Goal: Task Accomplishment & Management: Manage account settings

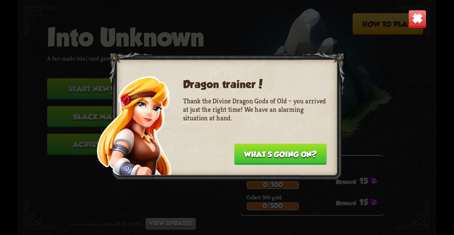
click at [310, 155] on button "What's going on?" at bounding box center [280, 154] width 92 height 21
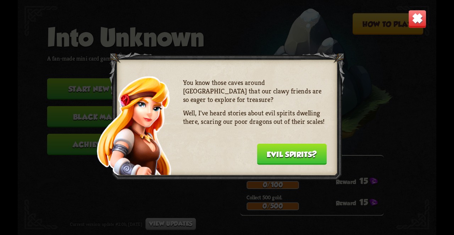
click at [309, 151] on button "Evil spirits?" at bounding box center [292, 154] width 70 height 21
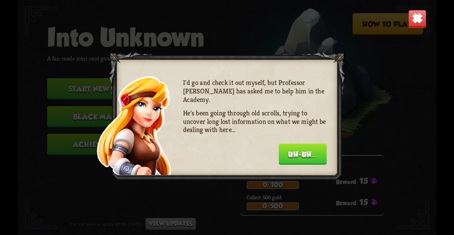
click at [313, 155] on button "Uh-uh..." at bounding box center [303, 154] width 48 height 21
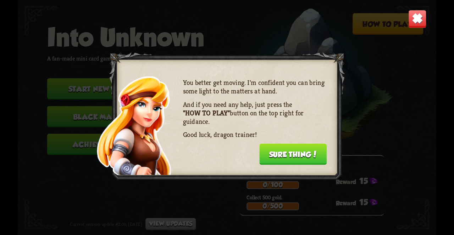
click at [310, 162] on button "Sure thing!" at bounding box center [292, 154] width 67 height 21
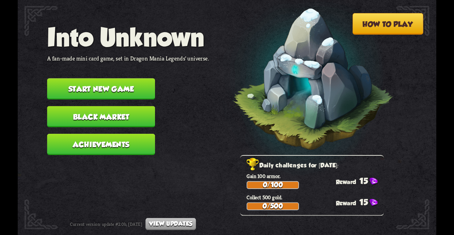
click at [144, 134] on button "Achievements" at bounding box center [101, 144] width 108 height 21
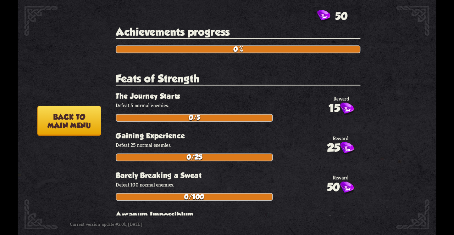
click at [81, 122] on button "Back to main menu" at bounding box center [68, 121] width 63 height 30
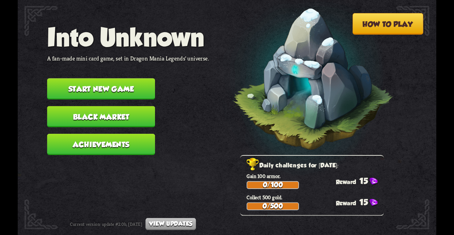
click at [106, 106] on button "Black Market" at bounding box center [101, 116] width 108 height 21
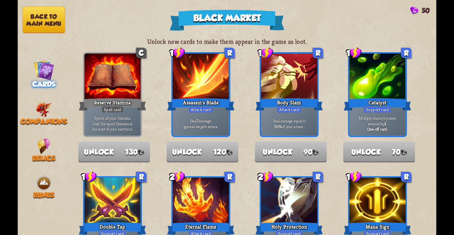
click at [51, 18] on button "Back to main menu" at bounding box center [44, 19] width 43 height 27
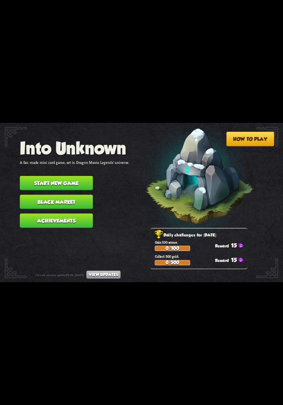
click at [82, 176] on button "Start new game" at bounding box center [56, 183] width 73 height 15
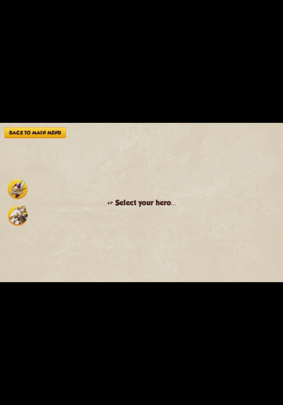
click at [21, 217] on img at bounding box center [18, 216] width 20 height 20
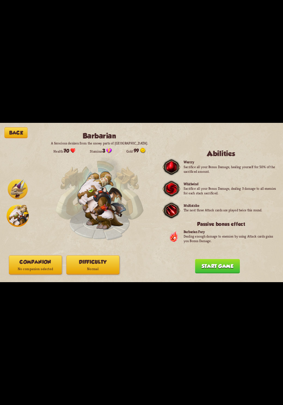
click at [15, 193] on img at bounding box center [18, 189] width 20 height 20
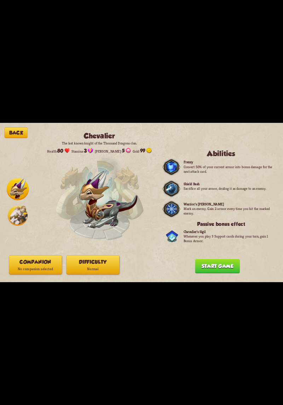
click at [16, 235] on p "No companion selected" at bounding box center [35, 269] width 53 height 7
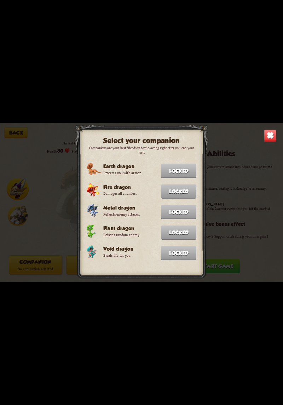
click at [269, 137] on img at bounding box center [270, 136] width 12 height 12
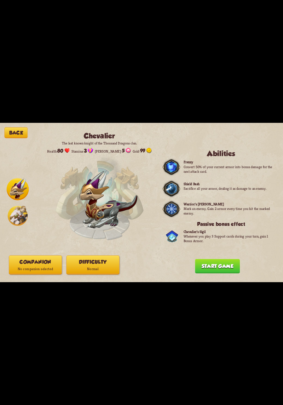
click at [225, 235] on button "Start game" at bounding box center [217, 266] width 45 height 15
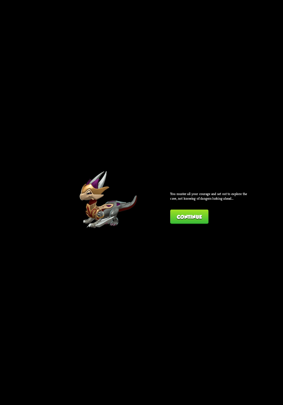
click at [204, 217] on button "Continue" at bounding box center [189, 217] width 38 height 15
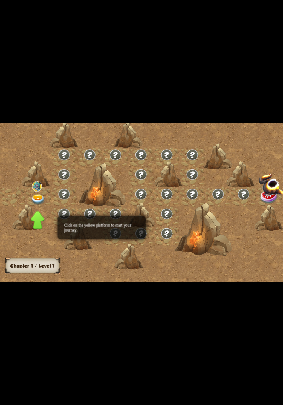
click at [38, 200] on img at bounding box center [38, 200] width 14 height 10
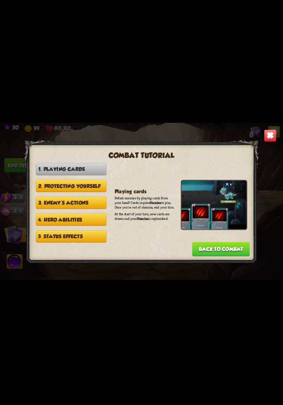
click at [225, 235] on button "Back to combat" at bounding box center [221, 249] width 58 height 15
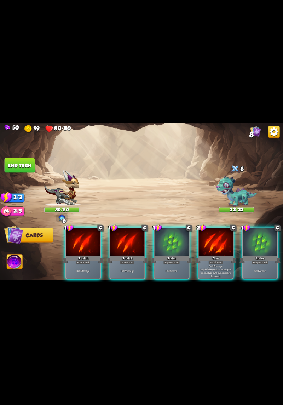
click at [220, 235] on div at bounding box center [216, 243] width 34 height 29
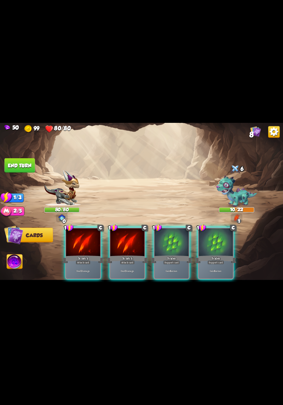
click at [175, 235] on div "Scales" at bounding box center [171, 259] width 41 height 9
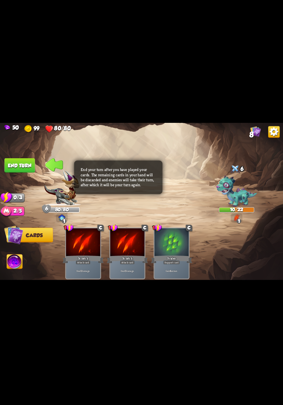
click at [29, 168] on button "End turn" at bounding box center [20, 165] width 30 height 15
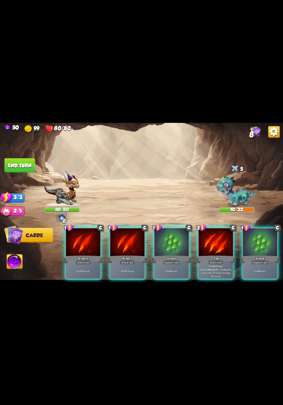
click at [209, 235] on div "Claw" at bounding box center [216, 259] width 41 height 9
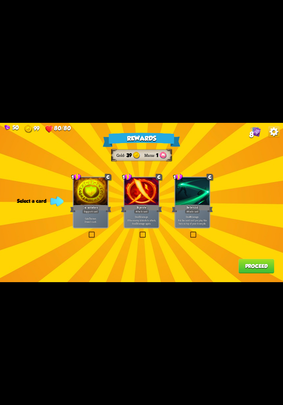
click at [88, 232] on label at bounding box center [88, 232] width 0 height 0
click at [0, 0] on input "checkbox" at bounding box center [0, 0] width 0 height 0
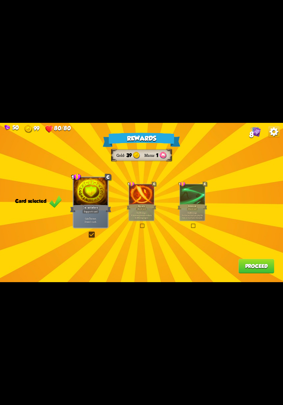
click at [248, 235] on button "Proceed" at bounding box center [257, 266] width 36 height 15
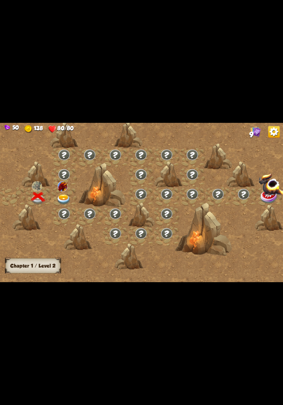
click at [66, 204] on img at bounding box center [64, 200] width 14 height 10
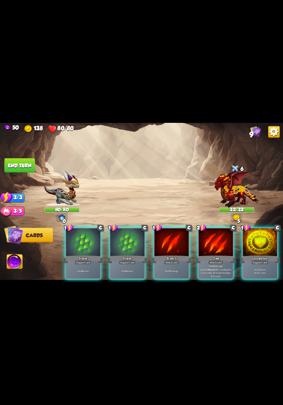
click at [254, 235] on div "Incantation" at bounding box center [260, 259] width 41 height 9
click at [217, 235] on p "Deal 12 damage. Applies Wound effect, making the enemy take 20% more damage thi…" at bounding box center [216, 270] width 33 height 13
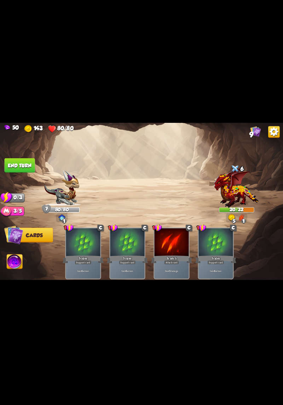
click at [11, 164] on button "End turn" at bounding box center [20, 165] width 30 height 15
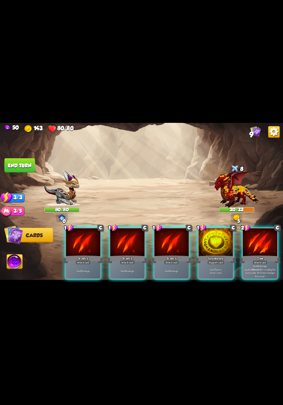
click at [174, 235] on div "Attack card" at bounding box center [171, 262] width 15 height 4
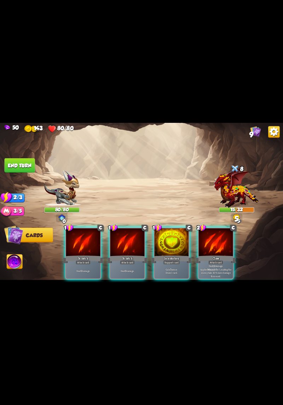
click at [121, 235] on div "Attack card" at bounding box center [127, 262] width 15 height 4
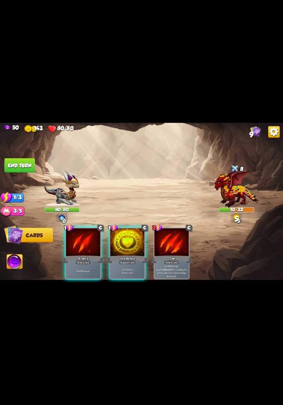
click at [119, 235] on div "Incantation" at bounding box center [127, 259] width 41 height 9
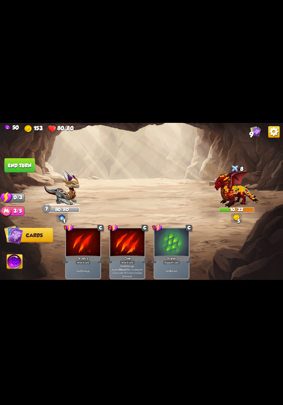
click at [13, 160] on button "End turn" at bounding box center [20, 165] width 30 height 15
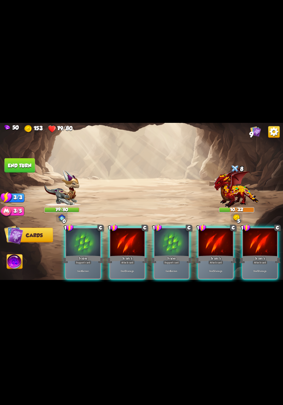
click at [130, 235] on div at bounding box center [128, 243] width 34 height 29
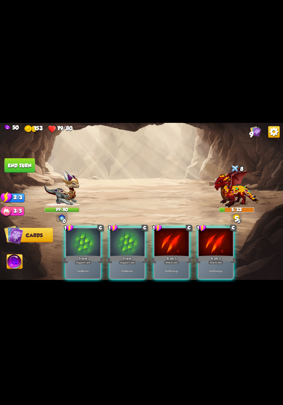
click at [174, 235] on div at bounding box center [172, 243] width 34 height 29
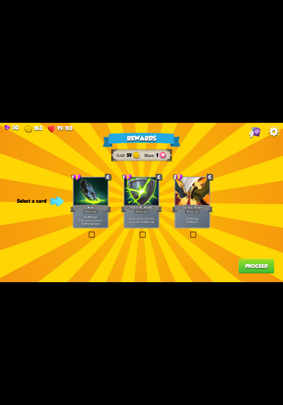
click at [202, 218] on p "Deal 7 damage. Gain 8 armor." at bounding box center [192, 220] width 33 height 7
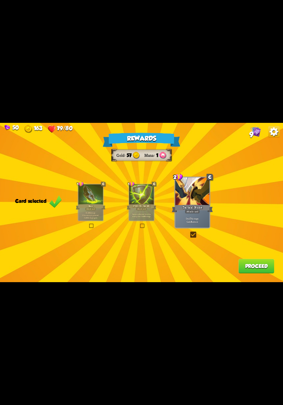
click at [251, 235] on button "Proceed" at bounding box center [257, 266] width 36 height 15
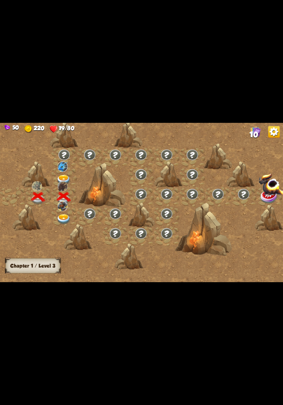
click at [62, 180] on img at bounding box center [64, 180] width 14 height 10
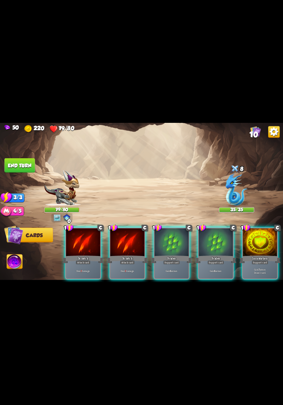
click at [254, 235] on div "Incantation" at bounding box center [260, 259] width 41 height 9
click at [259, 235] on div at bounding box center [260, 243] width 34 height 29
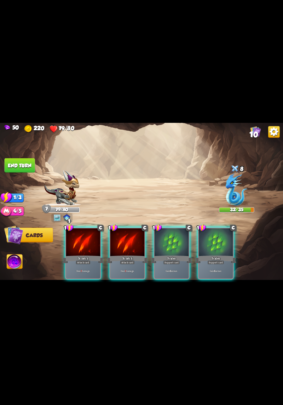
click at [12, 164] on button "End turn" at bounding box center [20, 165] width 30 height 15
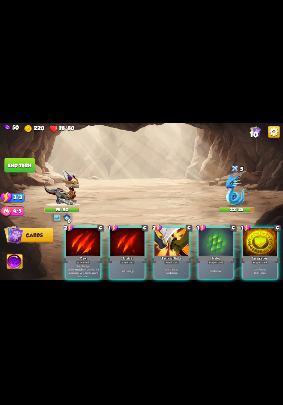
click at [173, 235] on div at bounding box center [172, 243] width 34 height 29
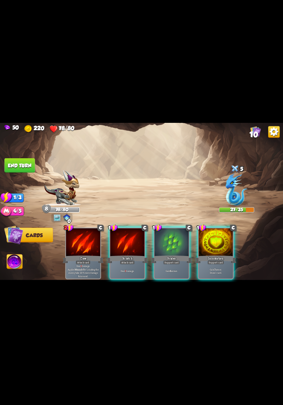
click at [210, 235] on div at bounding box center [216, 243] width 34 height 29
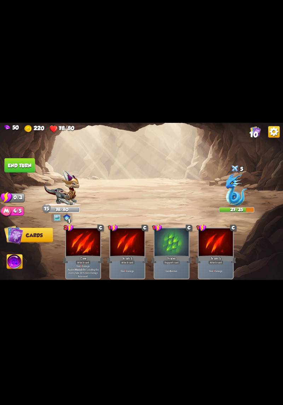
click at [15, 164] on button "End turn" at bounding box center [20, 165] width 30 height 15
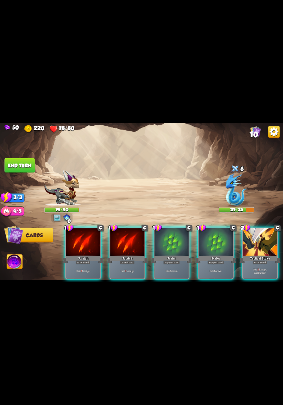
click at [264, 235] on div at bounding box center [260, 243] width 34 height 29
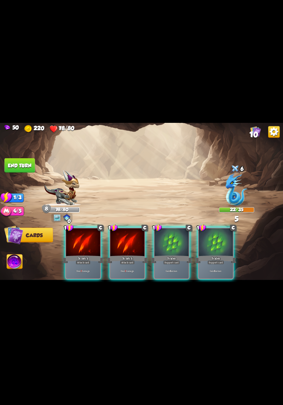
click at [118, 235] on div "Scratch" at bounding box center [127, 259] width 41 height 9
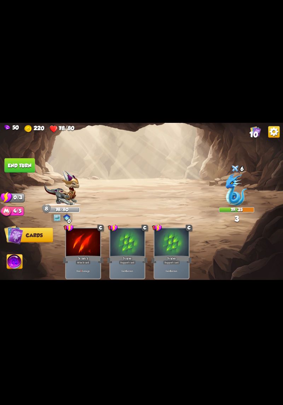
click at [15, 165] on button "End turn" at bounding box center [20, 165] width 30 height 15
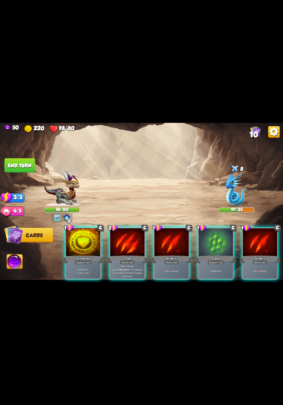
click at [82, 235] on div "Incantation" at bounding box center [83, 259] width 41 height 9
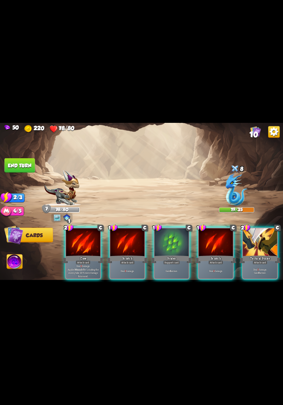
click at [214, 235] on div "Scratch" at bounding box center [216, 259] width 41 height 9
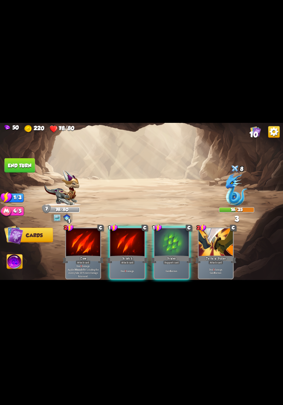
click at [176, 235] on div at bounding box center [172, 243] width 34 height 29
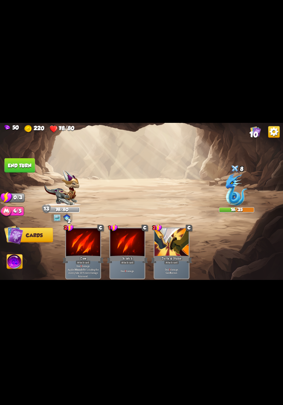
click at [16, 164] on button "End turn" at bounding box center [20, 165] width 30 height 15
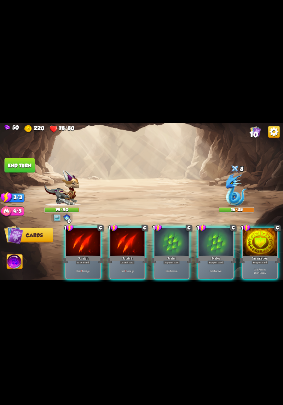
click at [259, 235] on div "Gain 7 armor. Draw 1 card." at bounding box center [260, 271] width 34 height 15
click at [212, 235] on p "Gain 6 armor." at bounding box center [216, 272] width 33 height 4
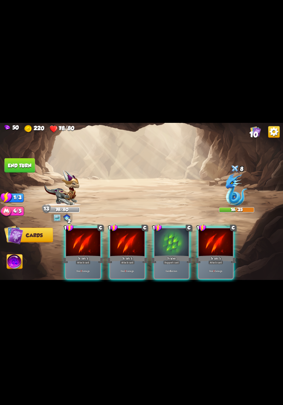
click at [216, 235] on div "Deal 3 damage." at bounding box center [216, 271] width 34 height 15
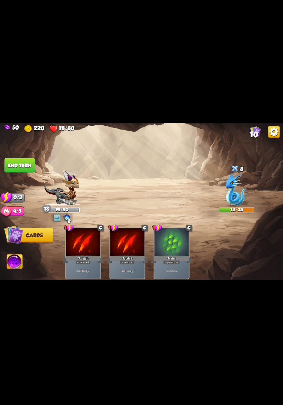
click at [11, 169] on button "End turn" at bounding box center [20, 165] width 30 height 15
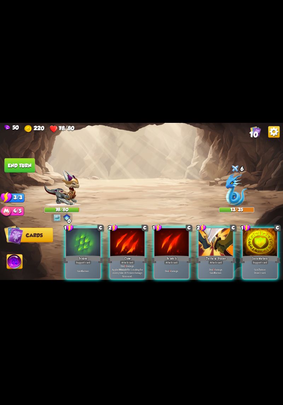
click at [127, 235] on p "Deal 9 damage. Applies Wound effect, making the enemy take 20% more damage this…" at bounding box center [127, 270] width 33 height 13
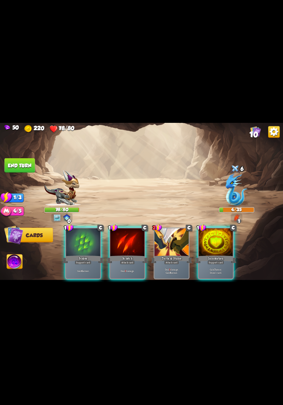
click at [174, 235] on div "Deal 5 damage. Gain 8 armor." at bounding box center [172, 271] width 34 height 15
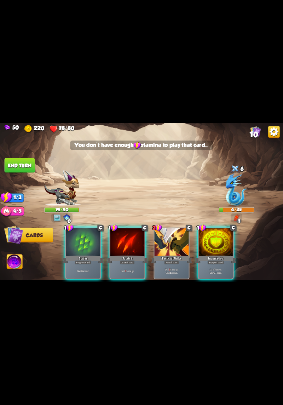
click at [216, 235] on div "Support card" at bounding box center [216, 262] width 17 height 4
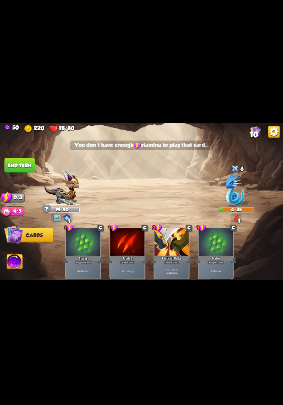
click at [6, 168] on button "End turn" at bounding box center [20, 165] width 30 height 15
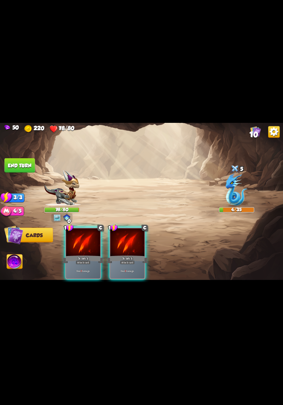
click at [89, 235] on div "Attack card" at bounding box center [83, 262] width 15 height 4
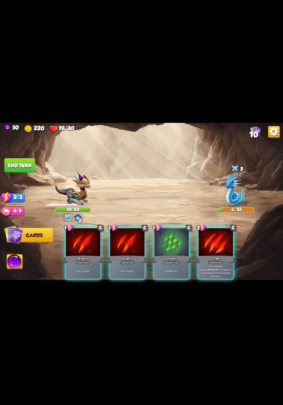
click at [130, 235] on div "Deal 3 damage." at bounding box center [128, 271] width 34 height 15
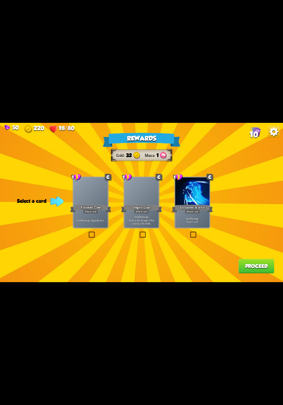
click at [89, 200] on div at bounding box center [91, 192] width 34 height 29
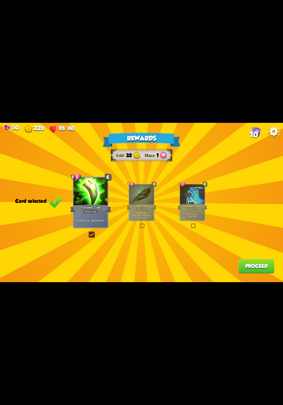
click at [256, 235] on button "Proceed" at bounding box center [257, 266] width 36 height 15
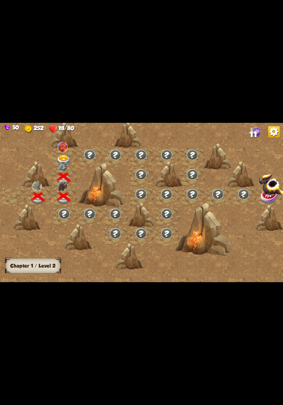
click at [62, 158] on img at bounding box center [64, 160] width 14 height 10
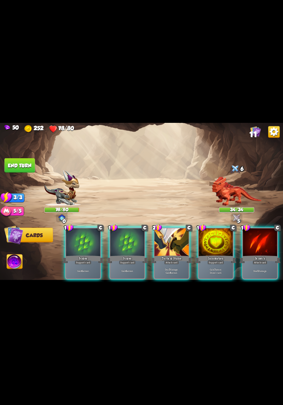
click at [169, 235] on div "Deal 7 damage. Gain 8 armor." at bounding box center [172, 271] width 34 height 15
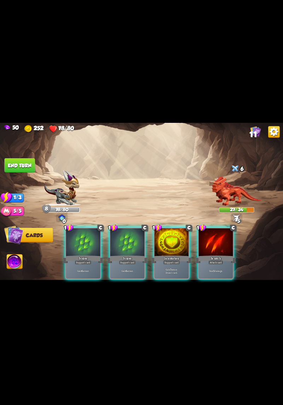
click at [213, 235] on div "Deal 5 damage." at bounding box center [216, 271] width 34 height 15
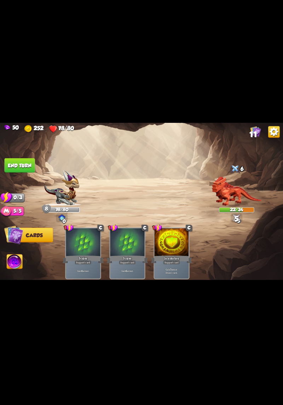
click at [13, 164] on button "End turn" at bounding box center [20, 165] width 30 height 15
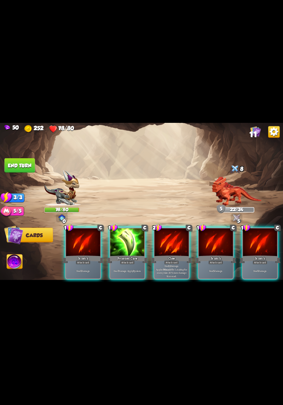
click at [127, 235] on div "Deal 7 damage. Apply 3 poison." at bounding box center [128, 271] width 34 height 15
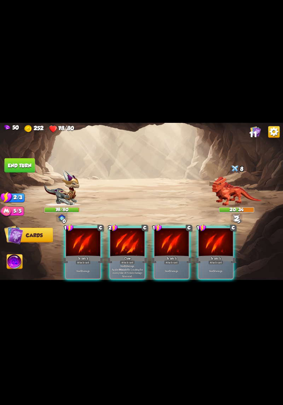
click at [137, 235] on div "Claw" at bounding box center [127, 259] width 41 height 9
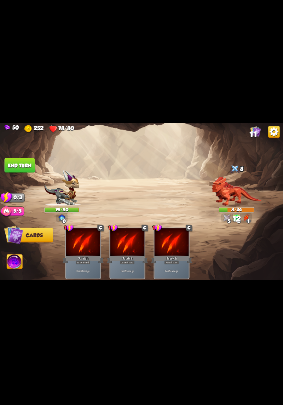
click at [13, 168] on button "End turn" at bounding box center [20, 165] width 30 height 15
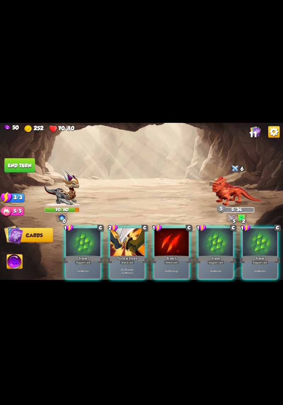
click at [135, 235] on p "Deal 7 damage. Gain 8 armor." at bounding box center [127, 271] width 33 height 7
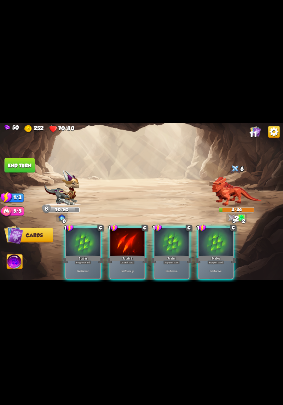
click at [134, 235] on div "Deal 5 damage." at bounding box center [128, 271] width 34 height 15
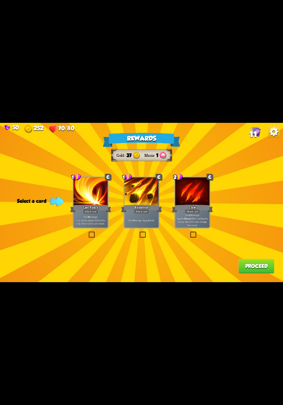
click at [152, 213] on div "Deal 6 damage. Apply 1 weak." at bounding box center [142, 220] width 34 height 15
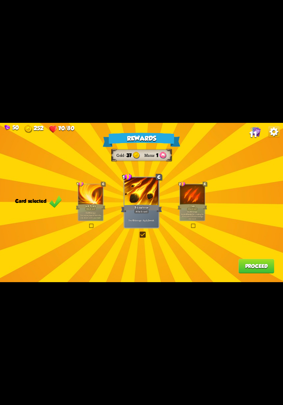
click at [250, 235] on button "Proceed" at bounding box center [257, 266] width 36 height 15
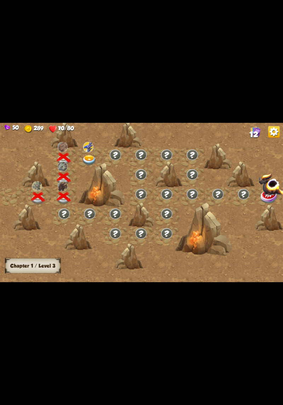
click at [86, 148] on img at bounding box center [88, 147] width 10 height 10
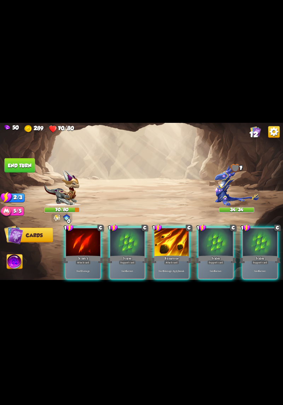
click at [169, 235] on div "Deal 6 damage. Apply 1 weak." at bounding box center [172, 271] width 34 height 15
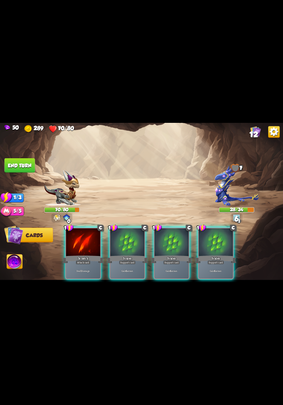
click at [83, 235] on div "Deal 5 damage." at bounding box center [83, 271] width 34 height 15
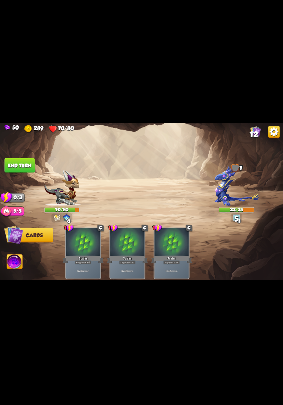
click at [6, 167] on button "End turn" at bounding box center [20, 165] width 30 height 15
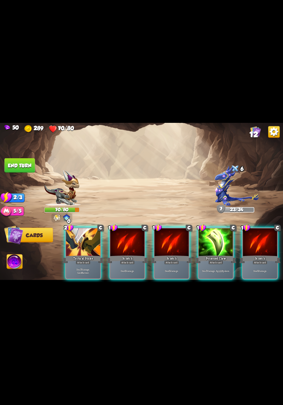
click at [76, 235] on div "Deal 7 damage. Gain 8 armor." at bounding box center [83, 271] width 34 height 15
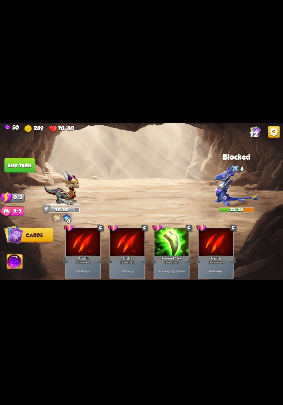
click at [176, 235] on div "Deal 7 damage. Apply 3 poison." at bounding box center [172, 271] width 34 height 15
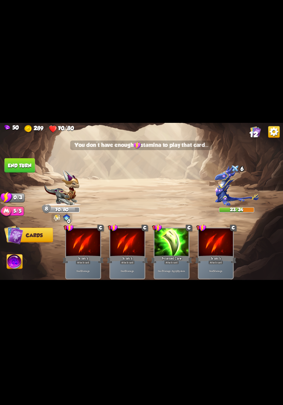
click at [6, 167] on button "End turn" at bounding box center [20, 165] width 30 height 15
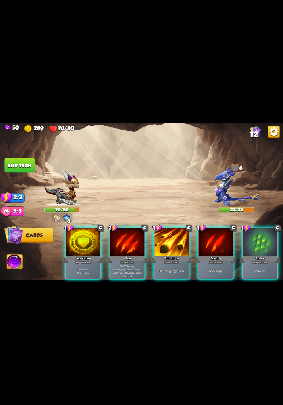
click at [173, 235] on p "Deal 6 damage. Apply 1 weak." at bounding box center [172, 272] width 33 height 4
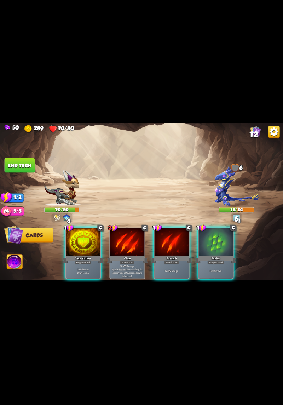
click at [174, 235] on div "Deal 5 damage." at bounding box center [172, 271] width 34 height 15
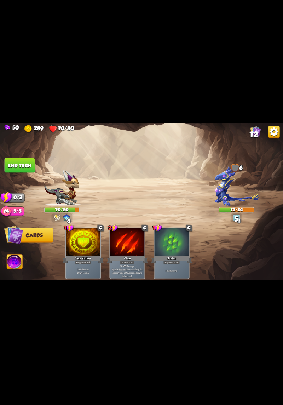
click at [6, 167] on button "End turn" at bounding box center [20, 165] width 30 height 15
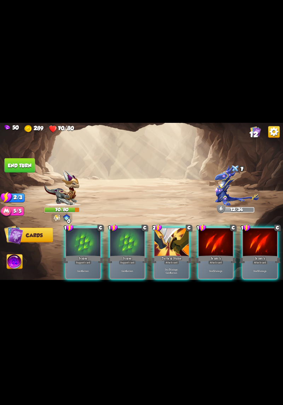
click at [176, 235] on div "Deal 7 damage. Gain 8 armor." at bounding box center [172, 271] width 34 height 15
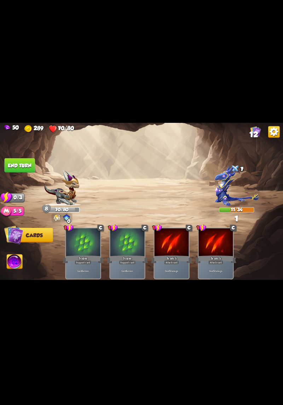
click at [13, 165] on button "End turn" at bounding box center [20, 165] width 30 height 15
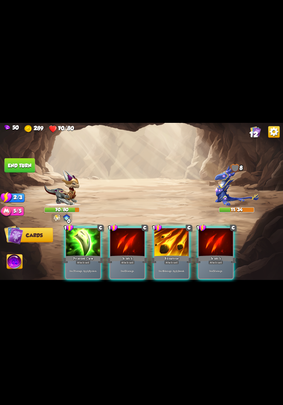
click at [86, 235] on p "Deal 7 damage. Apply 3 poison." at bounding box center [83, 272] width 33 height 4
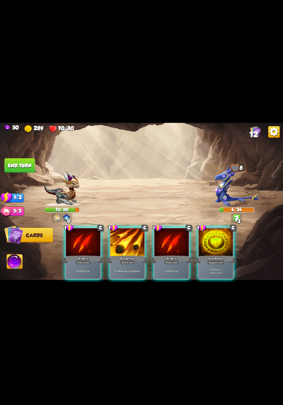
click at [129, 235] on div "Deal 6 damage. Apply 1 weak." at bounding box center [128, 271] width 34 height 15
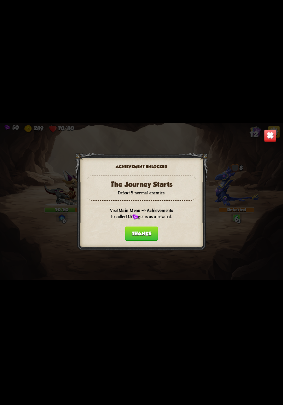
click at [155, 235] on button "Thanks" at bounding box center [141, 234] width 33 height 15
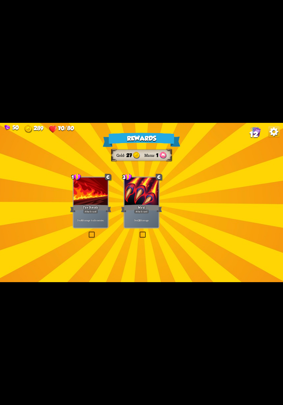
click at [202, 222] on div "Rewards Gold 27 Mana 1 Select a card 1 C Fire Breath Attack card Deal 6 damage …" at bounding box center [141, 202] width 283 height 159
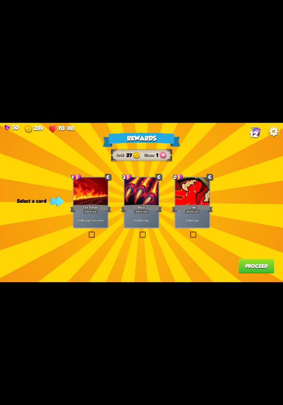
click at [192, 210] on div "Attack card" at bounding box center [192, 212] width 15 height 4
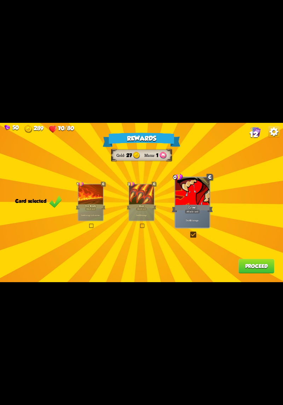
click at [201, 215] on div "Deal 4 damage." at bounding box center [192, 220] width 34 height 15
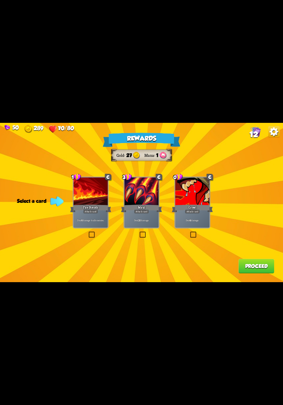
click at [88, 232] on label at bounding box center [88, 232] width 0 height 0
click at [0, 0] on input "checkbox" at bounding box center [0, 0] width 0 height 0
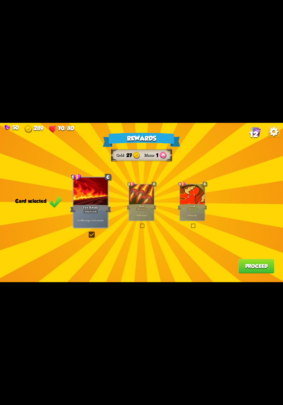
click at [241, 235] on button "Proceed" at bounding box center [257, 266] width 36 height 15
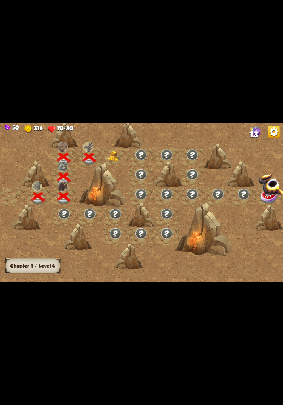
click at [116, 159] on img at bounding box center [115, 156] width 14 height 11
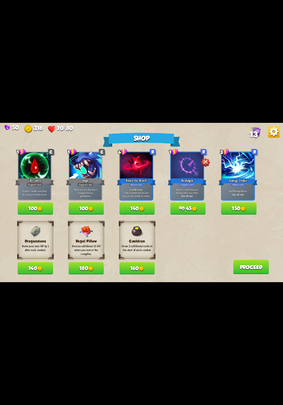
click at [26, 235] on button "140" at bounding box center [35, 268] width 35 height 12
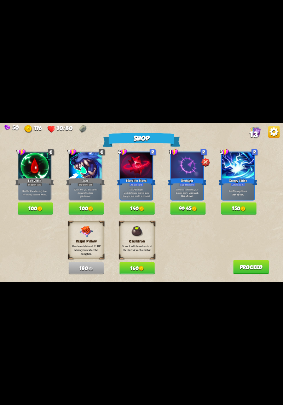
click at [131, 235] on button "160" at bounding box center [137, 268] width 35 height 12
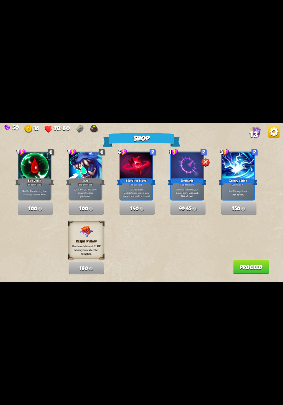
click at [255, 235] on button "Proceed" at bounding box center [252, 267] width 36 height 15
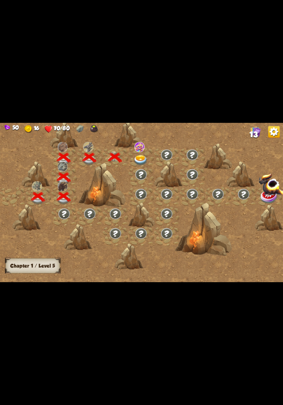
click at [137, 154] on div at bounding box center [142, 158] width 26 height 20
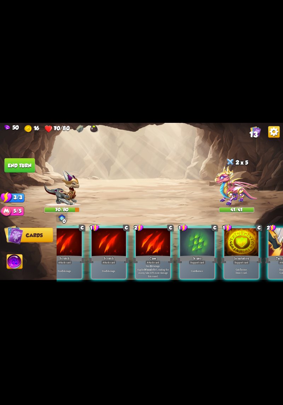
scroll to position [0, 138]
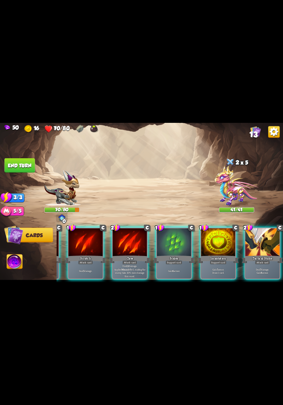
click at [220, 235] on div "Support card" at bounding box center [218, 262] width 17 height 4
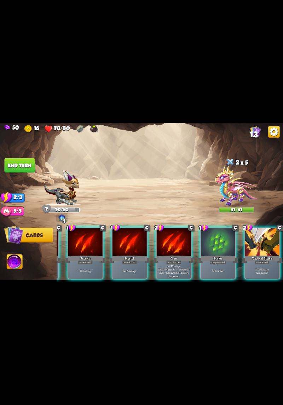
scroll to position [0, 67]
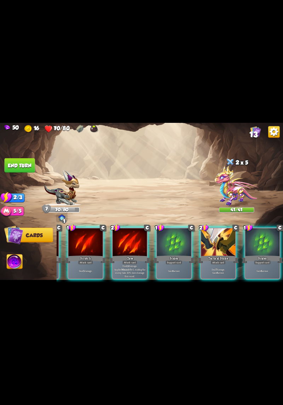
click at [217, 235] on div "Tactical Strike" at bounding box center [218, 259] width 41 height 9
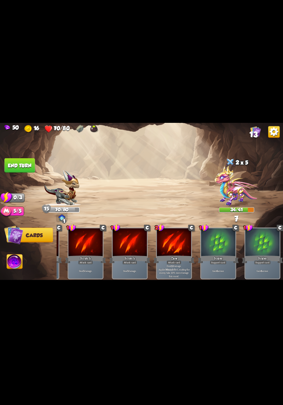
click at [10, 162] on button "End turn" at bounding box center [20, 165] width 30 height 15
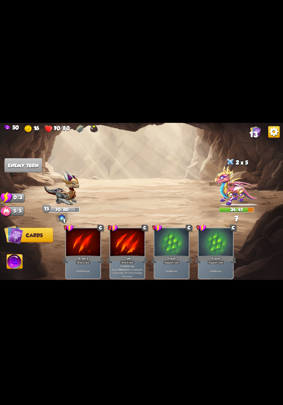
scroll to position [0, 0]
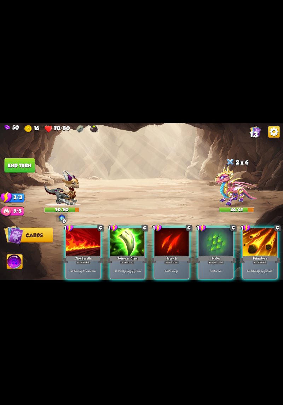
click at [136, 235] on div "Deal 7 damage. Apply 3 poison." at bounding box center [128, 271] width 34 height 15
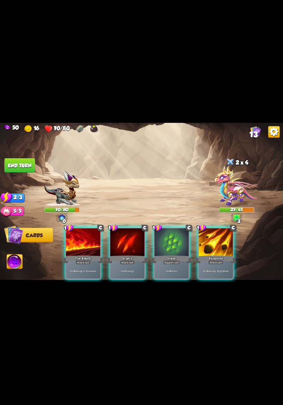
click at [169, 235] on div "Gain 6 armor." at bounding box center [172, 271] width 34 height 15
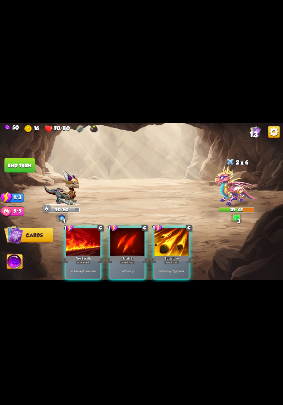
click at [183, 235] on div "Deal 6 damage. Apply 1 weak." at bounding box center [172, 271] width 34 height 15
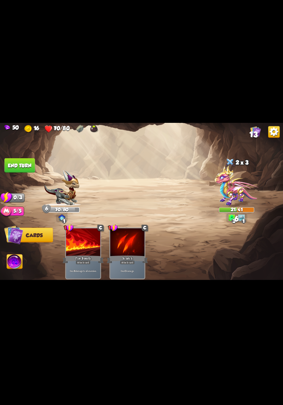
click at [10, 169] on button "End turn" at bounding box center [20, 165] width 30 height 15
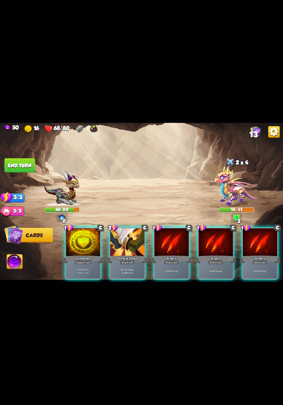
click at [130, 235] on p "Deal 7 damage. Gain 8 armor." at bounding box center [127, 271] width 33 height 7
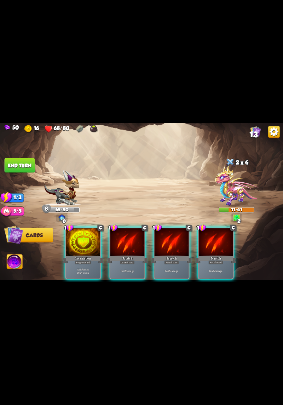
click at [218, 235] on div "Scratch" at bounding box center [216, 259] width 41 height 9
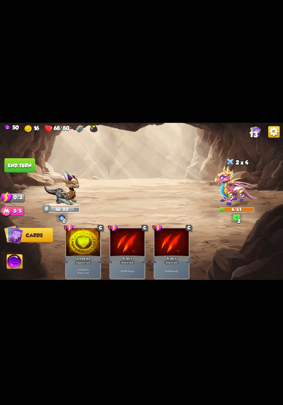
click at [12, 170] on button "End turn" at bounding box center [20, 165] width 30 height 15
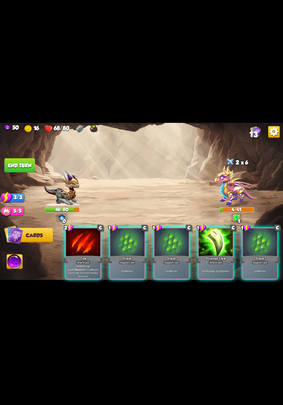
click at [217, 235] on div "Poisoned Claw" at bounding box center [216, 259] width 41 height 9
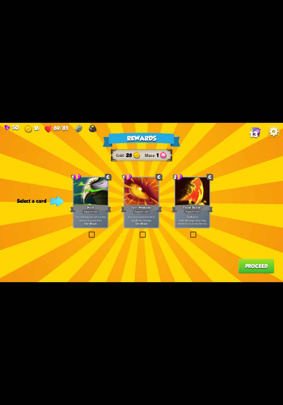
click at [195, 226] on div "Gain 8 armor. Reflect 4 damage when being attacked by an enemy this turn." at bounding box center [192, 220] width 34 height 15
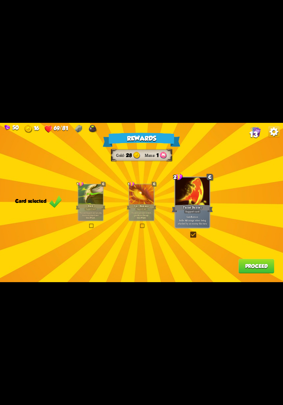
click at [254, 235] on button "Proceed" at bounding box center [257, 266] width 36 height 15
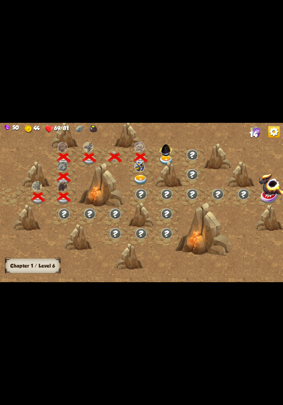
click at [147, 174] on div at bounding box center [142, 178] width 26 height 20
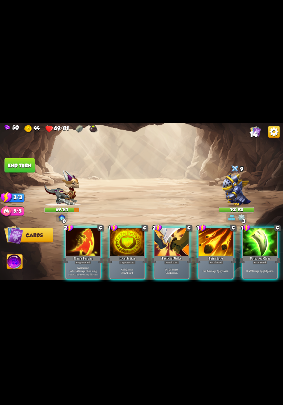
click at [88, 235] on p "Gain 8 armor. Reflect 4 damage when being attacked by an enemy this turn." at bounding box center [83, 271] width 33 height 10
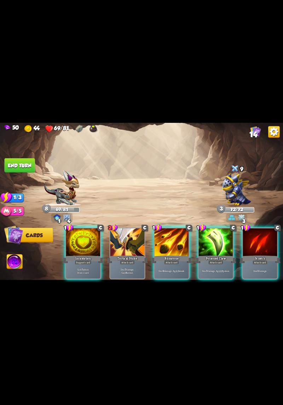
click at [178, 235] on div "Attack card" at bounding box center [171, 262] width 15 height 4
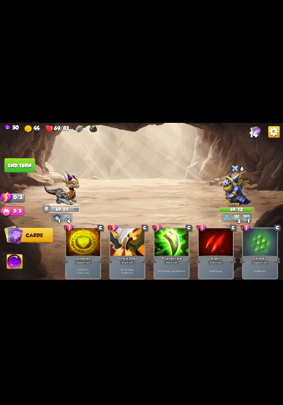
click at [12, 169] on button "End turn" at bounding box center [20, 165] width 30 height 15
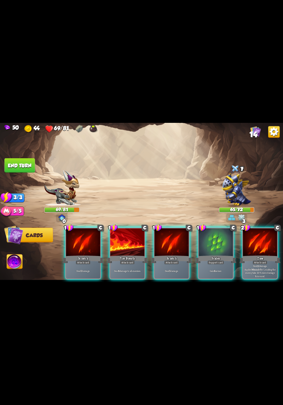
click at [209, 235] on div "Gain 6 armor." at bounding box center [216, 271] width 34 height 15
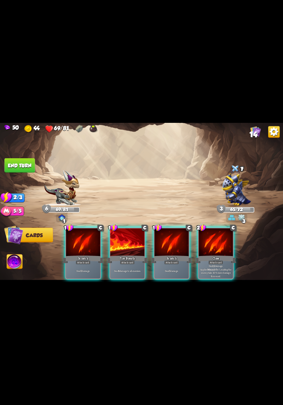
click at [220, 235] on p "Deal 12 damage. Applies Wound effect, making the enemy take 20% more damage thi…" at bounding box center [216, 270] width 33 height 13
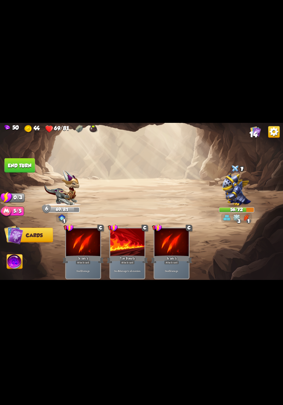
click at [17, 165] on button "End turn" at bounding box center [20, 165] width 30 height 15
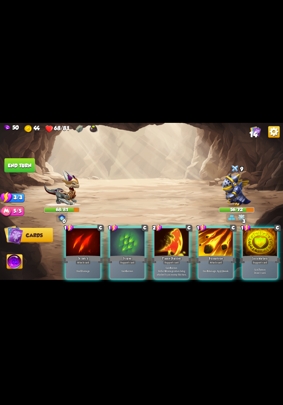
click at [182, 235] on p "Gain 8 armor. Reflect 4 damage when being attacked by an enemy this turn." at bounding box center [172, 271] width 33 height 10
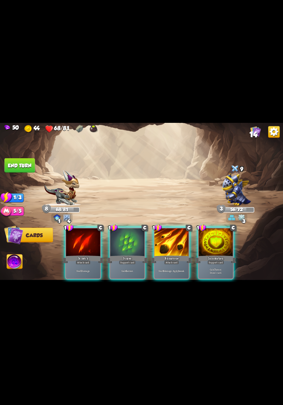
click at [179, 235] on div "Deal 6 damage. Apply 1 weak." at bounding box center [172, 271] width 34 height 15
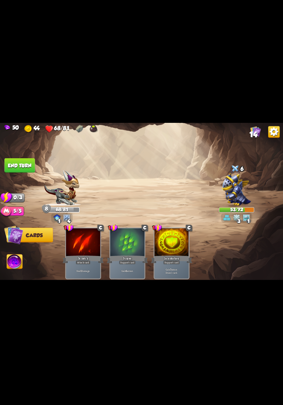
click at [19, 169] on button "End turn" at bounding box center [20, 165] width 30 height 15
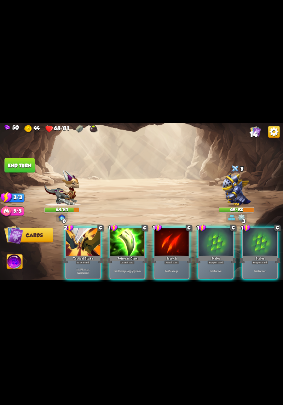
click at [140, 235] on div "Deal 7 damage. Apply 3 poison." at bounding box center [128, 271] width 34 height 15
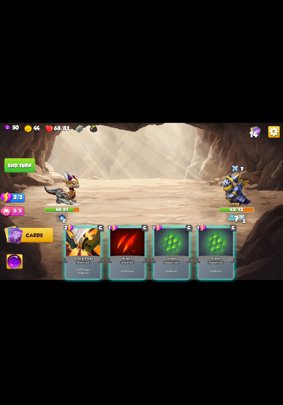
click at [96, 235] on div "Tactical Strike" at bounding box center [83, 259] width 41 height 9
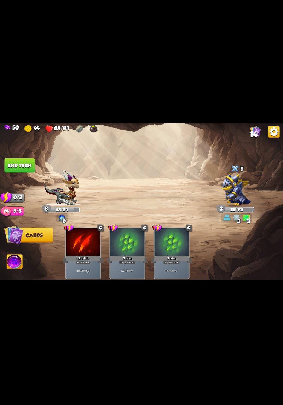
click at [16, 162] on button "End turn" at bounding box center [20, 165] width 30 height 15
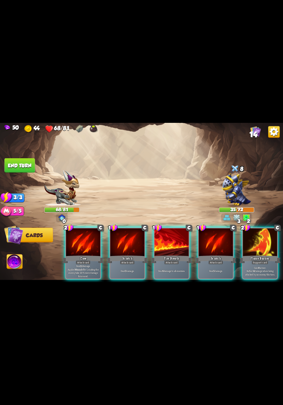
click at [182, 235] on div "Deal 6 damage to all enemies." at bounding box center [172, 271] width 34 height 15
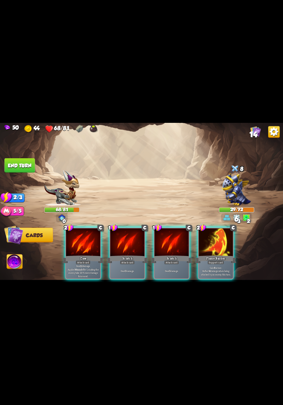
click at [209, 235] on div "Gain 8 armor. Reflect 4 damage when being attacked by an enemy this turn." at bounding box center [216, 271] width 34 height 15
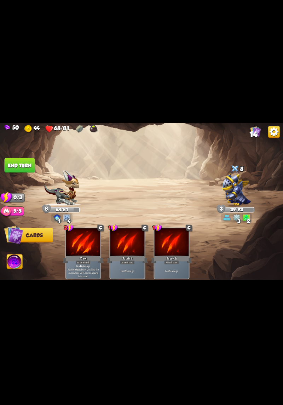
click at [17, 164] on button "End turn" at bounding box center [20, 165] width 30 height 15
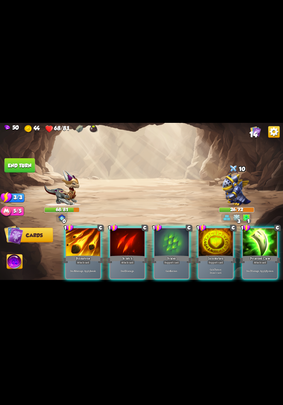
click at [264, 235] on div "Attack card" at bounding box center [260, 262] width 15 height 4
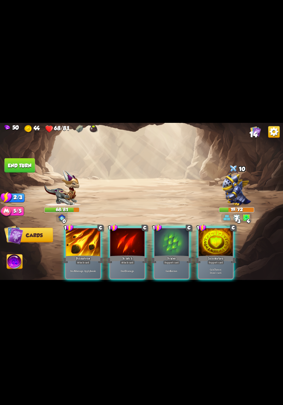
click at [214, 235] on div "Gain 7 armor. Draw 1 card." at bounding box center [216, 271] width 34 height 15
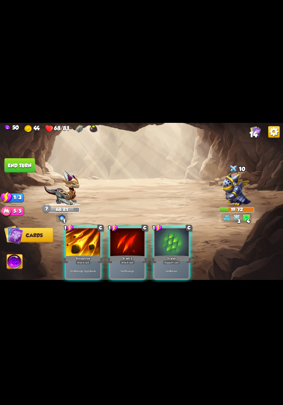
click at [181, 235] on div "Gain 6 armor." at bounding box center [172, 271] width 34 height 15
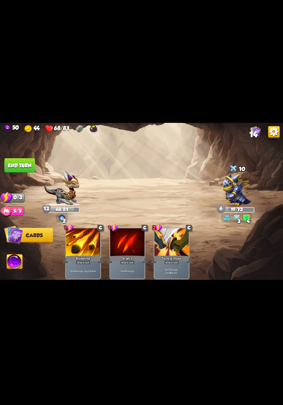
click at [20, 164] on button "End turn" at bounding box center [20, 165] width 30 height 15
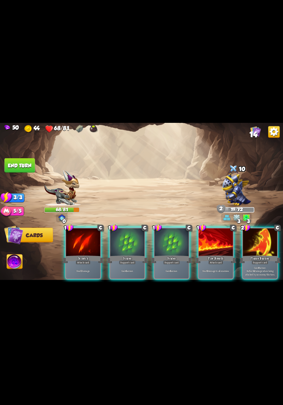
click at [199, 235] on div "Fire Breath" at bounding box center [216, 259] width 41 height 9
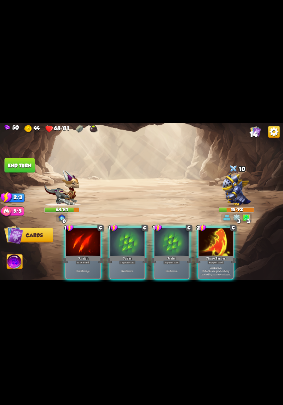
click at [221, 235] on p "Gain 8 armor. Reflect 4 damage when being attacked by an enemy this turn." at bounding box center [216, 271] width 33 height 10
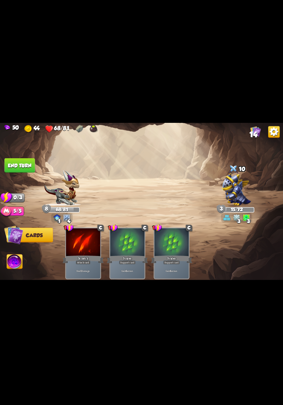
click at [20, 166] on button "End turn" at bounding box center [20, 165] width 30 height 15
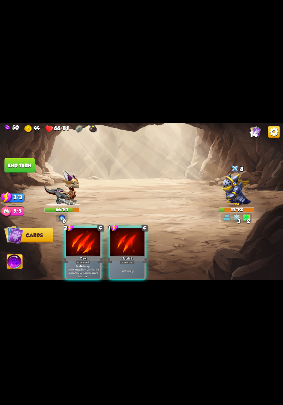
click at [80, 235] on div "Attack card" at bounding box center [83, 262] width 15 height 4
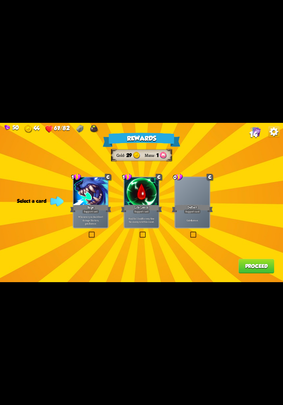
click at [202, 209] on div "Deflect" at bounding box center [192, 208] width 41 height 9
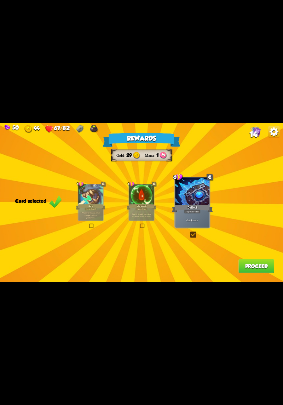
click at [250, 235] on button "Proceed" at bounding box center [257, 266] width 36 height 15
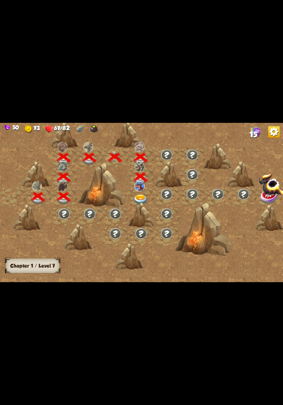
click at [142, 199] on img at bounding box center [141, 200] width 14 height 10
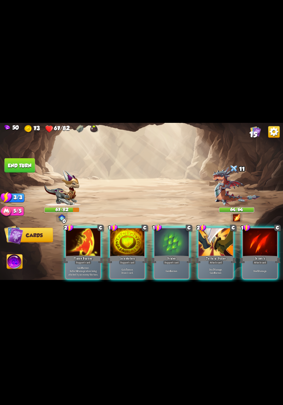
click at [127, 235] on p "Gain 7 armor. Draw 1 card." at bounding box center [127, 271] width 33 height 7
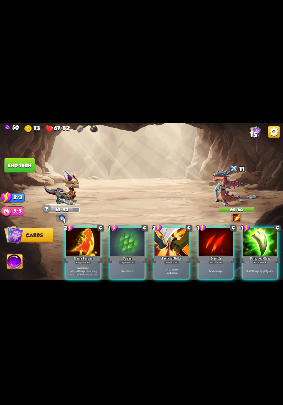
click at [170, 235] on div "Tactical Strike" at bounding box center [171, 259] width 41 height 9
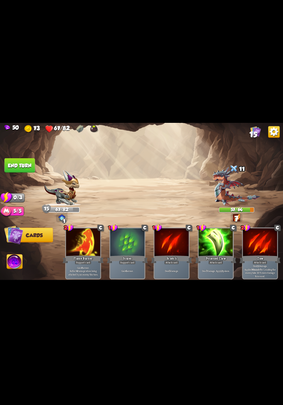
click at [13, 166] on button "End turn" at bounding box center [20, 165] width 30 height 15
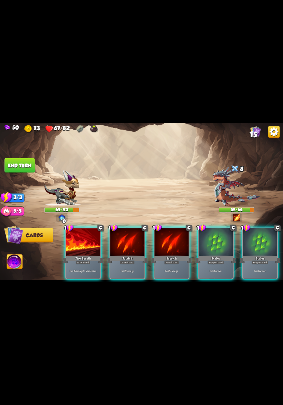
click at [216, 235] on p "Gain 6 armor." at bounding box center [216, 272] width 33 height 4
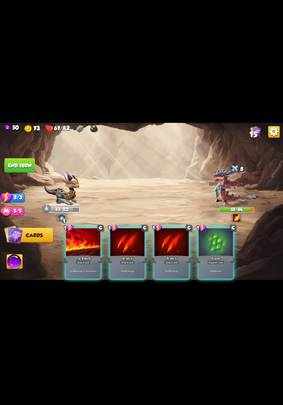
click at [78, 235] on p "Deal 6 damage to all enemies." at bounding box center [83, 272] width 33 height 4
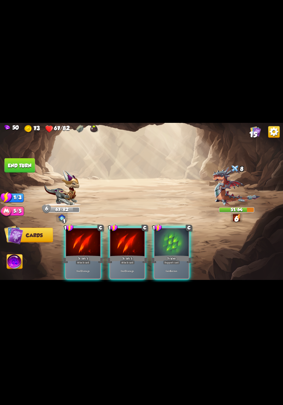
click at [169, 235] on div "Scales" at bounding box center [171, 259] width 41 height 9
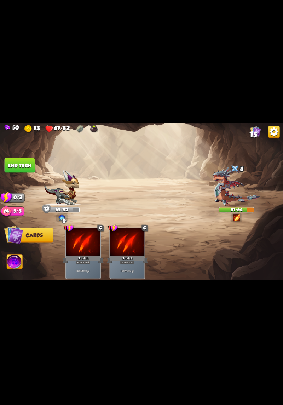
click at [13, 161] on button "End turn" at bounding box center [20, 165] width 30 height 15
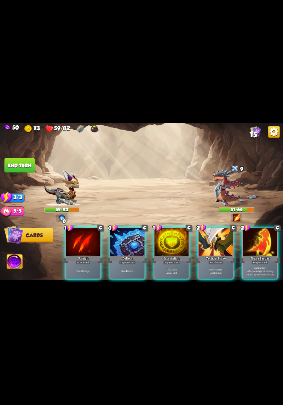
click at [125, 235] on div "Support card" at bounding box center [127, 262] width 17 height 4
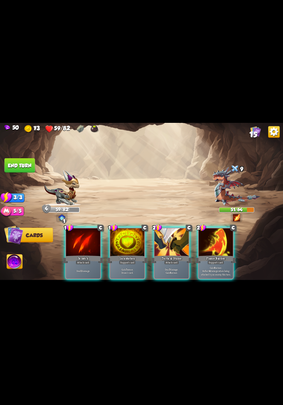
click at [168, 235] on div "Attack card" at bounding box center [171, 262] width 15 height 4
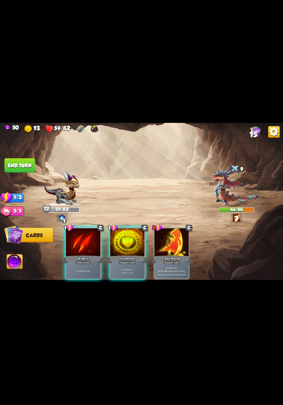
click at [89, 235] on div "Deal 5 damage." at bounding box center [83, 271] width 34 height 15
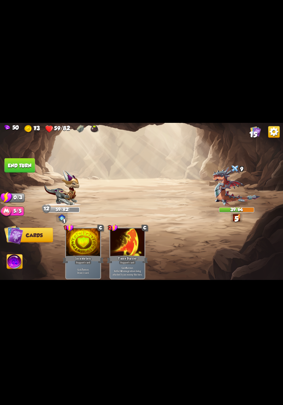
click at [16, 164] on button "End turn" at bounding box center [20, 165] width 30 height 15
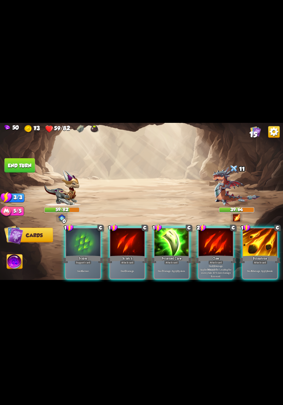
click at [214, 235] on div "Attack card" at bounding box center [216, 262] width 15 height 4
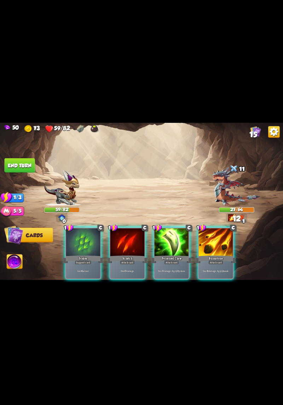
click at [178, 235] on div "Deal 7 damage. Apply 3 poison." at bounding box center [172, 271] width 34 height 15
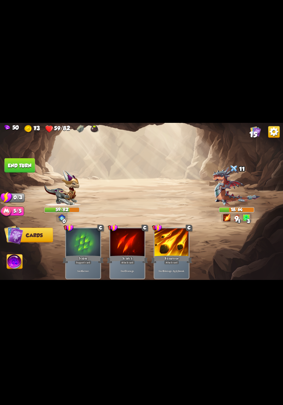
click at [11, 163] on button "End turn" at bounding box center [20, 165] width 30 height 15
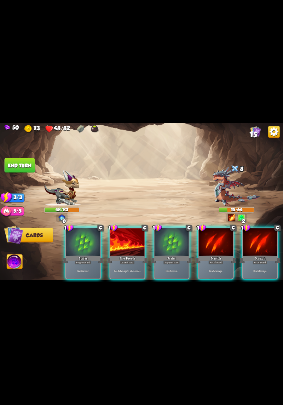
click at [133, 235] on div "Deal 6 damage to all enemies." at bounding box center [128, 271] width 34 height 15
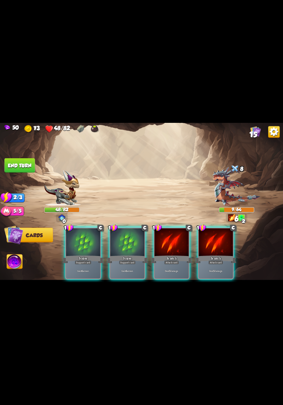
click at [173, 235] on div "Deal 5 damage." at bounding box center [172, 271] width 34 height 15
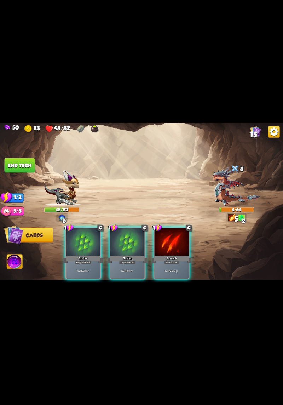
click at [172, 235] on div "Deal 5 damage." at bounding box center [172, 271] width 34 height 15
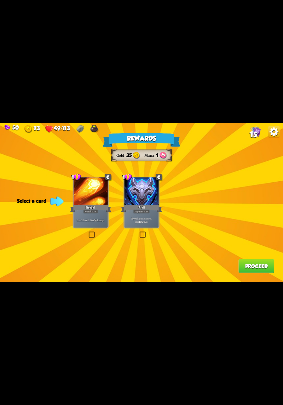
click at [148, 223] on p "If you have no armor, gain 10 armor." at bounding box center [141, 220] width 33 height 7
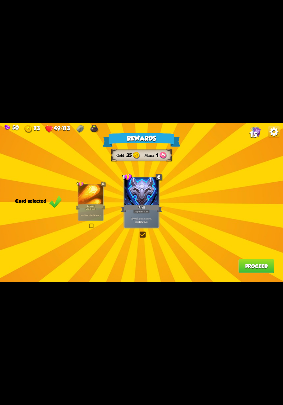
click at [97, 220] on div "Lose 2 health. Deal 14 damage." at bounding box center [90, 215] width 25 height 11
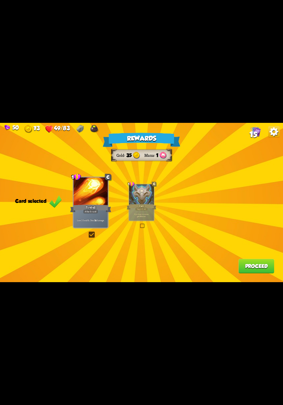
click at [140, 216] on b "10" at bounding box center [141, 216] width 2 height 2
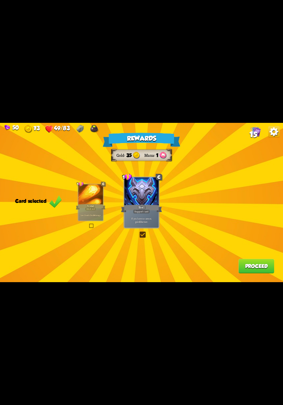
click at [247, 235] on button "Proceed" at bounding box center [257, 266] width 36 height 15
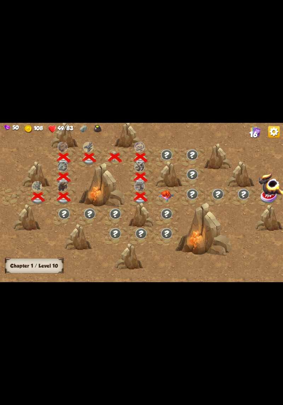
click at [164, 196] on img at bounding box center [166, 196] width 14 height 11
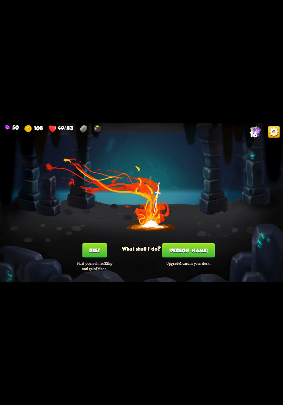
click at [196, 235] on button "[PERSON_NAME]" at bounding box center [188, 250] width 53 height 15
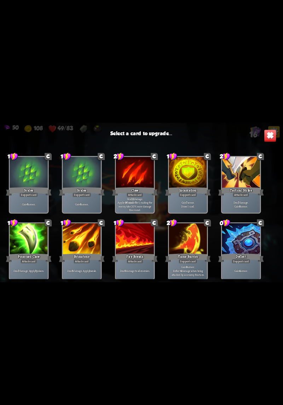
scroll to position [118, 0]
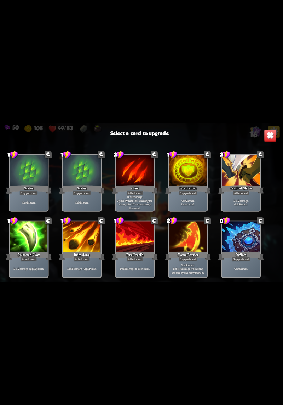
click at [249, 193] on div "Attack card" at bounding box center [241, 193] width 17 height 5
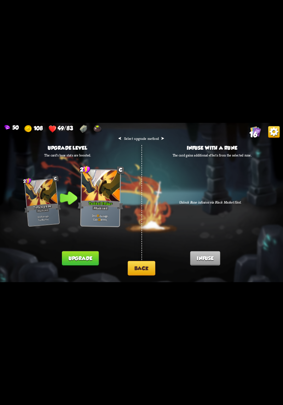
click at [96, 235] on button "Upgrade" at bounding box center [80, 259] width 37 height 15
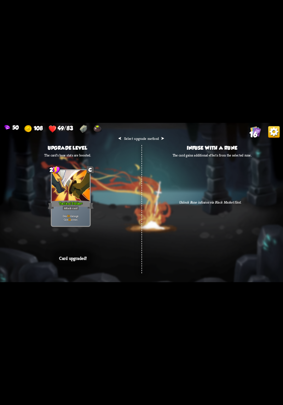
click at [272, 129] on img at bounding box center [275, 132] width 12 height 12
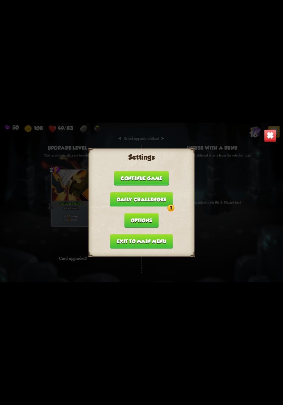
click at [271, 137] on img at bounding box center [270, 136] width 12 height 12
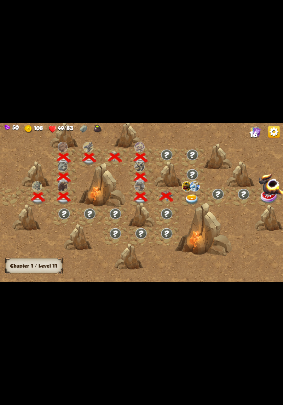
click at [193, 235] on div at bounding box center [175, 205] width 351 height 165
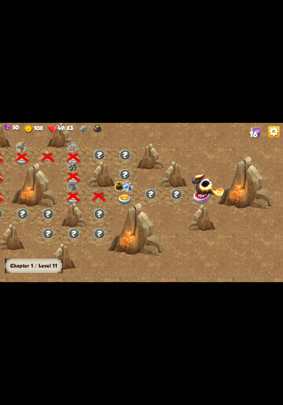
click at [128, 197] on img at bounding box center [125, 200] width 14 height 10
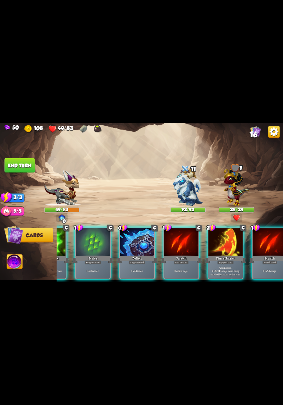
click at [147, 235] on div "Gain 4 armor." at bounding box center [137, 271] width 34 height 15
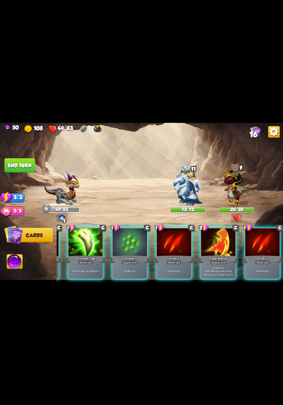
scroll to position [0, 0]
click at [221, 235] on div "Support card" at bounding box center [218, 262] width 17 height 4
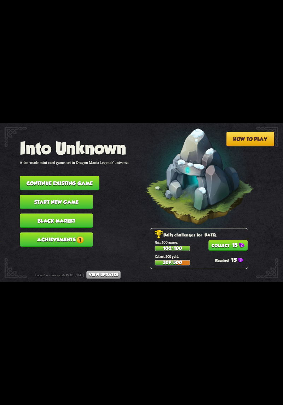
click at [94, 180] on button "Continue existing game" at bounding box center [59, 183] width 79 height 15
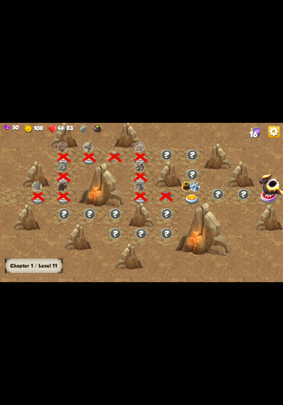
scroll to position [0, 108]
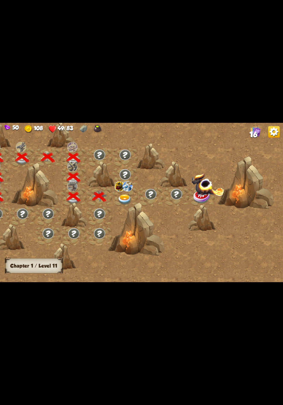
click at [129, 195] on img at bounding box center [125, 200] width 14 height 10
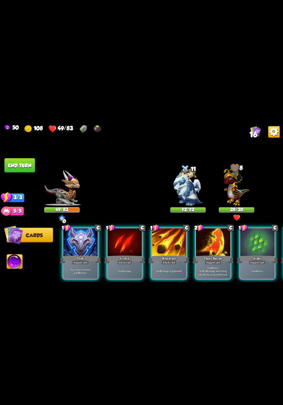
scroll to position [0, 0]
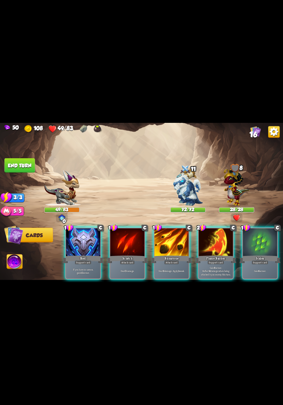
click at [91, 271] on div "If you have no armor, gain 10 armor." at bounding box center [83, 271] width 34 height 15
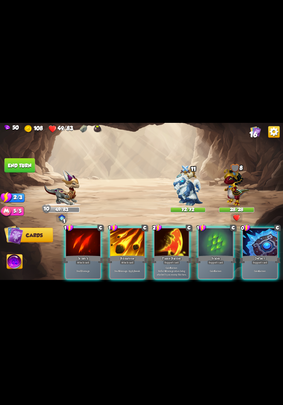
click at [256, 264] on div "Gain 4 armor." at bounding box center [260, 271] width 34 height 15
click at [130, 270] on p "Deal 6 damage. Apply 1 weak." at bounding box center [127, 272] width 33 height 4
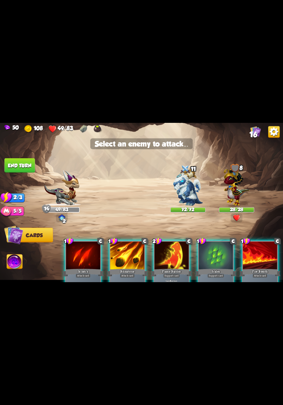
click at [191, 200] on img at bounding box center [188, 187] width 30 height 37
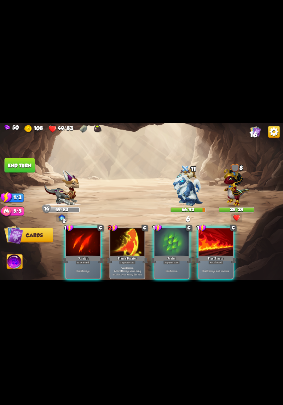
click at [220, 260] on div "Attack card" at bounding box center [216, 262] width 15 height 4
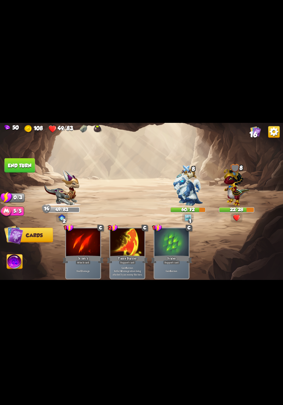
click at [13, 163] on button "End turn" at bounding box center [20, 165] width 30 height 15
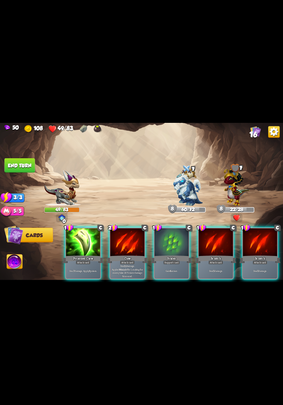
click at [170, 269] on div "Gain 6 armor." at bounding box center [172, 271] width 34 height 15
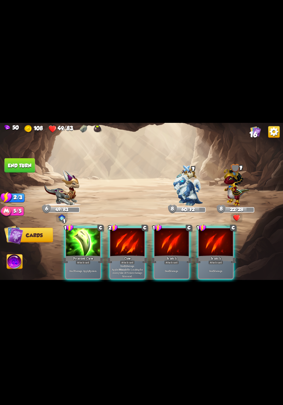
click at [88, 270] on p "Deal 7 damage. Apply 3 poison." at bounding box center [83, 272] width 33 height 4
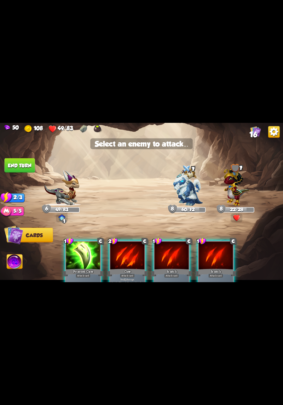
click at [231, 191] on img at bounding box center [237, 186] width 26 height 40
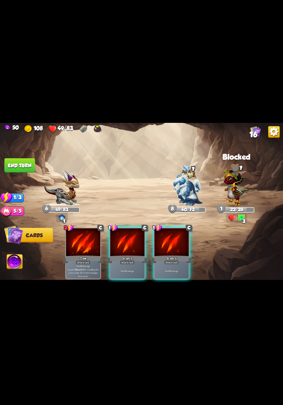
click at [168, 264] on div "Deal 5 damage." at bounding box center [172, 271] width 34 height 15
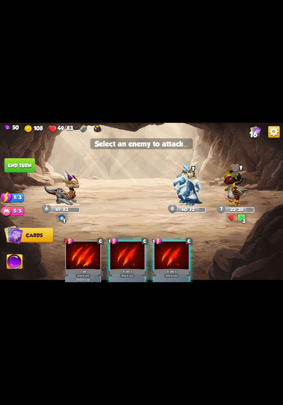
click at [232, 196] on img at bounding box center [237, 186] width 26 height 40
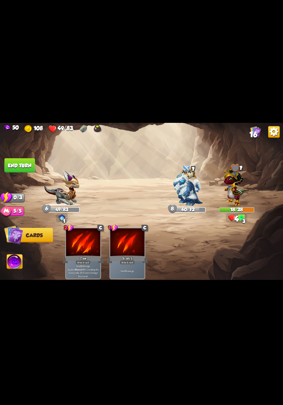
click at [11, 164] on button "End turn" at bounding box center [20, 165] width 30 height 15
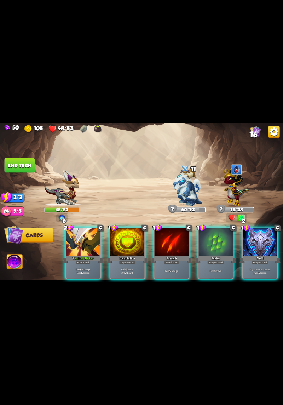
click at [82, 271] on b "12" at bounding box center [82, 273] width 2 height 4
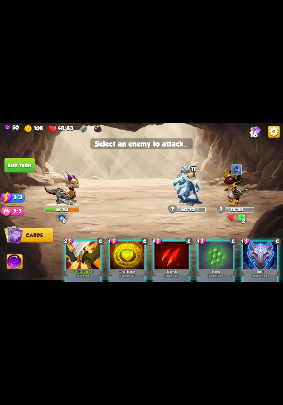
click at [239, 192] on img at bounding box center [237, 186] width 26 height 40
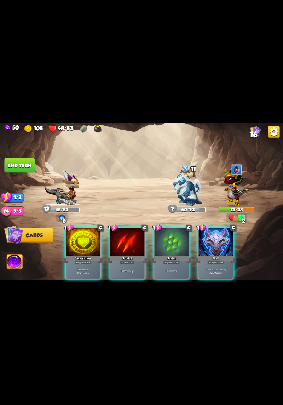
click at [136, 257] on div "Scratch" at bounding box center [127, 259] width 41 height 9
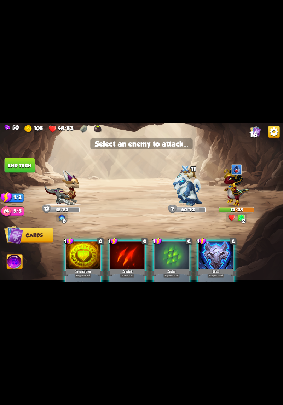
click at [231, 195] on img at bounding box center [237, 186] width 26 height 40
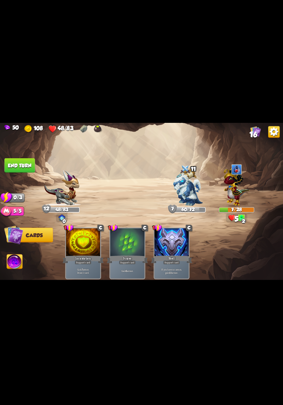
click at [23, 162] on button "End turn" at bounding box center [20, 165] width 30 height 15
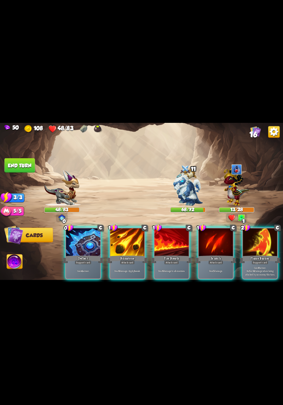
click at [122, 269] on div "Deal 6 damage. Apply 1 weak." at bounding box center [128, 271] width 34 height 15
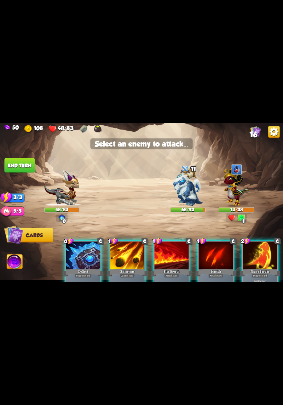
click at [131, 254] on div at bounding box center [128, 256] width 34 height 29
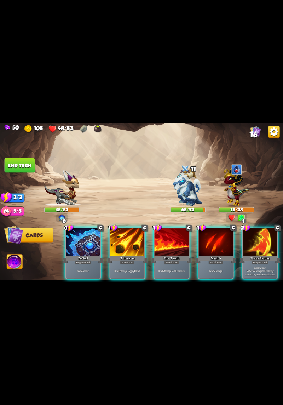
click at [171, 264] on div "Deal 6 damage to all enemies." at bounding box center [172, 271] width 34 height 15
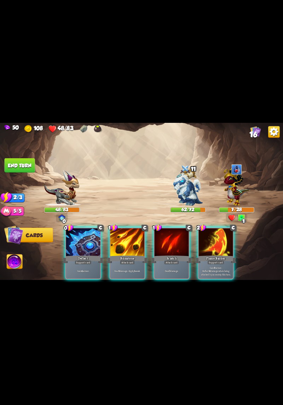
click at [220, 237] on div at bounding box center [216, 243] width 34 height 29
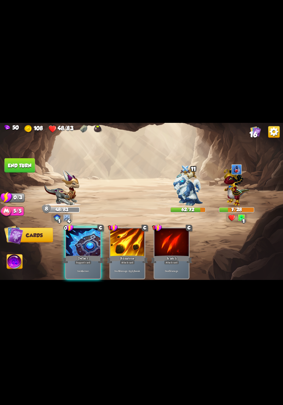
click at [82, 264] on div "Gain 4 armor." at bounding box center [83, 271] width 34 height 15
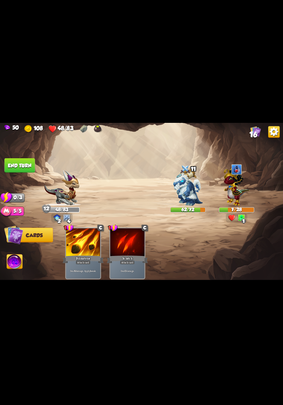
click at [14, 161] on button "End turn" at bounding box center [20, 165] width 30 height 15
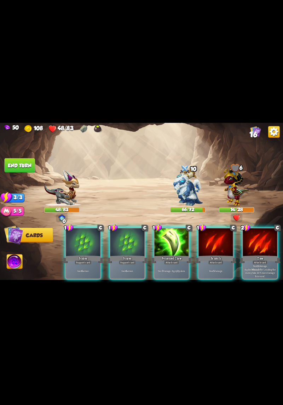
click at [134, 264] on div "Gain 6 armor." at bounding box center [128, 271] width 34 height 15
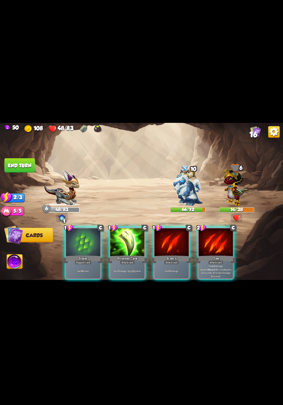
click at [91, 269] on div "Gain 6 armor." at bounding box center [83, 271] width 34 height 15
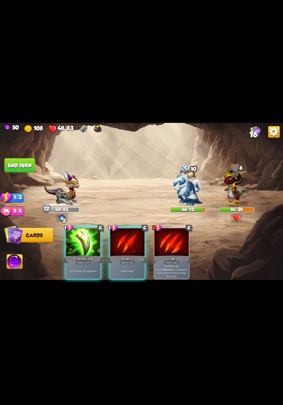
click at [88, 269] on div "Deal 7 damage. Apply 3 poison." at bounding box center [83, 271] width 34 height 15
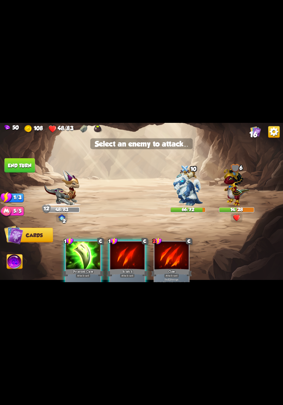
click at [235, 199] on img at bounding box center [237, 186] width 26 height 40
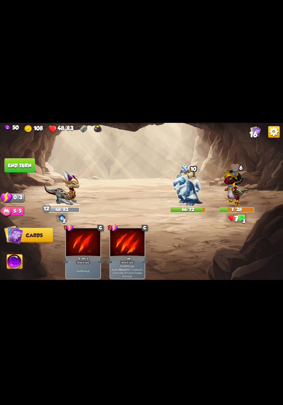
click at [15, 165] on button "End turn" at bounding box center [19, 165] width 31 height 15
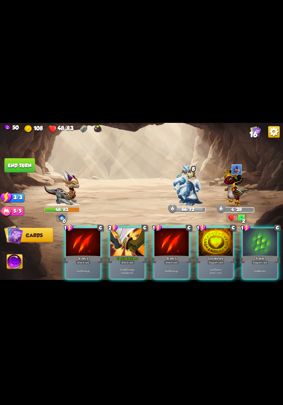
click at [131, 270] on div "Deal 10 damage. Gain 12 armor." at bounding box center [128, 271] width 34 height 15
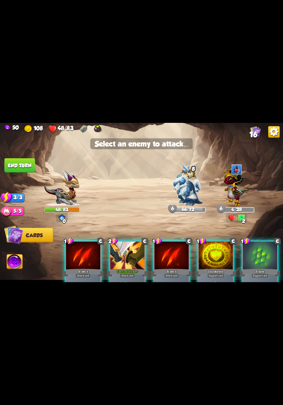
click at [243, 194] on img at bounding box center [237, 186] width 26 height 40
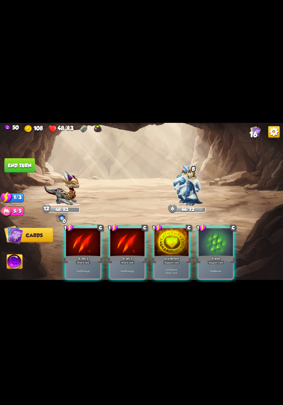
click at [132, 264] on div "Deal 5 damage." at bounding box center [128, 271] width 34 height 15
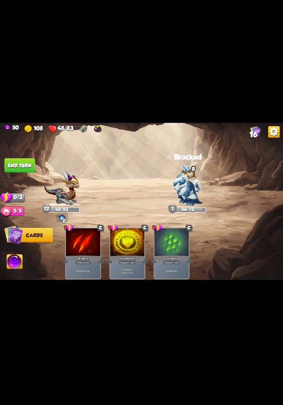
click at [19, 167] on button "End turn" at bounding box center [20, 165] width 30 height 15
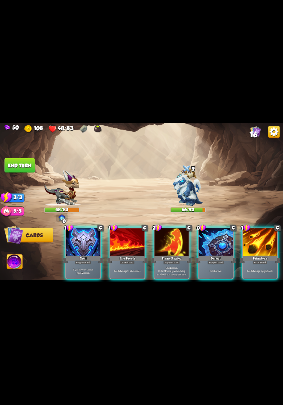
click at [90, 268] on p "If you have no armor, gain 10 armor." at bounding box center [83, 271] width 33 height 7
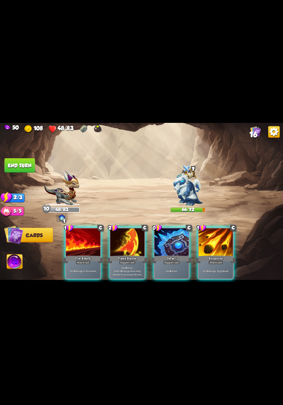
click at [220, 255] on div "Brimstone" at bounding box center [216, 259] width 41 height 9
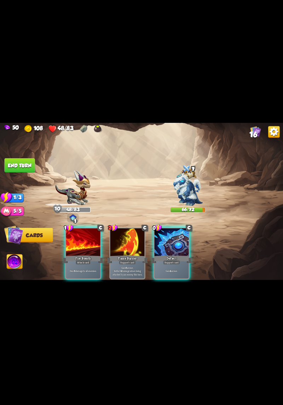
click at [187, 196] on img at bounding box center [188, 187] width 30 height 37
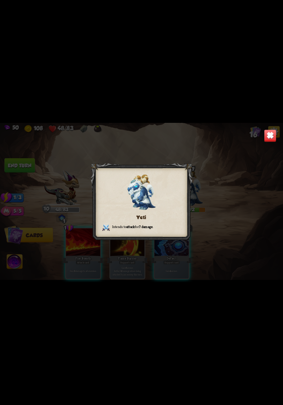
click at [235, 208] on div "Yeti Intends to attack for 7 damage ." at bounding box center [141, 202] width 283 height 159
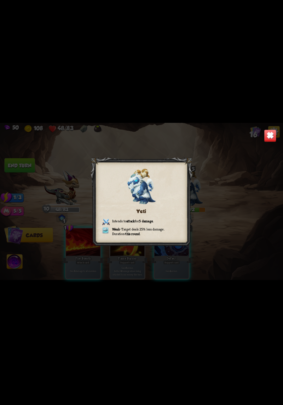
click at [268, 134] on img at bounding box center [270, 136] width 12 height 12
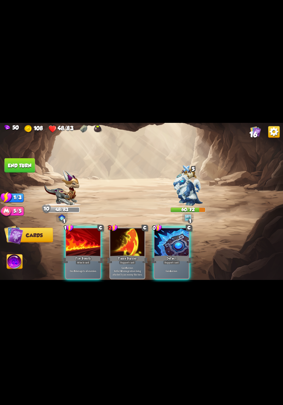
click at [91, 264] on div "Deal 6 damage to all enemies." at bounding box center [83, 271] width 34 height 15
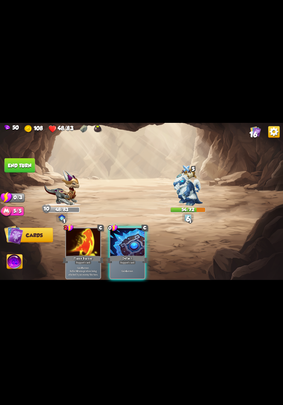
click at [133, 270] on p "Gain 4 armor." at bounding box center [127, 272] width 33 height 4
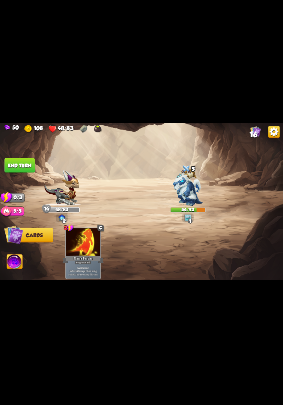
click at [14, 163] on button "End turn" at bounding box center [20, 165] width 30 height 15
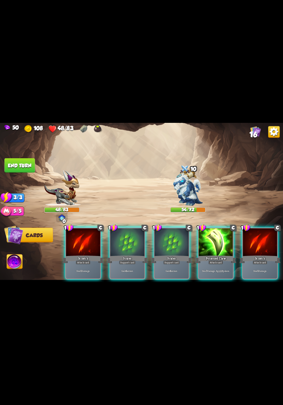
click at [213, 264] on div "Deal 7 damage. Apply 3 poison." at bounding box center [216, 271] width 34 height 15
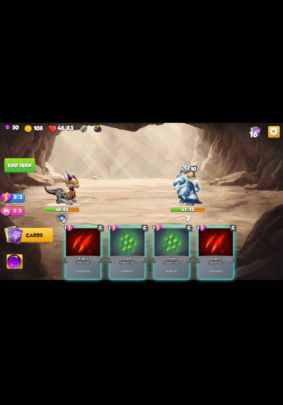
click at [174, 264] on div "Gain 6 armor." at bounding box center [172, 271] width 34 height 15
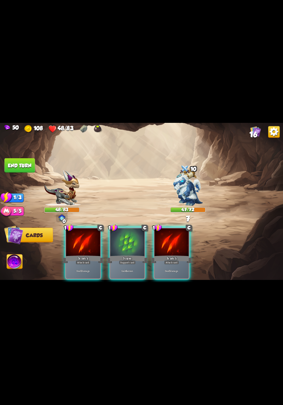
click at [122, 270] on p "Gain 6 armor." at bounding box center [127, 272] width 33 height 4
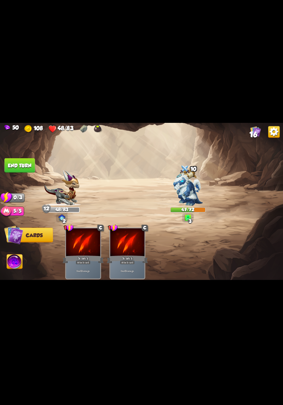
click at [11, 165] on button "End turn" at bounding box center [20, 165] width 30 height 15
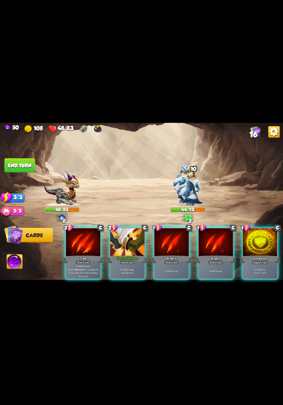
click at [133, 268] on p "Deal 10 damage. Gain 12 armor." at bounding box center [127, 271] width 33 height 7
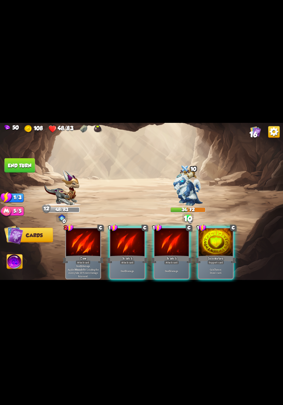
click at [132, 270] on p "Deal 5 damage." at bounding box center [127, 272] width 33 height 4
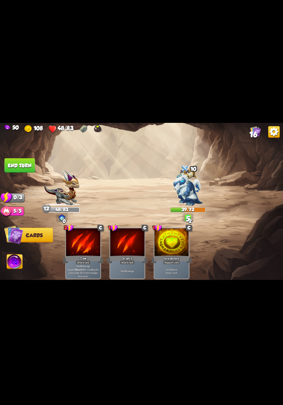
click at [14, 170] on button "End turn" at bounding box center [20, 165] width 30 height 15
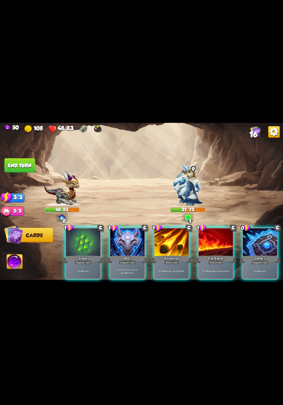
click at [135, 264] on div "If you have no armor, gain 10 armor." at bounding box center [128, 271] width 34 height 15
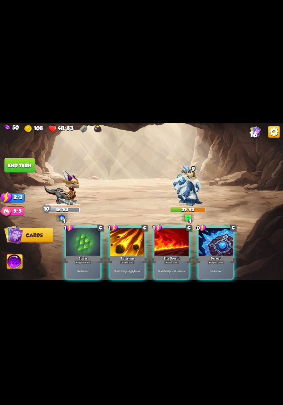
click at [130, 270] on p "Deal 6 damage. Apply 1 weak." at bounding box center [127, 272] width 33 height 4
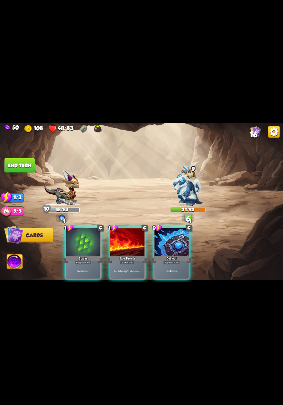
click at [130, 270] on p "Deal 6 damage to all enemies." at bounding box center [127, 272] width 33 height 4
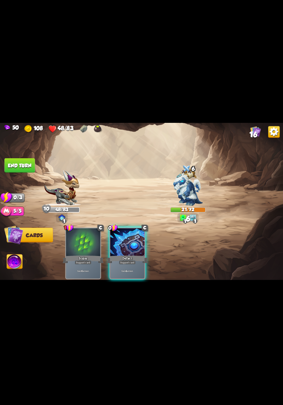
click at [130, 264] on div "Gain 4 armor." at bounding box center [128, 271] width 34 height 15
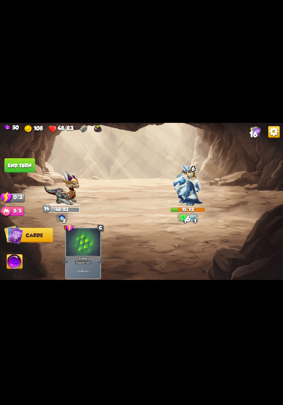
click at [11, 165] on button "End turn" at bounding box center [20, 165] width 30 height 15
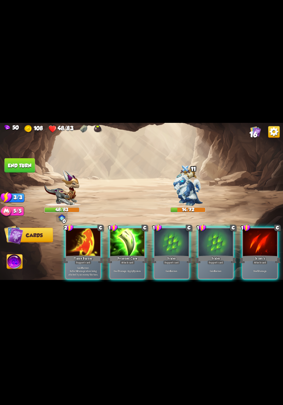
click at [80, 266] on p "Gain 8 armor. Reflect 4 damage when being attacked by an enemy this turn." at bounding box center [83, 271] width 33 height 10
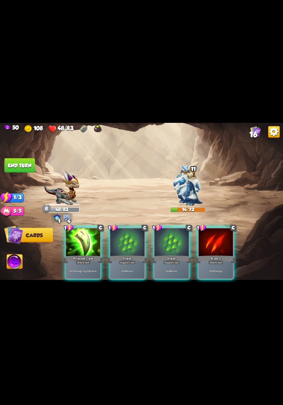
click at [80, 264] on div "Deal 7 damage. Apply 3 poison." at bounding box center [83, 271] width 34 height 15
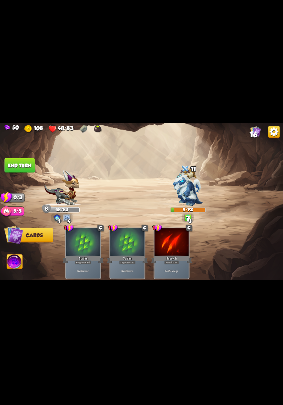
click at [15, 168] on button "End turn" at bounding box center [19, 165] width 31 height 15
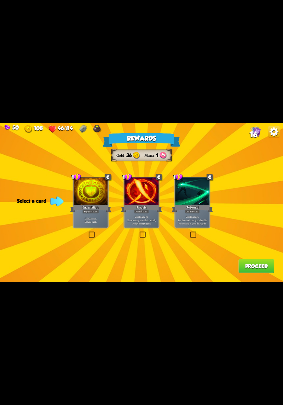
click at [139, 232] on label at bounding box center [139, 232] width 0 height 0
click at [0, 0] on input "checkbox" at bounding box center [0, 0] width 0 height 0
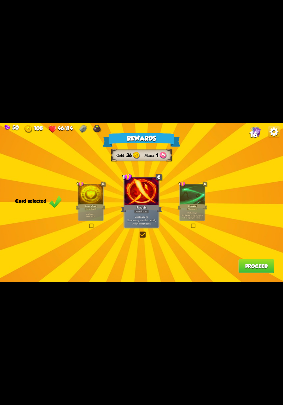
click at [89, 224] on label at bounding box center [89, 224] width 0 height 0
click at [0, 0] on input "checkbox" at bounding box center [0, 0] width 0 height 0
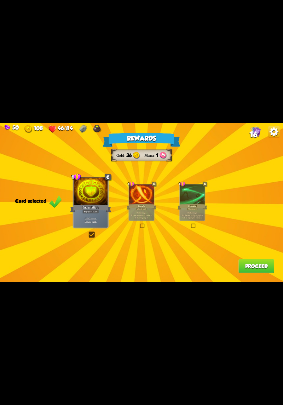
click at [247, 263] on button "Proceed" at bounding box center [257, 266] width 36 height 15
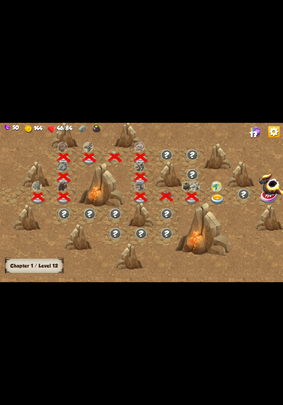
scroll to position [0, 108]
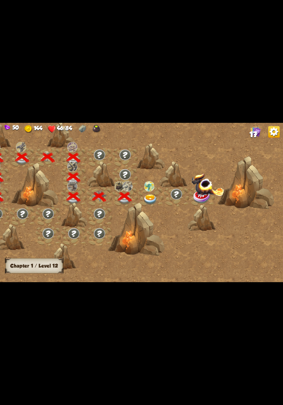
click at [155, 203] on div at bounding box center [136, 229] width 57 height 53
click at [149, 199] on img at bounding box center [151, 200] width 14 height 10
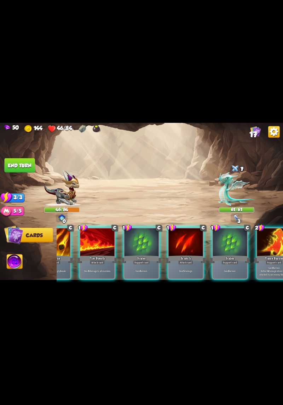
scroll to position [0, 138]
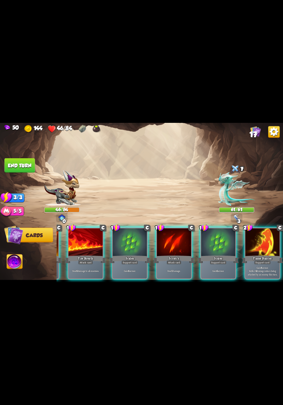
click at [262, 268] on p "Gain 8 armor. Reflect 4 damage when being attacked by an enemy this turn." at bounding box center [263, 271] width 33 height 10
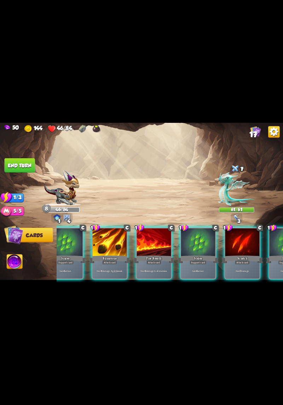
scroll to position [0, 0]
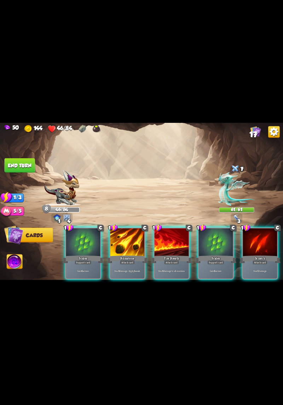
click at [132, 270] on p "Deal 6 damage. Apply 1 weak." at bounding box center [127, 272] width 33 height 4
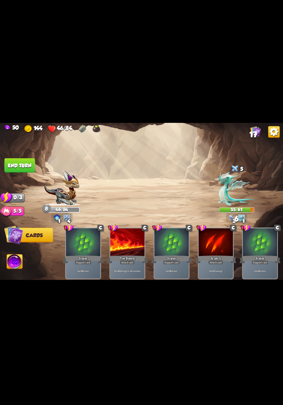
click at [15, 164] on button "End turn" at bounding box center [20, 165] width 30 height 15
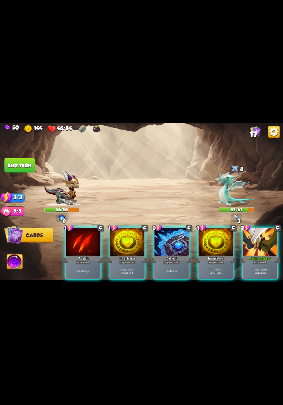
click at [270, 256] on div "Tactical Strike+" at bounding box center [260, 259] width 41 height 9
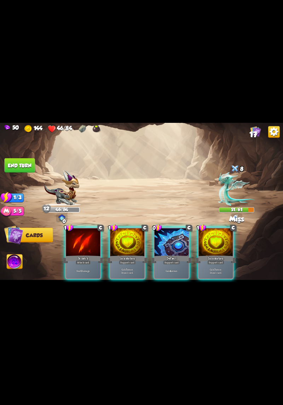
click at [161, 270] on p "Gain 4 armor." at bounding box center [172, 272] width 33 height 4
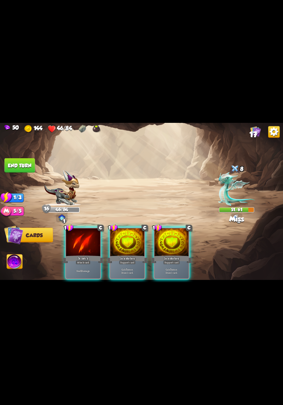
click at [89, 270] on p "Deal 5 damage." at bounding box center [83, 272] width 33 height 4
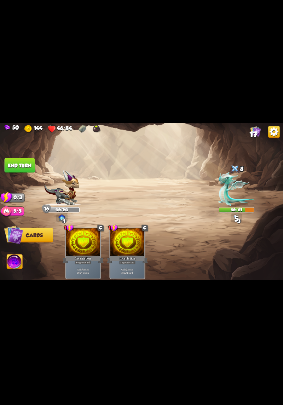
click at [11, 172] on button "End turn" at bounding box center [20, 165] width 30 height 15
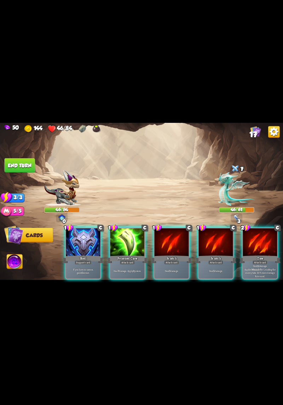
click at [89, 264] on div "If you have no armor, gain 10 armor." at bounding box center [83, 271] width 34 height 15
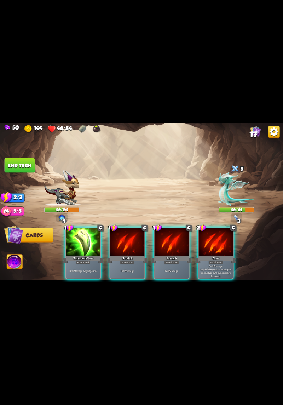
click at [87, 264] on div "Deal 7 damage. Apply 3 poison." at bounding box center [83, 271] width 34 height 15
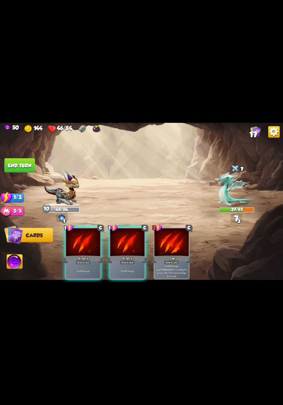
click at [89, 264] on div "Deal 5 damage." at bounding box center [83, 271] width 34 height 15
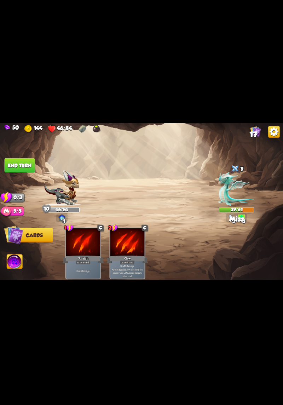
click at [7, 168] on button "End turn" at bounding box center [20, 165] width 30 height 15
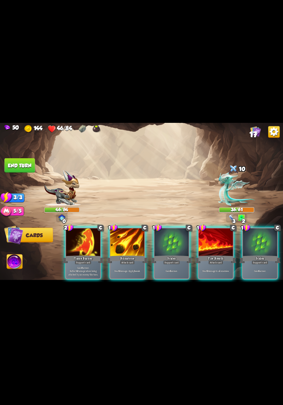
click at [90, 266] on p "Gain 8 armor. Reflect 4 damage when being attacked by an enemy this turn." at bounding box center [83, 271] width 33 height 10
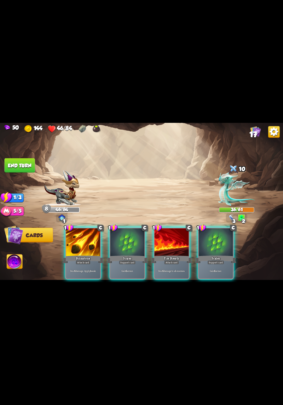
click at [95, 264] on div "Deal 6 damage. Apply 1 weak." at bounding box center [83, 271] width 34 height 15
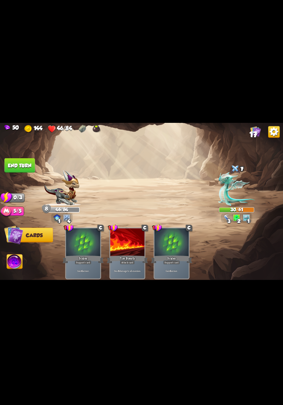
click at [18, 162] on button "End turn" at bounding box center [20, 165] width 30 height 15
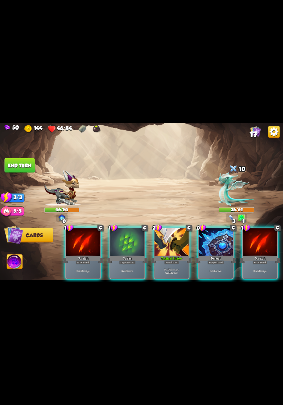
click at [172, 269] on p "Deal 10 damage. Gain 12 armor." at bounding box center [172, 271] width 33 height 7
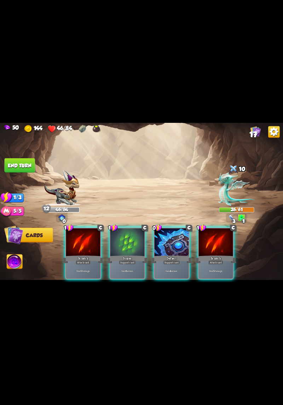
click at [165, 271] on div "Gain 4 armor." at bounding box center [172, 271] width 34 height 15
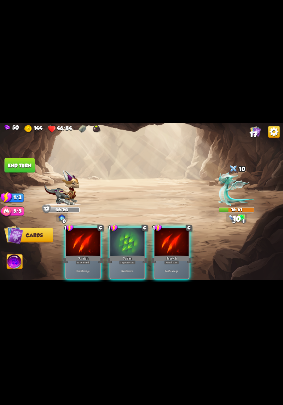
click at [173, 270] on p "Deal 5 damage." at bounding box center [172, 272] width 33 height 4
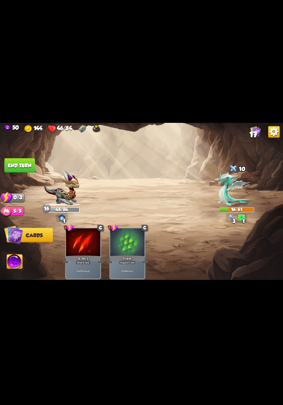
click at [6, 168] on button "End turn" at bounding box center [20, 165] width 30 height 15
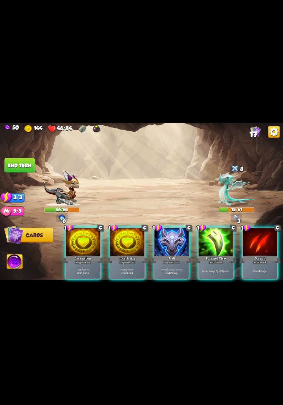
click at [176, 268] on p "If you have no armor, gain 10 armor." at bounding box center [172, 271] width 33 height 7
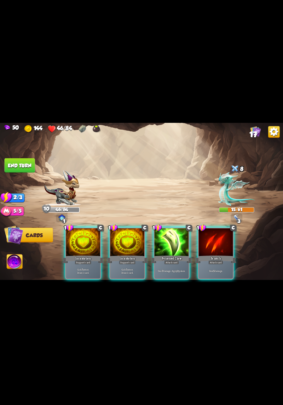
click at [176, 269] on div "Deal 7 damage. Apply 3 poison." at bounding box center [172, 271] width 34 height 15
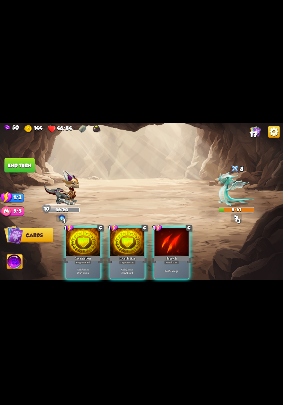
click at [177, 260] on div "Attack card" at bounding box center [171, 262] width 15 height 4
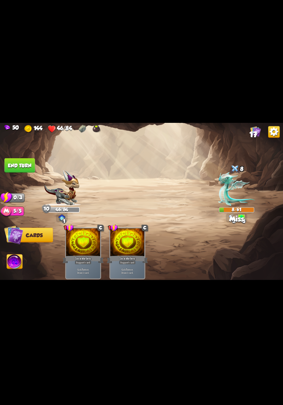
click at [11, 167] on button "End turn" at bounding box center [20, 165] width 30 height 15
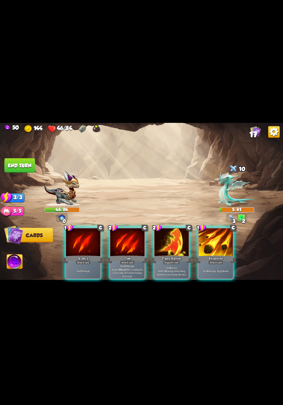
click at [123, 264] on p "Deal 12 damage. Applies Wound effect, making the enemy take 20% more damage thi…" at bounding box center [127, 270] width 33 height 13
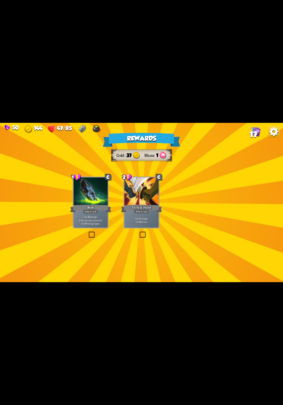
click at [218, 254] on div "Rewards Gold 37 Mana 1 Select a card 1 C Bane Attack card Deal 6 damage. If the…" at bounding box center [141, 202] width 283 height 159
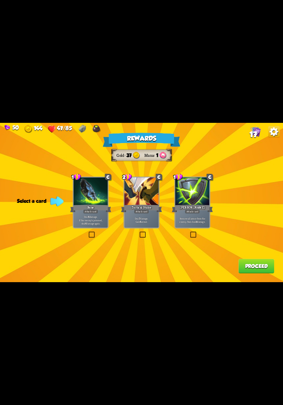
click at [139, 232] on label at bounding box center [139, 232] width 0 height 0
click at [0, 0] on input "checkbox" at bounding box center [0, 0] width 0 height 0
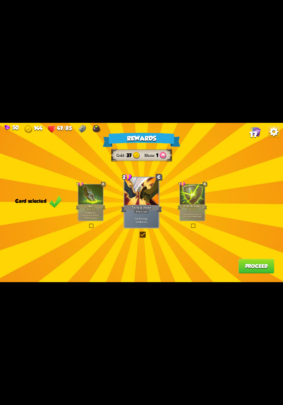
click at [250, 267] on button "Proceed" at bounding box center [257, 266] width 36 height 15
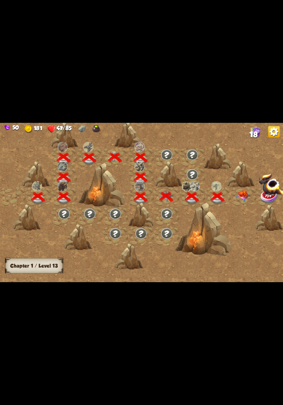
scroll to position [0, 108]
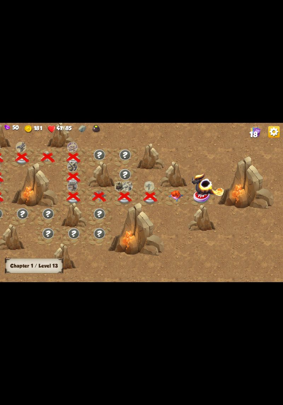
click at [179, 197] on img at bounding box center [176, 196] width 14 height 11
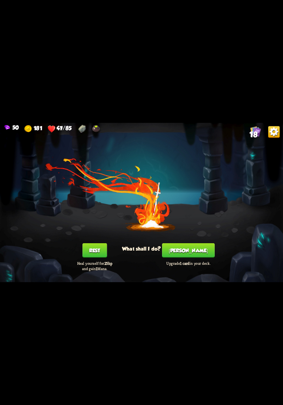
click at [191, 254] on button "[PERSON_NAME]" at bounding box center [188, 250] width 53 height 15
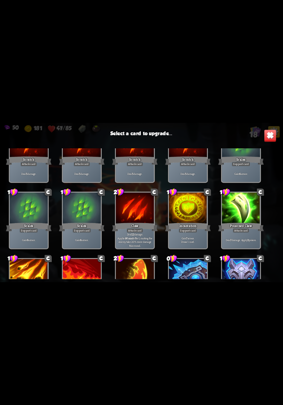
scroll to position [58, 0]
click at [248, 209] on div at bounding box center [242, 209] width 38 height 32
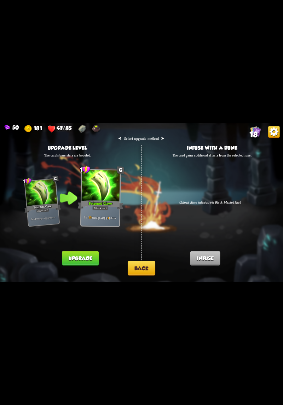
click at [141, 275] on button "Back" at bounding box center [142, 268] width 28 height 15
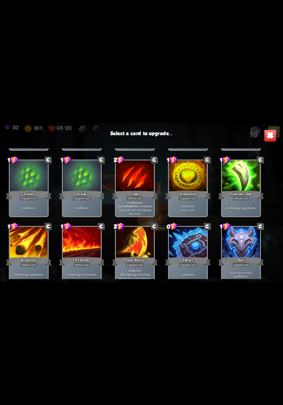
scroll to position [223, 0]
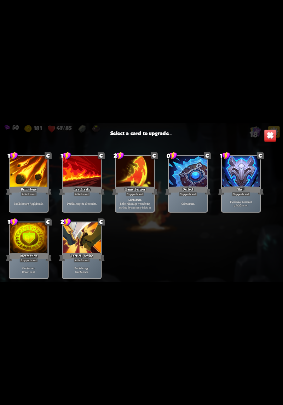
click at [85, 254] on div "Tactical Strike" at bounding box center [82, 257] width 46 height 10
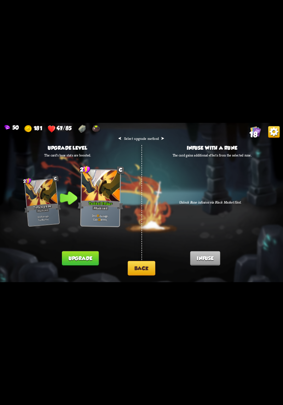
click at [91, 258] on button "Upgrade" at bounding box center [80, 259] width 37 height 15
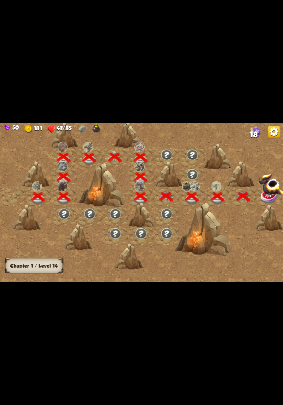
scroll to position [0, 108]
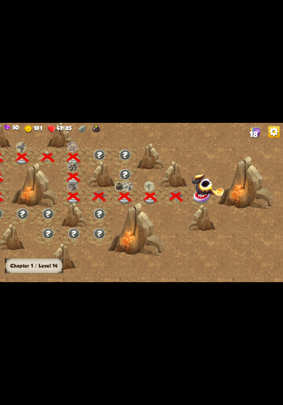
click at [204, 196] on img at bounding box center [208, 184] width 33 height 23
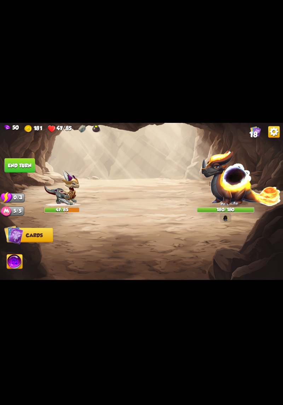
click at [13, 259] on img at bounding box center [15, 263] width 16 height 16
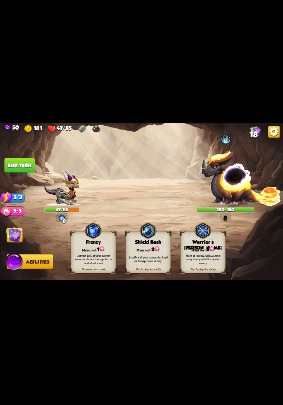
click at [205, 246] on div "Mana cost: 3" at bounding box center [203, 249] width 45 height 6
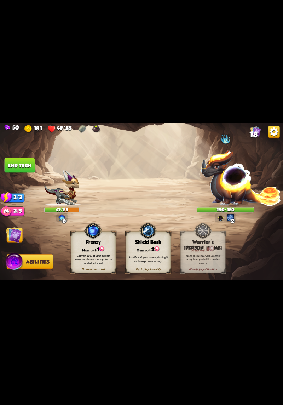
click at [10, 236] on img at bounding box center [14, 235] width 16 height 16
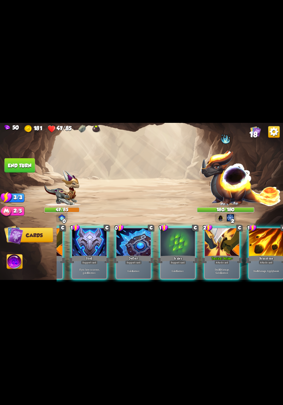
scroll to position [0, 62]
click at [220, 260] on div "Attack card" at bounding box center [221, 262] width 15 height 4
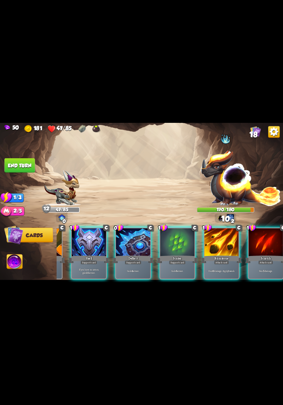
click at [220, 264] on div "Deal 6 damage. Apply 1 weak." at bounding box center [222, 271] width 34 height 15
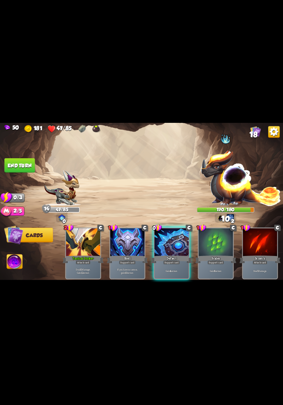
scroll to position [0, 0]
click at [172, 269] on div "Gain 4 armor." at bounding box center [172, 271] width 34 height 15
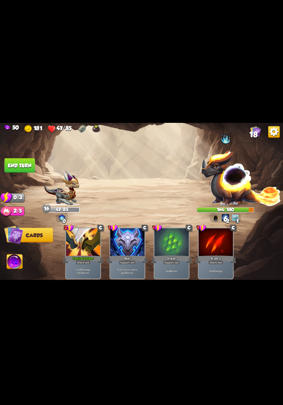
click at [21, 170] on button "End turn" at bounding box center [20, 165] width 30 height 15
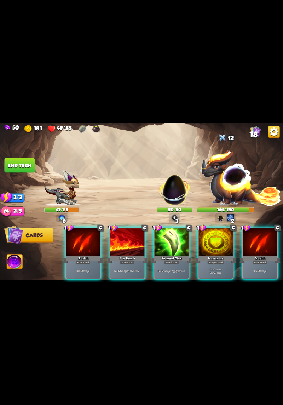
click at [217, 271] on div "Gain 7 armor. Draw 1 card." at bounding box center [216, 271] width 34 height 15
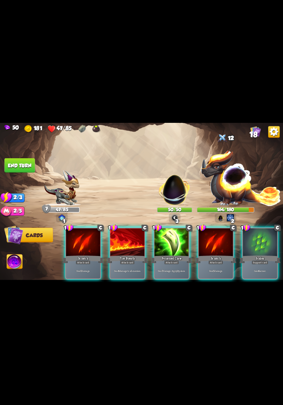
click at [128, 277] on div "1 C Scratch Attack card Deal 5 damage. 1 C Fire Breath Attack card Deal 6 damag…" at bounding box center [170, 247] width 227 height 71
click at [130, 260] on div "Attack card" at bounding box center [127, 262] width 15 height 4
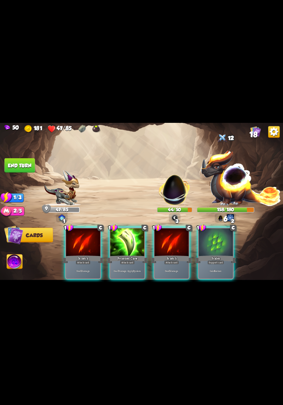
click at [127, 264] on div "Deal 7 damage. Apply 3 poison." at bounding box center [128, 271] width 34 height 15
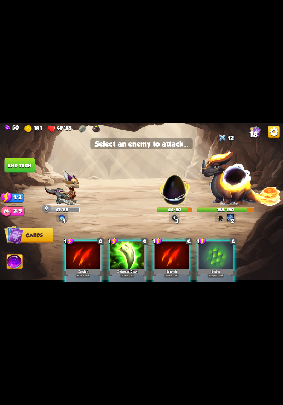
click at [237, 179] on img at bounding box center [241, 178] width 81 height 56
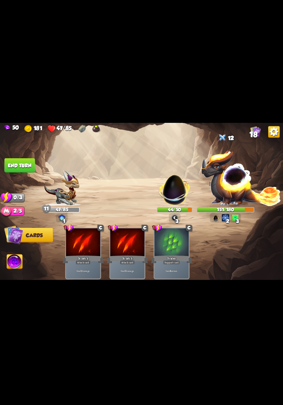
click at [15, 159] on button "End turn" at bounding box center [20, 165] width 30 height 15
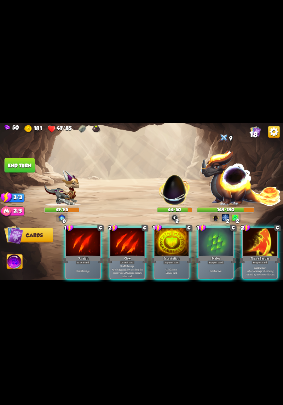
click at [169, 268] on p "Gain 7 armor. Draw 1 card." at bounding box center [172, 271] width 33 height 7
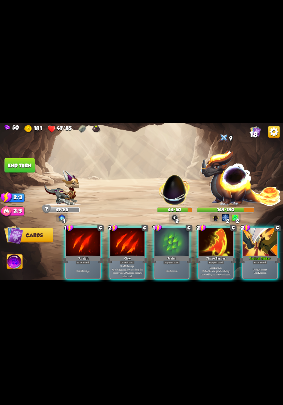
click at [255, 260] on div "Attack card" at bounding box center [260, 262] width 15 height 4
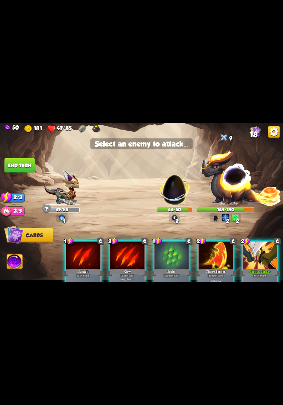
click at [178, 201] on img at bounding box center [174, 187] width 37 height 37
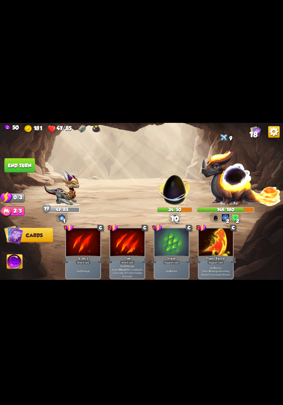
click at [6, 168] on button "End turn" at bounding box center [20, 165] width 30 height 15
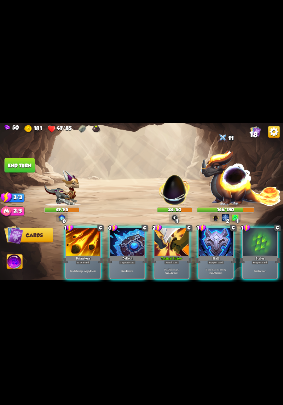
click at [168, 268] on p "Deal 10 damage. Gain 12 armor." at bounding box center [172, 271] width 33 height 7
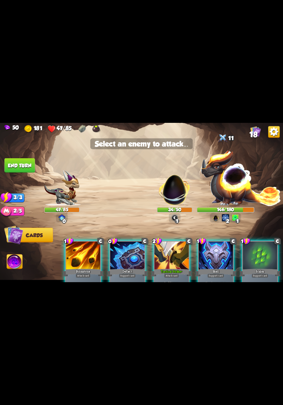
click at [177, 200] on img at bounding box center [174, 187] width 37 height 37
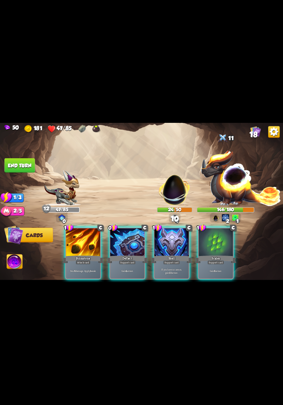
click at [88, 264] on div "Deal 6 damage. Apply 1 weak." at bounding box center [83, 271] width 34 height 15
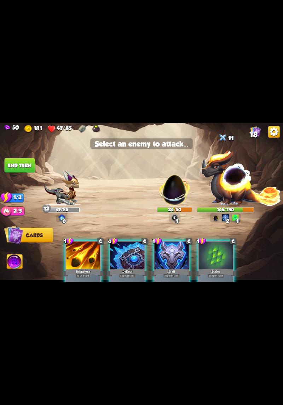
click at [230, 183] on img at bounding box center [241, 178] width 81 height 56
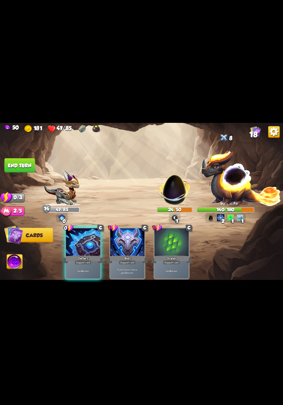
click at [21, 171] on button "End turn" at bounding box center [20, 165] width 30 height 15
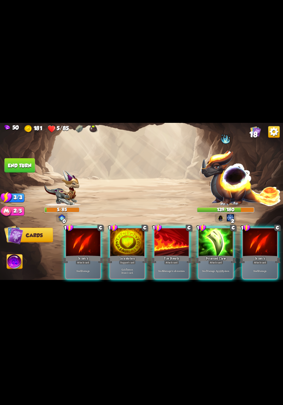
click at [218, 270] on p "Deal 7 damage. Apply 3 poison." at bounding box center [216, 272] width 33 height 4
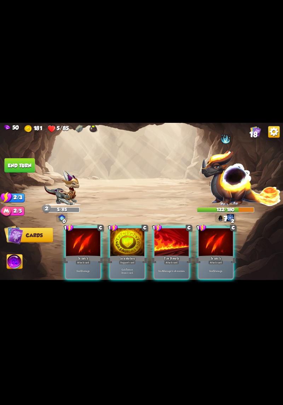
click at [165, 269] on div "Deal 6 damage to all enemies." at bounding box center [172, 271] width 34 height 15
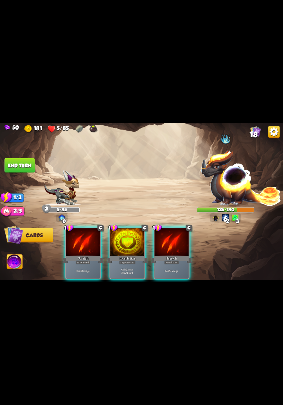
click at [175, 255] on div "Scratch" at bounding box center [171, 259] width 41 height 9
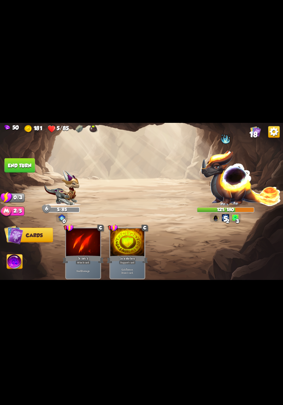
click at [16, 165] on button "End turn" at bounding box center [20, 165] width 30 height 15
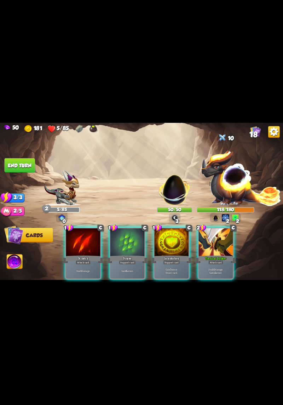
click at [98, 255] on div "Scratch" at bounding box center [83, 259] width 41 height 9
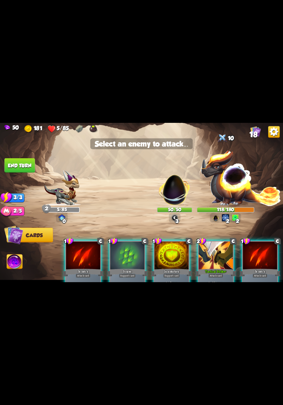
click at [179, 200] on img at bounding box center [174, 187] width 37 height 37
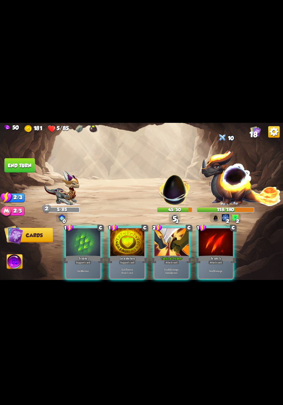
click at [169, 268] on b "10" at bounding box center [170, 270] width 2 height 4
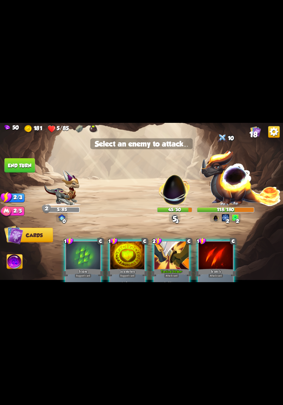
click at [176, 198] on img at bounding box center [174, 187] width 37 height 37
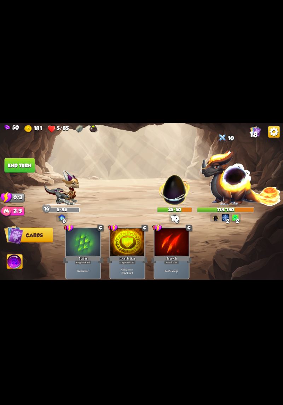
click at [12, 167] on button "End turn" at bounding box center [20, 165] width 30 height 15
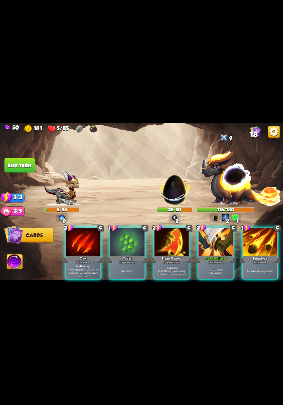
click at [209, 255] on div "Tactical Strike+" at bounding box center [216, 259] width 41 height 9
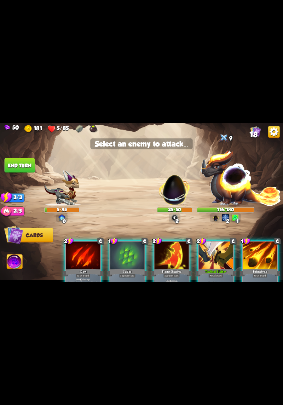
click at [176, 195] on img at bounding box center [174, 187] width 37 height 37
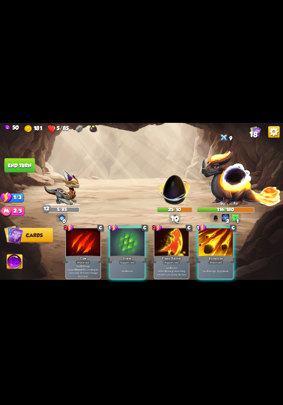
click at [215, 270] on p "Deal 6 damage. Apply 1 weak." at bounding box center [216, 272] width 33 height 4
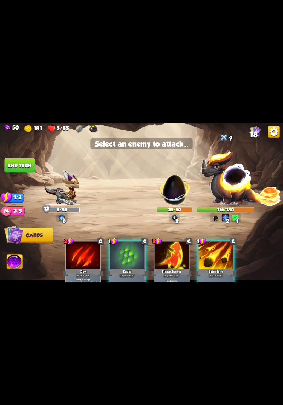
click at [179, 194] on img at bounding box center [174, 187] width 37 height 37
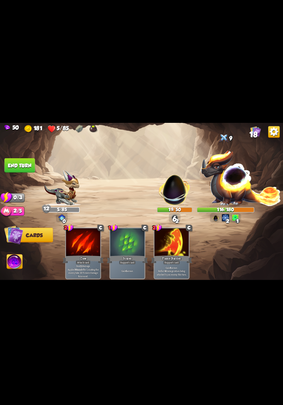
click at [11, 165] on button "End turn" at bounding box center [20, 165] width 30 height 15
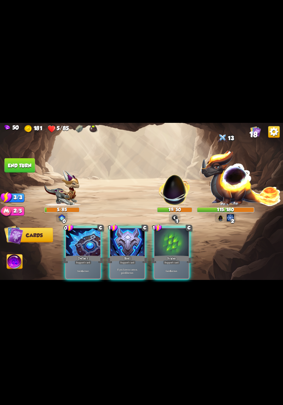
click at [77, 273] on div "Gain 4 armor." at bounding box center [83, 271] width 34 height 15
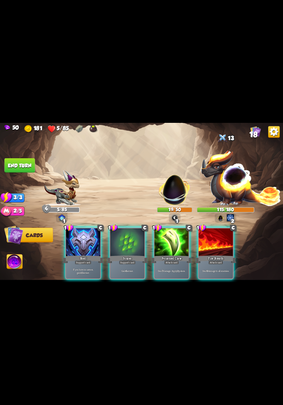
click at [176, 264] on div "Deal 7 damage. Apply 3 poison." at bounding box center [172, 271] width 34 height 15
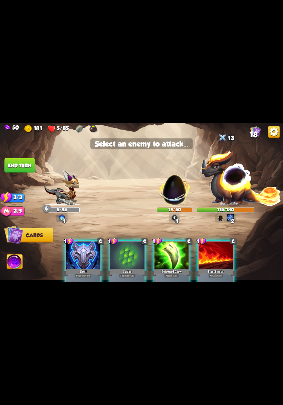
click at [175, 205] on img at bounding box center [174, 187] width 37 height 37
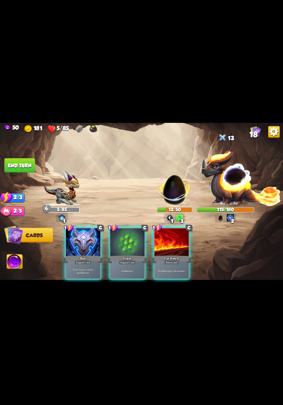
click at [170, 270] on div "Deal 6 damage to all enemies." at bounding box center [172, 271] width 34 height 15
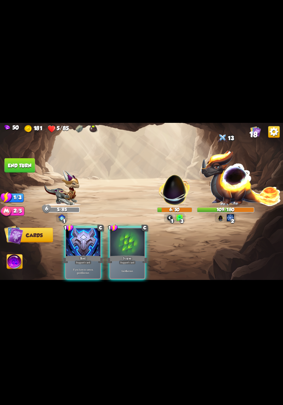
click at [129, 264] on div "Gain 6 armor." at bounding box center [128, 271] width 34 height 15
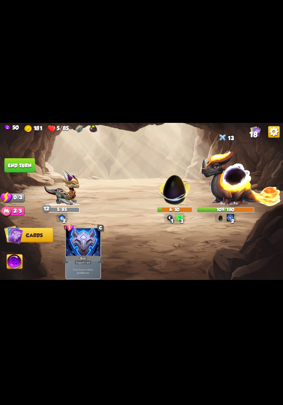
click at [14, 171] on button "End turn" at bounding box center [20, 165] width 30 height 15
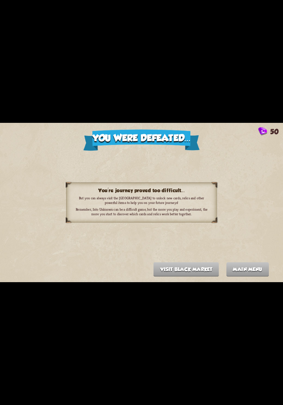
click at [257, 238] on div "You were defeated... 50 You're journey proved too difficult... But you can alwa…" at bounding box center [141, 202] width 283 height 159
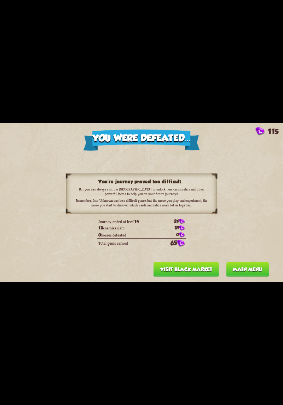
click at [208, 271] on button "Visit Black Market" at bounding box center [187, 270] width 66 height 15
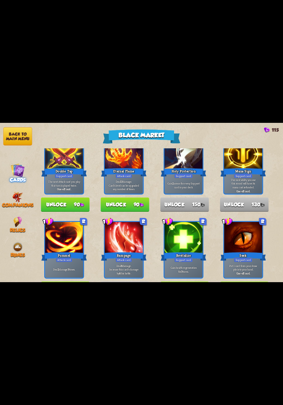
scroll to position [171, 0]
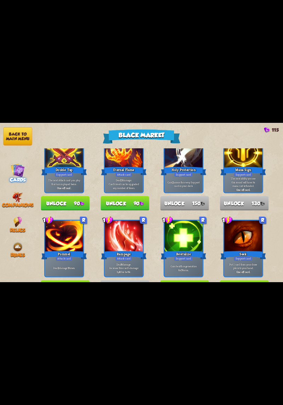
click at [13, 192] on img at bounding box center [17, 197] width 11 height 11
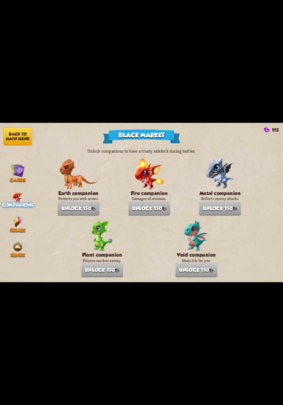
click at [14, 217] on img at bounding box center [17, 222] width 9 height 11
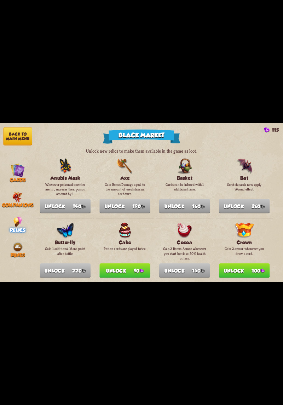
click at [16, 193] on img at bounding box center [17, 197] width 11 height 11
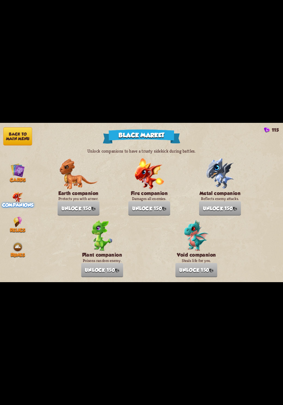
click at [19, 218] on img at bounding box center [17, 222] width 9 height 11
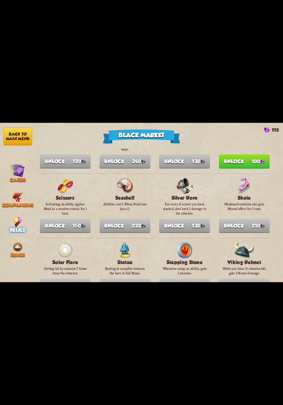
scroll to position [802, 0]
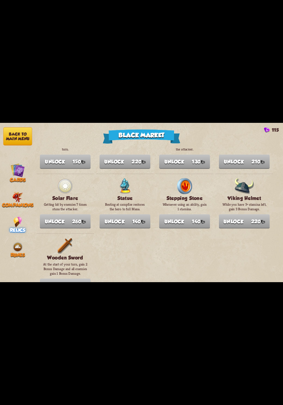
click at [14, 173] on img at bounding box center [18, 170] width 14 height 14
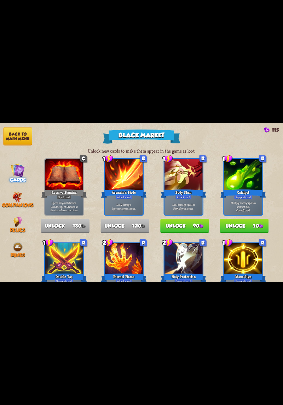
click at [17, 192] on img at bounding box center [17, 197] width 11 height 11
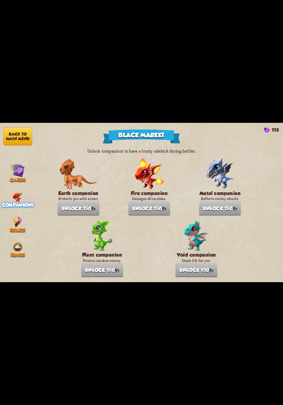
click at [13, 168] on img at bounding box center [18, 170] width 14 height 14
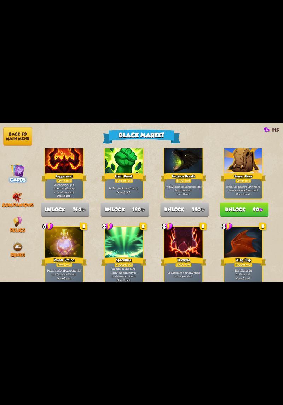
scroll to position [701, 0]
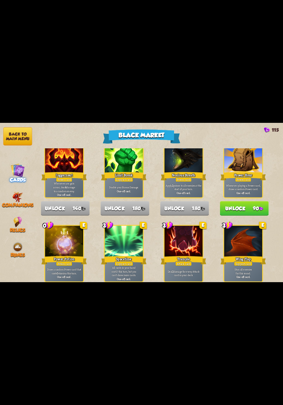
click at [19, 192] on img at bounding box center [17, 197] width 11 height 11
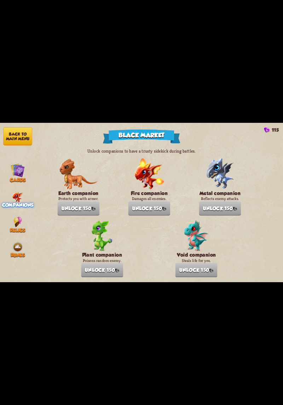
click at [14, 218] on img at bounding box center [17, 222] width 9 height 11
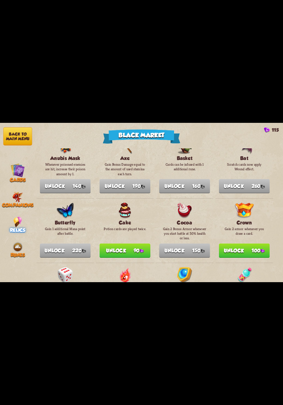
scroll to position [33, 0]
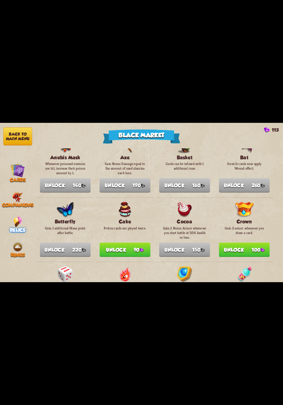
click at [16, 242] on img at bounding box center [17, 247] width 11 height 11
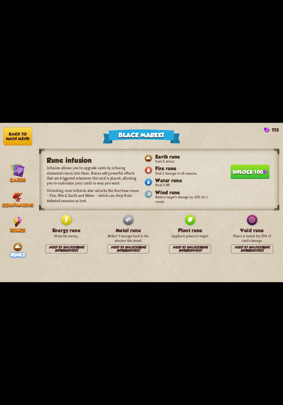
click at [256, 172] on button "Unlock 100" at bounding box center [250, 172] width 39 height 15
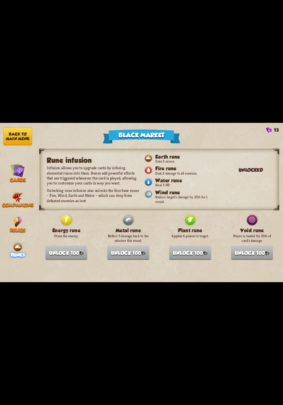
click at [11, 136] on button "Back to main menu" at bounding box center [17, 137] width 29 height 18
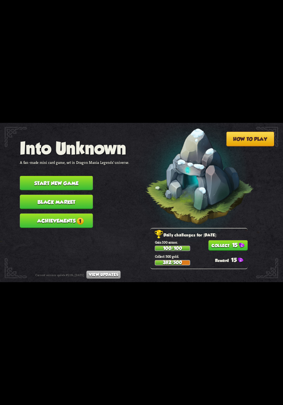
click at [33, 214] on button "Achievements 1" at bounding box center [56, 221] width 73 height 15
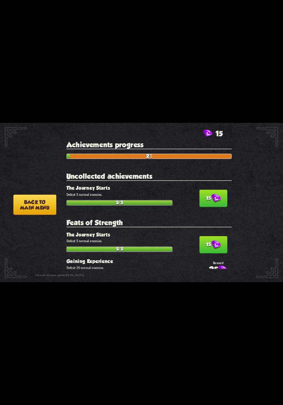
click at [217, 198] on img at bounding box center [217, 198] width 10 height 9
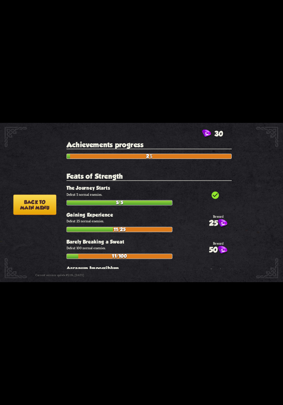
click at [30, 206] on button "Back to main menu" at bounding box center [34, 205] width 43 height 21
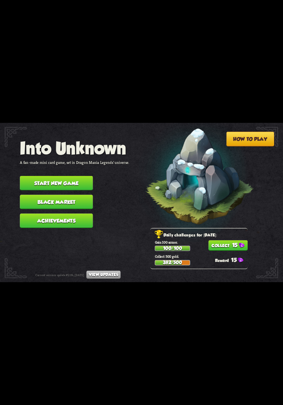
click at [32, 181] on button "Start new game" at bounding box center [56, 183] width 73 height 15
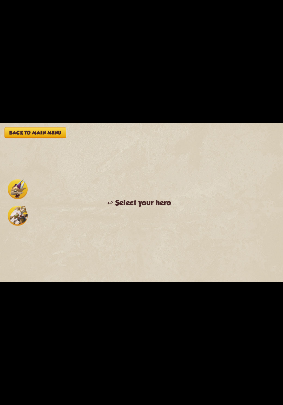
click at [14, 189] on img at bounding box center [18, 189] width 20 height 20
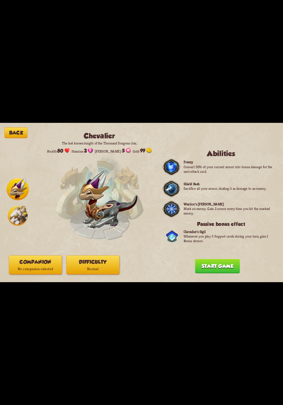
click at [227, 266] on button "Start game" at bounding box center [217, 266] width 45 height 15
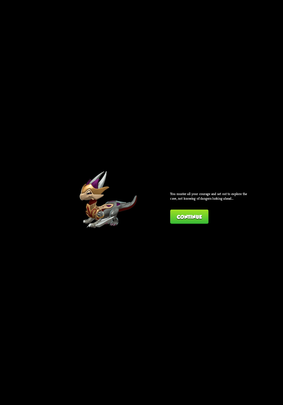
click at [206, 214] on button "Continue" at bounding box center [189, 217] width 38 height 15
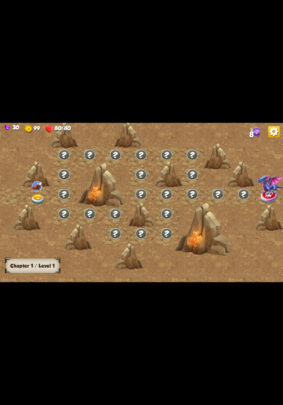
click at [39, 197] on img at bounding box center [38, 200] width 14 height 10
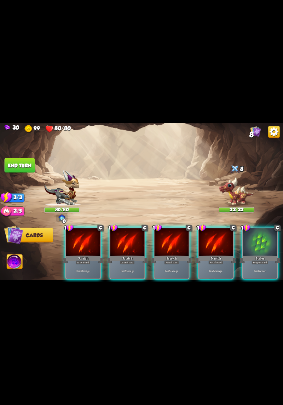
click at [253, 245] on div at bounding box center [260, 243] width 34 height 29
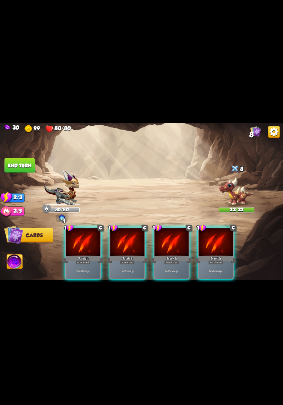
click at [222, 255] on div "Scratch" at bounding box center [216, 259] width 41 height 9
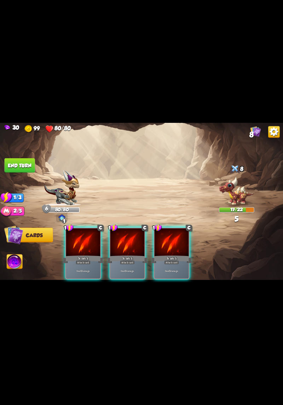
click at [181, 257] on div "Scratch" at bounding box center [171, 259] width 41 height 9
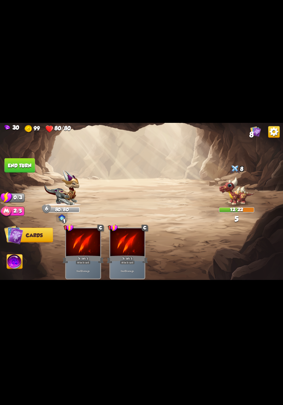
click at [16, 165] on button "End turn" at bounding box center [20, 165] width 30 height 15
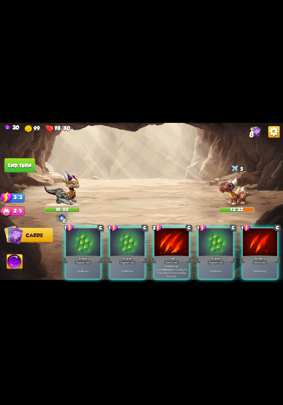
click at [178, 264] on div "Deal 12 damage. Applies Wound effect, making the enemy take 20% more damage thi…" at bounding box center [172, 271] width 34 height 15
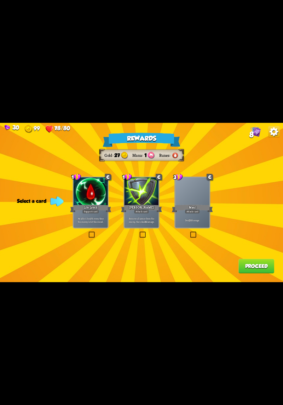
click at [94, 228] on div "1 C Life Leech Support card Heal for 1 health every time the enemy is hit this …" at bounding box center [91, 203] width 36 height 52
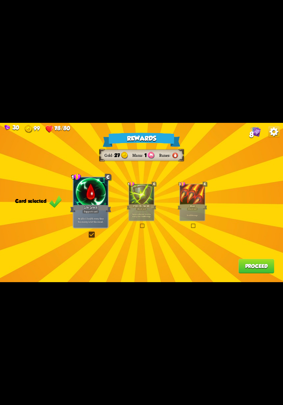
click at [247, 272] on button "Proceed" at bounding box center [257, 266] width 36 height 15
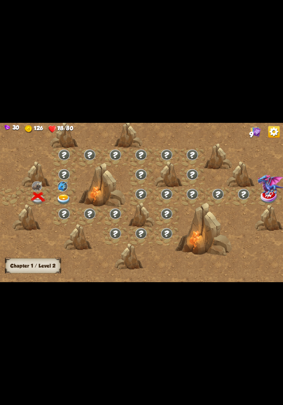
click at [73, 195] on div at bounding box center [64, 197] width 26 height 20
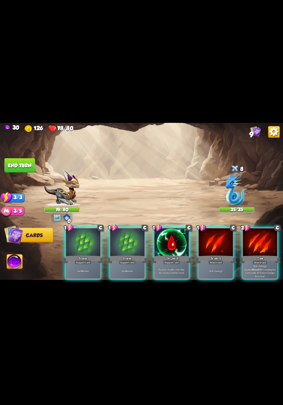
click at [129, 260] on div "Support card" at bounding box center [127, 262] width 17 height 4
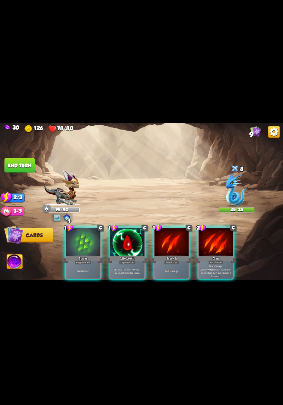
click at [87, 270] on div "Gain 6 armor." at bounding box center [83, 271] width 34 height 15
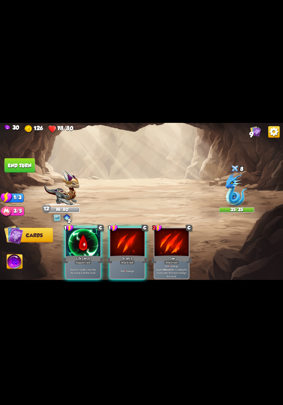
click at [127, 273] on div "Deal 3 damage." at bounding box center [128, 271] width 34 height 15
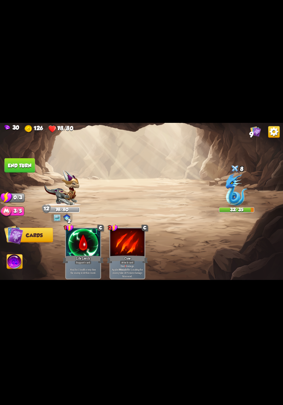
click at [14, 163] on button "End turn" at bounding box center [20, 165] width 30 height 15
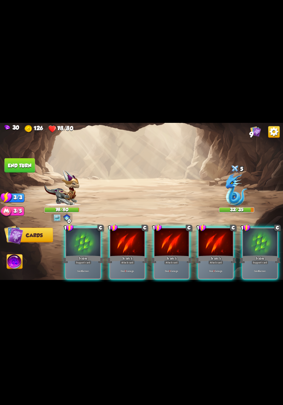
click at [92, 264] on div "Gain 6 armor." at bounding box center [83, 271] width 34 height 15
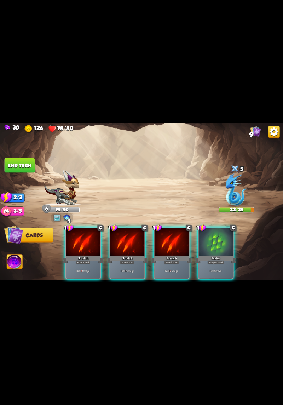
click at [87, 272] on div "Deal 3 damage." at bounding box center [83, 271] width 34 height 15
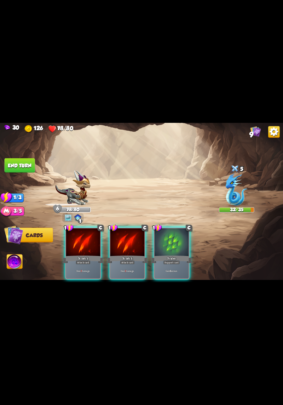
click at [86, 270] on p "Deal 3 damage." at bounding box center [83, 272] width 33 height 4
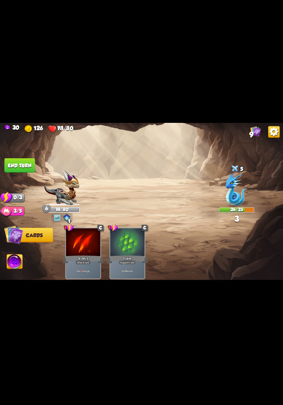
click at [11, 162] on button "End turn" at bounding box center [20, 165] width 30 height 15
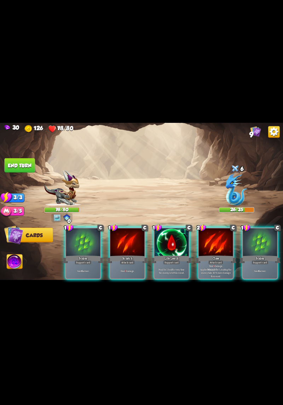
click at [171, 274] on div "1 C Life Leech Support card Heal for 1 health every time the enemy is hit this …" at bounding box center [172, 254] width 36 height 52
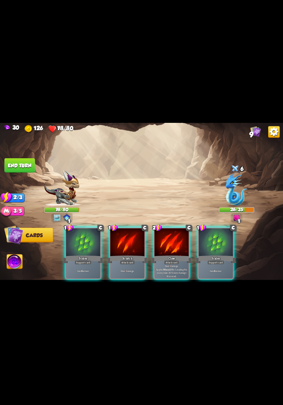
click at [136, 270] on p "Deal 3 damage." at bounding box center [127, 272] width 33 height 4
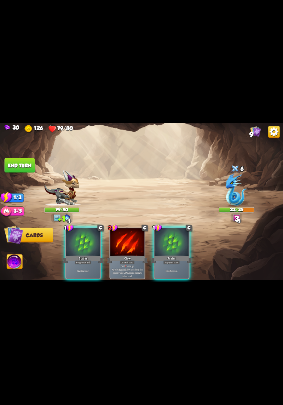
click at [172, 264] on div "Gain 6 armor." at bounding box center [172, 271] width 34 height 15
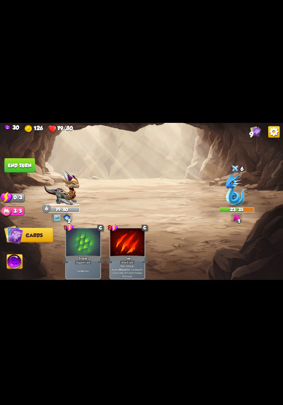
click at [23, 172] on button "End turn" at bounding box center [20, 165] width 30 height 15
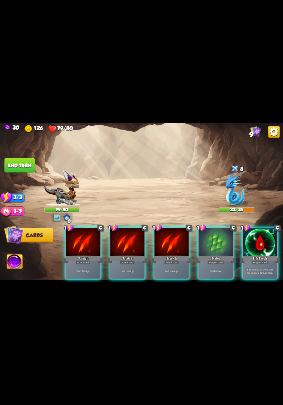
click at [216, 270] on p "Gain 6 armor." at bounding box center [216, 272] width 33 height 4
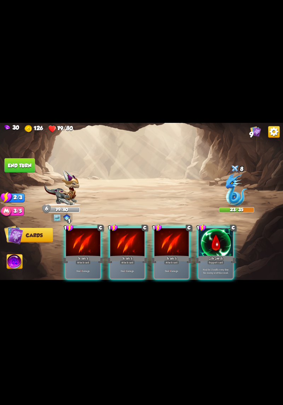
click at [218, 260] on div "Support card" at bounding box center [216, 262] width 17 height 4
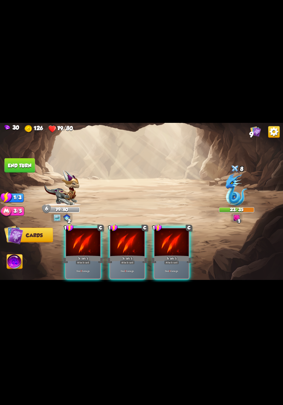
click at [177, 260] on div "Attack card" at bounding box center [171, 262] width 15 height 4
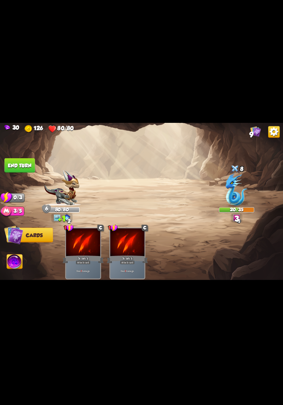
click at [16, 165] on button "End turn" at bounding box center [20, 165] width 30 height 15
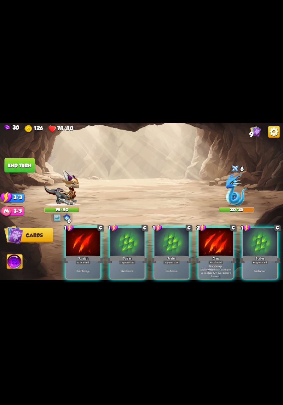
click at [219, 255] on div "Claw" at bounding box center [216, 259] width 41 height 9
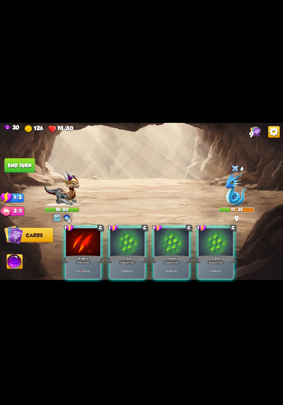
click at [174, 255] on div "Scales" at bounding box center [171, 259] width 41 height 9
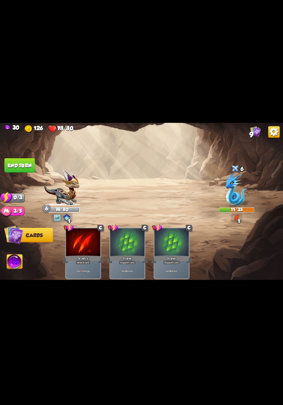
click at [17, 163] on button "End turn" at bounding box center [20, 165] width 30 height 15
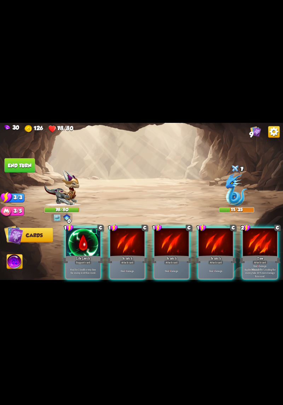
click at [258, 270] on p "Deal 9 damage. Applies Wound effect, making the enemy take 20% more damage this…" at bounding box center [260, 270] width 33 height 13
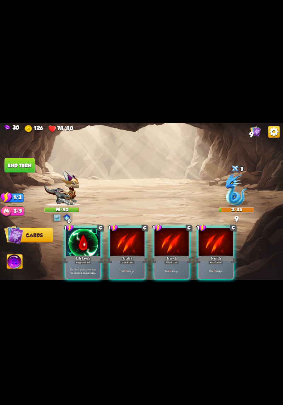
click at [225, 264] on div "Deal 3 damage." at bounding box center [216, 271] width 34 height 15
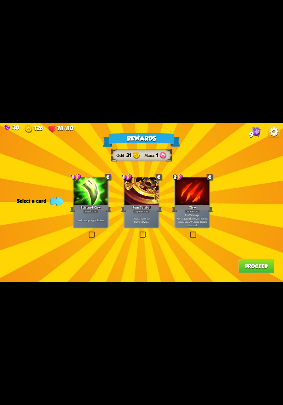
click at [83, 192] on div at bounding box center [91, 192] width 34 height 29
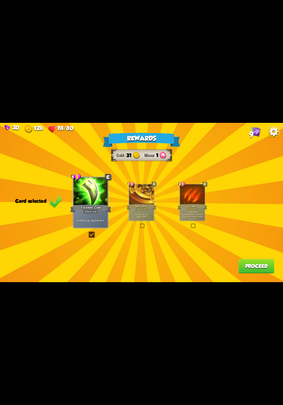
click at [256, 265] on button "Proceed" at bounding box center [257, 266] width 36 height 15
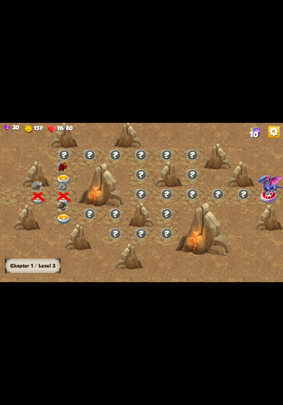
click at [62, 175] on img at bounding box center [64, 180] width 14 height 10
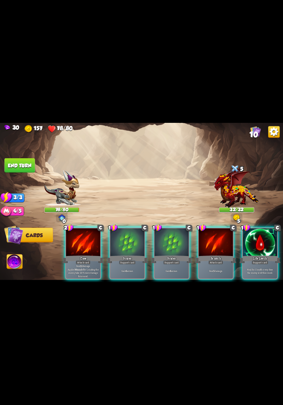
click at [171, 264] on div "Gain 6 armor." at bounding box center [172, 271] width 34 height 15
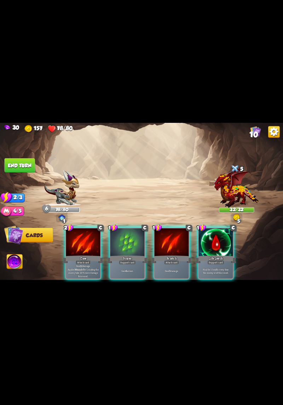
click at [231, 264] on div "Heal for 1 health every time the enemy is hit this round." at bounding box center [216, 271] width 34 height 15
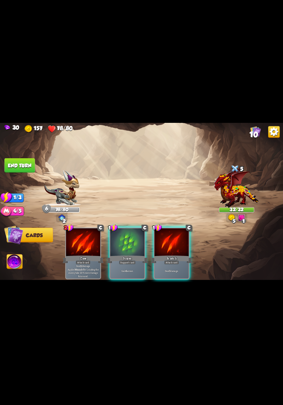
click at [178, 255] on div "Scratch" at bounding box center [171, 259] width 41 height 9
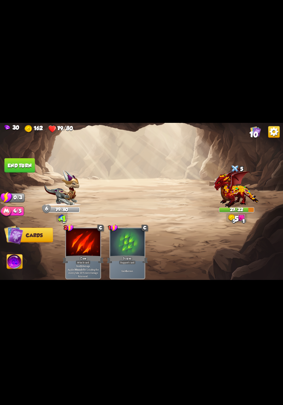
click at [12, 167] on button "End turn" at bounding box center [20, 165] width 30 height 15
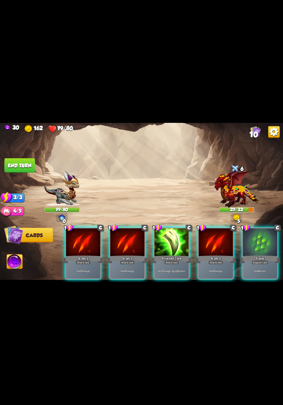
click at [172, 264] on div "Deal 7 damage. Apply 3 poison." at bounding box center [172, 271] width 34 height 15
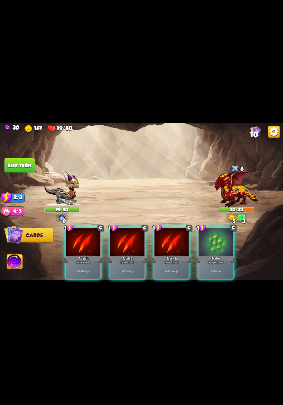
click at [225, 255] on div "Scales" at bounding box center [216, 259] width 41 height 9
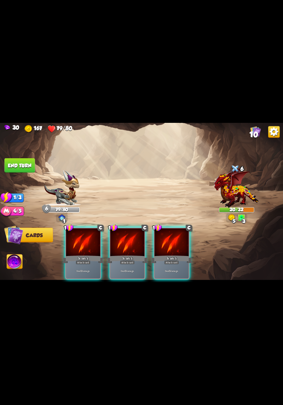
click at [181, 269] on div "Deal 5 damage." at bounding box center [172, 271] width 34 height 15
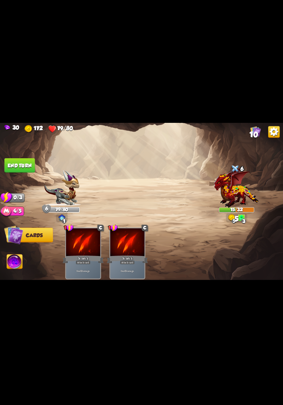
click at [15, 164] on button "End turn" at bounding box center [20, 165] width 30 height 15
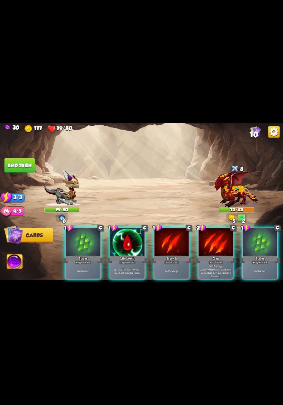
click at [135, 268] on p "Heal for 1 health every time the enemy is hit this round." at bounding box center [127, 271] width 33 height 7
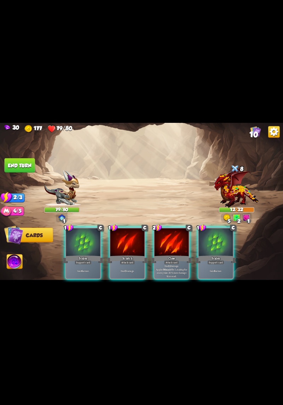
click at [173, 274] on div "2 C Claw Attack card Deal 12 damage. Applies Wound effect, making the enemy tak…" at bounding box center [172, 254] width 36 height 52
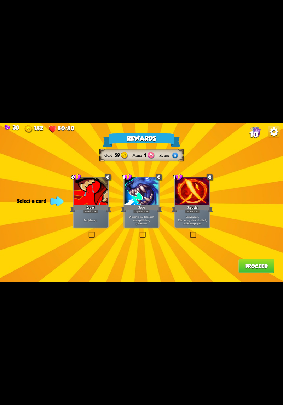
click at [100, 227] on div "Deal 4 damage." at bounding box center [91, 220] width 34 height 15
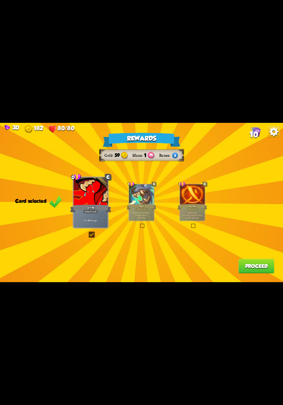
click at [191, 224] on label at bounding box center [191, 224] width 0 height 0
click at [0, 0] on input "checkbox" at bounding box center [0, 0] width 0 height 0
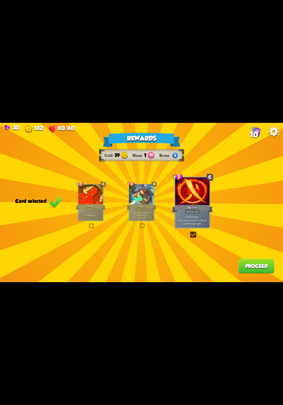
click at [249, 270] on button "Proceed" at bounding box center [257, 266] width 36 height 15
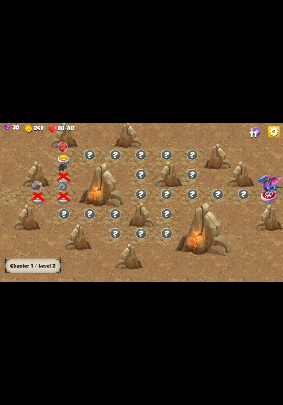
click at [61, 157] on img at bounding box center [64, 160] width 14 height 10
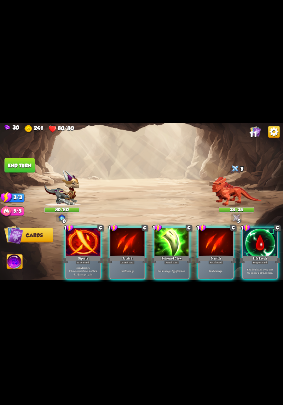
click at [258, 264] on div "Heal for 1 health every time the enemy is hit this round." at bounding box center [260, 271] width 34 height 15
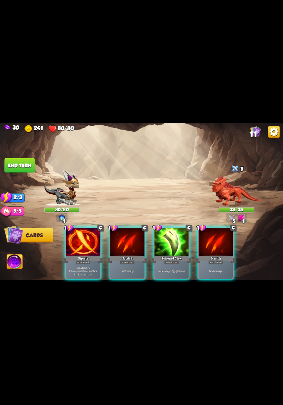
click at [90, 266] on p "Deal 5 damage. If the enemy intends to attack, deal 5 damage again." at bounding box center [83, 271] width 33 height 10
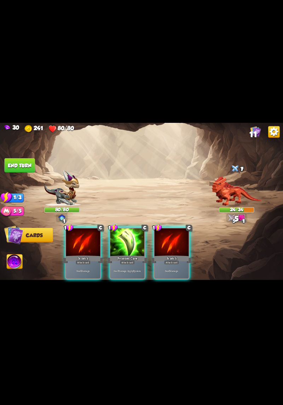
click at [128, 260] on div "Attack card" at bounding box center [127, 262] width 15 height 4
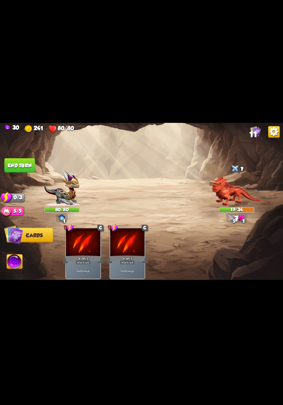
click at [14, 166] on button "End turn" at bounding box center [20, 165] width 30 height 15
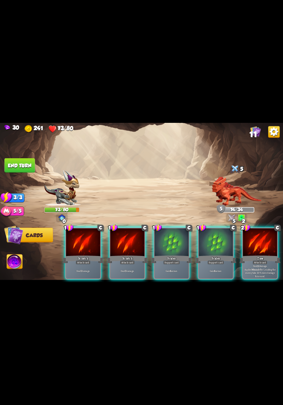
click at [173, 264] on div "Gain 6 armor." at bounding box center [172, 271] width 34 height 15
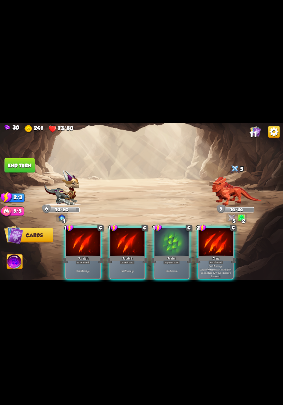
click at [219, 268] on p "Deal 12 damage. Applies Wound effect, making the enemy take 20% more damage thi…" at bounding box center [216, 270] width 33 height 13
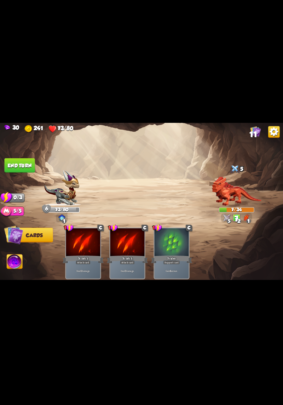
click at [18, 167] on button "End turn" at bounding box center [20, 165] width 30 height 15
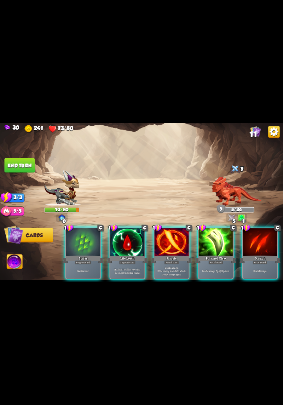
click at [131, 268] on p "Heal for 1 health every time the enemy is hit this round." at bounding box center [127, 271] width 33 height 7
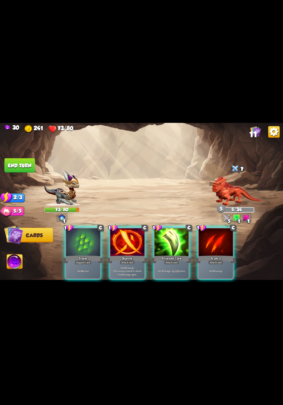
click at [128, 266] on p "Deal 5 damage. If the enemy intends to attack, deal 5 damage again." at bounding box center [127, 271] width 33 height 10
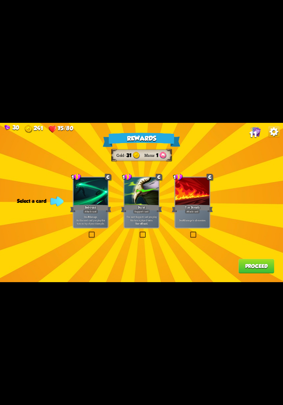
click at [88, 232] on label at bounding box center [88, 232] width 0 height 0
click at [0, 0] on input "checkbox" at bounding box center [0, 0] width 0 height 0
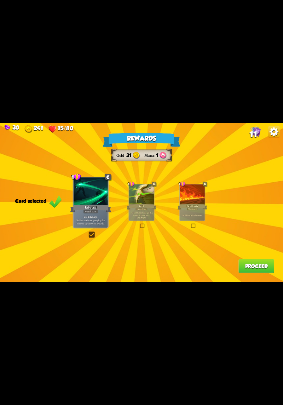
click at [86, 227] on div "Deal 8 damage. Put the next card you play this turn on top of your draw pile." at bounding box center [91, 220] width 34 height 15
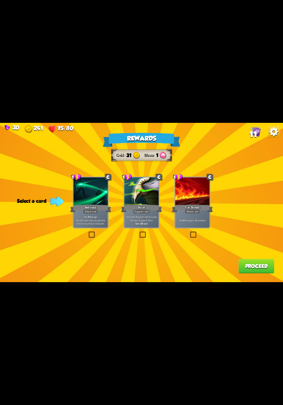
click at [88, 227] on div "Deal 8 damage. Put the next card you play this turn on top of your draw pile." at bounding box center [91, 220] width 34 height 15
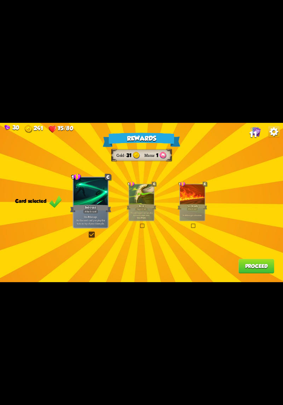
click at [254, 278] on div "Rewards Gold 31 Mana 1 Card selected 1 C Rebound Attack card Deal 8 damage. Put…" at bounding box center [141, 202] width 283 height 159
click at [258, 268] on button "Proceed" at bounding box center [257, 266] width 36 height 15
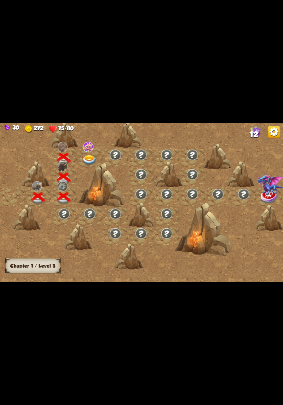
click at [92, 156] on img at bounding box center [90, 160] width 14 height 10
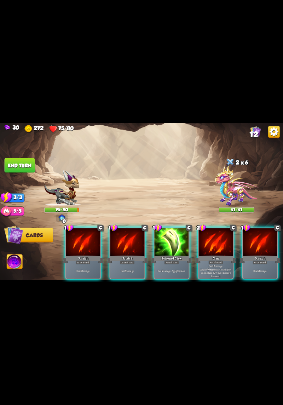
click at [216, 264] on p "Deal 12 damage. Applies Wound effect, making the enemy take 20% more damage thi…" at bounding box center [216, 270] width 33 height 13
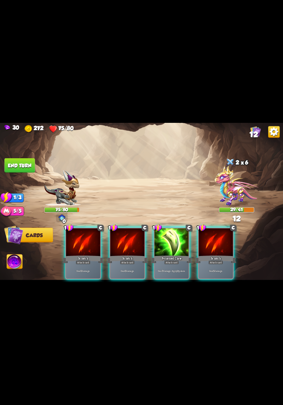
click at [179, 264] on div "Deal 7 damage. Apply 3 poison." at bounding box center [172, 271] width 34 height 15
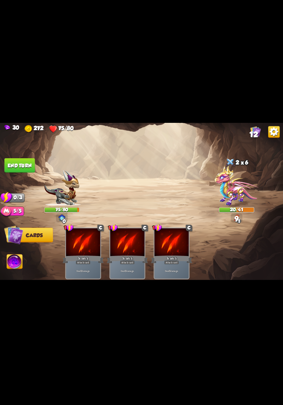
click at [25, 166] on button "End turn" at bounding box center [20, 165] width 30 height 15
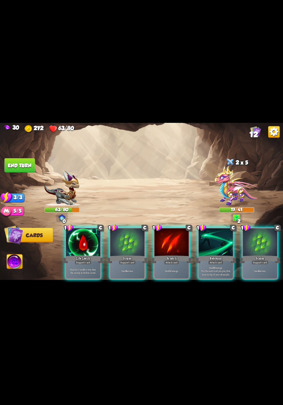
click at [85, 268] on p "Heal for 1 health every time the enemy is hit this round." at bounding box center [83, 271] width 33 height 7
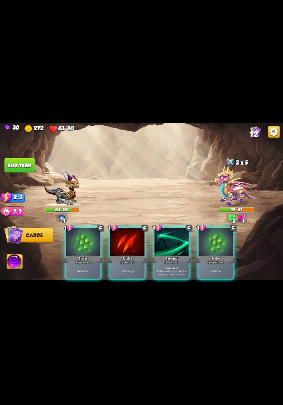
click at [118, 269] on div "Deal 5 damage." at bounding box center [128, 271] width 34 height 15
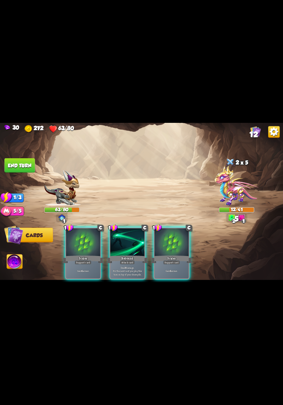
click at [123, 267] on p "Deal 8 damage. Put the next card you play this turn on top of your draw pile." at bounding box center [127, 271] width 33 height 10
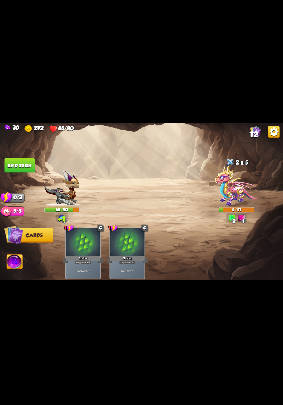
click at [18, 164] on button "End turn" at bounding box center [20, 165] width 30 height 15
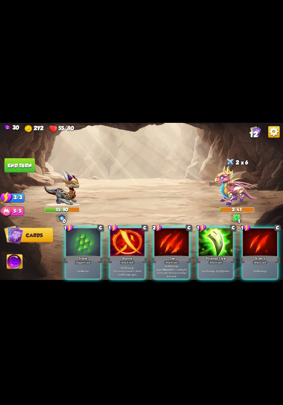
click at [122, 266] on p "Deal 5 damage. If the enemy intends to attack, deal 5 damage again." at bounding box center [127, 271] width 33 height 10
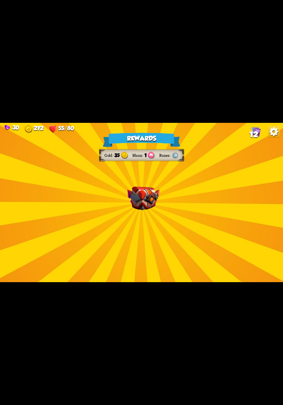
click at [201, 229] on div "Rewards Gold 35 Mana 1 Runes Select a card 2 C Flame Barrier Support card Gain …" at bounding box center [141, 202] width 283 height 159
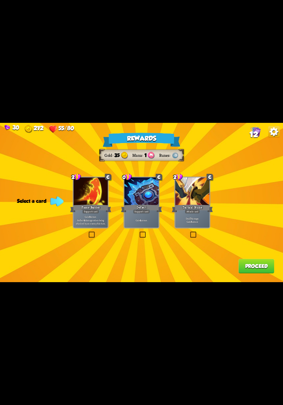
click at [139, 232] on label at bounding box center [139, 232] width 0 height 0
click at [0, 0] on input "checkbox" at bounding box center [0, 0] width 0 height 0
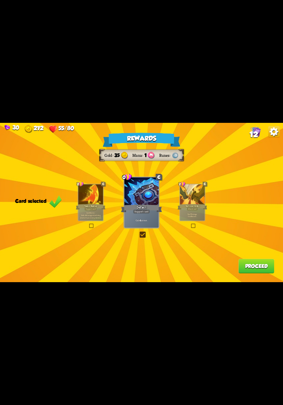
click at [191, 224] on label at bounding box center [191, 224] width 0 height 0
click at [0, 0] on input "checkbox" at bounding box center [0, 0] width 0 height 0
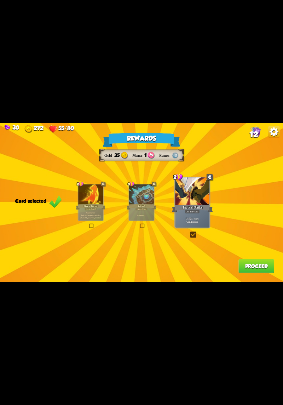
click at [248, 272] on button "Proceed" at bounding box center [257, 266] width 36 height 15
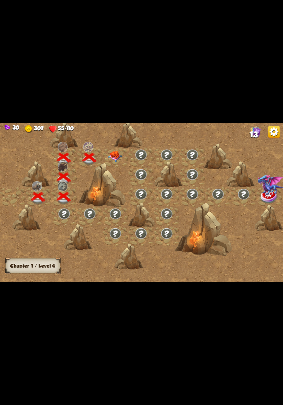
click at [120, 159] on img at bounding box center [115, 156] width 14 height 11
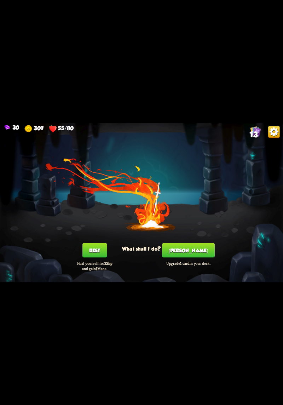
click at [190, 256] on button "[PERSON_NAME]" at bounding box center [188, 250] width 53 height 15
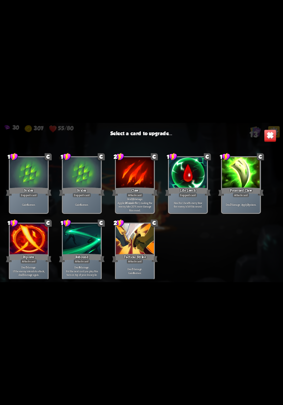
scroll to position [117, 0]
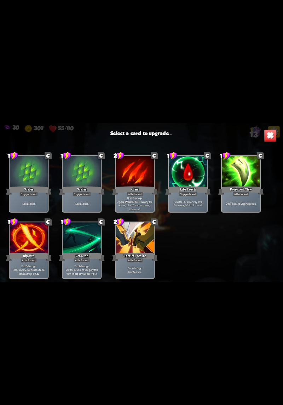
click at [195, 198] on div "Heal for 1 health every time the enemy is hit this round." at bounding box center [188, 203] width 38 height 17
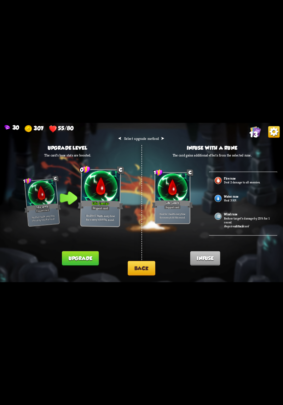
click at [221, 204] on div "Water rune Heal 3 HP." at bounding box center [243, 199] width 69 height 18
click at [222, 219] on img at bounding box center [218, 217] width 8 height 8
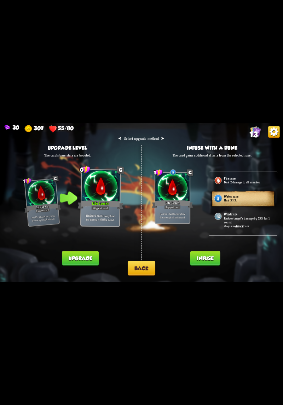
click at [223, 203] on div "Water rune Heal 3 HP." at bounding box center [243, 199] width 69 height 18
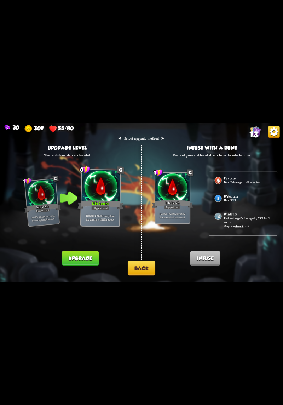
click at [220, 199] on img at bounding box center [218, 199] width 8 height 8
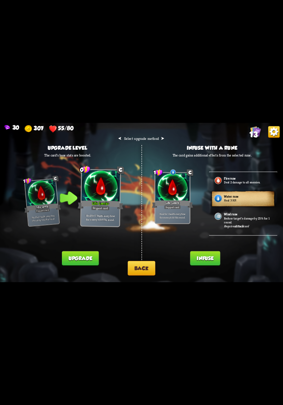
click at [240, 185] on div "Fire rune Deal 2 damage to all enemies." at bounding box center [243, 181] width 69 height 18
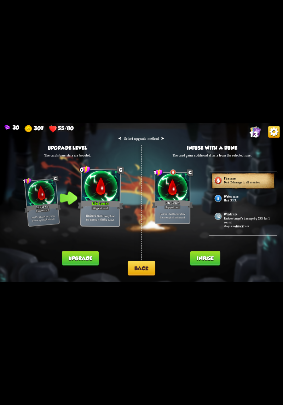
click at [242, 199] on p "Heal 3 HP." at bounding box center [248, 200] width 48 height 4
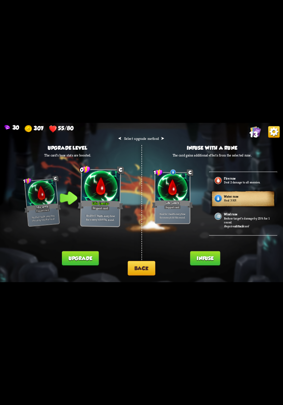
click at [144, 273] on button "Back" at bounding box center [142, 268] width 28 height 15
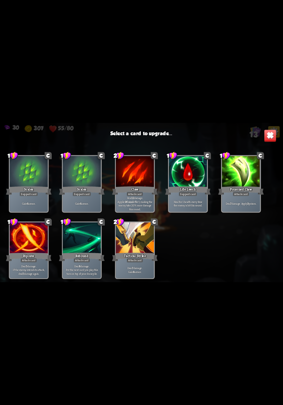
click at [143, 256] on div "Tactical Strike" at bounding box center [135, 257] width 46 height 10
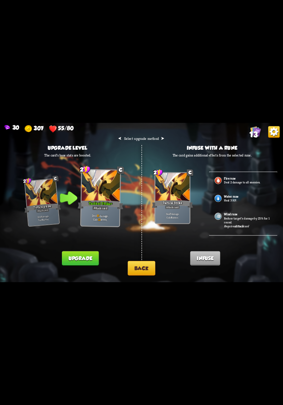
click at [136, 270] on button "Back" at bounding box center [142, 268] width 28 height 15
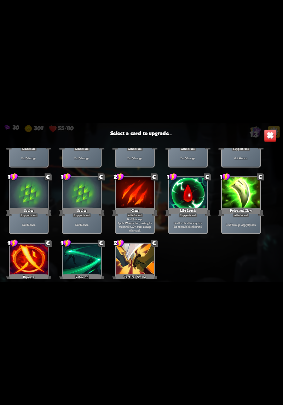
scroll to position [97, 0]
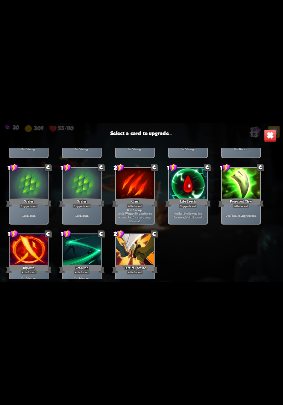
click at [199, 209] on div "Heal for 1 health every time the enemy is hit this round." at bounding box center [188, 215] width 38 height 17
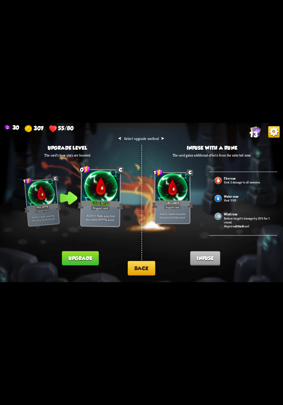
click at [95, 260] on button "Upgrade" at bounding box center [80, 259] width 37 height 15
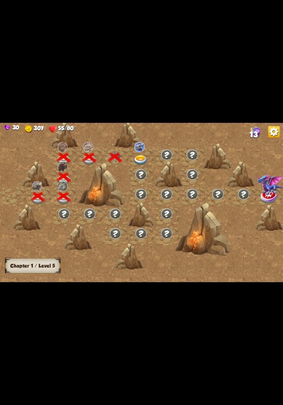
click at [142, 160] on img at bounding box center [141, 160] width 14 height 10
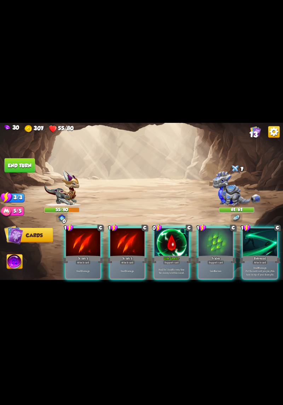
click at [169, 268] on p "Heal for 1 health every time the enemy is hit this round." at bounding box center [172, 271] width 33 height 7
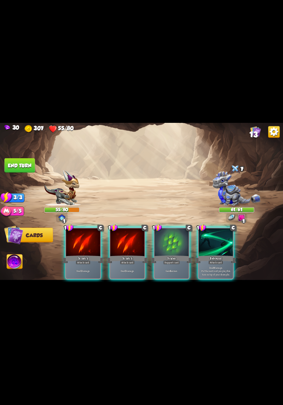
click at [167, 264] on div "Gain 6 armor." at bounding box center [172, 271] width 34 height 15
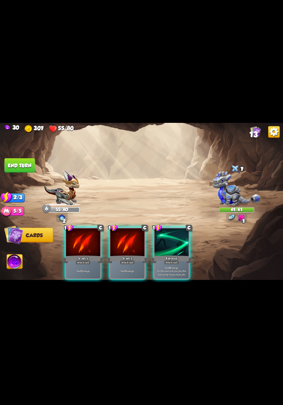
click at [168, 266] on p "Deal 8 damage. Put the next card you play this turn on top of your draw pile." at bounding box center [172, 271] width 33 height 10
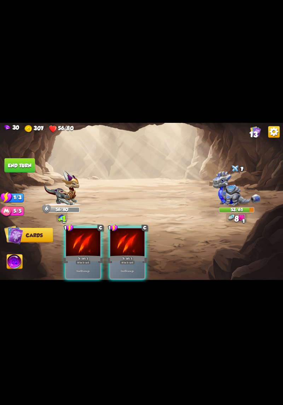
click at [135, 264] on div "Deal 5 damage." at bounding box center [128, 271] width 34 height 15
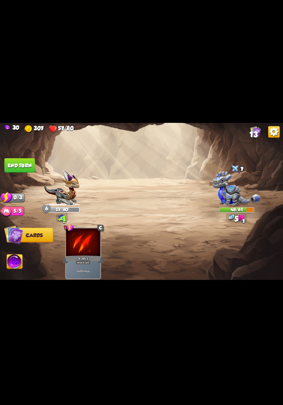
click at [16, 160] on button "End turn" at bounding box center [20, 165] width 30 height 15
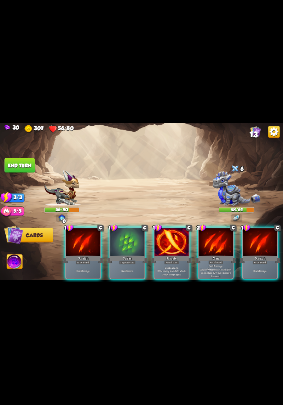
click at [130, 270] on p "Gain 6 armor." at bounding box center [127, 272] width 33 height 4
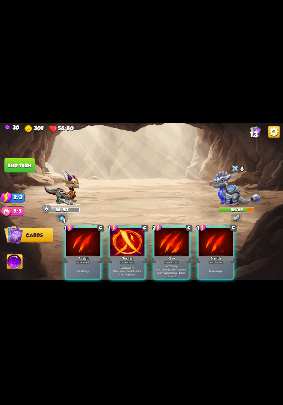
click at [133, 268] on p "Deal 5 damage. If the enemy intends to attack, deal 5 damage again." at bounding box center [127, 271] width 33 height 10
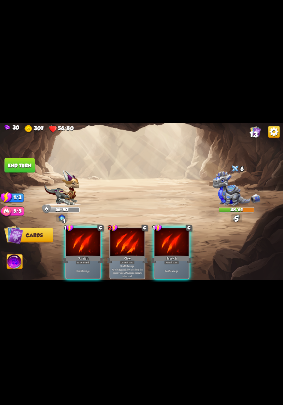
click at [174, 260] on div "Attack card" at bounding box center [171, 262] width 15 height 4
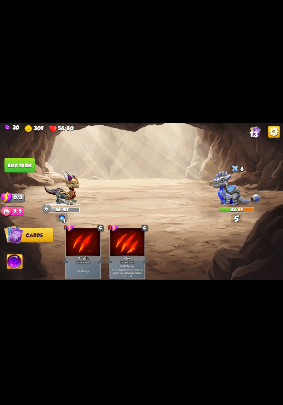
click at [10, 160] on button "End turn" at bounding box center [20, 165] width 30 height 15
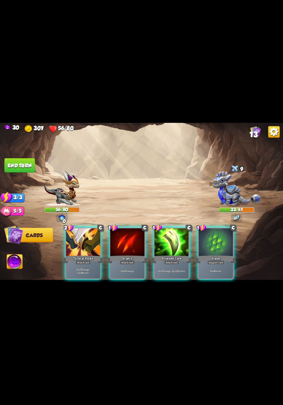
click at [80, 260] on div "Attack card" at bounding box center [83, 262] width 15 height 4
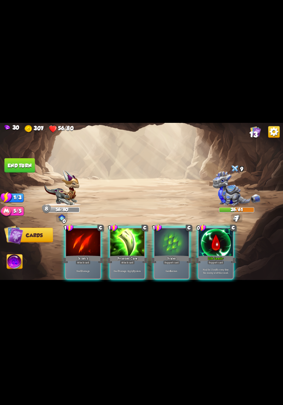
click at [225, 264] on div "Heal for 1 health every time the enemy is hit this round." at bounding box center [216, 271] width 34 height 15
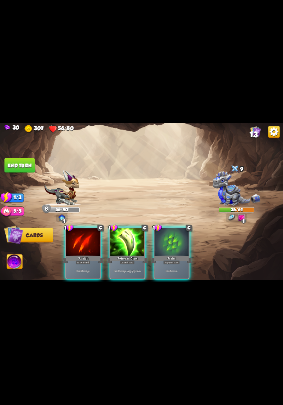
click at [134, 264] on div "Deal 7 damage. Apply 3 poison." at bounding box center [128, 271] width 34 height 15
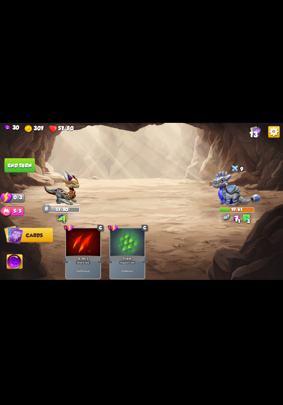
click at [12, 164] on button "End turn" at bounding box center [20, 165] width 30 height 15
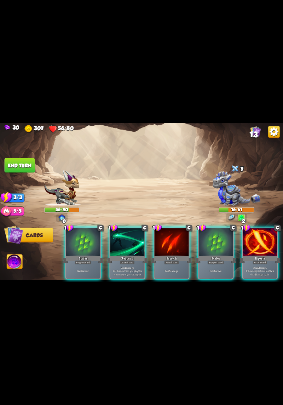
click at [265, 260] on div "Attack card" at bounding box center [260, 262] width 15 height 4
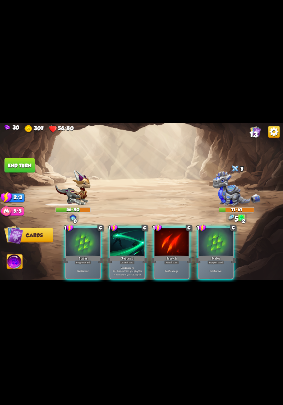
click at [139, 264] on div "Deal 8 damage. Put the next card you play this turn on top of your draw pile." at bounding box center [128, 271] width 34 height 15
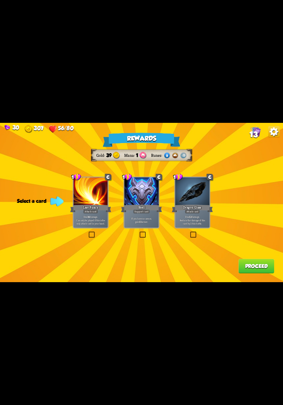
click at [198, 228] on div "1 C Dragon Glass Attack card Deal 12 damage. Reduce the damage of this card by …" at bounding box center [193, 203] width 36 height 52
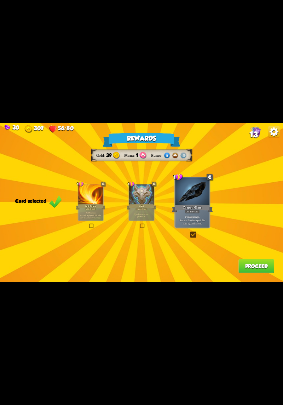
click at [203, 210] on div "Dragon Glass" at bounding box center [192, 208] width 41 height 9
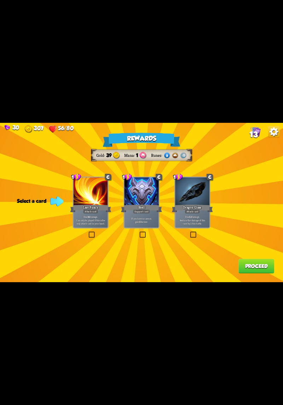
click at [197, 227] on div "Deal 12 damage. Reduce the damage of this card by 2 this battle." at bounding box center [192, 220] width 34 height 15
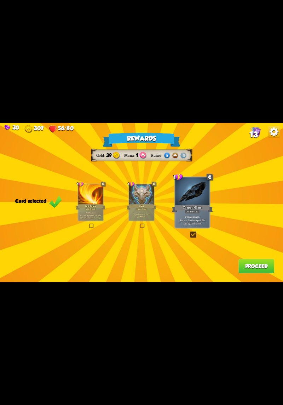
click at [248, 265] on button "Proceed" at bounding box center [257, 266] width 36 height 15
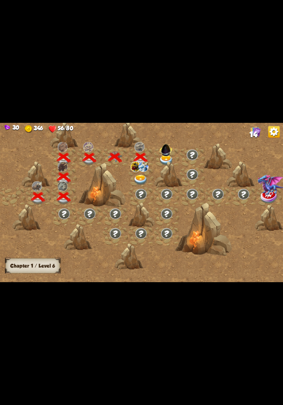
click at [164, 161] on div at bounding box center [169, 174] width 28 height 27
click at [166, 159] on img at bounding box center [166, 160] width 14 height 10
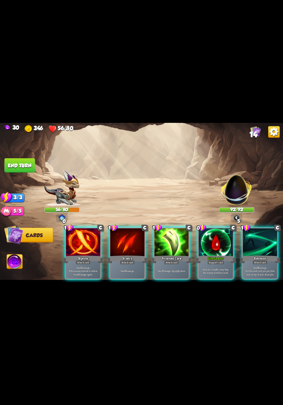
click at [217, 264] on div "Heal for 1 health every time the enemy is hit this round." at bounding box center [216, 271] width 34 height 15
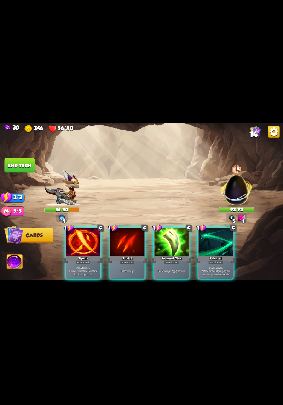
click at [176, 264] on div "Deal 7 damage. Apply 3 poison." at bounding box center [172, 271] width 34 height 15
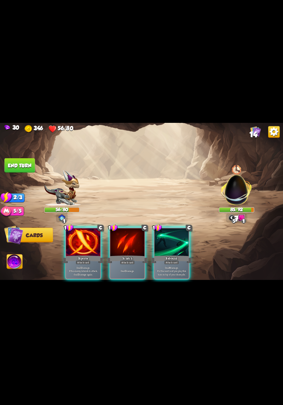
click at [172, 266] on p "Deal 8 damage. Put the next card you play this turn on top of your draw pile." at bounding box center [172, 271] width 33 height 10
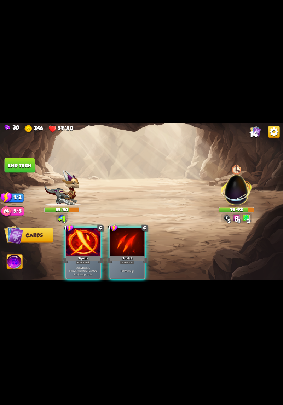
click at [82, 264] on div "Deal 5 damage. If the enemy intends to attack, deal 5 damage again." at bounding box center [83, 271] width 34 height 15
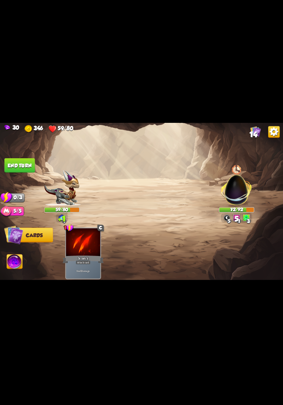
click at [16, 166] on button "End turn" at bounding box center [20, 165] width 30 height 15
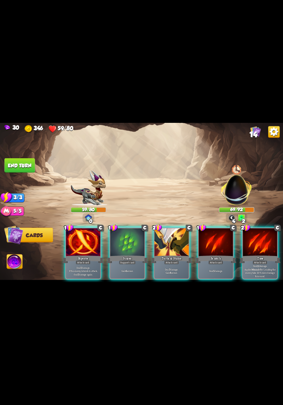
click at [259, 260] on div "Attack card" at bounding box center [260, 262] width 15 height 4
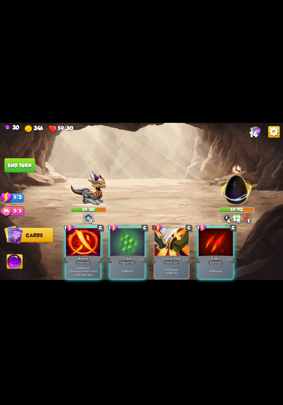
click at [85, 264] on div "Deal 5 damage. If the enemy intends to attack, deal 5 damage again." at bounding box center [83, 271] width 34 height 15
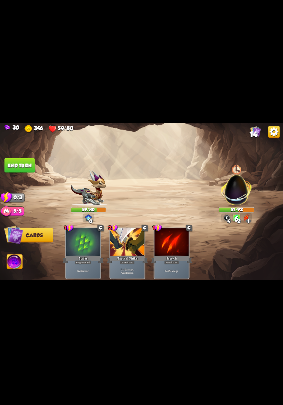
click at [172, 264] on div "Deal 5 damage." at bounding box center [172, 271] width 34 height 15
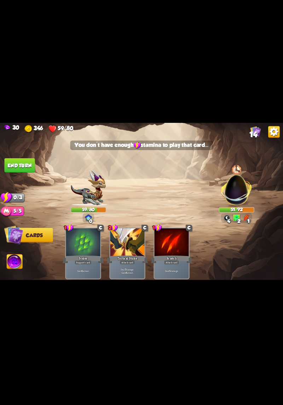
click at [225, 262] on div "1 C Scales Support card Gain 6 armor. 2 C Tactical Strike Attack card Deal 7 da…" at bounding box center [170, 247] width 227 height 71
click at [16, 165] on button "End turn" at bounding box center [20, 165] width 30 height 15
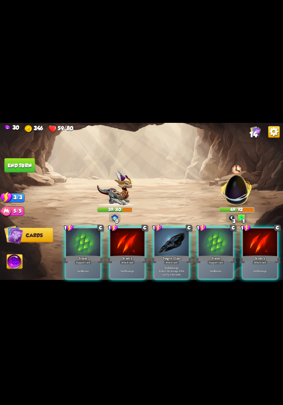
click at [171, 266] on p "Deal 12 damage. Reduce the damage of this card by 2 this battle." at bounding box center [172, 271] width 33 height 10
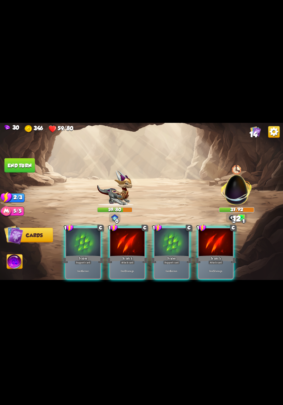
click at [133, 264] on div "Deal 5 damage." at bounding box center [128, 271] width 34 height 15
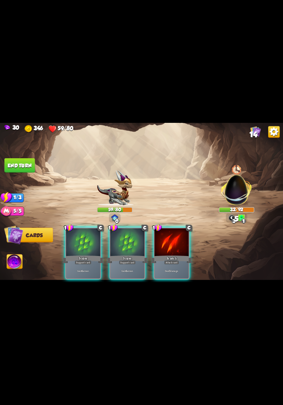
click at [171, 260] on div "Attack card" at bounding box center [171, 262] width 15 height 4
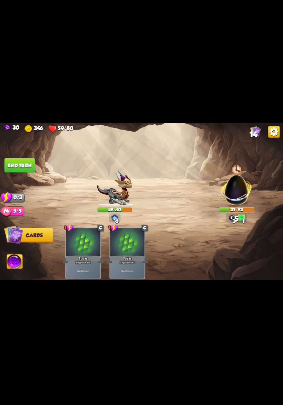
click at [15, 163] on button "End turn" at bounding box center [20, 165] width 30 height 15
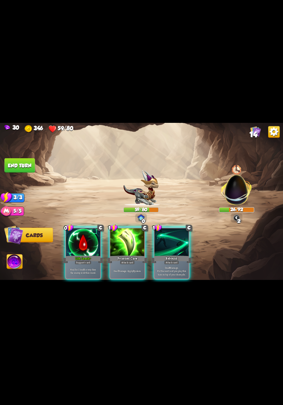
click at [84, 260] on div "Support card" at bounding box center [83, 262] width 17 height 4
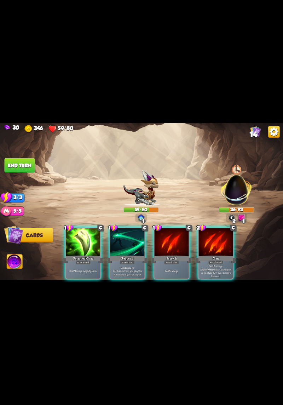
click at [220, 271] on p "Deal 12 damage. Applies Wound effect, making the enemy take 20% more damage thi…" at bounding box center [216, 270] width 33 height 13
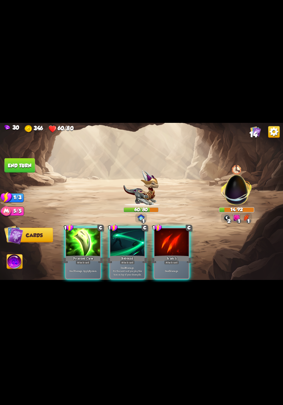
click at [81, 260] on div "Attack card" at bounding box center [83, 262] width 15 height 4
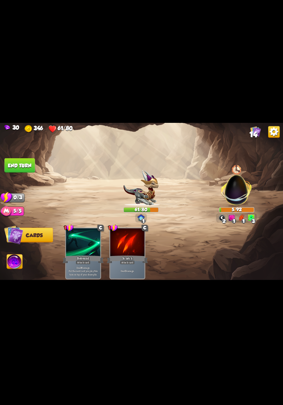
click at [12, 161] on button "End turn" at bounding box center [20, 165] width 30 height 15
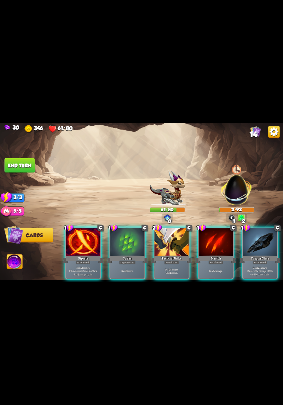
click at [173, 268] on p "Deal 7 damage. Gain 8 armor." at bounding box center [172, 271] width 33 height 7
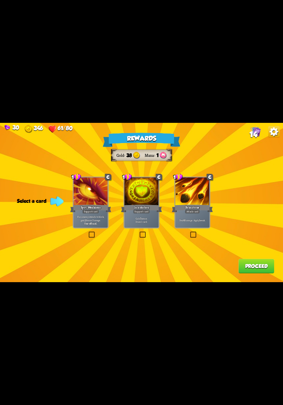
click at [191, 228] on div "1 C Brimstone Attack card Deal 6 damage. Apply 1 weak." at bounding box center [193, 203] width 36 height 52
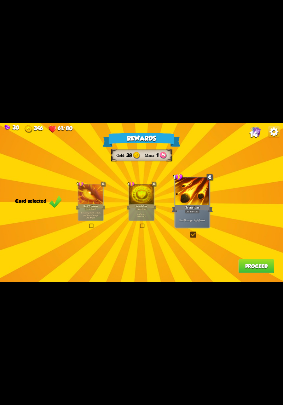
click at [251, 270] on button "Proceed" at bounding box center [257, 266] width 36 height 15
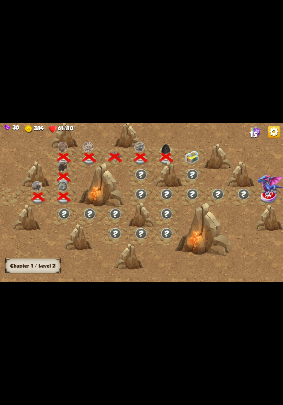
click at [194, 157] on img at bounding box center [192, 157] width 14 height 13
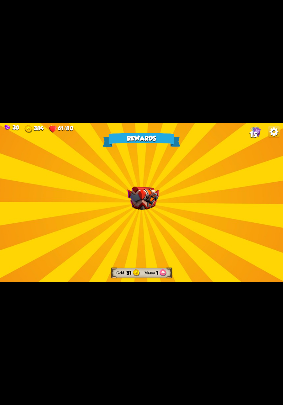
click at [212, 215] on div "Rewards Gold 31 Mana 1 Select a card 1 R Blood Vortex Support card Sacrifice 8 …" at bounding box center [141, 202] width 283 height 159
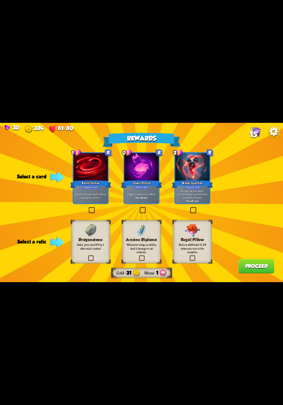
click at [88, 257] on label at bounding box center [88, 257] width 0 height 0
click at [0, 0] on input "checkbox" at bounding box center [0, 0] width 0 height 0
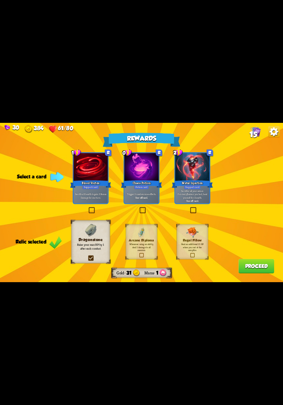
click at [142, 203] on div "Trigger 2 random rune effects. One-off card." at bounding box center [142, 196] width 34 height 15
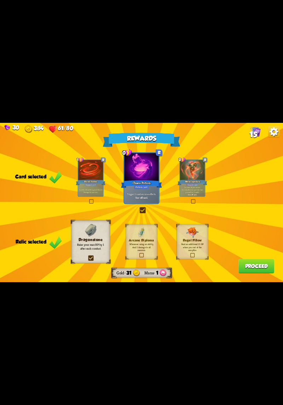
click at [261, 267] on button "Proceed" at bounding box center [257, 266] width 36 height 15
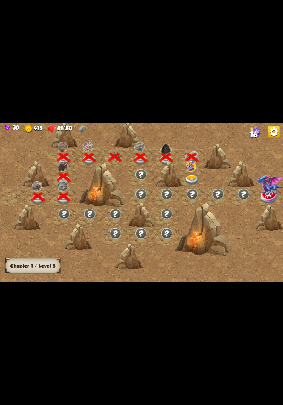
click at [196, 178] on img at bounding box center [192, 180] width 14 height 10
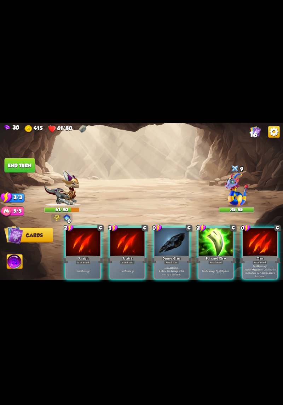
click at [268, 255] on div "Claw" at bounding box center [260, 259] width 41 height 9
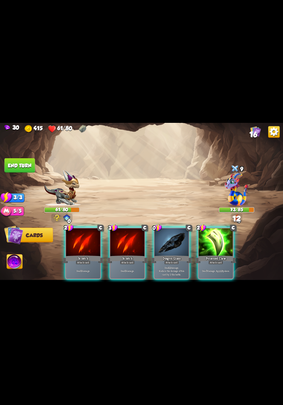
click at [176, 266] on p "Deal 12 damage. Reduce the damage of this card by 2 this battle." at bounding box center [172, 271] width 33 height 10
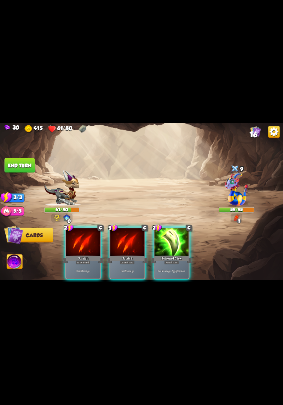
click at [177, 260] on div "Attack card" at bounding box center [171, 262] width 15 height 4
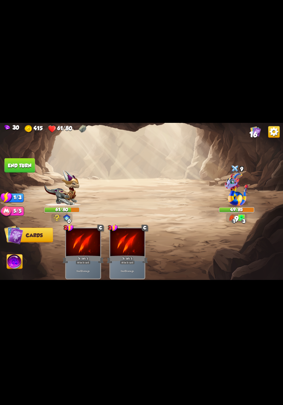
click at [17, 166] on button "End turn" at bounding box center [20, 165] width 30 height 15
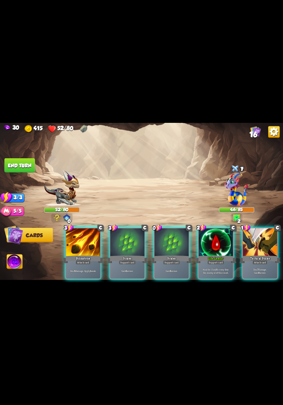
click at [179, 270] on p "Gain 6 armor." at bounding box center [172, 272] width 33 height 4
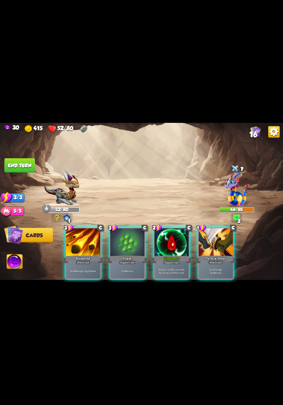
click at [217, 268] on p "Deal 7 damage. Gain 8 armor." at bounding box center [216, 271] width 33 height 7
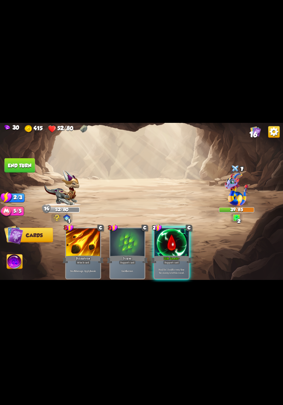
click at [165, 268] on p "Heal for 1 health every time the enemy is hit this round." at bounding box center [172, 271] width 33 height 7
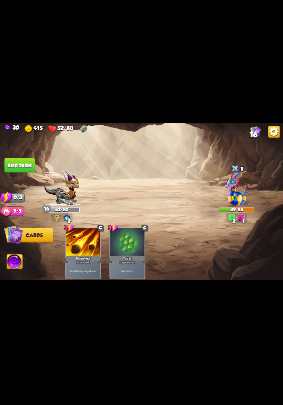
click at [14, 167] on button "End turn" at bounding box center [20, 165] width 30 height 15
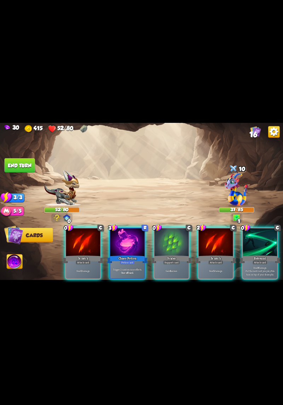
click at [92, 270] on p "Deal 5 damage." at bounding box center [83, 272] width 33 height 4
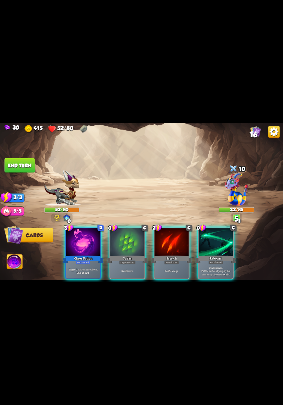
click at [129, 270] on div "Gain 6 armor." at bounding box center [128, 271] width 34 height 15
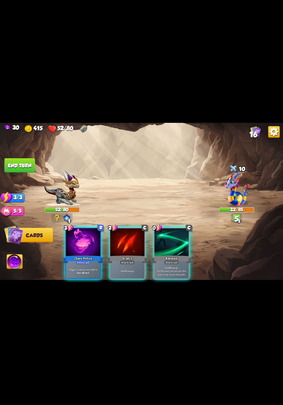
click at [170, 266] on p "Deal 8 damage. Put the next card you play this turn on top of your draw pile." at bounding box center [172, 271] width 33 height 10
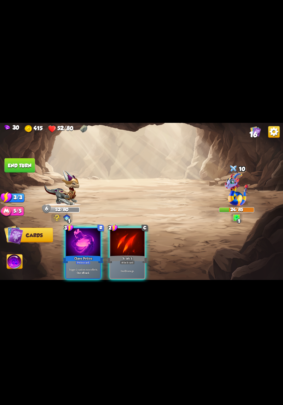
click at [77, 268] on p "Trigger 2 random rune effects." at bounding box center [83, 270] width 33 height 4
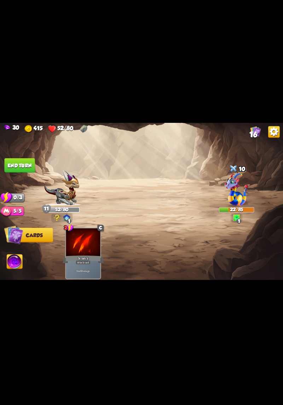
click at [19, 165] on button "End turn" at bounding box center [20, 165] width 30 height 15
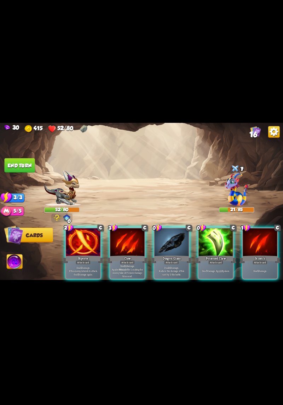
click at [215, 270] on p "Deal 7 damage. Apply 3 poison." at bounding box center [216, 272] width 33 height 4
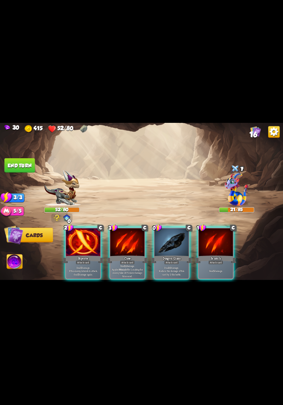
click at [169, 270] on p "Deal 10 damage. Reduce the damage of this card by 2 this battle." at bounding box center [172, 271] width 33 height 10
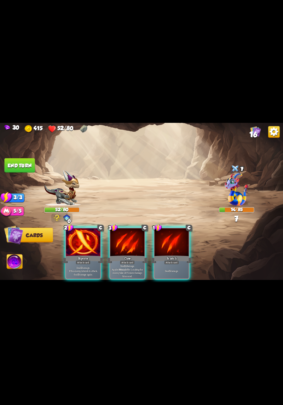
click at [91, 268] on p "Deal 5 damage. If the enemy intends to attack, deal 5 damage again." at bounding box center [83, 271] width 33 height 10
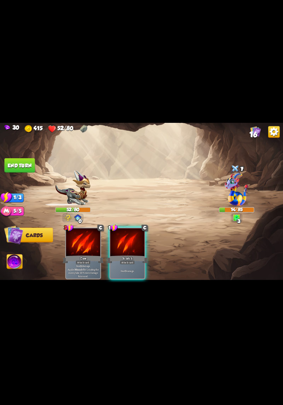
click at [132, 270] on p "Deal 5 damage." at bounding box center [127, 272] width 33 height 4
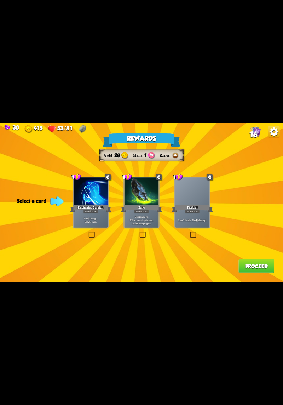
click at [139, 232] on label at bounding box center [139, 232] width 0 height 0
click at [0, 0] on input "checkbox" at bounding box center [0, 0] width 0 height 0
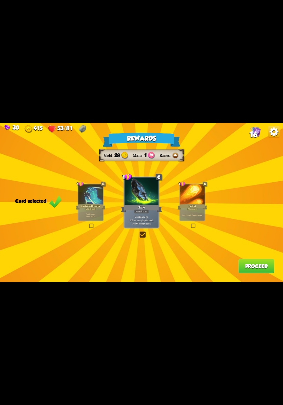
click at [246, 273] on button "Proceed" at bounding box center [257, 266] width 36 height 15
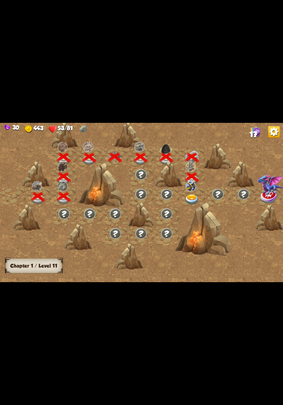
scroll to position [0, 108]
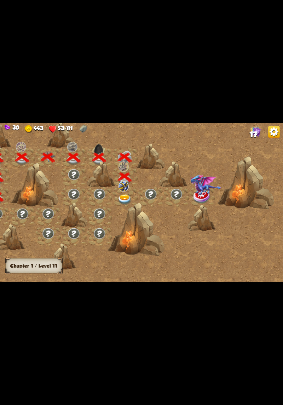
click at [125, 204] on div at bounding box center [136, 229] width 57 height 53
click at [123, 202] on img at bounding box center [125, 200] width 14 height 10
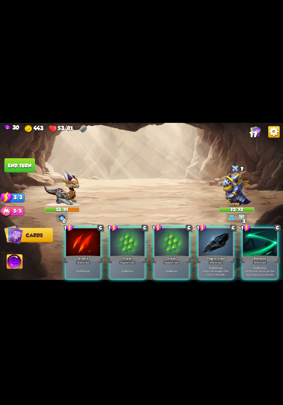
click at [219, 268] on p "Deal 12 damage. Reduce the damage of this card by 2 this battle." at bounding box center [216, 271] width 33 height 10
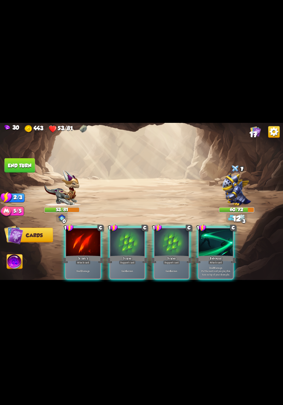
click at [174, 269] on div "Gain 6 armor." at bounding box center [172, 271] width 34 height 15
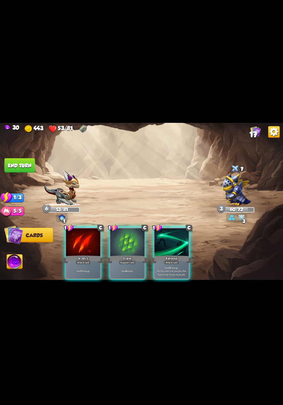
click at [130, 269] on div "Gain 6 armor." at bounding box center [128, 271] width 34 height 15
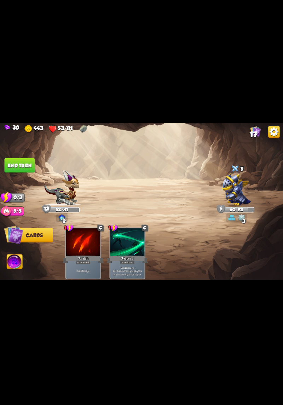
click at [11, 172] on button "End turn" at bounding box center [20, 165] width 30 height 15
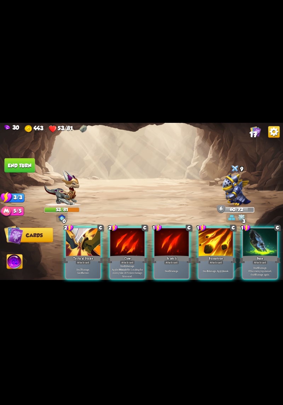
click at [81, 268] on b "7" at bounding box center [81, 270] width 1 height 4
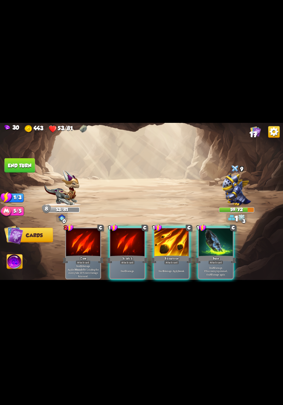
click at [170, 270] on p "Deal 6 damage. Apply 1 weak." at bounding box center [172, 272] width 33 height 4
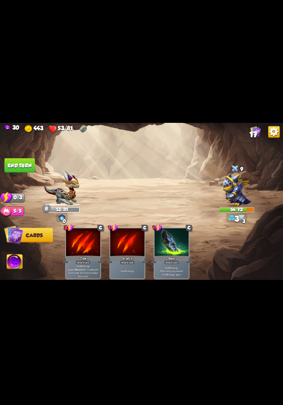
click at [16, 164] on button "End turn" at bounding box center [20, 165] width 30 height 15
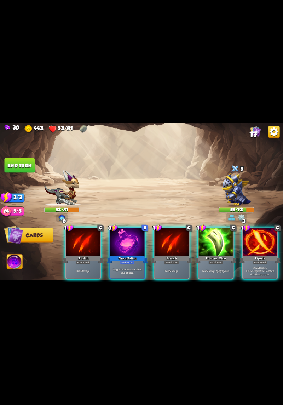
click at [133, 271] on b "One-off card." at bounding box center [127, 273] width 13 height 4
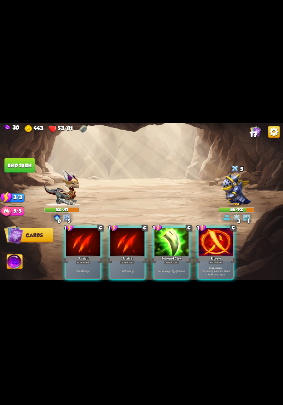
click at [172, 264] on div "Deal 7 damage. Apply 3 poison." at bounding box center [172, 271] width 34 height 15
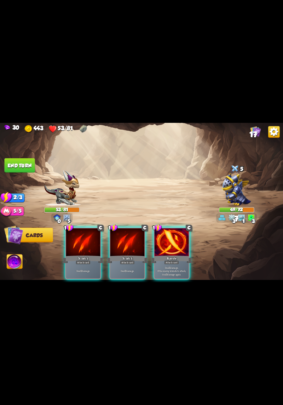
click at [169, 266] on b "5" at bounding box center [169, 268] width 1 height 4
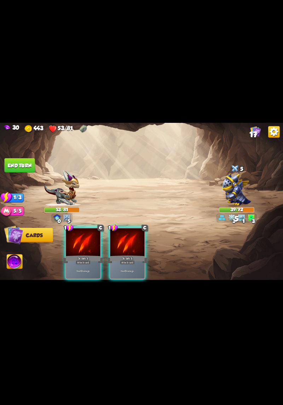
click at [129, 270] on p "Deal 5 damage." at bounding box center [127, 272] width 33 height 4
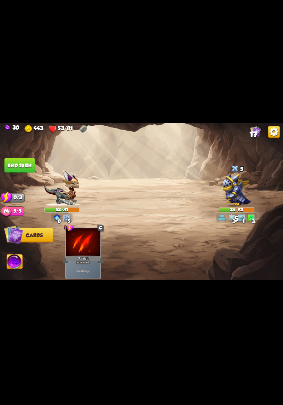
click at [24, 158] on button "End turn" at bounding box center [20, 165] width 30 height 15
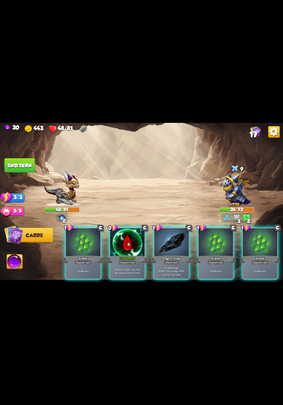
click at [130, 264] on div "Heal for 1 health every time the enemy is hit this round." at bounding box center [128, 271] width 34 height 15
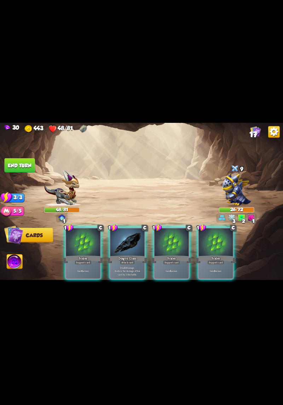
click at [129, 266] on p "Deal 10 damage. Reduce the damage of this card by 2 this battle." at bounding box center [127, 271] width 33 height 10
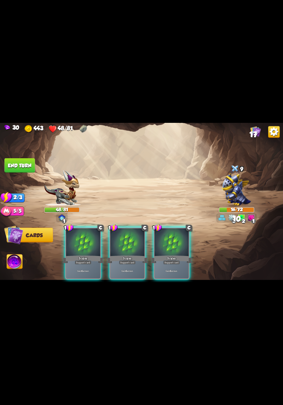
click at [123, 264] on div "Gain 6 armor." at bounding box center [128, 271] width 34 height 15
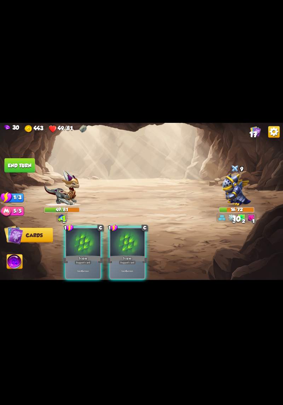
click at [129, 269] on div "Gain 6 armor." at bounding box center [128, 271] width 34 height 15
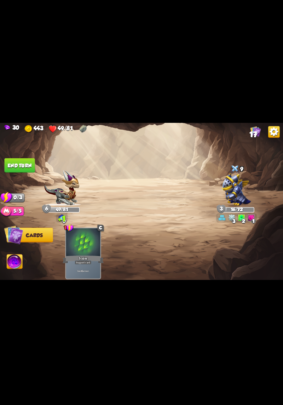
click at [13, 167] on button "End turn" at bounding box center [20, 165] width 30 height 15
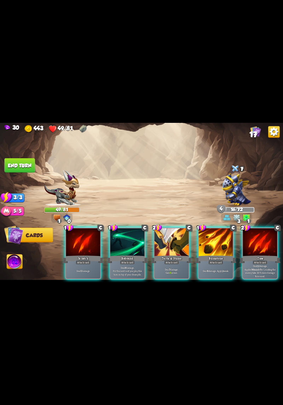
click at [165, 270] on div "Deal 7 damage. Gain 9 armor." at bounding box center [172, 271] width 34 height 15
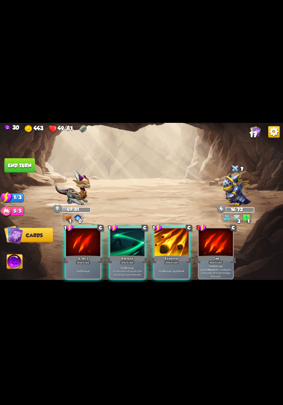
click at [171, 264] on div "Deal 6 damage. Apply 1 weak." at bounding box center [172, 271] width 34 height 15
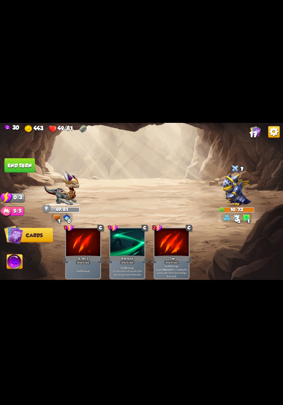
click at [11, 165] on button "End turn" at bounding box center [20, 165] width 30 height 15
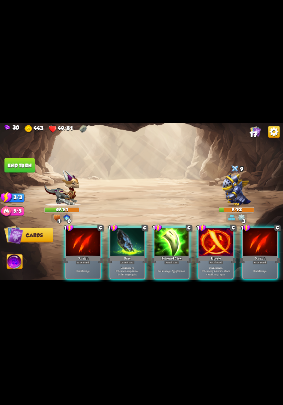
click at [172, 264] on div "Deal 7 damage. Apply 3 poison." at bounding box center [172, 271] width 34 height 15
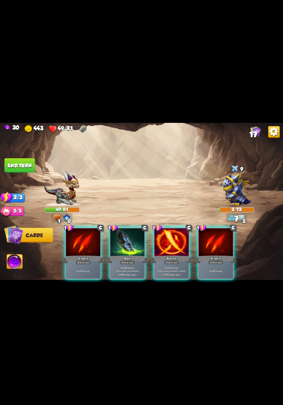
click at [133, 266] on p "Deal 6 damage. If the enemy is poisoned, deal 6 damage again." at bounding box center [127, 271] width 33 height 10
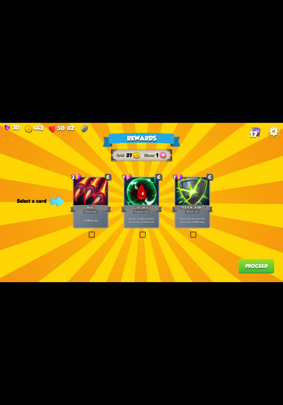
click at [139, 232] on label at bounding box center [139, 232] width 0 height 0
click at [0, 0] on input "checkbox" at bounding box center [0, 0] width 0 height 0
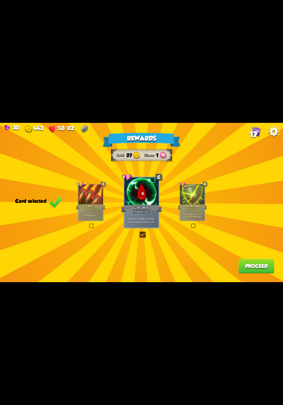
click at [151, 232] on div "Rewards Gold 27 Mana 1 Card selected 3 C Maul Attack card Deal 20 damage. 1 C L…" at bounding box center [141, 202] width 283 height 159
click at [139, 232] on label at bounding box center [139, 232] width 0 height 0
click at [0, 0] on input "checkbox" at bounding box center [0, 0] width 0 height 0
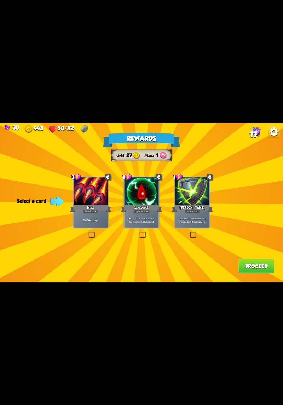
click at [139, 232] on label at bounding box center [139, 232] width 0 height 0
click at [0, 0] on input "checkbox" at bounding box center [0, 0] width 0 height 0
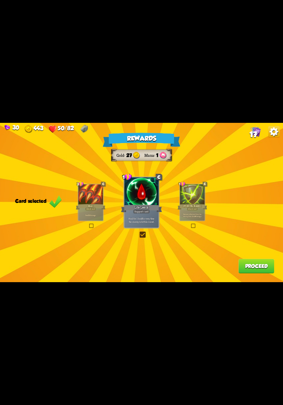
click at [249, 271] on button "Proceed" at bounding box center [257, 266] width 36 height 15
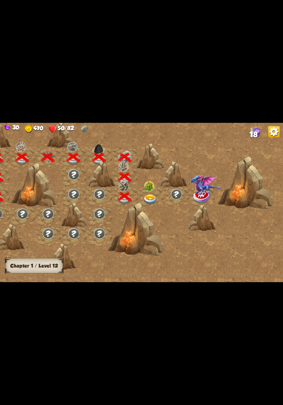
click at [156, 200] on img at bounding box center [151, 200] width 14 height 10
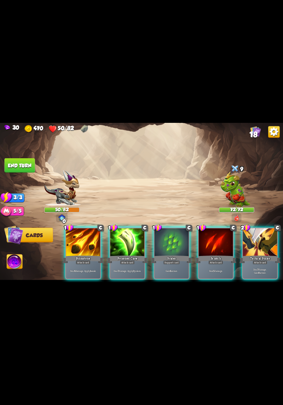
click at [259, 264] on div "Deal 7 damage. Gain 8 armor." at bounding box center [260, 271] width 34 height 15
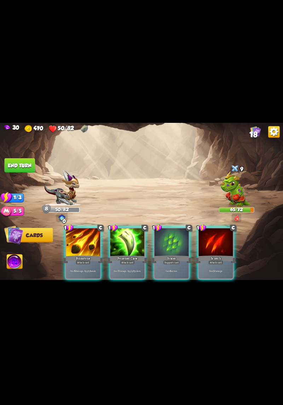
click at [85, 264] on div "Deal 6 damage. Apply 1 weak." at bounding box center [83, 271] width 34 height 15
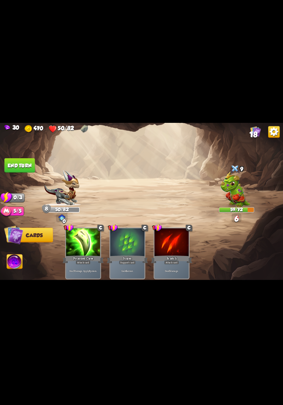
click at [13, 169] on button "End turn" at bounding box center [20, 165] width 30 height 15
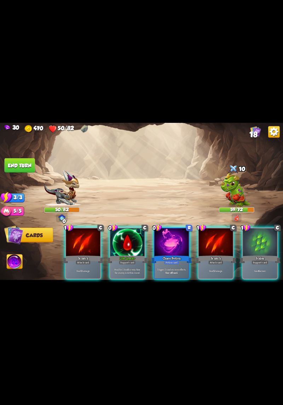
click at [130, 268] on p "Heal for 1 health every time the enemy is hit this round." at bounding box center [127, 271] width 33 height 7
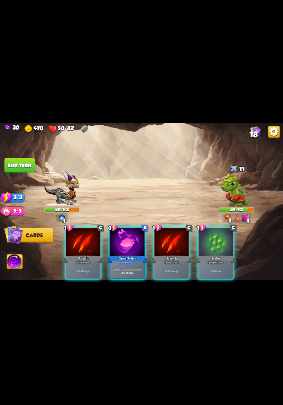
click at [126, 264] on div "Trigger 2 random rune effects. One-off card." at bounding box center [128, 271] width 34 height 15
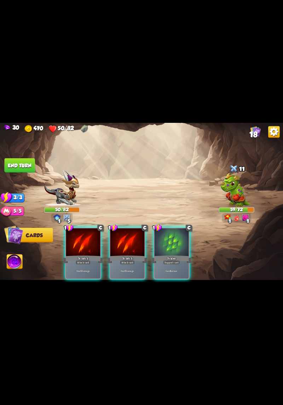
click at [123, 269] on div "Deal 5 damage." at bounding box center [128, 271] width 34 height 15
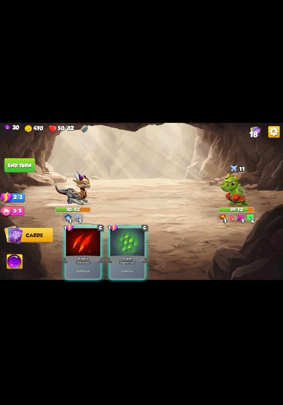
click at [83, 270] on p "Deal 5 damage." at bounding box center [83, 272] width 33 height 4
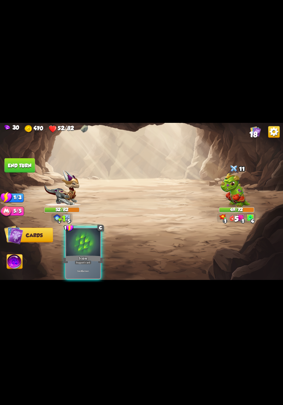
click at [87, 270] on p "Gain 6 armor." at bounding box center [83, 272] width 33 height 4
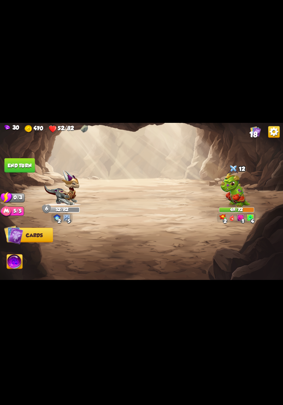
click at [15, 164] on button "End turn" at bounding box center [20, 165] width 30 height 15
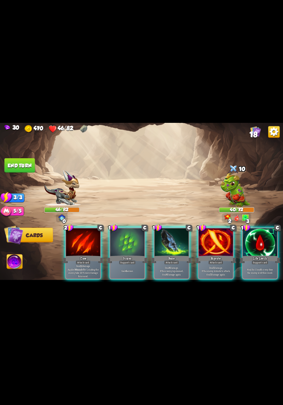
click at [170, 266] on p "Deal 6 damage. If the enemy is poisoned, deal 6 damage again." at bounding box center [172, 271] width 33 height 10
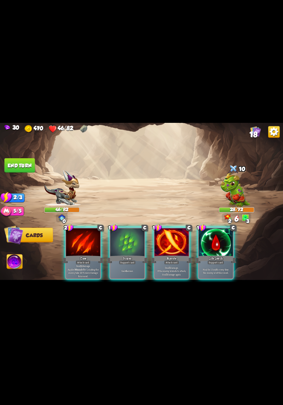
click at [129, 270] on p "Gain 6 armor." at bounding box center [127, 272] width 33 height 4
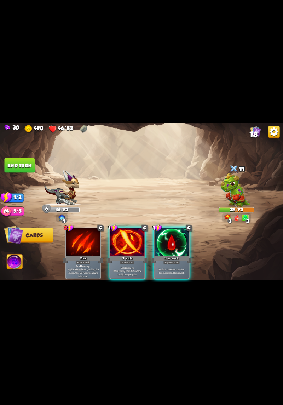
click at [137, 267] on p "Deal 5 damage. If the enemy intends to attack, deal 5 damage again." at bounding box center [127, 271] width 33 height 10
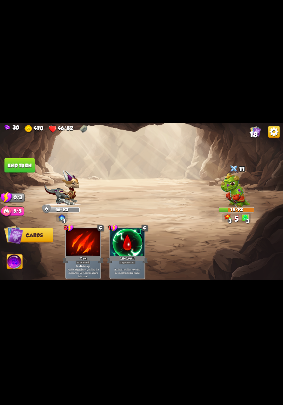
click at [15, 168] on button "End turn" at bounding box center [20, 165] width 30 height 15
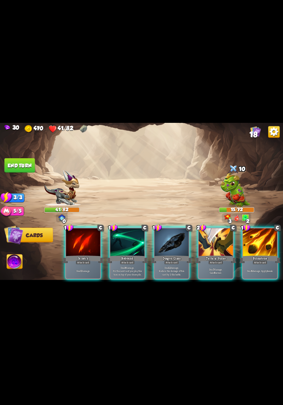
click at [217, 264] on div "Deal 7 damage. Gain 8 armor." at bounding box center [216, 271] width 34 height 15
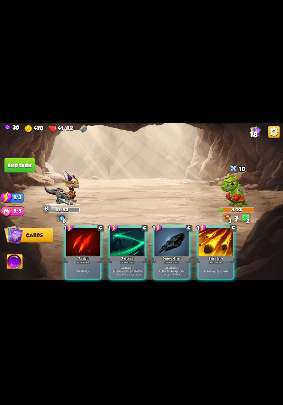
click at [212, 270] on p "Deal 6 damage. Apply 1 weak." at bounding box center [216, 272] width 33 height 4
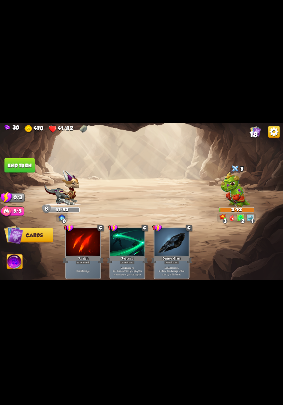
click at [16, 161] on button "End turn" at bounding box center [20, 165] width 30 height 15
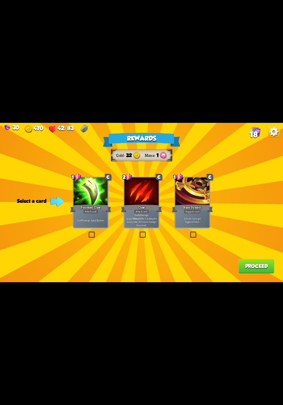
click at [100, 226] on div "Deal 7 damage. Apply 3 poison." at bounding box center [91, 220] width 34 height 15
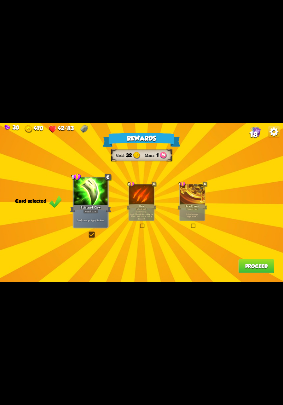
click at [191, 224] on label at bounding box center [191, 224] width 0 height 0
click at [0, 0] on input "checkbox" at bounding box center [0, 0] width 0 height 0
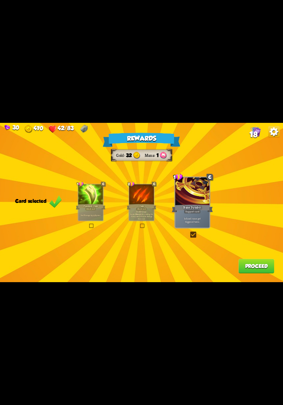
click at [84, 201] on div at bounding box center [90, 195] width 25 height 21
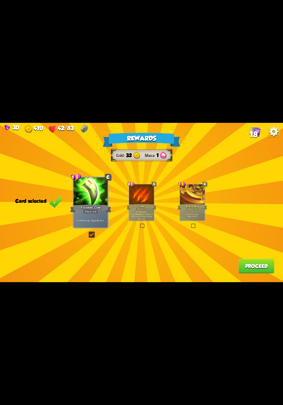
click at [201, 208] on div "Rune Symbol" at bounding box center [193, 207] width 30 height 7
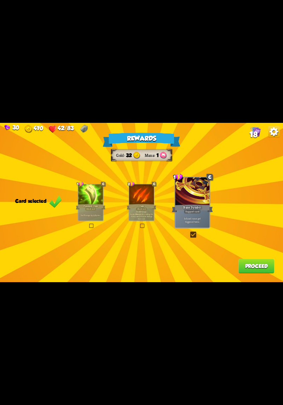
click at [92, 195] on div at bounding box center [90, 195] width 25 height 21
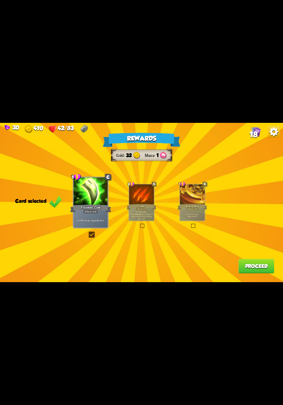
click at [244, 267] on button "Proceed" at bounding box center [257, 266] width 36 height 15
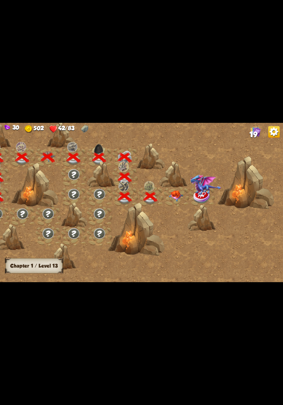
click at [176, 193] on img at bounding box center [176, 196] width 14 height 11
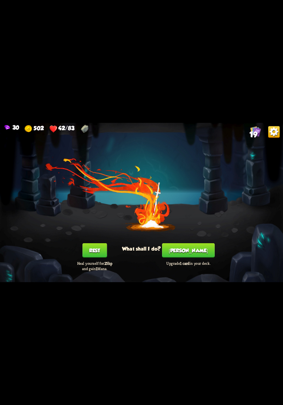
click at [179, 250] on button "[PERSON_NAME]" at bounding box center [188, 250] width 53 height 15
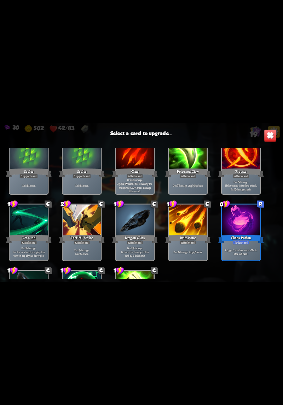
scroll to position [223, 0]
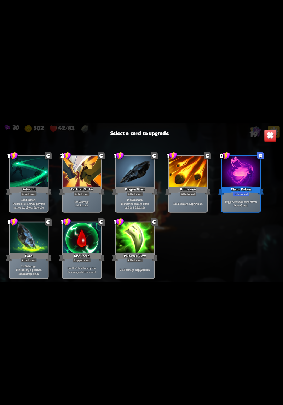
click at [236, 198] on div "Trigger 2 random rune effects. One-off card." at bounding box center [242, 203] width 38 height 17
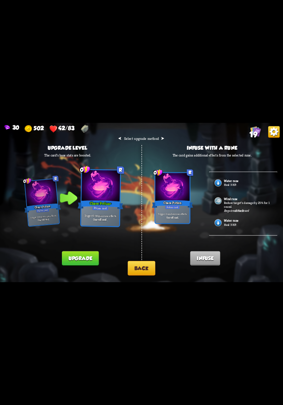
scroll to position [0, 0]
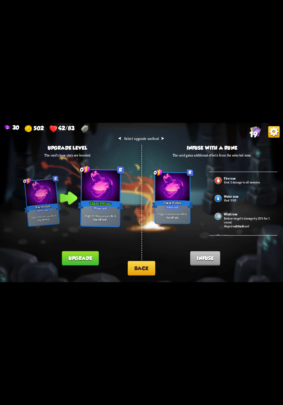
click at [91, 253] on button "Upgrade" at bounding box center [80, 259] width 37 height 15
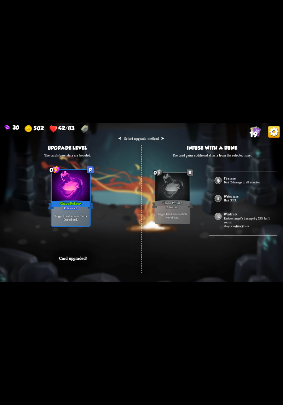
click at [139, 299] on div "30 502 42/83 19 ⮜ Select upgrade method ⮞ Upgrade level The card's base stats a…" at bounding box center [141, 202] width 283 height 405
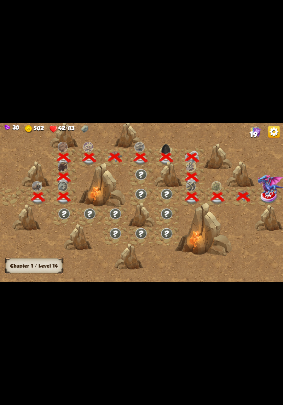
scroll to position [0, 108]
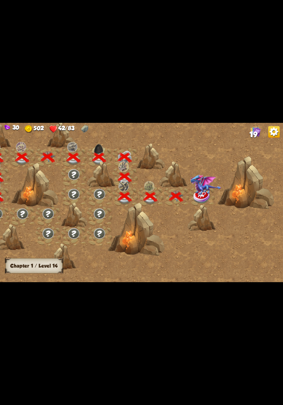
click at [203, 193] on img at bounding box center [206, 185] width 31 height 21
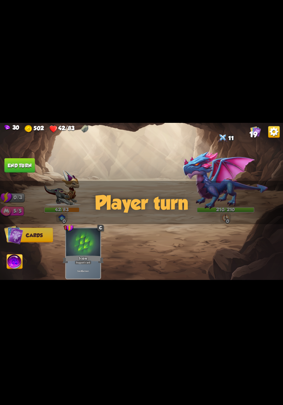
click at [18, 260] on img at bounding box center [15, 263] width 16 height 16
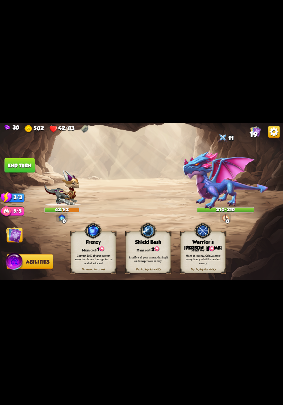
click at [214, 252] on div "Mark an enemy. Gain 2 armor every time you hit the marked enemy." at bounding box center [203, 260] width 45 height 18
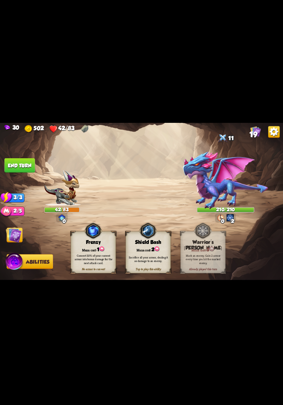
click at [17, 240] on img at bounding box center [14, 235] width 16 height 16
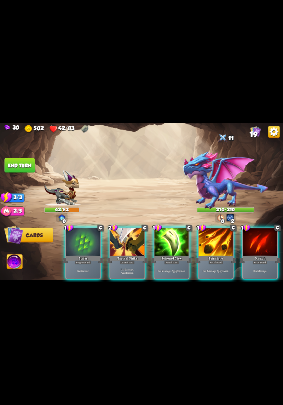
click at [134, 264] on div "Deal 7 damage. Gain 8 armor." at bounding box center [128, 271] width 34 height 15
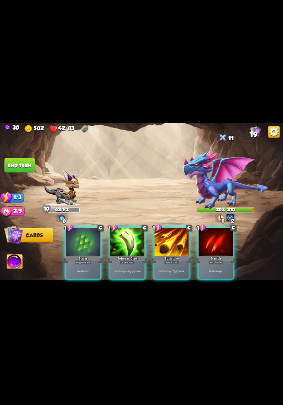
click at [131, 270] on p "Deal 7 damage. Apply 3 poison." at bounding box center [127, 272] width 33 height 4
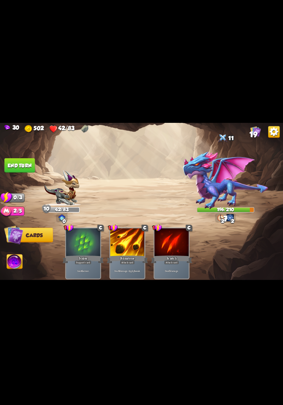
click at [14, 165] on button "End turn" at bounding box center [20, 165] width 30 height 15
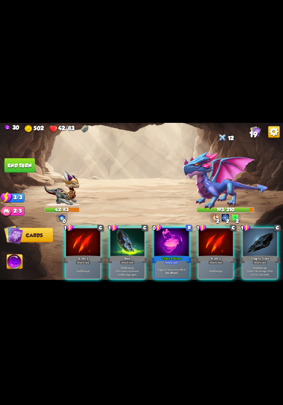
click at [172, 268] on p "Trigger 4 random rune effects." at bounding box center [172, 270] width 33 height 4
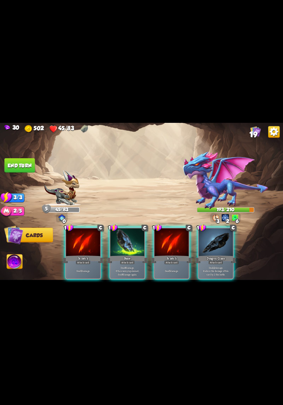
click at [129, 266] on p "Deal 6 damage. If the enemy is poisoned, deal 6 damage again." at bounding box center [127, 271] width 33 height 10
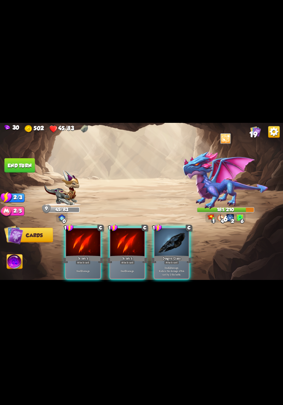
click at [171, 260] on div "Attack card" at bounding box center [171, 262] width 15 height 4
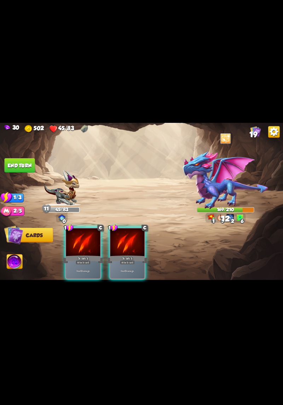
click at [134, 264] on div "Deal 5 damage." at bounding box center [128, 271] width 34 height 15
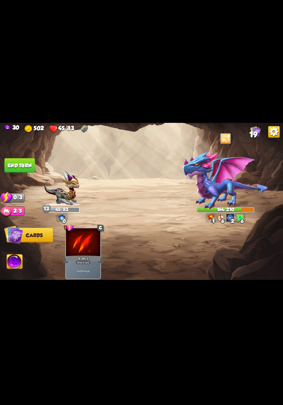
click at [16, 168] on button "End turn" at bounding box center [20, 165] width 30 height 15
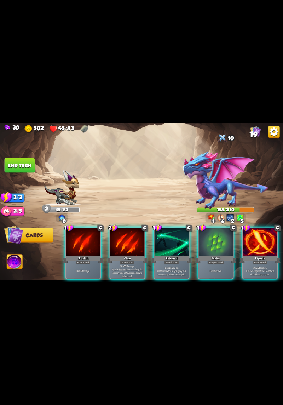
click at [213, 270] on p "Gain 6 armor." at bounding box center [216, 272] width 33 height 4
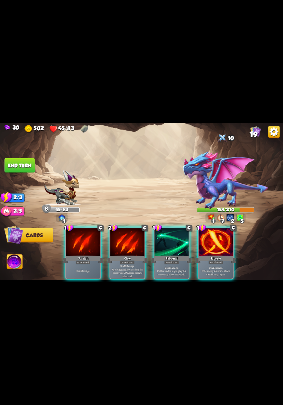
click at [220, 271] on p "Deal 5 damage. If the enemy intends to attack, deal 5 damage again." at bounding box center [216, 271] width 33 height 10
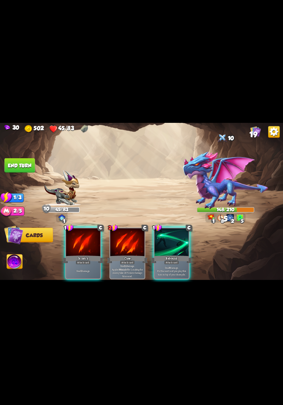
click at [177, 267] on p "Deal 8 damage. Put the next card you play this turn on top of your draw pile." at bounding box center [172, 271] width 33 height 10
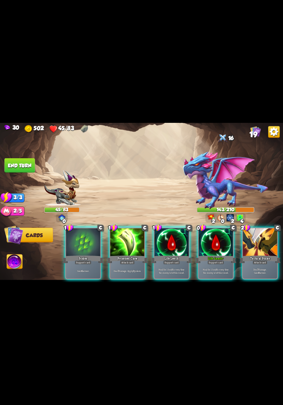
click at [217, 264] on div "Heal for 1 health every time the enemy is hit this round." at bounding box center [216, 271] width 34 height 15
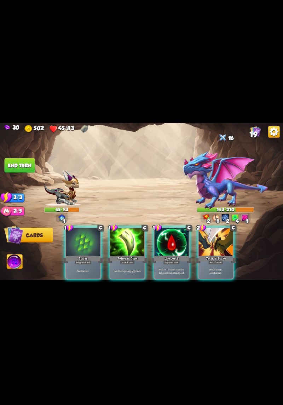
click at [217, 264] on div "Deal 7 damage. Gain 8 armor." at bounding box center [216, 271] width 34 height 15
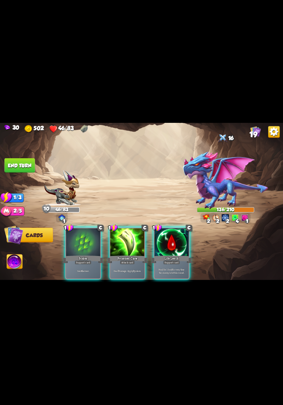
click at [126, 270] on p "Deal 7 damage. Apply 3 poison." at bounding box center [127, 272] width 33 height 4
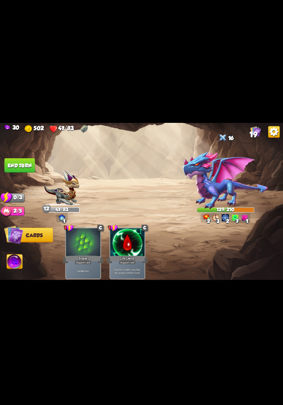
click at [13, 165] on button "End turn" at bounding box center [20, 165] width 30 height 15
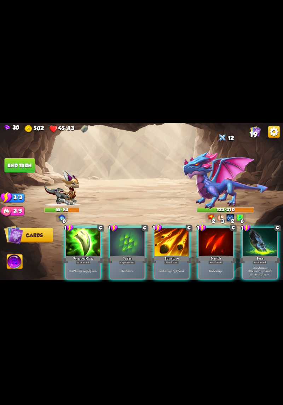
click at [136, 269] on div "Gain 6 armor." at bounding box center [128, 271] width 34 height 15
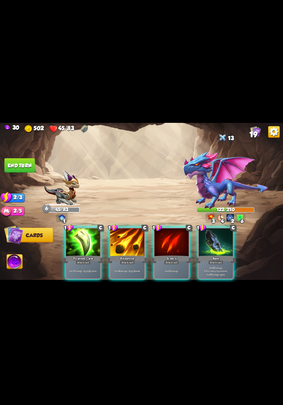
click at [129, 269] on div "Deal 6 damage. Apply 1 weak." at bounding box center [128, 271] width 34 height 15
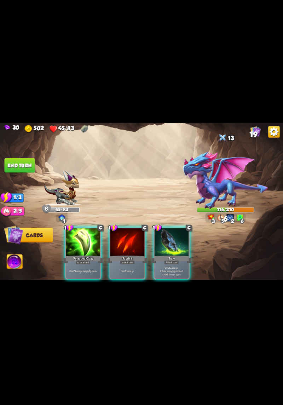
click at [85, 264] on div "Deal 7 damage. Apply 3 poison." at bounding box center [83, 271] width 34 height 15
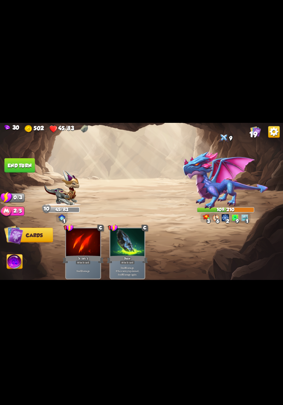
click at [20, 164] on button "End turn" at bounding box center [20, 165] width 30 height 15
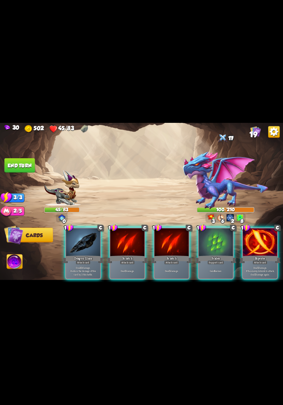
click at [225, 202] on img at bounding box center [226, 180] width 86 height 59
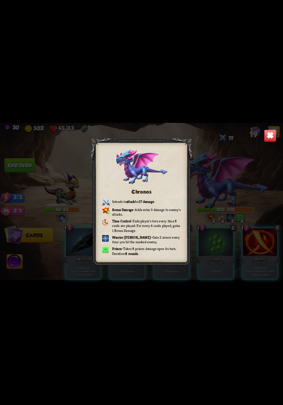
click at [271, 142] on img at bounding box center [270, 136] width 12 height 12
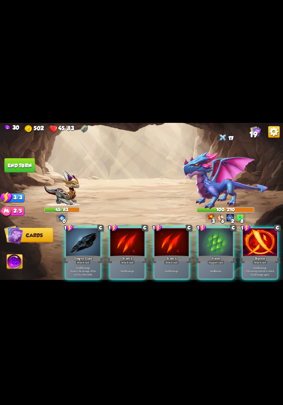
click at [215, 269] on div "Gain 6 armor." at bounding box center [216, 271] width 34 height 15
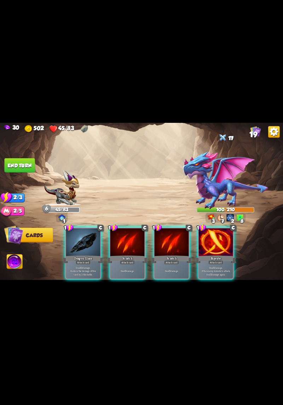
click at [220, 266] on p "Deal 5 damage. If the enemy intends to attack, deal 5 damage again." at bounding box center [216, 271] width 33 height 10
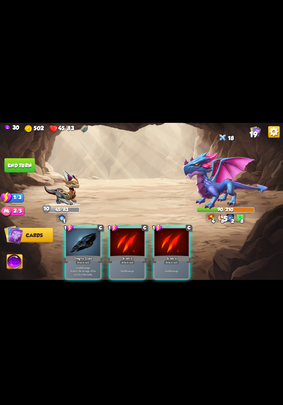
click at [81, 271] on p "Deal 10 damage. Reduce the damage of this card by 2 this battle." at bounding box center [83, 271] width 33 height 10
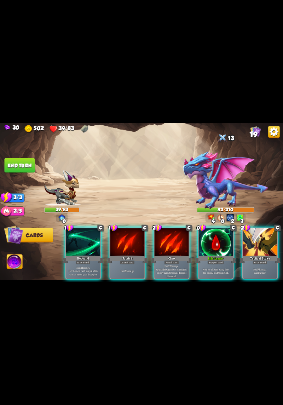
click at [210, 268] on p "Heal for 1 health every time the enemy is hit this round." at bounding box center [216, 271] width 33 height 7
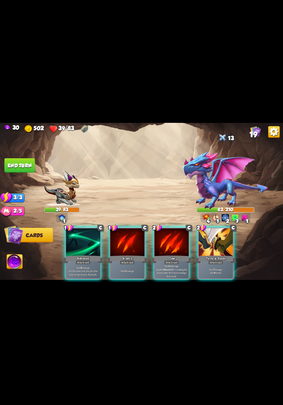
click at [213, 271] on div "Deal 7 damage. Gain 8 armor." at bounding box center [216, 271] width 34 height 15
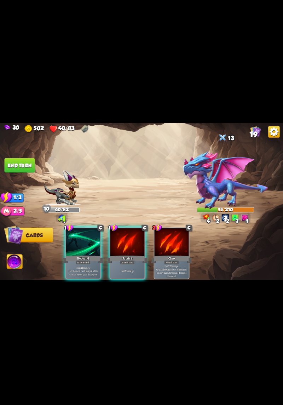
click at [92, 266] on p "Deal 8 damage. Put the next card you play this turn on top of your draw pile." at bounding box center [83, 271] width 33 height 10
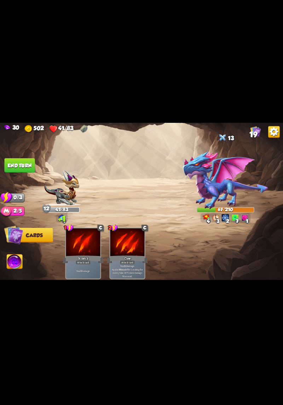
click at [16, 164] on button "End turn" at bounding box center [20, 165] width 30 height 15
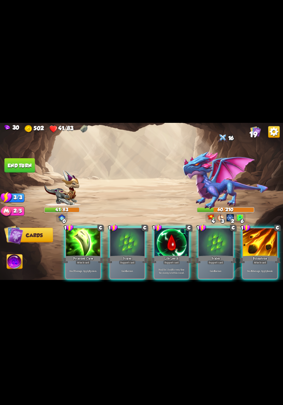
click at [255, 264] on div "Deal 6 damage. Apply 1 weak." at bounding box center [260, 271] width 34 height 15
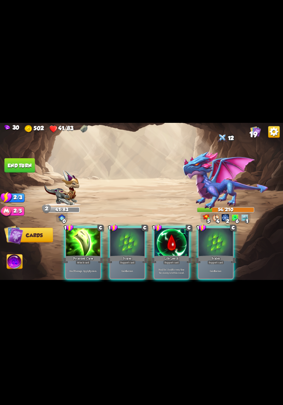
click at [214, 264] on div "Gain 6 armor." at bounding box center [216, 271] width 34 height 15
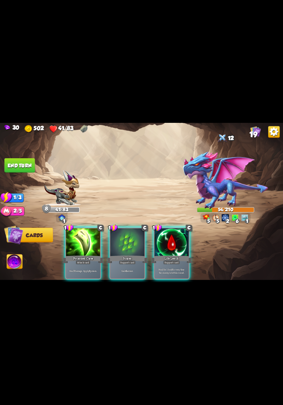
click at [131, 264] on div "Gain 6 armor." at bounding box center [128, 271] width 34 height 15
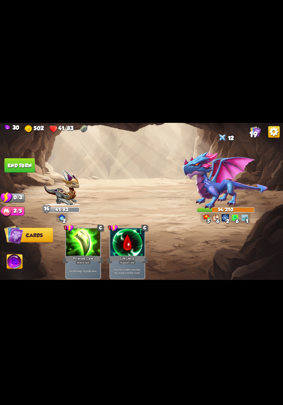
click at [12, 167] on button "End turn" at bounding box center [20, 165] width 30 height 15
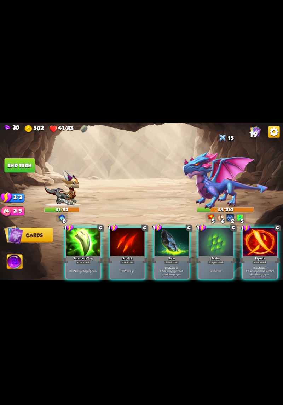
click at [210, 268] on div "Gain 6 armor." at bounding box center [216, 271] width 34 height 15
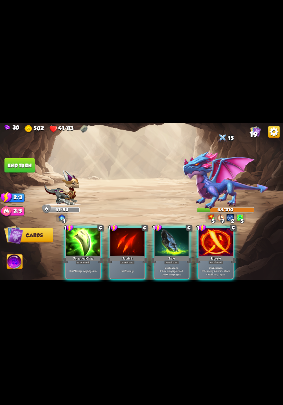
click at [85, 270] on div "Deal 7 damage. Apply 3 poison." at bounding box center [83, 271] width 34 height 15
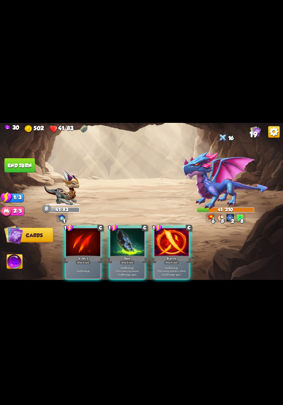
click at [12, 166] on button "End turn" at bounding box center [20, 165] width 30 height 15
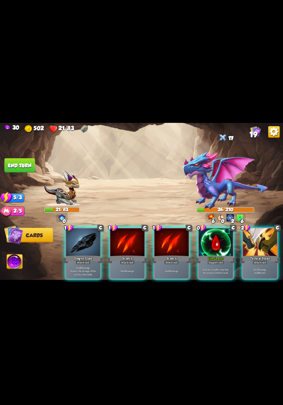
click at [208, 260] on div "Support card" at bounding box center [216, 262] width 17 height 4
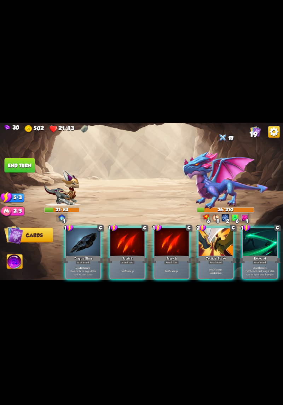
click at [213, 268] on p "Deal 7 damage. Gain 8 armor." at bounding box center [216, 271] width 33 height 7
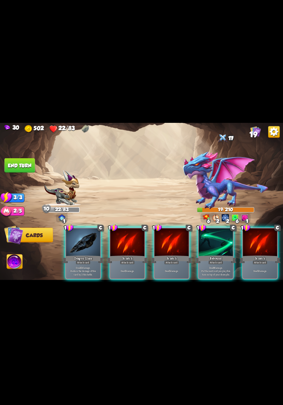
click at [209, 255] on div "Rebound" at bounding box center [216, 259] width 41 height 9
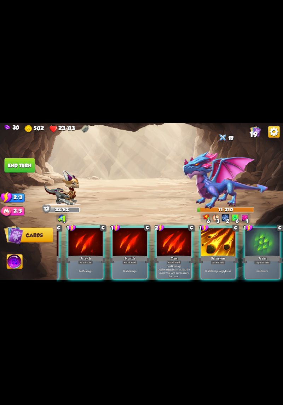
click at [220, 260] on div "Attack card" at bounding box center [218, 262] width 15 height 4
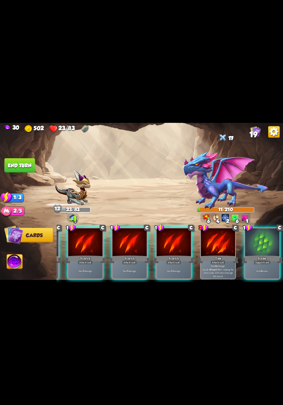
scroll to position [0, 67]
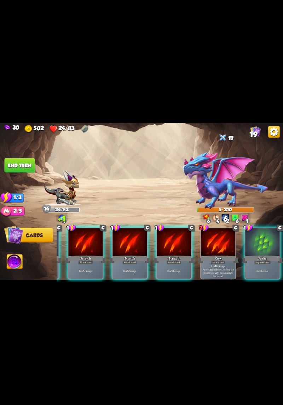
click at [174, 270] on p "Deal 5 damage." at bounding box center [174, 272] width 33 height 4
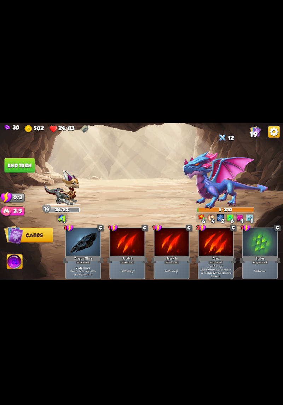
scroll to position [0, 0]
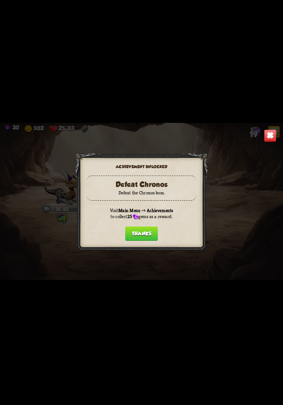
click at [146, 236] on button "Thanks" at bounding box center [141, 234] width 33 height 15
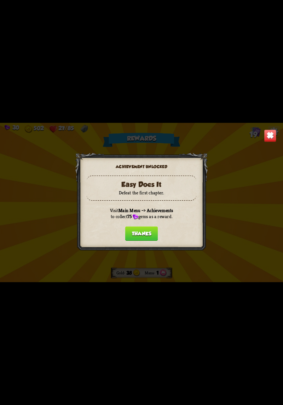
click at [148, 236] on button "Thanks" at bounding box center [141, 234] width 33 height 15
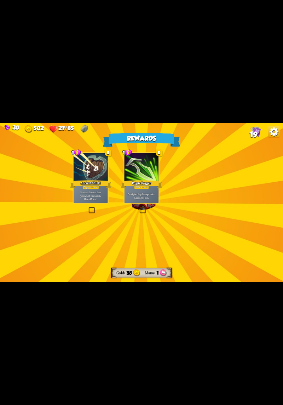
click at [209, 240] on div "Rewards Gold 38 Mana 1 Select a card 1 E Ancient Shield Support card Prevent th…" at bounding box center [141, 202] width 283 height 159
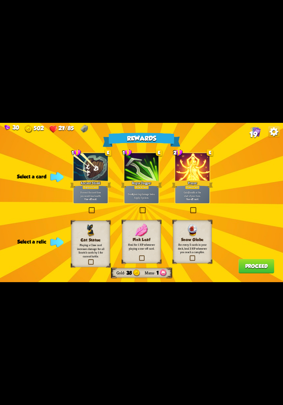
click at [146, 187] on div "Attack card" at bounding box center [141, 187] width 15 height 4
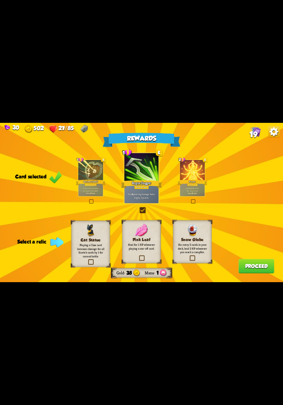
click at [139, 257] on label at bounding box center [139, 257] width 0 height 0
click at [0, 0] on input "checkbox" at bounding box center [0, 0] width 0 height 0
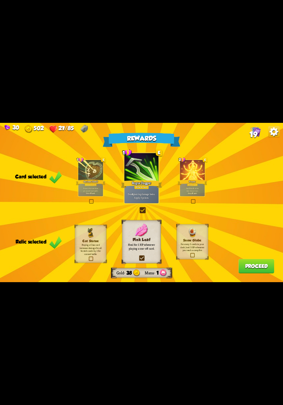
click at [248, 268] on button "Proceed" at bounding box center [257, 266] width 36 height 15
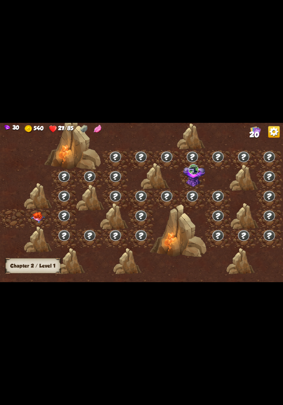
click at [38, 219] on img at bounding box center [38, 217] width 14 height 11
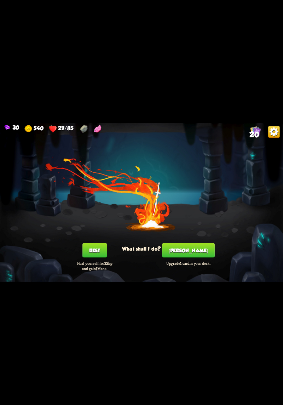
click at [195, 250] on button "[PERSON_NAME]" at bounding box center [188, 250] width 53 height 15
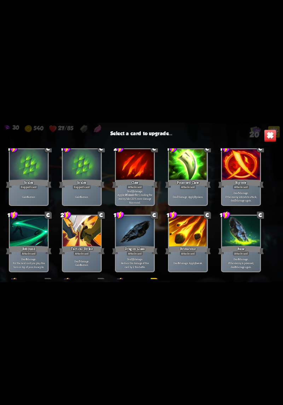
scroll to position [223, 0]
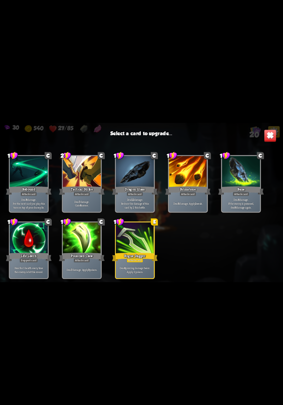
click at [148, 252] on div "Rogue Dagger" at bounding box center [135, 257] width 46 height 10
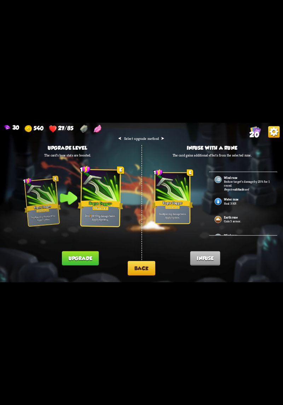
scroll to position [0, 0]
click at [148, 267] on button "Back" at bounding box center [142, 268] width 28 height 15
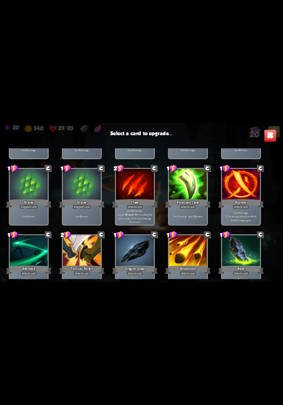
scroll to position [99, 0]
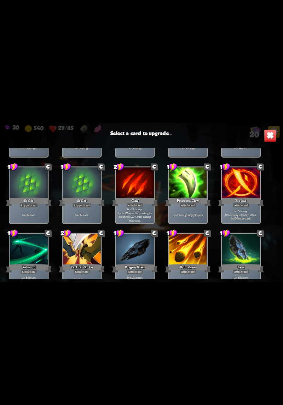
click at [195, 218] on div "Deal 7 damage. Apply 3 poison." at bounding box center [188, 215] width 38 height 17
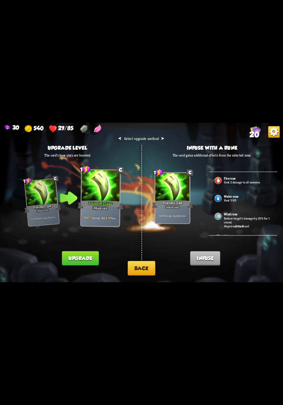
click at [149, 274] on button "Back" at bounding box center [142, 268] width 28 height 15
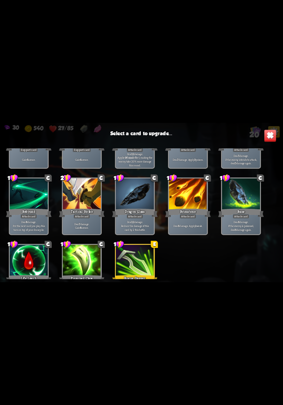
scroll to position [124, 0]
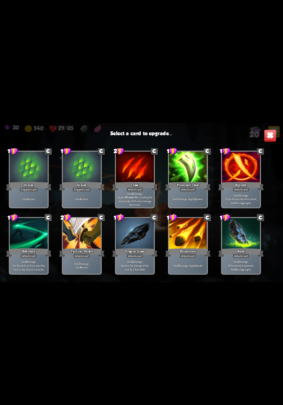
click at [94, 242] on div at bounding box center [82, 234] width 38 height 32
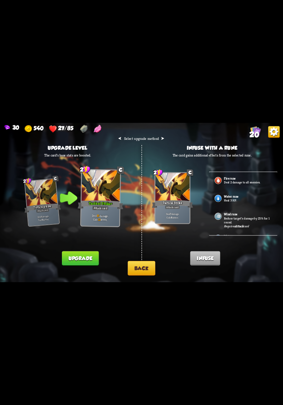
click at [241, 204] on div "Water rune Heal 3 HP." at bounding box center [243, 199] width 69 height 18
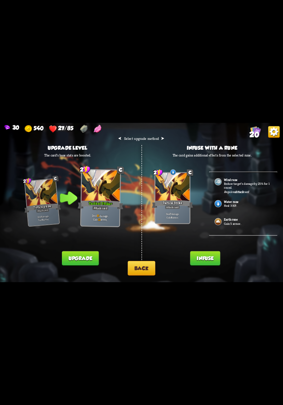
scroll to position [108, 0]
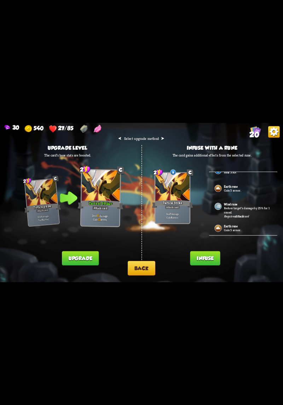
click at [215, 255] on button "Infuse" at bounding box center [206, 259] width 30 height 15
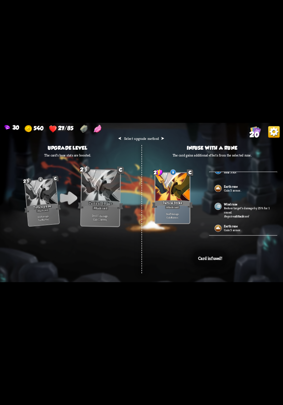
click at [243, 211] on p "Reduce target's damage by 25% for 1 round." at bounding box center [248, 211] width 48 height 8
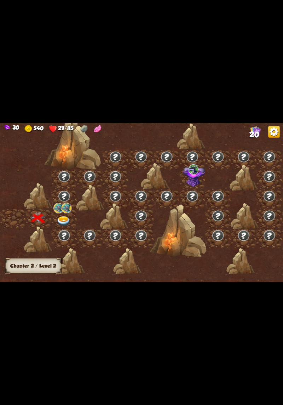
click at [67, 220] on img at bounding box center [64, 222] width 14 height 10
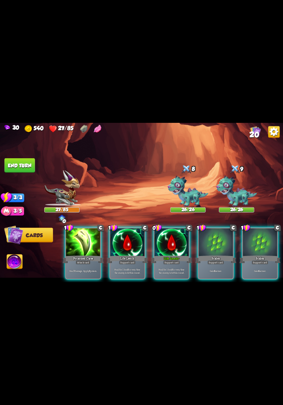
click at [174, 268] on p "Heal for 1 health every time the enemy is hit this round." at bounding box center [172, 271] width 33 height 7
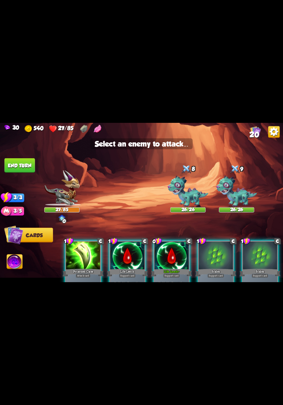
click at [186, 195] on img at bounding box center [188, 192] width 41 height 32
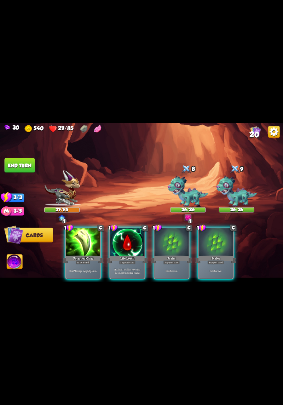
click at [84, 264] on div "Deal 7 damage. Apply 3 poison." at bounding box center [83, 271] width 34 height 15
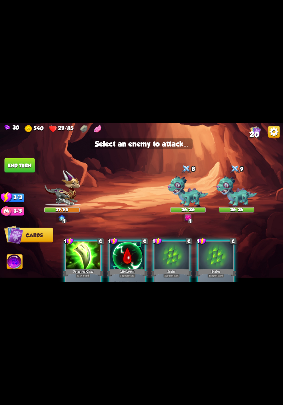
click at [187, 196] on img at bounding box center [188, 192] width 41 height 32
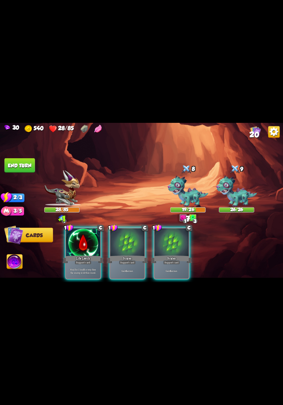
click at [128, 255] on div "Scales" at bounding box center [127, 259] width 41 height 9
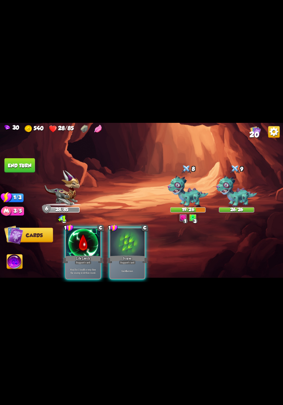
click at [126, 255] on div "Scales" at bounding box center [127, 259] width 41 height 9
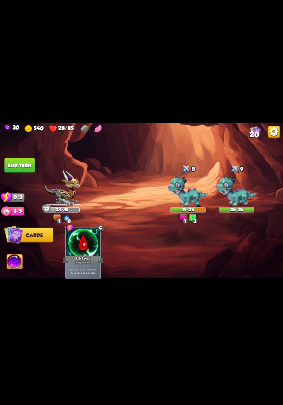
click at [12, 169] on button "End turn" at bounding box center [20, 165] width 30 height 15
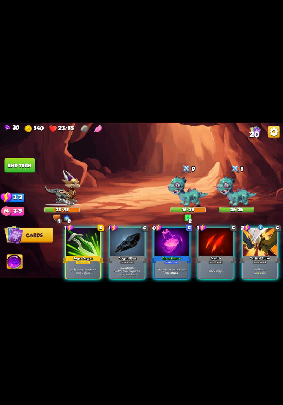
click at [174, 260] on div "Potion card" at bounding box center [171, 262] width 15 height 4
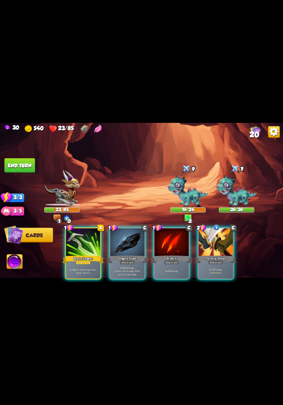
click at [223, 260] on div "Attack card" at bounding box center [216, 262] width 15 height 4
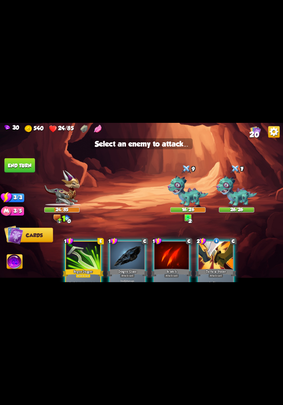
click at [190, 197] on img at bounding box center [188, 192] width 41 height 32
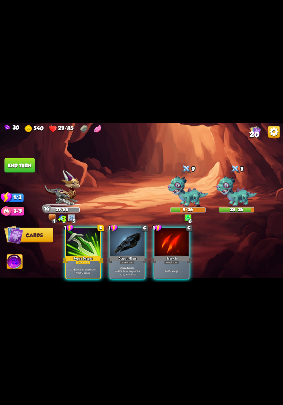
click at [87, 268] on p "Deal 4 piercing damage twice. Apply 3 poison." at bounding box center [83, 271] width 33 height 7
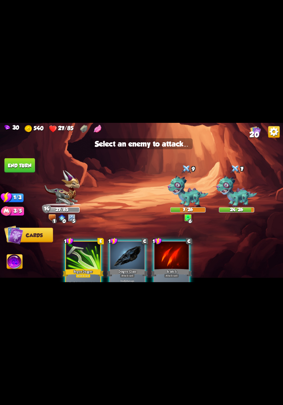
click at [235, 196] on img at bounding box center [237, 192] width 41 height 32
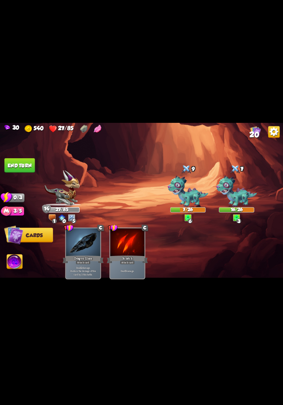
click at [10, 163] on button "End turn" at bounding box center [20, 165] width 30 height 15
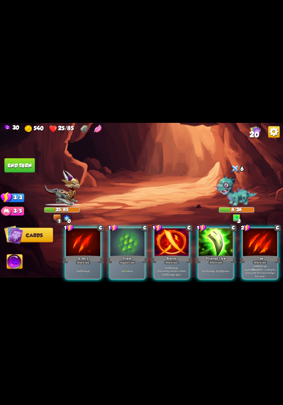
click at [163, 266] on p "Deal 5 damage. If the enemy intends to attack, deal 5 damage again." at bounding box center [172, 271] width 33 height 10
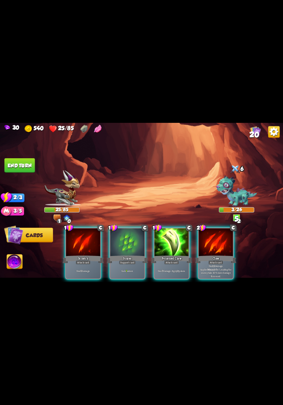
click at [175, 260] on div "Attack card" at bounding box center [171, 262] width 15 height 4
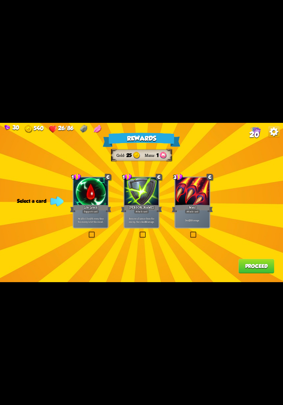
click at [88, 232] on label at bounding box center [88, 232] width 0 height 0
click at [0, 0] on input "checkbox" at bounding box center [0, 0] width 0 height 0
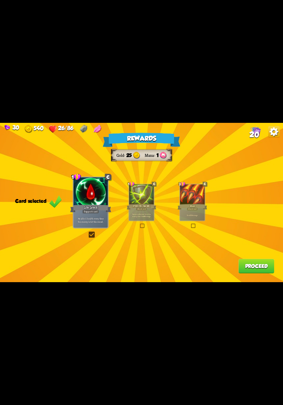
click at [96, 227] on div "Heal for 1 health every time the enemy is hit this round." at bounding box center [91, 220] width 34 height 15
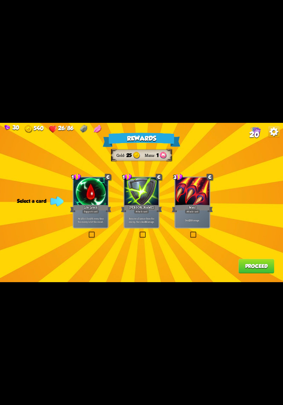
click at [88, 232] on label at bounding box center [88, 232] width 0 height 0
click at [0, 0] on input "checkbox" at bounding box center [0, 0] width 0 height 0
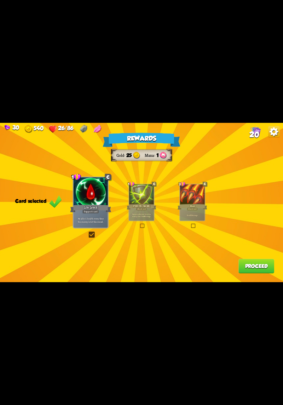
click at [88, 232] on label at bounding box center [88, 232] width 0 height 0
click at [0, 0] on input "checkbox" at bounding box center [0, 0] width 0 height 0
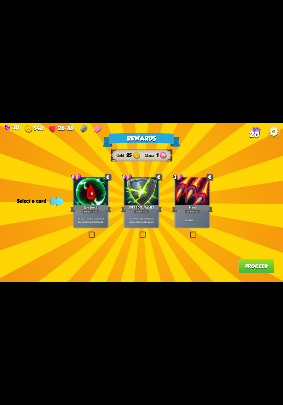
click at [88, 232] on label at bounding box center [88, 232] width 0 height 0
click at [0, 0] on input "checkbox" at bounding box center [0, 0] width 0 height 0
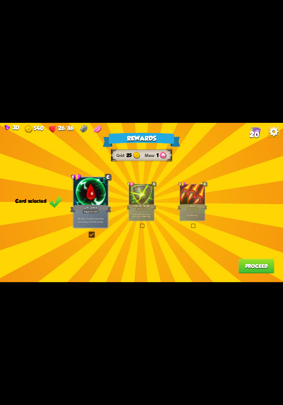
click at [94, 227] on div "Heal for 1 health every time the enemy is hit this round." at bounding box center [91, 220] width 34 height 15
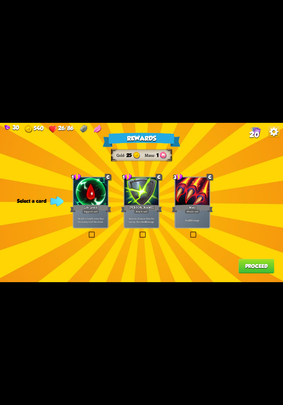
click at [139, 232] on label at bounding box center [139, 232] width 0 height 0
click at [0, 0] on input "checkbox" at bounding box center [0, 0] width 0 height 0
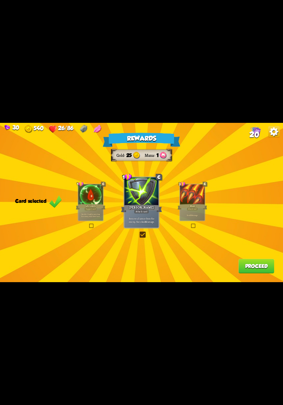
click at [252, 265] on button "Proceed" at bounding box center [257, 266] width 36 height 15
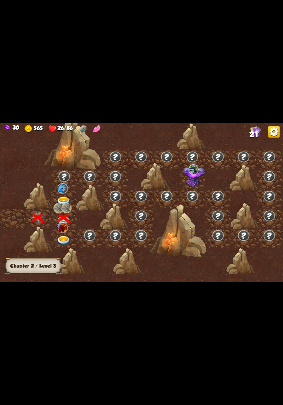
click at [65, 240] on img at bounding box center [64, 241] width 14 height 10
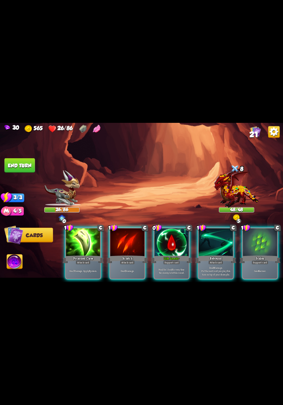
click at [175, 268] on p "Heal for 1 health every time the enemy is hit this round." at bounding box center [172, 271] width 33 height 7
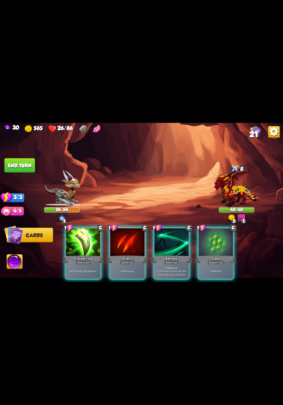
click at [209, 264] on div "Gain 6 armor." at bounding box center [216, 271] width 34 height 15
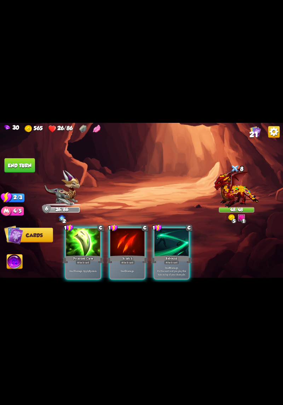
click at [86, 270] on p "Deal 7 damage. Apply 3 poison." at bounding box center [83, 272] width 33 height 4
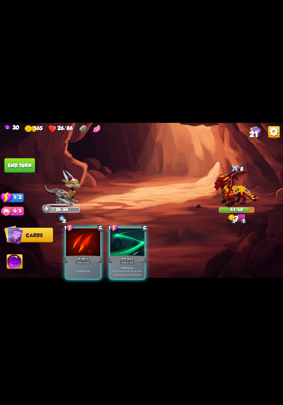
click at [130, 271] on div "Deal 8 damage. Put the next card you play this turn on top of your draw pile." at bounding box center [128, 271] width 34 height 15
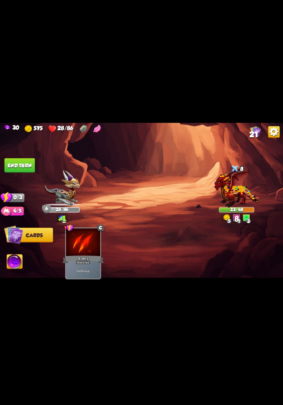
click at [19, 162] on button "End turn" at bounding box center [20, 165] width 30 height 15
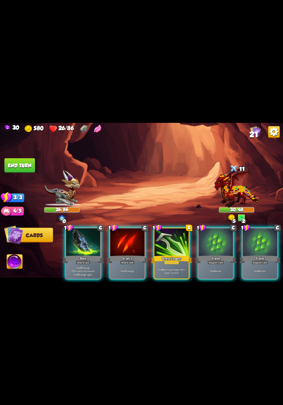
click at [181, 264] on div "Deal 4 piercing damage twice. Apply 3 poison." at bounding box center [172, 271] width 34 height 15
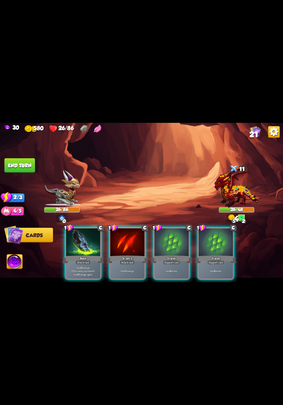
click at [179, 270] on p "Gain 6 armor." at bounding box center [172, 272] width 33 height 4
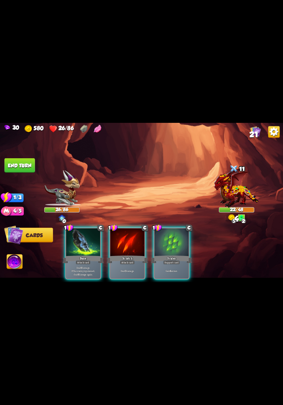
click at [168, 260] on div "Support card" at bounding box center [171, 262] width 17 height 4
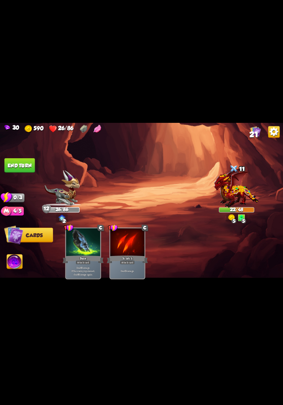
click at [21, 167] on button "End turn" at bounding box center [20, 165] width 30 height 15
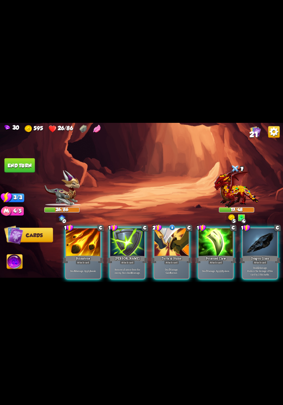
click at [181, 268] on p "Deal 7 damage. Gain 8 armor." at bounding box center [172, 271] width 33 height 7
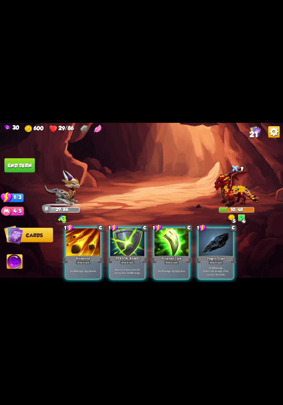
click at [176, 269] on div "Deal 7 damage. Apply 3 poison." at bounding box center [172, 271] width 34 height 15
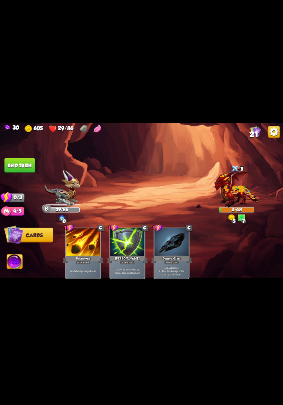
click at [28, 167] on button "End turn" at bounding box center [20, 165] width 30 height 15
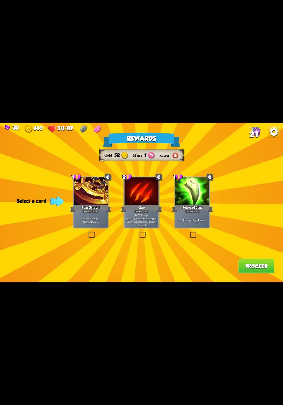
click at [190, 232] on label at bounding box center [190, 232] width 0 height 0
click at [0, 0] on input "checkbox" at bounding box center [0, 0] width 0 height 0
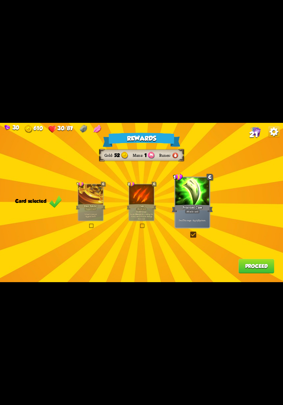
click at [259, 266] on button "Proceed" at bounding box center [257, 266] width 36 height 15
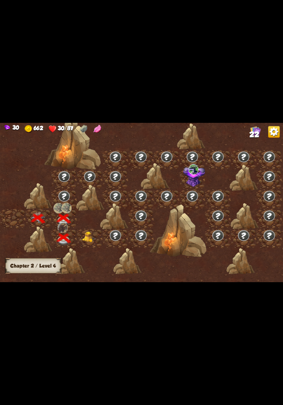
click at [88, 242] on img at bounding box center [90, 237] width 14 height 11
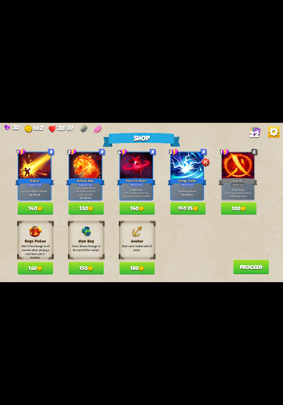
click at [78, 205] on button "130" at bounding box center [86, 209] width 35 height 12
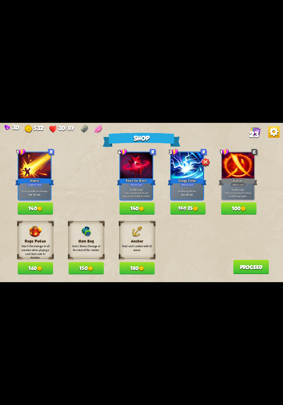
click at [130, 268] on button "180" at bounding box center [137, 268] width 35 height 12
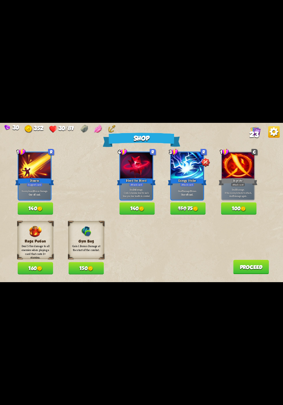
click at [247, 271] on button "Proceed" at bounding box center [252, 267] width 36 height 15
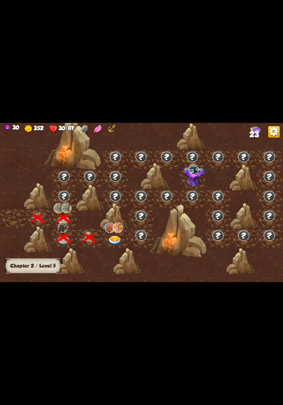
click at [117, 235] on div at bounding box center [116, 239] width 26 height 20
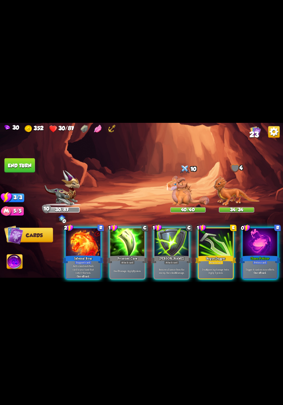
click at [261, 271] on b "One-off card." at bounding box center [260, 273] width 13 height 4
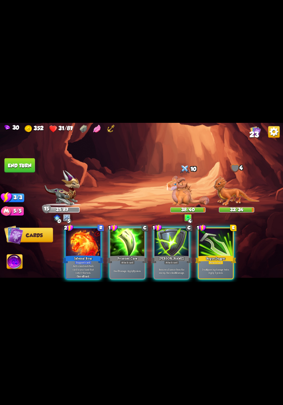
click at [215, 268] on p "Deal 4 piercing damage twice. Apply 3 poison." at bounding box center [216, 271] width 33 height 7
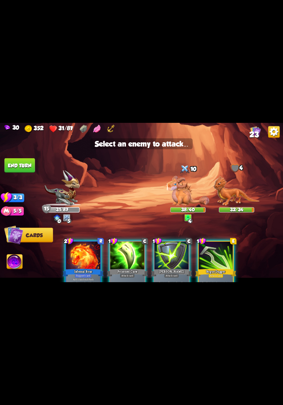
click at [233, 200] on img at bounding box center [237, 191] width 46 height 30
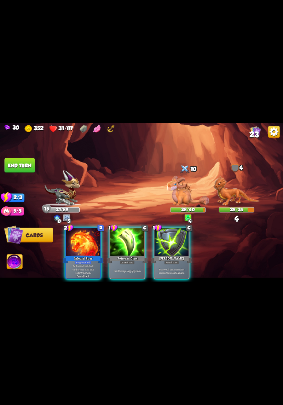
click at [128, 270] on p "Deal 7 damage. Apply 3 poison." at bounding box center [127, 272] width 33 height 4
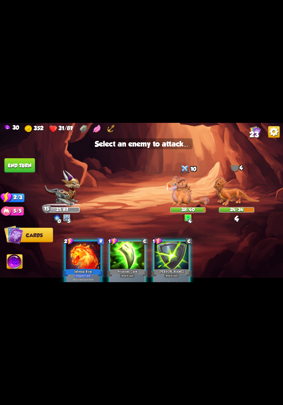
click at [133, 267] on div at bounding box center [128, 256] width 34 height 29
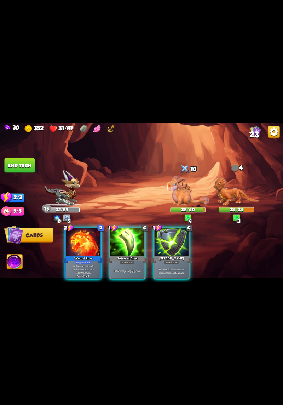
click at [239, 200] on img at bounding box center [237, 191] width 46 height 30
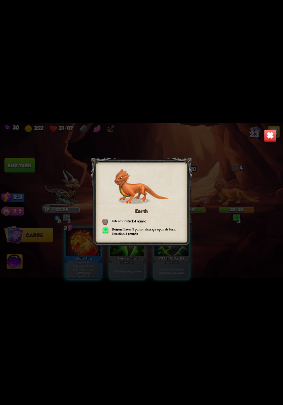
click at [237, 247] on div "Earth Intends to stack 4 armor . Poison – Takes 3 poison damage upon its turn. …" at bounding box center [141, 202] width 283 height 159
click at [126, 271] on div "Earth Intends to stack 4 armor . Poison – Takes 3 poison damage upon its turn. …" at bounding box center [141, 202] width 283 height 159
click at [269, 141] on img at bounding box center [270, 136] width 12 height 12
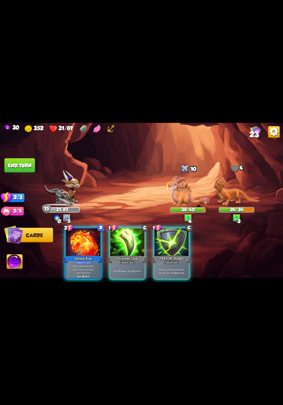
click at [128, 255] on div "Poisoned Claw" at bounding box center [127, 259] width 41 height 9
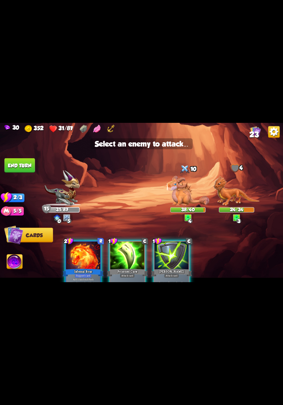
click at [236, 200] on img at bounding box center [237, 191] width 46 height 30
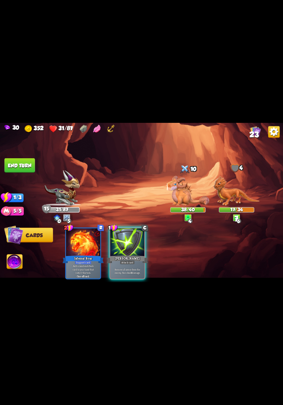
click at [17, 163] on button "End turn" at bounding box center [20, 165] width 30 height 15
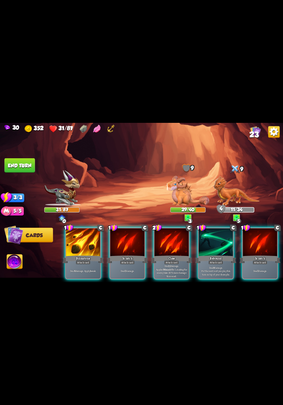
click at [86, 260] on div "Attack card" at bounding box center [83, 262] width 15 height 4
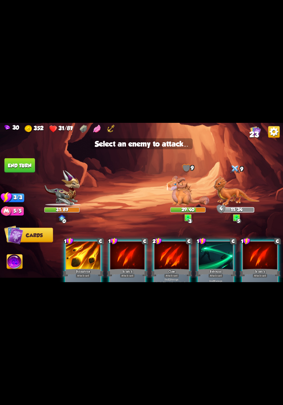
click at [237, 199] on img at bounding box center [237, 191] width 46 height 30
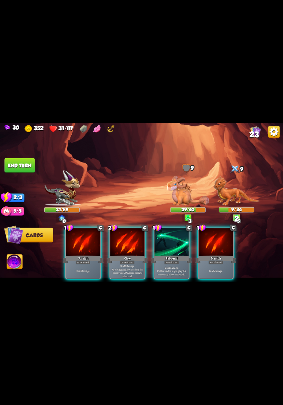
click at [175, 260] on div "Attack card" at bounding box center [171, 262] width 15 height 4
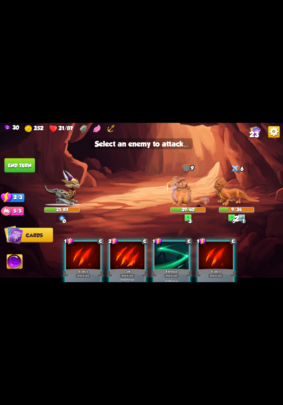
click at [235, 201] on img at bounding box center [237, 191] width 46 height 30
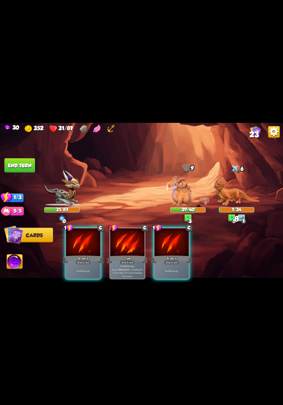
click at [174, 264] on div "Deal 5 damage." at bounding box center [172, 271] width 34 height 15
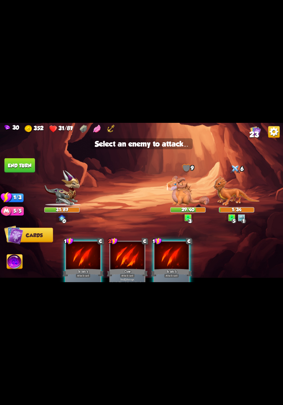
click at [187, 196] on img at bounding box center [188, 191] width 43 height 30
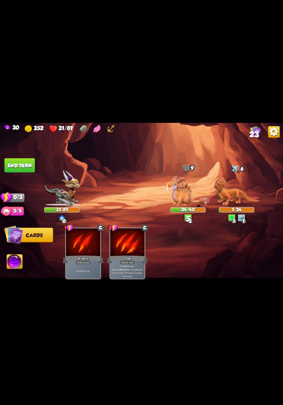
click at [17, 160] on button "End turn" at bounding box center [20, 165] width 30 height 15
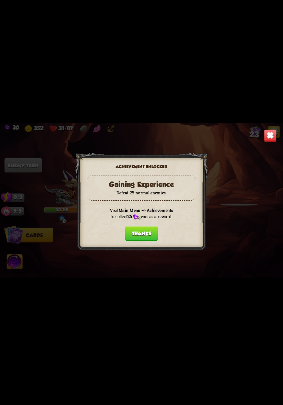
click at [156, 234] on button "Thanks" at bounding box center [141, 234] width 33 height 15
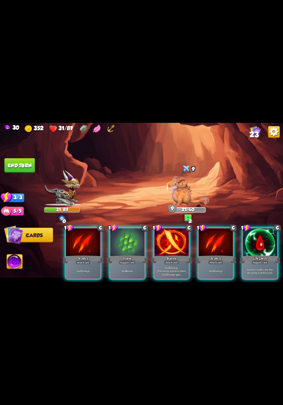
click at [137, 272] on div "Gain 6 armor." at bounding box center [128, 271] width 34 height 15
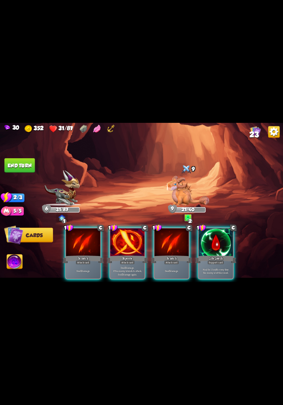
click at [132, 267] on p "Deal 5 damage. If the enemy intends to attack, deal 5 damage again." at bounding box center [127, 271] width 33 height 10
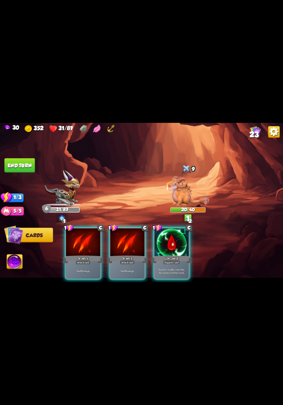
click at [129, 264] on div "Deal 5 damage." at bounding box center [128, 271] width 34 height 15
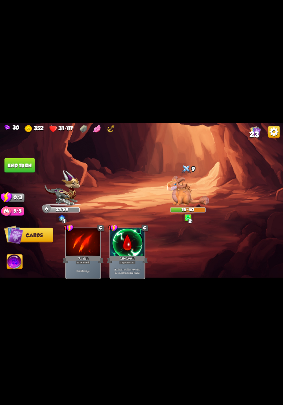
click at [20, 164] on button "End turn" at bounding box center [20, 165] width 30 height 15
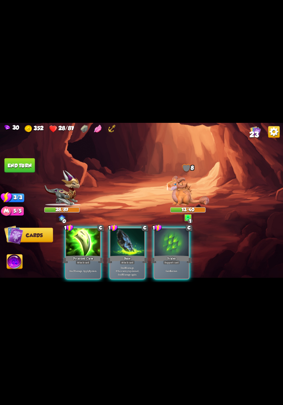
click at [86, 270] on p "Deal 7 damage. Apply 3 poison." at bounding box center [83, 272] width 33 height 4
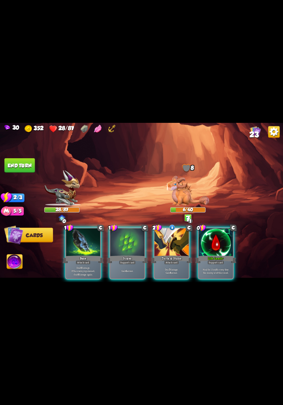
click at [178, 268] on p "Deal 7 damage. Gain 8 armor." at bounding box center [172, 271] width 33 height 7
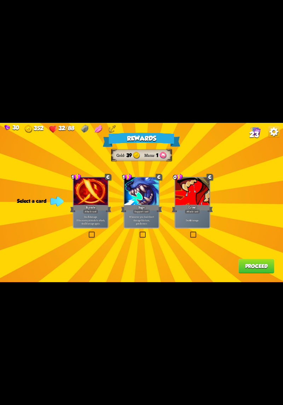
click at [189, 213] on div "Attack card" at bounding box center [192, 212] width 15 height 4
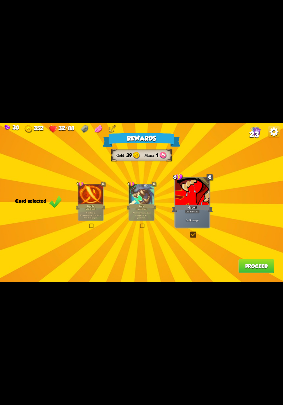
click at [258, 262] on button "Proceed" at bounding box center [257, 266] width 36 height 15
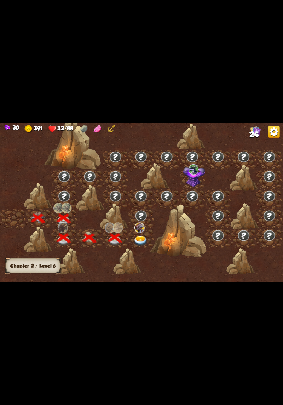
click at [139, 242] on img at bounding box center [141, 241] width 14 height 10
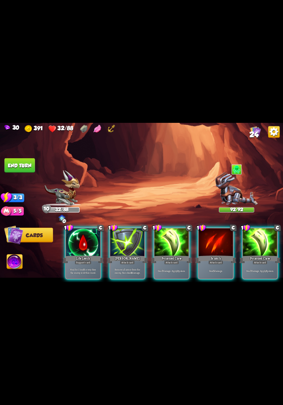
click at [173, 260] on div "Attack card" at bounding box center [171, 262] width 15 height 4
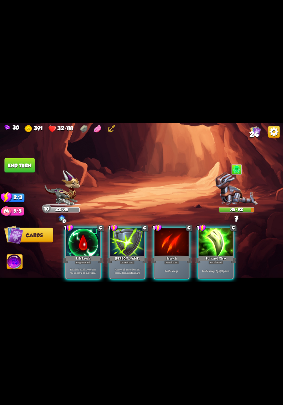
click at [213, 264] on div "Deal 7 damage. Apply 3 poison." at bounding box center [216, 271] width 34 height 15
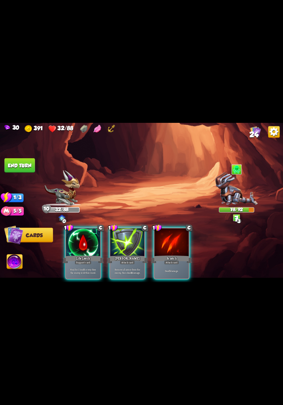
click at [169, 270] on b "5" at bounding box center [169, 272] width 1 height 4
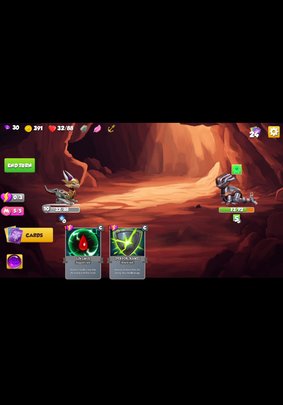
click at [15, 167] on button "End turn" at bounding box center [20, 165] width 30 height 15
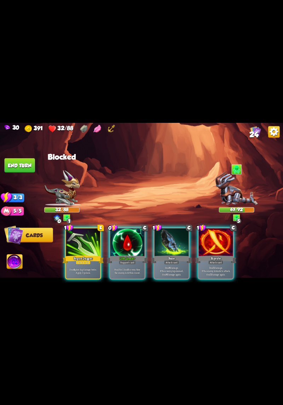
click at [85, 264] on div "Deal 4 piercing damage twice. Apply 3 poison." at bounding box center [83, 271] width 34 height 15
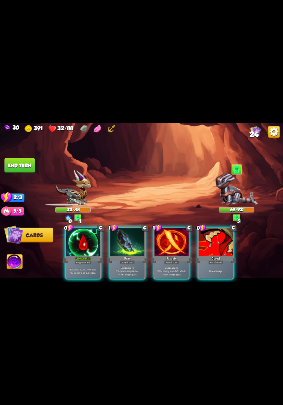
click at [87, 268] on p "Heal for 1 health every time the enemy is hit this round." at bounding box center [83, 271] width 33 height 7
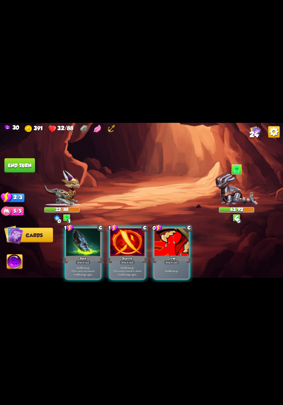
click at [172, 270] on p "Deal 4 damage." at bounding box center [172, 272] width 33 height 4
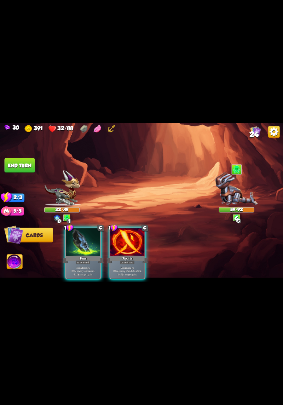
click at [137, 266] on p "Deal 5 damage. If the enemy intends to attack, deal 5 damage again." at bounding box center [127, 271] width 33 height 10
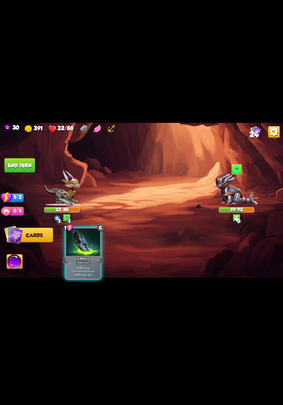
click at [82, 266] on p "Deal 6 damage. If the enemy is poisoned, deal 6 damage again." at bounding box center [83, 271] width 33 height 10
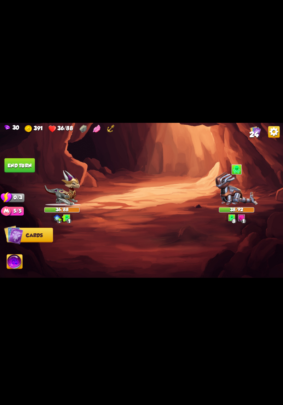
click at [19, 164] on button "End turn" at bounding box center [20, 165] width 30 height 15
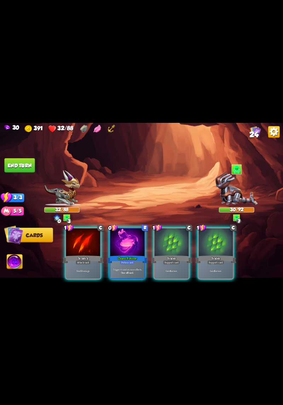
click at [134, 278] on div "1 C Scratch Attack card Deal 5 damage. 0 R Chaos Potion+ Potion card Trigger 4 …" at bounding box center [170, 247] width 227 height 71
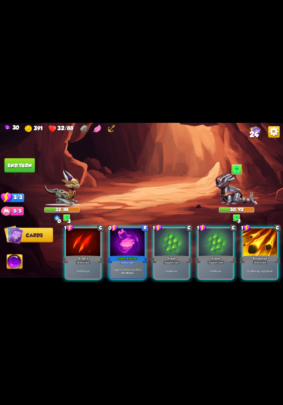
click at [135, 268] on p "Trigger 4 random rune effects." at bounding box center [127, 270] width 33 height 4
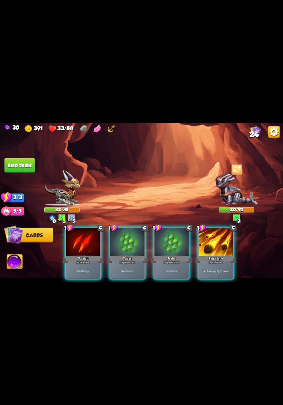
click at [166, 269] on div "Gain 6 armor." at bounding box center [172, 271] width 34 height 15
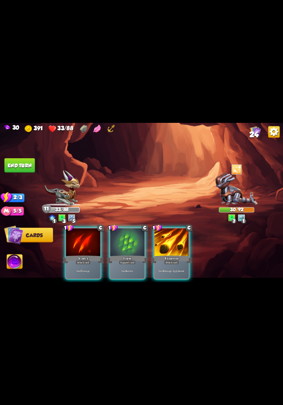
click at [171, 264] on div "Deal 6 damage. Apply 1 weak." at bounding box center [172, 271] width 34 height 15
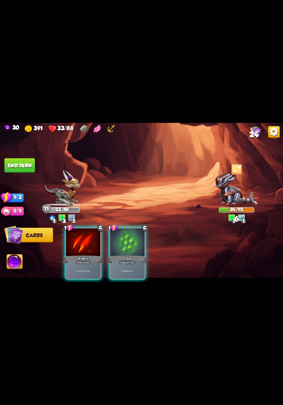
click at [83, 270] on p "Deal 5 damage." at bounding box center [83, 272] width 33 height 4
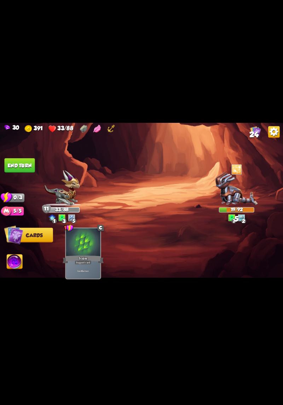
click at [16, 163] on button "End turn" at bounding box center [20, 165] width 30 height 15
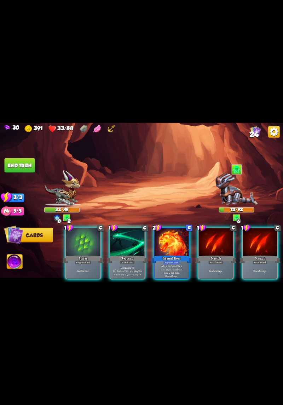
click at [172, 265] on p "Add a random Attack card to your hand that costs 0 this turn." at bounding box center [172, 269] width 33 height 10
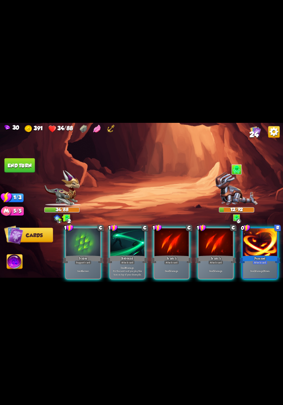
click at [268, 271] on div "Deal 2 damage 3 times." at bounding box center [260, 271] width 34 height 15
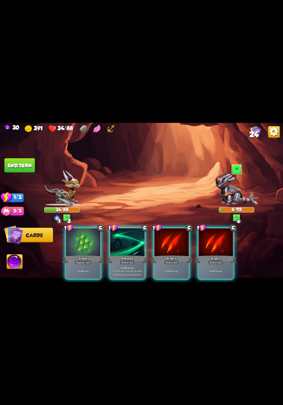
click at [211, 270] on p "Deal 5 damage." at bounding box center [216, 272] width 33 height 4
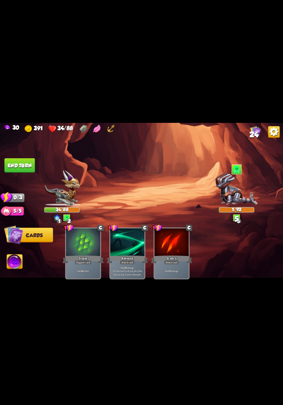
click at [22, 153] on img at bounding box center [141, 202] width 283 height 159
click at [22, 159] on button "End turn" at bounding box center [20, 165] width 30 height 15
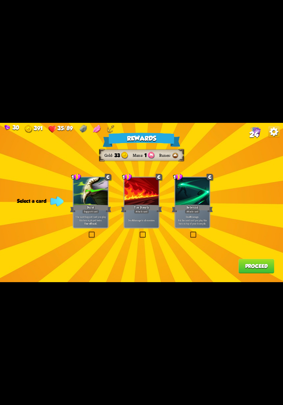
click at [190, 232] on label at bounding box center [190, 232] width 0 height 0
click at [0, 0] on input "checkbox" at bounding box center [0, 0] width 0 height 0
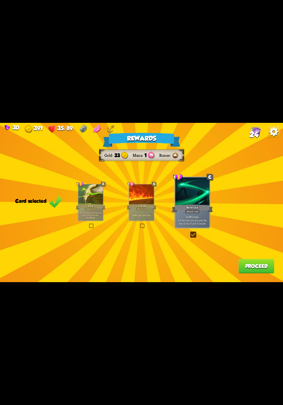
click at [190, 232] on label at bounding box center [190, 232] width 0 height 0
click at [0, 0] on input "checkbox" at bounding box center [0, 0] width 0 height 0
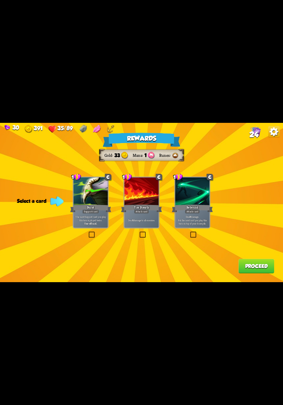
click at [193, 241] on div "Rewards Gold 33 Mana 1 Runes Select a card 1 C Burst Support card The next Supp…" at bounding box center [141, 202] width 283 height 159
click at [190, 232] on label at bounding box center [190, 232] width 0 height 0
click at [0, 0] on input "checkbox" at bounding box center [0, 0] width 0 height 0
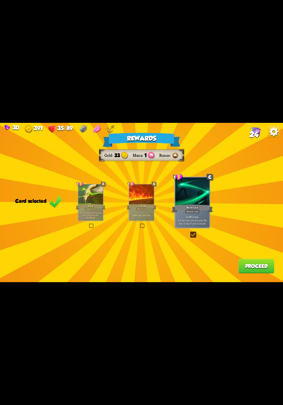
click at [244, 273] on button "Proceed" at bounding box center [257, 266] width 36 height 15
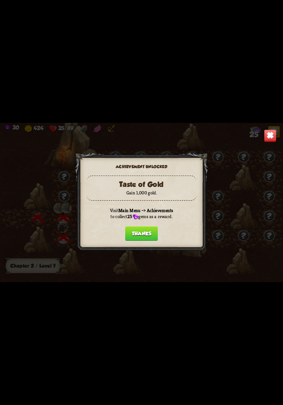
click at [151, 238] on button "Thanks" at bounding box center [141, 234] width 33 height 15
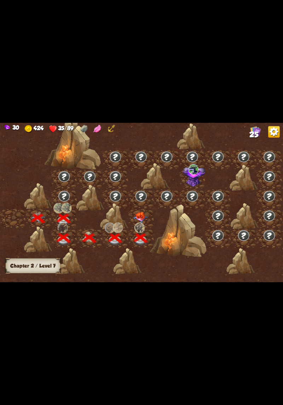
click at [141, 223] on img at bounding box center [140, 228] width 10 height 10
click at [139, 214] on img at bounding box center [141, 217] width 14 height 11
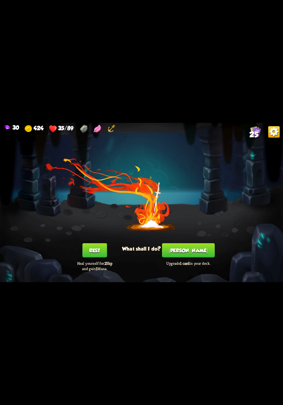
click at [192, 247] on button "[PERSON_NAME]" at bounding box center [188, 250] width 53 height 15
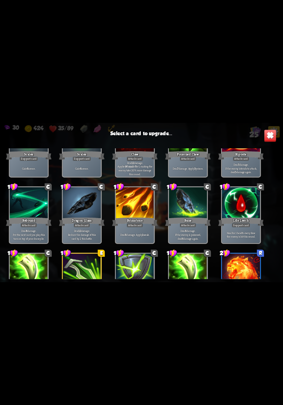
scroll to position [329, 0]
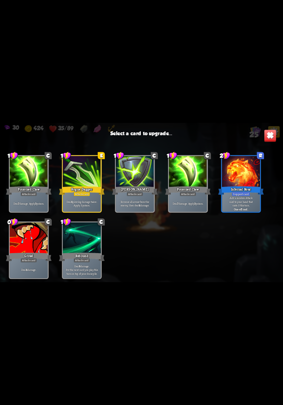
click at [82, 206] on p "Deal 4 piercing damage twice. Apply 3 poison." at bounding box center [82, 203] width 36 height 7
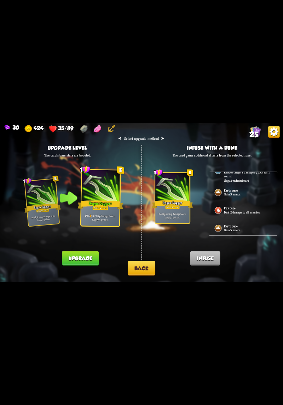
scroll to position [0, 0]
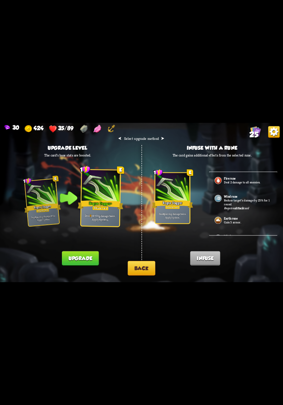
click at [147, 269] on button "Back" at bounding box center [142, 268] width 28 height 15
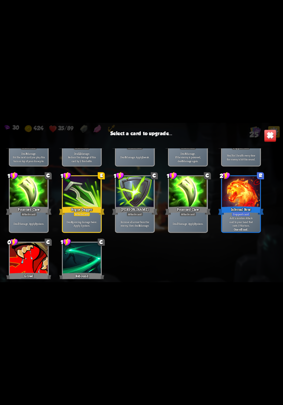
scroll to position [293, 0]
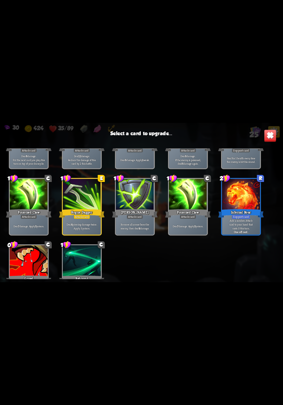
click at [250, 204] on div at bounding box center [242, 195] width 38 height 32
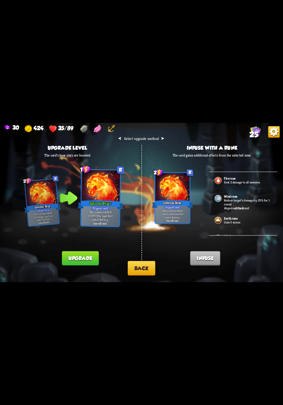
click at [145, 273] on button "Back" at bounding box center [142, 268] width 28 height 15
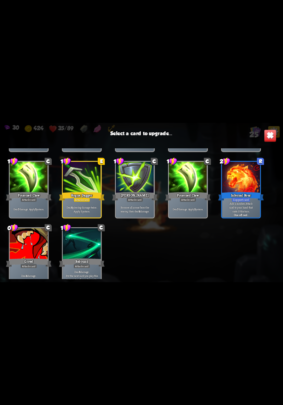
scroll to position [319, 0]
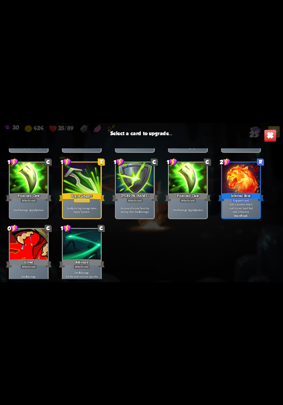
click at [30, 256] on div at bounding box center [29, 245] width 38 height 32
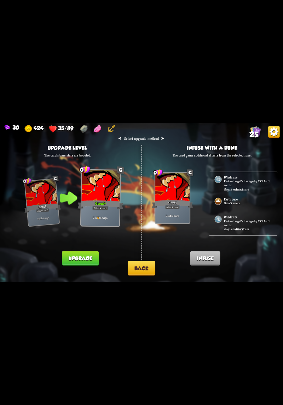
scroll to position [0, 0]
click at [140, 269] on button "Back" at bounding box center [142, 268] width 28 height 15
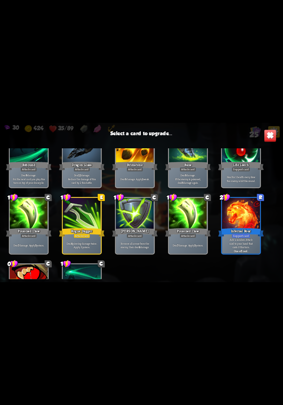
scroll to position [329, 0]
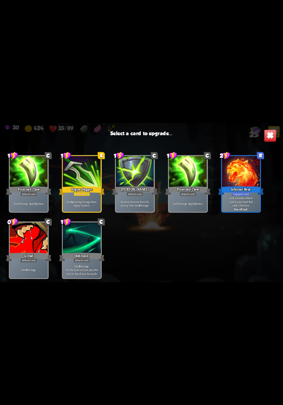
click at [29, 251] on div at bounding box center [29, 239] width 38 height 32
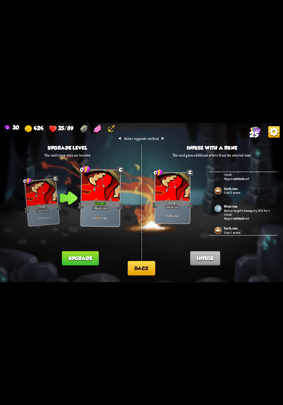
scroll to position [108, 0]
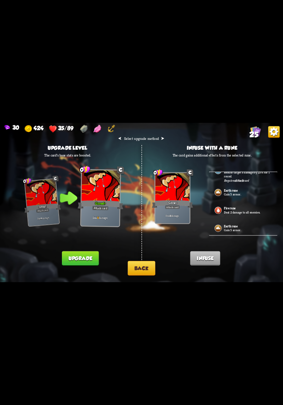
click at [252, 229] on p "Gain 5 armor." at bounding box center [248, 231] width 48 height 4
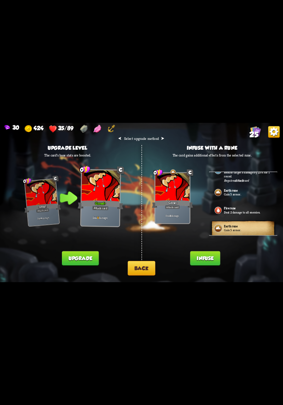
click at [249, 194] on p "Gain 5 armor." at bounding box center [248, 194] width 48 height 4
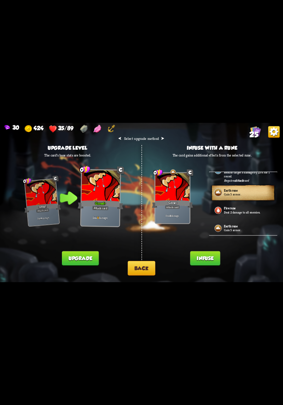
click at [246, 223] on div "Earth rune Gain 5 armor." at bounding box center [243, 229] width 69 height 18
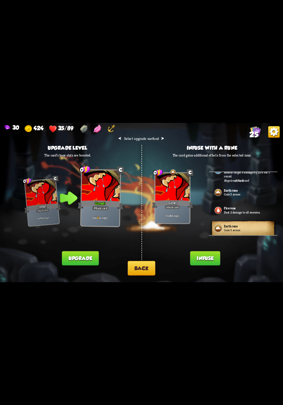
click at [253, 210] on p "Deal 2 damage to all enemies." at bounding box center [248, 212] width 48 height 4
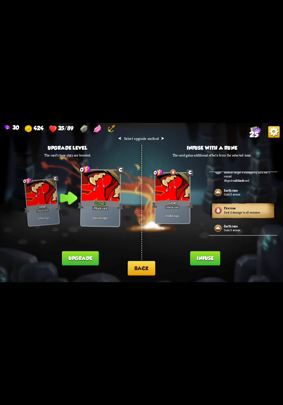
click at [249, 224] on div "Earth rune Gain 5 armor." at bounding box center [243, 229] width 69 height 18
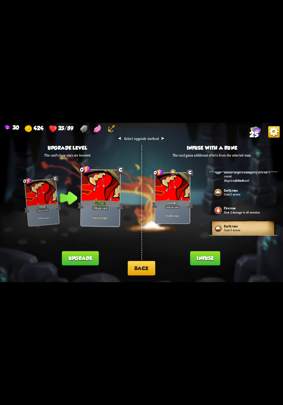
click at [206, 260] on button "Infuse" at bounding box center [206, 259] width 30 height 15
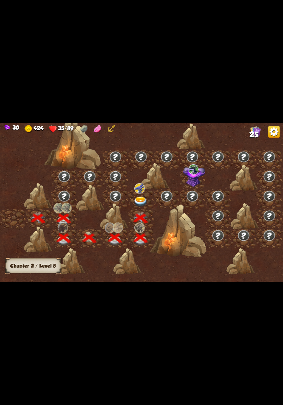
click at [135, 206] on img at bounding box center [141, 202] width 14 height 10
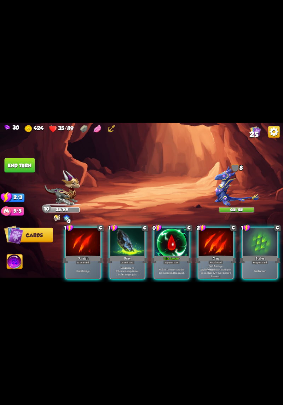
click at [169, 268] on p "Heal for 1 health every time the enemy is hit this round." at bounding box center [172, 271] width 33 height 7
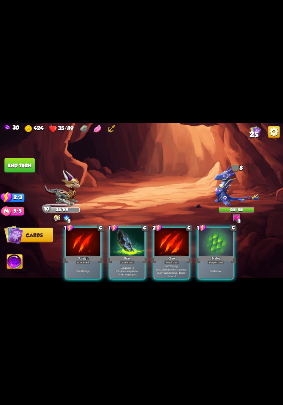
click at [174, 269] on p "Deal 12 damage. Applies Wound effect, making the enemy take 20% more damage thi…" at bounding box center [172, 270] width 33 height 13
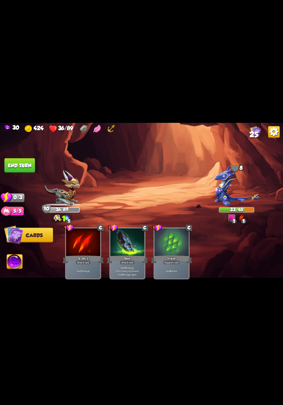
click at [17, 167] on button "End turn" at bounding box center [20, 165] width 30 height 15
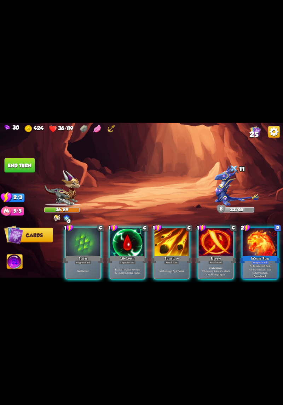
click at [89, 264] on div "Gain 6 armor." at bounding box center [83, 271] width 34 height 15
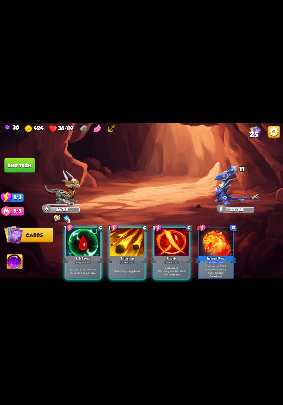
click at [127, 270] on p "Deal 6 damage. Apply 1 weak." at bounding box center [127, 272] width 33 height 4
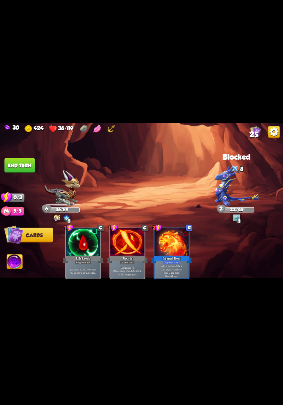
click at [17, 165] on button "End turn" at bounding box center [20, 165] width 30 height 15
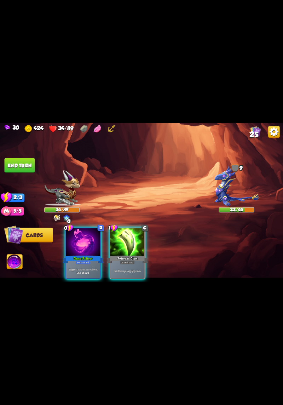
click at [88, 260] on div "Potion card" at bounding box center [83, 262] width 15 height 4
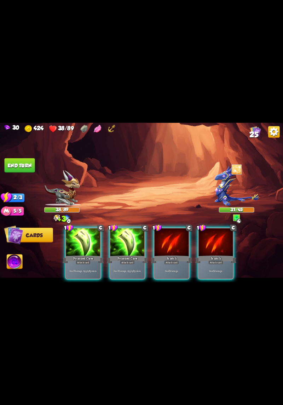
click at [128, 268] on div "Deal 7 damage. Apply 3 poison." at bounding box center [128, 271] width 34 height 15
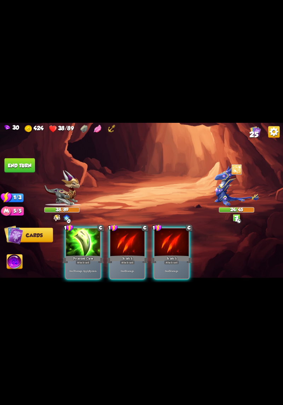
click at [88, 270] on p "Deal 7 damage. Apply 3 poison." at bounding box center [83, 272] width 33 height 4
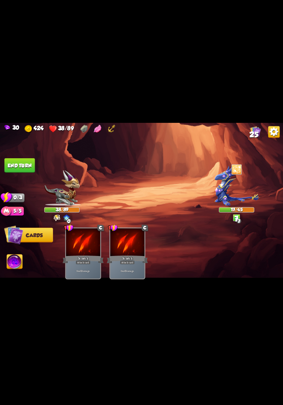
click at [18, 164] on button "End turn" at bounding box center [20, 165] width 30 height 15
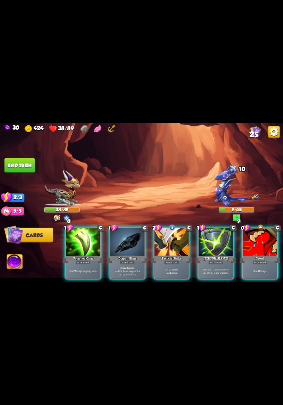
click at [168, 268] on p "Deal 7 damage. Gain 8 armor." at bounding box center [172, 271] width 33 height 7
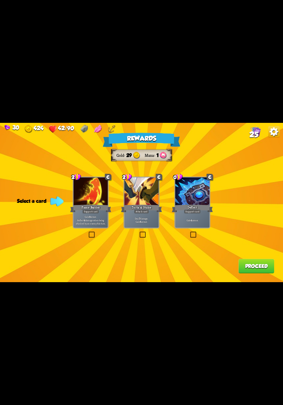
click at [176, 232] on div "Rewards Gold 29 Mana 1 Select a card 2 C Flame Barrier Support card Gain 8 armo…" at bounding box center [141, 202] width 283 height 159
click at [182, 227] on div "Gain 4 armor." at bounding box center [192, 220] width 34 height 15
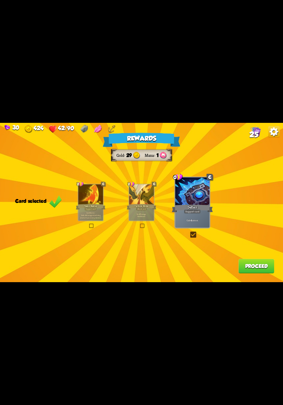
click at [253, 267] on button "Proceed" at bounding box center [257, 266] width 36 height 15
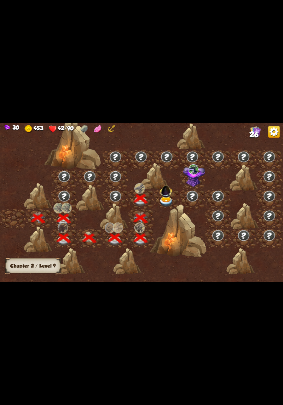
click at [169, 197] on img at bounding box center [166, 190] width 15 height 15
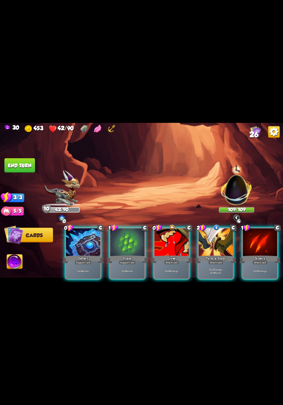
click at [172, 274] on div "0 C Growl Attack card Deal 4 damage." at bounding box center [172, 254] width 36 height 52
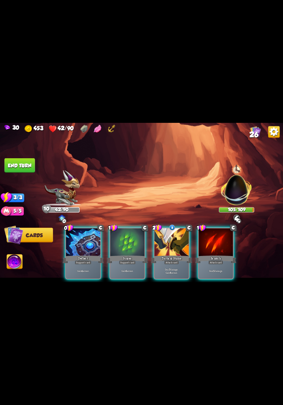
click at [176, 268] on p "Deal 7 damage. Gain 8 armor." at bounding box center [172, 271] width 33 height 7
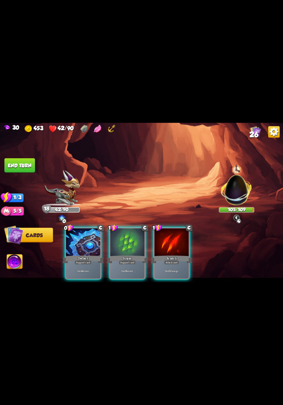
click at [80, 260] on div "Support card" at bounding box center [83, 262] width 17 height 4
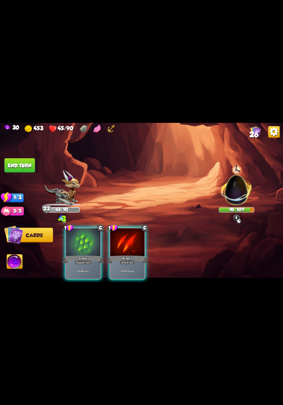
click at [130, 270] on p "Deal 5 damage." at bounding box center [127, 272] width 33 height 4
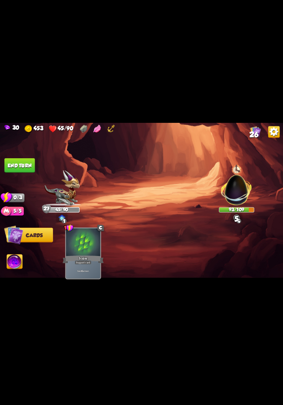
click at [18, 163] on button "End turn" at bounding box center [20, 165] width 30 height 15
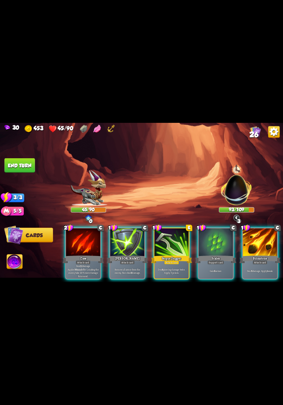
click at [82, 260] on div "Attack card" at bounding box center [83, 262] width 15 height 4
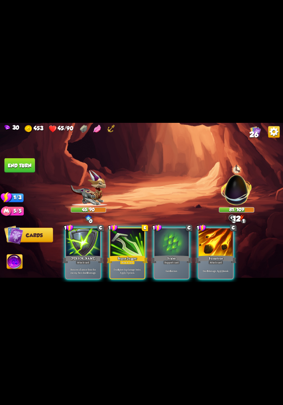
click at [125, 264] on div "Deal 4 piercing damage twice. Apply 3 poison." at bounding box center [128, 271] width 34 height 15
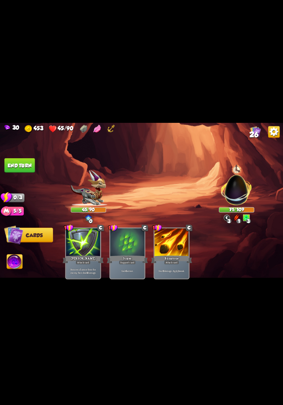
click at [6, 167] on button "End turn" at bounding box center [20, 165] width 30 height 15
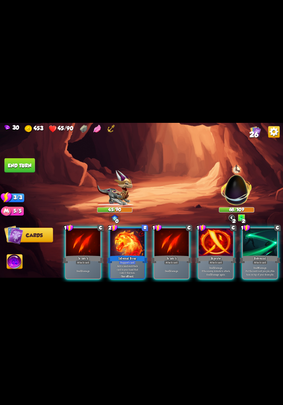
click at [255, 270] on p "Deal 8 damage. Put the next card you play this turn on top of your draw pile." at bounding box center [260, 271] width 33 height 10
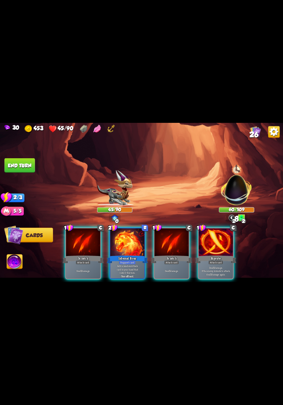
click at [168, 275] on div "1 C Scratch Attack card Deal 5 damage." at bounding box center [172, 254] width 36 height 52
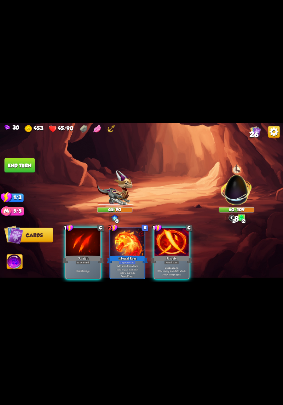
click at [90, 268] on div "Deal 5 damage." at bounding box center [83, 271] width 34 height 15
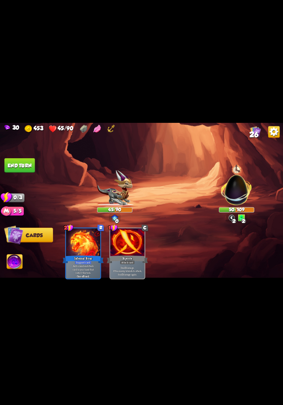
click at [16, 163] on button "End turn" at bounding box center [20, 165] width 30 height 15
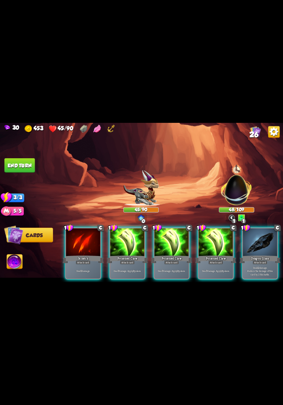
click at [129, 268] on div "Deal 7 damage. Apply 3 poison." at bounding box center [128, 271] width 34 height 15
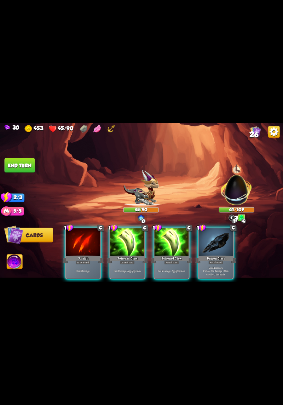
click at [127, 264] on div "Deal 7 damage. Apply 3 poison." at bounding box center [128, 271] width 34 height 15
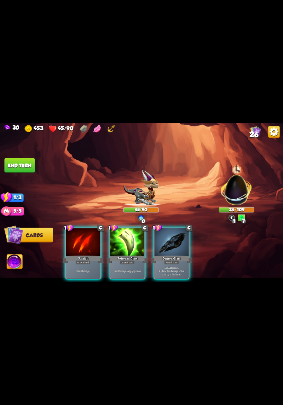
click at [133, 264] on div "Deal 7 damage. Apply 3 poison." at bounding box center [128, 271] width 34 height 15
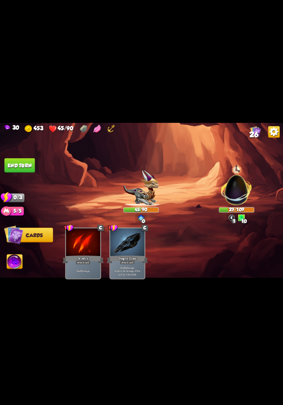
click at [13, 159] on button "End turn" at bounding box center [20, 165] width 30 height 15
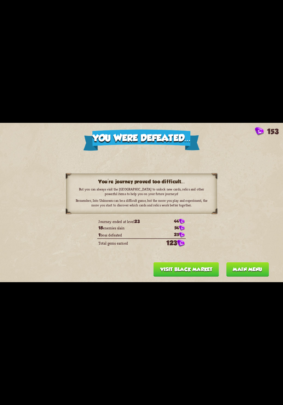
click at [201, 275] on button "Visit Black Market" at bounding box center [187, 270] width 66 height 15
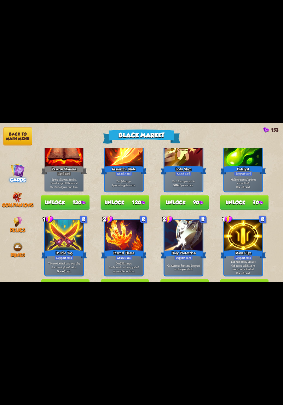
scroll to position [37, 0]
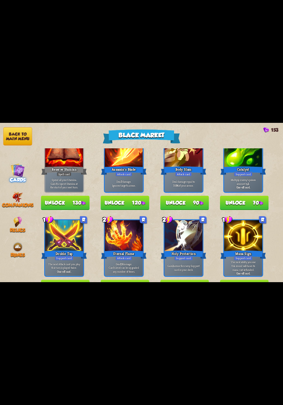
click at [23, 219] on div "Relics" at bounding box center [17, 225] width 35 height 16
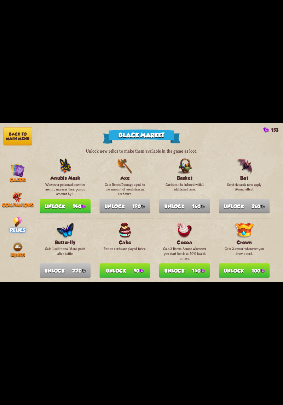
click at [20, 192] on img at bounding box center [17, 197] width 11 height 11
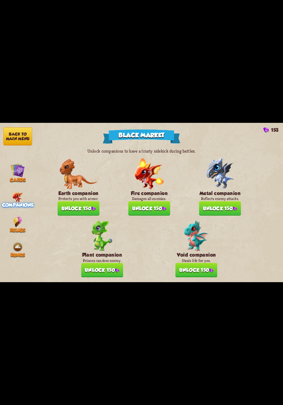
click at [93, 264] on button "Unlock 150" at bounding box center [102, 270] width 42 height 15
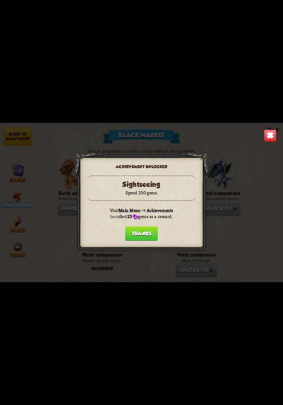
click at [146, 235] on button "Thanks" at bounding box center [141, 234] width 33 height 15
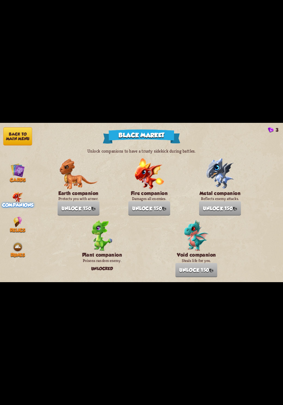
click at [9, 136] on button "Back to main menu" at bounding box center [17, 137] width 29 height 18
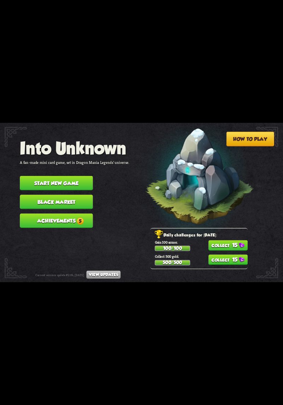
click at [41, 214] on button "Achievements 5" at bounding box center [56, 221] width 73 height 15
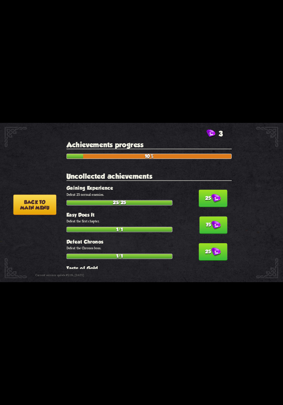
click at [217, 195] on img at bounding box center [217, 198] width 10 height 9
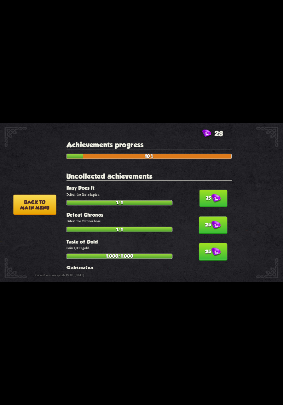
click at [212, 195] on img at bounding box center [217, 198] width 10 height 9
click at [216, 201] on button "25" at bounding box center [213, 198] width 29 height 17
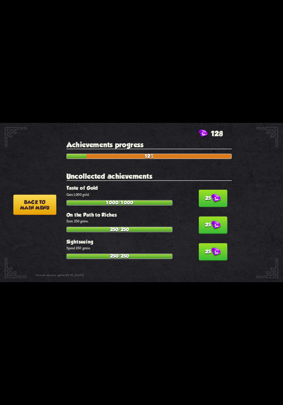
click at [215, 201] on button "25" at bounding box center [213, 198] width 29 height 17
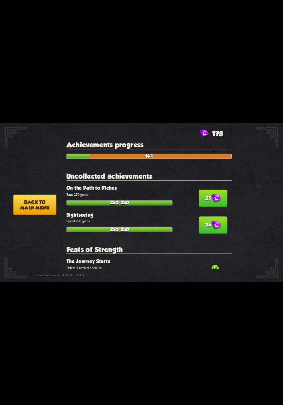
click at [212, 196] on img at bounding box center [217, 198] width 10 height 9
click at [212, 221] on img at bounding box center [217, 225] width 10 height 9
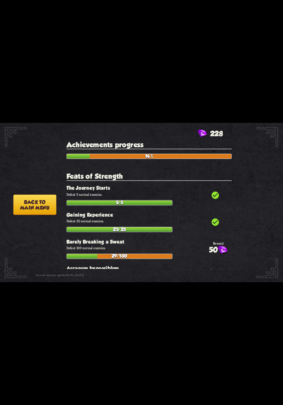
click at [216, 193] on icon "check_circle" at bounding box center [215, 195] width 9 height 9
click at [33, 206] on button "Back to main menu" at bounding box center [34, 205] width 43 height 21
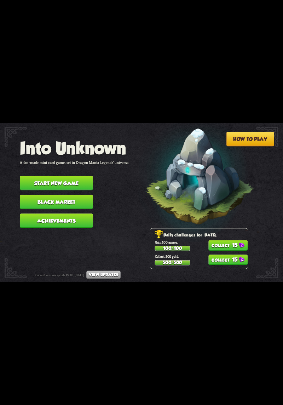
click at [240, 245] on button "15" at bounding box center [228, 246] width 39 height 10
click at [234, 258] on button "15" at bounding box center [228, 260] width 39 height 10
click at [34, 197] on button "Black Market" at bounding box center [56, 202] width 73 height 15
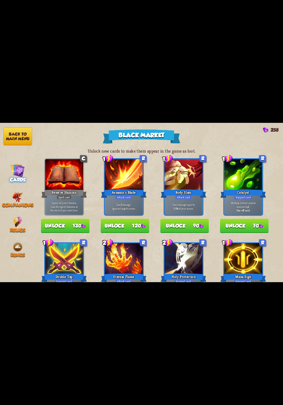
click at [15, 253] on span "Runes" at bounding box center [18, 256] width 15 height 6
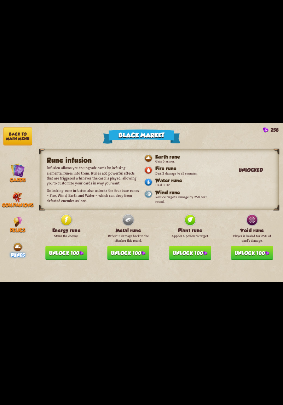
click at [201, 249] on button "Unlock 100" at bounding box center [190, 253] width 42 height 15
click at [60, 248] on button "Unlock 100" at bounding box center [66, 253] width 42 height 15
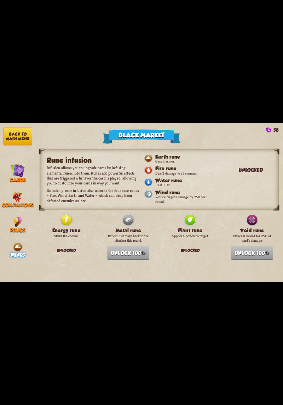
click at [11, 136] on button "Back to main menu" at bounding box center [17, 137] width 29 height 18
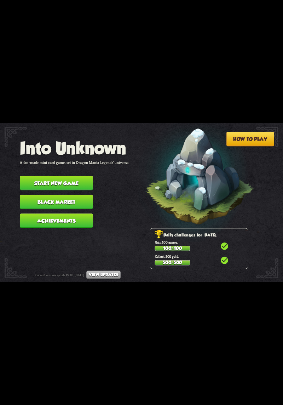
click at [30, 176] on button "Start new game" at bounding box center [56, 183] width 73 height 15
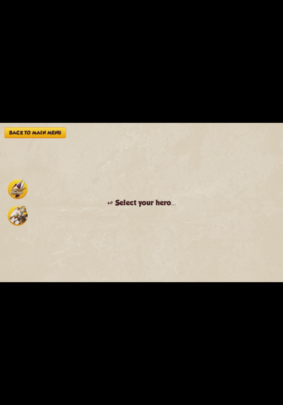
click at [12, 187] on img at bounding box center [18, 189] width 20 height 20
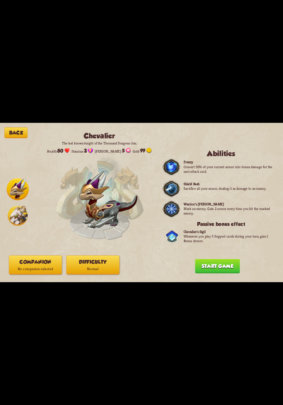
click at [224, 270] on button "Start game" at bounding box center [217, 266] width 45 height 15
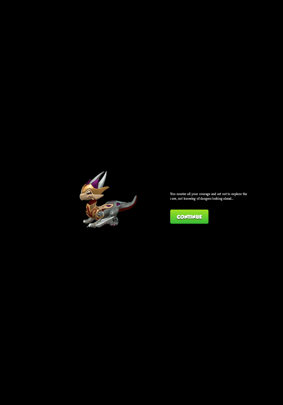
click at [207, 215] on button "Continue" at bounding box center [189, 217] width 38 height 15
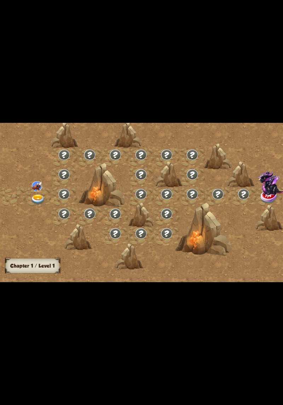
click at [209, 232] on div at bounding box center [175, 205] width 351 height 165
click at [257, 208] on div at bounding box center [175, 205] width 351 height 165
click at [265, 217] on div at bounding box center [175, 205] width 351 height 165
click at [233, 235] on div at bounding box center [175, 205] width 351 height 165
click at [228, 215] on div at bounding box center [175, 205] width 351 height 165
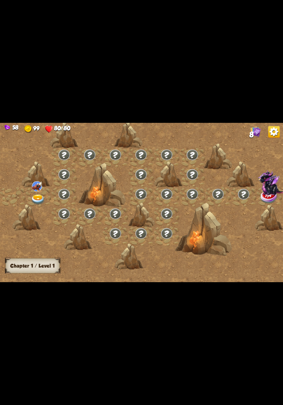
click at [269, 131] on img at bounding box center [275, 132] width 12 height 12
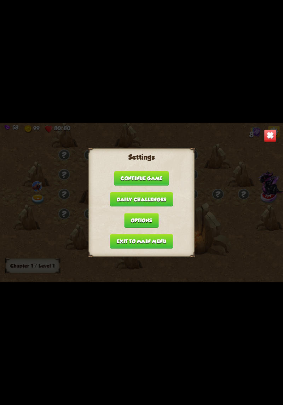
click at [160, 244] on button "Exit to main menu" at bounding box center [141, 242] width 63 height 15
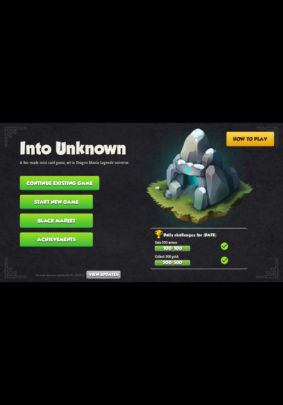
click at [35, 179] on button "Continue existing game" at bounding box center [59, 183] width 79 height 15
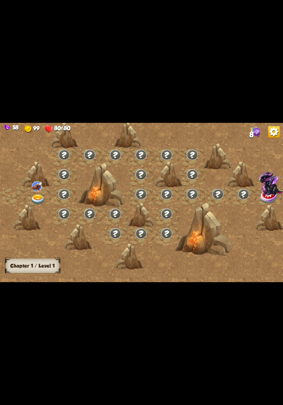
click at [279, 131] on img at bounding box center [275, 132] width 12 height 12
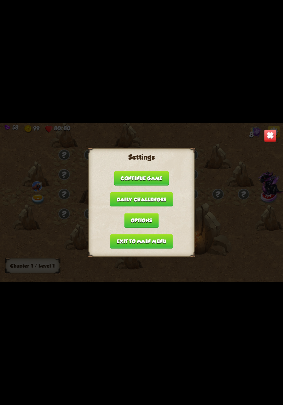
click at [161, 245] on button "Exit to main menu" at bounding box center [141, 242] width 63 height 15
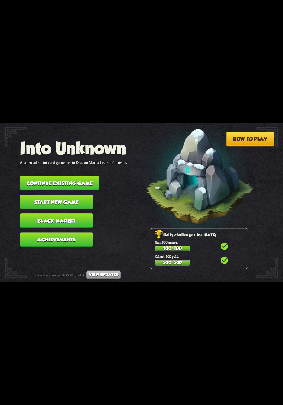
click at [33, 197] on button "Start new game" at bounding box center [56, 202] width 73 height 15
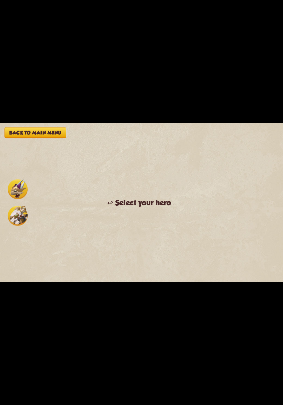
click at [18, 187] on img at bounding box center [18, 189] width 20 height 20
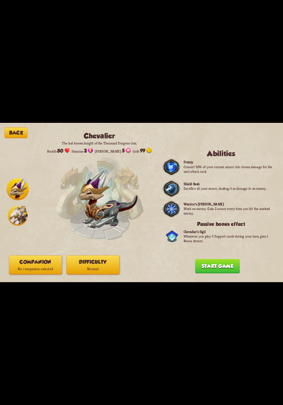
click at [28, 262] on button "Companion No companion selected" at bounding box center [35, 265] width 53 height 19
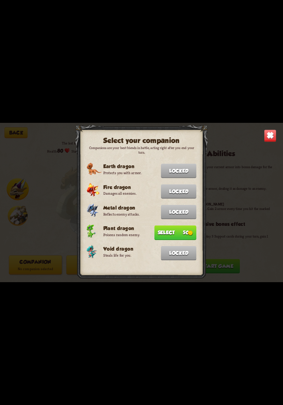
click at [186, 226] on button "Select 50" at bounding box center [176, 233] width 42 height 15
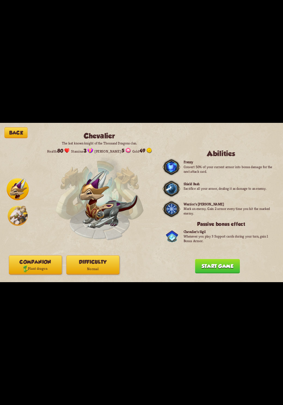
click at [108, 267] on p "Normal" at bounding box center [93, 269] width 53 height 7
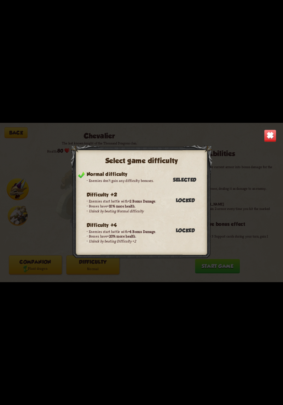
click at [225, 154] on div "Select game difficulty Normal difficulty Enemies don't gain any difficulty bonu…" at bounding box center [141, 202] width 283 height 159
click at [275, 140] on img at bounding box center [270, 136] width 12 height 12
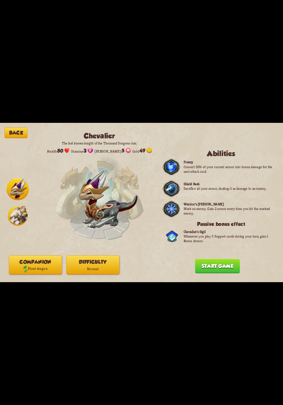
click at [233, 263] on button "Start game" at bounding box center [217, 266] width 45 height 15
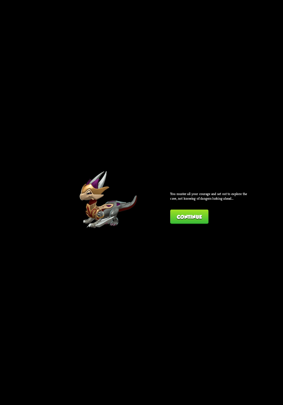
click at [202, 223] on button "Continue" at bounding box center [189, 217] width 38 height 15
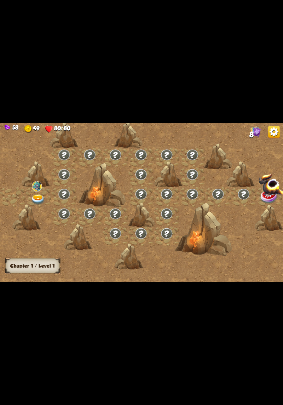
click at [246, 225] on div at bounding box center [175, 205] width 351 height 165
click at [35, 196] on img at bounding box center [38, 200] width 14 height 10
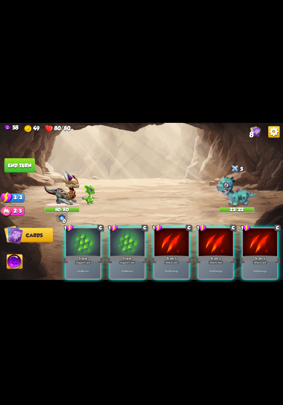
click at [129, 264] on div "Gain 6 armor." at bounding box center [128, 271] width 34 height 15
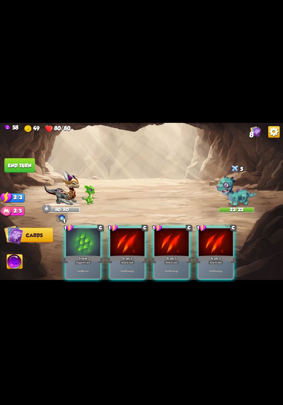
click at [129, 270] on p "Deal 5 damage." at bounding box center [127, 272] width 33 height 4
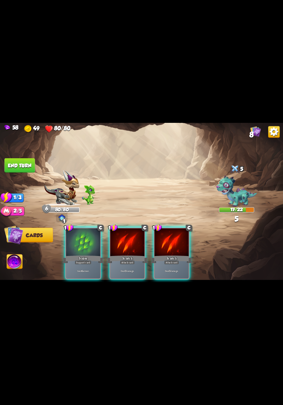
click at [131, 270] on p "Deal 5 damage." at bounding box center [127, 272] width 33 height 4
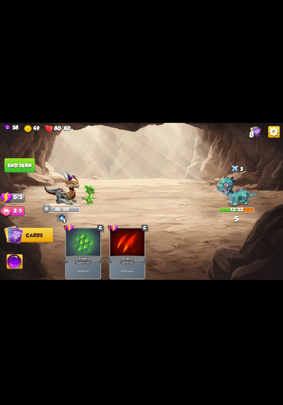
click at [16, 165] on button "End turn" at bounding box center [20, 165] width 30 height 15
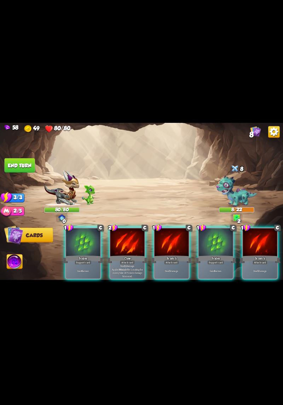
click at [129, 268] on p "Deal 12 damage. Applies Wound effect, making the enemy take 20% more damage thi…" at bounding box center [127, 270] width 33 height 13
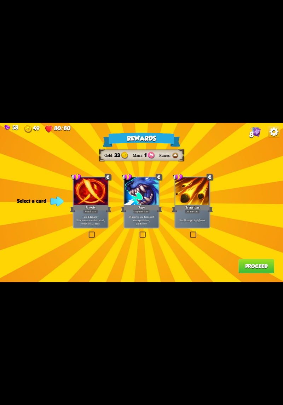
click at [190, 232] on label at bounding box center [190, 232] width 0 height 0
click at [0, 0] on input "checkbox" at bounding box center [0, 0] width 0 height 0
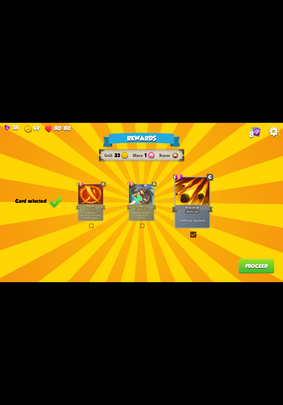
click at [260, 271] on button "Proceed" at bounding box center [257, 266] width 36 height 15
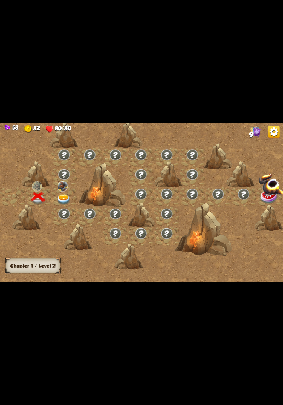
click at [69, 197] on img at bounding box center [64, 200] width 14 height 10
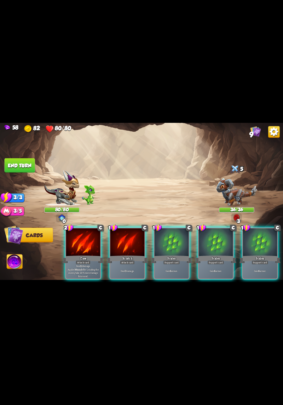
click at [168, 260] on div "Support card" at bounding box center [171, 262] width 17 height 4
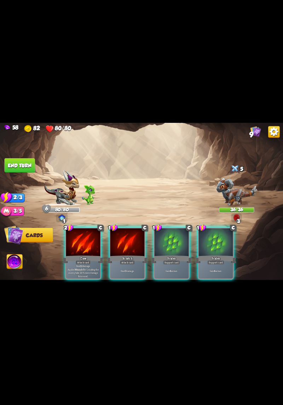
click at [91, 264] on p "Deal 12 damage. Applies Wound effect, making the enemy take 20% more damage thi…" at bounding box center [83, 270] width 33 height 13
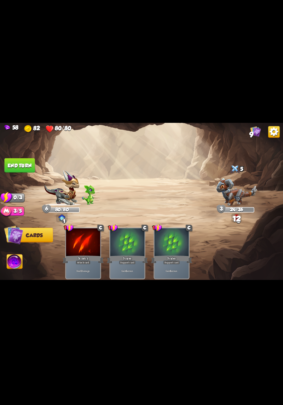
click at [12, 163] on button "End turn" at bounding box center [20, 165] width 30 height 15
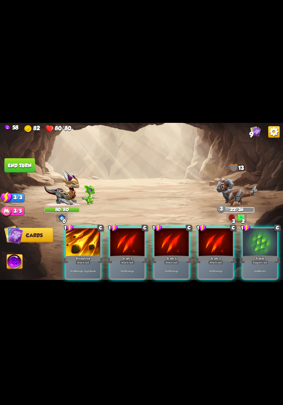
click at [94, 264] on div "Deal 6 damage. Apply 1 weak." at bounding box center [83, 271] width 34 height 15
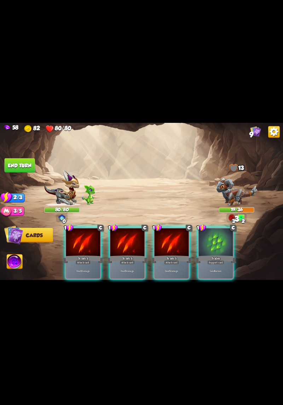
click at [83, 268] on div "Deal 5 damage." at bounding box center [83, 271] width 34 height 15
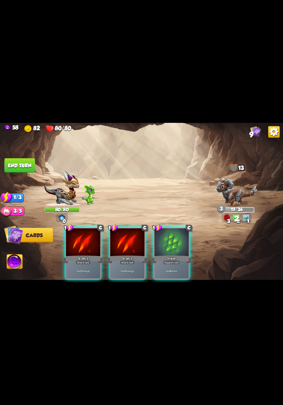
click at [84, 264] on div "Deal 5 damage." at bounding box center [83, 271] width 34 height 15
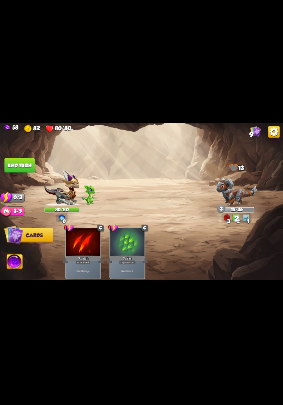
click at [23, 168] on button "End turn" at bounding box center [20, 165] width 30 height 15
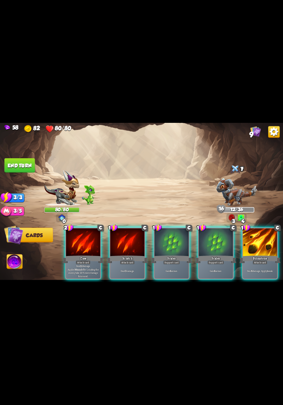
click at [88, 266] on p "Deal 12 damage. Applies Wound effect, making the enemy take 20% more damage thi…" at bounding box center [83, 270] width 33 height 13
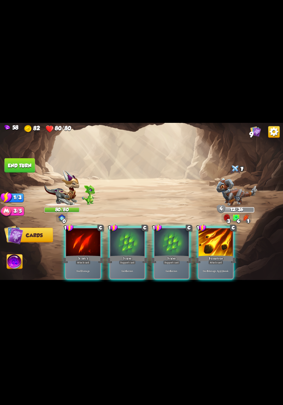
click at [166, 260] on div "Support card" at bounding box center [171, 262] width 17 height 4
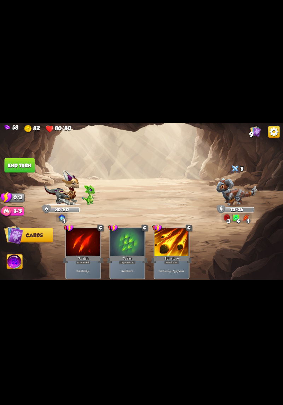
click at [22, 168] on button "End turn" at bounding box center [20, 165] width 30 height 15
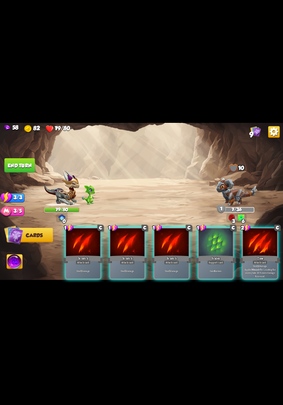
click at [265, 260] on div "Attack card" at bounding box center [260, 262] width 15 height 4
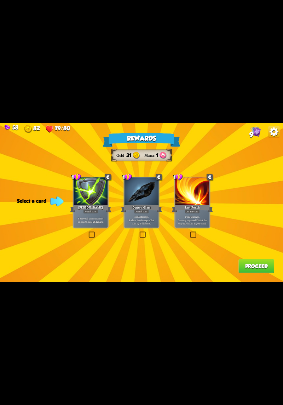
click at [139, 232] on label at bounding box center [139, 232] width 0 height 0
click at [0, 0] on input "checkbox" at bounding box center [0, 0] width 0 height 0
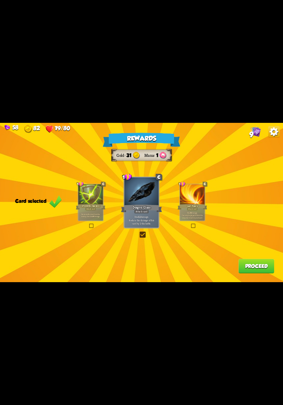
click at [244, 273] on button "Proceed" at bounding box center [257, 266] width 36 height 15
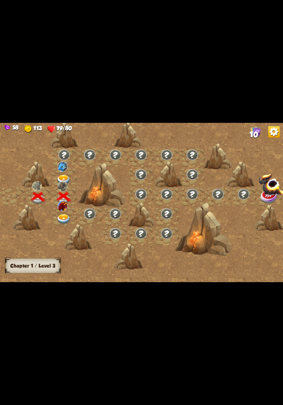
click at [66, 222] on img at bounding box center [64, 219] width 14 height 10
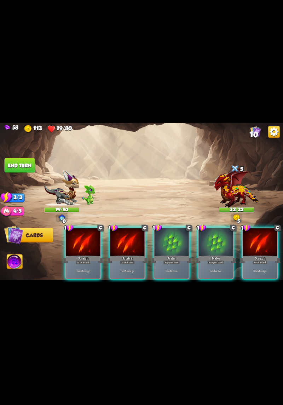
click at [211, 270] on p "Gain 6 armor." at bounding box center [216, 272] width 33 height 4
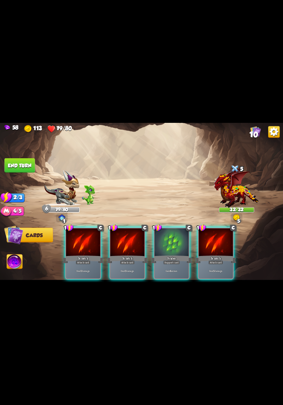
click at [118, 264] on div "Deal 5 damage." at bounding box center [128, 271] width 34 height 15
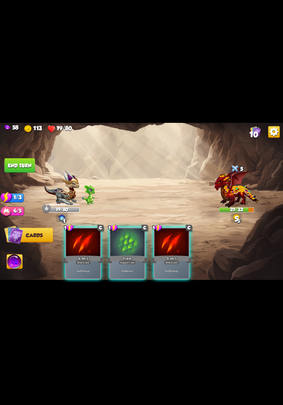
click at [165, 264] on div "Deal 5 damage." at bounding box center [172, 271] width 34 height 15
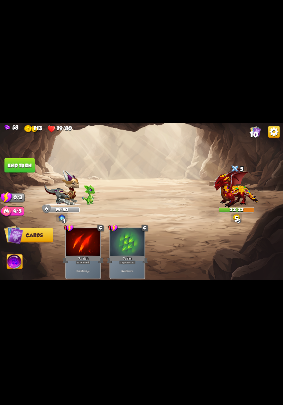
click at [19, 167] on button "End turn" at bounding box center [20, 165] width 30 height 15
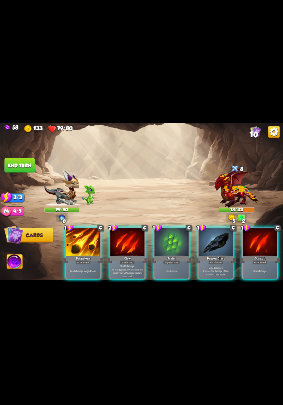
click at [120, 266] on p "Deal 12 damage. Applies Wound effect, making the enemy take 20% more damage thi…" at bounding box center [127, 270] width 33 height 13
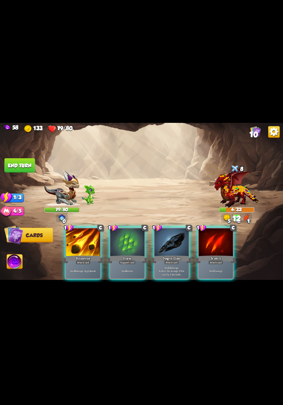
click at [92, 258] on div "Brimstone" at bounding box center [83, 259] width 41 height 9
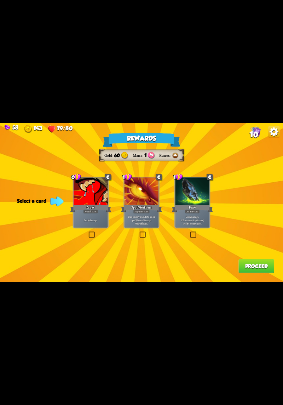
click at [86, 208] on div "Growl" at bounding box center [90, 208] width 41 height 9
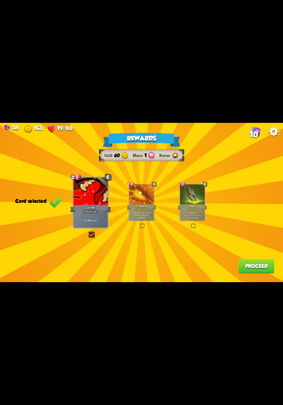
click at [253, 268] on button "Proceed" at bounding box center [257, 266] width 36 height 15
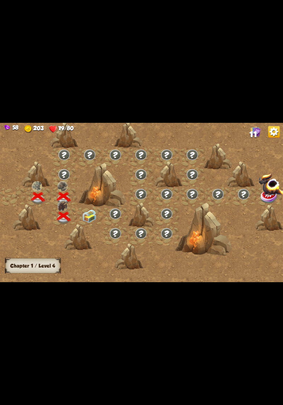
click at [89, 218] on img at bounding box center [90, 216] width 14 height 13
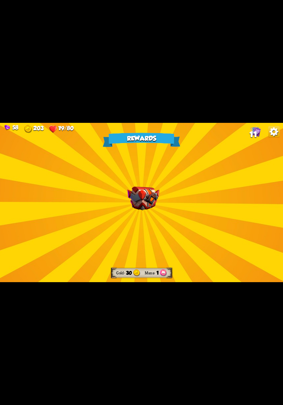
click at [242, 227] on div "Rewards Gold 30 Mana 1 Select a card 0 R Strength Potion Potion card Gain 2 Bon…" at bounding box center [141, 202] width 283 height 159
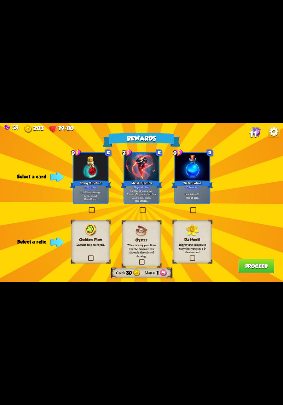
click at [196, 200] on div "Heal for 4 health. One-off card." at bounding box center [192, 196] width 34 height 15
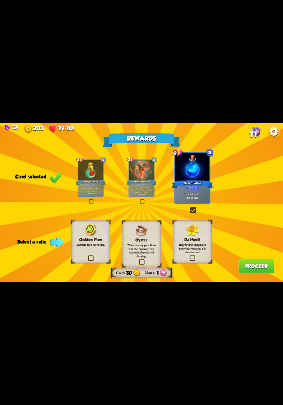
click at [142, 246] on p "When viewing your Draw Pile, the cards are now shown in the order of drawing." at bounding box center [142, 250] width 32 height 15
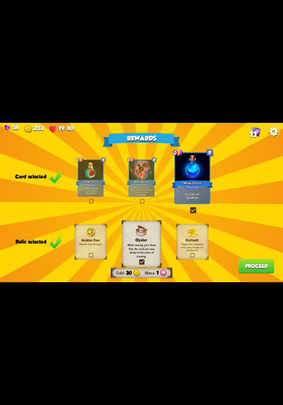
click at [250, 266] on button "Proceed" at bounding box center [257, 266] width 36 height 15
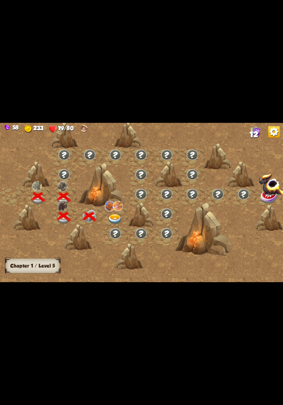
click at [126, 217] on div at bounding box center [116, 217] width 26 height 20
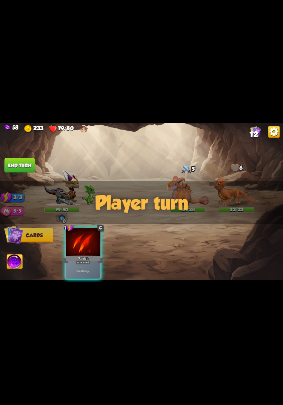
click at [256, 131] on img at bounding box center [256, 131] width 11 height 11
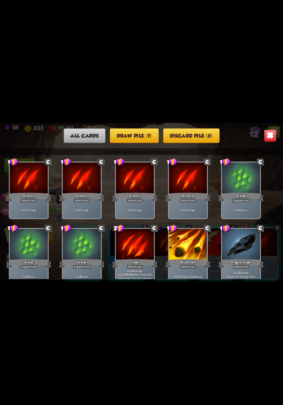
click at [152, 129] on button "Draw pile (7)" at bounding box center [134, 136] width 49 height 15
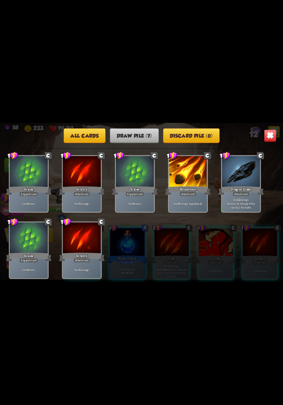
scroll to position [0, 0]
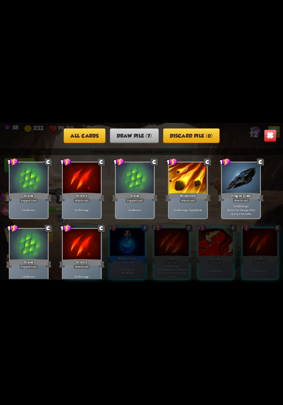
click at [266, 132] on img at bounding box center [270, 136] width 12 height 12
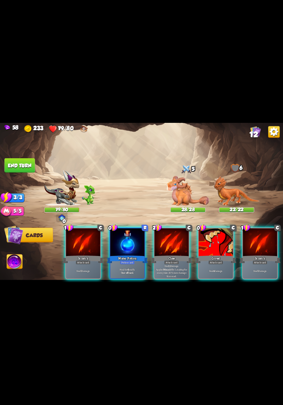
click at [174, 260] on div "Attack card" at bounding box center [171, 262] width 15 height 4
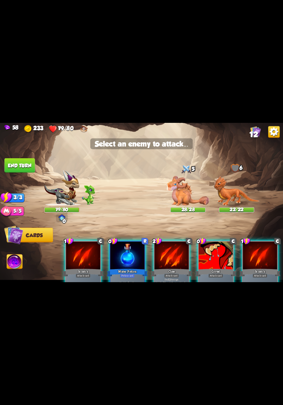
click at [186, 196] on img at bounding box center [188, 191] width 43 height 30
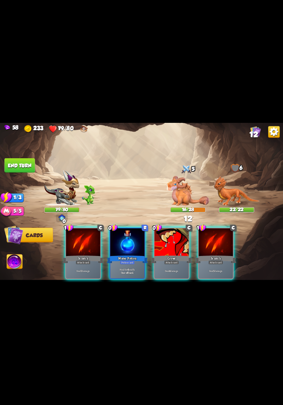
click at [168, 270] on p "Deal 4 damage." at bounding box center [172, 272] width 33 height 4
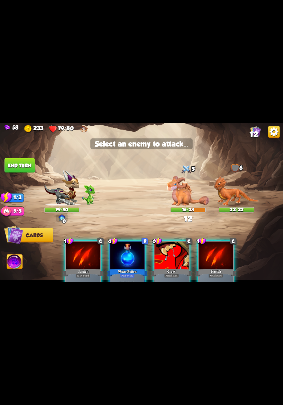
click at [186, 195] on img at bounding box center [188, 191] width 43 height 30
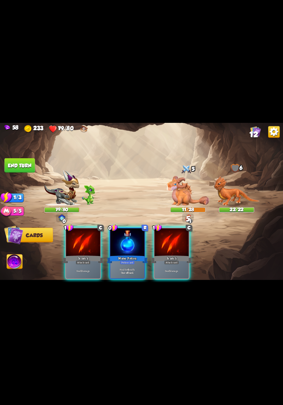
click at [170, 264] on div "Deal 5 damage." at bounding box center [172, 271] width 34 height 15
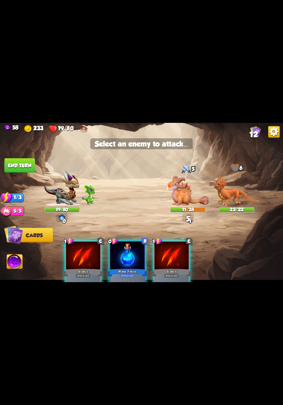
click at [187, 196] on img at bounding box center [188, 191] width 43 height 30
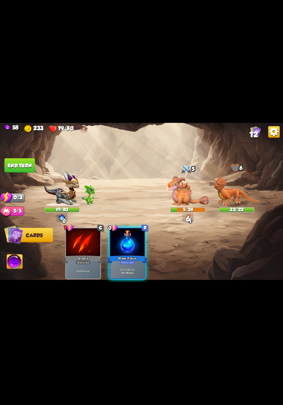
click at [16, 167] on button "End turn" at bounding box center [20, 165] width 30 height 15
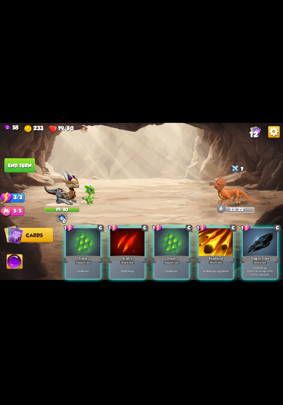
click at [172, 270] on p "Gain 6 armor." at bounding box center [172, 272] width 33 height 4
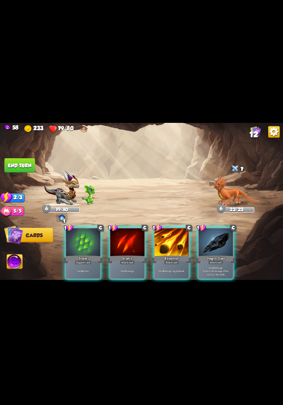
click at [168, 260] on div "Attack card" at bounding box center [171, 262] width 15 height 4
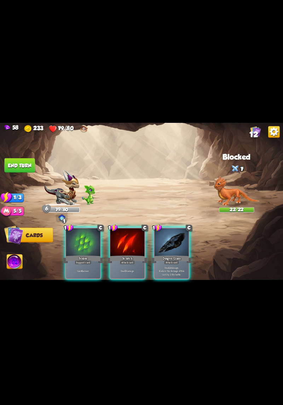
click at [176, 255] on div "Dragon Glass" at bounding box center [171, 259] width 41 height 9
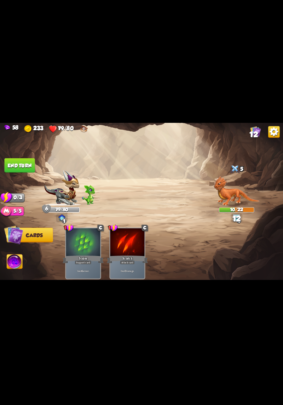
click at [13, 163] on button "End turn" at bounding box center [20, 165] width 30 height 15
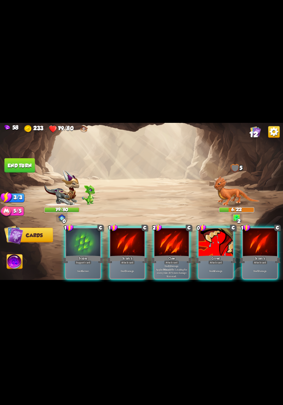
click at [179, 260] on div "Attack card" at bounding box center [171, 262] width 15 height 4
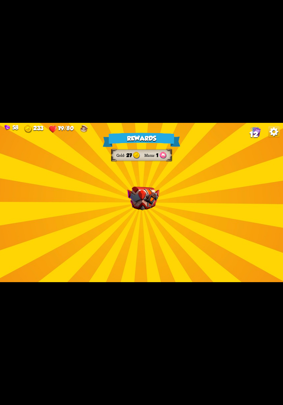
click at [213, 229] on div "Rewards Gold 27 Mana 1 Select a card 1 C Enchanted Scratch Attack card Deal 7 d…" at bounding box center [141, 202] width 283 height 159
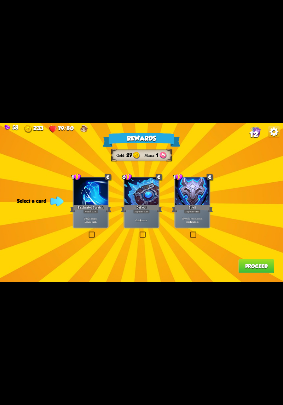
click at [142, 227] on div "Gain 4 armor." at bounding box center [142, 220] width 34 height 15
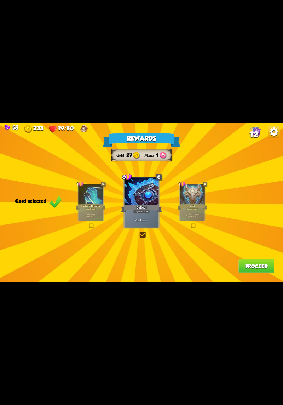
click at [251, 269] on button "Proceed" at bounding box center [257, 266] width 36 height 15
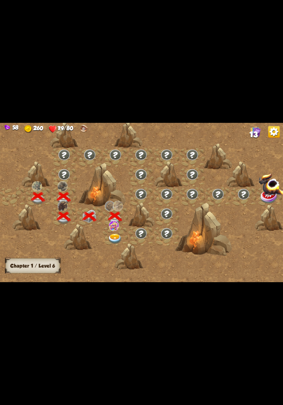
click at [118, 238] on img at bounding box center [115, 239] width 14 height 10
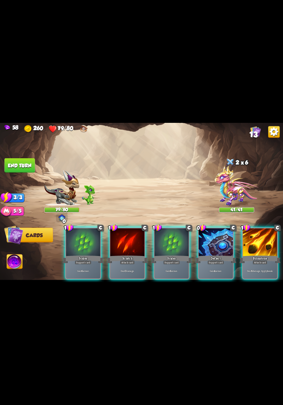
click at [209, 270] on p "Gain 4 armor." at bounding box center [216, 272] width 33 height 4
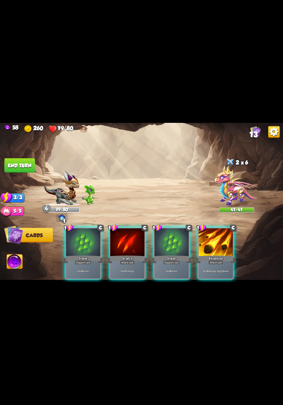
click at [172, 264] on div "Gain 6 armor." at bounding box center [172, 271] width 34 height 15
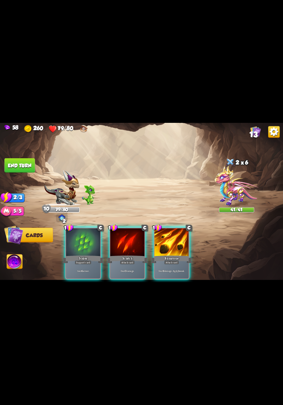
click at [168, 264] on div "Deal 6 damage. Apply 1 weak." at bounding box center [172, 271] width 34 height 15
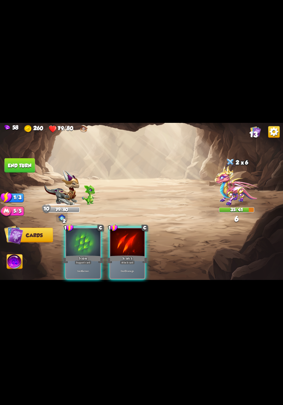
click at [133, 264] on div "Deal 5 damage." at bounding box center [128, 271] width 34 height 15
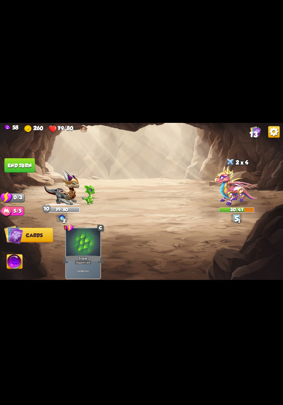
click at [15, 166] on button "End turn" at bounding box center [20, 165] width 30 height 15
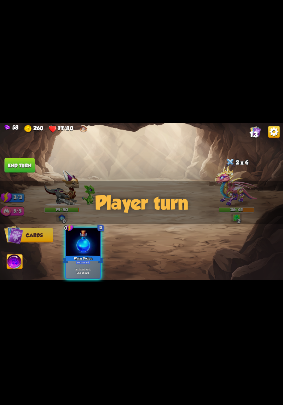
click at [86, 264] on div "Heal for 4 health. One-off card." at bounding box center [83, 271] width 34 height 15
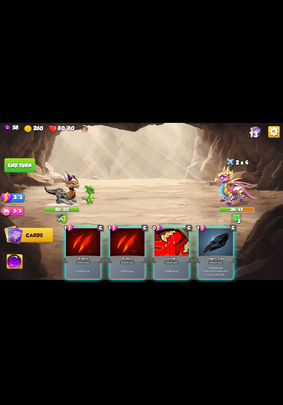
click at [166, 270] on p "Deal 4 damage." at bounding box center [172, 272] width 33 height 4
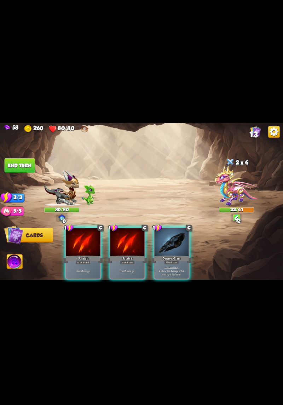
click at [176, 266] on p "Deal 12 damage. Reduce the damage of this card by 2 this battle." at bounding box center [172, 271] width 33 height 10
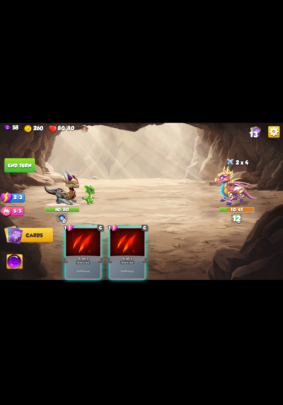
click at [128, 268] on div "Deal 5 damage." at bounding box center [128, 271] width 34 height 15
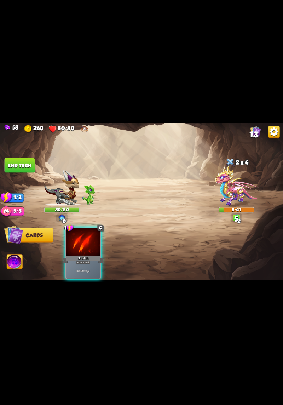
click at [84, 264] on div "Deal 5 damage." at bounding box center [83, 271] width 34 height 15
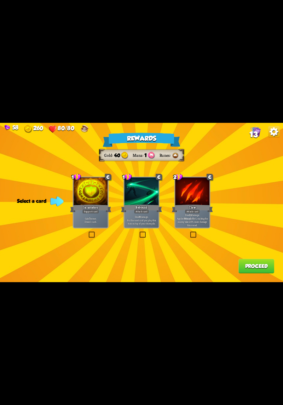
click at [145, 241] on div "Rewards Gold 40 Mana 1 Runes Select a card 1 C Incantation Support card Gain 7 …" at bounding box center [141, 202] width 283 height 159
click at [88, 227] on div "Gain 7 armor. Draw 1 card." at bounding box center [91, 220] width 34 height 15
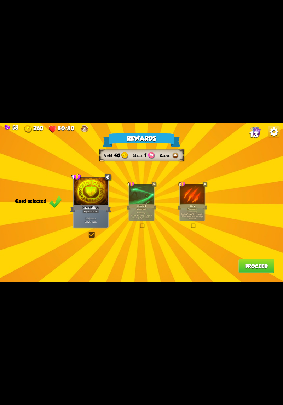
click at [257, 263] on button "Proceed" at bounding box center [257, 266] width 36 height 15
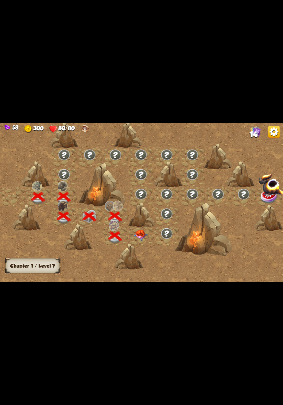
click at [141, 237] on img at bounding box center [141, 235] width 14 height 11
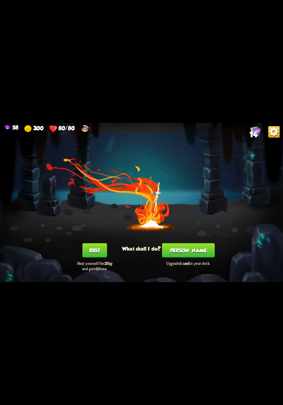
click at [196, 251] on button "[PERSON_NAME]" at bounding box center [188, 250] width 53 height 15
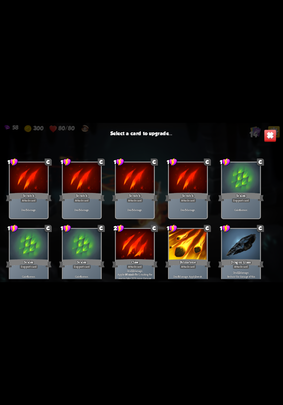
scroll to position [117, 0]
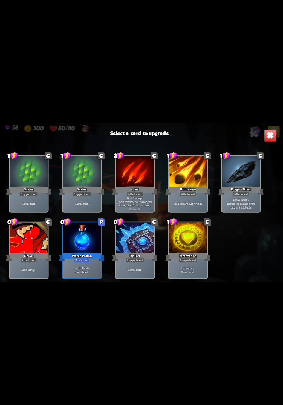
click at [28, 263] on div "Deal 4 damage." at bounding box center [29, 270] width 38 height 17
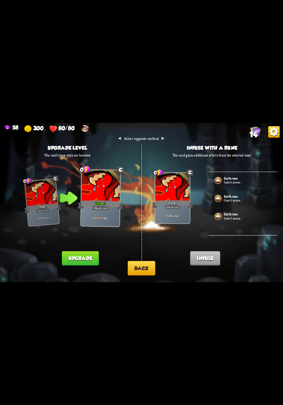
click at [140, 274] on button "Back" at bounding box center [142, 268] width 28 height 15
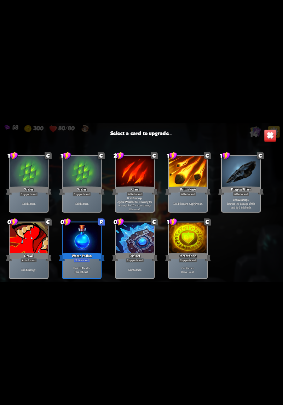
click at [78, 240] on div at bounding box center [82, 239] width 38 height 32
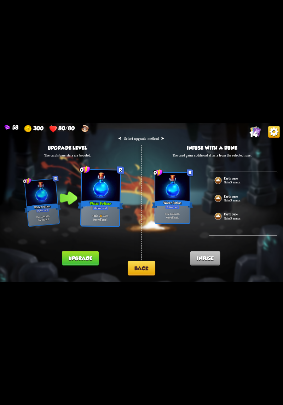
click at [70, 255] on button "Upgrade" at bounding box center [80, 259] width 37 height 15
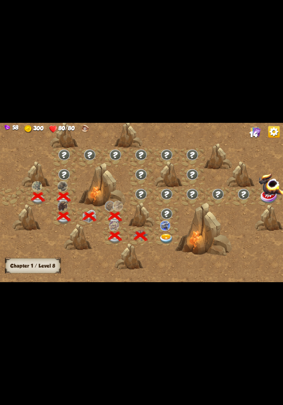
click at [171, 235] on img at bounding box center [166, 239] width 14 height 10
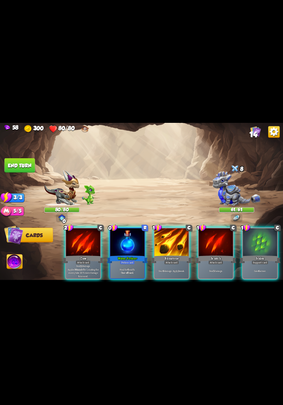
click at [171, 264] on div "Deal 6 damage. Apply 1 weak." at bounding box center [172, 271] width 34 height 15
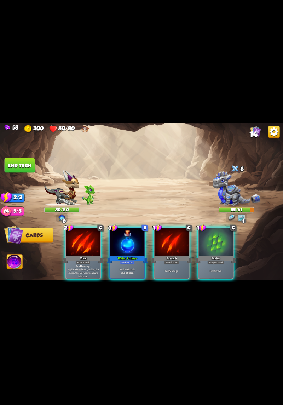
click at [214, 270] on b "6" at bounding box center [214, 272] width 1 height 4
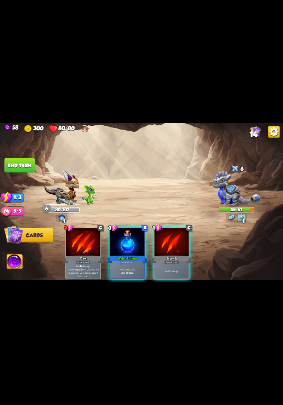
click at [178, 260] on div "Attack card" at bounding box center [171, 262] width 15 height 4
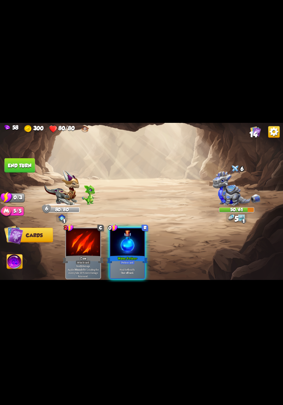
click at [15, 168] on button "End turn" at bounding box center [20, 165] width 30 height 15
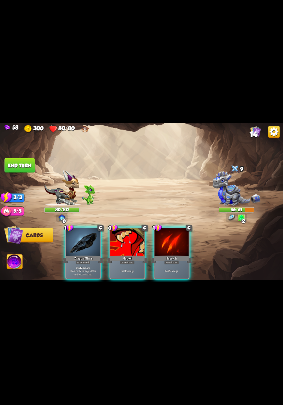
click at [85, 260] on div "Attack card" at bounding box center [83, 262] width 15 height 4
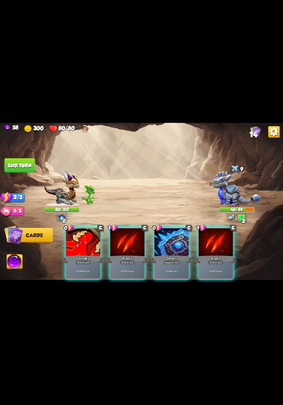
click at [82, 264] on div "Deal 4 damage." at bounding box center [83, 271] width 34 height 15
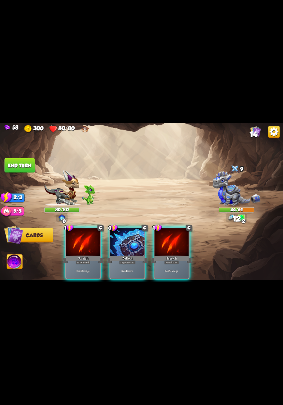
click at [83, 264] on div "Deal 5 damage." at bounding box center [83, 271] width 34 height 15
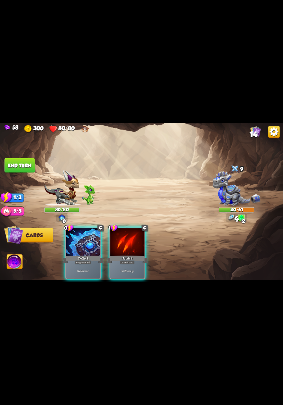
click at [93, 268] on div "Gain 4 armor." at bounding box center [83, 271] width 34 height 15
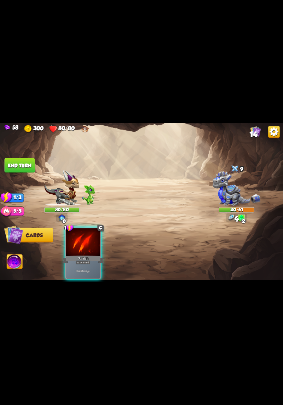
click at [84, 270] on div "Deal 5 damage." at bounding box center [83, 271] width 34 height 15
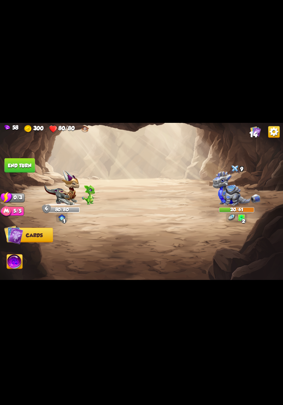
click at [21, 169] on button "End turn" at bounding box center [20, 165] width 30 height 15
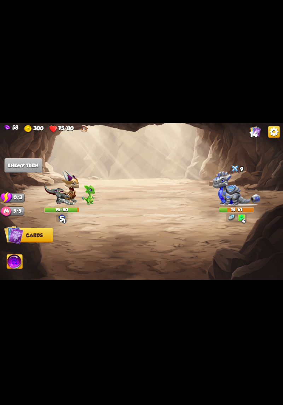
click at [253, 134] on span "14" at bounding box center [254, 134] width 8 height 9
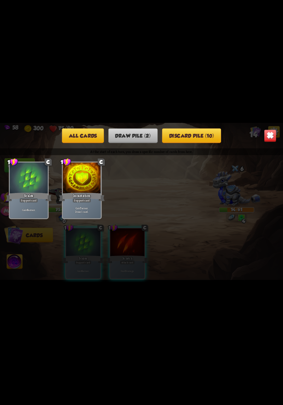
click at [269, 137] on img at bounding box center [270, 136] width 12 height 12
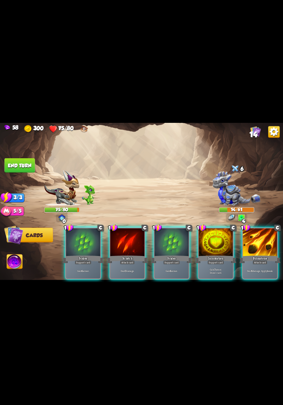
click at [207, 264] on div "Gain 7 armor. Draw 1 card." at bounding box center [216, 271] width 34 height 15
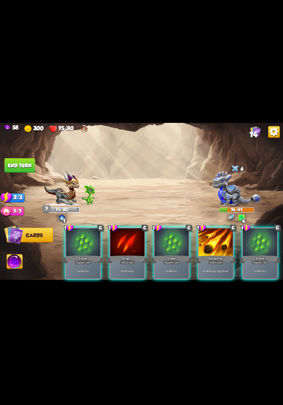
click at [213, 260] on div "Attack card" at bounding box center [216, 262] width 15 height 4
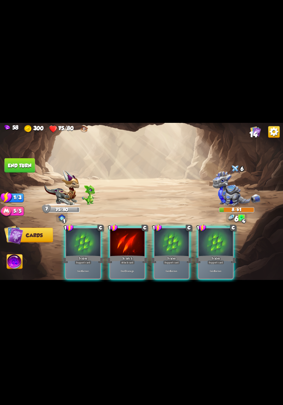
click at [124, 270] on p "Deal 5 damage." at bounding box center [127, 272] width 33 height 4
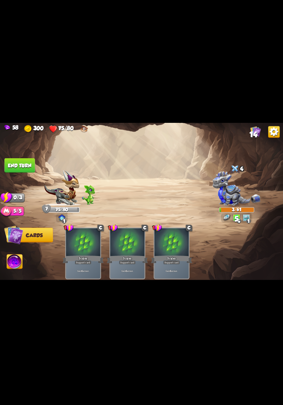
click at [17, 162] on button "End turn" at bounding box center [20, 165] width 30 height 15
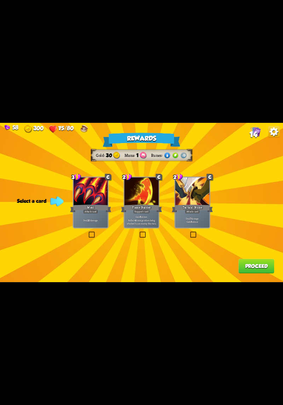
click at [201, 228] on div "2 C Tactical Strike Attack card Deal 7 damage. Gain 8 armor." at bounding box center [193, 203] width 36 height 52
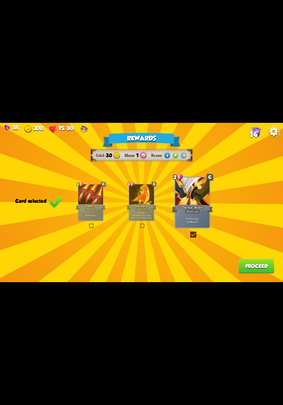
click at [254, 278] on div "Rewards Gold 30 Mana 1 Runes Card selected 3 C Maul Attack card Deal 20 damage.…" at bounding box center [141, 202] width 283 height 159
click at [260, 269] on button "Proceed" at bounding box center [257, 266] width 36 height 15
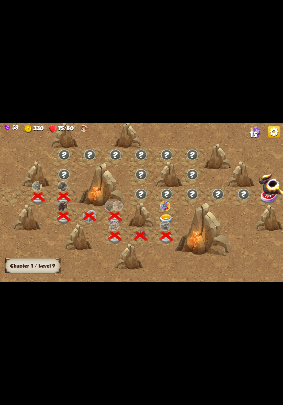
click at [165, 217] on img at bounding box center [166, 219] width 14 height 10
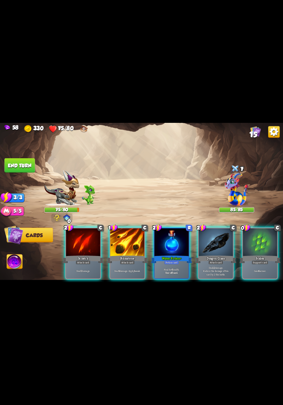
click at [262, 260] on div "Support card" at bounding box center [260, 262] width 17 height 4
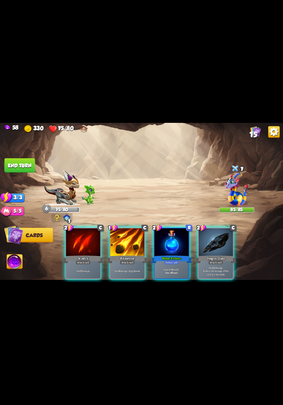
click at [131, 270] on p "Deal 6 damage. Apply 1 weak." at bounding box center [127, 272] width 33 height 4
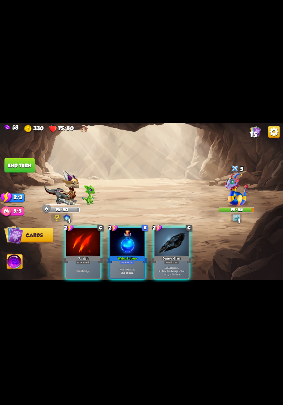
click at [173, 260] on div "Attack card" at bounding box center [171, 262] width 15 height 4
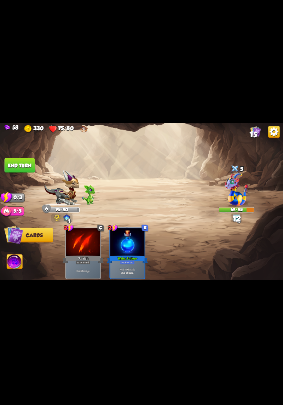
click at [14, 163] on button "End turn" at bounding box center [20, 165] width 30 height 15
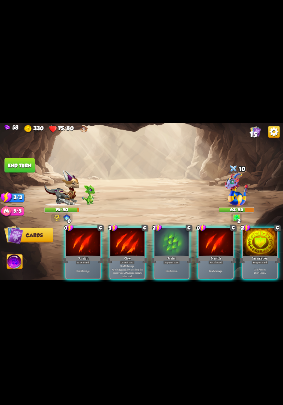
click at [212, 269] on div "Deal 5 damage." at bounding box center [216, 271] width 34 height 15
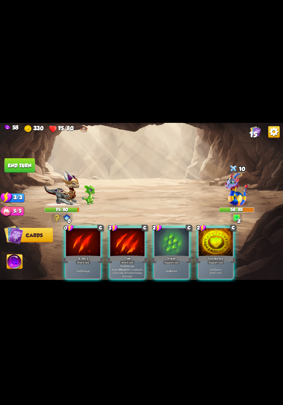
click at [89, 270] on p "Deal 5 damage." at bounding box center [83, 272] width 33 height 4
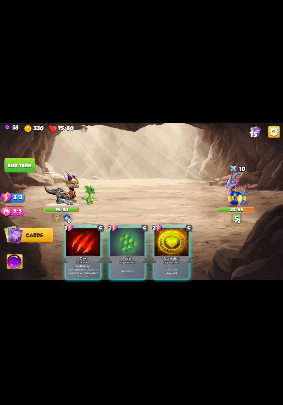
click at [169, 273] on div "Gain 7 armor. Draw 1 card." at bounding box center [172, 271] width 34 height 15
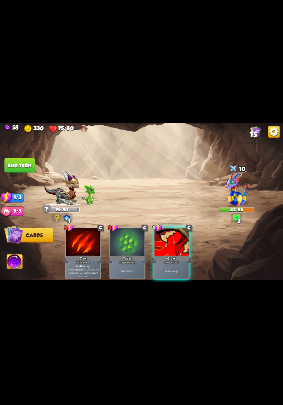
click at [173, 264] on div "Deal 4 damage." at bounding box center [172, 271] width 34 height 15
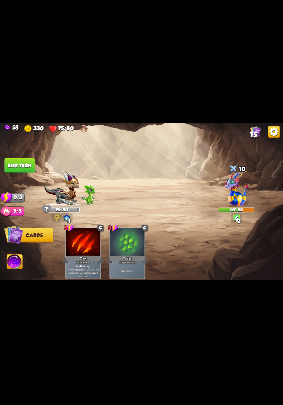
click at [13, 169] on button "End turn" at bounding box center [20, 165] width 30 height 15
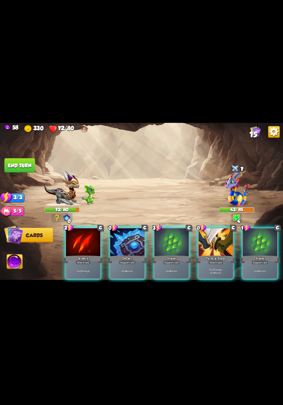
click at [127, 264] on div "Gain 4 armor." at bounding box center [128, 271] width 34 height 15
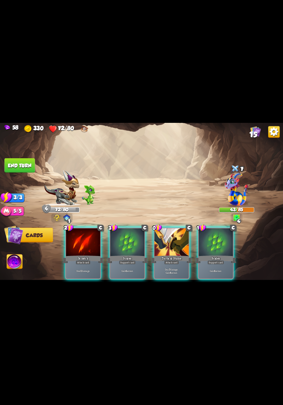
click at [163, 268] on p "Deal 7 damage. Gain 8 armor." at bounding box center [172, 271] width 33 height 7
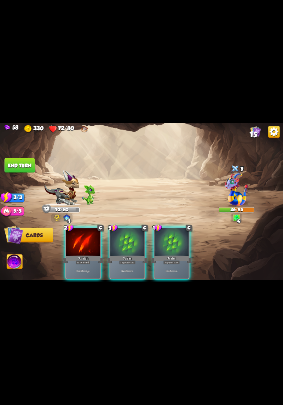
click at [84, 264] on div "Deal 5 damage." at bounding box center [83, 271] width 34 height 15
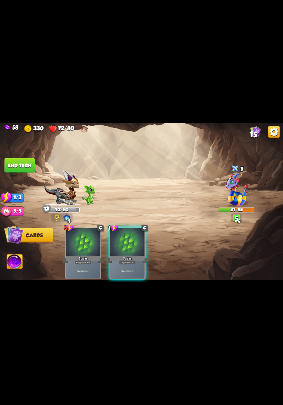
click at [131, 274] on div "Gain 6 armor." at bounding box center [128, 271] width 34 height 15
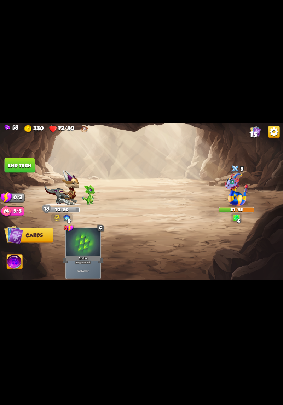
click at [17, 168] on button "End turn" at bounding box center [20, 165] width 30 height 15
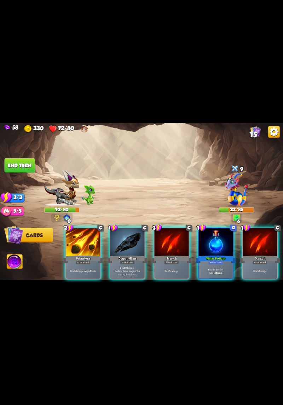
click at [211, 274] on div "Heal for 6 health. One-off card." at bounding box center [216, 271] width 34 height 15
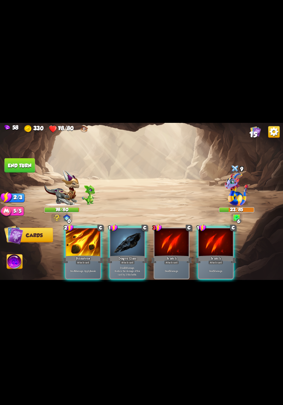
click at [86, 264] on div "Deal 6 damage. Apply 1 weak." at bounding box center [83, 271] width 34 height 15
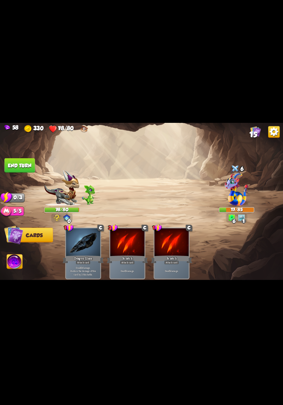
click at [6, 167] on button "End turn" at bounding box center [20, 165] width 30 height 15
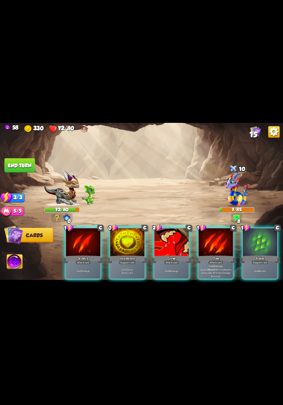
click at [178, 270] on p "Deal 4 damage." at bounding box center [172, 272] width 33 height 4
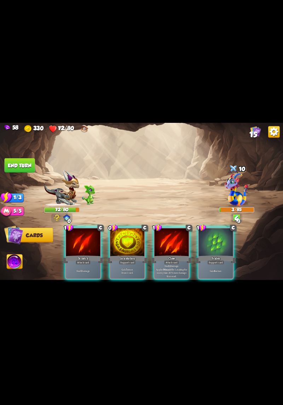
click at [168, 268] on p "Deal 12 damage. Applies Wound effect, making the enemy take 20% more damage thi…" at bounding box center [172, 270] width 33 height 13
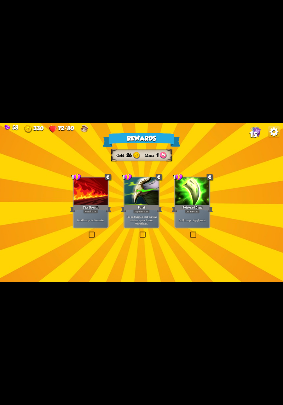
click at [191, 225] on div "Deal 7 damage. Apply 3 poison." at bounding box center [192, 220] width 34 height 15
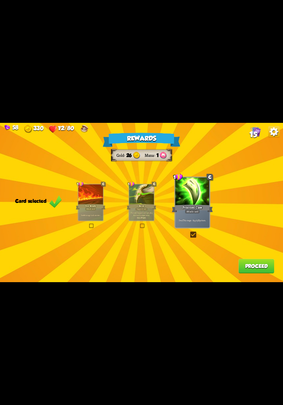
click at [268, 267] on button "Proceed" at bounding box center [257, 266] width 36 height 15
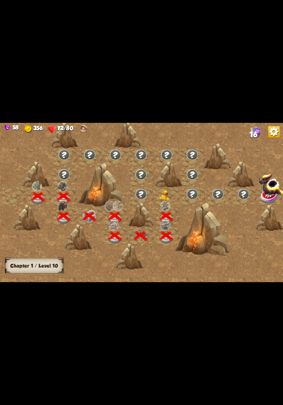
click at [169, 194] on img at bounding box center [166, 196] width 14 height 11
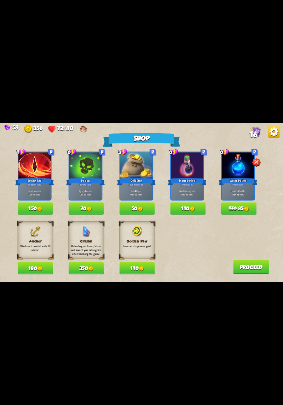
click at [94, 208] on button "70" at bounding box center [86, 209] width 35 height 12
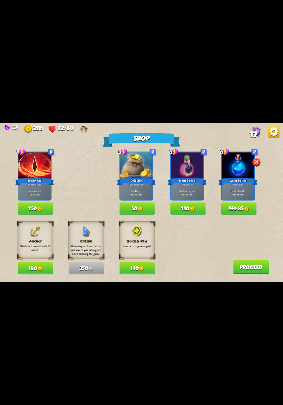
click at [248, 208] on img at bounding box center [246, 209] width 5 height 5
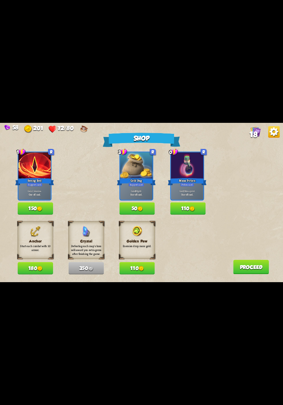
click at [27, 208] on button "150" at bounding box center [35, 209] width 35 height 12
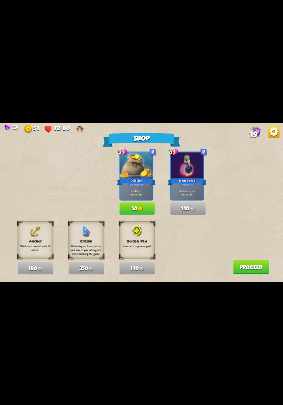
click at [258, 268] on button "Proceed" at bounding box center [252, 267] width 36 height 15
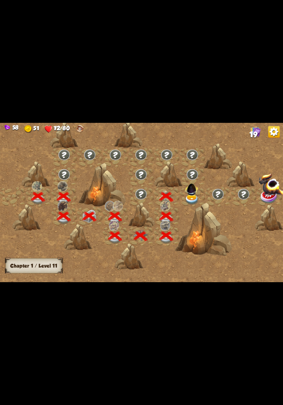
scroll to position [0, 108]
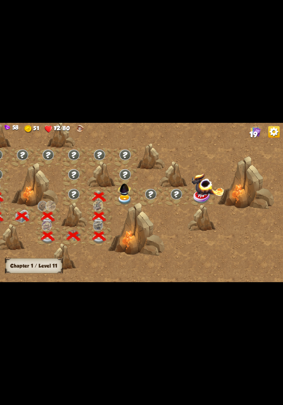
click at [125, 200] on img at bounding box center [125, 200] width 14 height 10
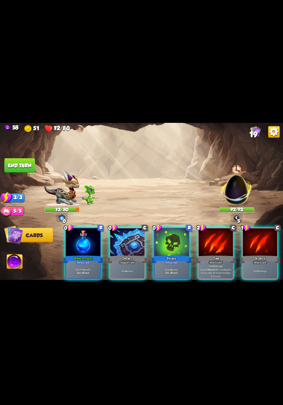
click at [82, 271] on b "One-off card." at bounding box center [83, 273] width 13 height 4
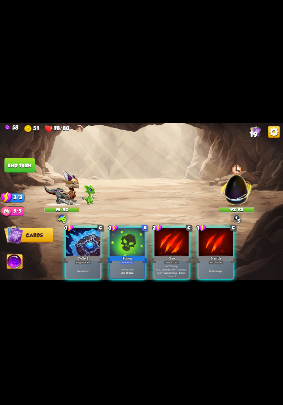
click at [129, 268] on p "Apply 4 poison." at bounding box center [127, 270] width 33 height 4
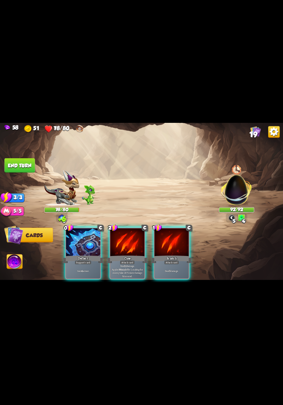
click at [75, 270] on p "Gain 4 armor." at bounding box center [83, 272] width 33 height 4
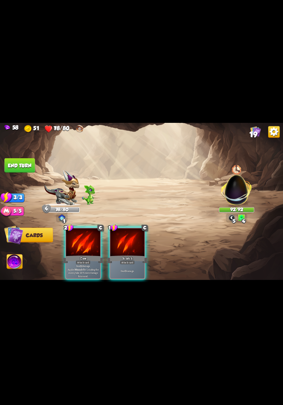
click at [83, 266] on p "Deal 12 damage. Applies Wound effect, making the enemy take 20% more damage thi…" at bounding box center [83, 270] width 33 height 13
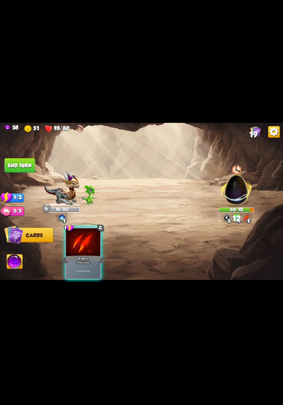
click at [89, 270] on p "Deal 5 damage." at bounding box center [83, 272] width 33 height 4
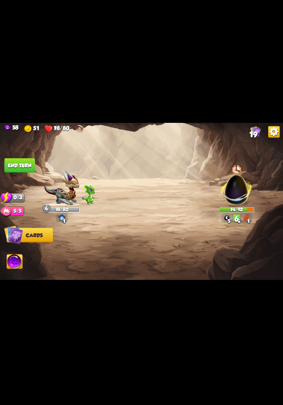
click at [17, 166] on button "End turn" at bounding box center [20, 165] width 30 height 15
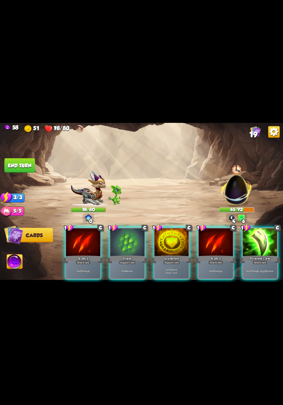
click at [269, 255] on div "Poisoned Claw" at bounding box center [260, 259] width 41 height 9
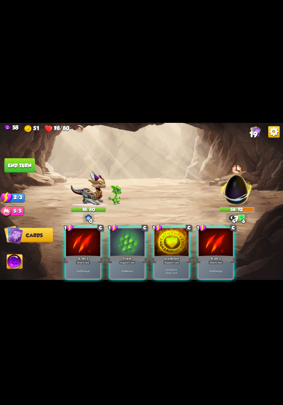
click at [220, 260] on div "Attack card" at bounding box center [216, 262] width 15 height 4
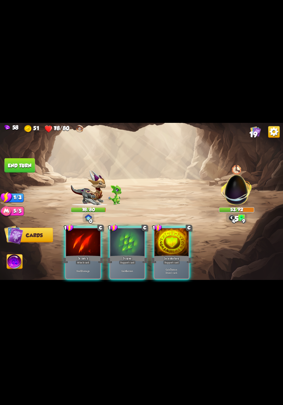
click at [79, 269] on div "Deal 5 damage." at bounding box center [83, 271] width 34 height 15
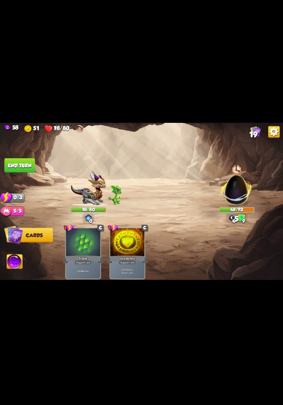
click at [19, 166] on button "End turn" at bounding box center [20, 165] width 30 height 15
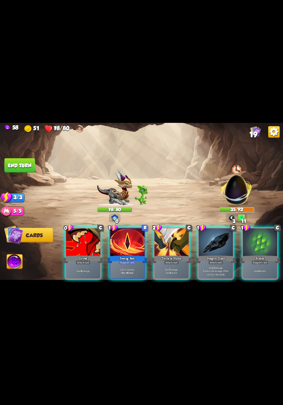
click at [121, 271] on div "Gain 2 stamina. One-off card." at bounding box center [128, 271] width 34 height 15
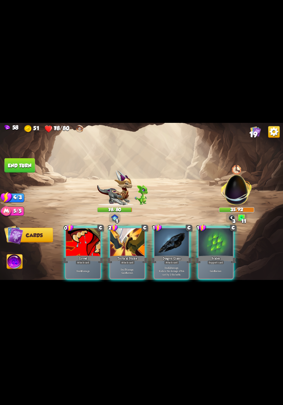
click at [123, 272] on div "Deal 7 damage. Gain 8 armor." at bounding box center [128, 271] width 34 height 15
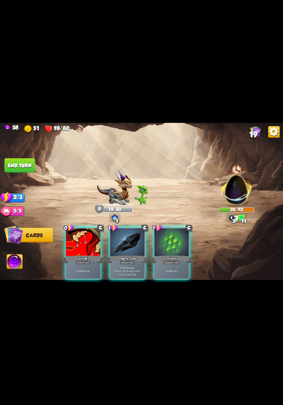
click at [127, 266] on p "Deal 12 damage. Reduce the damage of this card by 2 this battle." at bounding box center [127, 271] width 33 height 10
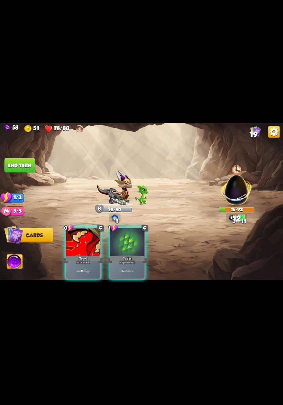
click at [85, 269] on div "Deal 4 damage." at bounding box center [83, 271] width 34 height 15
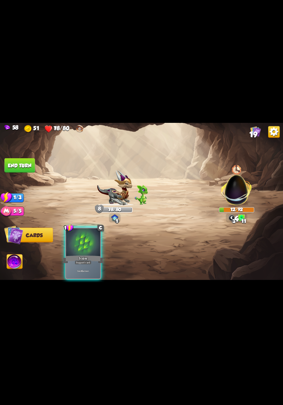
click at [85, 273] on div "Gain 6 armor." at bounding box center [83, 271] width 34 height 15
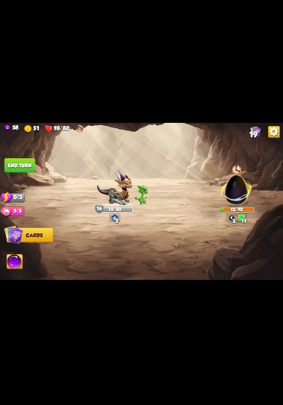
click at [13, 166] on button "End turn" at bounding box center [20, 165] width 30 height 15
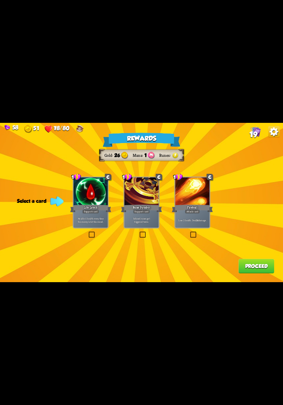
click at [139, 232] on label at bounding box center [139, 232] width 0 height 0
click at [0, 0] on input "checkbox" at bounding box center [0, 0] width 0 height 0
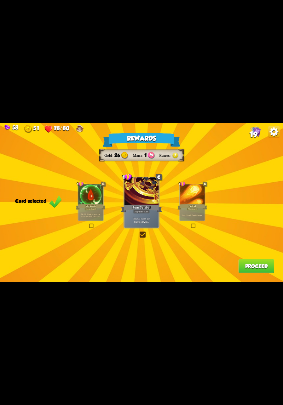
click at [262, 265] on button "Proceed" at bounding box center [257, 266] width 36 height 15
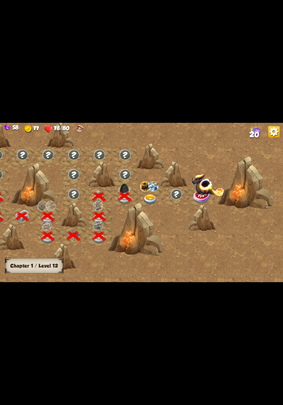
click at [157, 200] on img at bounding box center [151, 200] width 14 height 10
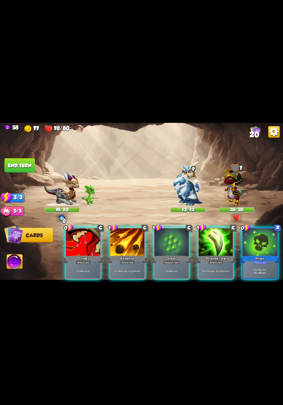
click at [256, 247] on div at bounding box center [260, 243] width 34 height 29
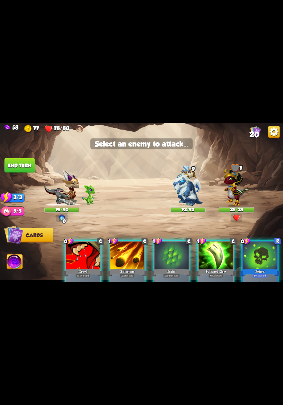
click at [236, 191] on img at bounding box center [237, 186] width 26 height 40
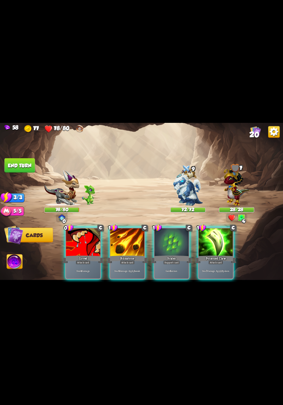
click at [218, 260] on div "Attack card" at bounding box center [216, 262] width 15 height 4
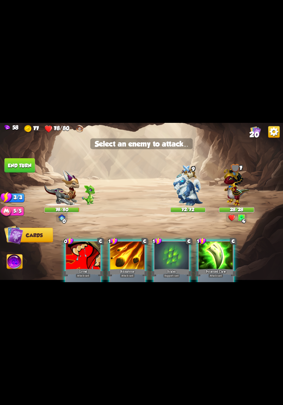
click at [237, 194] on img at bounding box center [237, 186] width 26 height 40
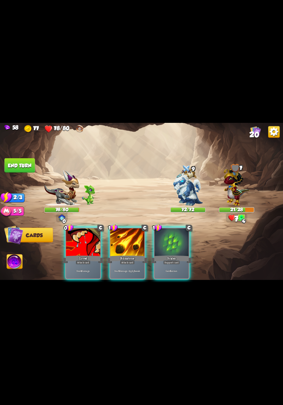
click at [126, 270] on p "Deal 6 damage. Apply 1 weak." at bounding box center [127, 272] width 33 height 4
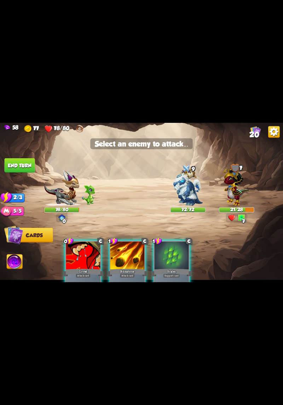
click at [184, 209] on div "72/72" at bounding box center [188, 210] width 35 height 5
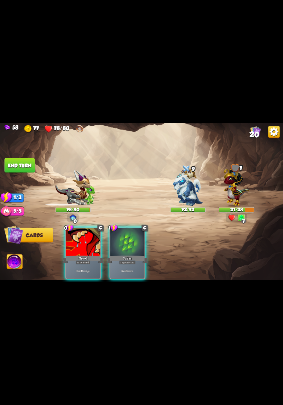
click at [85, 270] on p "Deal 4 damage." at bounding box center [83, 272] width 33 height 4
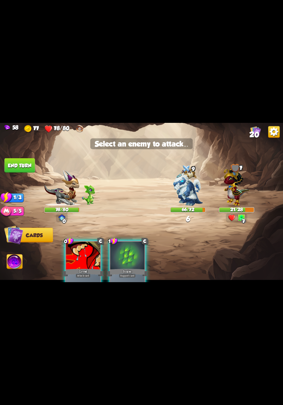
click at [239, 199] on img at bounding box center [237, 186] width 26 height 40
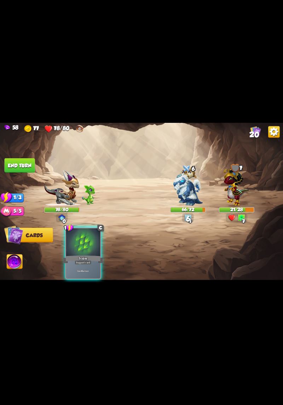
click at [84, 264] on div "Gain 6 armor." at bounding box center [83, 271] width 34 height 15
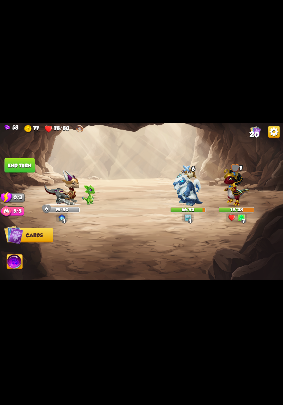
click at [13, 159] on button "End turn" at bounding box center [20, 165] width 30 height 15
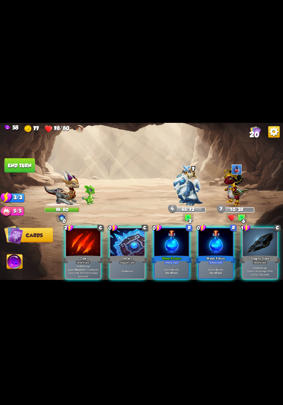
click at [129, 255] on div "Deflect" at bounding box center [127, 259] width 41 height 9
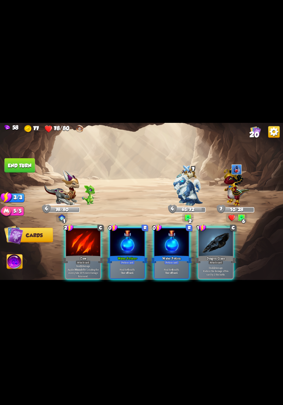
click at [81, 264] on div "Deal 12 damage. Applies Wound effect, making the enemy take 20% more damage thi…" at bounding box center [83, 271] width 34 height 15
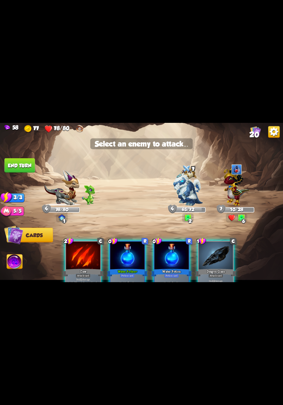
click at [231, 195] on img at bounding box center [237, 186] width 26 height 40
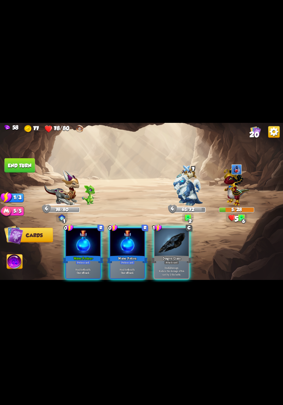
click at [174, 264] on div "Deal 12 damage. Reduce the damage of this card by 2 this battle." at bounding box center [172, 271] width 34 height 15
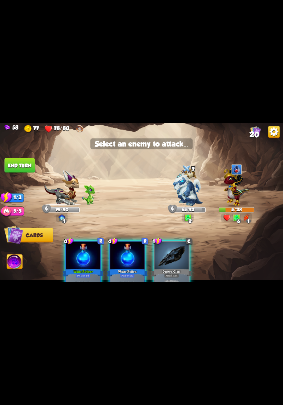
click at [235, 203] on img at bounding box center [237, 186] width 26 height 40
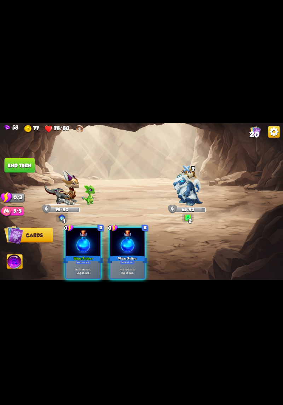
click at [18, 165] on button "End turn" at bounding box center [20, 165] width 30 height 15
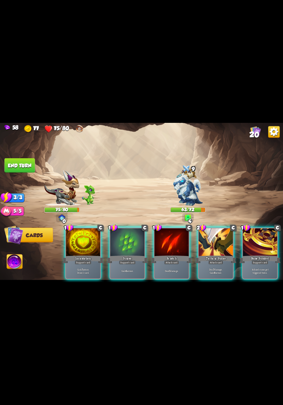
click at [211, 268] on p "Deal 7 damage. Gain 8 armor." at bounding box center [216, 271] width 33 height 7
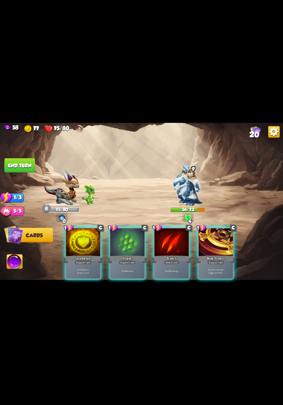
click at [85, 268] on p "Gain 7 armor. Draw 1 card." at bounding box center [83, 271] width 33 height 7
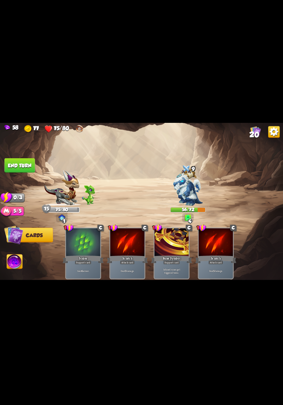
click at [16, 165] on button "End turn" at bounding box center [19, 165] width 31 height 15
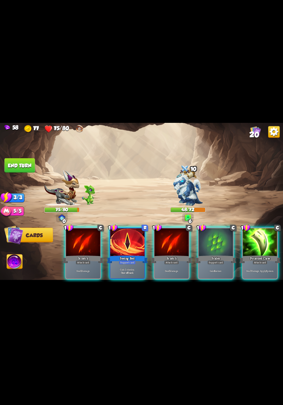
click at [127, 277] on div "1 C Scratch Attack card Deal 5 damage. 1 R Seeing Red Support card Gain 2 stami…" at bounding box center [170, 247] width 227 height 71
click at [129, 260] on div "Support card" at bounding box center [127, 262] width 17 height 4
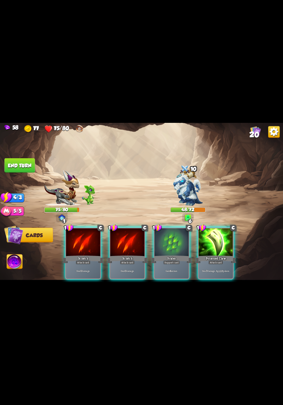
click at [219, 264] on div "Deal 7 damage. Apply 3 poison." at bounding box center [216, 271] width 34 height 15
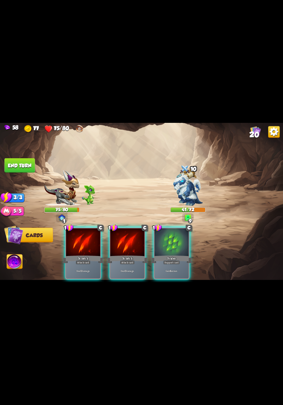
click at [130, 270] on p "Deal 5 damage." at bounding box center [127, 272] width 33 height 4
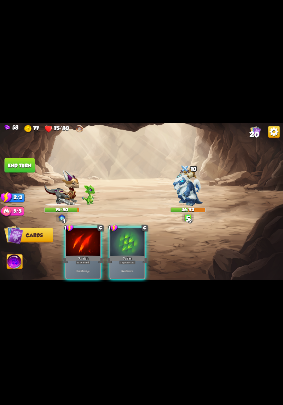
click at [89, 264] on div "Deal 5 damage." at bounding box center [83, 271] width 34 height 15
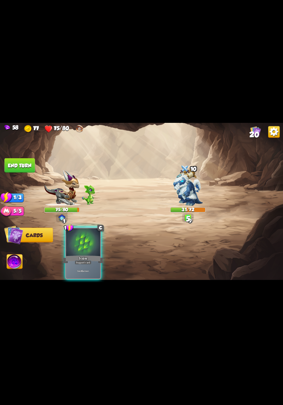
click at [82, 260] on div "Support card" at bounding box center [83, 262] width 17 height 4
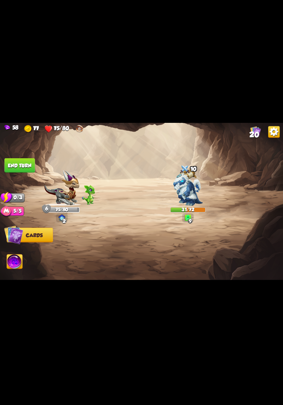
click at [21, 163] on button "End turn" at bounding box center [20, 165] width 30 height 15
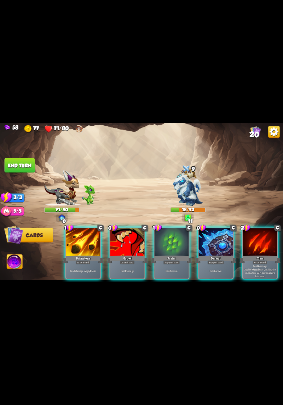
click at [132, 270] on p "Deal 4 damage." at bounding box center [127, 272] width 33 height 4
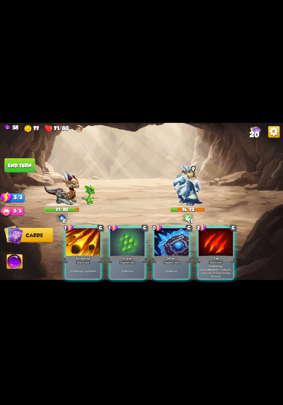
click at [181, 270] on p "Gain 4 armor." at bounding box center [172, 272] width 33 height 4
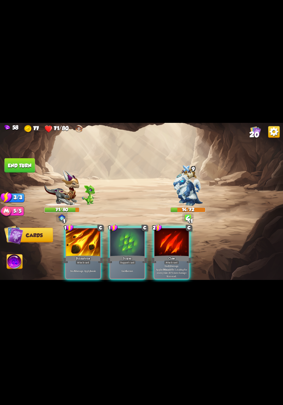
click at [167, 267] on p "Deal 12 damage. Applies Wound effect, making the enemy take 20% more damage thi…" at bounding box center [172, 270] width 33 height 13
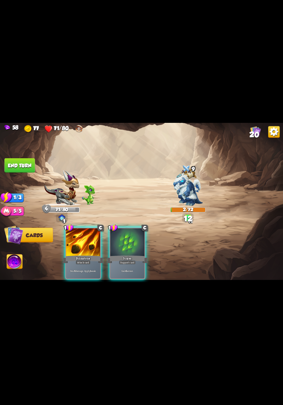
click at [81, 270] on p "Deal 6 damage. Apply 1 weak." at bounding box center [83, 272] width 33 height 4
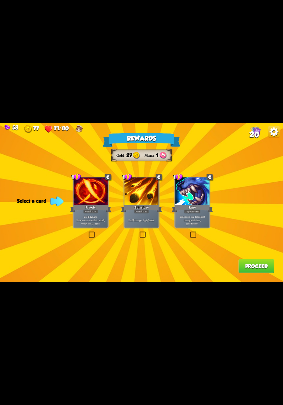
click at [145, 228] on div "Deal 6 damage. Apply 1 weak." at bounding box center [142, 220] width 34 height 15
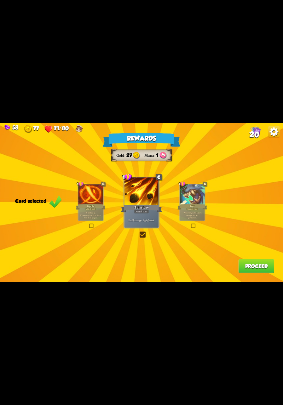
click at [249, 269] on button "Proceed" at bounding box center [257, 266] width 36 height 15
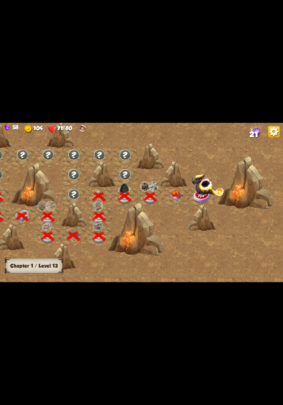
click at [174, 197] on img at bounding box center [176, 196] width 14 height 11
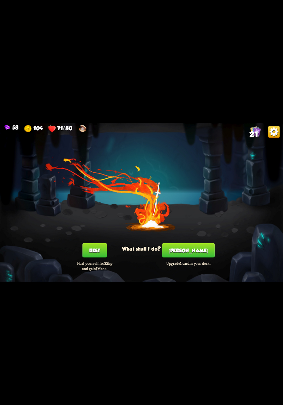
click at [193, 256] on button "[PERSON_NAME]" at bounding box center [188, 250] width 53 height 15
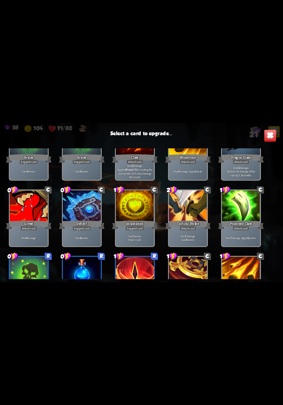
scroll to position [223, 0]
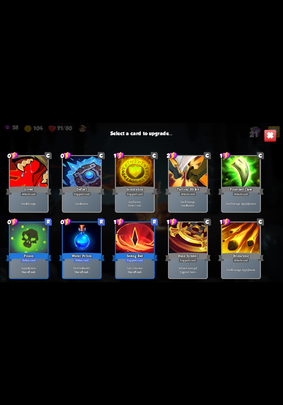
click at [35, 251] on div at bounding box center [29, 239] width 38 height 32
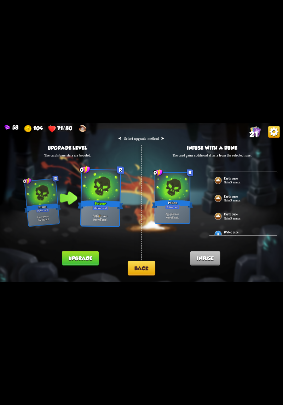
scroll to position [102, 0]
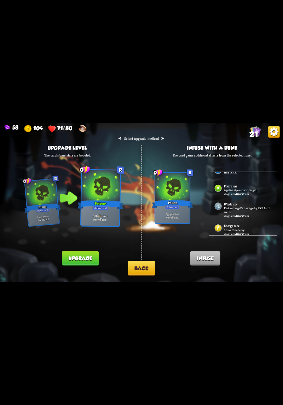
click at [155, 270] on button "Back" at bounding box center [142, 268] width 28 height 15
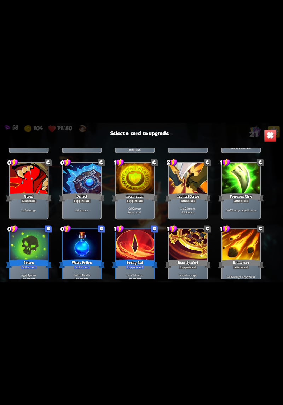
scroll to position [223, 0]
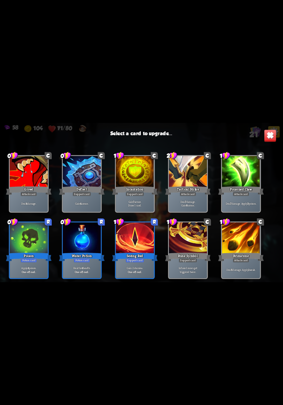
click at [77, 234] on div at bounding box center [82, 239] width 38 height 32
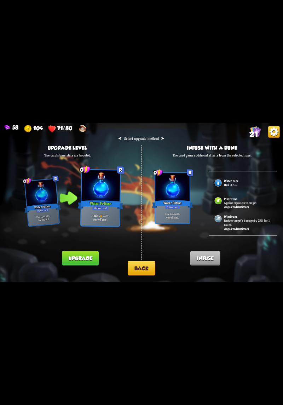
scroll to position [82, 0]
click at [131, 269] on button "Back" at bounding box center [142, 268] width 28 height 15
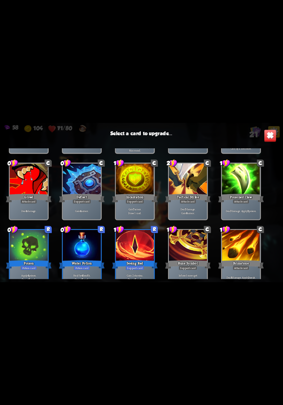
scroll to position [223, 0]
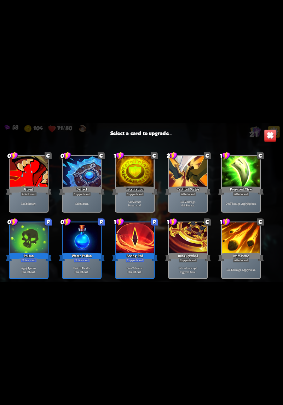
click at [248, 237] on div at bounding box center [242, 239] width 38 height 32
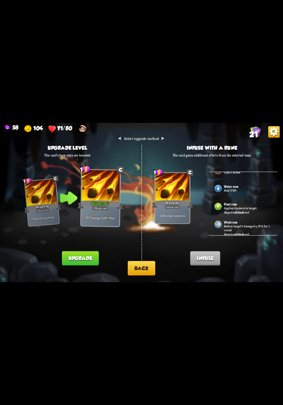
scroll to position [102, 0]
click at [133, 270] on button "Back" at bounding box center [142, 268] width 28 height 15
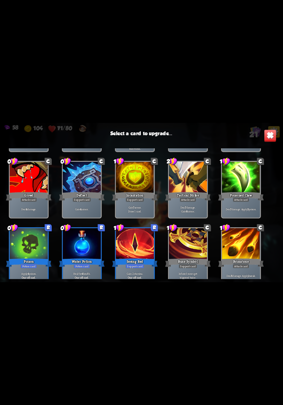
scroll to position [213, 0]
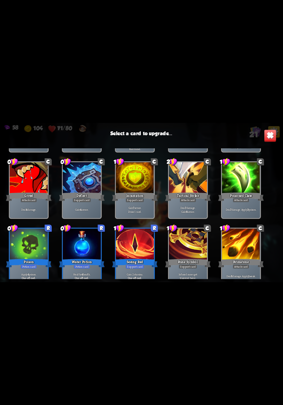
click at [26, 187] on div at bounding box center [29, 178] width 38 height 32
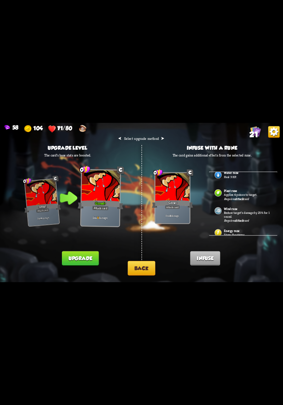
scroll to position [102, 0]
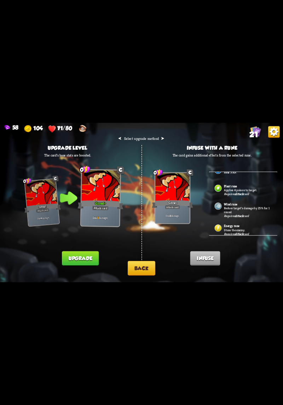
click at [255, 191] on div "Plant rune Applies 4 poison to target. Requires Attack card" at bounding box center [243, 189] width 69 height 18
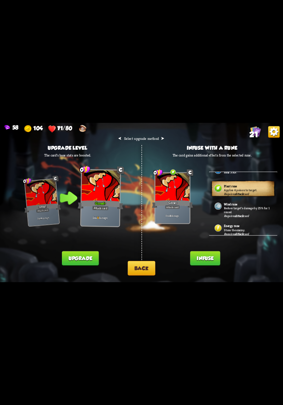
click at [251, 229] on p "Stuns the enemy." at bounding box center [248, 230] width 48 height 4
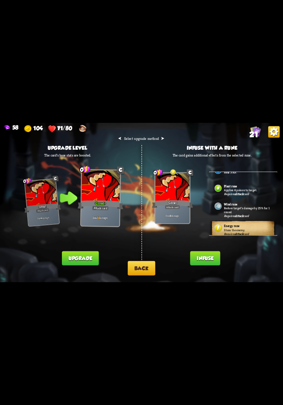
click at [254, 195] on div "Plant rune Applies 4 poison to target. Requires Attack card" at bounding box center [243, 189] width 69 height 18
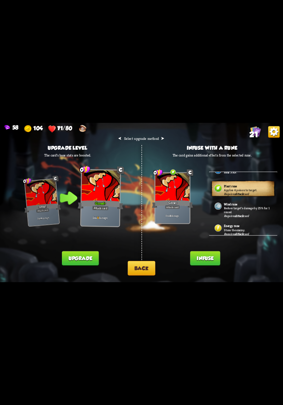
click at [256, 228] on p "Stuns the enemy." at bounding box center [248, 230] width 48 height 4
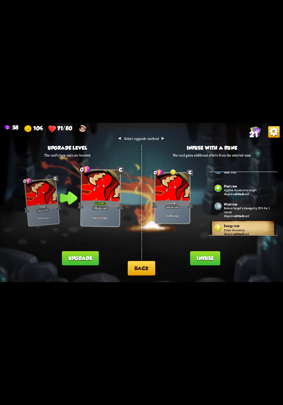
click at [254, 198] on div "Wind rune Reduce target's damage by 25% for 1 round. Requires Attack card" at bounding box center [243, 209] width 69 height 22
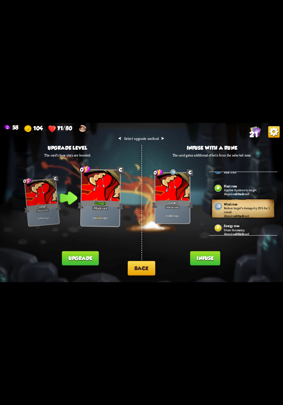
scroll to position [100, 0]
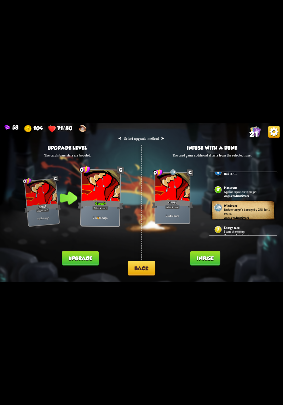
click at [248, 230] on p "Stuns the enemy." at bounding box center [248, 232] width 48 height 4
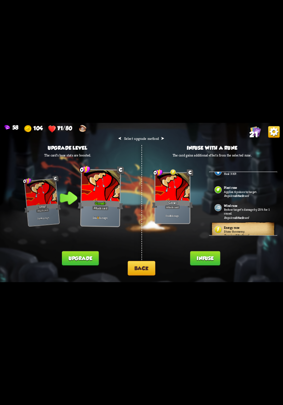
scroll to position [102, 0]
click at [254, 195] on div "Plant rune Applies 4 poison to target. Requires Attack card" at bounding box center [243, 189] width 69 height 18
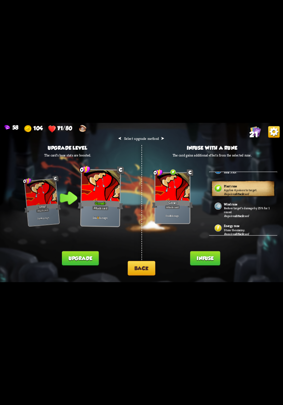
click at [249, 225] on div "Energy rune Stuns the enemy. Requires Attack card" at bounding box center [243, 229] width 69 height 18
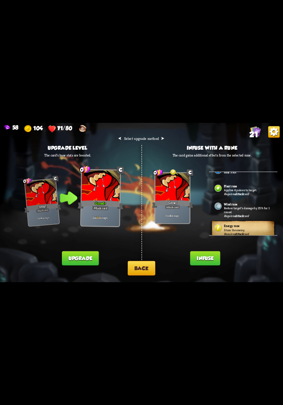
click at [254, 196] on div "Plant rune Applies 4 poison to target. Requires Attack card" at bounding box center [243, 189] width 69 height 18
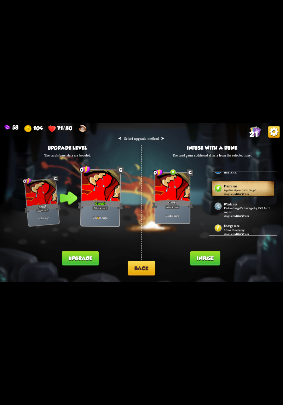
click at [213, 259] on button "Infuse" at bounding box center [206, 259] width 30 height 15
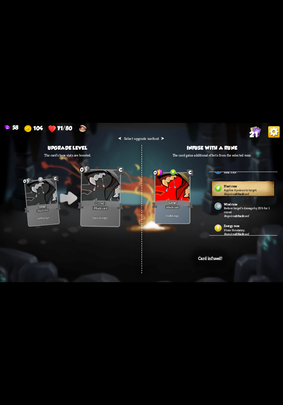
click at [249, 264] on div "⮜ Select upgrade method ⮞ Upgrade level The card's base stats are boosted. 0 C …" at bounding box center [141, 202] width 283 height 159
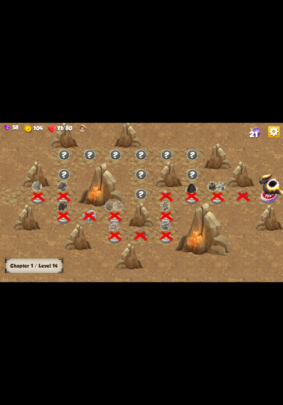
scroll to position [0, 108]
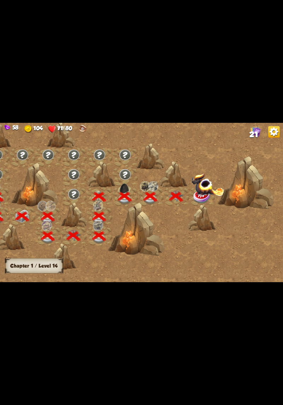
click at [206, 203] on img at bounding box center [202, 197] width 18 height 15
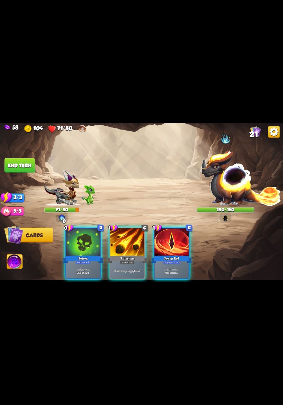
click at [91, 255] on div "Poison" at bounding box center [83, 259] width 41 height 9
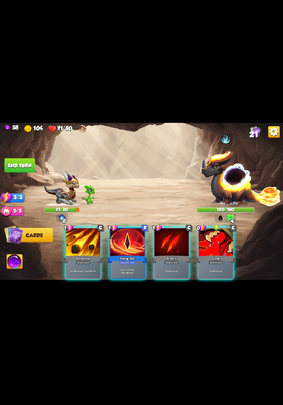
click at [218, 260] on div "Attack card" at bounding box center [216, 262] width 15 height 4
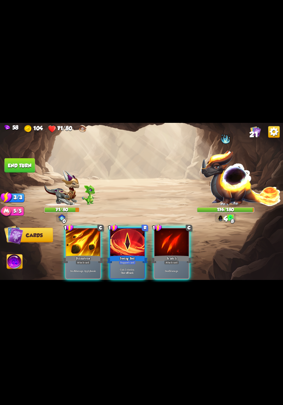
click at [129, 268] on p "Gain 2 stamina." at bounding box center [127, 270] width 33 height 4
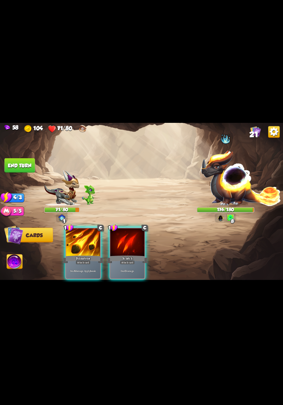
click at [91, 270] on p "Deal 6 damage. Apply 1 weak." at bounding box center [83, 272] width 33 height 4
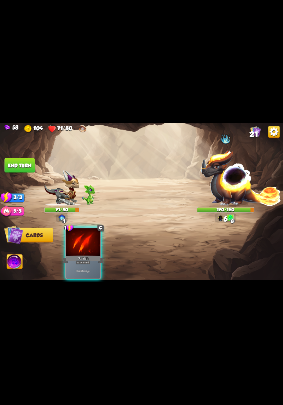
click at [84, 270] on p "Deal 5 damage." at bounding box center [83, 272] width 33 height 4
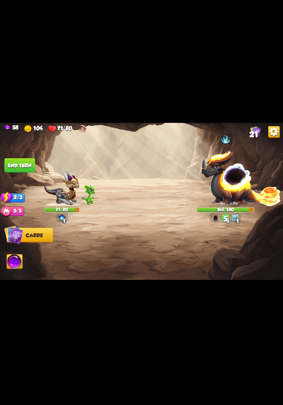
click at [13, 258] on img at bounding box center [15, 263] width 16 height 16
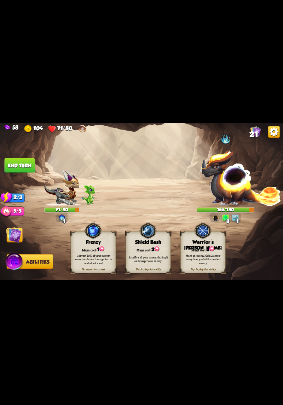
click at [209, 251] on div "Mark an enemy. Gain 2 armor every time you hit the marked enemy." at bounding box center [203, 260] width 45 height 18
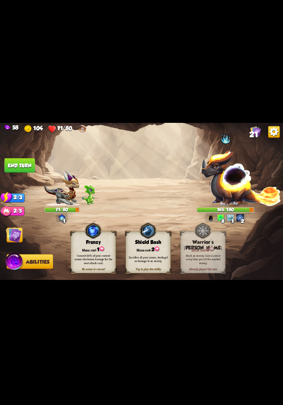
click at [13, 162] on button "End turn" at bounding box center [20, 165] width 30 height 15
click at [256, 206] on img at bounding box center [141, 202] width 283 height 159
click at [248, 229] on img at bounding box center [141, 202] width 283 height 159
click at [18, 266] on img at bounding box center [14, 262] width 19 height 19
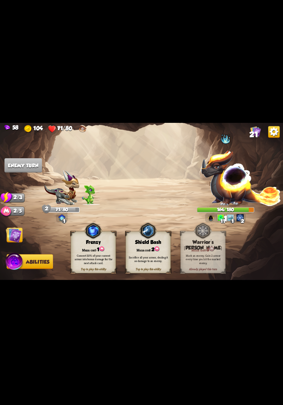
click at [12, 238] on img at bounding box center [14, 235] width 16 height 16
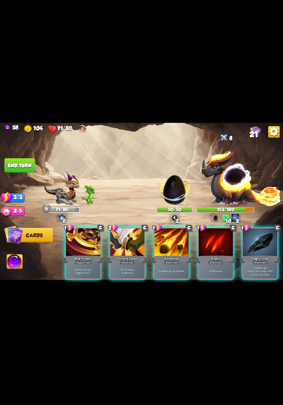
click at [130, 264] on div "Deal 7 damage. Gain 8 armor." at bounding box center [128, 271] width 34 height 15
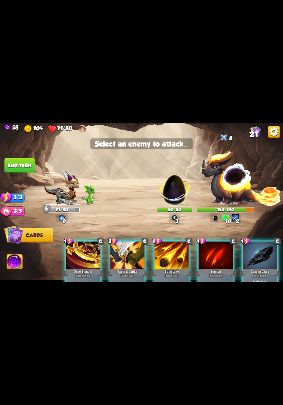
click at [175, 193] on img at bounding box center [174, 187] width 37 height 37
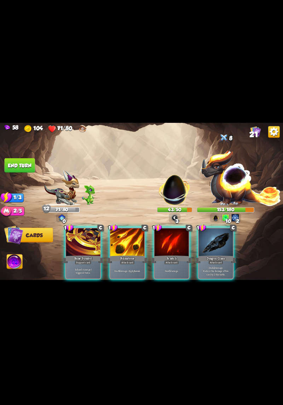
click at [136, 269] on div "Deal 6 damage. Apply 1 weak." at bounding box center [128, 271] width 34 height 15
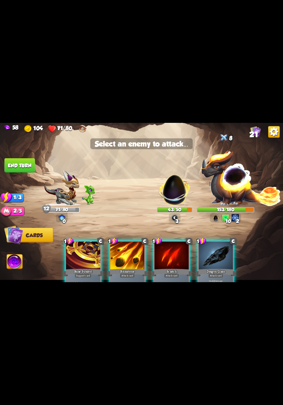
click at [176, 197] on img at bounding box center [174, 187] width 37 height 37
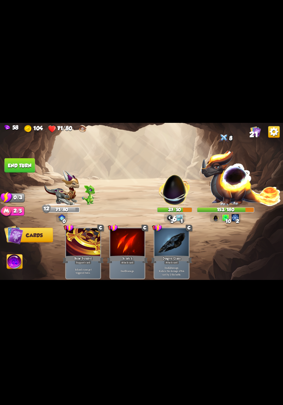
click at [12, 165] on button "End turn" at bounding box center [19, 165] width 31 height 15
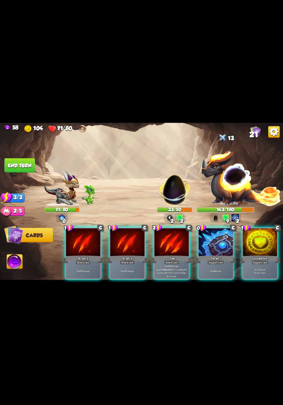
click at [207, 268] on div "Gain 4 armor." at bounding box center [216, 271] width 34 height 15
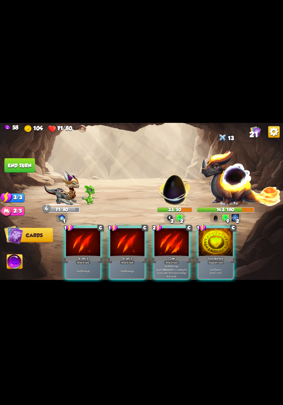
click at [220, 268] on p "Gain 7 armor. Draw 1 card." at bounding box center [216, 271] width 33 height 7
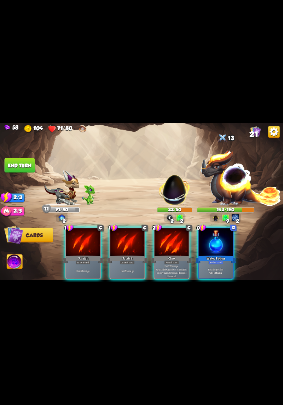
click at [173, 269] on p "Deal 12 damage. Applies Wound effect, making the enemy take 20% more damage thi…" at bounding box center [172, 270] width 33 height 13
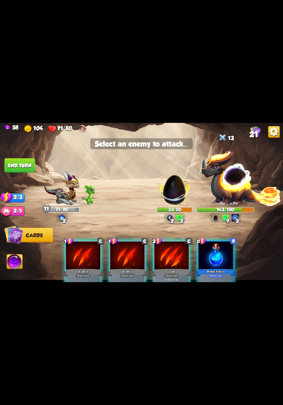
click at [175, 196] on img at bounding box center [174, 187] width 37 height 37
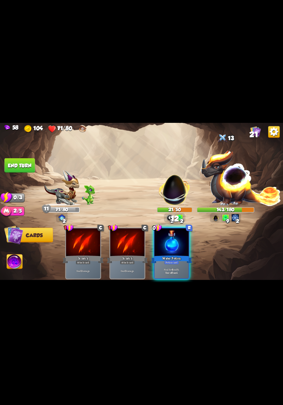
click at [128, 260] on div "Attack card" at bounding box center [127, 262] width 15 height 4
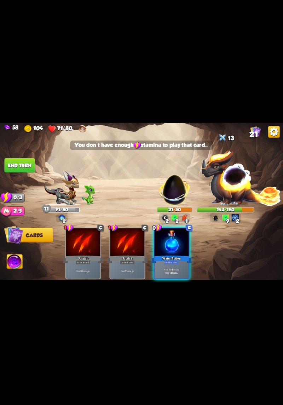
click at [172, 264] on div "Heal for 4 health. One-off card." at bounding box center [172, 271] width 34 height 15
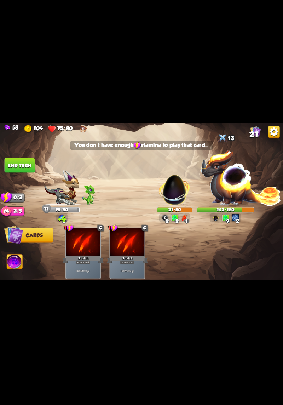
click at [14, 158] on button "End turn" at bounding box center [20, 165] width 30 height 15
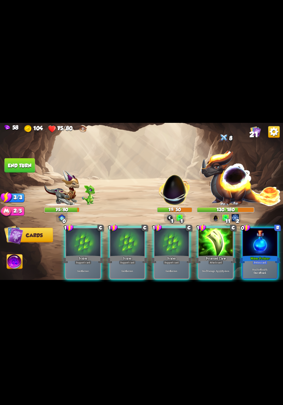
click at [212, 264] on div "Deal 7 damage. Apply 3 poison." at bounding box center [216, 271] width 34 height 15
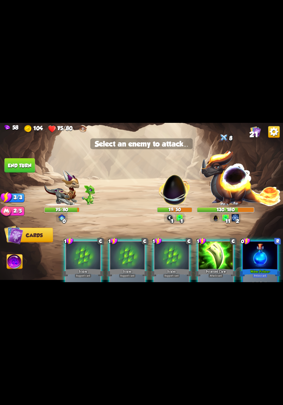
click at [174, 192] on img at bounding box center [174, 187] width 37 height 37
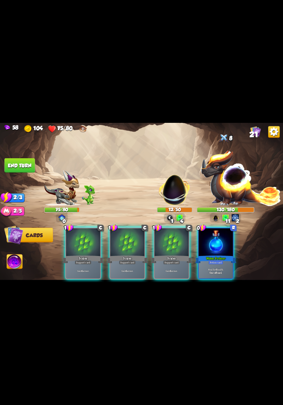
click at [175, 255] on div "Scales" at bounding box center [171, 259] width 41 height 9
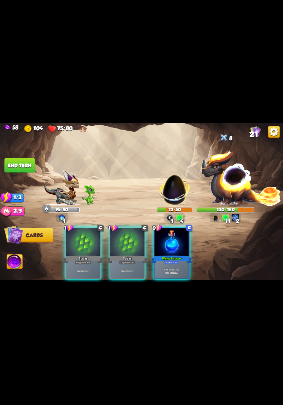
click at [130, 260] on div "Support card" at bounding box center [127, 262] width 17 height 4
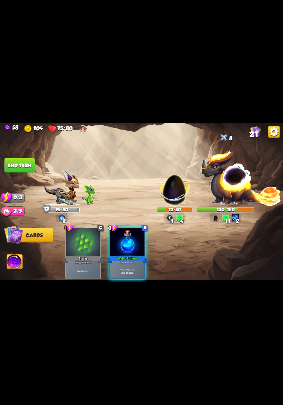
click at [137, 271] on div "One-off card." at bounding box center [127, 273] width 33 height 4
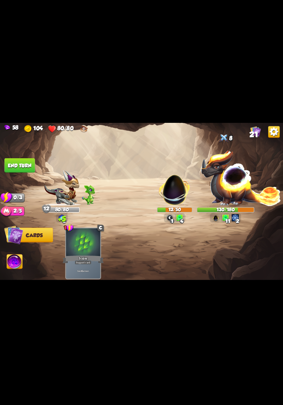
click at [15, 166] on button "End turn" at bounding box center [20, 165] width 30 height 15
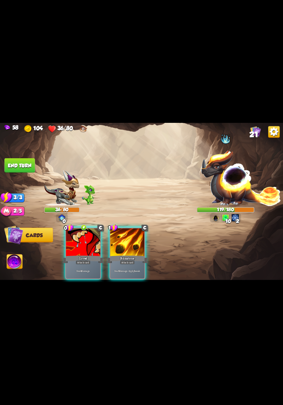
click at [83, 264] on div "Deal 4 damage." at bounding box center [83, 271] width 34 height 15
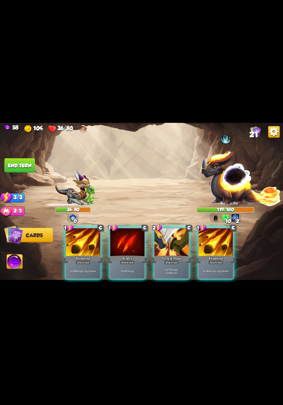
click at [172, 264] on div "Deal 7 damage. Gain 8 armor." at bounding box center [172, 271] width 34 height 15
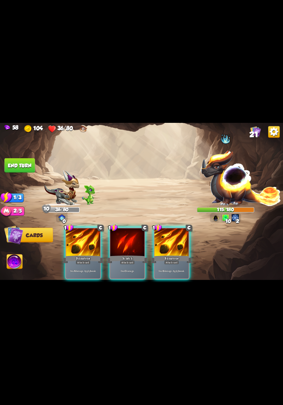
click at [170, 264] on div "Deal 6 damage. Apply 1 weak." at bounding box center [172, 271] width 34 height 15
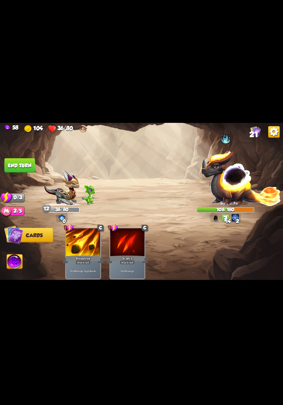
click at [21, 168] on button "End turn" at bounding box center [20, 165] width 30 height 15
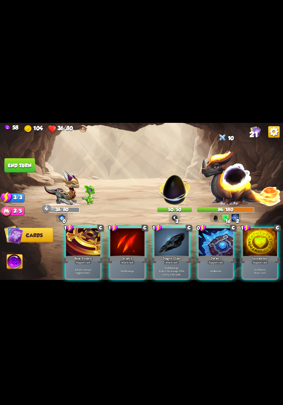
click at [208, 260] on div "Support card" at bounding box center [216, 262] width 17 height 4
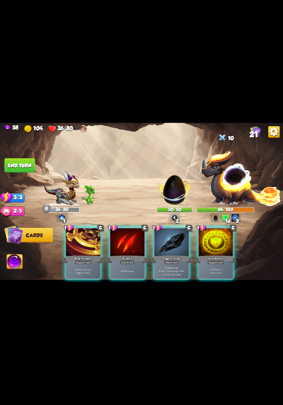
click at [169, 266] on p "Deal 12 damage. Reduce the damage of this card by 2 this battle." at bounding box center [172, 271] width 33 height 10
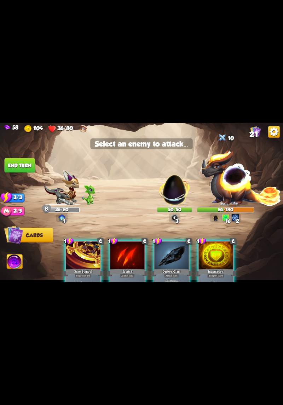
click at [177, 198] on img at bounding box center [174, 187] width 37 height 37
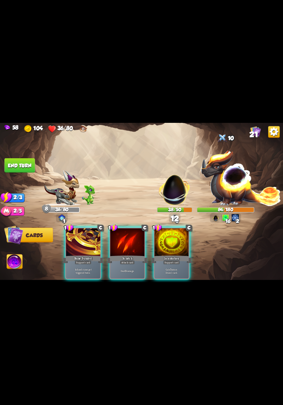
click at [162, 268] on p "Gain 7 armor. Draw 1 card." at bounding box center [172, 271] width 33 height 7
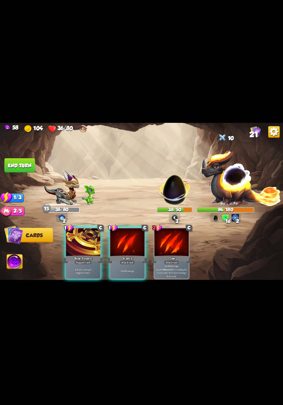
click at [134, 270] on p "Deal 5 damage." at bounding box center [127, 272] width 33 height 4
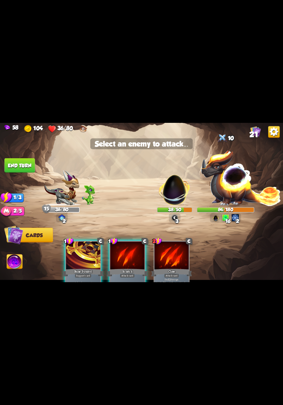
click at [132, 265] on div at bounding box center [128, 256] width 34 height 29
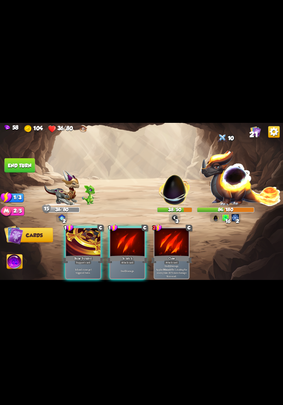
click at [134, 255] on div "Scratch" at bounding box center [127, 259] width 41 height 9
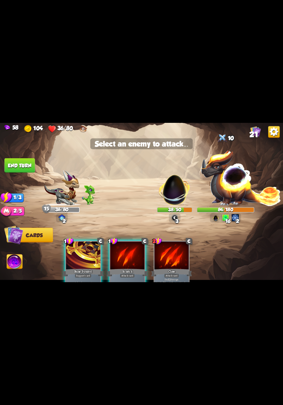
click at [179, 197] on img at bounding box center [174, 187] width 37 height 37
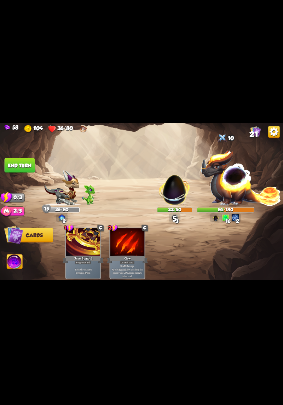
click at [13, 163] on button "End turn" at bounding box center [20, 165] width 30 height 15
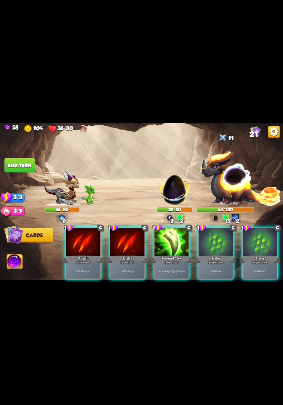
click at [178, 264] on div "Deal 7 damage. Apply 3 poison." at bounding box center [172, 271] width 34 height 15
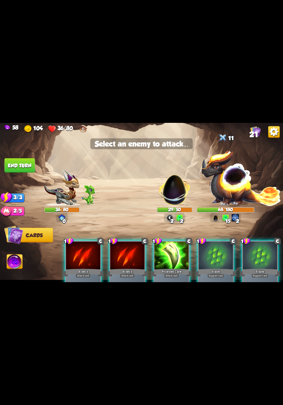
click at [176, 194] on img at bounding box center [174, 187] width 37 height 37
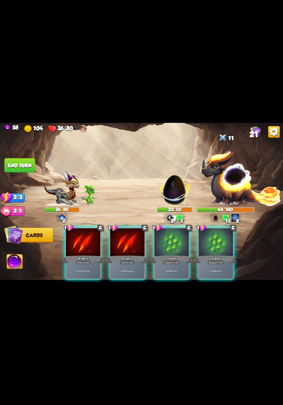
click at [133, 260] on div "Attack card" at bounding box center [127, 262] width 15 height 4
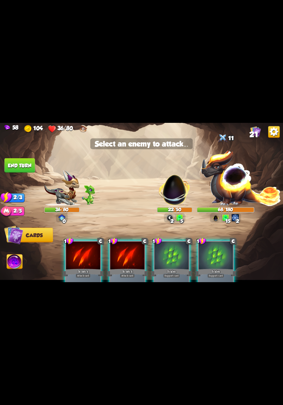
click at [176, 197] on img at bounding box center [174, 187] width 37 height 37
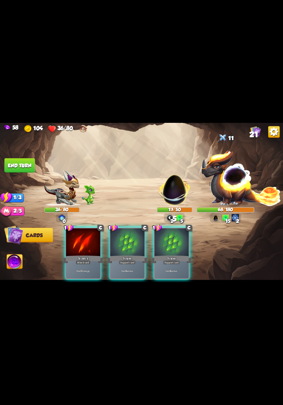
click at [133, 260] on div "Support card" at bounding box center [127, 262] width 17 height 4
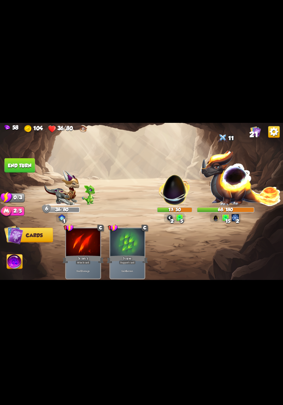
click at [22, 159] on button "End turn" at bounding box center [20, 165] width 30 height 15
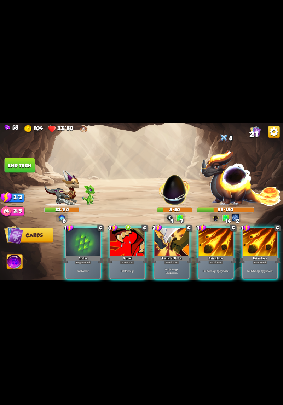
click at [128, 264] on div "Deal 4 damage." at bounding box center [128, 271] width 34 height 15
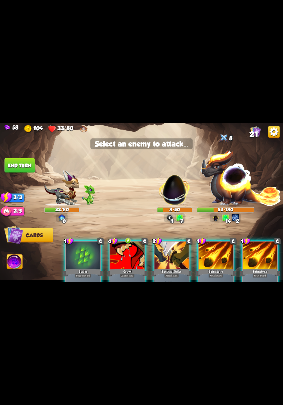
click at [130, 257] on div at bounding box center [128, 256] width 34 height 29
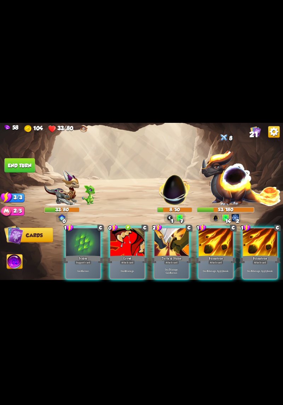
click at [215, 264] on div "Deal 6 damage. Apply 1 weak." at bounding box center [216, 271] width 34 height 15
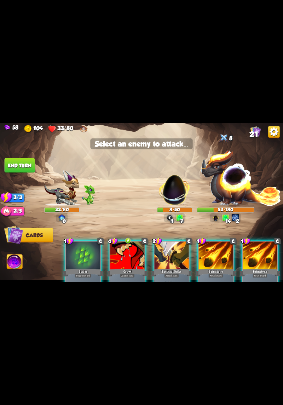
click at [228, 188] on img at bounding box center [241, 178] width 81 height 56
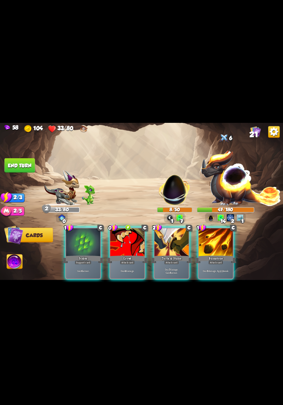
click at [128, 264] on div "Deal 4 damage." at bounding box center [128, 271] width 34 height 15
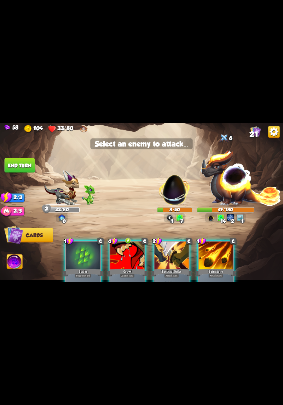
click at [226, 187] on img at bounding box center [241, 178] width 81 height 56
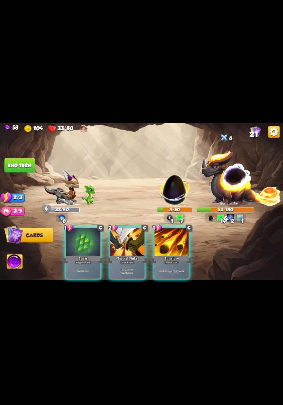
click at [130, 268] on p "Deal 7 damage. Gain 8 armor." at bounding box center [127, 271] width 33 height 7
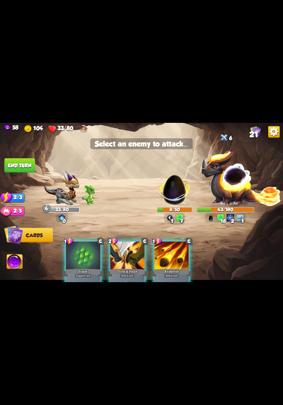
click at [172, 196] on img at bounding box center [174, 187] width 37 height 37
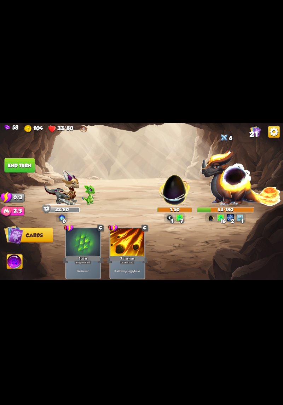
click at [16, 164] on button "End turn" at bounding box center [19, 165] width 30 height 15
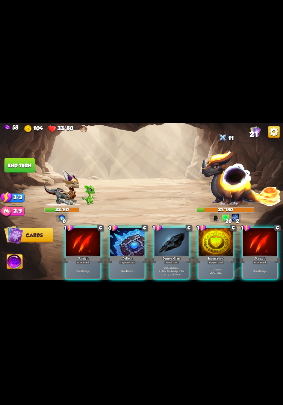
click at [165, 266] on p "Deal 10 damage. Reduce the damage of this card by 2 this battle." at bounding box center [172, 271] width 33 height 10
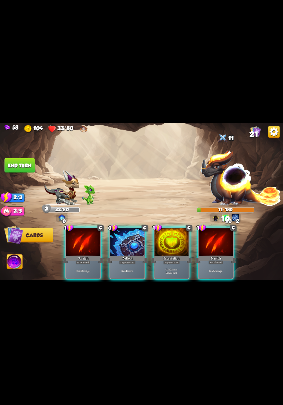
click at [132, 270] on p "Gain 4 armor." at bounding box center [127, 272] width 33 height 4
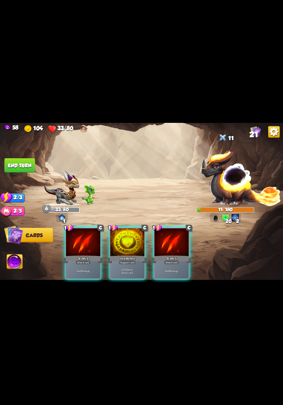
click at [129, 268] on p "Gain 7 armor. Draw 1 card." at bounding box center [127, 271] width 33 height 7
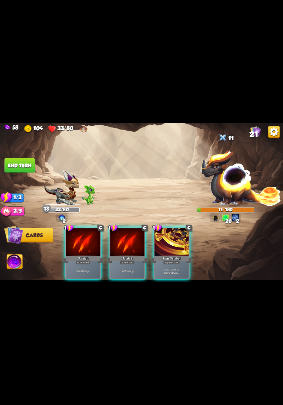
click at [130, 270] on p "Deal 5 damage." at bounding box center [127, 272] width 33 height 4
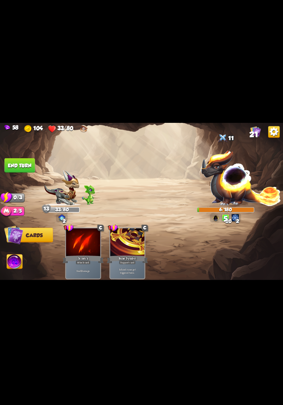
click at [17, 165] on button "End turn" at bounding box center [19, 165] width 31 height 15
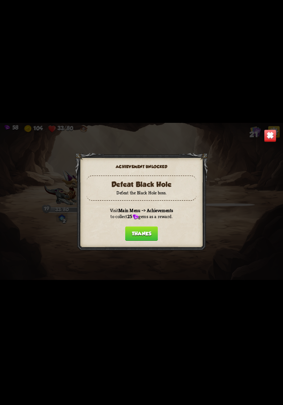
click at [150, 231] on button "Thanks" at bounding box center [141, 234] width 33 height 15
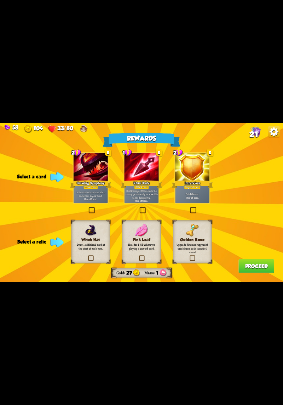
click at [200, 260] on div "Golden Bone Upgrade first non-upgraded card drawn each turn for 1 round." at bounding box center [192, 242] width 39 height 44
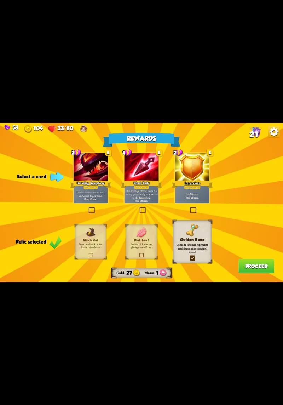
click at [197, 265] on div "Rewards Gold 27 Mana 1 Select a card 2 E Growling Symphony Power card At the st…" at bounding box center [141, 202] width 283 height 159
click at [189, 257] on label at bounding box center [189, 257] width 0 height 0
click at [0, 0] on input "checkbox" at bounding box center [0, 0] width 0 height 0
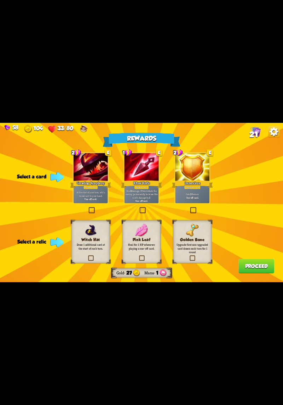
click at [189, 257] on label at bounding box center [189, 257] width 0 height 0
click at [0, 0] on input "checkbox" at bounding box center [0, 0] width 0 height 0
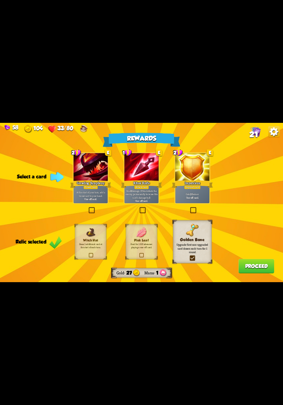
click at [102, 194] on p "At the start of your turn, add a Growl card to your hand." at bounding box center [90, 194] width 33 height 7
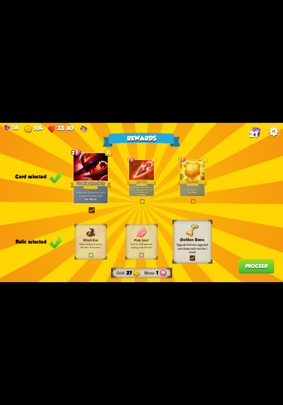
click at [262, 268] on button "Proceed" at bounding box center [257, 266] width 36 height 15
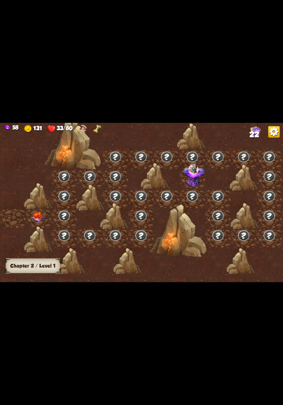
click at [37, 219] on img at bounding box center [38, 217] width 14 height 11
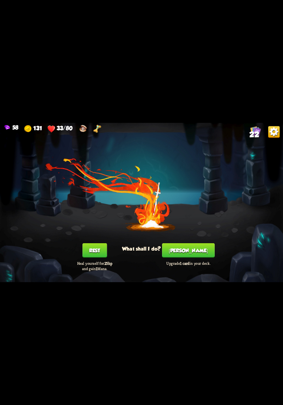
click at [191, 249] on button "[PERSON_NAME]" at bounding box center [188, 250] width 53 height 15
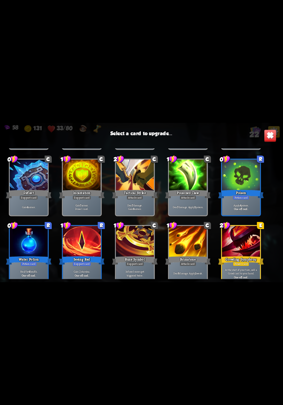
scroll to position [223, 0]
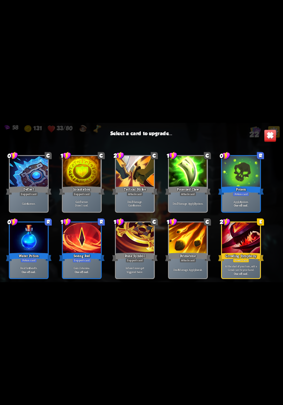
click at [24, 239] on div at bounding box center [29, 239] width 38 height 32
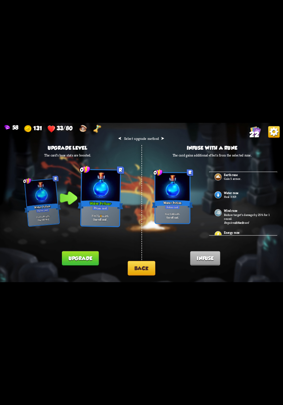
scroll to position [74, 0]
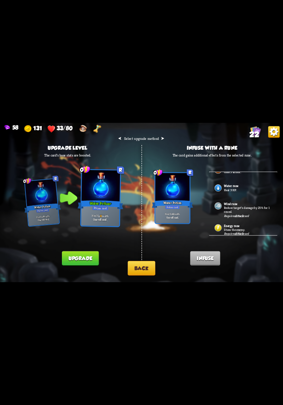
click at [249, 190] on p "Heal 3 HP." at bounding box center [248, 190] width 48 height 4
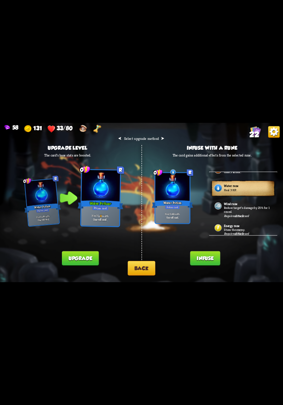
click at [257, 188] on p "Heal 3 HP." at bounding box center [248, 190] width 48 height 4
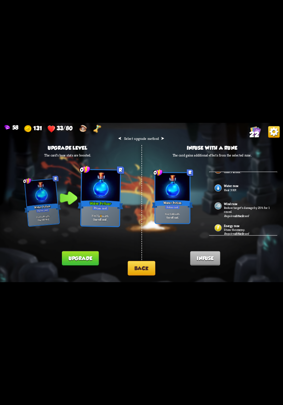
click at [151, 270] on button "Back" at bounding box center [142, 268] width 28 height 15
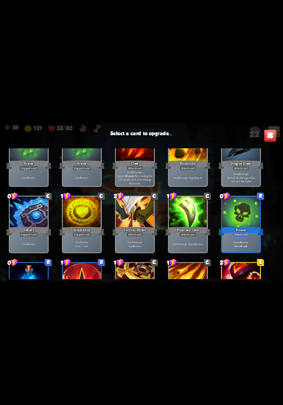
scroll to position [159, 0]
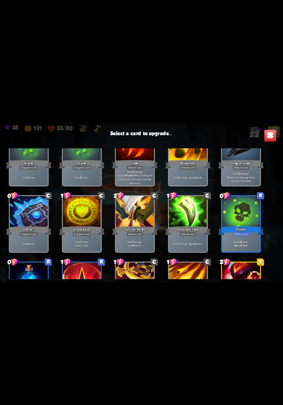
click at [245, 230] on div "Poison" at bounding box center [242, 231] width 46 height 10
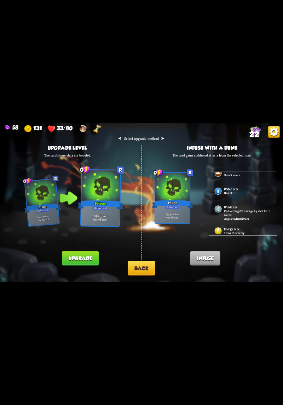
scroll to position [74, 0]
click at [148, 274] on button "Back" at bounding box center [142, 268] width 28 height 15
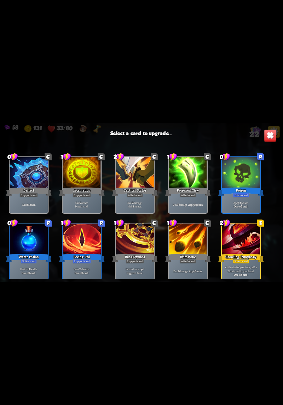
scroll to position [223, 0]
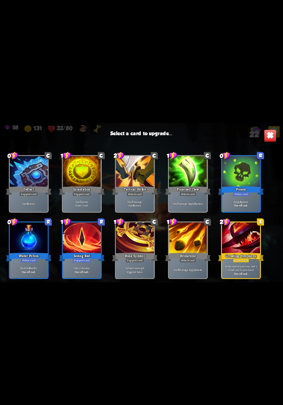
click at [26, 245] on div at bounding box center [29, 239] width 38 height 32
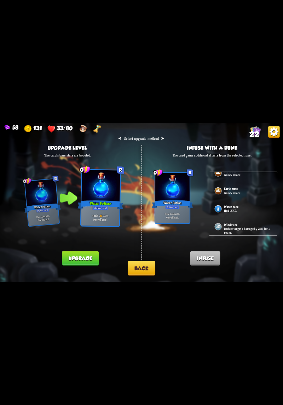
scroll to position [74, 0]
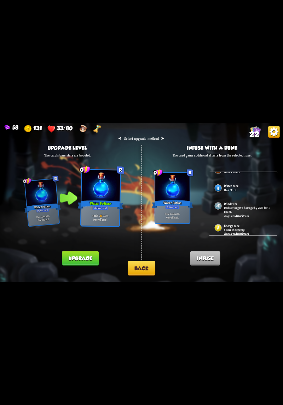
click at [231, 191] on div "Water rune Heal 3 HP." at bounding box center [243, 189] width 69 height 18
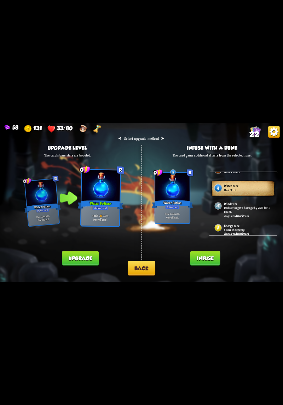
click at [209, 264] on button "Infuse" at bounding box center [206, 259] width 30 height 15
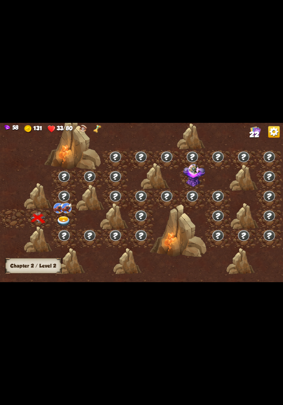
click at [68, 223] on img at bounding box center [64, 222] width 14 height 10
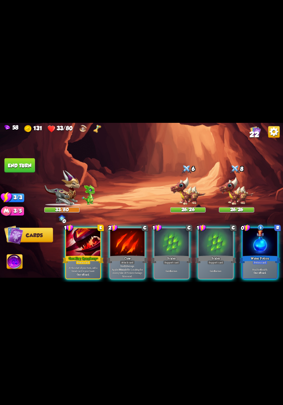
click at [264, 260] on div "Potion card" at bounding box center [260, 262] width 15 height 4
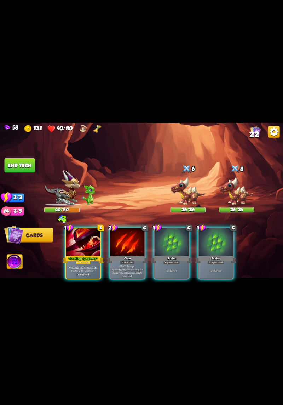
click at [182, 264] on div "Gain 6 armor." at bounding box center [172, 271] width 34 height 15
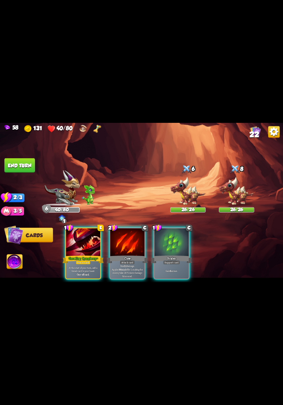
click at [183, 264] on div "Gain 6 armor." at bounding box center [172, 271] width 34 height 15
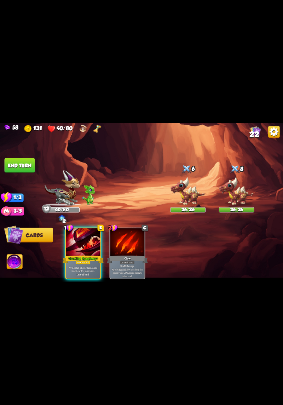
click at [83, 266] on p "At the start of your turn, add a Growl card to your hand." at bounding box center [83, 269] width 33 height 7
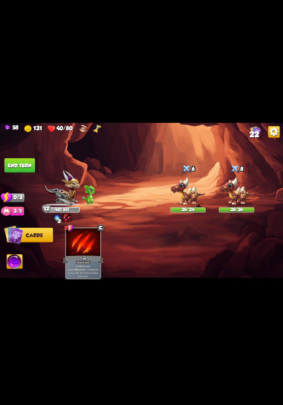
click at [17, 166] on button "End turn" at bounding box center [20, 165] width 30 height 15
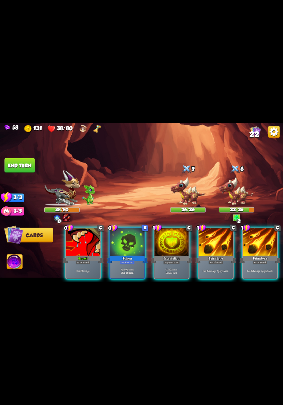
click at [132, 260] on div "Potion card" at bounding box center [127, 262] width 15 height 4
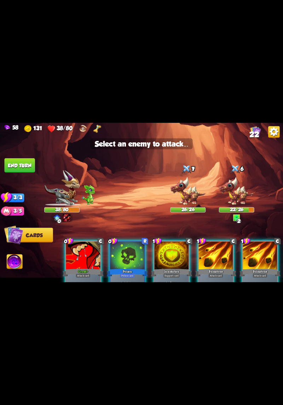
click at [240, 197] on img at bounding box center [236, 191] width 35 height 29
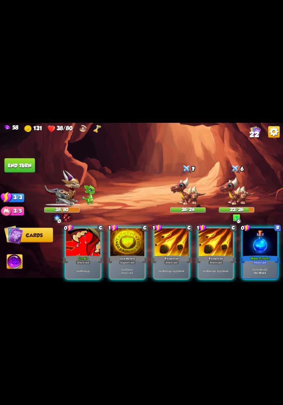
click at [267, 255] on div "Water Potion+" at bounding box center [260, 259] width 41 height 9
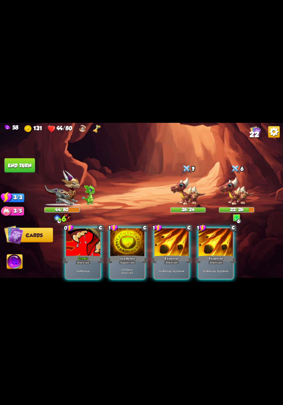
click at [84, 260] on div "Attack card" at bounding box center [83, 262] width 15 height 4
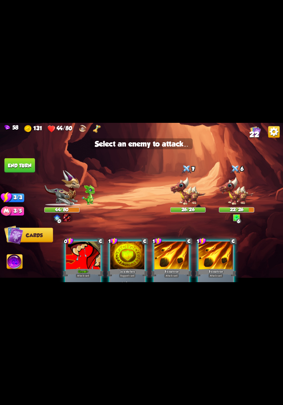
click at [197, 191] on img at bounding box center [187, 191] width 35 height 29
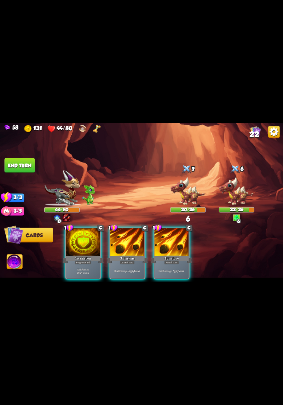
click at [179, 264] on div "Deal 6 damage. Apply 1 weak." at bounding box center [172, 271] width 34 height 15
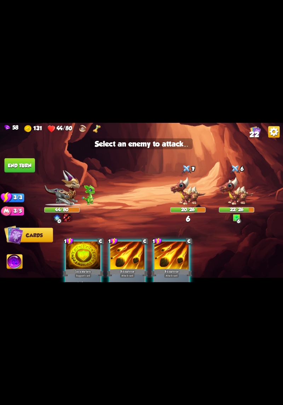
click at [236, 197] on img at bounding box center [236, 191] width 35 height 29
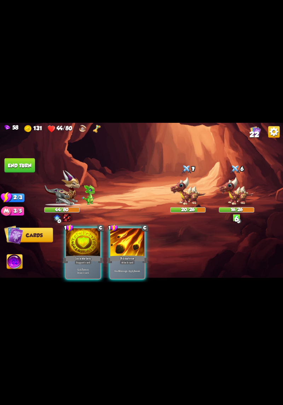
click at [129, 264] on div "Deal 6 damage. Apply 1 weak." at bounding box center [128, 271] width 34 height 15
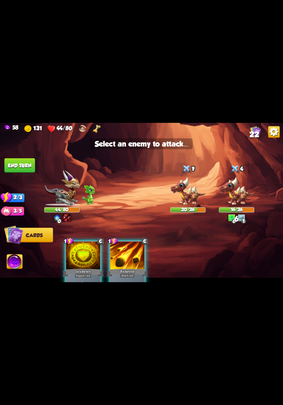
click at [190, 199] on img at bounding box center [187, 191] width 35 height 29
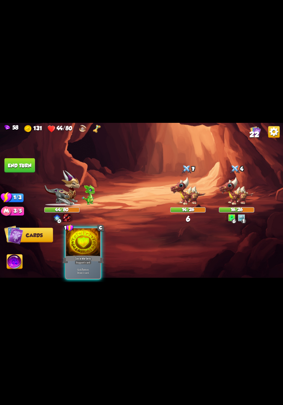
click at [90, 264] on div "Gain 7 armor. Draw 1 card." at bounding box center [83, 271] width 34 height 15
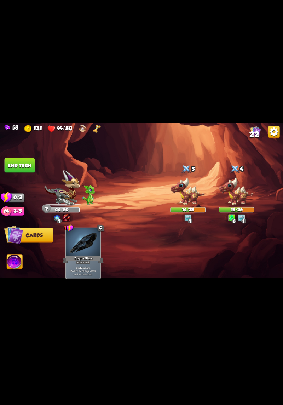
click at [17, 170] on button "End turn" at bounding box center [20, 165] width 30 height 15
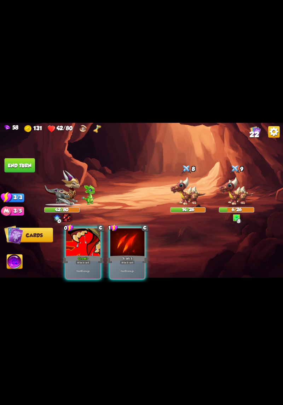
click at [95, 258] on div "Growl+" at bounding box center [83, 259] width 41 height 9
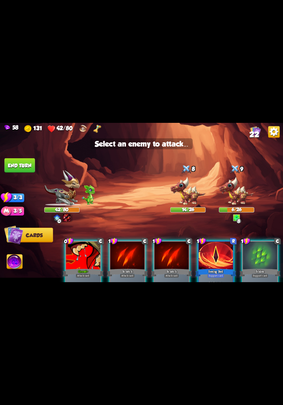
click at [192, 193] on img at bounding box center [187, 191] width 35 height 29
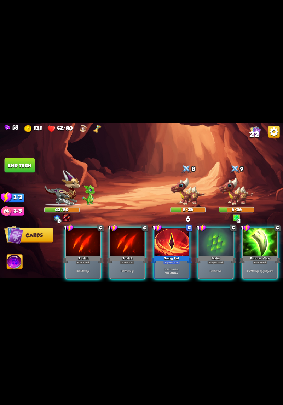
click at [220, 264] on div "Gain 6 armor." at bounding box center [216, 271] width 34 height 15
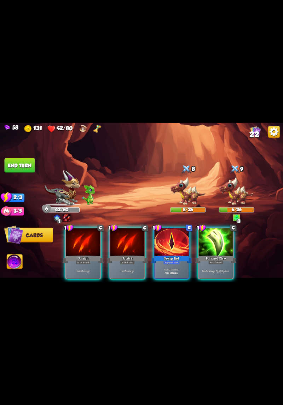
click at [222, 255] on div "Poisoned Claw" at bounding box center [216, 259] width 41 height 9
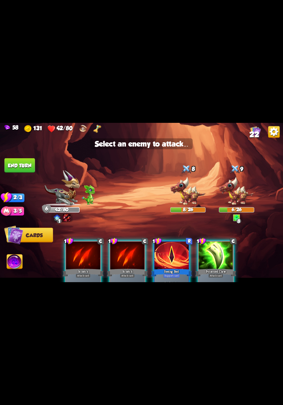
click at [232, 196] on img at bounding box center [236, 191] width 35 height 29
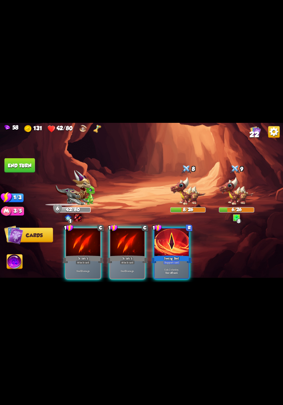
click at [170, 255] on div "Seeing Red" at bounding box center [171, 259] width 41 height 9
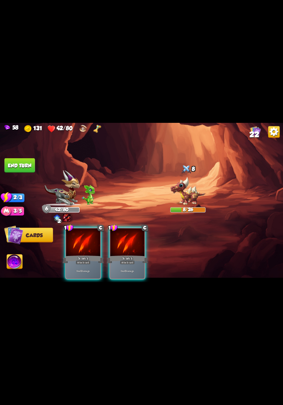
click at [131, 255] on div "Scratch" at bounding box center [127, 259] width 41 height 9
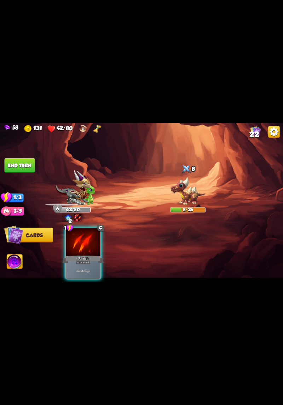
click at [187, 196] on img at bounding box center [187, 191] width 35 height 29
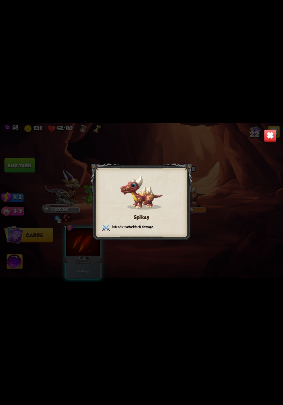
click at [184, 265] on div "Spikey Intends to attack for 8 damage ." at bounding box center [141, 202] width 283 height 159
click at [276, 140] on img at bounding box center [270, 136] width 12 height 12
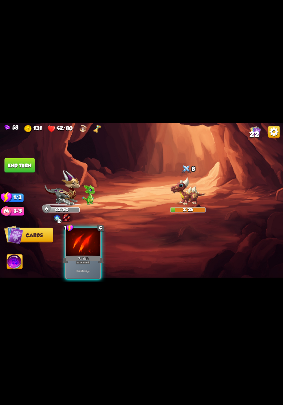
click at [89, 255] on div "Scratch" at bounding box center [83, 259] width 41 height 9
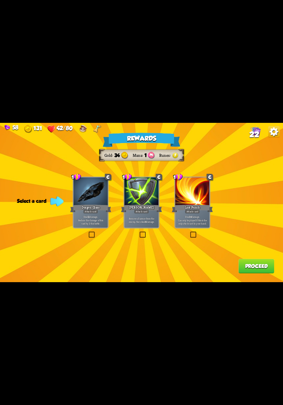
click at [88, 232] on label at bounding box center [88, 232] width 0 height 0
click at [0, 0] on input "checkbox" at bounding box center [0, 0] width 0 height 0
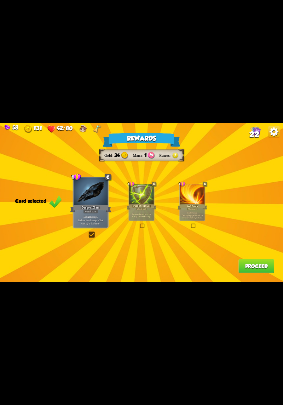
click at [245, 273] on button "Proceed" at bounding box center [257, 266] width 36 height 15
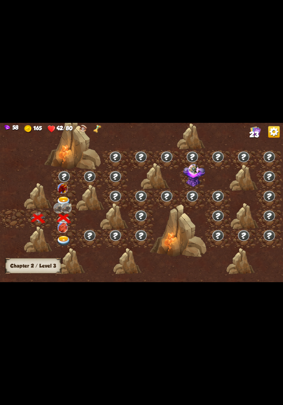
click at [68, 200] on img at bounding box center [64, 202] width 14 height 10
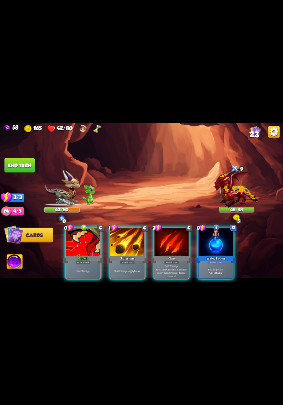
click at [88, 264] on div "Deal 6 damage." at bounding box center [83, 271] width 34 height 15
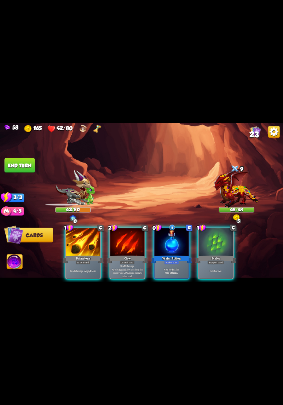
click at [174, 260] on div "Potion card" at bounding box center [171, 262] width 15 height 4
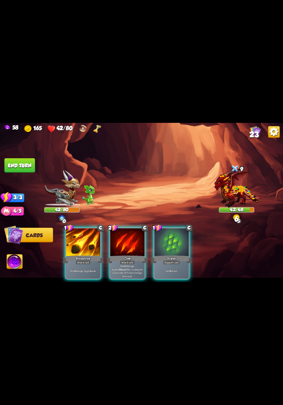
click at [171, 260] on div "Support card" at bounding box center [171, 262] width 17 height 4
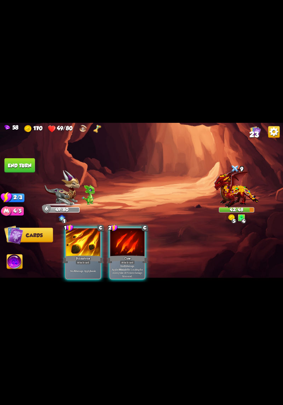
click at [91, 264] on div "Deal 6 damage. Apply 1 weak." at bounding box center [83, 271] width 34 height 15
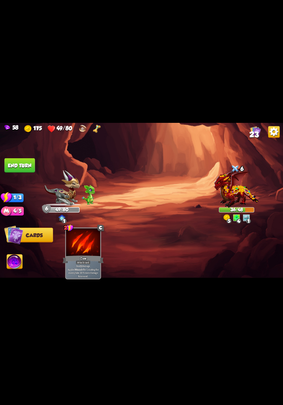
click at [15, 165] on button "End turn" at bounding box center [20, 165] width 30 height 15
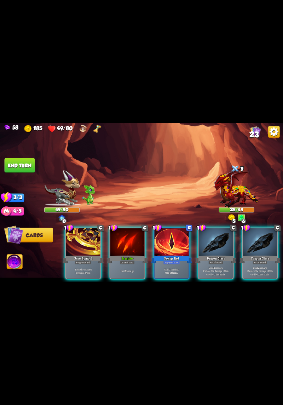
click at [173, 277] on div "1 C Rune Symbol Support card Infused runes get triggered twice. 1 C Scratch+ At…" at bounding box center [170, 247] width 227 height 71
click at [169, 264] on div "Gain 2 stamina. One-off card." at bounding box center [172, 271] width 34 height 15
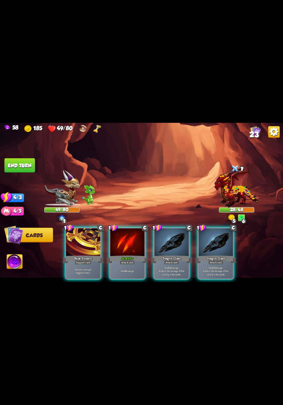
click at [128, 272] on div "Deal 8 damage." at bounding box center [128, 271] width 34 height 15
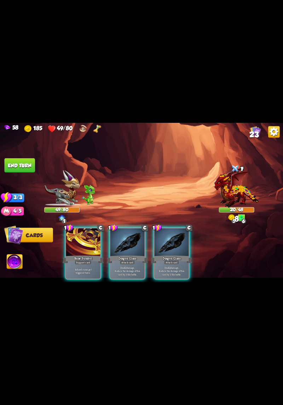
click at [129, 266] on p "Deal 12 damage. Reduce the damage of this card by 2 this battle." at bounding box center [127, 271] width 33 height 10
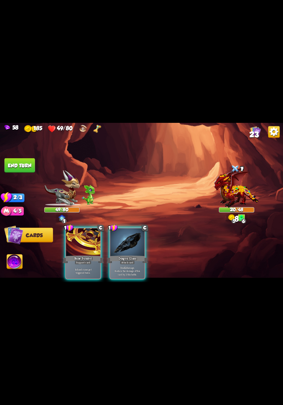
click at [127, 267] on p "Deal 12 damage. Reduce the damage of this card by 2 this battle." at bounding box center [127, 271] width 33 height 10
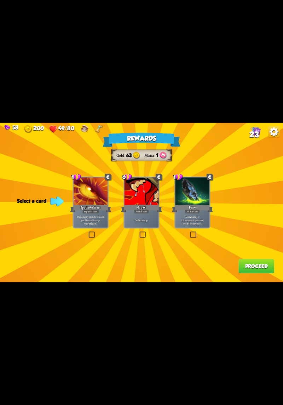
click at [147, 219] on p "Deal 4 damage." at bounding box center [141, 221] width 33 height 4
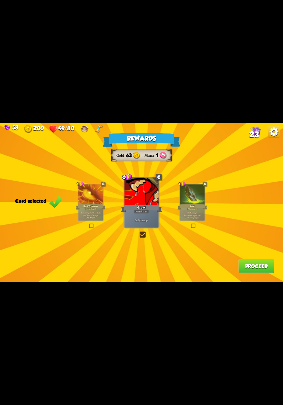
click at [146, 223] on div "Deal 4 damage." at bounding box center [142, 220] width 34 height 15
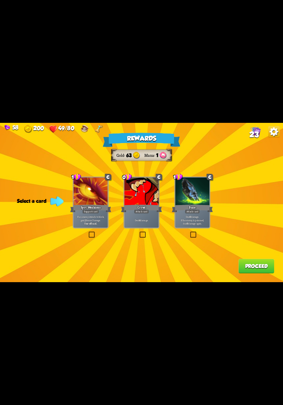
click at [149, 223] on div "Deal 4 damage." at bounding box center [142, 220] width 34 height 15
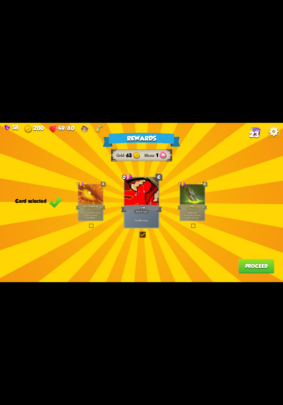
click at [147, 226] on div "Deal 4 damage." at bounding box center [142, 220] width 34 height 15
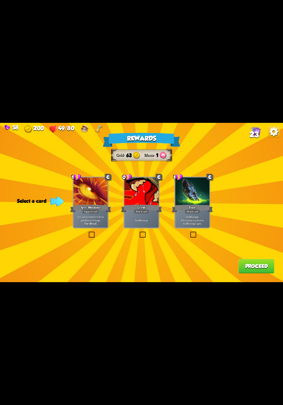
click at [151, 223] on div "Deal 4 damage." at bounding box center [142, 220] width 34 height 15
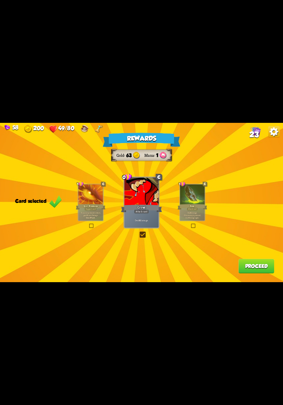
click at [251, 271] on button "Proceed" at bounding box center [257, 266] width 36 height 15
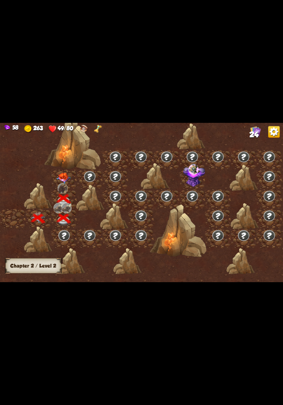
click at [64, 172] on div at bounding box center [64, 180] width 26 height 20
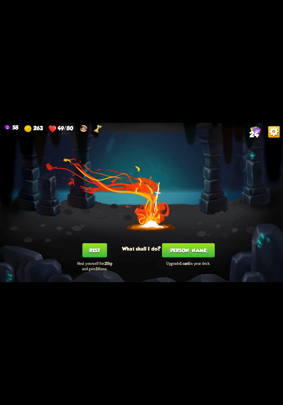
click at [190, 247] on button "[PERSON_NAME]" at bounding box center [188, 250] width 53 height 15
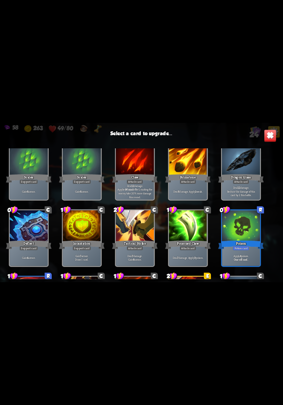
scroll to position [136, 0]
click at [247, 179] on div "Dragon Glass" at bounding box center [242, 178] width 46 height 10
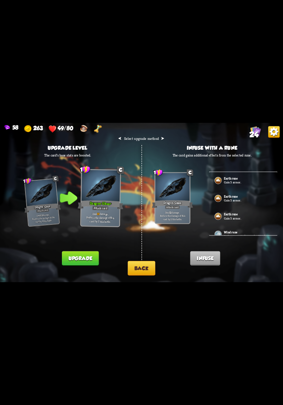
scroll to position [74, 0]
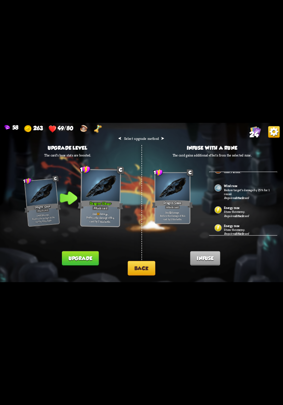
click at [251, 210] on p "Stuns the enemy." at bounding box center [248, 212] width 48 height 4
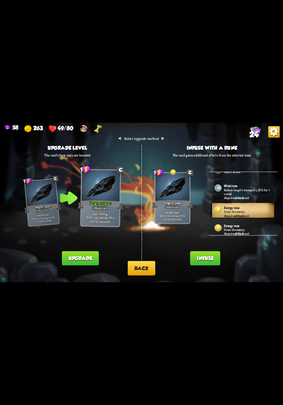
click at [208, 262] on button "Infuse" at bounding box center [206, 259] width 30 height 15
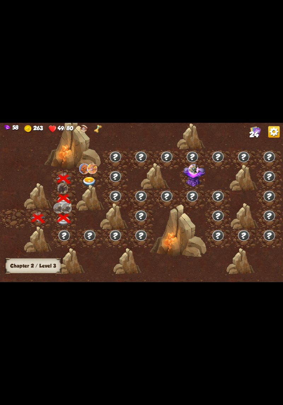
click at [93, 179] on img at bounding box center [90, 182] width 14 height 10
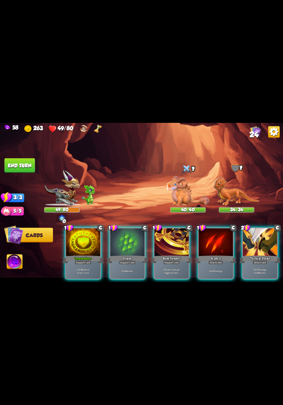
click at [85, 268] on p "Gain 10 armor. Draw 1 card." at bounding box center [83, 271] width 33 height 7
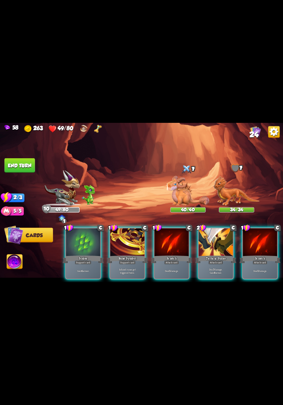
click at [186, 192] on img at bounding box center [188, 191] width 43 height 30
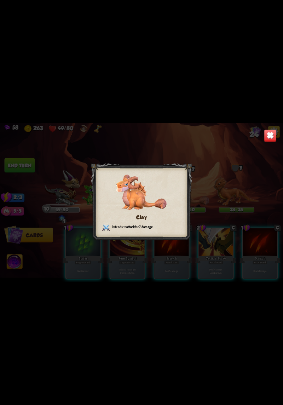
click at [220, 183] on div "Clay Intends to attack for 7 damage ." at bounding box center [141, 202] width 283 height 159
click at [267, 136] on img at bounding box center [270, 136] width 12 height 12
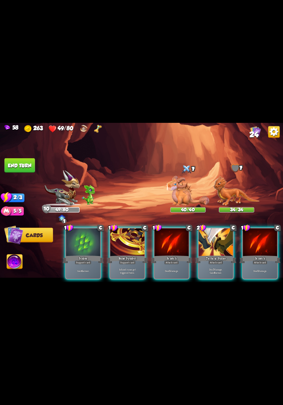
click at [168, 260] on div "Attack card" at bounding box center [171, 262] width 15 height 4
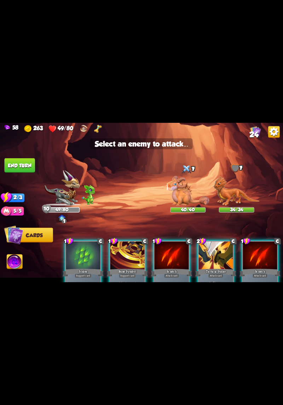
click at [192, 201] on img at bounding box center [188, 191] width 43 height 30
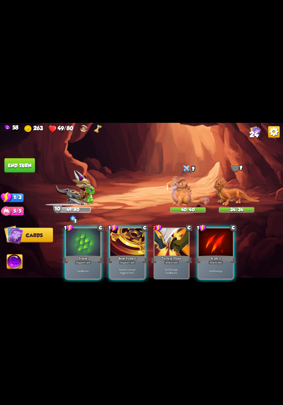
click at [224, 260] on div "Attack card" at bounding box center [216, 262] width 15 height 4
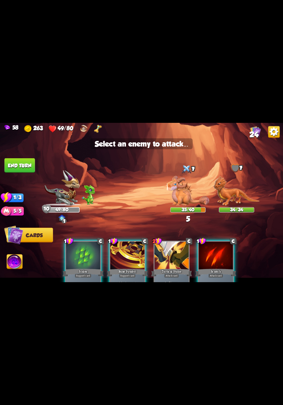
click at [186, 196] on img at bounding box center [188, 191] width 43 height 30
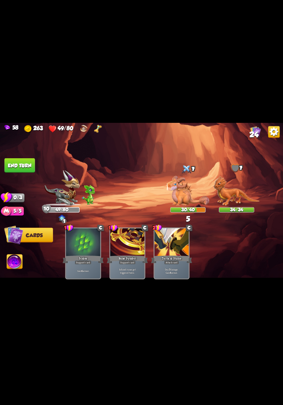
click at [21, 168] on button "End turn" at bounding box center [19, 165] width 30 height 15
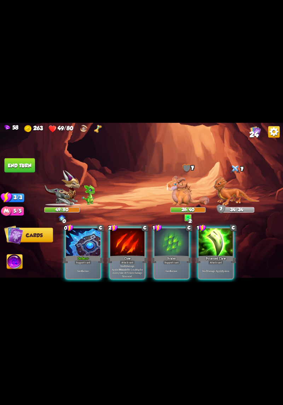
click at [86, 255] on div "Deflect+" at bounding box center [83, 259] width 41 height 9
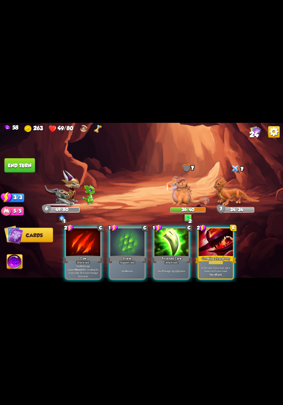
click at [214, 266] on p "At the start of your turn, add a Growl card to your hand." at bounding box center [216, 269] width 33 height 7
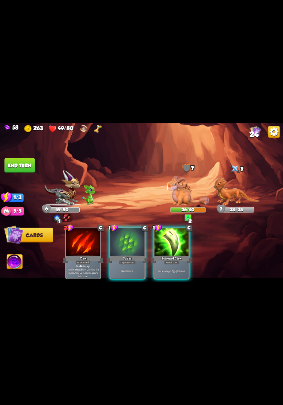
click at [167, 264] on div "Deal 7 damage. Apply 3 poison." at bounding box center [172, 271] width 34 height 15
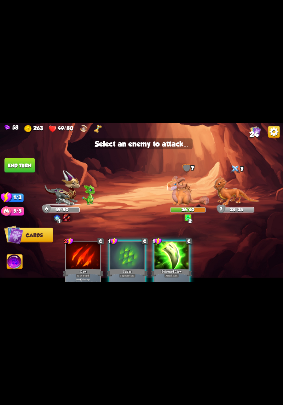
click at [187, 196] on img at bounding box center [188, 191] width 43 height 30
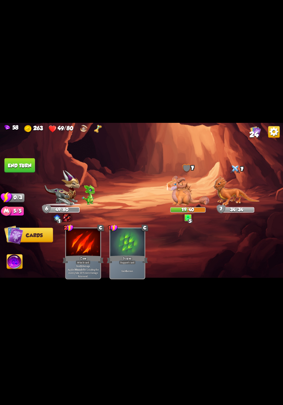
click at [11, 163] on button "End turn" at bounding box center [20, 165] width 30 height 15
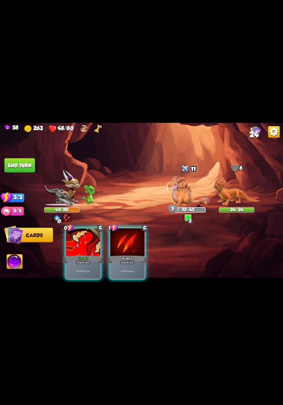
click at [81, 269] on div "Deal 6 damage." at bounding box center [83, 271] width 34 height 15
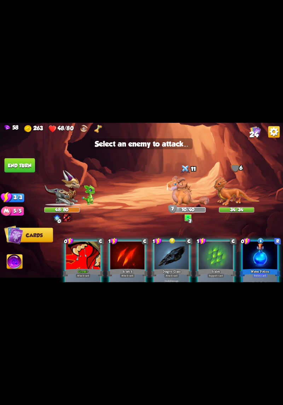
click at [232, 196] on div "Player turn" at bounding box center [141, 203] width 283 height 44
click at [242, 192] on img at bounding box center [237, 191] width 46 height 30
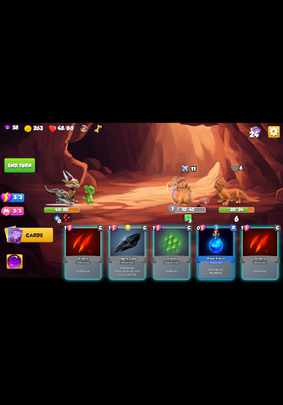
click at [116, 266] on p "Deal 12 damage. Reduce the damage of this card by 2 this battle." at bounding box center [127, 271] width 33 height 10
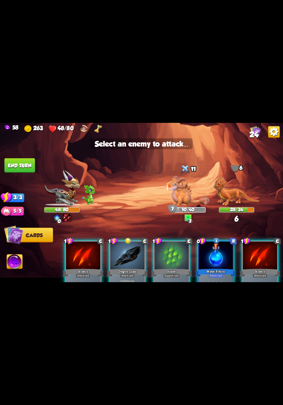
click at [178, 209] on div "10/40" at bounding box center [188, 210] width 35 height 5
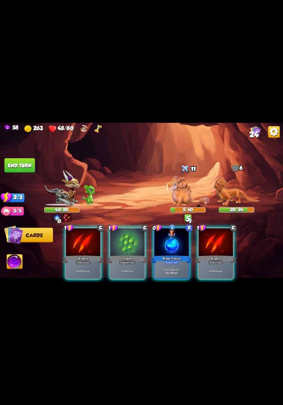
click at [180, 255] on div "Water Potion" at bounding box center [171, 259] width 41 height 9
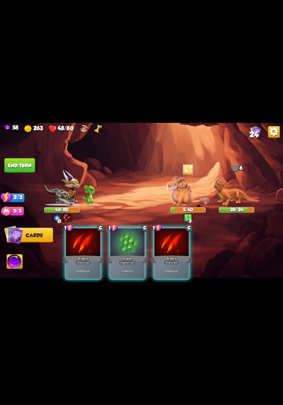
click at [169, 260] on div "Attack card" at bounding box center [171, 262] width 15 height 4
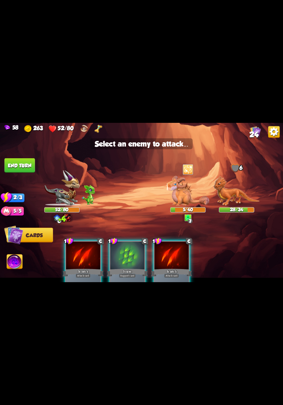
click at [233, 201] on img at bounding box center [237, 191] width 46 height 30
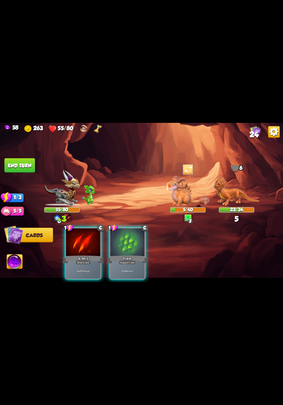
click at [86, 270] on p "Deal 5 damage." at bounding box center [83, 272] width 33 height 4
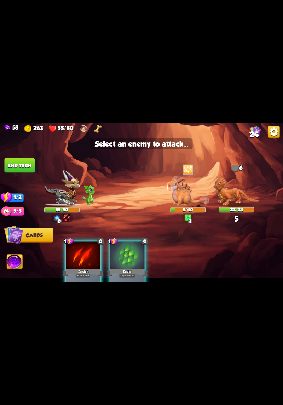
click at [232, 196] on img at bounding box center [237, 191] width 46 height 30
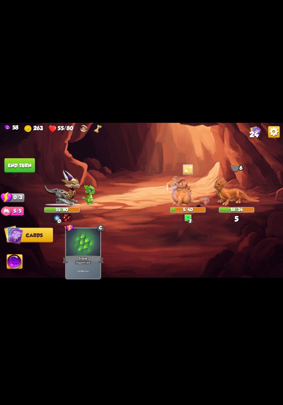
click at [19, 162] on button "End turn" at bounding box center [20, 165] width 30 height 15
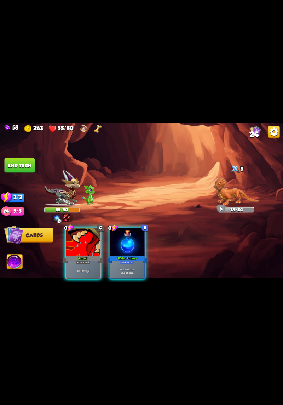
click at [86, 273] on div "Deal 6 damage." at bounding box center [83, 271] width 34 height 15
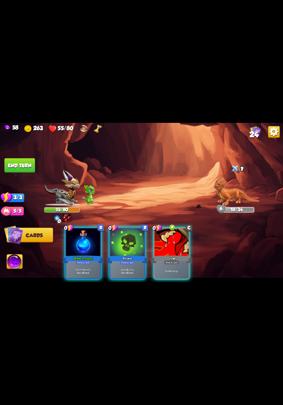
click at [87, 271] on b "One-off card." at bounding box center [83, 273] width 13 height 4
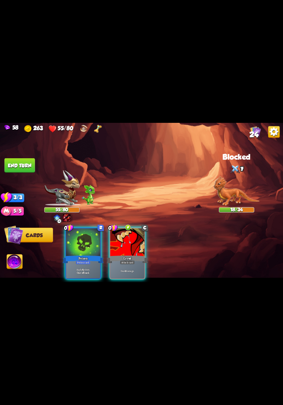
click at [83, 268] on p "Apply 4 poison." at bounding box center [83, 270] width 33 height 4
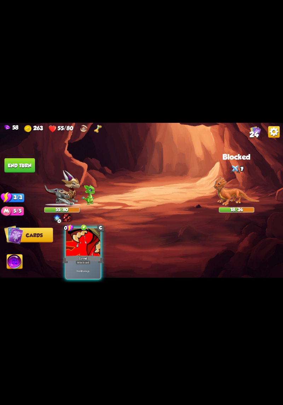
click at [86, 268] on div "Deal 4 damage." at bounding box center [83, 271] width 34 height 15
click at [89, 269] on div "Deal 6 damage. Apply 1 weak." at bounding box center [83, 271] width 34 height 15
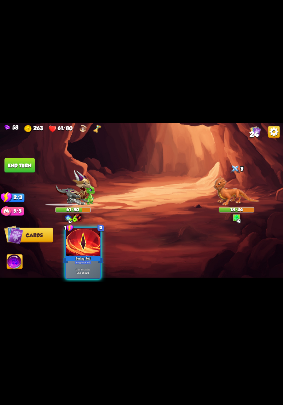
click at [89, 271] on b "One-off card." at bounding box center [83, 273] width 13 height 4
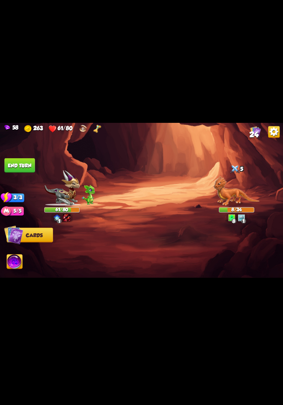
click at [24, 159] on button "End turn" at bounding box center [20, 165] width 30 height 15
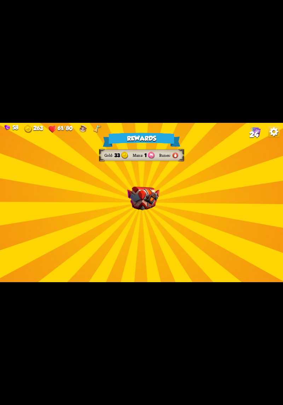
click at [207, 228] on div "Rewards Gold 33 Mana 1 Runes Select a card 1 C Shell Support card If you have n…" at bounding box center [141, 202] width 283 height 159
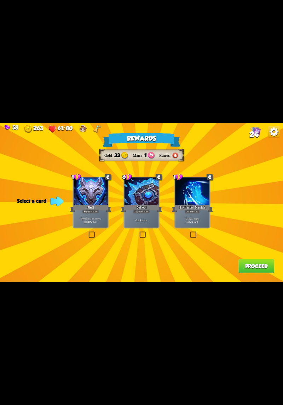
click at [139, 232] on label at bounding box center [139, 232] width 0 height 0
click at [0, 0] on input "checkbox" at bounding box center [0, 0] width 0 height 0
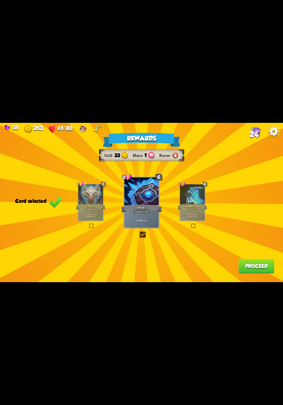
click at [251, 267] on button "Proceed" at bounding box center [257, 266] width 36 height 15
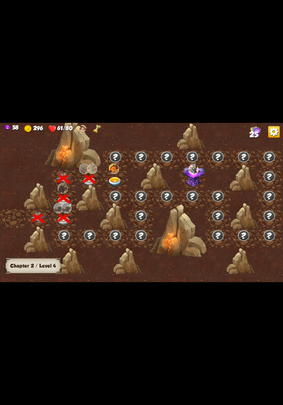
click at [117, 183] on img at bounding box center [115, 182] width 14 height 10
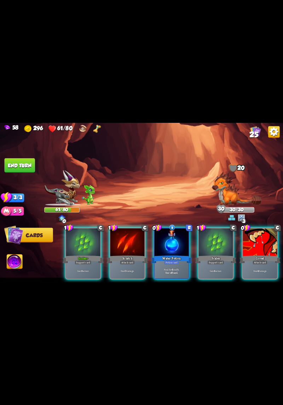
click at [90, 260] on div "Support card" at bounding box center [83, 262] width 17 height 4
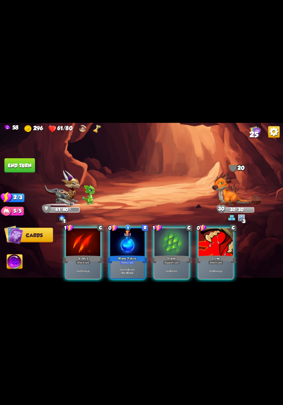
click at [129, 260] on div "Potion card" at bounding box center [127, 262] width 15 height 4
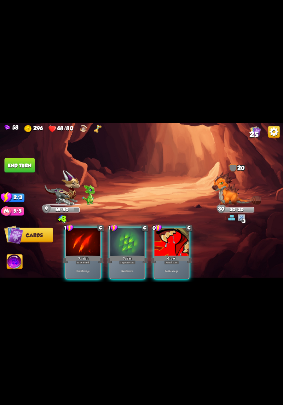
click at [126, 270] on b "6" at bounding box center [126, 272] width 1 height 4
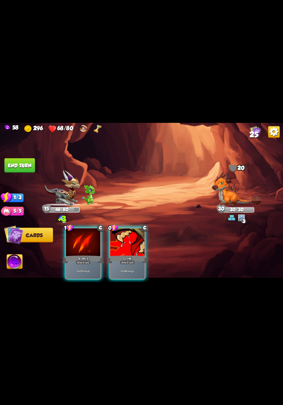
click at [130, 264] on div "Deal 4 damage." at bounding box center [128, 271] width 34 height 15
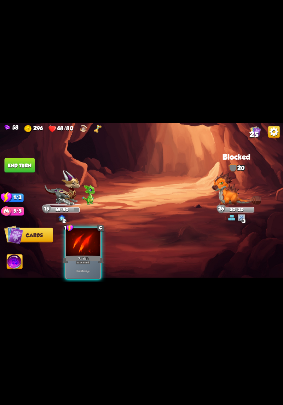
click at [94, 270] on p "Deal 5 damage." at bounding box center [83, 272] width 33 height 4
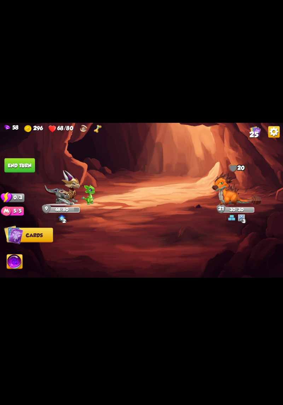
click at [15, 162] on button "End turn" at bounding box center [20, 165] width 30 height 15
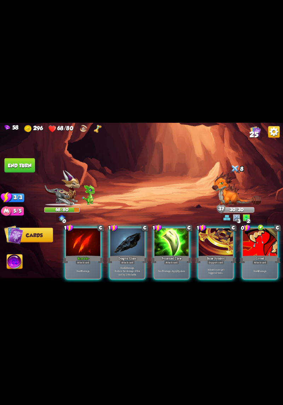
click at [165, 264] on div "Deal 7 damage. Apply 3 poison." at bounding box center [172, 271] width 34 height 15
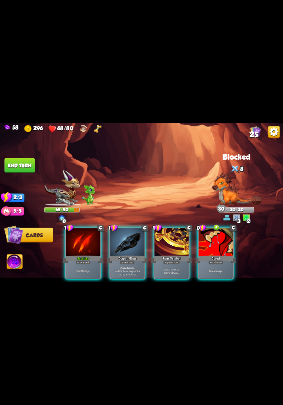
click at [212, 264] on div "Deal 4 damage." at bounding box center [216, 271] width 34 height 15
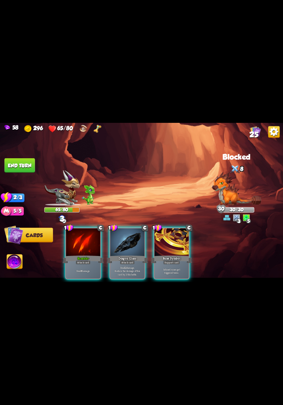
click at [85, 270] on div "Deal 8 damage." at bounding box center [83, 271] width 34 height 15
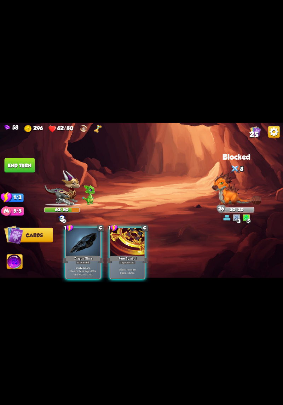
click at [96, 266] on p "Deal 12 damage. Reduce the damage of this card by 2 this battle." at bounding box center [83, 271] width 33 height 10
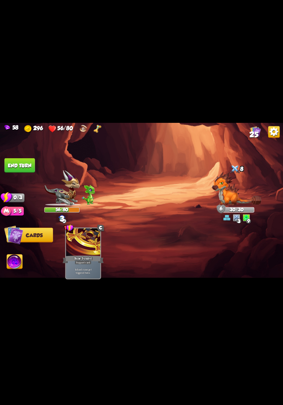
click at [16, 164] on button "End turn" at bounding box center [20, 165] width 30 height 15
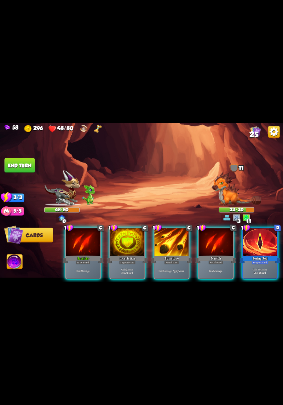
click at [123, 264] on div "Gain 7 armor. Draw 1 card." at bounding box center [128, 271] width 34 height 15
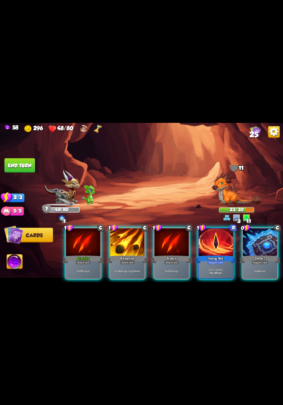
click at [218, 268] on p "Gain 2 stamina." at bounding box center [216, 270] width 33 height 4
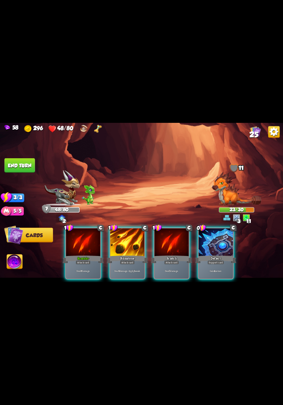
click at [217, 270] on p "Gain 4 armor." at bounding box center [216, 272] width 33 height 4
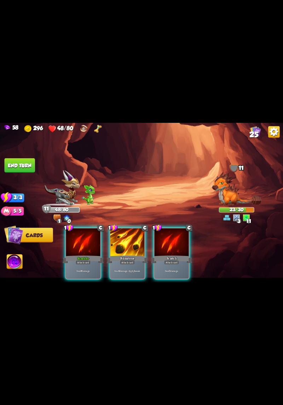
click at [126, 271] on div "Deal 6 damage. Apply 1 weak." at bounding box center [128, 271] width 34 height 15
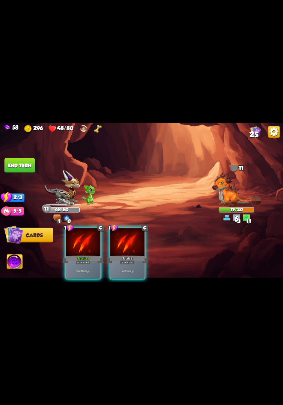
click at [91, 270] on p "Deal 8 damage." at bounding box center [83, 272] width 33 height 4
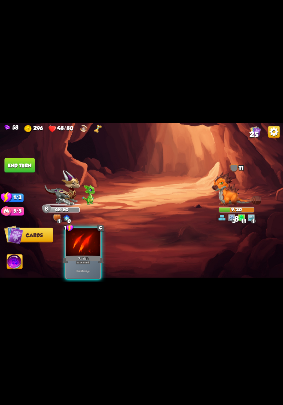
click at [94, 268] on div "Deal 5 damage." at bounding box center [83, 271] width 34 height 15
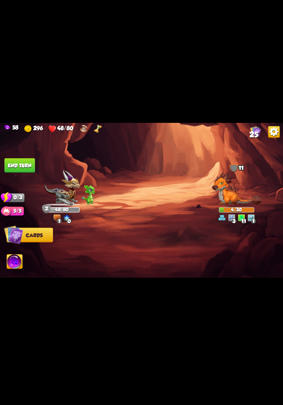
click at [15, 165] on button "End turn" at bounding box center [19, 165] width 31 height 15
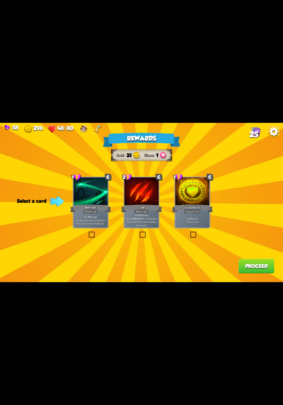
click at [193, 227] on div "Gain 7 armor. Draw 1 card." at bounding box center [192, 220] width 34 height 15
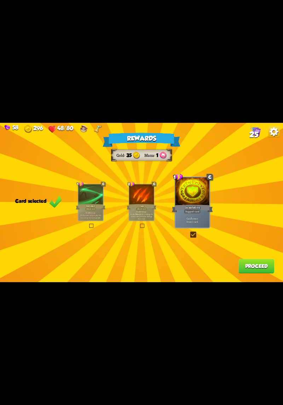
click at [257, 262] on button "Proceed" at bounding box center [257, 266] width 36 height 15
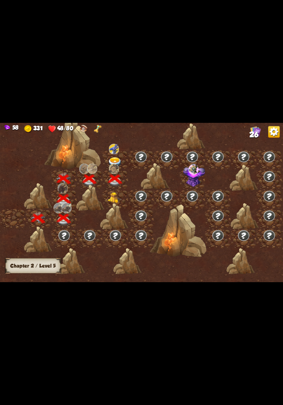
click at [119, 196] on img at bounding box center [115, 197] width 14 height 11
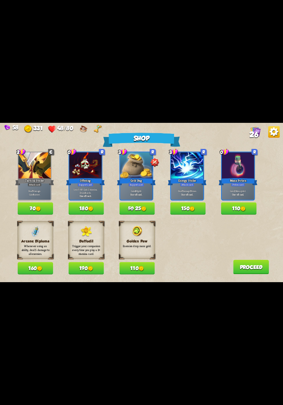
click at [144, 273] on button "110" at bounding box center [137, 268] width 35 height 12
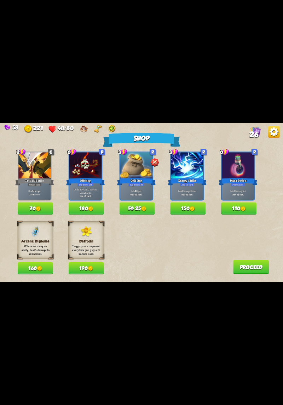
click at [38, 209] on img at bounding box center [38, 209] width 5 height 5
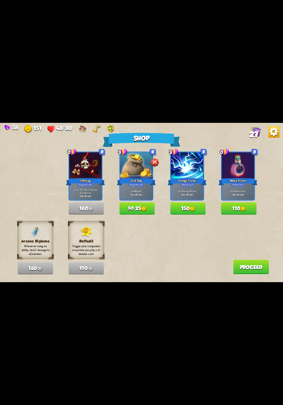
click at [239, 270] on button "Proceed" at bounding box center [252, 267] width 36 height 15
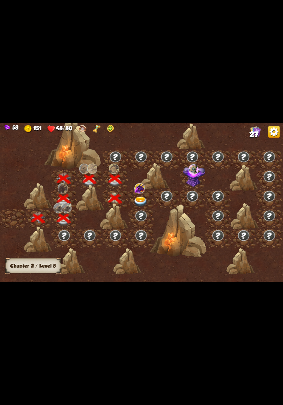
click at [141, 196] on div at bounding box center [142, 200] width 26 height 20
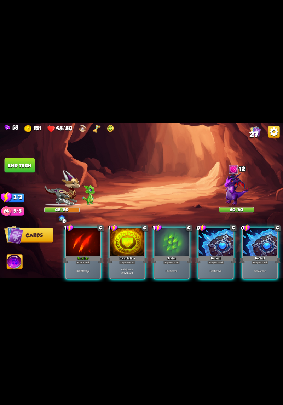
click at [131, 268] on p "Gain 7 armor. Draw 1 card." at bounding box center [127, 271] width 33 height 7
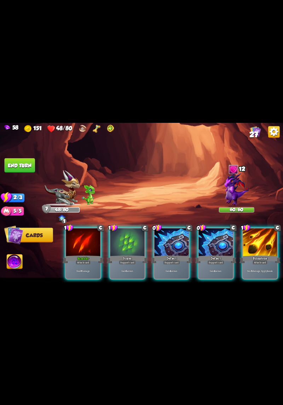
click at [164, 264] on div "Gain 4 armor." at bounding box center [172, 271] width 34 height 15
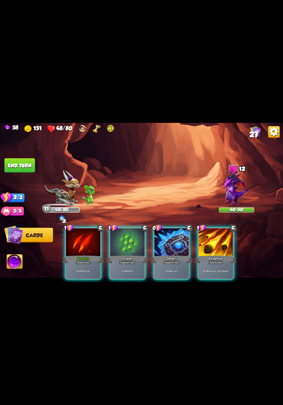
click at [165, 264] on div "Gain 4 armor." at bounding box center [172, 271] width 34 height 15
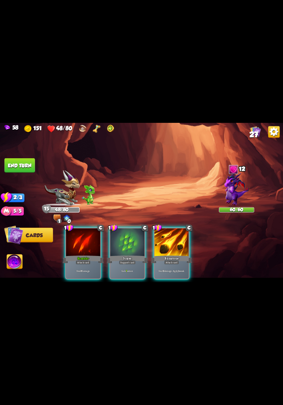
click at [168, 270] on p "Deal 6 damage. Apply 1 weak." at bounding box center [172, 272] width 33 height 4
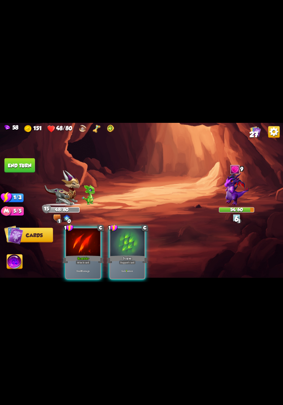
click at [88, 269] on div "Deal 8 damage." at bounding box center [83, 271] width 34 height 15
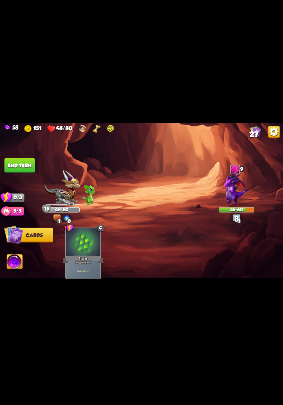
click at [16, 164] on button "End turn" at bounding box center [20, 165] width 30 height 15
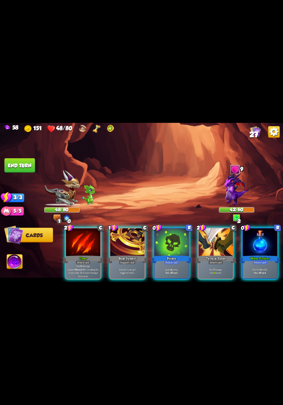
click at [172, 260] on div "Potion card" at bounding box center [171, 262] width 15 height 4
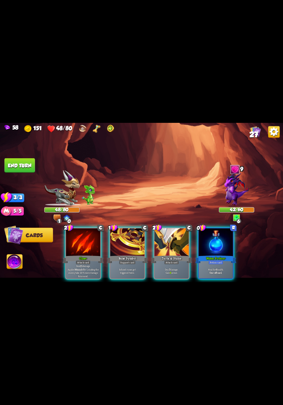
click at [221, 264] on div "Heal for 6 health. One-off card." at bounding box center [216, 271] width 34 height 15
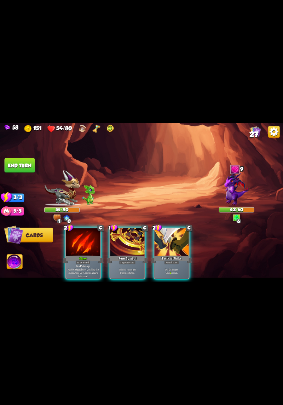
click at [175, 269] on p "Deal 7 damage. Gain 9 armor." at bounding box center [172, 271] width 33 height 7
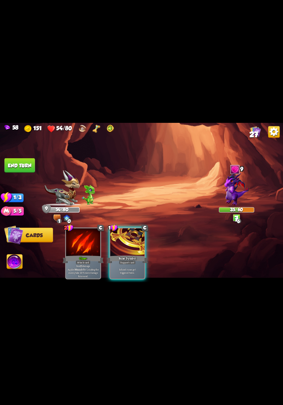
click at [25, 163] on button "End turn" at bounding box center [20, 165] width 30 height 15
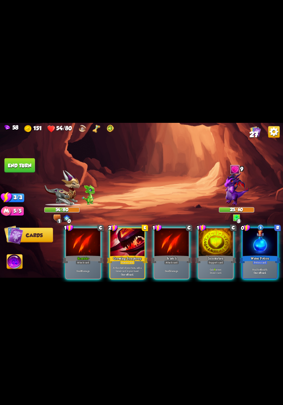
click at [269, 255] on div "Water Potion" at bounding box center [260, 259] width 41 height 9
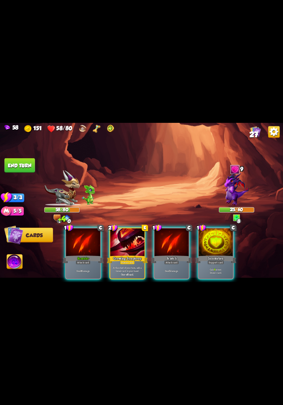
click at [212, 264] on div "Gain 8 armor. Draw 1 card." at bounding box center [216, 271] width 34 height 15
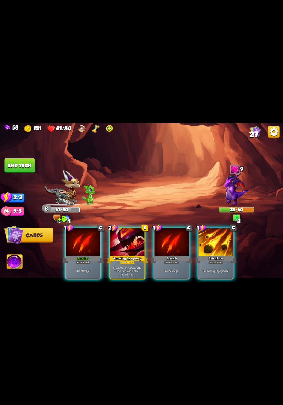
click at [77, 270] on p "Deal 8 damage." at bounding box center [83, 272] width 33 height 4
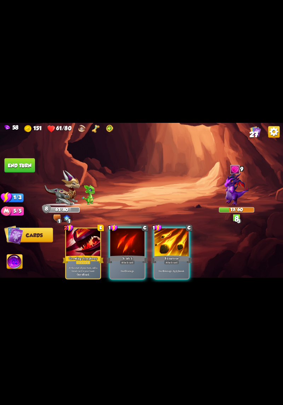
click at [171, 264] on div "Deal 6 damage. Apply 1 weak." at bounding box center [172, 271] width 34 height 15
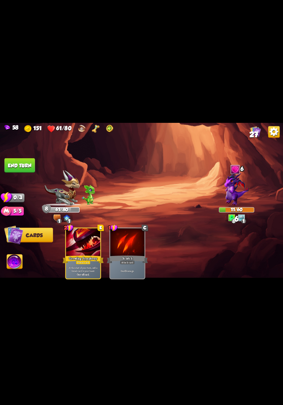
click at [23, 162] on button "End turn" at bounding box center [20, 165] width 30 height 15
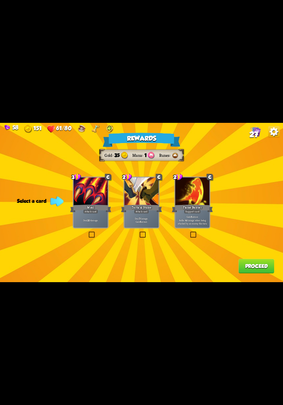
click at [139, 232] on label at bounding box center [139, 232] width 0 height 0
click at [0, 0] on input "checkbox" at bounding box center [0, 0] width 0 height 0
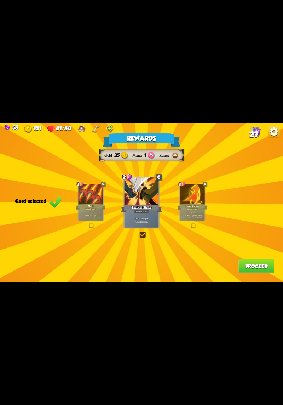
click at [240, 268] on button "Proceed" at bounding box center [257, 266] width 36 height 15
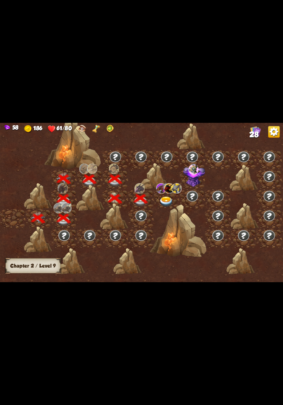
click at [169, 198] on img at bounding box center [166, 202] width 14 height 10
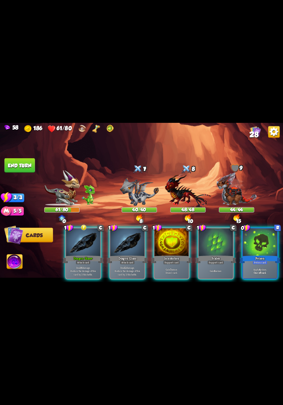
click at [171, 260] on div "Support card" at bounding box center [171, 262] width 17 height 4
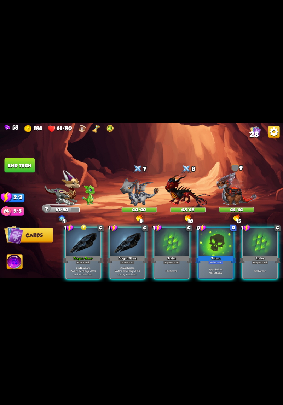
click at [71, 264] on div "Deal 16 damage. Reduce the damage of this card by 2 this battle." at bounding box center [83, 271] width 34 height 15
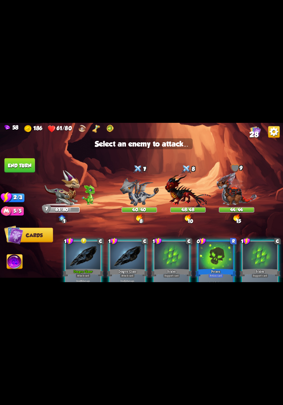
click at [178, 196] on img at bounding box center [188, 191] width 46 height 34
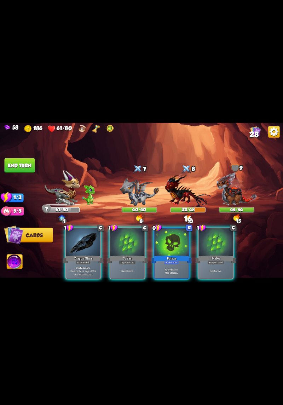
click at [174, 264] on div "Apply 4 poison. One-off card." at bounding box center [172, 271] width 34 height 15
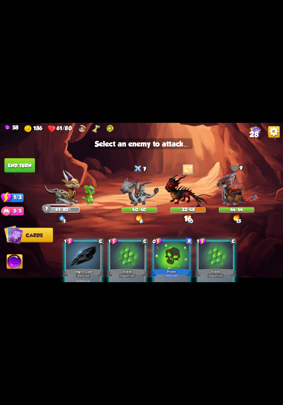
click at [137, 195] on img at bounding box center [139, 192] width 39 height 28
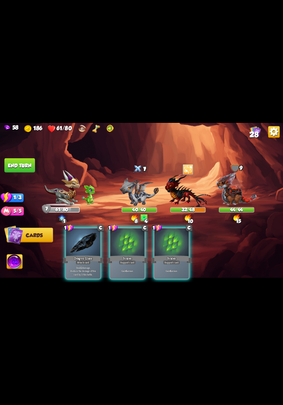
click at [91, 260] on div "Attack card" at bounding box center [83, 262] width 15 height 4
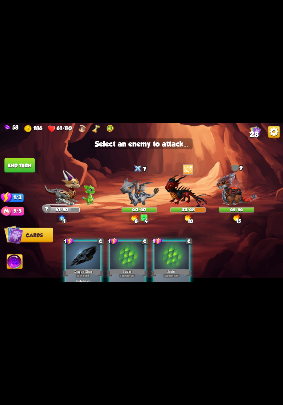
click at [137, 194] on img at bounding box center [139, 192] width 39 height 28
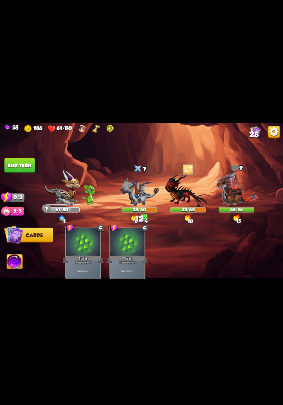
click at [23, 169] on button "End turn" at bounding box center [19, 165] width 30 height 15
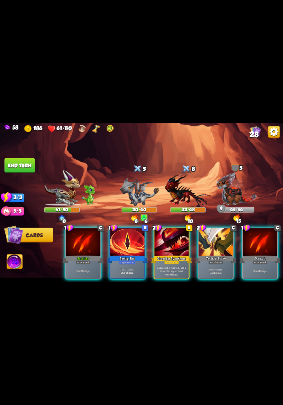
click at [214, 264] on div "Deal 7 damage. Gain 8 armor." at bounding box center [216, 271] width 34 height 15
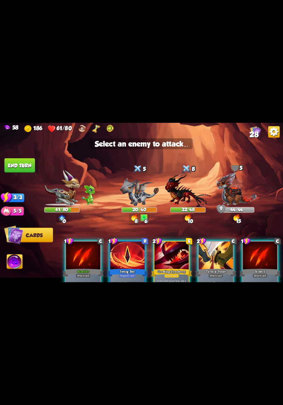
click at [147, 192] on img at bounding box center [139, 192] width 39 height 28
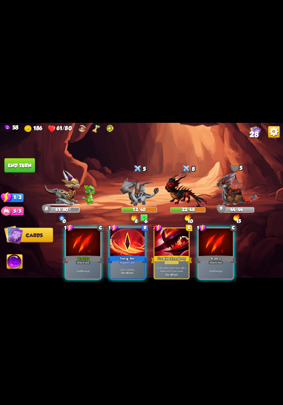
click at [121, 271] on b "One-off card." at bounding box center [127, 273] width 13 height 4
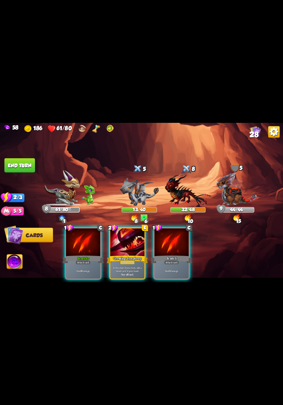
click at [130, 266] on p "At the start of your turn, add a Growl card to your hand." at bounding box center [127, 269] width 33 height 7
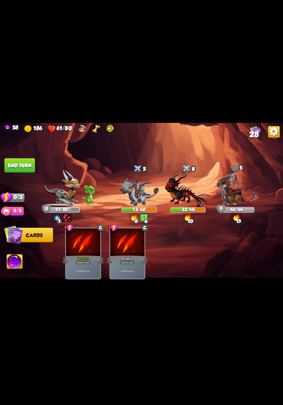
click at [7, 168] on button "End turn" at bounding box center [20, 165] width 30 height 15
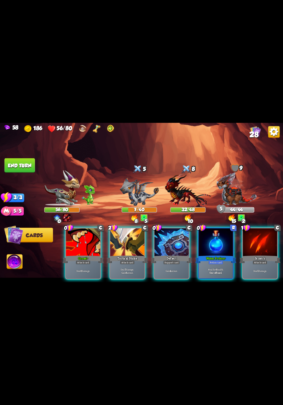
click at [173, 264] on div "Gain 4 armor." at bounding box center [172, 271] width 34 height 15
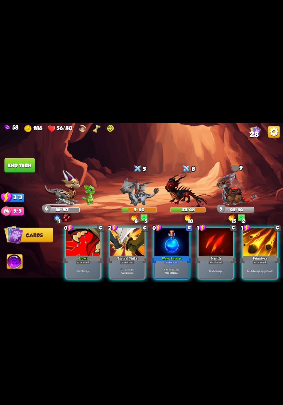
click at [177, 268] on p "Heal for 6 health." at bounding box center [172, 270] width 33 height 4
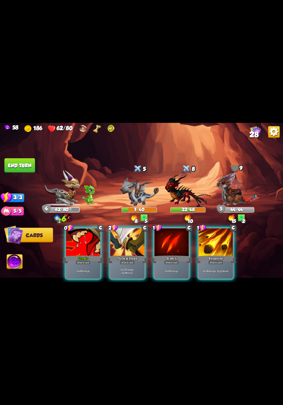
click at [131, 264] on div "Deal 7 damage. Gain 8 armor." at bounding box center [128, 271] width 34 height 15
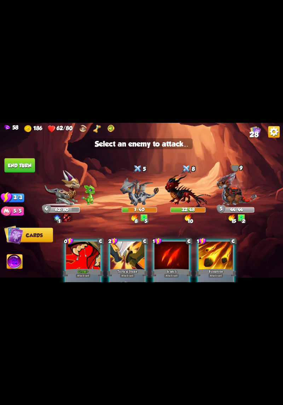
click at [142, 196] on img at bounding box center [139, 192] width 39 height 28
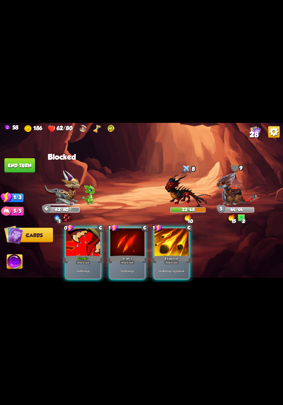
click at [79, 260] on div "Attack card" at bounding box center [83, 262] width 15 height 4
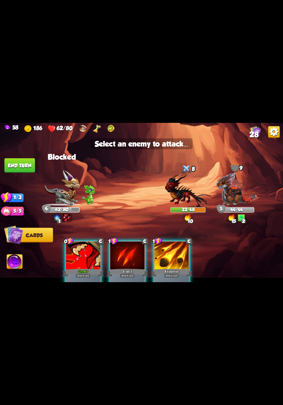
click at [177, 191] on img at bounding box center [188, 191] width 46 height 34
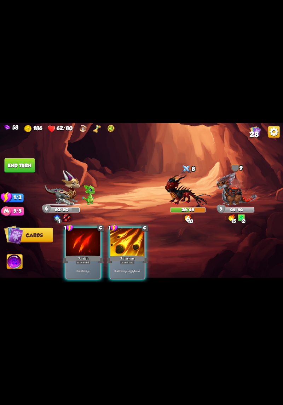
click at [128, 264] on div "Deal 6 damage. Apply 1 weak." at bounding box center [128, 271] width 34 height 15
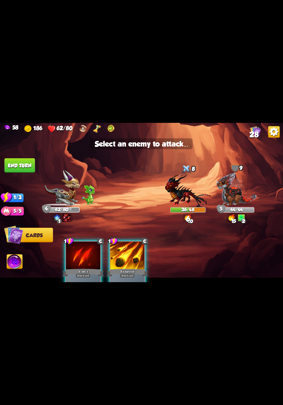
click at [187, 200] on img at bounding box center [188, 191] width 46 height 34
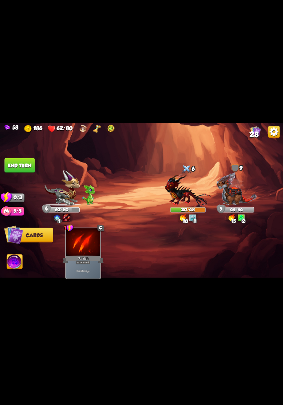
click at [17, 161] on button "End turn" at bounding box center [19, 165] width 31 height 15
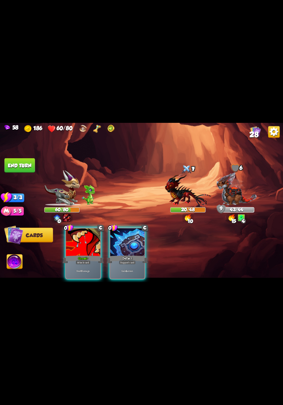
click at [130, 264] on div "Gain 4 armor." at bounding box center [128, 271] width 34 height 15
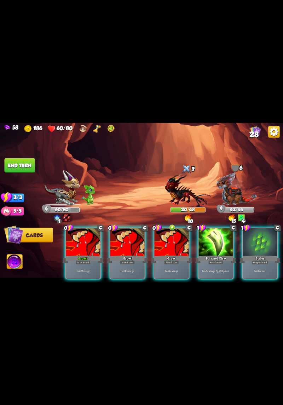
click at [171, 270] on p "Deal 4 damage." at bounding box center [172, 272] width 33 height 4
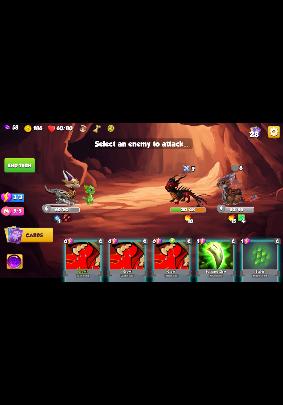
click at [232, 196] on img at bounding box center [237, 189] width 41 height 34
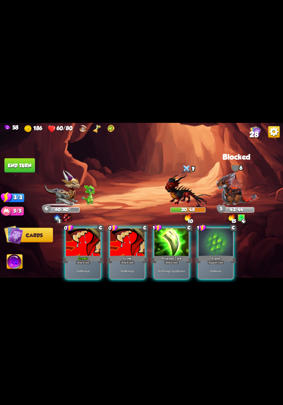
click at [169, 255] on div "Poisoned Claw" at bounding box center [171, 259] width 41 height 9
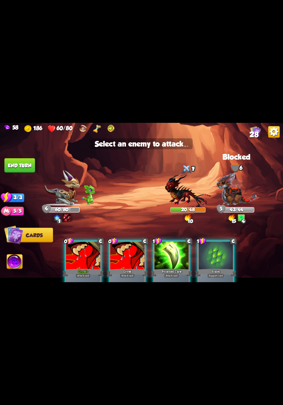
click at [186, 195] on img at bounding box center [188, 191] width 46 height 34
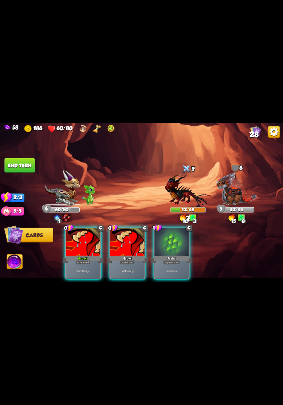
click at [170, 260] on div "Support card" at bounding box center [171, 262] width 17 height 4
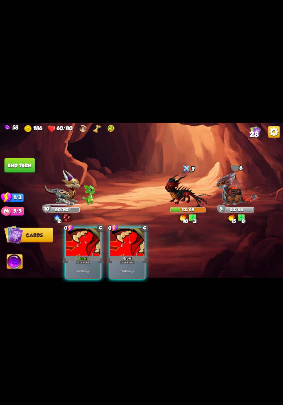
click at [92, 264] on div "Deal 6 damage." at bounding box center [83, 271] width 34 height 15
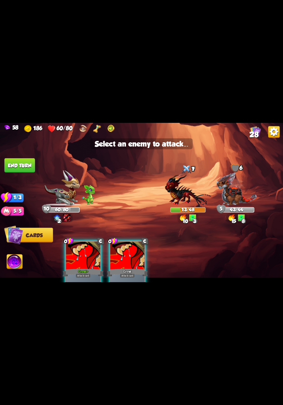
click at [181, 195] on img at bounding box center [188, 191] width 46 height 34
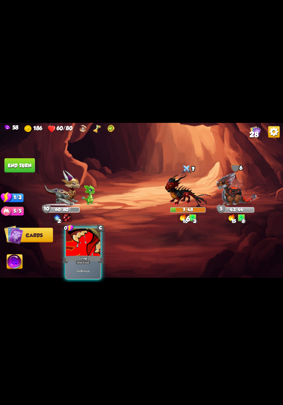
click at [87, 260] on div "Attack card" at bounding box center [83, 262] width 15 height 4
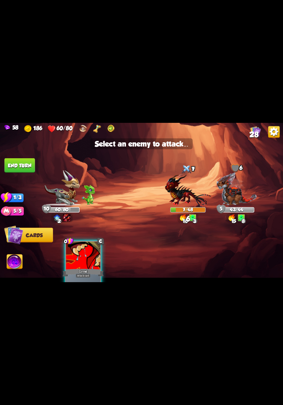
click at [186, 189] on img at bounding box center [188, 191] width 46 height 34
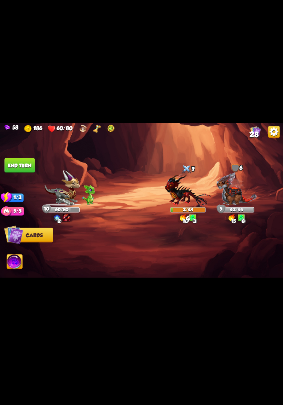
click at [13, 164] on button "End turn" at bounding box center [20, 165] width 30 height 15
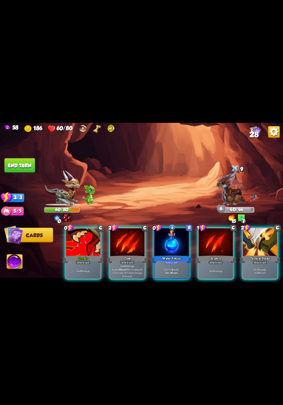
click at [174, 260] on div "Potion card" at bounding box center [171, 262] width 15 height 4
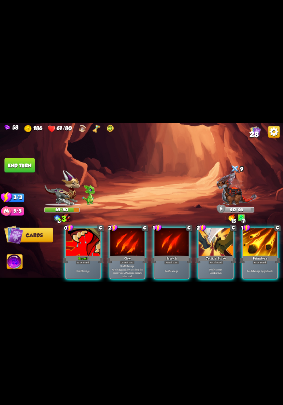
click at [85, 270] on p "Deal 6 damage." at bounding box center [83, 272] width 33 height 4
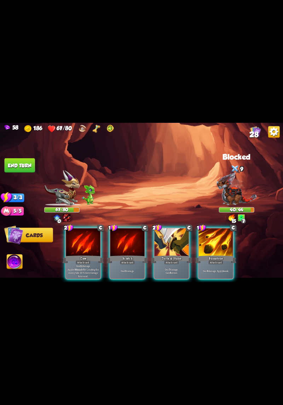
click at [123, 260] on div "Attack card" at bounding box center [127, 262] width 15 height 4
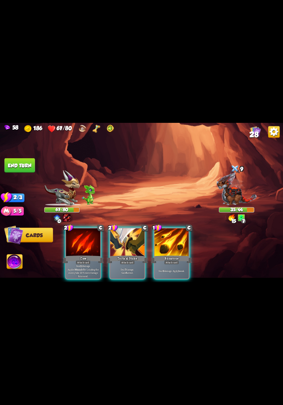
click at [128, 264] on div "Deal 7 damage. Gain 8 armor." at bounding box center [128, 271] width 34 height 15
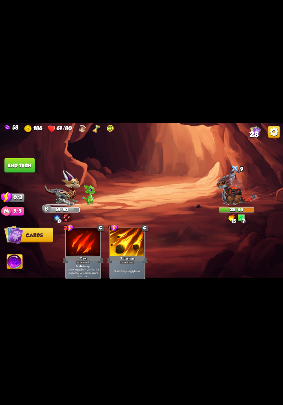
click at [14, 167] on button "End turn" at bounding box center [20, 165] width 30 height 15
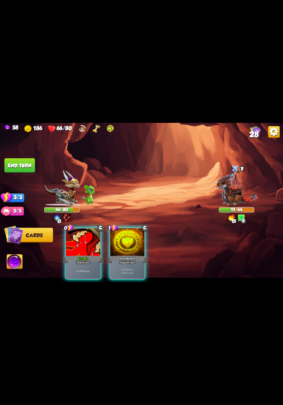
click at [75, 264] on div "Deal 6 damage." at bounding box center [83, 271] width 34 height 15
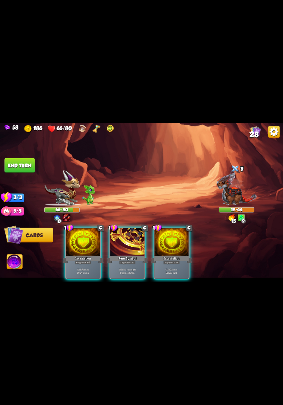
click at [75, 268] on p "Gain 7 armor. Draw 1 card." at bounding box center [83, 271] width 33 height 7
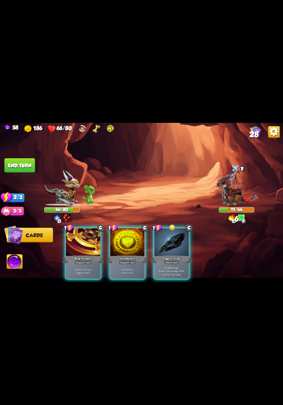
click at [124, 268] on p "Gain 7 armor. Draw 1 card." at bounding box center [127, 271] width 33 height 7
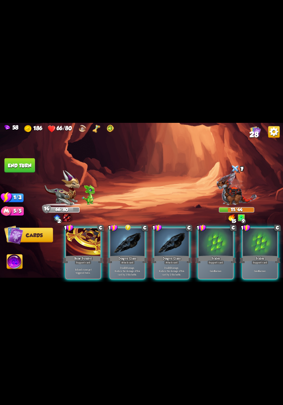
click at [126, 266] on b "10" at bounding box center [125, 268] width 2 height 4
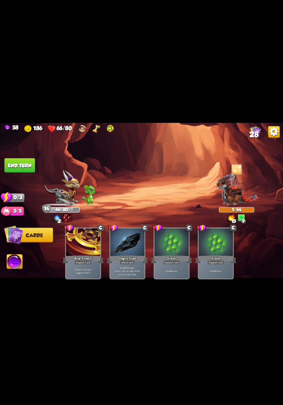
click at [13, 165] on button "End turn" at bounding box center [20, 165] width 30 height 15
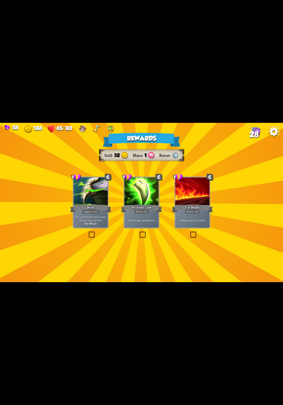
click at [146, 201] on div at bounding box center [142, 192] width 34 height 29
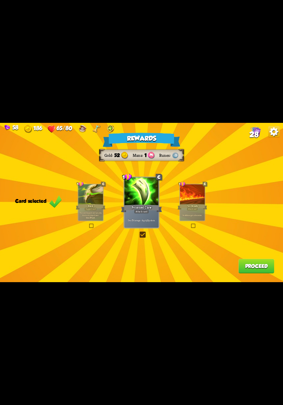
click at [258, 271] on button "Proceed" at bounding box center [257, 266] width 36 height 15
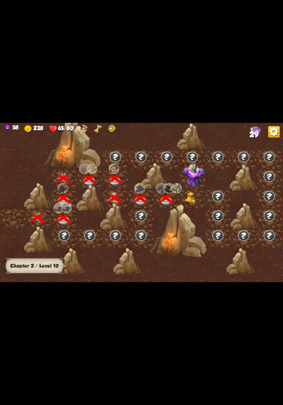
click at [190, 201] on img at bounding box center [192, 197] width 14 height 11
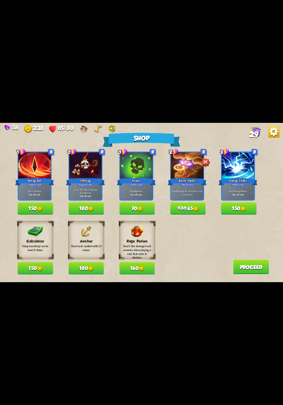
click at [147, 205] on button "70" at bounding box center [137, 209] width 35 height 12
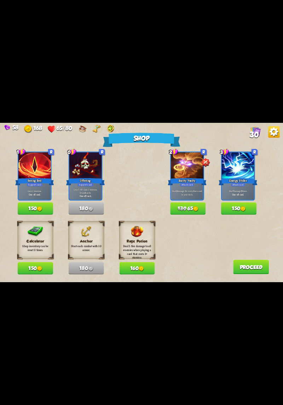
click at [25, 203] on button "150" at bounding box center [35, 209] width 35 height 12
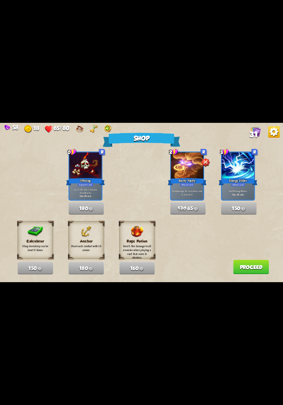
click at [257, 268] on button "Proceed" at bounding box center [252, 267] width 36 height 15
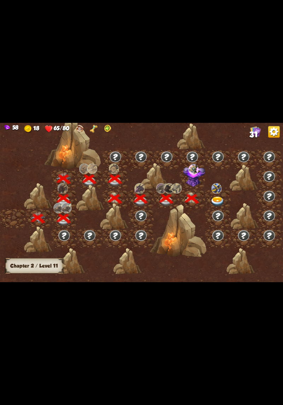
scroll to position [0, 108]
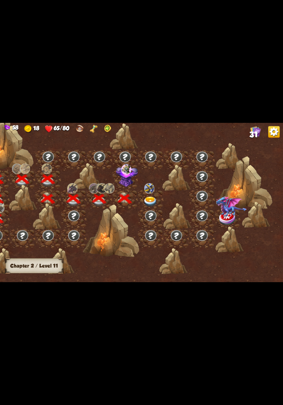
click at [150, 195] on div at bounding box center [151, 200] width 26 height 20
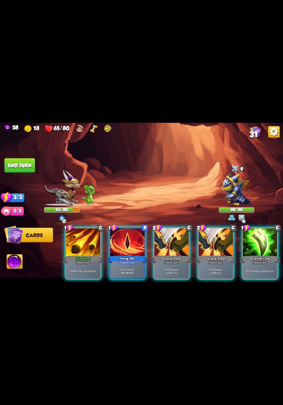
click at [169, 268] on b "7" at bounding box center [169, 270] width 1 height 4
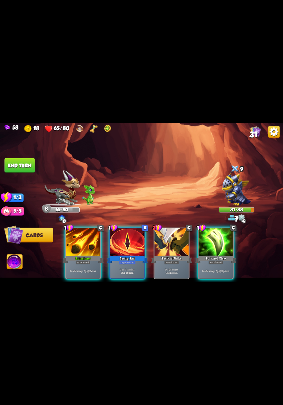
click at [130, 271] on b "One-off card." at bounding box center [127, 273] width 13 height 4
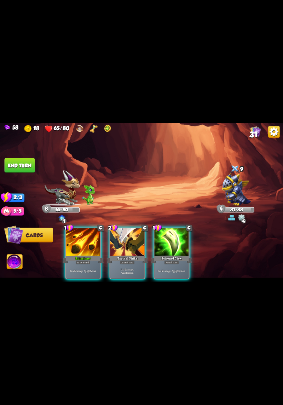
click at [173, 260] on div "Attack card" at bounding box center [171, 262] width 15 height 4
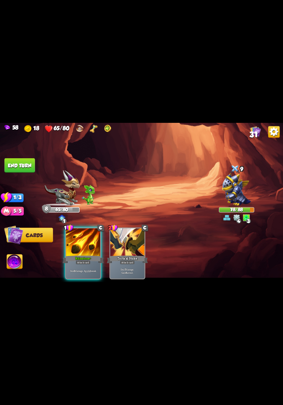
click at [18, 161] on button "End turn" at bounding box center [20, 165] width 30 height 15
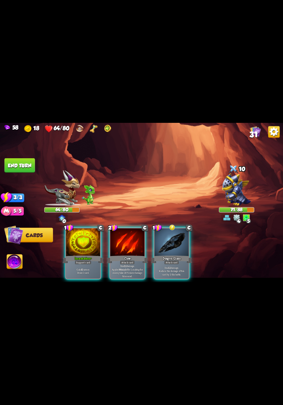
click at [77, 269] on p "Gain 10 armor. Draw 1 card." at bounding box center [83, 271] width 33 height 7
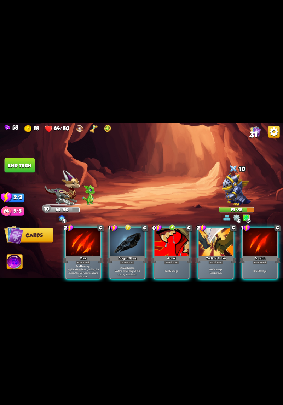
click at [128, 271] on p "Deal 12 damage. Reduce the damage of this card by 2 this battle." at bounding box center [127, 271] width 33 height 10
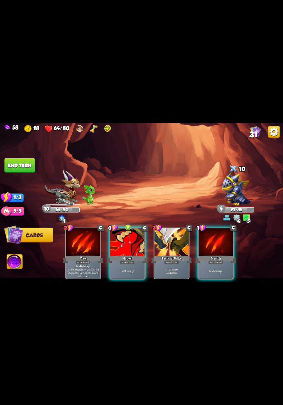
click at [133, 270] on p "Deal 4 damage." at bounding box center [127, 272] width 33 height 4
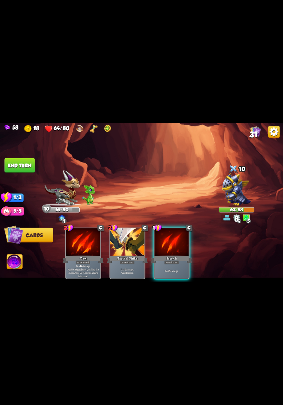
click at [171, 264] on div "Deal 5 damage." at bounding box center [172, 271] width 34 height 15
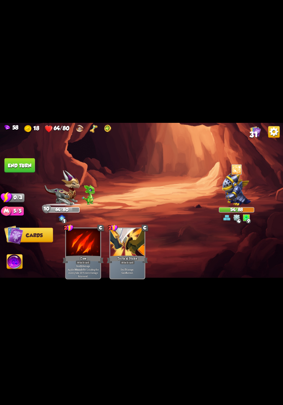
click at [24, 162] on button "End turn" at bounding box center [20, 165] width 30 height 15
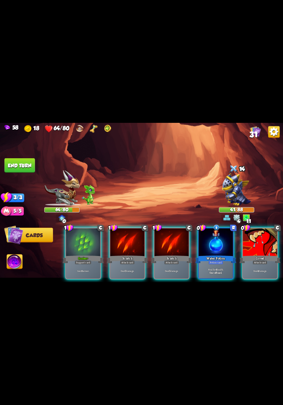
click at [216, 260] on div "Potion card" at bounding box center [216, 262] width 15 height 4
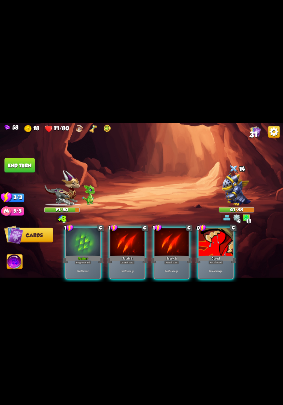
click at [86, 270] on p "Gain 9 armor." at bounding box center [83, 272] width 33 height 4
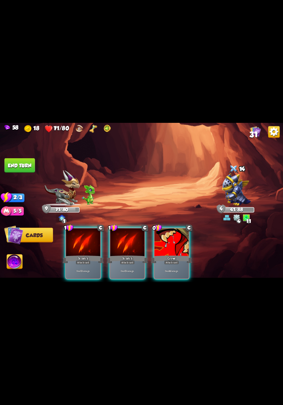
click at [164, 270] on p "Deal 4 damage." at bounding box center [172, 272] width 33 height 4
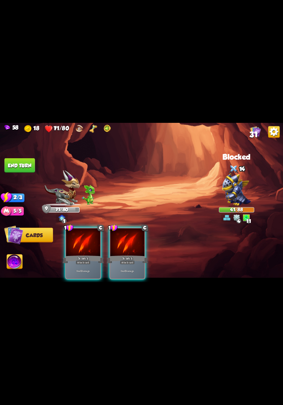
click at [135, 264] on div "Deal 5 damage." at bounding box center [128, 271] width 34 height 15
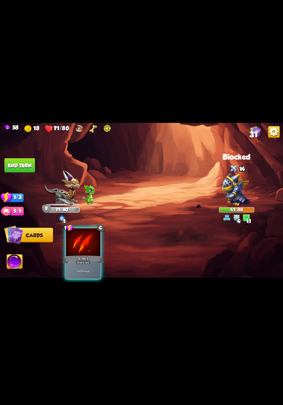
click at [83, 264] on div "Deal 5 damage." at bounding box center [83, 271] width 34 height 15
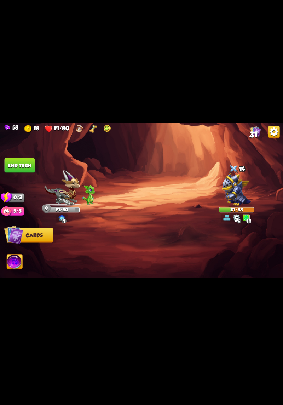
click at [13, 164] on button "End turn" at bounding box center [20, 165] width 30 height 15
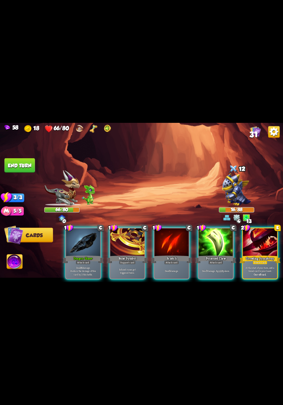
click at [209, 255] on div "Poisoned Claw" at bounding box center [216, 259] width 41 height 9
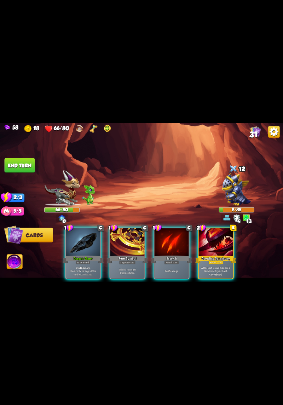
click at [178, 255] on div "Scratch" at bounding box center [171, 259] width 41 height 9
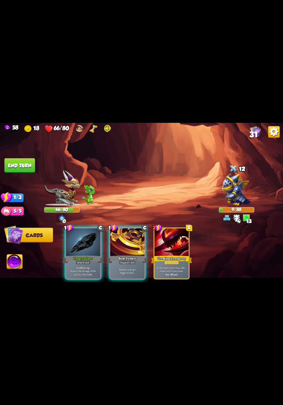
click at [184, 245] on div at bounding box center [172, 243] width 34 height 29
click at [84, 266] on p "Deal 16 damage. Reduce the damage of this card by 2 this battle." at bounding box center [83, 271] width 33 height 10
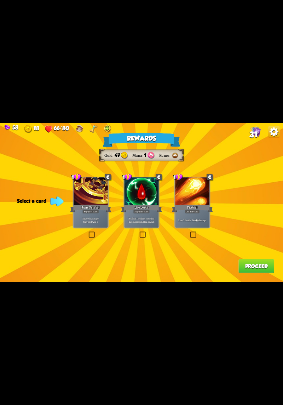
click at [89, 213] on div "Support card" at bounding box center [91, 212] width 17 height 4
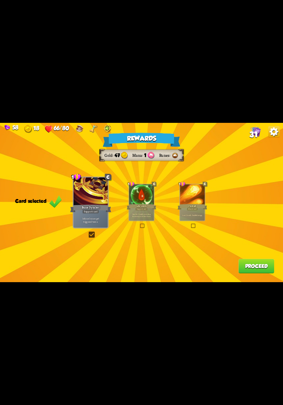
click at [252, 265] on button "Proceed" at bounding box center [257, 266] width 36 height 15
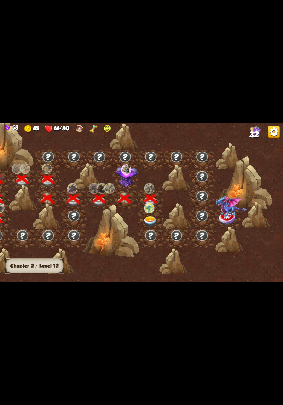
click at [148, 217] on img at bounding box center [151, 222] width 14 height 10
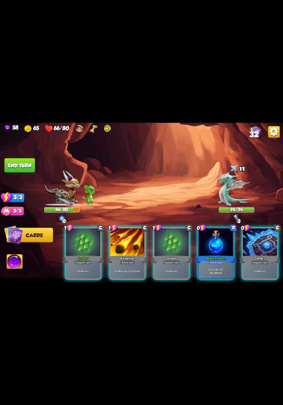
click at [217, 264] on div "Heal for 6 health. One-off card." at bounding box center [216, 271] width 34 height 15
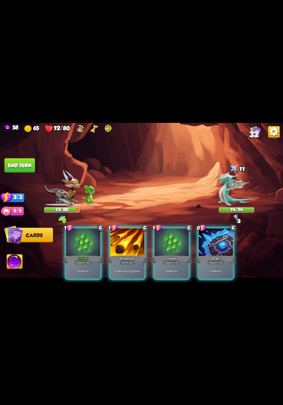
click at [209, 270] on p "Gain 4 armor." at bounding box center [216, 272] width 33 height 4
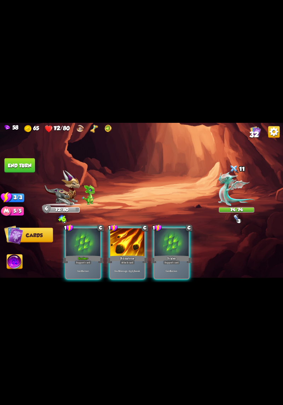
click at [128, 269] on div "Deal 6 damage. Apply 1 weak." at bounding box center [128, 271] width 34 height 15
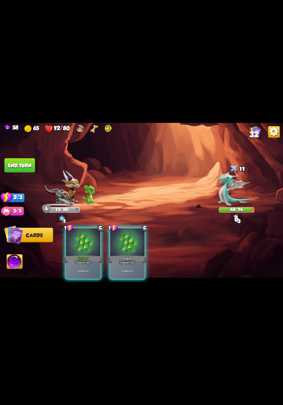
click at [93, 264] on div "Gain 9 armor." at bounding box center [83, 271] width 34 height 15
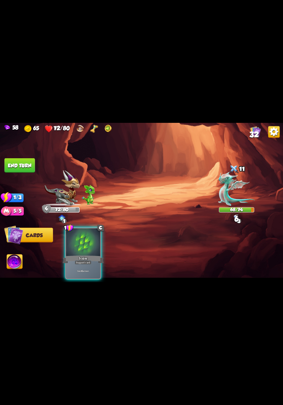
click at [84, 270] on p "Gain 6 armor." at bounding box center [83, 272] width 33 height 4
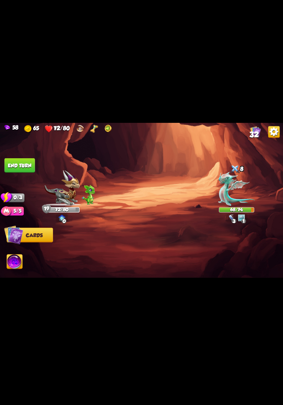
click at [14, 160] on button "End turn" at bounding box center [20, 165] width 30 height 15
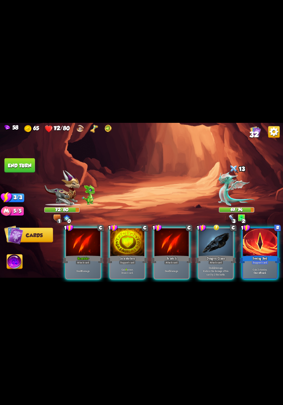
click at [215, 266] on p "Deal 12 damage. Reduce the damage of this card by 2 this battle." at bounding box center [216, 271] width 33 height 10
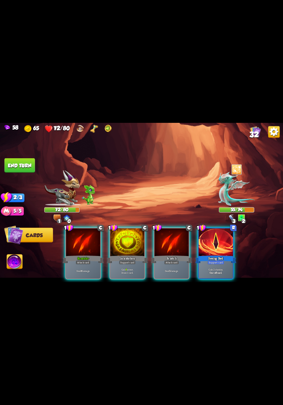
click at [171, 264] on div "Deal 5 damage." at bounding box center [172, 271] width 34 height 15
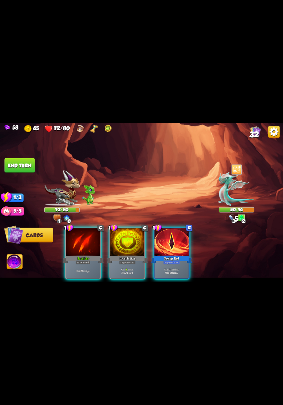
click at [81, 270] on b "8" at bounding box center [81, 272] width 1 height 4
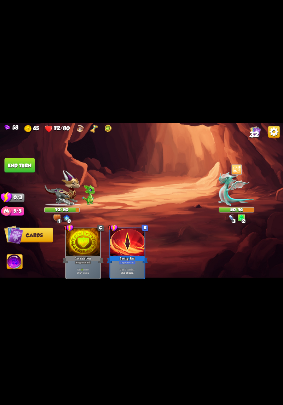
click at [22, 164] on button "End turn" at bounding box center [20, 165] width 30 height 15
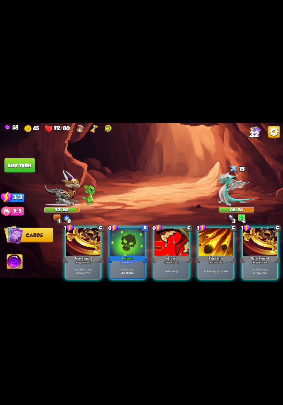
click at [123, 271] on b "One-off card." at bounding box center [127, 273] width 13 height 4
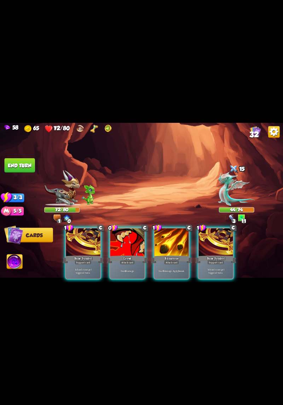
click at [125, 274] on div "Deal 4 damage." at bounding box center [128, 271] width 34 height 15
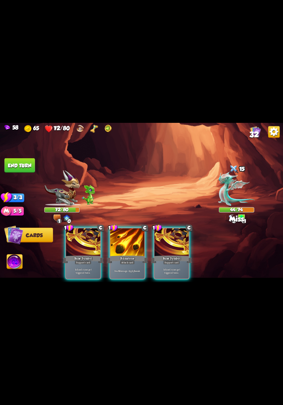
click at [128, 270] on p "Deal 6 damage. Apply 1 weak." at bounding box center [127, 272] width 33 height 4
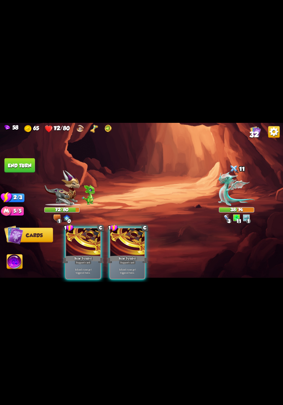
click at [123, 268] on p "Infused runes get triggered twice." at bounding box center [127, 271] width 33 height 7
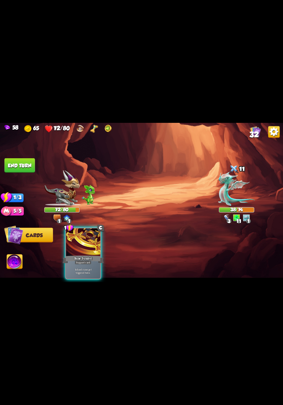
click at [93, 268] on p "Infused runes get triggered twice." at bounding box center [83, 271] width 33 height 7
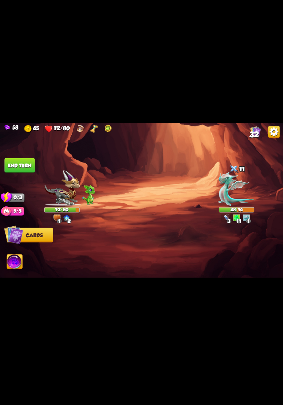
click at [19, 161] on button "End turn" at bounding box center [20, 165] width 30 height 15
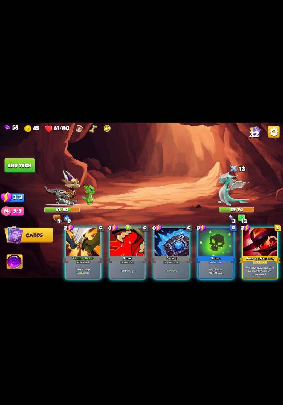
click at [209, 255] on div "Poison" at bounding box center [216, 259] width 41 height 9
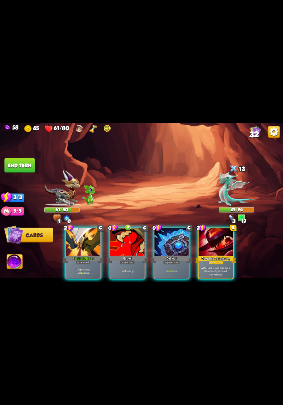
click at [132, 264] on div "Deal 4 damage." at bounding box center [128, 271] width 34 height 15
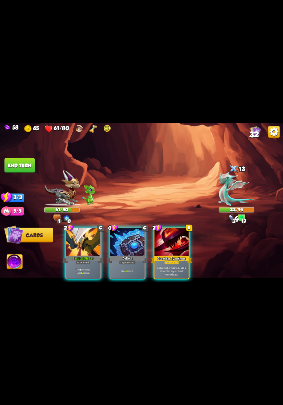
click at [125, 270] on div "Gain 5 armor." at bounding box center [128, 271] width 34 height 15
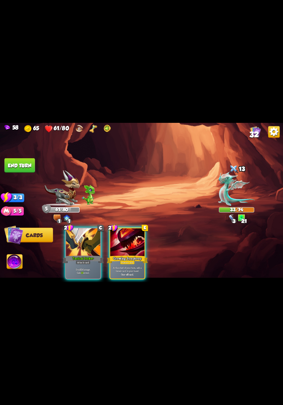
click at [84, 269] on p "Deal 10 damage. Gain 13 armor." at bounding box center [83, 271] width 33 height 7
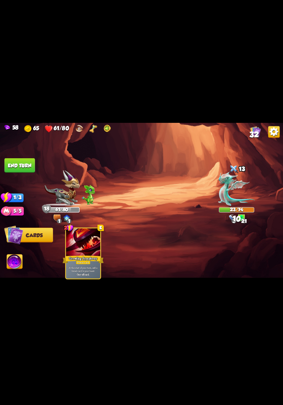
click at [17, 162] on button "End turn" at bounding box center [20, 165] width 30 height 15
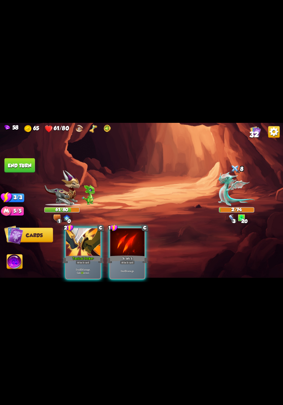
click at [92, 268] on p "Deal 10 damage. Gain 13 armor." at bounding box center [83, 271] width 33 height 7
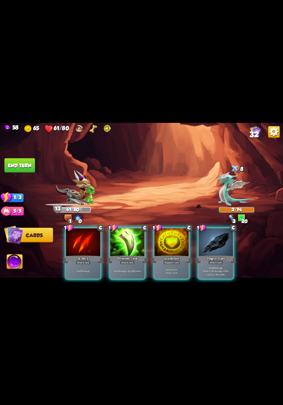
click at [151, 264] on div "Incantation" at bounding box center [171, 259] width 41 height 9
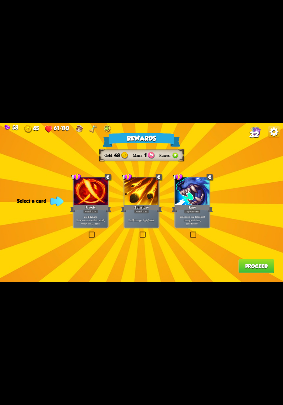
click at [137, 228] on div "Deal 6 damage. Apply 1 weak." at bounding box center [142, 220] width 34 height 15
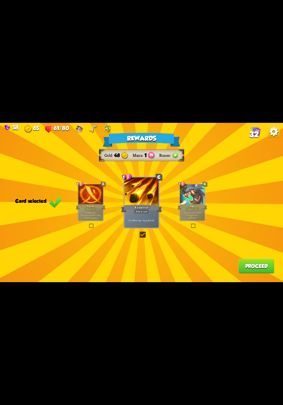
click at [245, 270] on button "Proceed" at bounding box center [257, 266] width 36 height 15
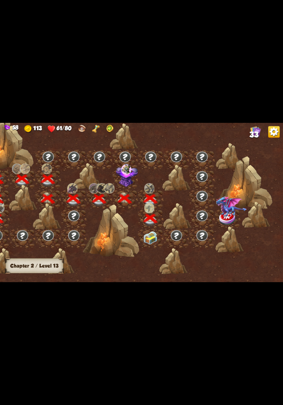
click at [148, 241] on img at bounding box center [151, 237] width 14 height 13
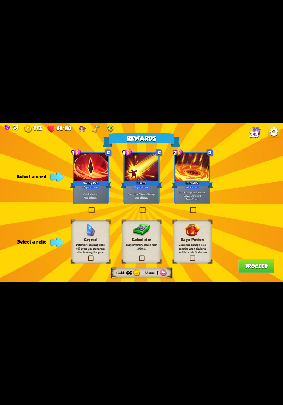
click at [88, 200] on div "Gain 2 stamina. One-off card." at bounding box center [91, 196] width 34 height 15
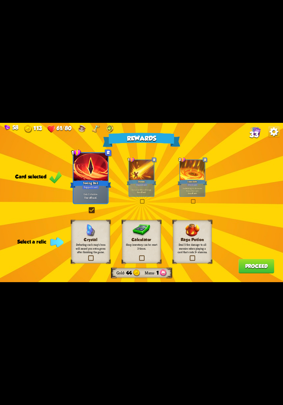
click at [149, 249] on div "Calculator Shop inventory can be reset 3 times." at bounding box center [141, 242] width 39 height 44
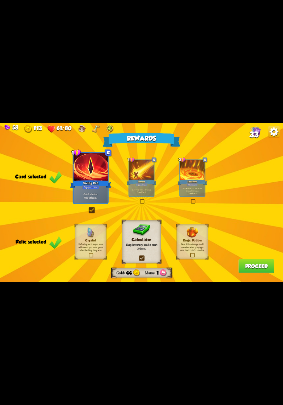
click at [256, 265] on button "Proceed" at bounding box center [257, 266] width 36 height 15
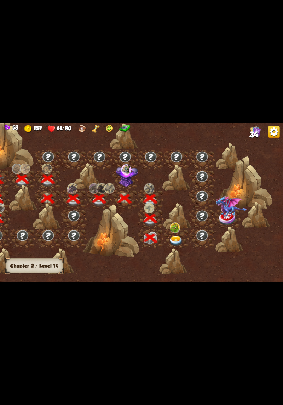
click at [176, 238] on img at bounding box center [176, 241] width 14 height 10
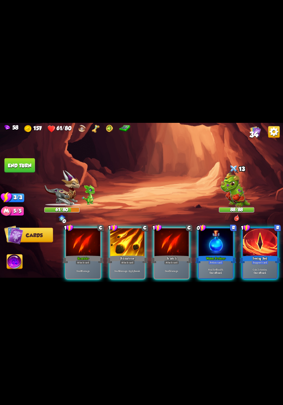
click at [210, 264] on div "Heal for 6 health. One-off card." at bounding box center [216, 271] width 34 height 15
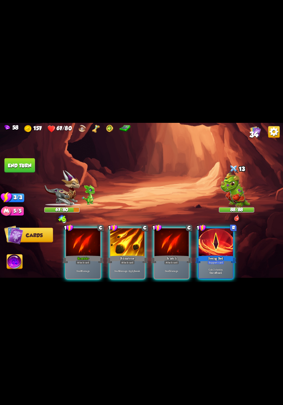
click at [208, 271] on div "One-off card." at bounding box center [216, 273] width 33 height 4
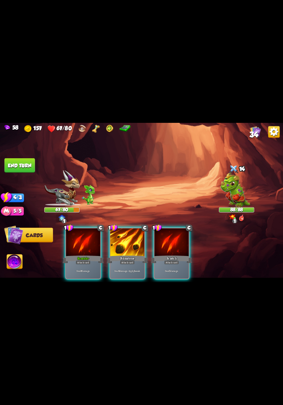
click at [169, 270] on b "5" at bounding box center [169, 272] width 1 height 4
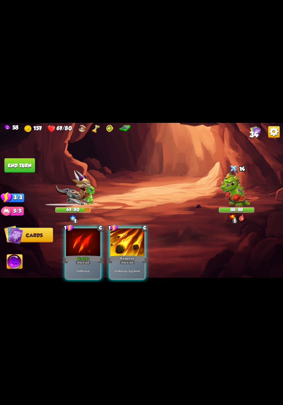
click at [130, 264] on div "Deal 6 damage. Apply 1 weak." at bounding box center [128, 271] width 34 height 15
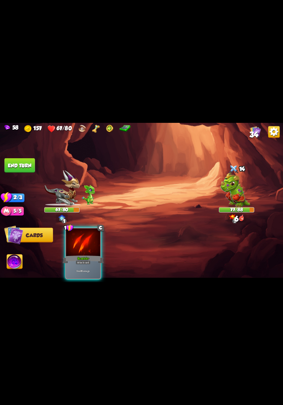
click at [88, 270] on p "Deal 8 damage." at bounding box center [83, 272] width 33 height 4
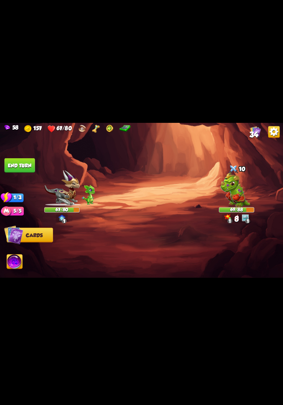
click at [16, 161] on button "End turn" at bounding box center [20, 165] width 30 height 15
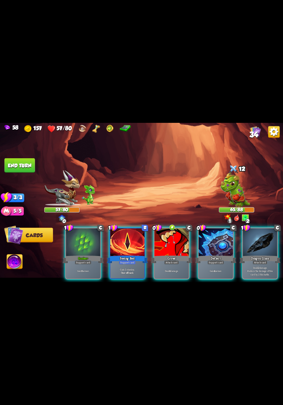
click at [215, 255] on div "Deflect" at bounding box center [216, 259] width 41 height 9
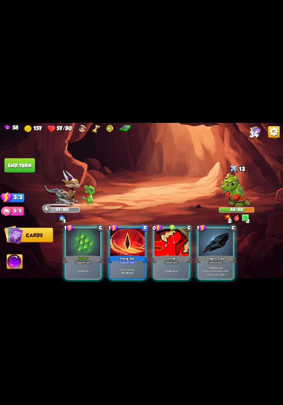
click at [169, 270] on b "4" at bounding box center [169, 272] width 1 height 4
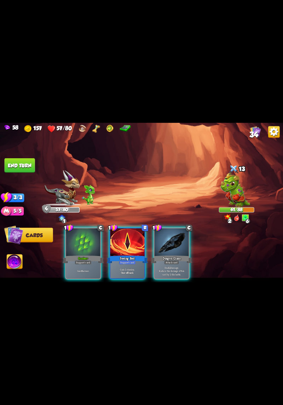
click at [163, 268] on p "Deal 12 damage. Reduce the damage of this card by 2 this battle." at bounding box center [172, 271] width 33 height 10
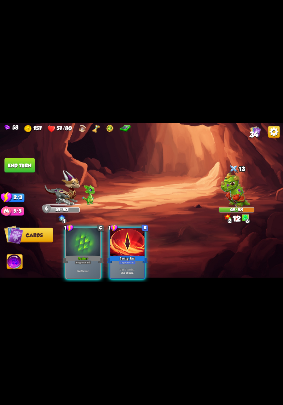
click at [129, 270] on div "Gain 2 stamina. One-off card." at bounding box center [128, 271] width 34 height 15
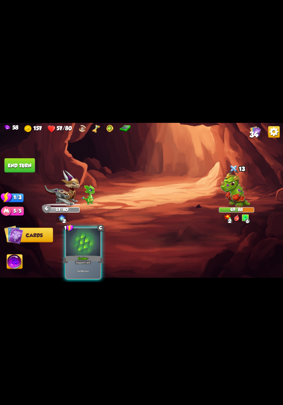
click at [98, 273] on div "Gain 9 armor." at bounding box center [83, 271] width 34 height 15
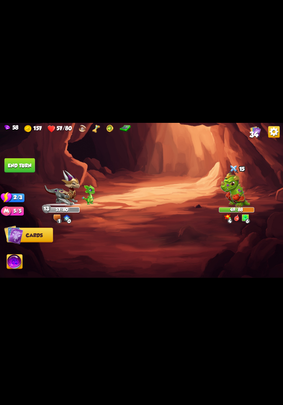
click at [16, 161] on button "End turn" at bounding box center [20, 165] width 30 height 15
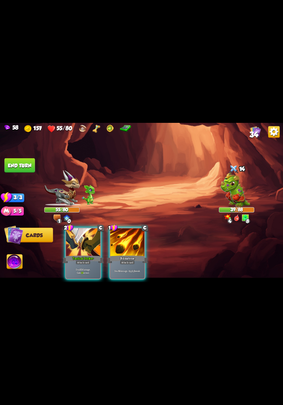
click at [91, 268] on p "Deal 10 damage. Gain 13 armor." at bounding box center [83, 271] width 33 height 7
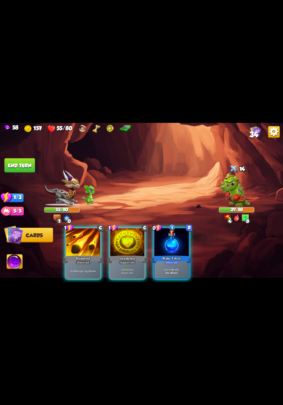
click at [85, 270] on div "Deal 6 damage. Apply 1 weak." at bounding box center [83, 271] width 34 height 15
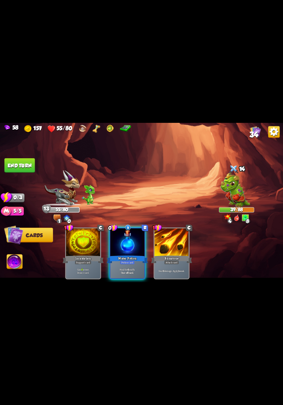
click at [130, 271] on b "One-off card." at bounding box center [127, 273] width 13 height 4
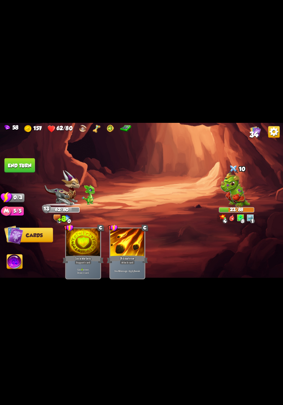
click at [17, 160] on button "End turn" at bounding box center [20, 165] width 30 height 15
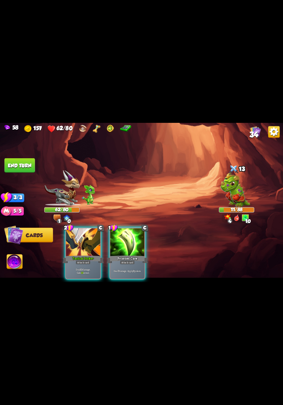
click at [79, 273] on div "Deal 10 damage. Gain 13 armor." at bounding box center [83, 271] width 34 height 15
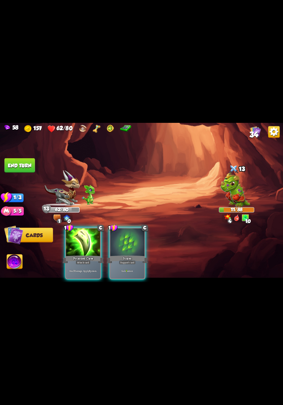
click at [91, 264] on div "Deal 7 damage. Apply 3 poison." at bounding box center [83, 271] width 34 height 15
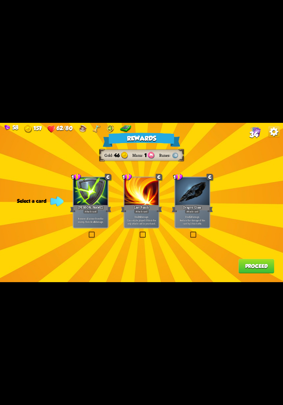
click at [200, 227] on div "Deal 12 damage. Reduce the damage of this card by 2 this battle." at bounding box center [192, 220] width 34 height 15
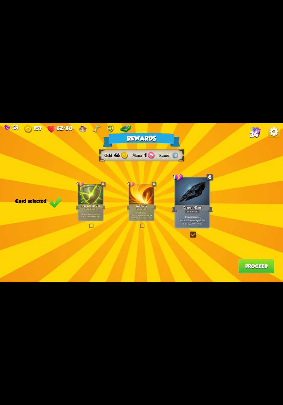
click at [250, 265] on button "Proceed" at bounding box center [257, 266] width 36 height 15
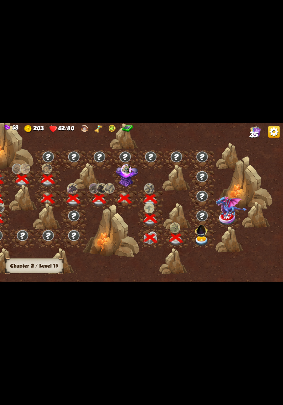
click at [202, 246] on img at bounding box center [202, 241] width 14 height 10
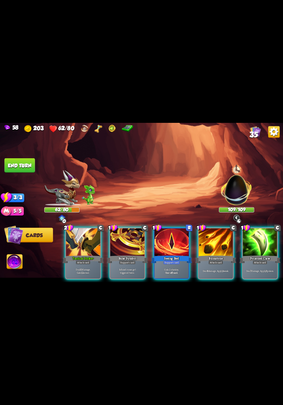
click at [175, 268] on p "Gain 2 stamina." at bounding box center [172, 270] width 33 height 4
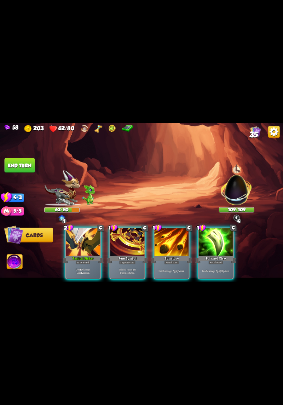
click at [173, 270] on p "Deal 6 damage. Apply 1 weak." at bounding box center [172, 272] width 33 height 4
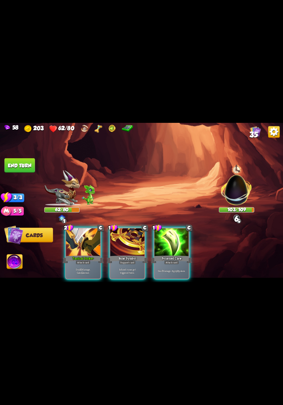
click at [176, 270] on p "Deal 7 damage. Apply 3 poison." at bounding box center [172, 272] width 33 height 4
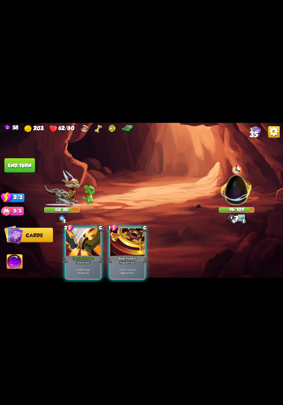
click at [90, 270] on div "Deal 10 damage. Gain 12 armor." at bounding box center [83, 271] width 34 height 15
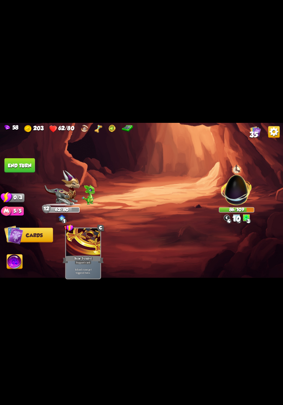
click at [15, 162] on button "End turn" at bounding box center [20, 165] width 30 height 15
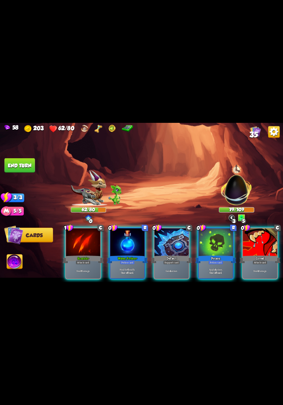
click at [133, 271] on b "One-off card." at bounding box center [127, 273] width 13 height 4
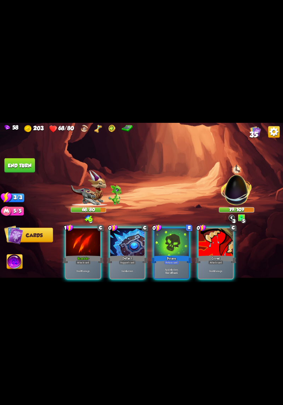
click at [133, 270] on p "Gain 4 armor." at bounding box center [127, 272] width 33 height 4
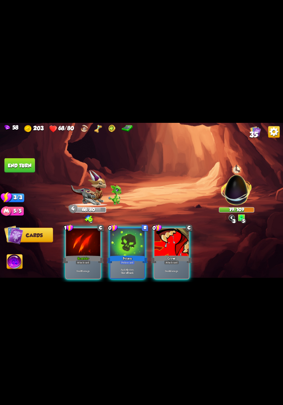
click at [135, 271] on div "One-off card." at bounding box center [127, 273] width 33 height 4
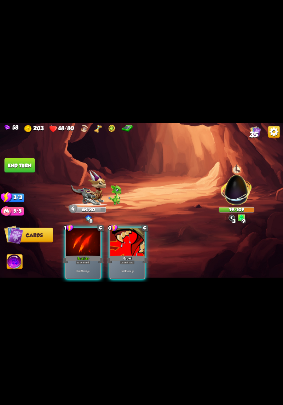
click at [135, 270] on p "Deal 4 damage." at bounding box center [127, 272] width 33 height 4
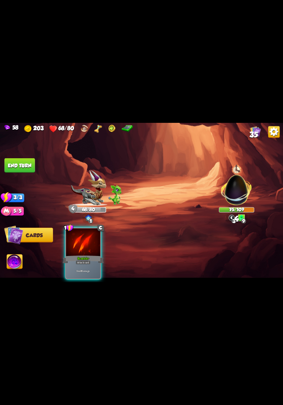
click at [91, 264] on div "Deal 8 damage." at bounding box center [83, 271] width 34 height 15
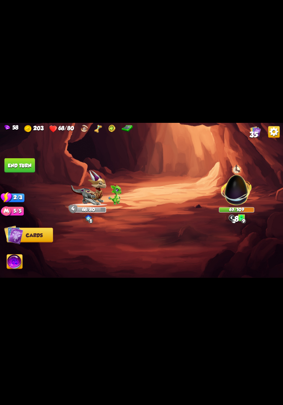
click at [15, 159] on button "End turn" at bounding box center [20, 165] width 30 height 15
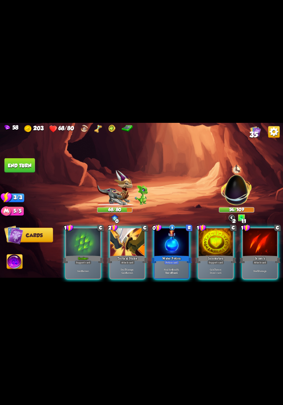
click at [164, 264] on div "Heal for 4 health. One-off card." at bounding box center [172, 271] width 34 height 15
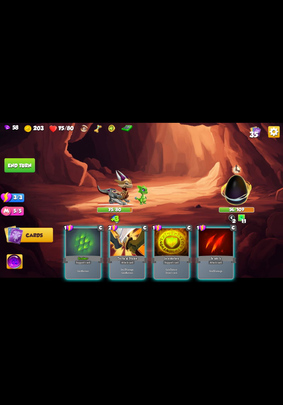
click at [175, 268] on p "Gain 7 armor. Draw 1 card." at bounding box center [172, 271] width 33 height 7
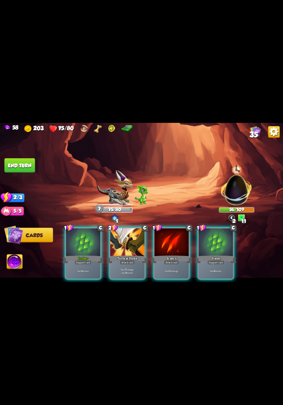
click at [130, 268] on p "Deal 7 damage. Gain 8 armor." at bounding box center [127, 271] width 33 height 7
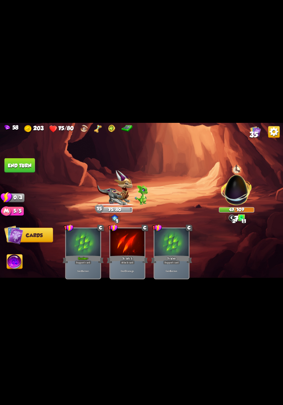
click at [18, 159] on button "End turn" at bounding box center [20, 165] width 30 height 15
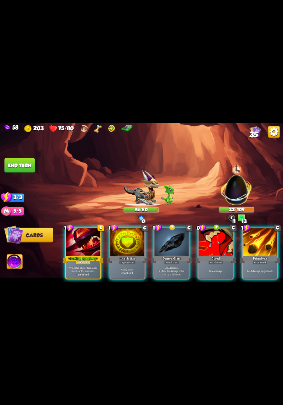
click at [212, 264] on div "Deal 4 damage." at bounding box center [216, 271] width 34 height 15
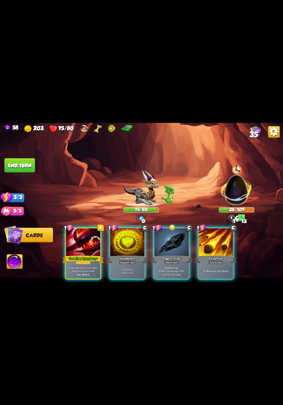
click at [177, 260] on div "Attack card" at bounding box center [171, 262] width 15 height 4
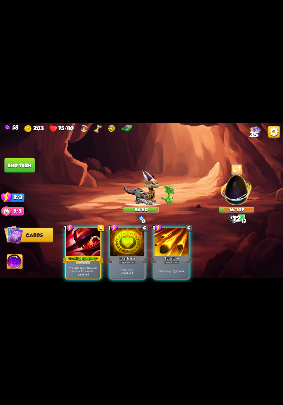
click at [180, 264] on div "Deal 6 damage. Apply 1 weak." at bounding box center [172, 271] width 34 height 15
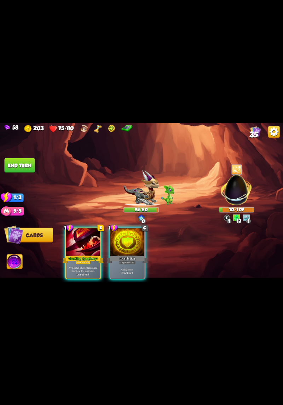
click at [86, 266] on p "At the start of your turn, add a Growl card to your hand." at bounding box center [83, 269] width 33 height 7
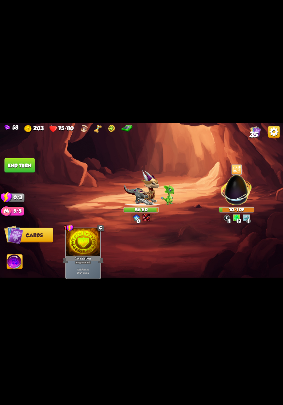
click at [18, 161] on button "End turn" at bounding box center [20, 165] width 30 height 15
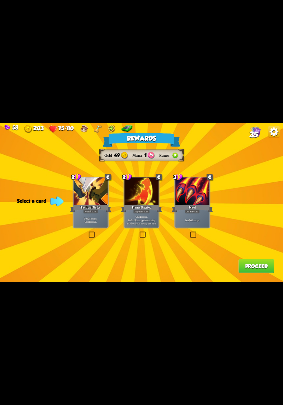
click at [97, 223] on p "Deal 7 damage. Gain 8 armor." at bounding box center [90, 220] width 33 height 7
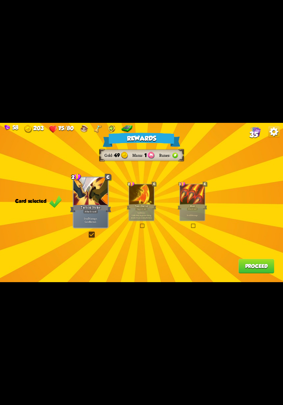
click at [255, 272] on button "Proceed" at bounding box center [257, 266] width 36 height 15
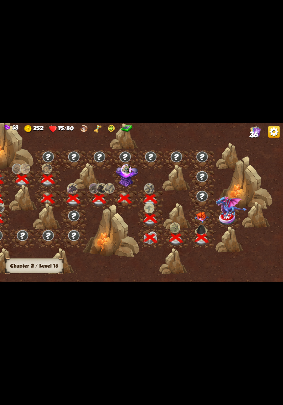
click at [202, 216] on img at bounding box center [202, 217] width 14 height 11
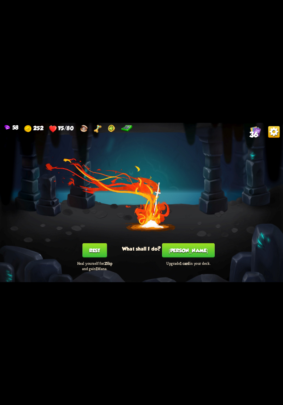
click at [192, 254] on button "[PERSON_NAME]" at bounding box center [188, 250] width 53 height 15
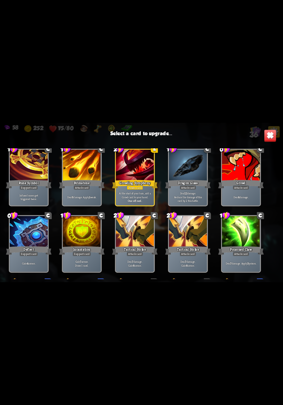
scroll to position [322, 0]
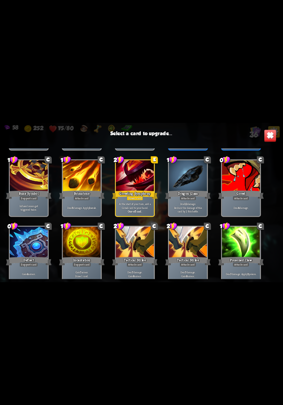
click at [147, 190] on div "Growling Symphony" at bounding box center [135, 195] width 46 height 10
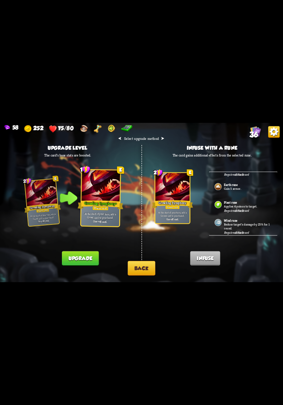
scroll to position [234, 0]
click at [146, 268] on button "Back" at bounding box center [142, 268] width 28 height 15
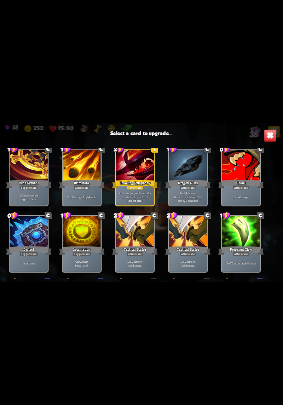
scroll to position [339, 0]
click at [193, 241] on div at bounding box center [188, 233] width 38 height 32
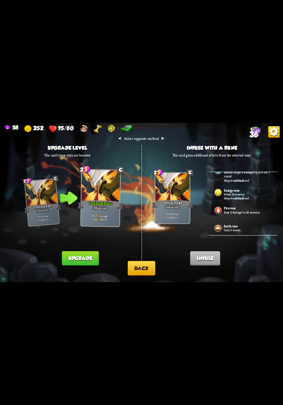
scroll to position [256, 0]
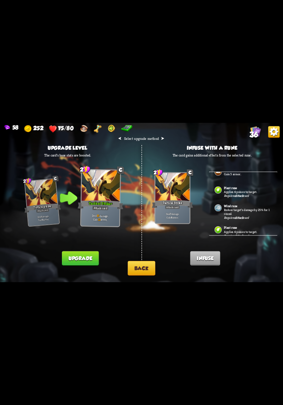
click at [241, 230] on p "Applies 4 poison to target." at bounding box center [248, 232] width 48 height 4
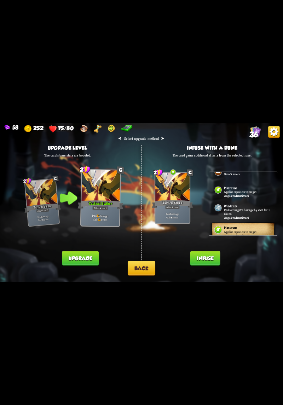
click at [214, 259] on button "Infuse" at bounding box center [206, 259] width 30 height 15
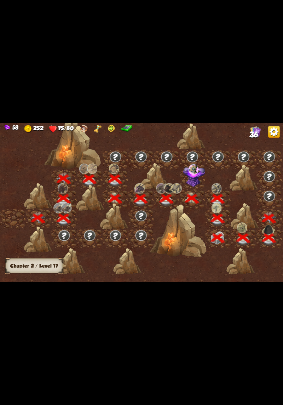
scroll to position [0, 108]
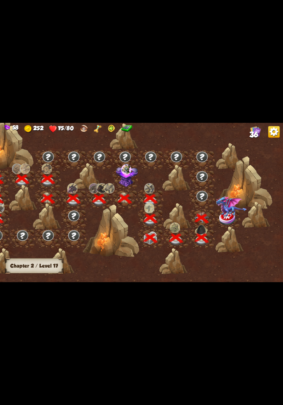
click at [230, 214] on img at bounding box center [232, 206] width 31 height 21
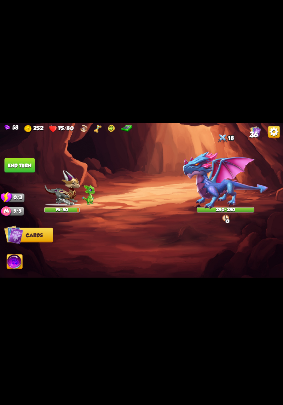
click at [11, 271] on img at bounding box center [15, 263] width 16 height 16
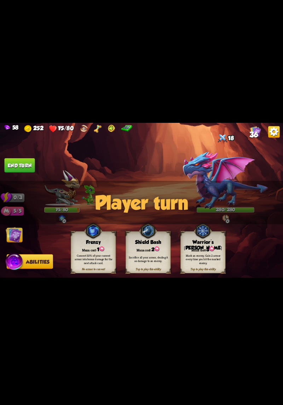
click at [209, 251] on div "Mark an enemy. Gain 2 armor every time you hit the marked enemy." at bounding box center [203, 260] width 45 height 18
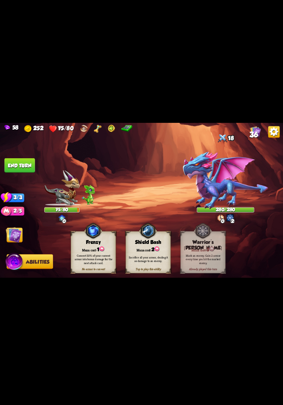
click at [19, 240] on img at bounding box center [14, 235] width 16 height 16
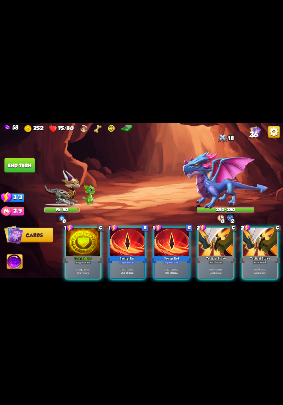
click at [208, 264] on div "Deal 7 damage. Gain 8 armor." at bounding box center [216, 271] width 34 height 15
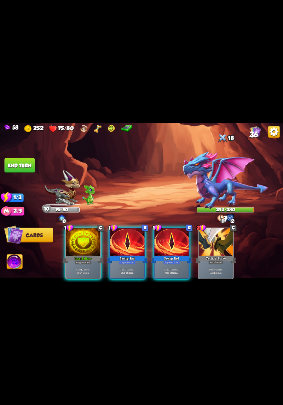
click at [170, 271] on b "One-off card." at bounding box center [171, 273] width 13 height 4
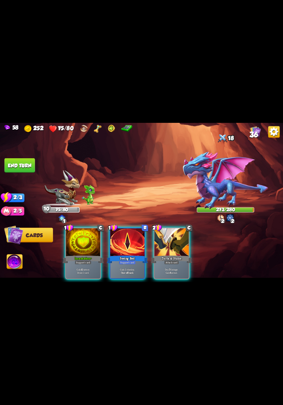
click at [137, 268] on p "Gain 2 stamina." at bounding box center [127, 270] width 33 height 4
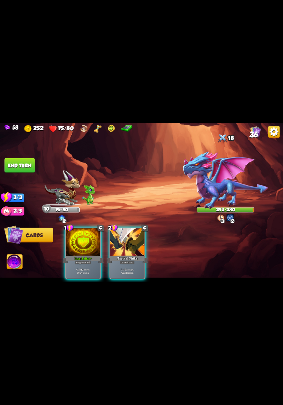
click at [132, 268] on p "Deal 7 damage. Gain 8 armor." at bounding box center [127, 271] width 33 height 7
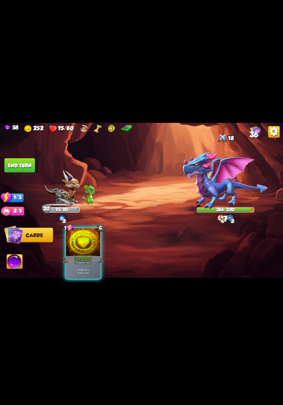
click at [89, 269] on p "Gain 10 armor. Draw 1 card." at bounding box center [83, 271] width 33 height 7
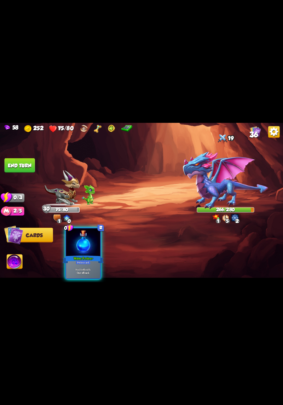
click at [85, 255] on div "Water Potion+" at bounding box center [83, 259] width 41 height 9
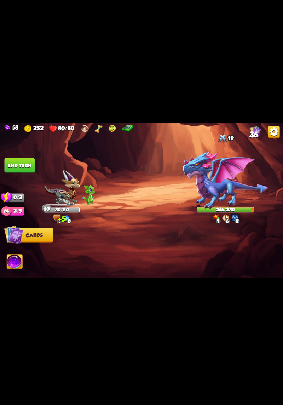
click at [18, 164] on button "End turn" at bounding box center [20, 165] width 30 height 15
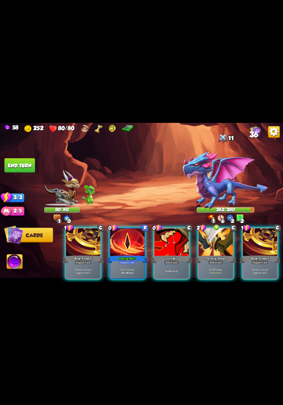
click at [268, 260] on div "Support card" at bounding box center [260, 262] width 17 height 4
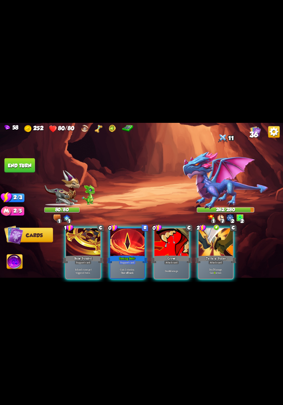
click at [221, 260] on div "Attack card" at bounding box center [216, 262] width 15 height 4
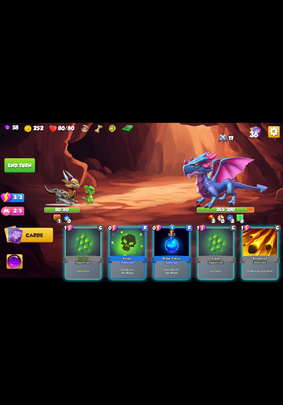
click at [128, 268] on p "Apply 4 poison." at bounding box center [127, 270] width 33 height 4
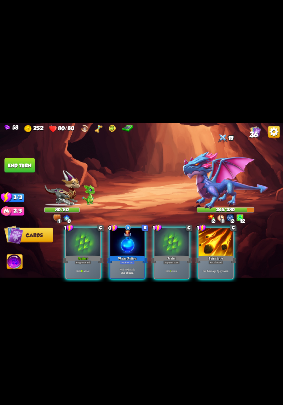
click at [213, 260] on div "Attack card" at bounding box center [216, 262] width 15 height 4
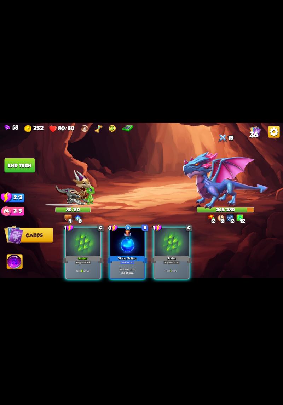
click at [177, 260] on div "Support card" at bounding box center [171, 262] width 17 height 4
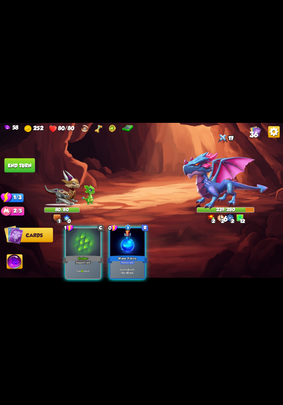
click at [83, 260] on div "Support card" at bounding box center [83, 262] width 17 height 4
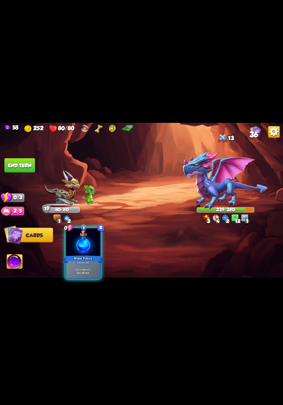
click at [18, 168] on button "End turn" at bounding box center [20, 165] width 30 height 15
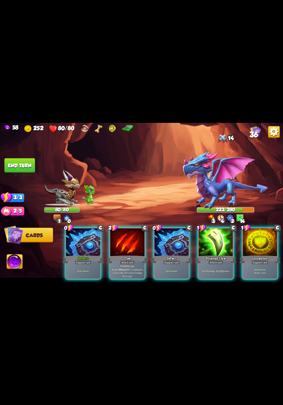
click at [215, 255] on div "Poisoned Claw" at bounding box center [216, 259] width 41 height 9
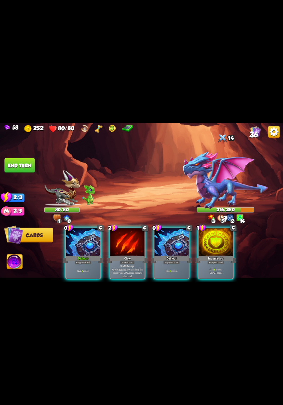
click at [218, 268] on p "Gain 8 armor. Draw 1 card." at bounding box center [216, 271] width 33 height 7
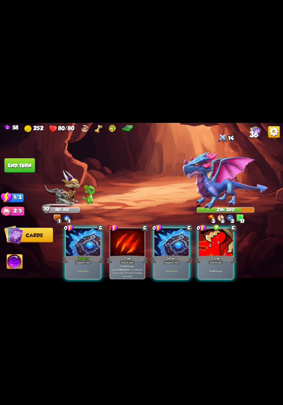
click at [215, 269] on div "Deal 4 damage." at bounding box center [216, 271] width 34 height 15
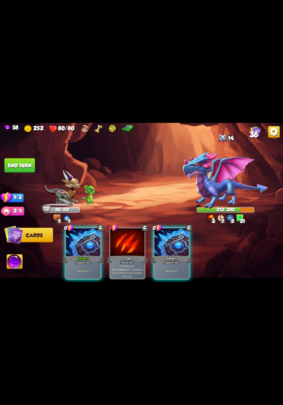
click at [85, 255] on div "Deflect+" at bounding box center [83, 259] width 41 height 9
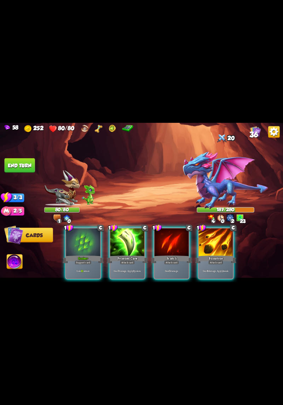
click at [124, 264] on div "Deal 7 damage. Apply 3 poison." at bounding box center [128, 271] width 34 height 15
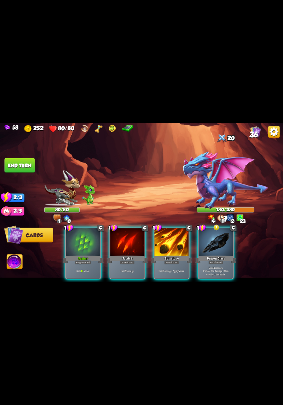
click at [219, 266] on p "Deal 12 damage. Reduce the damage of this card by 2 this battle." at bounding box center [216, 271] width 33 height 10
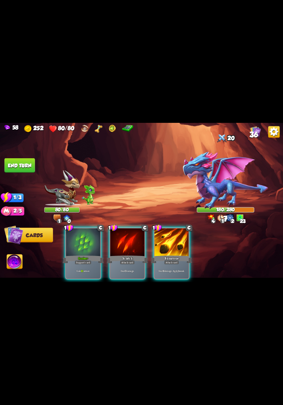
click at [175, 264] on div "Deal 6 damage. Apply 1 weak." at bounding box center [172, 271] width 34 height 15
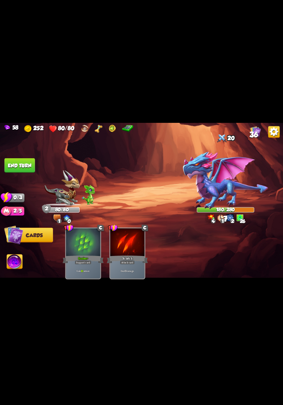
click at [125, 270] on b "5" at bounding box center [125, 272] width 1 height 4
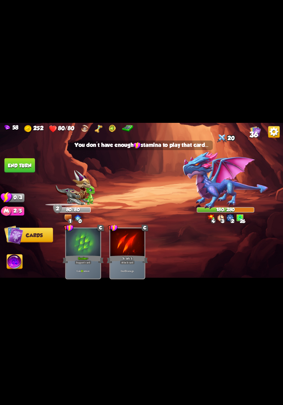
click at [210, 264] on div "1 C Scales+ Support card Gain 10 armor. 1 C Scratch Attack card Deal 5 damage." at bounding box center [170, 247] width 227 height 71
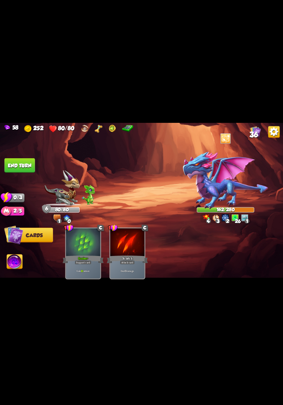
click at [12, 165] on button "End turn" at bounding box center [20, 165] width 30 height 15
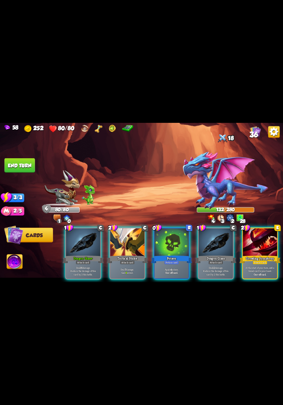
click at [174, 268] on p "Apply 4 poison." at bounding box center [172, 270] width 33 height 4
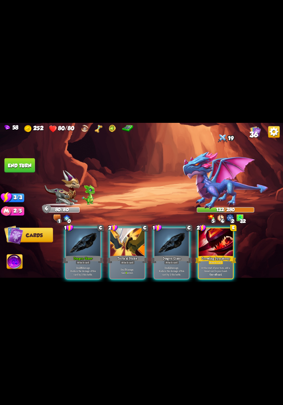
click at [125, 268] on p "Deal 7 damage. Gain 9 armor." at bounding box center [127, 271] width 33 height 7
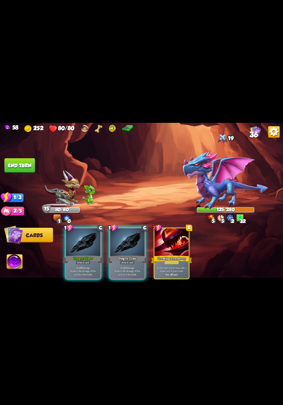
click at [86, 269] on p "Deal 16 damage. Reduce the damage of this card by 2 this battle." at bounding box center [83, 271] width 33 height 10
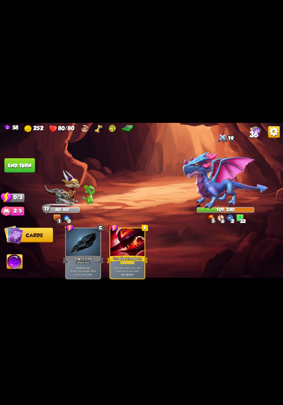
click at [16, 168] on button "End turn" at bounding box center [20, 165] width 30 height 15
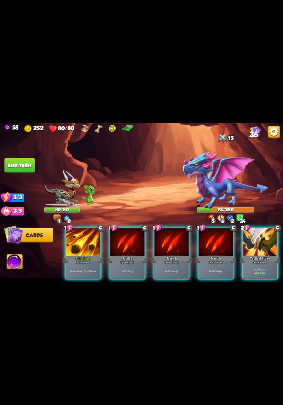
click at [273, 264] on div "Deal 7 damage. Gain 9 armor." at bounding box center [260, 271] width 34 height 15
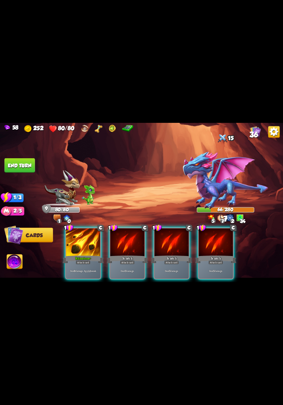
click at [82, 264] on div "Deal 9 damage. Apply 2 weak." at bounding box center [83, 271] width 34 height 15
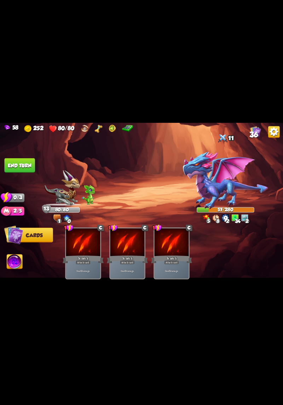
click at [16, 164] on button "End turn" at bounding box center [20, 165] width 30 height 15
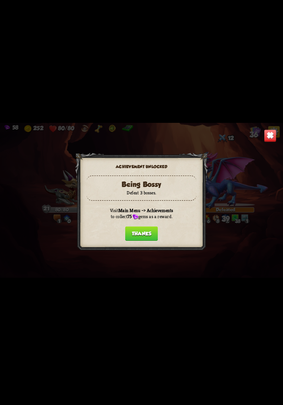
click at [154, 237] on button "Thanks" at bounding box center [141, 234] width 33 height 15
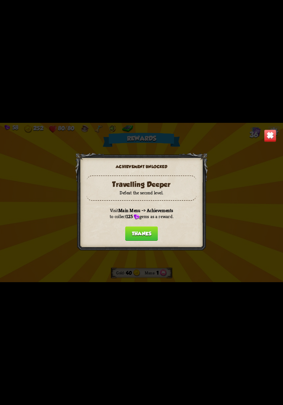
click at [152, 235] on button "Thanks" at bounding box center [141, 234] width 33 height 15
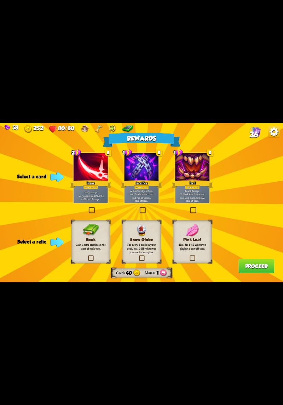
click at [88, 180] on div "Reave" at bounding box center [90, 184] width 41 height 9
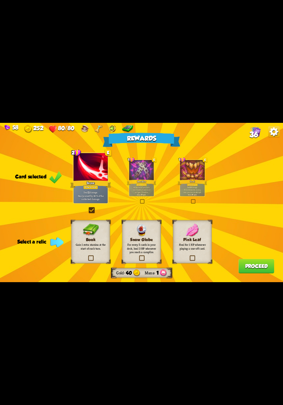
click at [204, 178] on div at bounding box center [192, 170] width 25 height 21
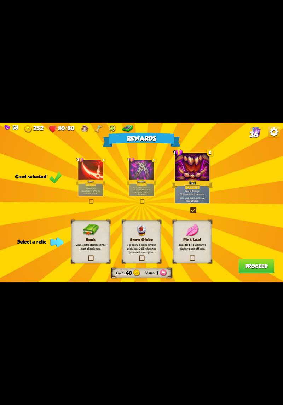
click at [86, 177] on div at bounding box center [90, 170] width 25 height 21
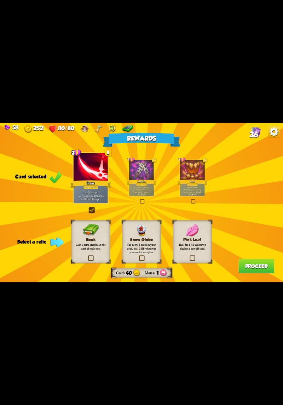
click at [88, 257] on label at bounding box center [88, 257] width 0 height 0
click at [0, 0] on input "checkbox" at bounding box center [0, 0] width 0 height 0
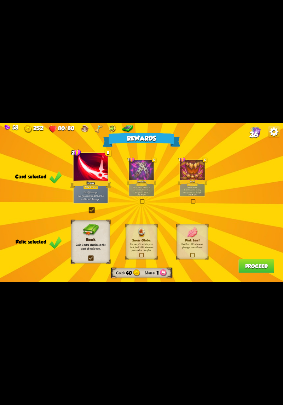
click at [251, 270] on button "Proceed" at bounding box center [257, 266] width 36 height 15
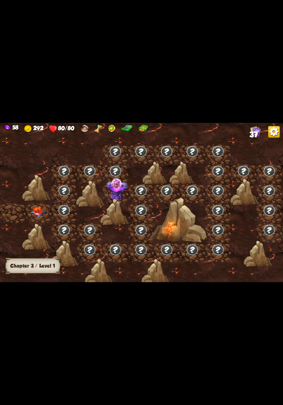
click at [40, 211] on img at bounding box center [38, 212] width 14 height 11
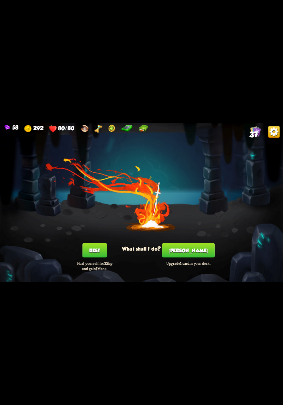
click at [184, 257] on button "[PERSON_NAME]" at bounding box center [188, 250] width 53 height 15
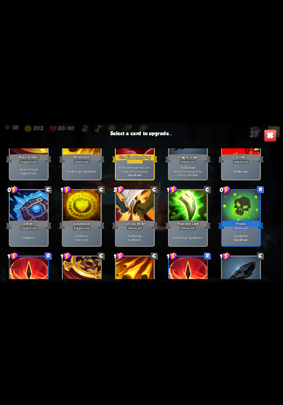
scroll to position [383, 0]
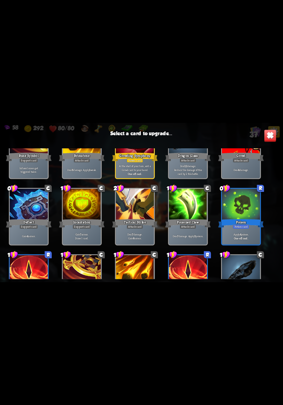
click at [136, 210] on div at bounding box center [135, 205] width 38 height 32
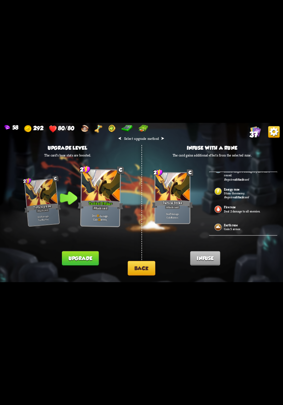
scroll to position [199, 0]
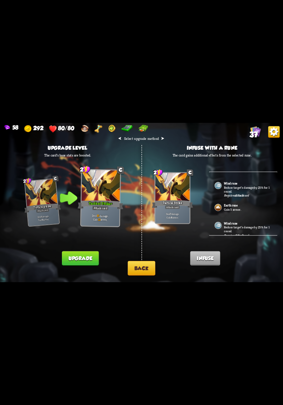
click at [150, 265] on button "Back" at bounding box center [142, 268] width 28 height 15
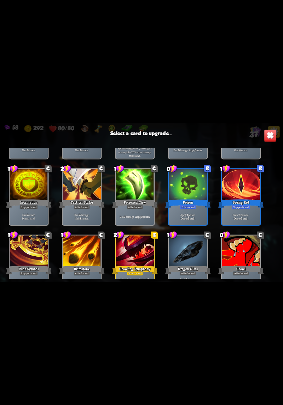
scroll to position [203, 0]
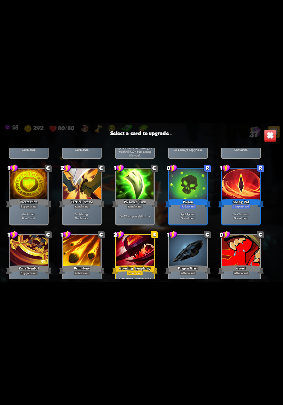
click at [187, 251] on div at bounding box center [188, 251] width 38 height 32
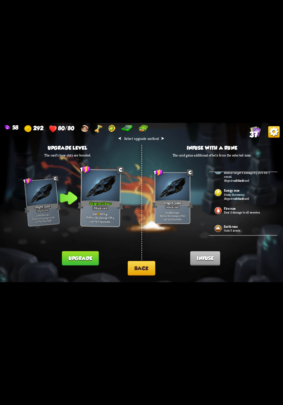
scroll to position [110, 0]
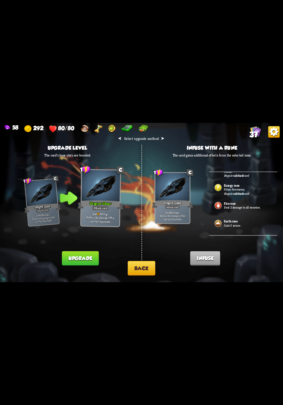
click at [244, 192] on div "Requires Attack card" at bounding box center [236, 194] width 25 height 4
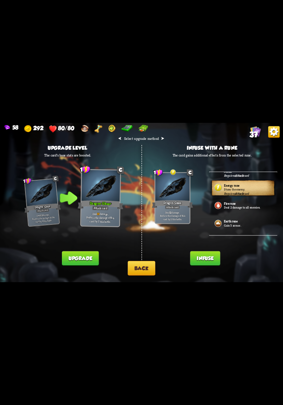
click at [212, 258] on button "Infuse" at bounding box center [206, 259] width 30 height 15
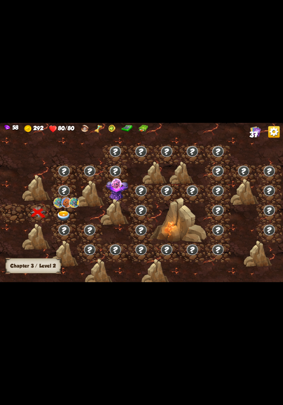
click at [64, 222] on div at bounding box center [64, 214] width 26 height 20
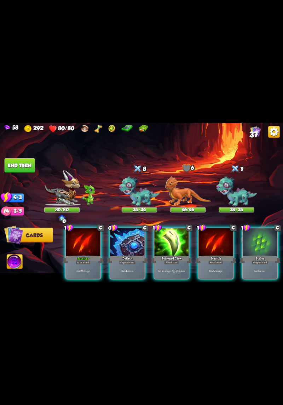
click at [164, 260] on div "Attack card" at bounding box center [171, 262] width 15 height 4
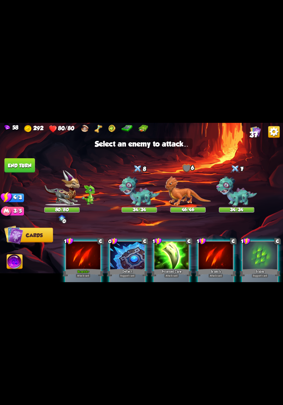
click at [142, 196] on img at bounding box center [139, 192] width 41 height 32
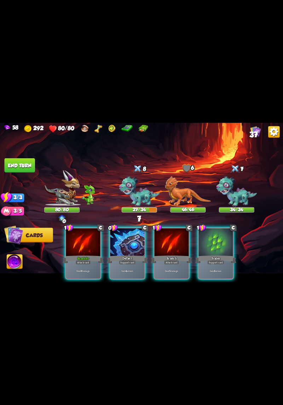
click at [134, 260] on div "Support card" at bounding box center [127, 262] width 17 height 4
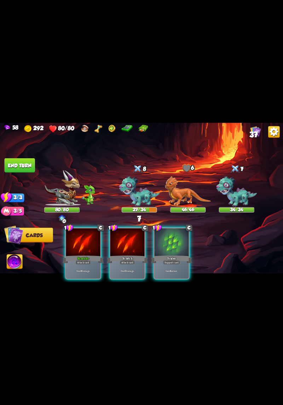
click at [125, 270] on b "5" at bounding box center [125, 272] width 1 height 4
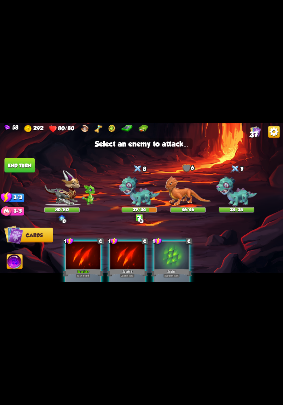
click at [133, 202] on img at bounding box center [139, 192] width 41 height 32
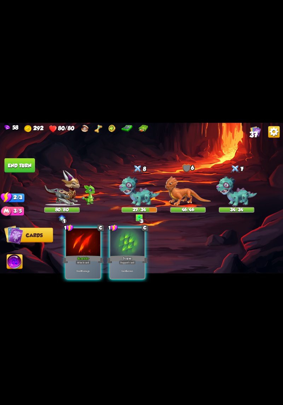
click at [89, 255] on div "Scratch+" at bounding box center [83, 259] width 41 height 9
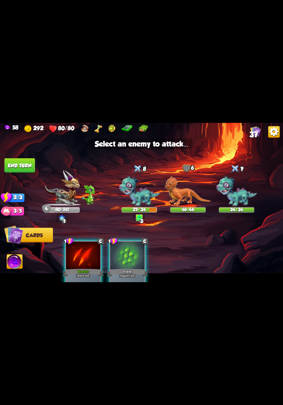
click at [137, 200] on img at bounding box center [139, 192] width 41 height 32
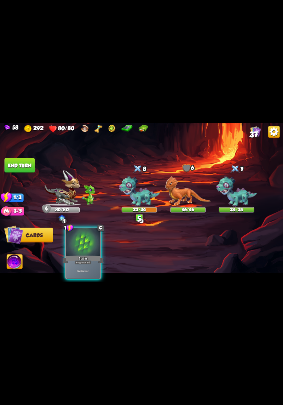
click at [93, 264] on div "Gain 6 armor." at bounding box center [83, 271] width 34 height 15
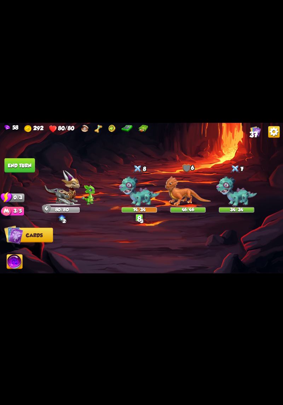
click at [11, 164] on button "End turn" at bounding box center [20, 165] width 30 height 15
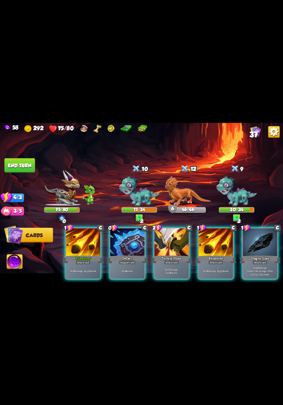
click at [170, 271] on div "Deal 7 damage. Gain 8 armor." at bounding box center [172, 271] width 34 height 15
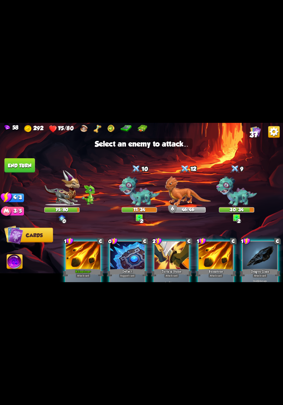
click at [175, 268] on div "Tactical Strike" at bounding box center [171, 272] width 41 height 9
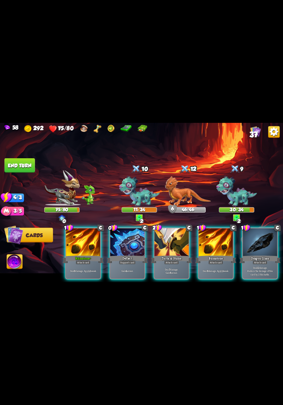
click at [164, 255] on div "Tactical Strike" at bounding box center [171, 259] width 41 height 9
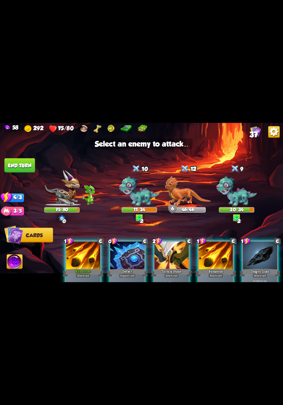
click at [141, 201] on img at bounding box center [139, 192] width 41 height 32
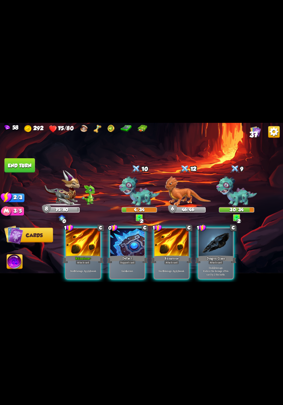
click at [128, 271] on div "Gain 4 armor." at bounding box center [128, 271] width 34 height 15
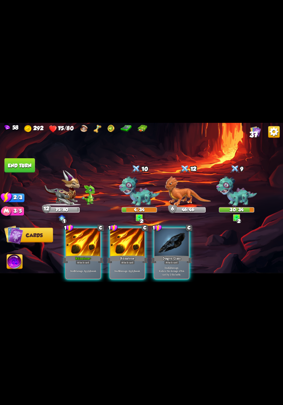
click at [126, 270] on p "Deal 6 damage. Apply 1 weak." at bounding box center [127, 272] width 33 height 4
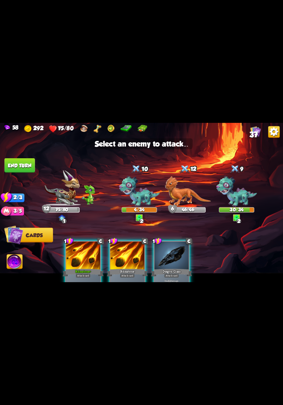
click at [235, 197] on img at bounding box center [237, 192] width 41 height 32
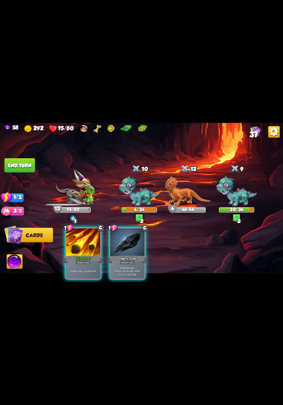
click at [82, 264] on div "Deal 9 damage. Apply 2 weak." at bounding box center [83, 271] width 34 height 15
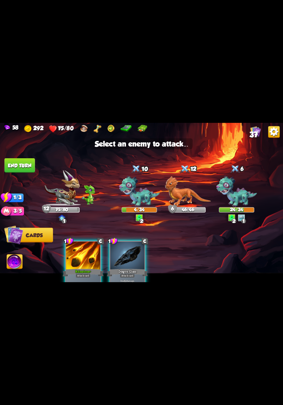
click at [240, 198] on img at bounding box center [237, 192] width 41 height 32
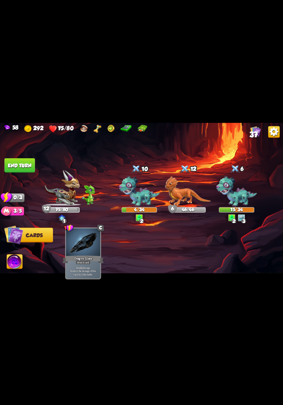
click at [18, 162] on button "End turn" at bounding box center [20, 165] width 30 height 15
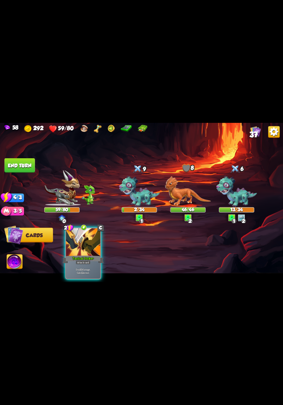
click at [77, 264] on div "Deal 10 damage. Gain 12 armor." at bounding box center [83, 271] width 34 height 15
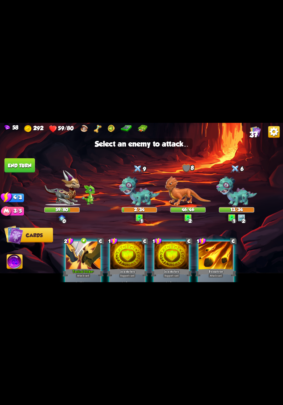
click at [185, 199] on div "Player turn" at bounding box center [141, 203] width 283 height 44
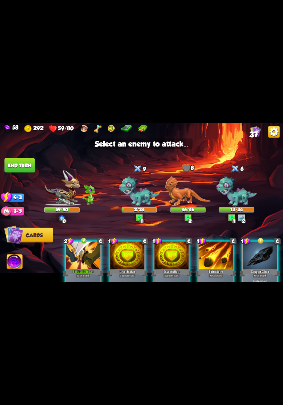
click at [181, 198] on img at bounding box center [188, 191] width 46 height 30
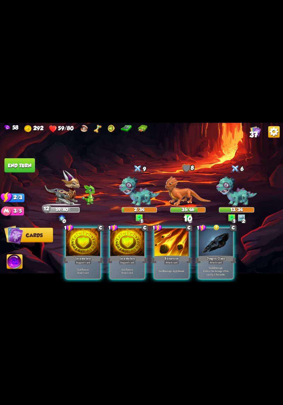
click at [221, 264] on div "Deal 12 damage. Reduce the damage of this card by 2 this battle." at bounding box center [216, 271] width 34 height 15
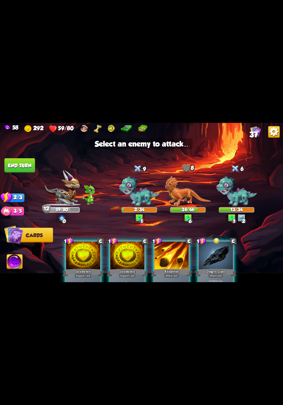
click at [232, 196] on img at bounding box center [237, 192] width 41 height 32
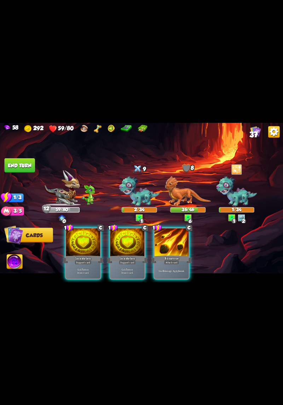
click at [173, 260] on div "Attack card" at bounding box center [171, 262] width 15 height 4
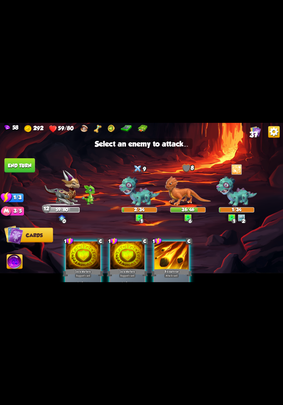
click at [179, 192] on img at bounding box center [188, 191] width 46 height 30
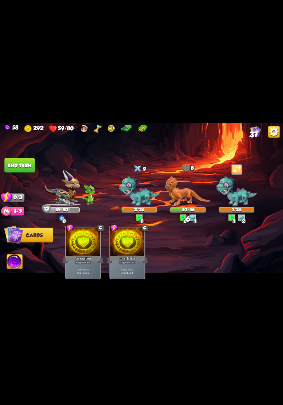
click at [19, 162] on button "End turn" at bounding box center [20, 165] width 30 height 15
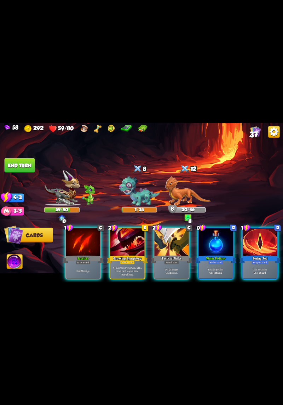
click at [226, 256] on div "Water Potion+" at bounding box center [216, 259] width 41 height 9
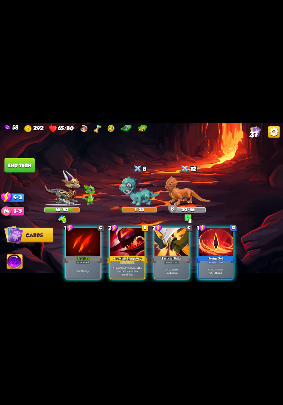
click at [219, 260] on div "Support card" at bounding box center [216, 262] width 17 height 4
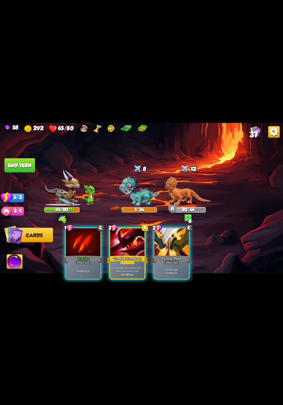
click at [173, 255] on div "Tactical Strike" at bounding box center [171, 259] width 41 height 9
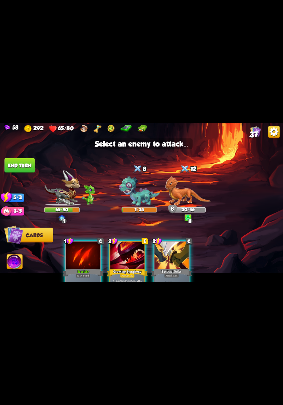
click at [185, 186] on img at bounding box center [188, 191] width 46 height 30
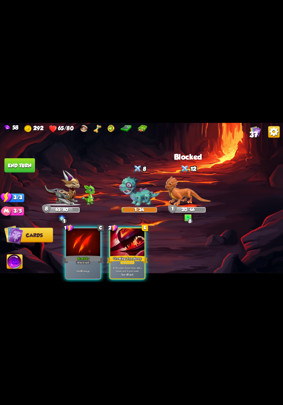
click at [131, 260] on div "Power card" at bounding box center [127, 262] width 15 height 4
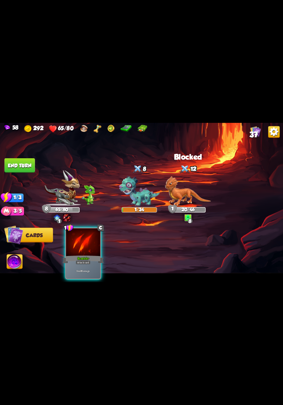
click at [87, 264] on div "Deal 8 damage." at bounding box center [83, 271] width 34 height 15
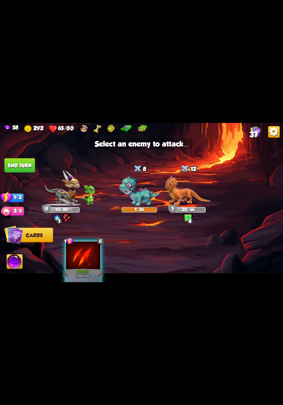
click at [142, 196] on img at bounding box center [139, 192] width 41 height 32
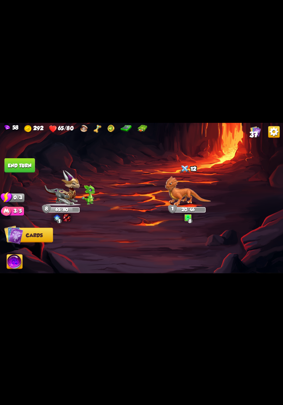
click at [22, 161] on button "End turn" at bounding box center [20, 165] width 30 height 15
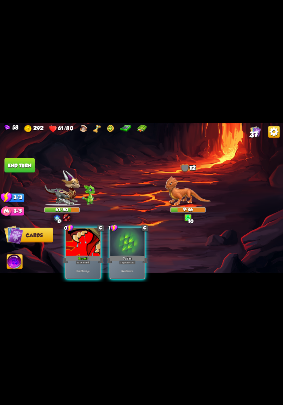
click at [91, 264] on div "Deal 6 damage." at bounding box center [83, 271] width 34 height 15
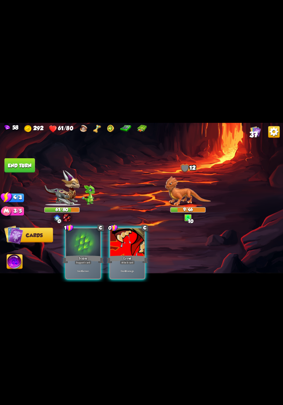
click at [129, 270] on p "Deal 4 damage." at bounding box center [127, 272] width 33 height 4
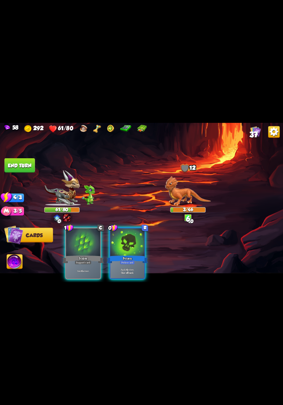
click at [130, 271] on b "One-off card." at bounding box center [127, 273] width 13 height 4
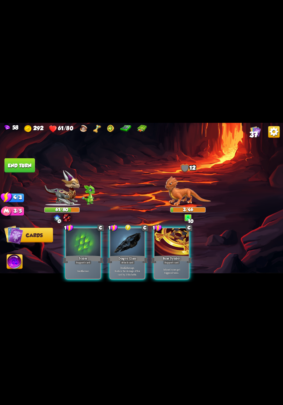
click at [129, 272] on div "Deal 12 damage. Reduce the damage of this card by 2 this battle." at bounding box center [128, 271] width 34 height 15
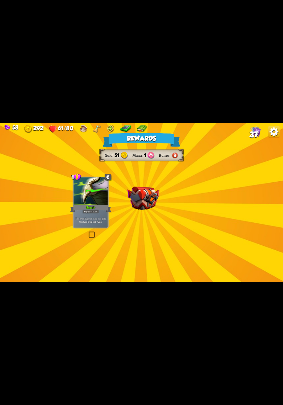
click at [182, 225] on div "Rewards Gold 51 Mana 1 Runes Select a card 1 C Burst+ Support card The next Sup…" at bounding box center [141, 202] width 283 height 159
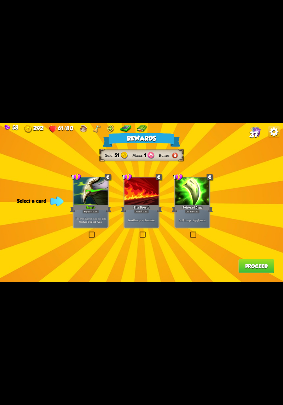
click at [196, 219] on p "Deal 7 damage. Apply 3 poison." at bounding box center [192, 221] width 33 height 4
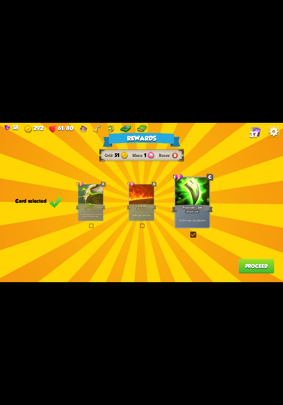
click at [252, 269] on button "Proceed" at bounding box center [257, 266] width 36 height 15
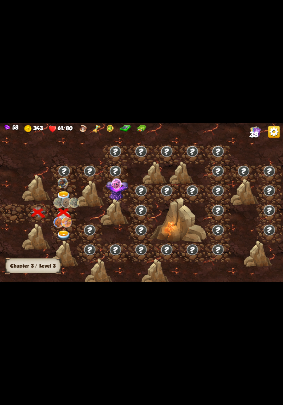
click at [118, 195] on img at bounding box center [117, 189] width 22 height 23
click at [63, 192] on img at bounding box center [64, 196] width 14 height 10
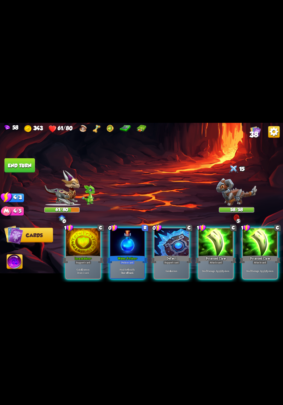
click at [128, 255] on div "Water Potion+" at bounding box center [127, 259] width 41 height 9
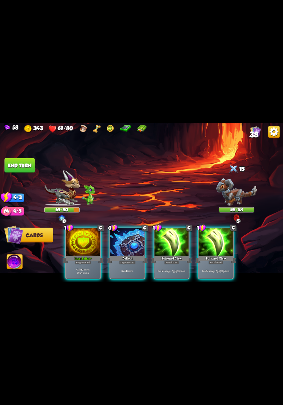
click at [167, 270] on p "Deal 7 damage. Apply 3 poison." at bounding box center [172, 272] width 33 height 4
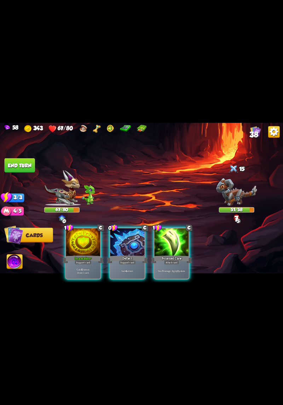
click at [169, 264] on div "Deal 7 damage. Apply 3 poison." at bounding box center [172, 271] width 34 height 15
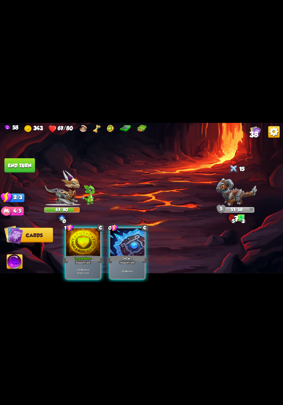
click at [85, 260] on div "Support card" at bounding box center [83, 262] width 17 height 4
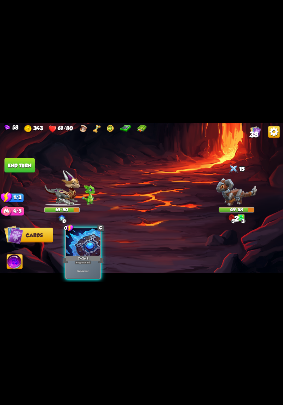
click at [94, 269] on div "Gain 4 armor." at bounding box center [83, 271] width 34 height 15
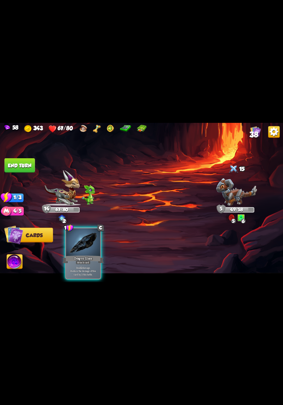
click at [78, 266] on p "Deal 12 damage. Reduce the damage of this card by 2 this battle." at bounding box center [83, 271] width 33 height 10
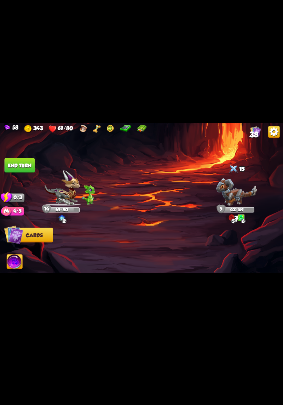
click at [16, 167] on button "End turn" at bounding box center [20, 165] width 30 height 15
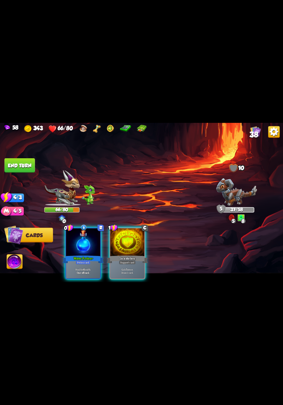
click at [77, 268] on p "Heal for 6 health." at bounding box center [83, 270] width 33 height 4
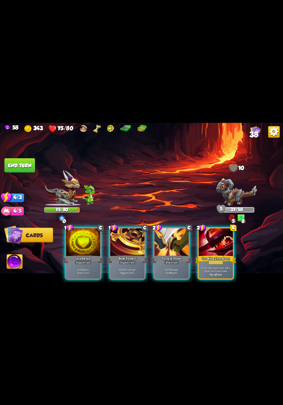
click at [165, 268] on p "Deal 7 damage. Gain 8 armor." at bounding box center [172, 271] width 33 height 7
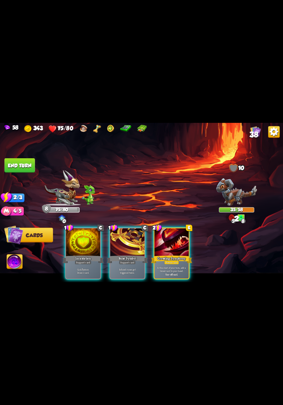
click at [176, 266] on p "At the start of your turn, add a Growl card to your hand." at bounding box center [172, 269] width 33 height 7
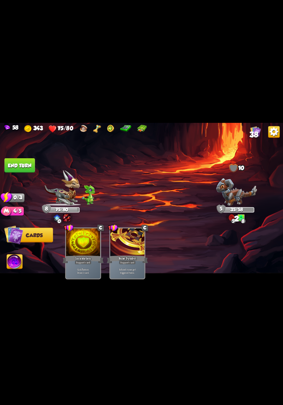
click at [13, 159] on button "End turn" at bounding box center [20, 165] width 30 height 15
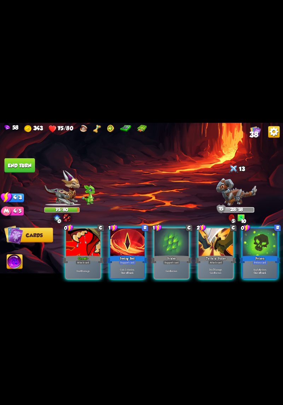
click at [269, 257] on div "Poison" at bounding box center [260, 259] width 41 height 9
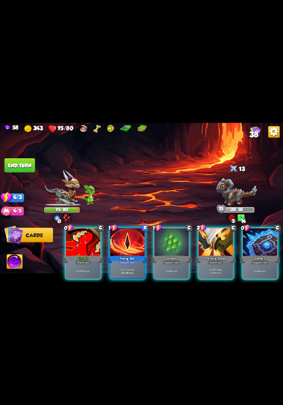
click at [258, 255] on div "Deflect" at bounding box center [260, 259] width 41 height 9
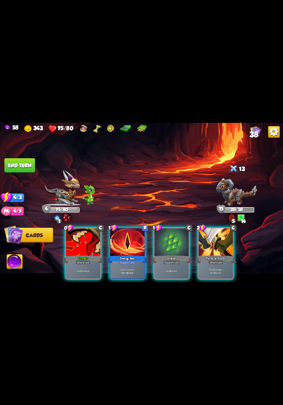
click at [141, 268] on p "Gain 2 stamina." at bounding box center [127, 270] width 33 height 4
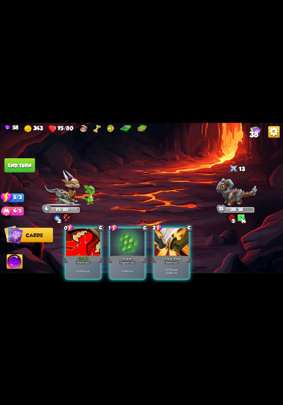
click at [169, 247] on div at bounding box center [172, 243] width 34 height 29
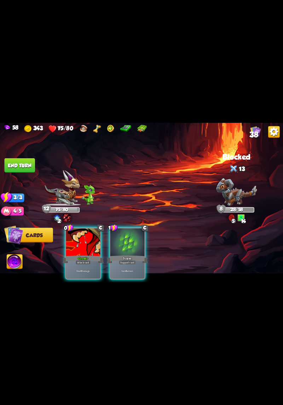
click at [84, 264] on div "Deal 6 damage." at bounding box center [83, 271] width 34 height 15
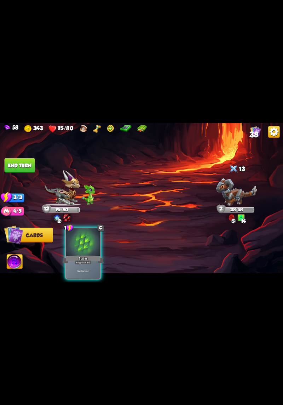
click at [94, 264] on div "Gain 6 armor." at bounding box center [83, 271] width 34 height 15
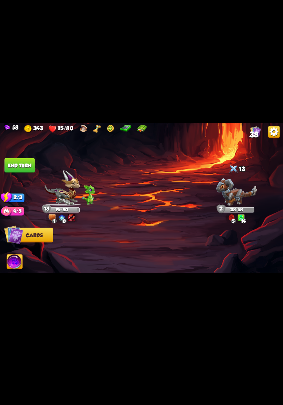
click at [12, 164] on button "End turn" at bounding box center [20, 165] width 30 height 15
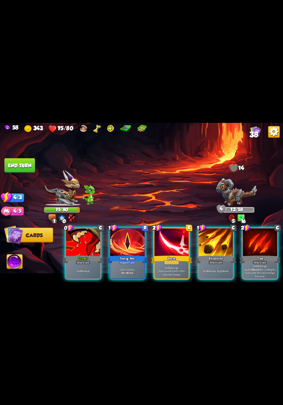
click at [137, 264] on div "Gain 2 stamina. One-off card." at bounding box center [128, 271] width 34 height 15
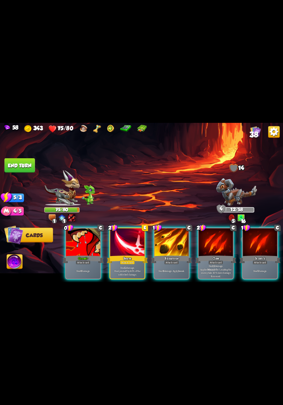
click at [134, 268] on p "Deal 12 damage. Heal yourself by 40% of the unblocked damage." at bounding box center [127, 271] width 33 height 10
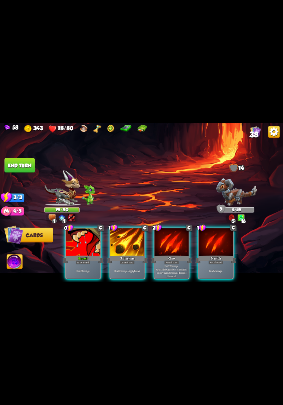
click at [131, 270] on p "Deal 6 damage. Apply 1 weak." at bounding box center [127, 272] width 33 height 4
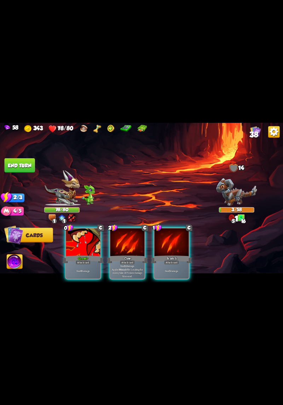
click at [87, 264] on div "Deal 6 damage." at bounding box center [83, 271] width 34 height 15
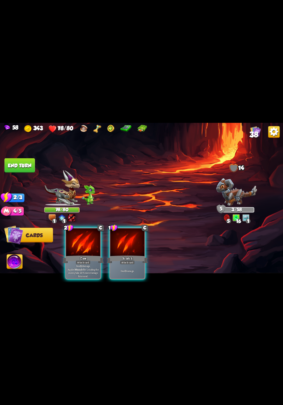
click at [94, 269] on p "Deal 12 damage. Applies Wound effect, making the enemy take 20% more damage thi…" at bounding box center [83, 270] width 33 height 13
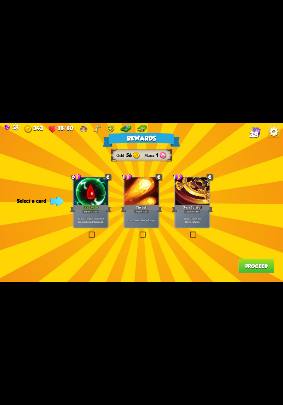
click at [92, 188] on div at bounding box center [91, 192] width 34 height 29
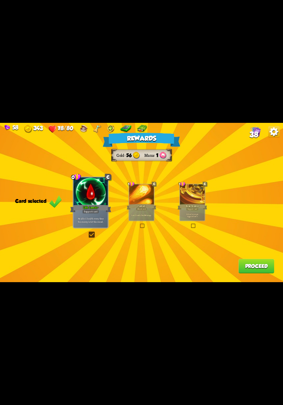
click at [260, 267] on button "Proceed" at bounding box center [257, 266] width 36 height 15
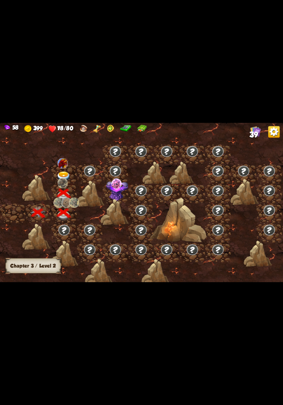
click at [68, 173] on img at bounding box center [64, 177] width 14 height 10
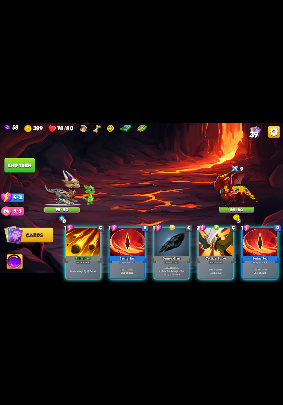
click at [209, 268] on p "Deal 7 damage. Gain 8 armor." at bounding box center [216, 271] width 33 height 7
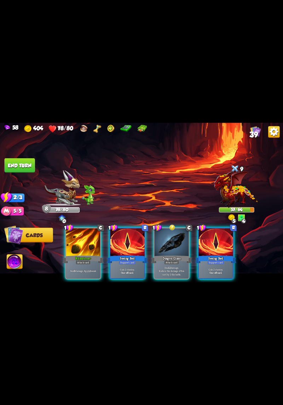
click at [136, 268] on p "Gain 2 stamina." at bounding box center [127, 270] width 33 height 4
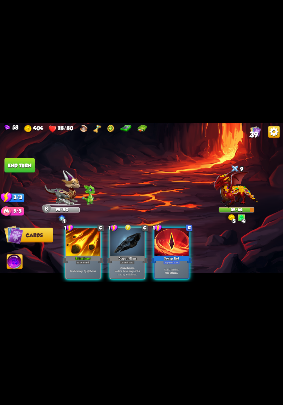
click at [136, 269] on p "Deal 12 damage. Reduce the damage of this card by 2 this battle." at bounding box center [127, 271] width 33 height 10
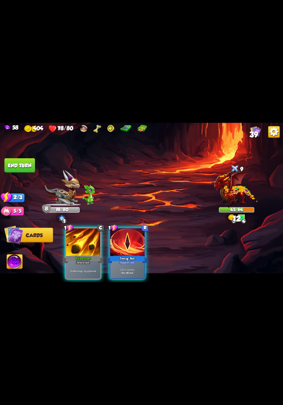
click at [92, 270] on p "Deal 9 damage. Apply 2 weak." at bounding box center [83, 272] width 33 height 4
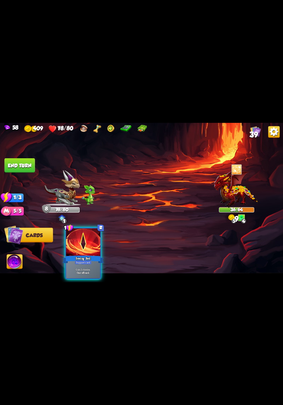
click at [21, 163] on button "End turn" at bounding box center [20, 165] width 30 height 15
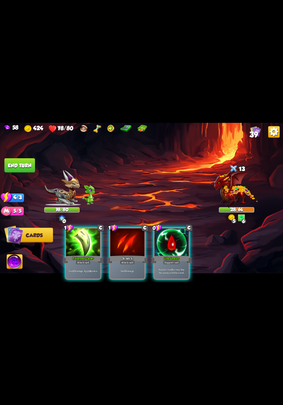
click at [87, 268] on div "Deal 10 damage. Apply 4 poison." at bounding box center [83, 271] width 34 height 15
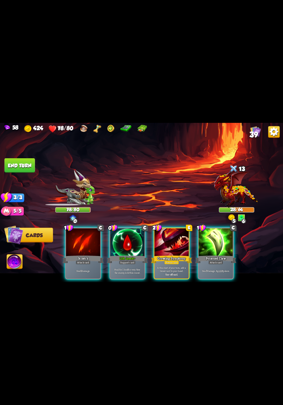
click at [122, 273] on div "Heal for 1 health every time the enemy is hit this round." at bounding box center [128, 271] width 34 height 15
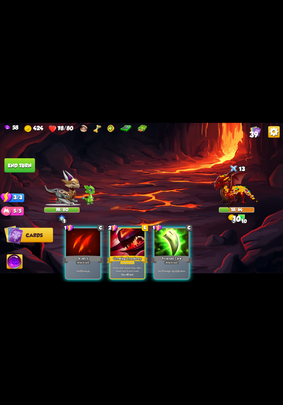
click at [169, 260] on div "Attack card" at bounding box center [171, 262] width 15 height 4
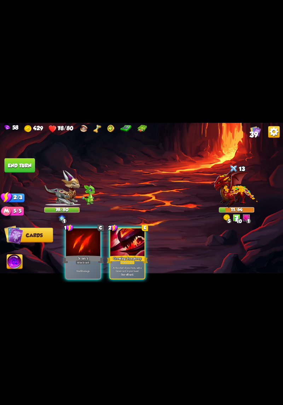
click at [90, 264] on div "Deal 5 damage." at bounding box center [83, 271] width 34 height 15
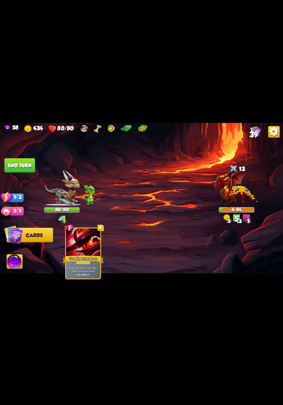
click at [19, 162] on button "End turn" at bounding box center [20, 165] width 30 height 15
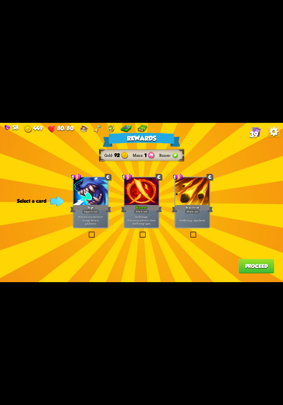
click at [191, 223] on div "Deal 6 damage. Apply 1 weak." at bounding box center [192, 220] width 34 height 15
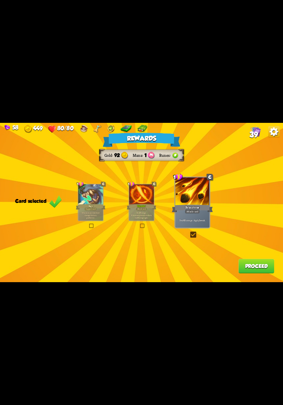
click at [195, 226] on div "Deal 6 damage. Apply 1 weak." at bounding box center [192, 220] width 34 height 15
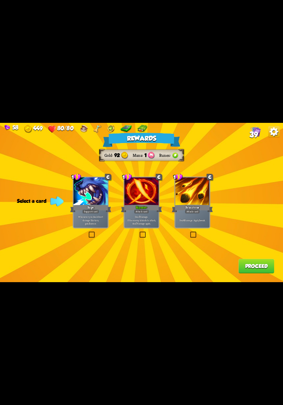
click at [193, 225] on div "Deal 6 damage. Apply 1 weak." at bounding box center [192, 220] width 34 height 15
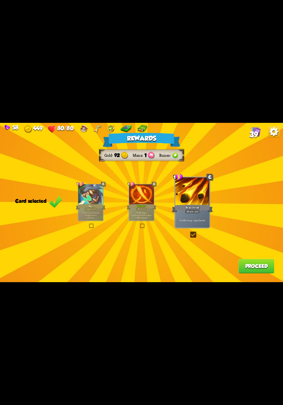
click at [244, 264] on button "Proceed" at bounding box center [257, 266] width 36 height 15
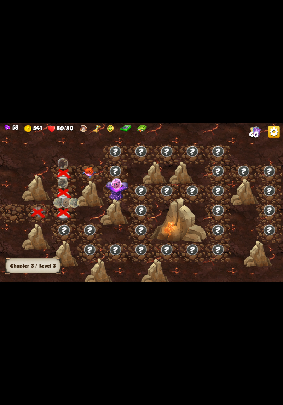
click at [94, 174] on img at bounding box center [90, 172] width 14 height 11
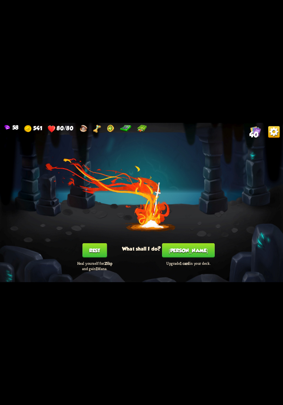
click at [198, 254] on button "[PERSON_NAME]" at bounding box center [188, 250] width 53 height 15
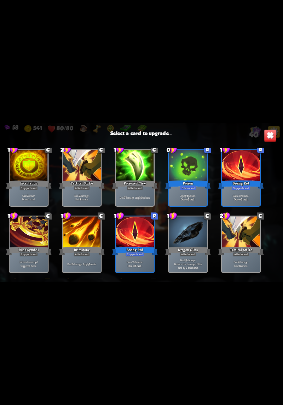
scroll to position [443, 0]
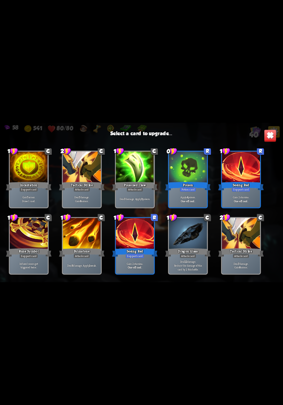
click at [189, 233] on div at bounding box center [188, 234] width 38 height 32
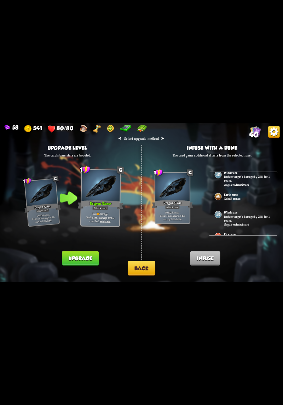
scroll to position [228, 0]
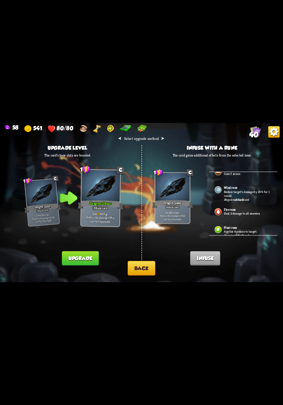
click at [149, 263] on button "Back" at bounding box center [142, 268] width 28 height 15
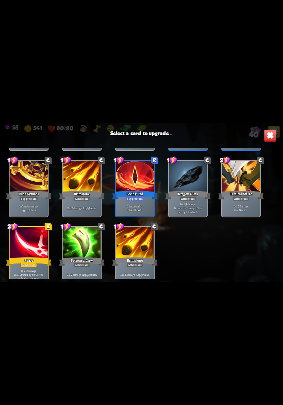
scroll to position [542, 0]
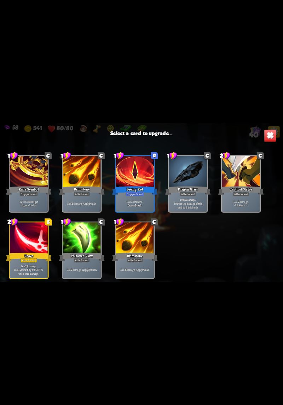
click at [146, 248] on div at bounding box center [135, 239] width 38 height 32
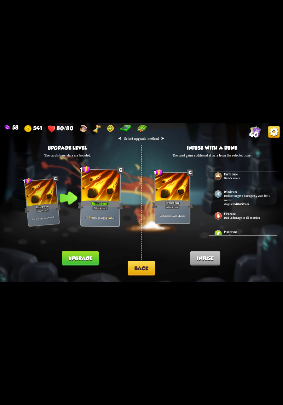
scroll to position [228, 0]
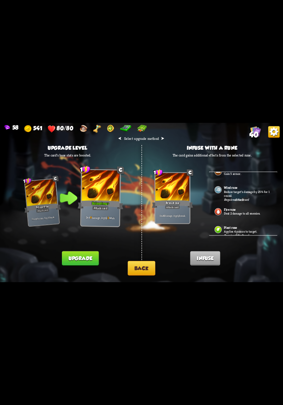
click at [239, 230] on p "Applies 4 poison to target." at bounding box center [248, 232] width 48 height 4
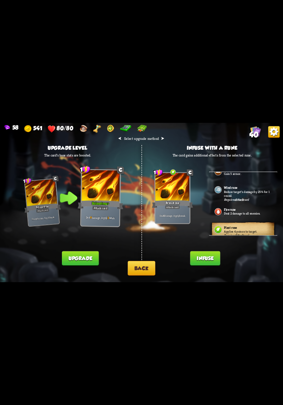
click at [213, 259] on button "Infuse" at bounding box center [206, 259] width 30 height 15
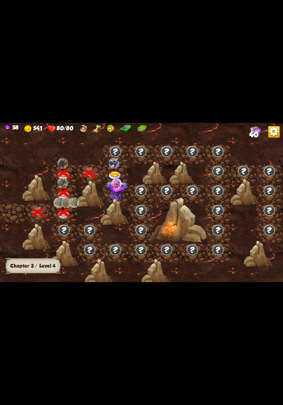
click at [116, 174] on img at bounding box center [115, 177] width 14 height 10
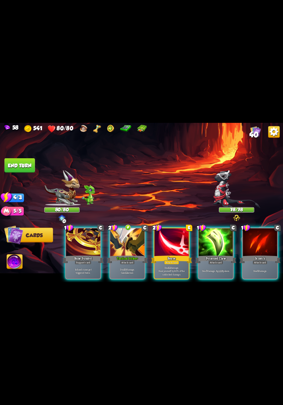
click at [127, 268] on p "Deal 10 damage. Gain 12 armor." at bounding box center [127, 271] width 33 height 7
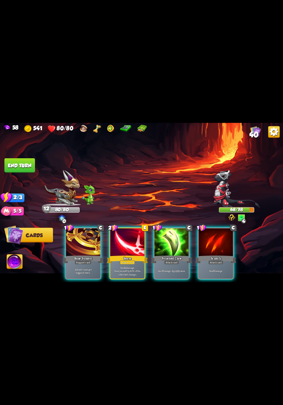
click at [169, 264] on div "Deal 7 damage. Apply 3 poison." at bounding box center [172, 271] width 34 height 15
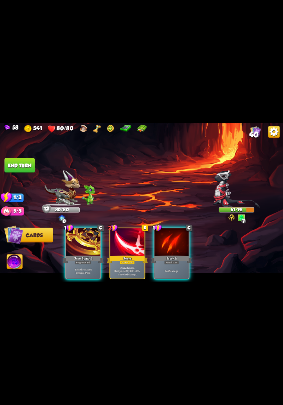
click at [174, 270] on p "Deal 5 damage." at bounding box center [172, 272] width 33 height 4
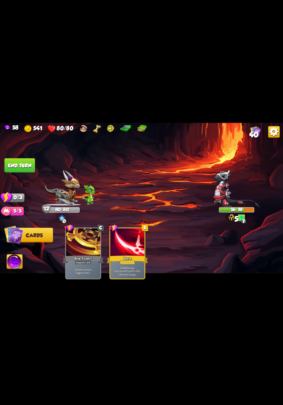
click at [15, 167] on button "End turn" at bounding box center [20, 165] width 30 height 15
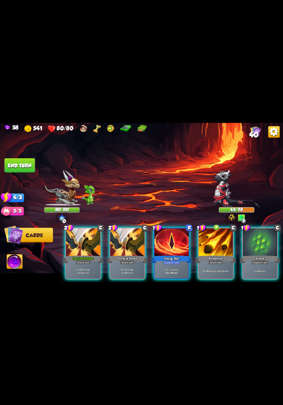
click at [176, 268] on p "Gain 2 stamina." at bounding box center [172, 270] width 33 height 4
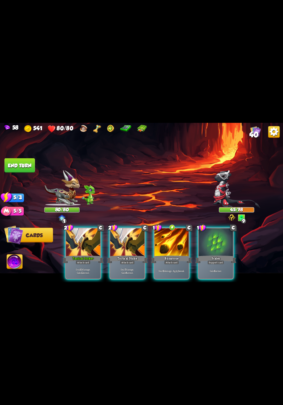
click at [87, 268] on p "Deal 10 damage. Gain 12 armor." at bounding box center [83, 271] width 33 height 7
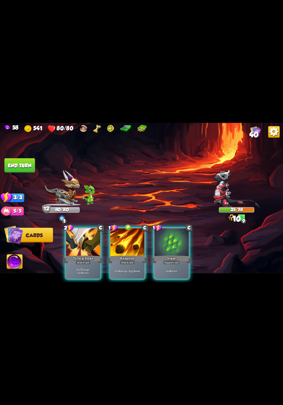
click at [91, 268] on p "Deal 7 damage. Gain 8 armor." at bounding box center [83, 271] width 33 height 7
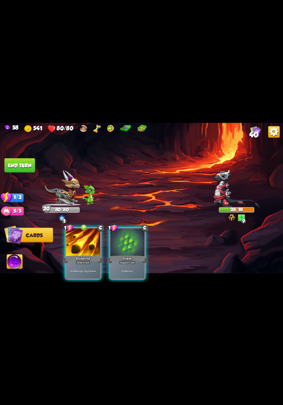
click at [89, 264] on div "Deal 6 damage. Apply 1 weak." at bounding box center [83, 271] width 34 height 15
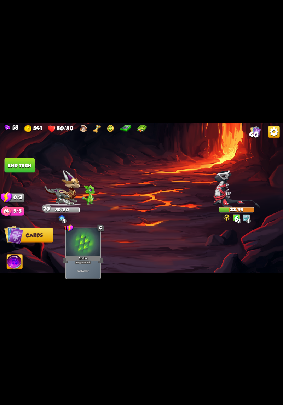
click at [23, 159] on button "End turn" at bounding box center [20, 165] width 30 height 15
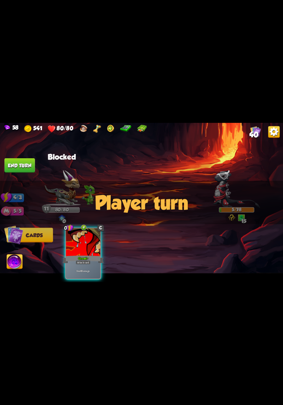
click at [85, 264] on div "Deal 6 damage." at bounding box center [83, 271] width 34 height 15
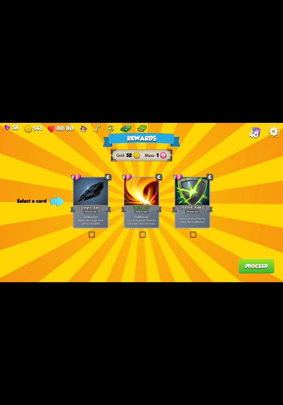
click at [83, 227] on div "Deal 12 damage. Reduce the damage of this card by 2 this battle." at bounding box center [91, 220] width 34 height 15
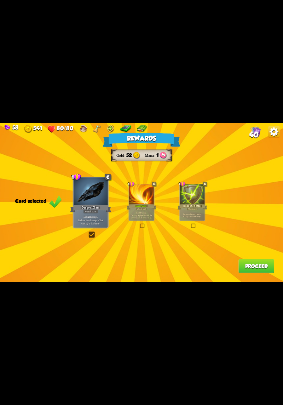
click at [254, 264] on button "Proceed" at bounding box center [257, 266] width 36 height 15
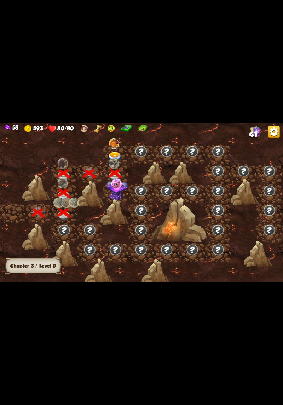
click at [119, 190] on img at bounding box center [117, 189] width 22 height 23
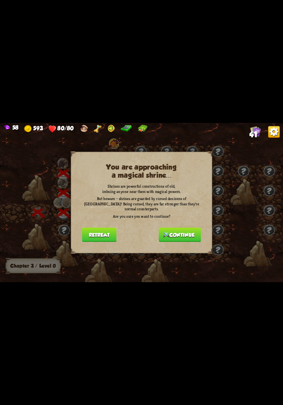
click at [187, 228] on button "Continue" at bounding box center [180, 235] width 42 height 15
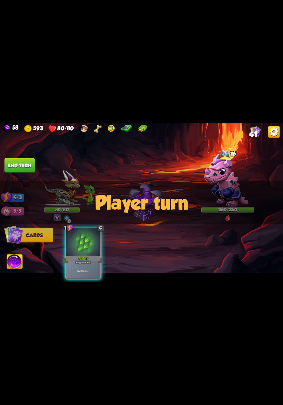
click at [13, 265] on img at bounding box center [15, 263] width 16 height 16
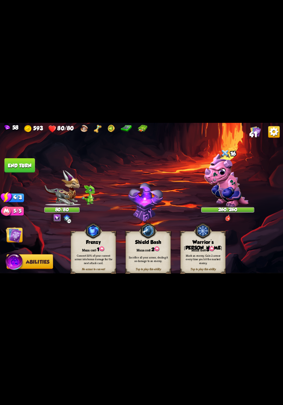
click at [213, 254] on div "Mark an enemy. Gain 2 armor every time you hit the marked enemy." at bounding box center [203, 259] width 41 height 11
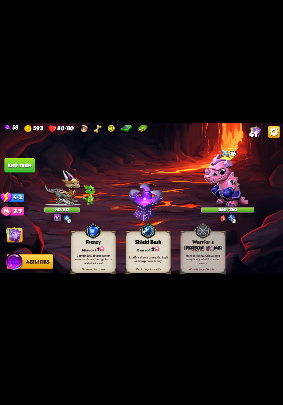
click at [19, 243] on img at bounding box center [14, 235] width 16 height 16
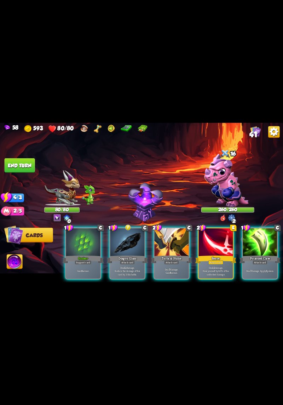
click at [140, 256] on div "Dragon Glass" at bounding box center [127, 259] width 41 height 9
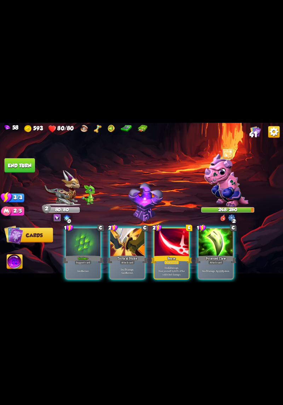
click at [220, 260] on div "Attack card" at bounding box center [216, 262] width 15 height 4
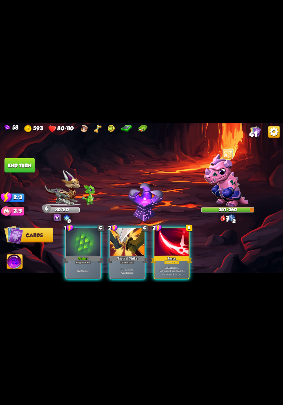
click at [118, 268] on p "Deal 7 damage. Gain 8 armor." at bounding box center [127, 271] width 33 height 7
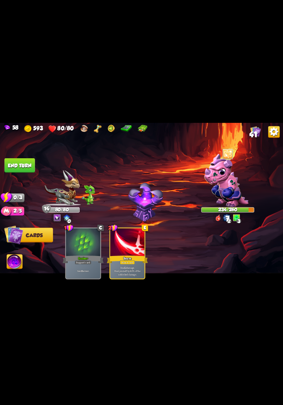
click at [18, 161] on button "End turn" at bounding box center [20, 165] width 30 height 15
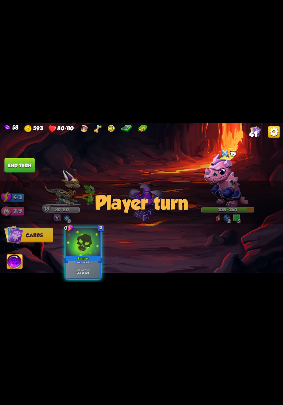
click at [83, 242] on div at bounding box center [83, 243] width 34 height 29
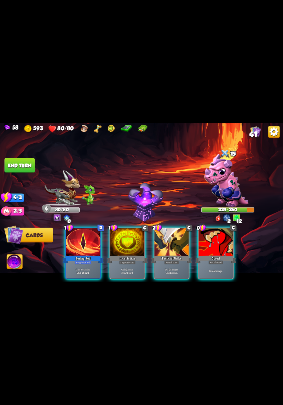
click at [131, 268] on p "Gain 7 armor. Draw 1 card." at bounding box center [127, 271] width 33 height 7
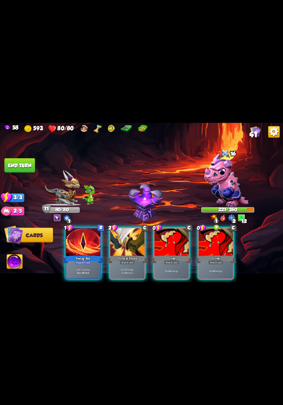
click at [167, 270] on p "Deal 4 damage." at bounding box center [172, 272] width 33 height 4
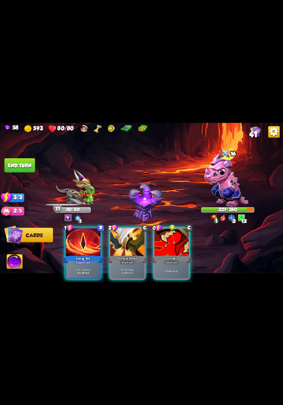
click at [173, 264] on div "Deal 4 damage." at bounding box center [172, 271] width 34 height 15
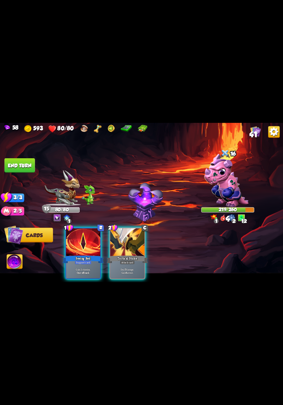
click at [125, 268] on b "7" at bounding box center [125, 270] width 1 height 4
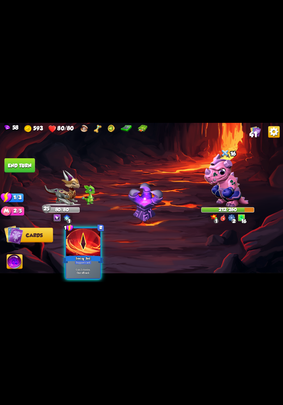
click at [18, 159] on button "End turn" at bounding box center [20, 165] width 30 height 15
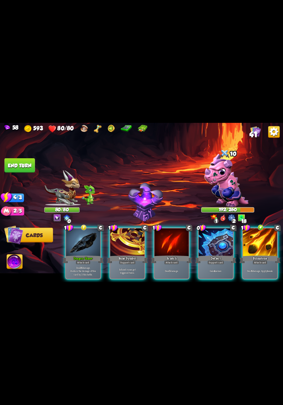
click at [215, 260] on div "Support card" at bounding box center [216, 262] width 17 height 4
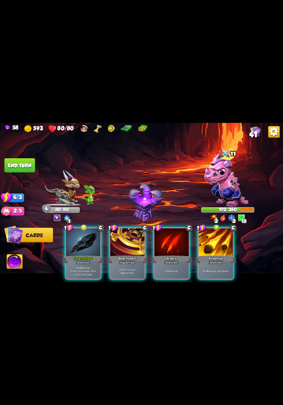
click at [215, 264] on div "Deal 6 damage. Apply 1 weak." at bounding box center [216, 271] width 34 height 15
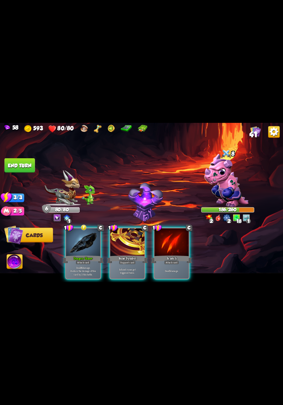
click at [173, 270] on p "Deal 5 damage." at bounding box center [172, 272] width 33 height 4
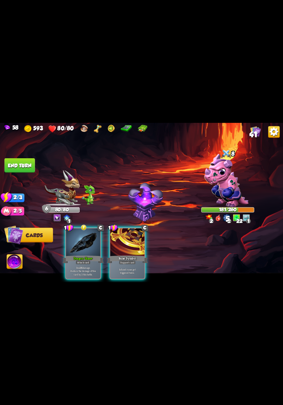
click at [135, 260] on div "Support card" at bounding box center [127, 262] width 17 height 4
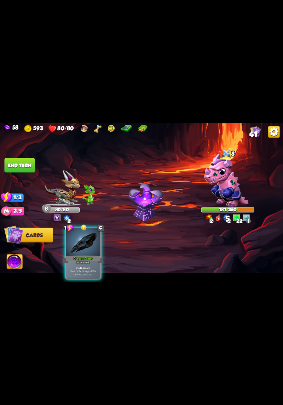
click at [87, 271] on p "Deal 16 damage. Reduce the damage of this card by 2 this battle." at bounding box center [83, 271] width 33 height 10
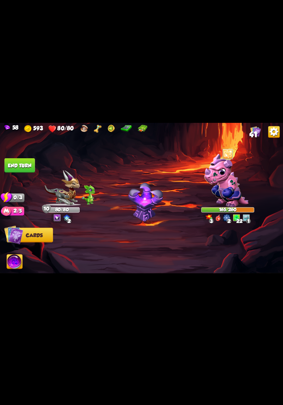
click at [16, 166] on button "End turn" at bounding box center [20, 165] width 30 height 15
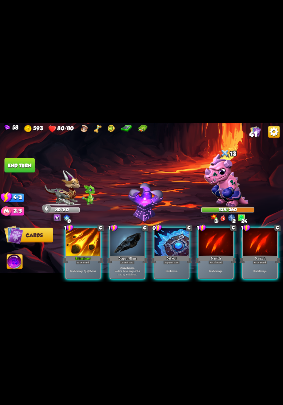
click at [175, 264] on div "Gain 4 armor." at bounding box center [172, 271] width 34 height 15
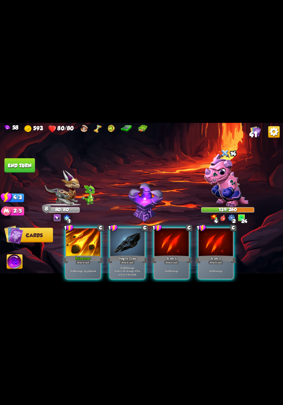
click at [82, 269] on div "Deal 9 damage. Apply 2 weak." at bounding box center [83, 271] width 34 height 15
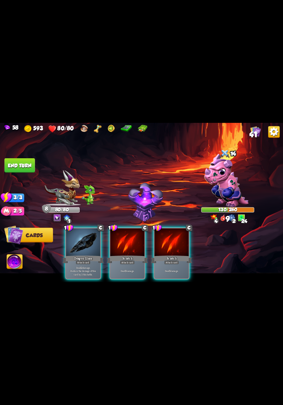
click at [80, 267] on p "Deal 12 damage. Reduce the damage of this card by 2 this battle." at bounding box center [83, 271] width 33 height 10
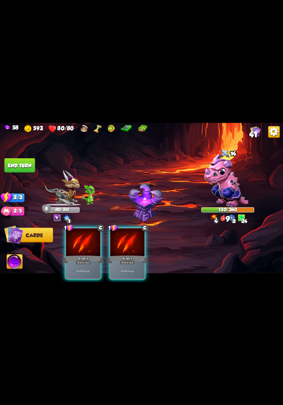
click at [84, 270] on p "Deal 5 damage." at bounding box center [83, 272] width 33 height 4
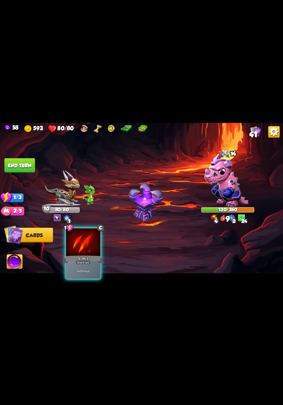
click at [86, 264] on div "Deal 5 damage." at bounding box center [83, 271] width 34 height 15
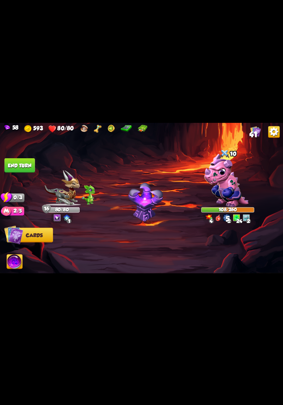
click at [23, 168] on button "End turn" at bounding box center [20, 165] width 30 height 15
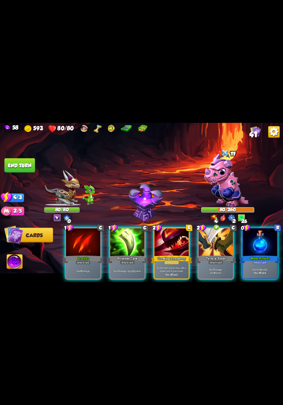
click at [133, 264] on div "Deal 7 damage. Apply 3 poison." at bounding box center [128, 271] width 34 height 15
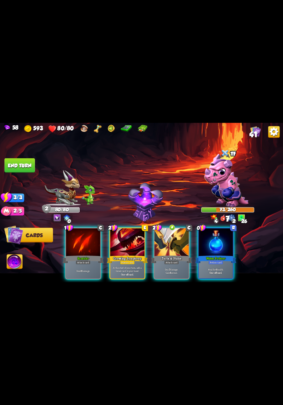
click at [175, 260] on div "Attack card" at bounding box center [171, 262] width 15 height 4
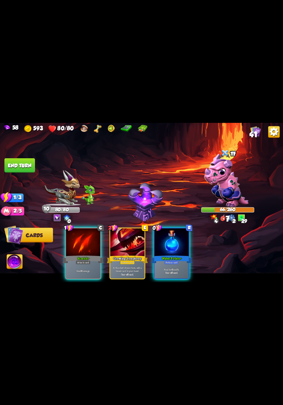
click at [84, 264] on div "Deal 8 damage." at bounding box center [83, 271] width 34 height 15
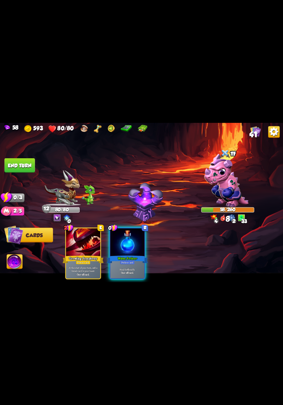
click at [17, 161] on button "End turn" at bounding box center [19, 165] width 31 height 15
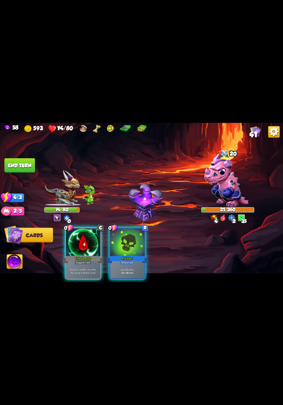
click at [87, 268] on p "Heal for 1 health every time the enemy is hit this round." at bounding box center [83, 271] width 33 height 7
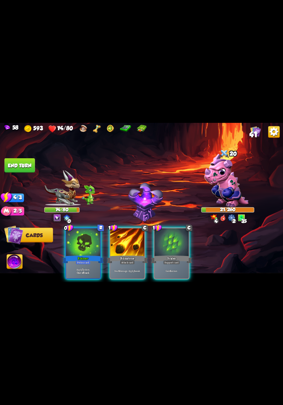
click at [84, 268] on p "Apply 7 poison." at bounding box center [83, 270] width 33 height 4
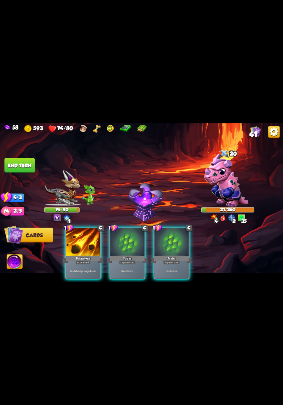
click at [83, 270] on div "Deal 6 damage. Apply 1 weak." at bounding box center [83, 271] width 34 height 15
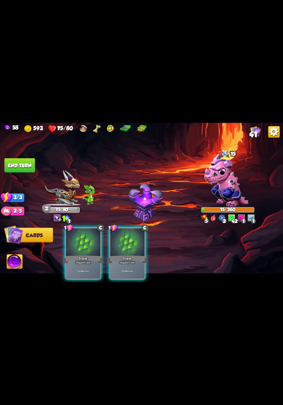
click at [122, 270] on p "Gain 6 armor." at bounding box center [127, 272] width 33 height 4
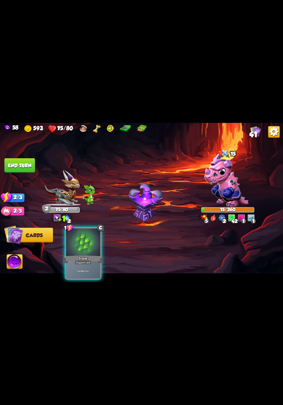
click at [87, 270] on p "Gain 6 armor." at bounding box center [83, 272] width 33 height 4
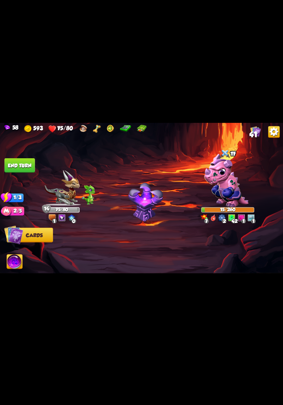
click at [17, 160] on button "End turn" at bounding box center [20, 165] width 30 height 15
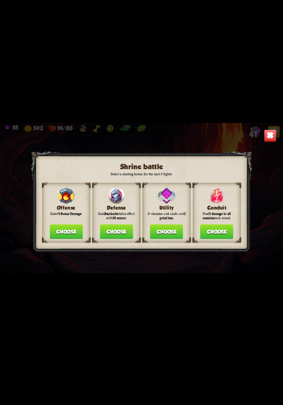
click at [224, 233] on button "Choose" at bounding box center [217, 232] width 33 height 15
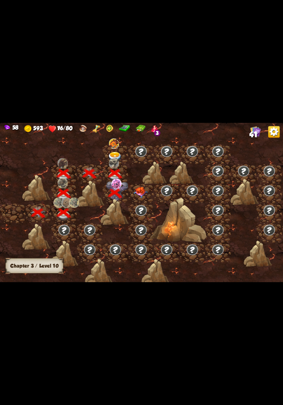
click at [142, 196] on img at bounding box center [141, 192] width 14 height 11
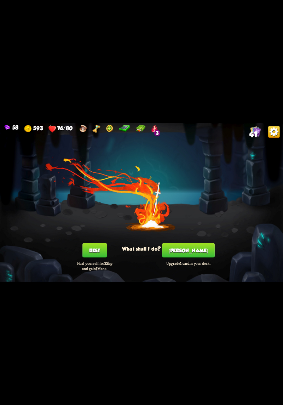
click at [192, 257] on button "[PERSON_NAME]" at bounding box center [188, 250] width 53 height 15
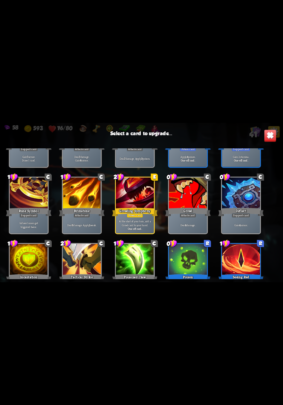
scroll to position [542, 0]
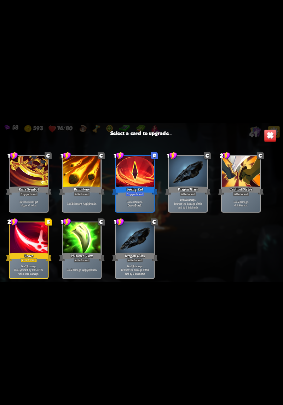
click at [127, 238] on div at bounding box center [135, 239] width 38 height 32
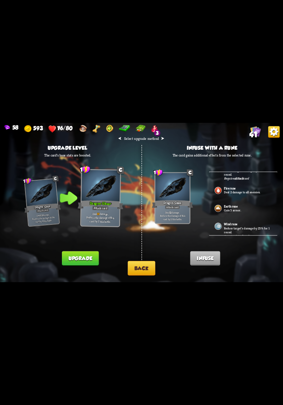
scroll to position [0, 0]
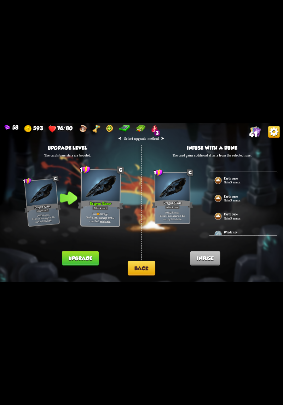
click at [134, 264] on button "Back" at bounding box center [142, 268] width 28 height 15
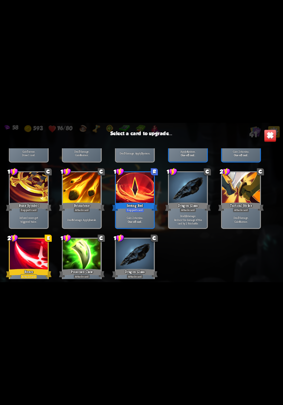
scroll to position [542, 0]
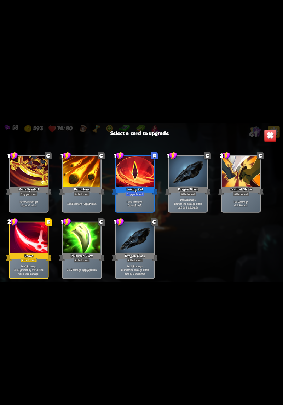
click at [75, 246] on div at bounding box center [82, 239] width 38 height 32
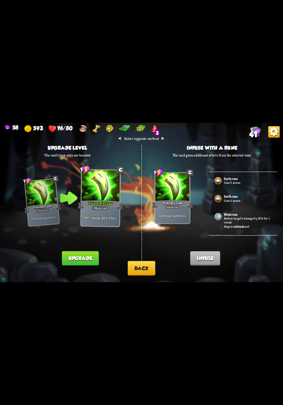
scroll to position [0, 0]
click at [128, 271] on button "Back" at bounding box center [142, 268] width 28 height 15
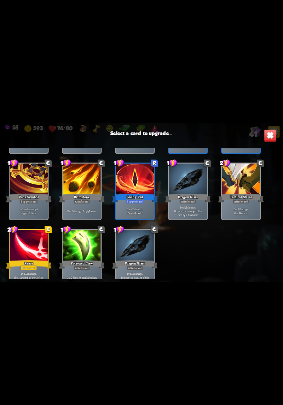
scroll to position [542, 0]
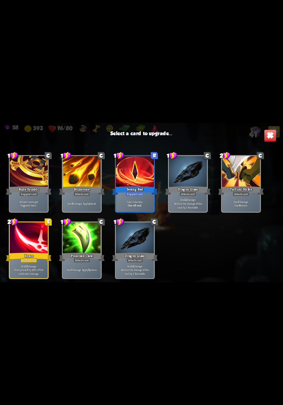
click at [130, 259] on div "Attack card" at bounding box center [135, 260] width 17 height 5
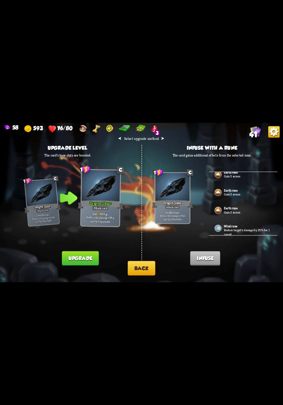
scroll to position [13, 0]
click at [130, 271] on button "Back" at bounding box center [142, 268] width 28 height 15
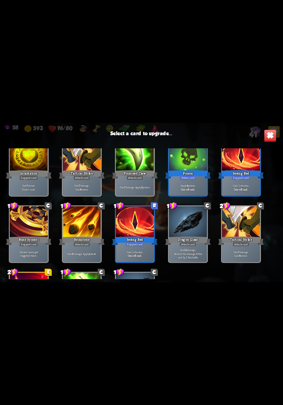
scroll to position [542, 0]
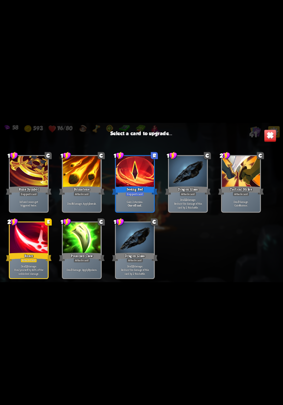
click at [78, 254] on div "Poisoned Claw" at bounding box center [82, 257] width 46 height 10
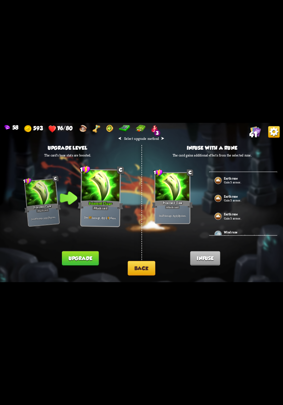
click at [73, 257] on button "Upgrade" at bounding box center [80, 259] width 37 height 15
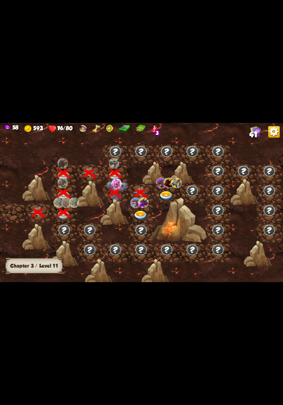
scroll to position [0, 108]
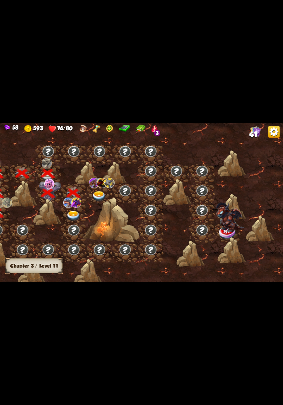
click at [96, 195] on img at bounding box center [99, 196] width 14 height 10
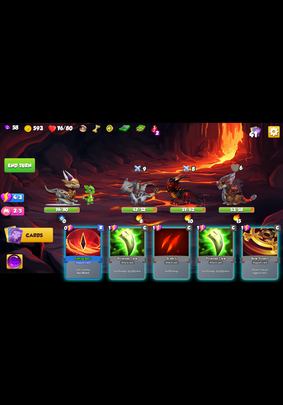
click at [129, 260] on div "Attack card" at bounding box center [127, 262] width 15 height 4
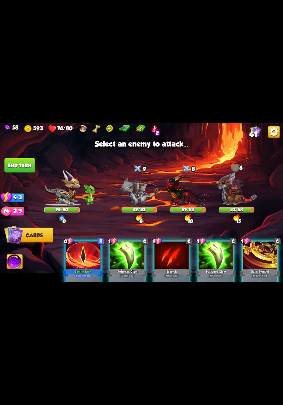
click at [151, 191] on img at bounding box center [139, 192] width 39 height 28
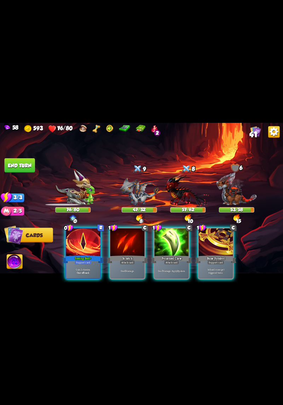
click at [174, 264] on div "Deal 7 damage. Apply 3 poison." at bounding box center [172, 271] width 34 height 15
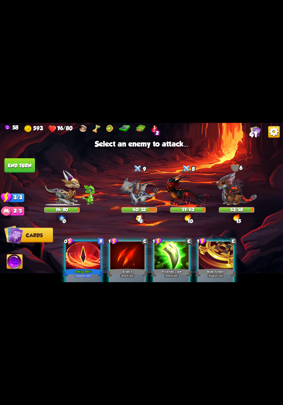
click at [138, 199] on img at bounding box center [139, 192] width 39 height 28
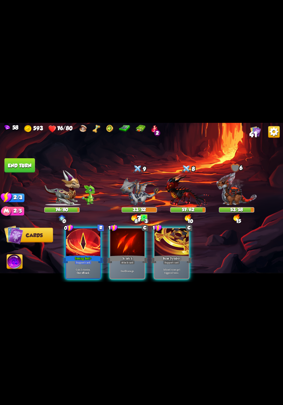
click at [139, 246] on div at bounding box center [128, 243] width 34 height 29
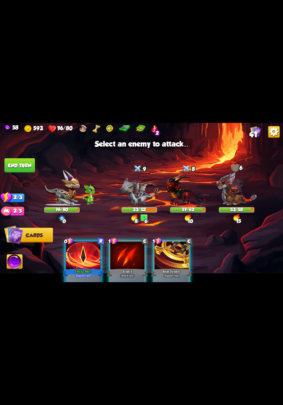
click at [140, 201] on img at bounding box center [139, 192] width 39 height 28
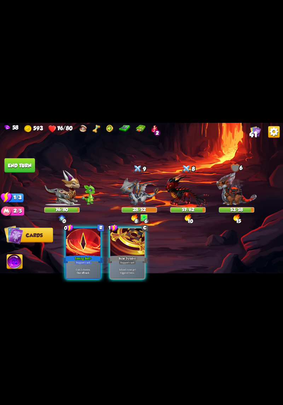
click at [23, 167] on button "End turn" at bounding box center [20, 165] width 30 height 15
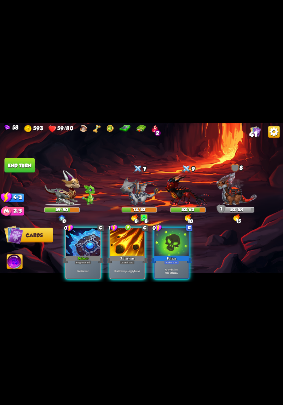
click at [83, 271] on div "Gain 6 armor." at bounding box center [83, 271] width 34 height 15
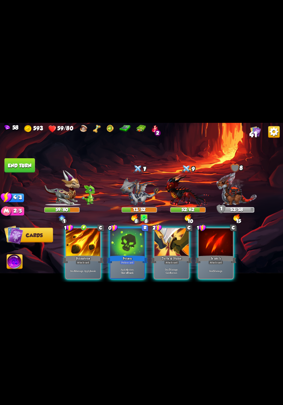
click at [124, 260] on div "Potion card" at bounding box center [127, 262] width 15 height 4
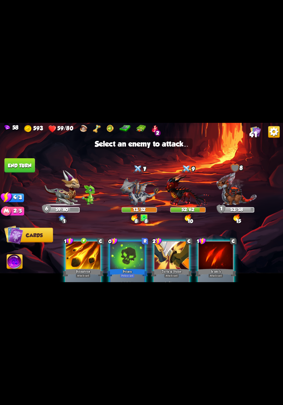
click at [191, 193] on img at bounding box center [188, 191] width 46 height 34
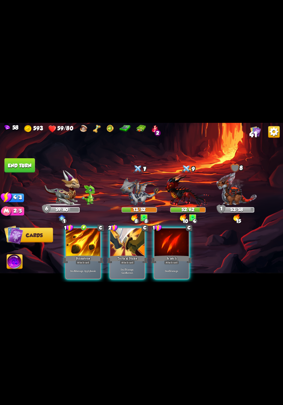
click at [128, 260] on div "Attack card" at bounding box center [127, 262] width 15 height 4
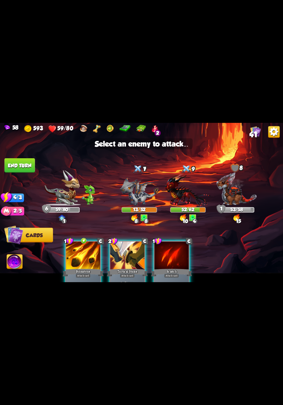
click at [139, 186] on img at bounding box center [139, 192] width 39 height 28
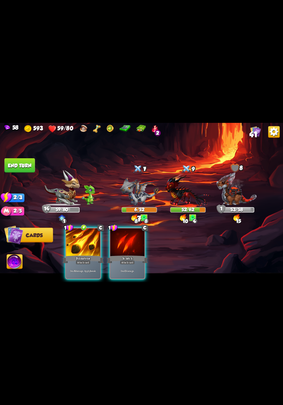
click at [89, 264] on div "Deal 6 damage. Apply 1 weak." at bounding box center [83, 271] width 34 height 15
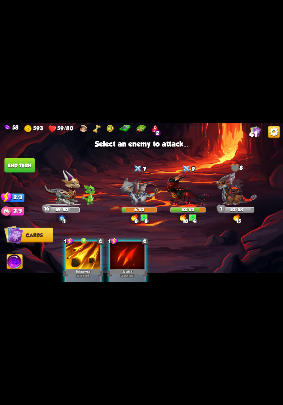
click at [187, 196] on img at bounding box center [188, 191] width 46 height 34
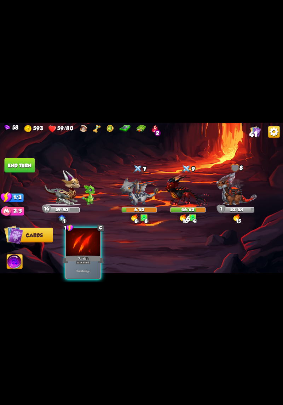
click at [87, 255] on div "Scratch" at bounding box center [83, 259] width 41 height 9
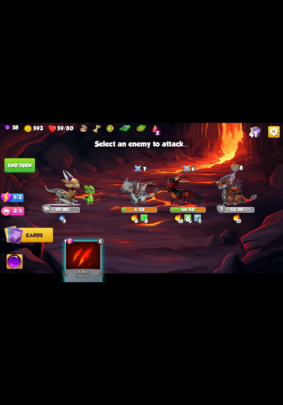
click at [187, 196] on img at bounding box center [188, 191] width 46 height 34
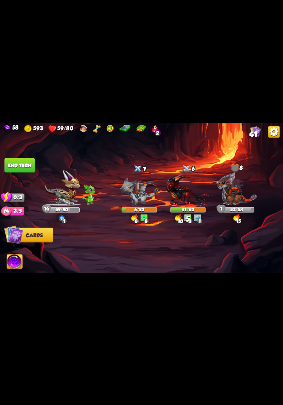
click at [13, 167] on button "End turn" at bounding box center [20, 165] width 30 height 15
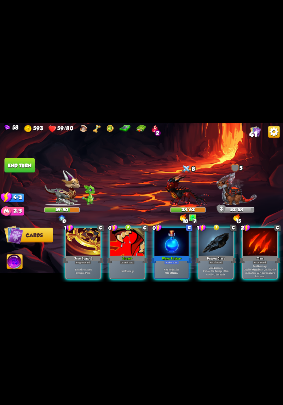
click at [172, 268] on b "6" at bounding box center [172, 270] width 1 height 4
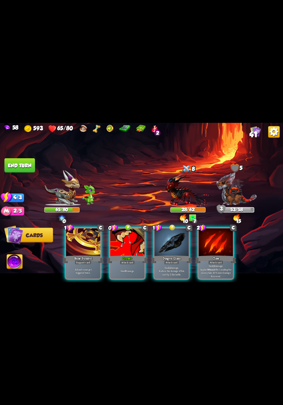
click at [168, 266] on p "Deal 12 damage. Reduce the damage of this card by 2 this battle." at bounding box center [172, 271] width 33 height 10
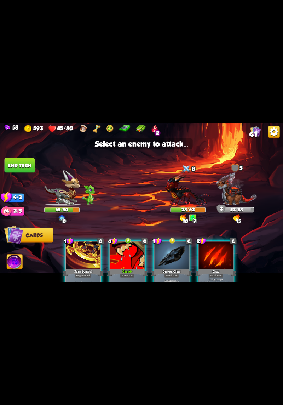
click at [182, 189] on img at bounding box center [188, 191] width 46 height 34
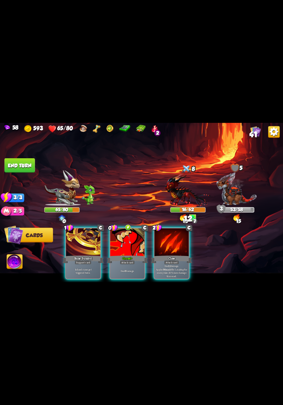
click at [125, 264] on div "Deal 6 damage." at bounding box center [128, 271] width 34 height 15
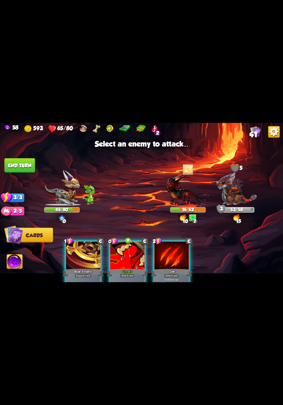
click at [132, 255] on div at bounding box center [128, 256] width 34 height 29
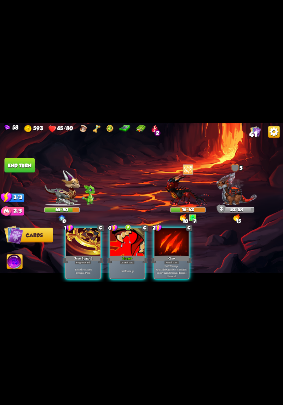
click at [89, 268] on p "Infused runes get triggered twice." at bounding box center [83, 271] width 33 height 7
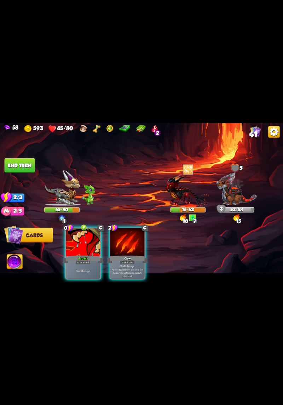
click at [84, 264] on div "Deal 6 damage." at bounding box center [83, 271] width 34 height 15
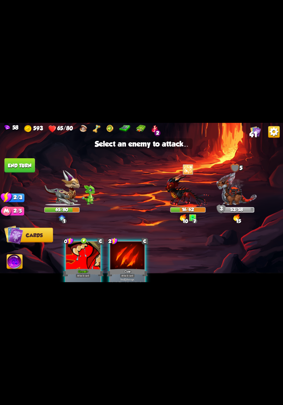
click at [87, 269] on div "Growl+" at bounding box center [83, 272] width 41 height 9
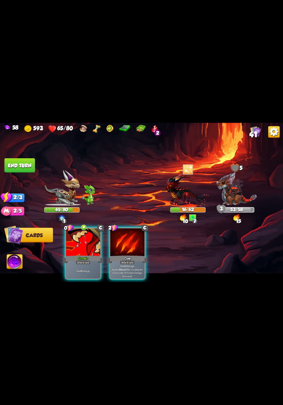
click at [129, 265] on p "Deal 12 damage. Applies Wound effect, making the enemy take 20% more damage thi…" at bounding box center [127, 270] width 33 height 13
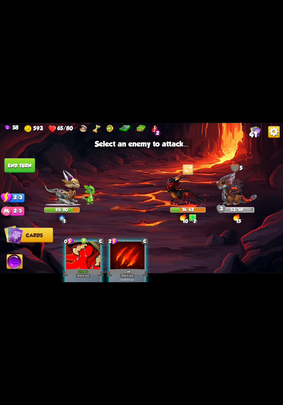
click at [235, 202] on img at bounding box center [237, 189] width 41 height 34
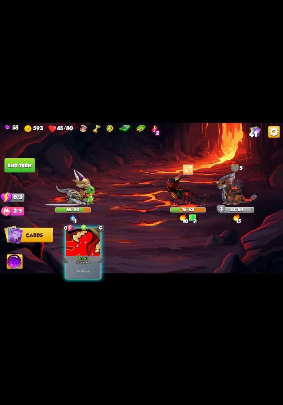
click at [88, 260] on div "Attack card" at bounding box center [83, 262] width 15 height 4
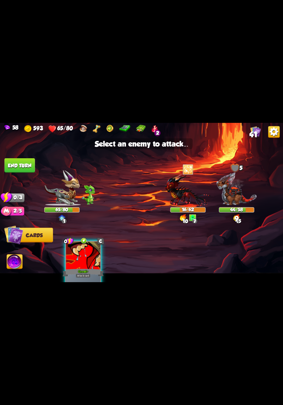
click at [240, 200] on img at bounding box center [237, 189] width 41 height 34
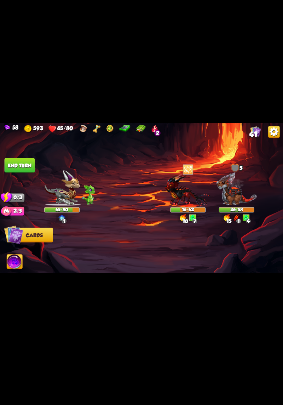
click at [18, 165] on button "End turn" at bounding box center [20, 165] width 30 height 15
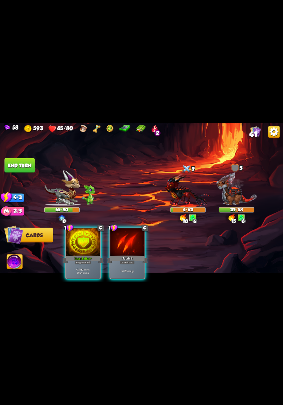
click at [84, 264] on div "Gain 10 armor. Draw 1 card." at bounding box center [83, 271] width 34 height 15
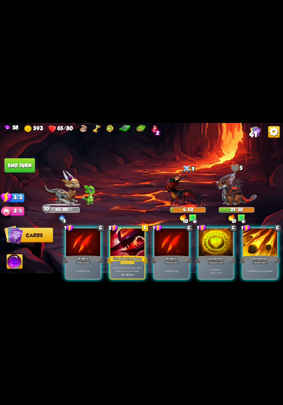
click at [211, 260] on div "Support card" at bounding box center [216, 262] width 17 height 4
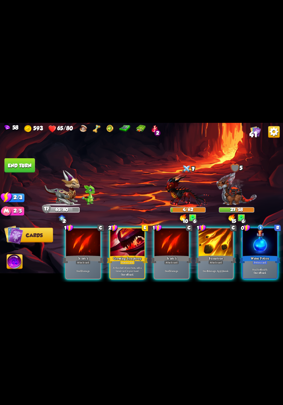
click at [259, 264] on div "Heal for 4 health. One-off card." at bounding box center [260, 271] width 34 height 15
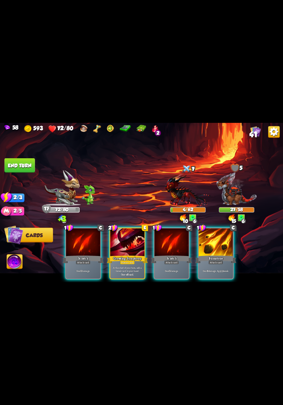
click at [208, 270] on p "Deal 6 damage. Apply 1 weak." at bounding box center [216, 272] width 33 height 4
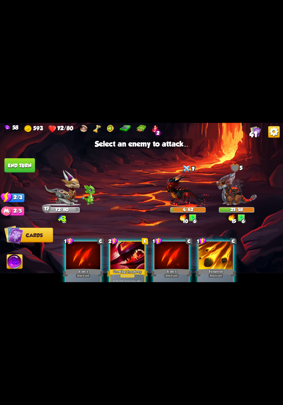
click at [231, 195] on img at bounding box center [237, 189] width 41 height 34
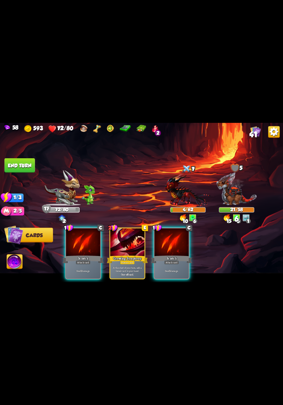
click at [169, 270] on b "5" at bounding box center [169, 272] width 1 height 4
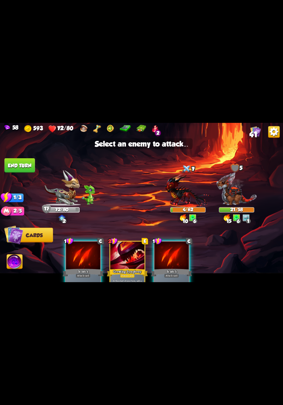
click at [235, 200] on img at bounding box center [237, 189] width 41 height 34
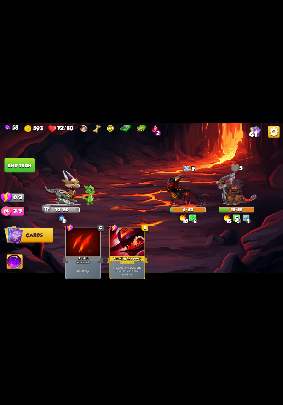
click at [17, 159] on button "End turn" at bounding box center [20, 165] width 30 height 15
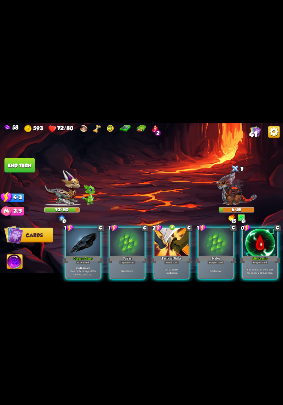
click at [130, 264] on div "Gain 6 armor." at bounding box center [128, 271] width 34 height 15
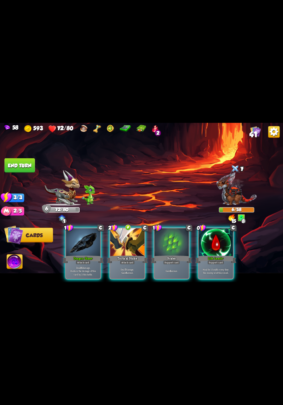
click at [165, 271] on div "Gain 6 armor." at bounding box center [172, 271] width 34 height 15
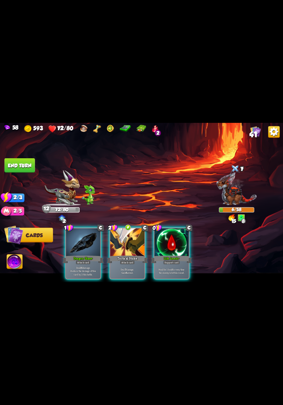
click at [129, 268] on p "Deal 7 damage. Gain 8 armor." at bounding box center [127, 271] width 33 height 7
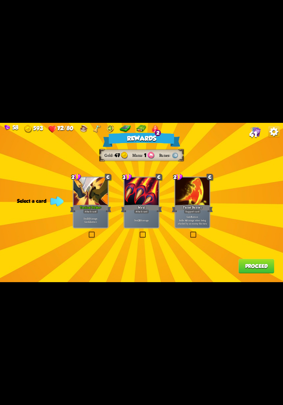
click at [93, 226] on div "Deal 10 damage. Gain 12 armor." at bounding box center [91, 220] width 34 height 15
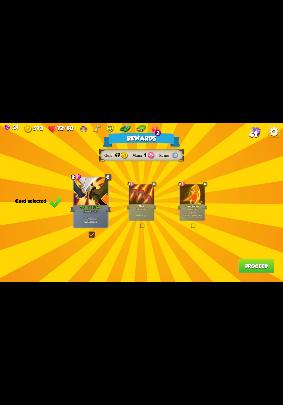
click at [250, 271] on button "Proceed" at bounding box center [257, 266] width 36 height 15
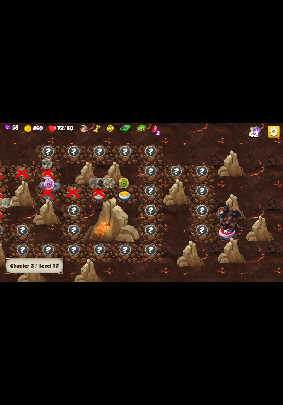
click at [124, 197] on img at bounding box center [125, 196] width 14 height 10
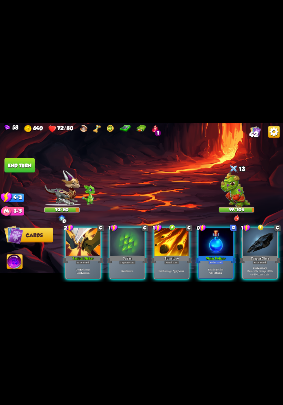
click at [220, 264] on div "Heal for 6 health. One-off card." at bounding box center [216, 271] width 34 height 15
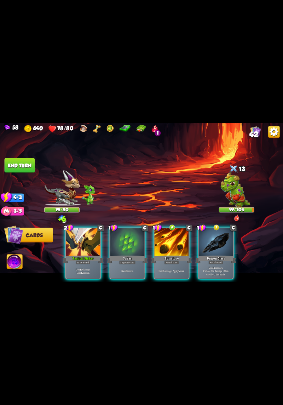
click at [86, 268] on p "Deal 10 damage. Gain 12 armor." at bounding box center [83, 271] width 33 height 7
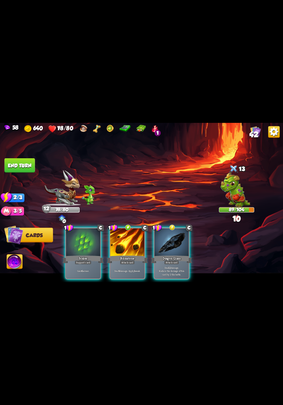
click at [170, 266] on p "Deal 12 damage. Reduce the damage of this card by 2 this battle." at bounding box center [172, 271] width 33 height 10
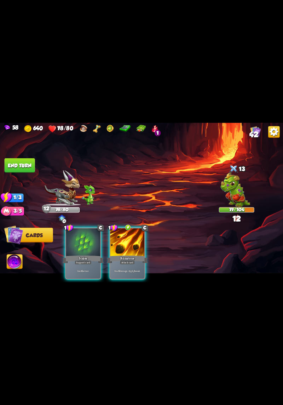
click at [125, 270] on p "Deal 6 damage. Apply 1 weak." at bounding box center [127, 272] width 33 height 4
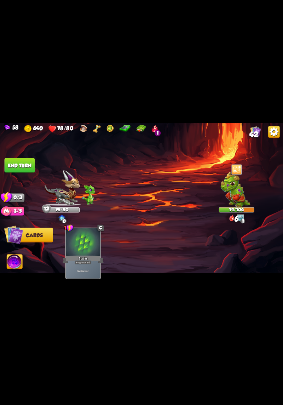
click at [17, 162] on button "End turn" at bounding box center [20, 165] width 30 height 15
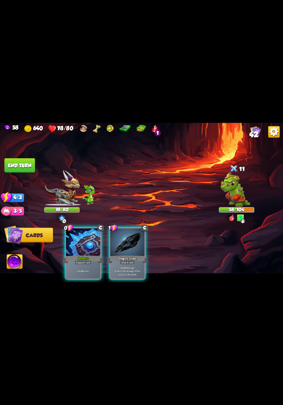
click at [79, 270] on div "Gain 6 armor." at bounding box center [83, 271] width 34 height 15
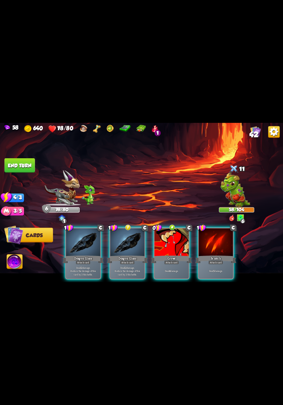
click at [125, 266] on p "Deal 12 damage. Reduce the damage of this card by 2 this battle." at bounding box center [127, 271] width 33 height 10
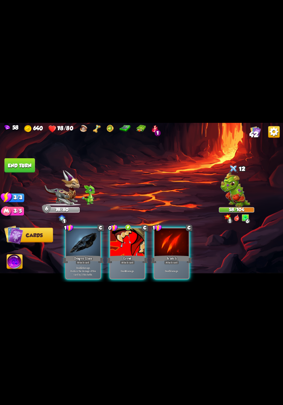
click at [125, 270] on b "4" at bounding box center [125, 272] width 1 height 4
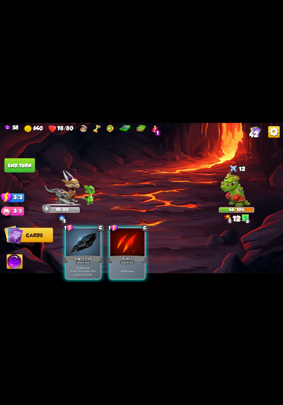
click at [89, 266] on p "Deal 12 damage. Reduce the damage of this card by 2 this battle." at bounding box center [83, 271] width 33 height 10
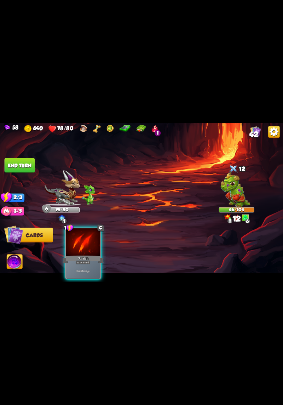
click at [85, 273] on div "Deal 5 damage." at bounding box center [83, 271] width 34 height 15
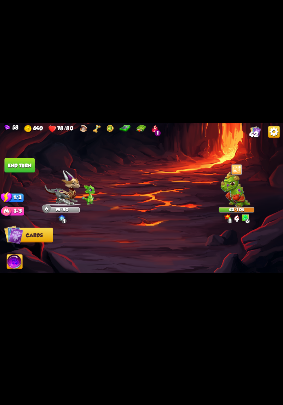
click at [22, 167] on button "End turn" at bounding box center [20, 165] width 30 height 15
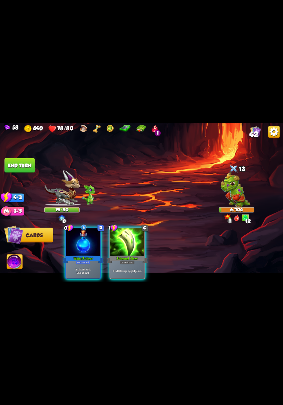
click at [84, 260] on div "Potion card" at bounding box center [83, 262] width 15 height 4
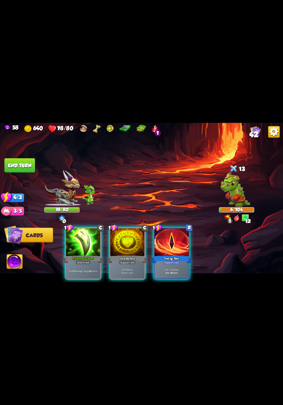
click at [85, 270] on div "Deal 10 damage. Apply 4 poison." at bounding box center [83, 271] width 34 height 15
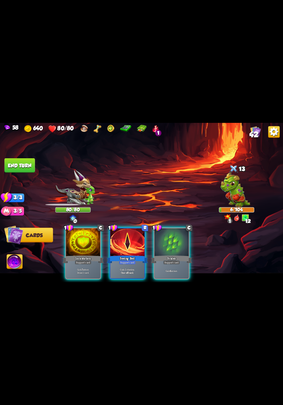
click at [86, 266] on img at bounding box center [141, 202] width 283 height 159
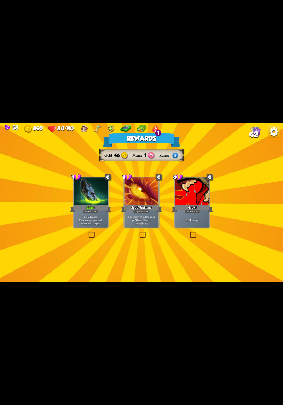
click at [86, 212] on div "Attack card" at bounding box center [90, 212] width 15 height 4
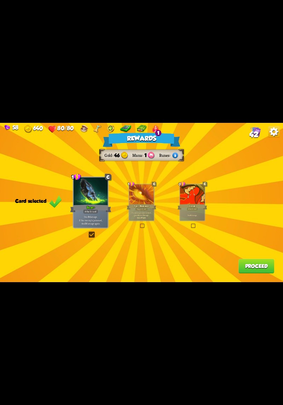
click at [189, 213] on div "Deal 4 damage." at bounding box center [192, 215] width 25 height 11
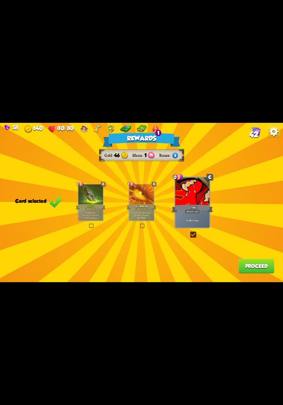
click at [251, 269] on button "Proceed" at bounding box center [257, 266] width 36 height 15
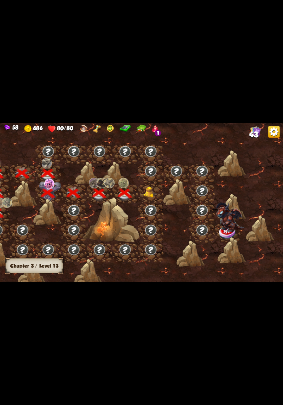
click at [146, 192] on img at bounding box center [151, 192] width 14 height 11
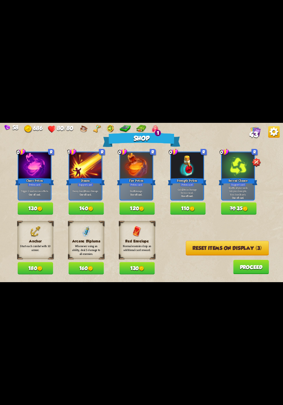
click at [33, 203] on button "130" at bounding box center [35, 209] width 35 height 12
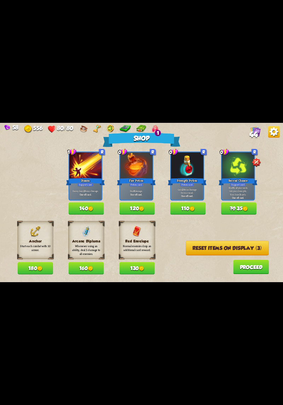
click at [142, 210] on img at bounding box center [141, 209] width 5 height 5
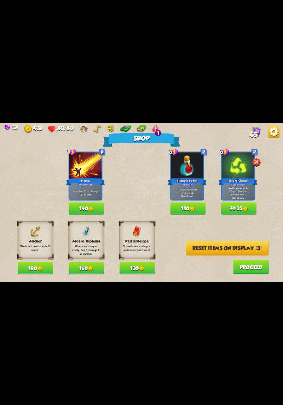
click at [255, 271] on button "Proceed" at bounding box center [252, 267] width 36 height 15
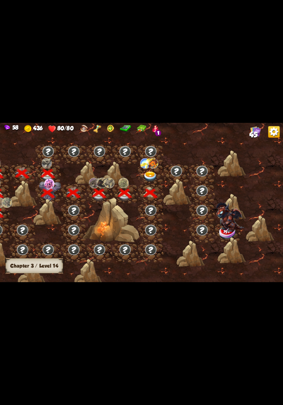
click at [152, 172] on img at bounding box center [151, 177] width 14 height 10
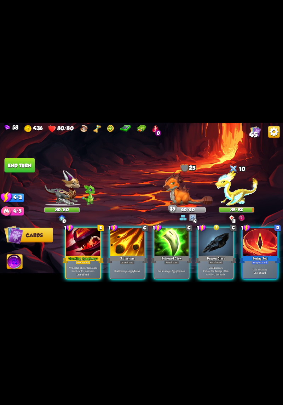
click at [207, 267] on p "Deal 12 damage. Reduce the damage of this card by 2 this battle." at bounding box center [216, 271] width 33 height 10
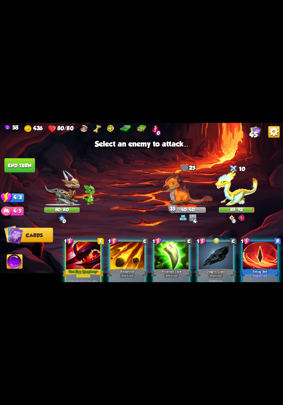
click at [232, 196] on img at bounding box center [237, 187] width 43 height 35
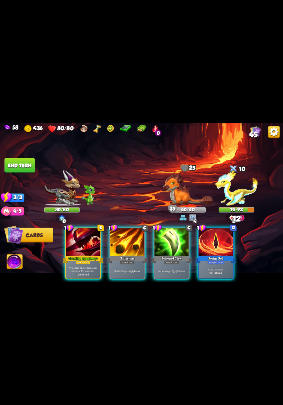
click at [220, 255] on div "Seeing Red" at bounding box center [216, 259] width 41 height 9
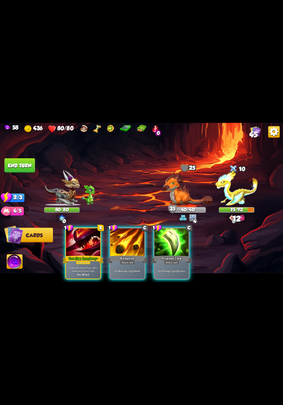
click at [175, 270] on p "Deal 7 damage. Apply 3 poison." at bounding box center [172, 272] width 33 height 4
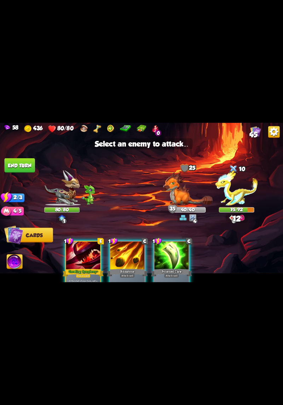
click at [245, 189] on img at bounding box center [237, 187] width 43 height 35
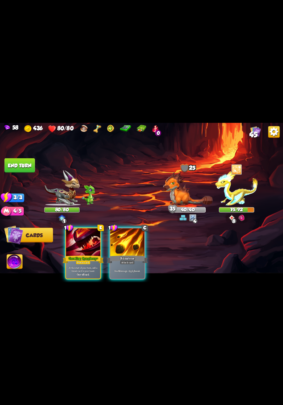
click at [128, 260] on div "Attack card" at bounding box center [127, 262] width 15 height 4
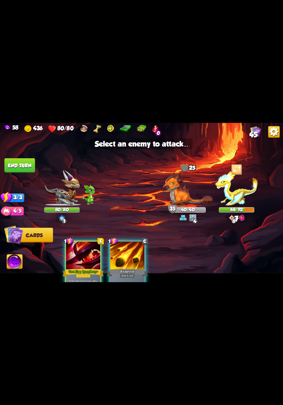
click at [232, 196] on img at bounding box center [237, 187] width 43 height 35
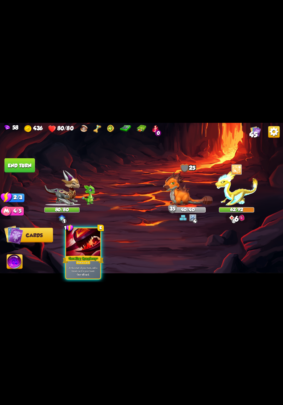
click at [96, 255] on div "Growling Symphony+" at bounding box center [83, 259] width 41 height 9
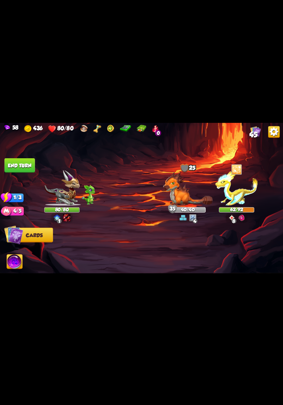
click at [10, 167] on button "End turn" at bounding box center [20, 165] width 30 height 15
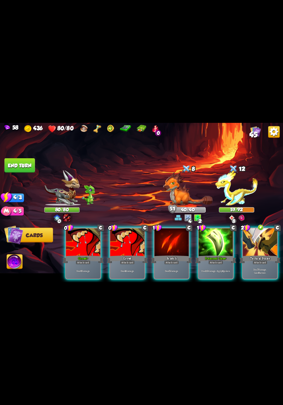
scroll to position [0, 67]
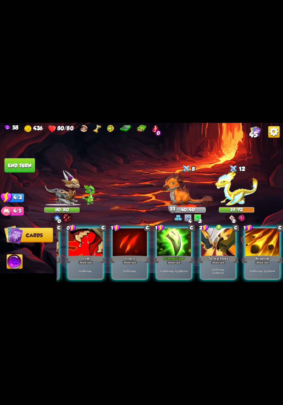
click at [219, 268] on p "Deal 7 damage. Gain 8 armor." at bounding box center [218, 271] width 33 height 7
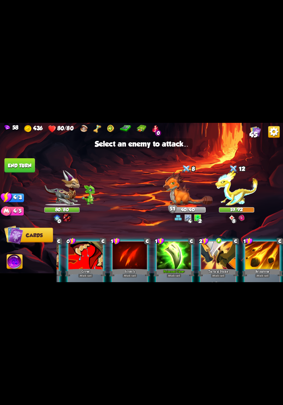
click at [238, 196] on img at bounding box center [237, 187] width 43 height 35
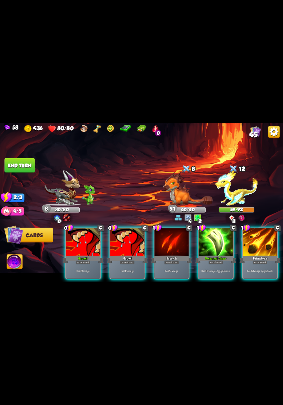
scroll to position [0, 0]
click at [223, 260] on div "Attack card" at bounding box center [216, 262] width 15 height 4
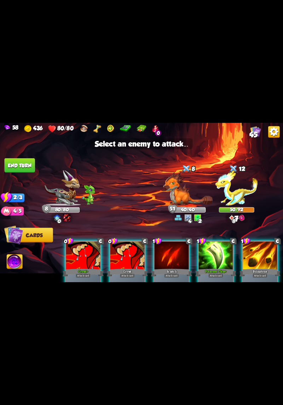
click at [236, 202] on img at bounding box center [237, 187] width 43 height 35
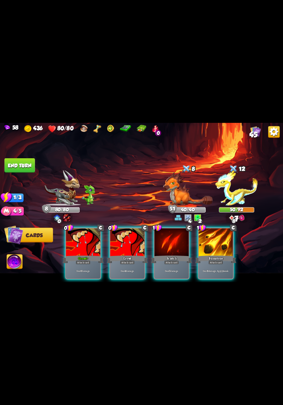
click at [215, 264] on div "Deal 6 damage. Apply 1 weak." at bounding box center [216, 271] width 34 height 15
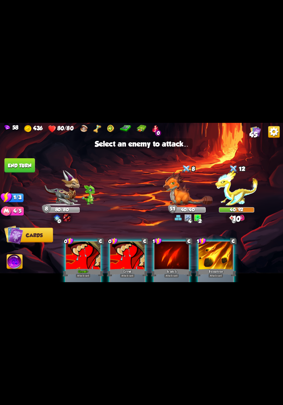
click at [238, 203] on img at bounding box center [237, 187] width 43 height 35
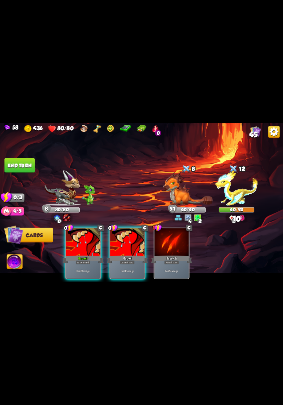
click at [130, 268] on div "Deal 4 damage." at bounding box center [128, 271] width 34 height 15
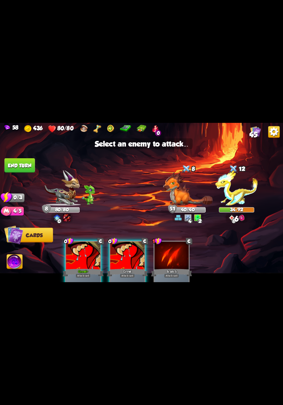
click at [250, 194] on img at bounding box center [237, 187] width 43 height 35
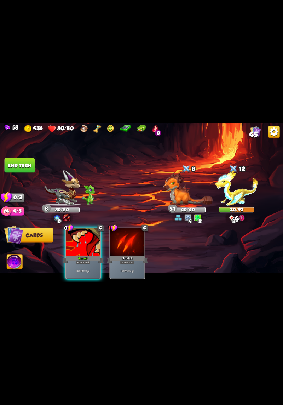
click at [86, 260] on div "Attack card" at bounding box center [83, 262] width 15 height 4
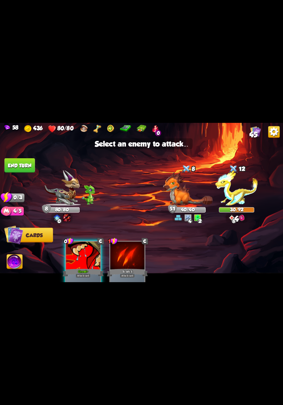
click at [237, 199] on img at bounding box center [237, 187] width 43 height 35
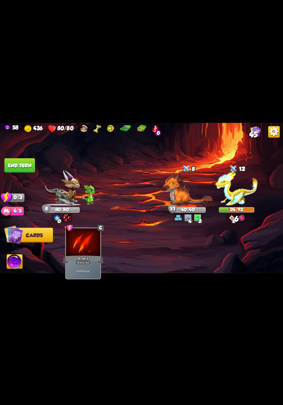
click at [21, 162] on button "End turn" at bounding box center [20, 165] width 30 height 15
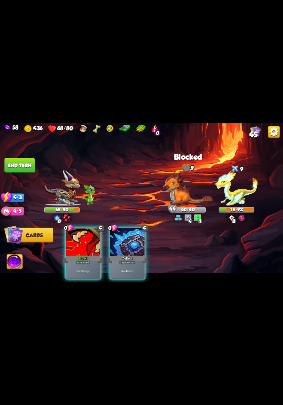
click at [87, 270] on p "Deal 6 damage." at bounding box center [83, 272] width 33 height 4
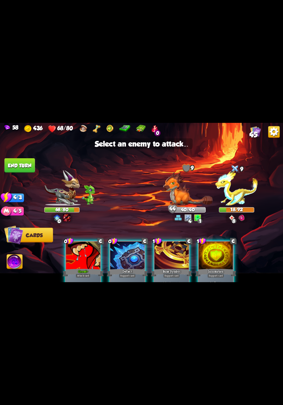
click at [237, 196] on img at bounding box center [237, 187] width 43 height 35
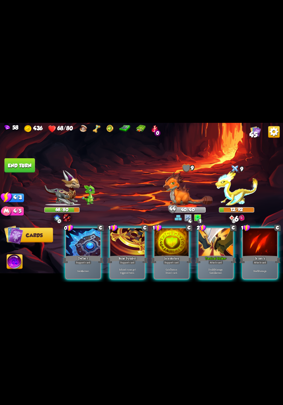
click at [209, 260] on div "Attack card" at bounding box center [216, 262] width 15 height 4
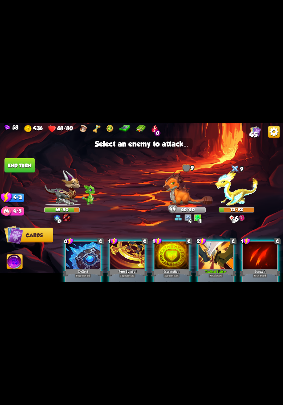
click at [236, 195] on img at bounding box center [237, 187] width 43 height 35
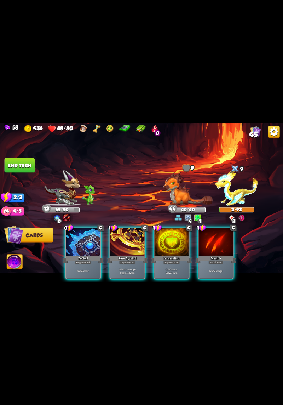
click at [212, 274] on div "Deal 5 damage." at bounding box center [216, 271] width 34 height 15
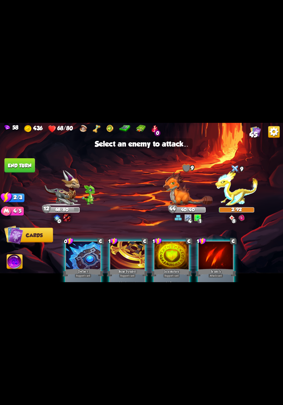
click at [243, 191] on img at bounding box center [237, 187] width 43 height 35
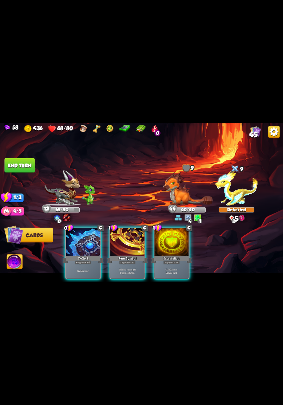
click at [175, 260] on div "Support card" at bounding box center [171, 262] width 17 height 4
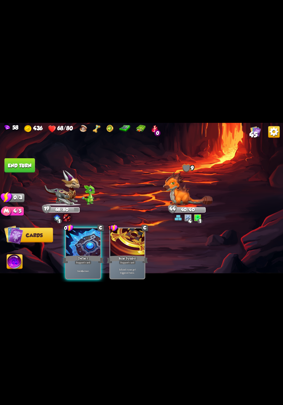
click at [84, 260] on div "Support card" at bounding box center [83, 262] width 17 height 4
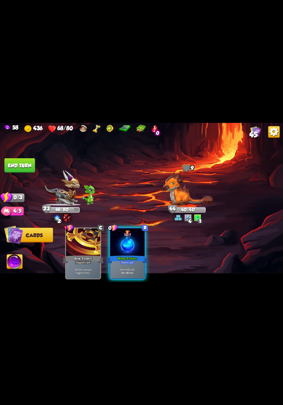
click at [131, 264] on div "Heal for 6 health. One-off card." at bounding box center [128, 271] width 34 height 15
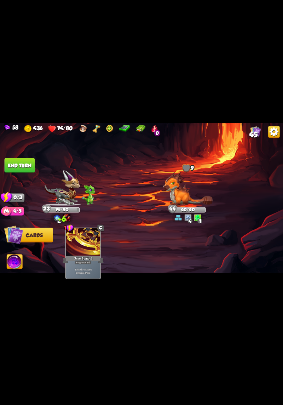
click at [13, 168] on button "End turn" at bounding box center [20, 165] width 30 height 15
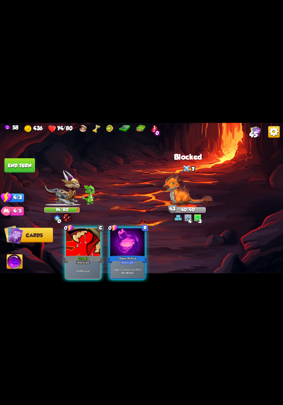
click at [130, 268] on p "Trigger 2 random rune effects." at bounding box center [127, 270] width 33 height 4
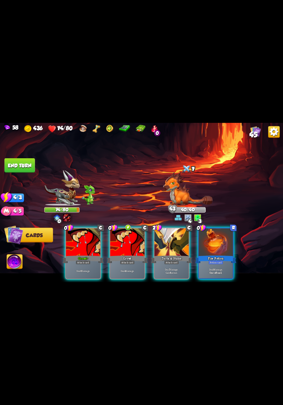
click at [88, 270] on p "Deal 6 damage." at bounding box center [83, 272] width 33 height 4
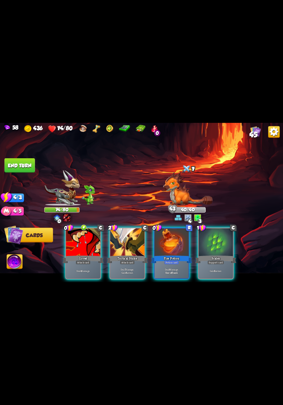
click at [86, 270] on p "Deal 4 damage." at bounding box center [83, 272] width 33 height 4
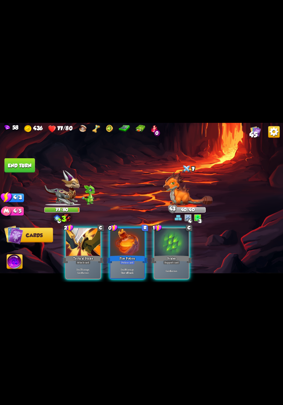
click at [89, 268] on p "Deal 7 damage. Gain 8 armor." at bounding box center [83, 271] width 33 height 7
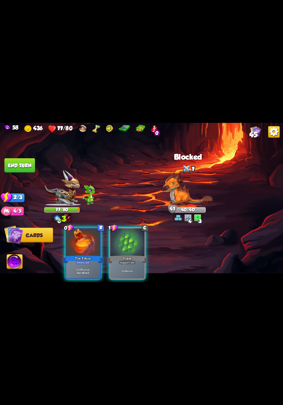
click at [85, 268] on p "Deal 8 damage." at bounding box center [83, 270] width 33 height 4
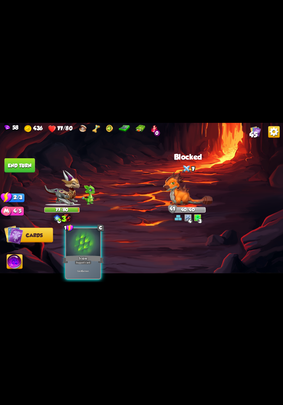
click at [88, 270] on div "Gain 6 armor." at bounding box center [83, 271] width 34 height 15
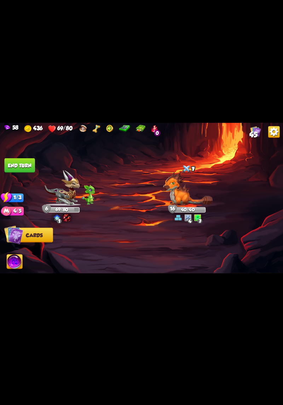
click at [18, 170] on button "End turn" at bounding box center [20, 165] width 30 height 15
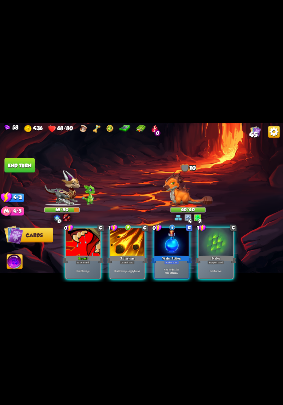
click at [132, 270] on div "Deal 6 damage. Apply 1 weak." at bounding box center [128, 271] width 34 height 15
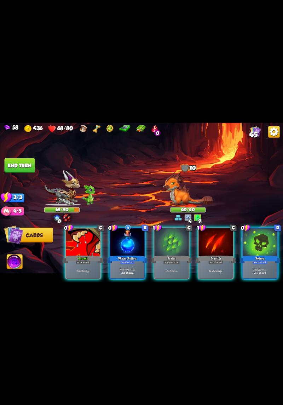
click at [131, 271] on div "Heal for 4 health. One-off card." at bounding box center [128, 271] width 34 height 15
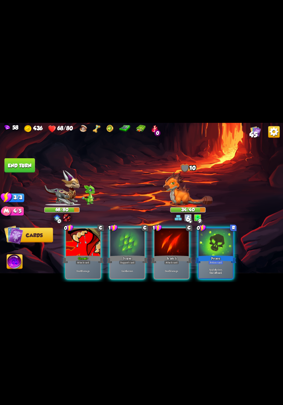
click at [128, 278] on div "0 C Growl+ Attack card Deal 6 damage. 1 C Scales Support card Gain 6 armor. 1 C…" at bounding box center [170, 247] width 227 height 71
click at [129, 260] on div "Support card" at bounding box center [127, 262] width 17 height 4
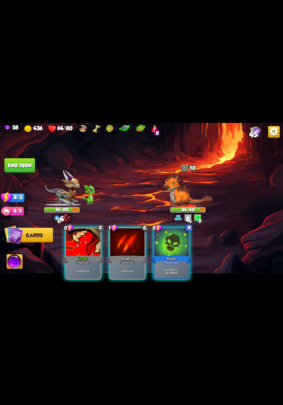
click at [91, 270] on p "Deal 6 damage." at bounding box center [83, 272] width 33 height 4
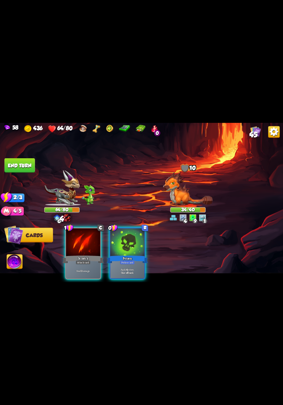
click at [92, 264] on div "Deal 5 damage." at bounding box center [83, 271] width 34 height 15
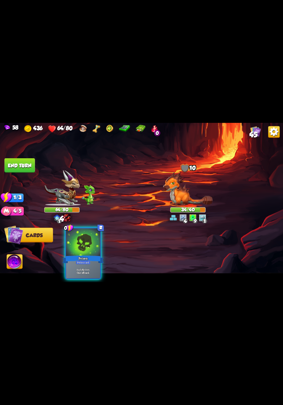
click at [84, 268] on p "Apply 4 poison." at bounding box center [83, 270] width 33 height 4
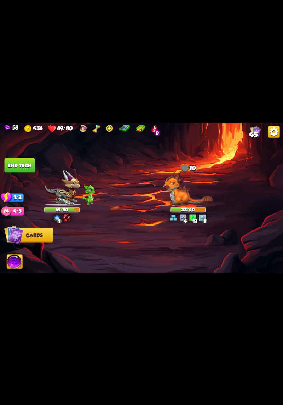
click at [17, 167] on button "End turn" at bounding box center [20, 165] width 30 height 15
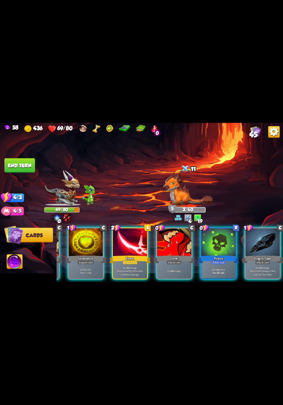
click at [132, 264] on div "Deal 12 damage. Heal yourself by 40% of the unblocked damage." at bounding box center [130, 271] width 34 height 15
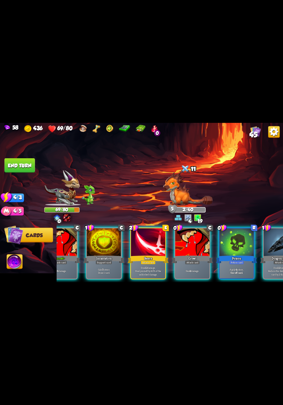
click at [133, 259] on div "0 C Growl+ Attack card Deal 6 damage. 1 C Incantation Support card Gain 7 armor…" at bounding box center [170, 247] width 227 height 71
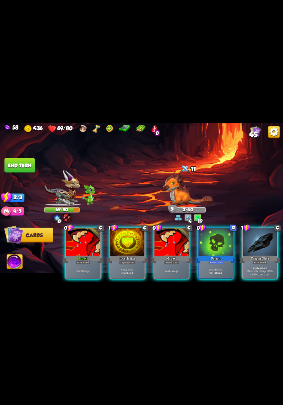
scroll to position [0, 0]
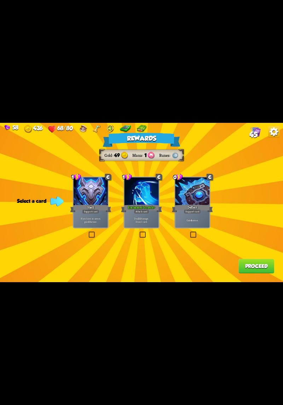
click at [146, 221] on p "Deal 10 damage. Draw 1 card." at bounding box center [141, 220] width 33 height 7
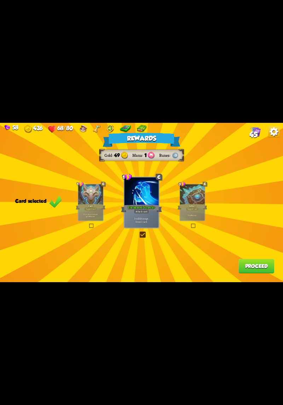
click at [247, 269] on button "Proceed" at bounding box center [257, 266] width 36 height 15
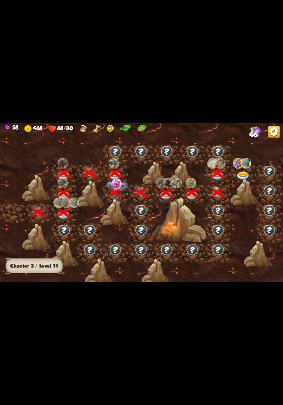
scroll to position [0, 108]
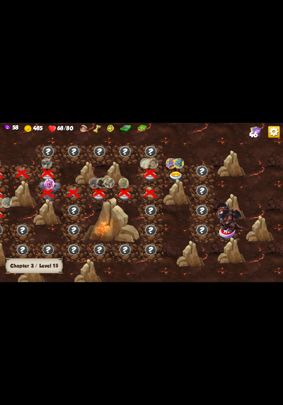
click at [173, 178] on img at bounding box center [176, 177] width 14 height 10
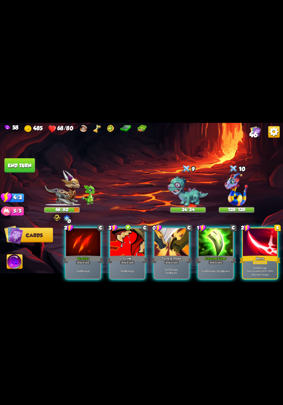
click at [173, 264] on div "Deal 7 damage. Gain 8 armor." at bounding box center [172, 271] width 34 height 15
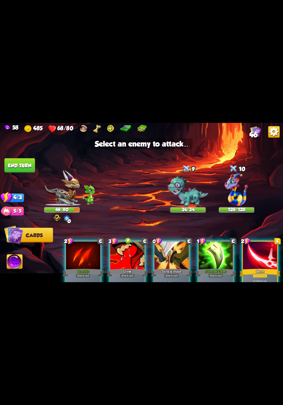
click at [232, 201] on img at bounding box center [236, 190] width 23 height 33
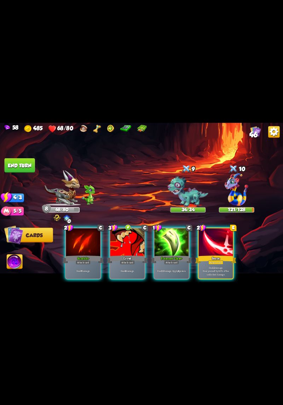
click at [176, 270] on p "Deal 10 damage. Apply 4 poison." at bounding box center [172, 272] width 33 height 4
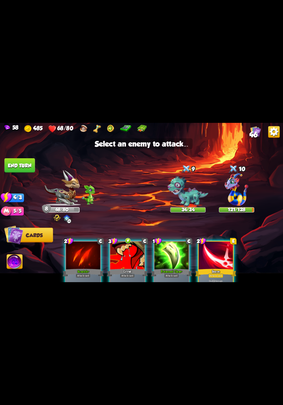
click at [236, 198] on img at bounding box center [236, 190] width 23 height 33
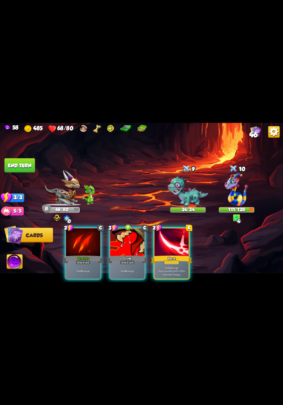
click at [173, 260] on div "Attack card" at bounding box center [171, 262] width 15 height 4
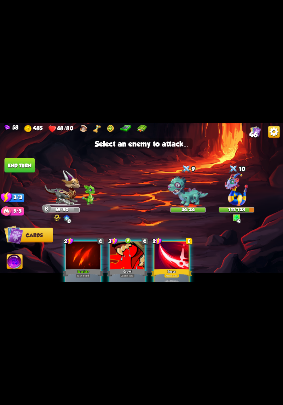
click at [233, 191] on img at bounding box center [236, 190] width 23 height 33
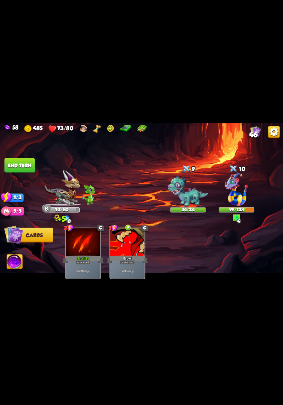
click at [21, 166] on button "End turn" at bounding box center [20, 165] width 30 height 15
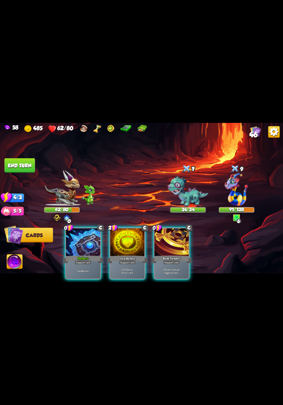
click at [76, 270] on p "Gain 6 armor." at bounding box center [83, 272] width 33 height 4
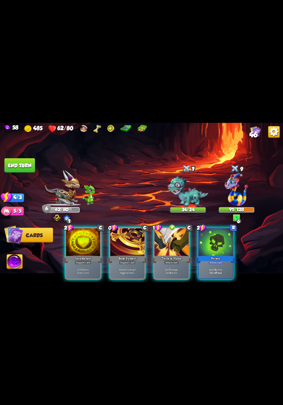
click at [127, 268] on p "Infused runes get triggered twice." at bounding box center [127, 271] width 33 height 7
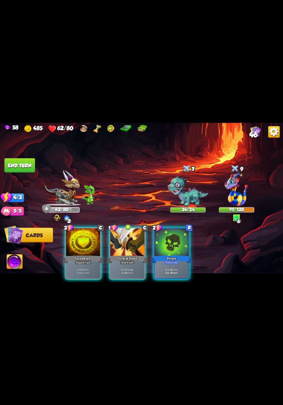
click at [129, 269] on p "Deal 7 damage. Gain 8 armor." at bounding box center [127, 271] width 33 height 7
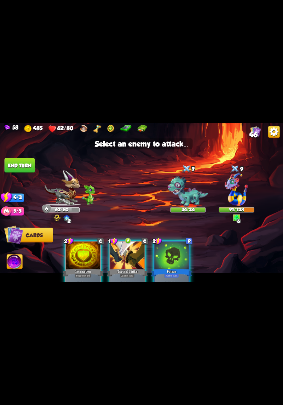
click at [232, 196] on img at bounding box center [236, 190] width 23 height 33
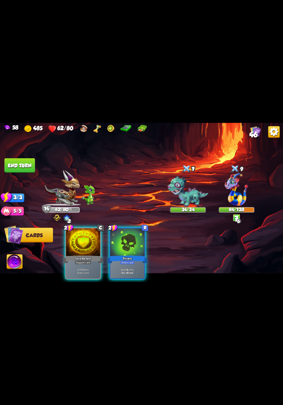
click at [131, 268] on p "Apply 4 poison." at bounding box center [127, 270] width 33 height 4
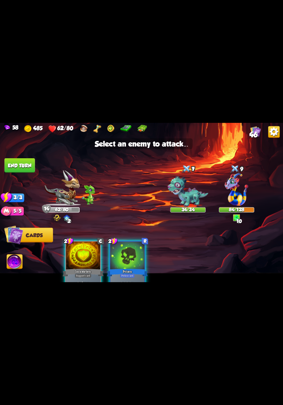
click at [232, 196] on img at bounding box center [236, 190] width 23 height 33
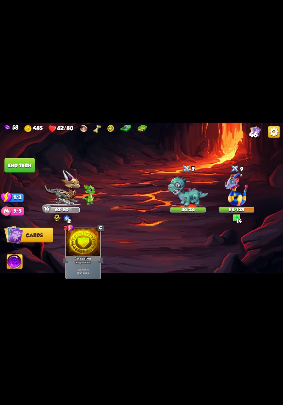
click at [13, 159] on button "End turn" at bounding box center [20, 165] width 30 height 15
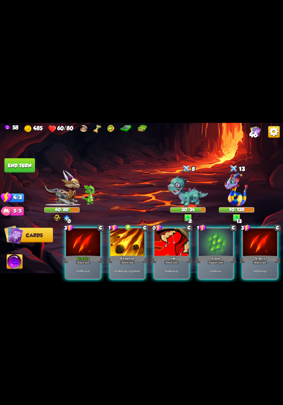
click at [167, 264] on div "Deal 4 damage." at bounding box center [172, 271] width 34 height 15
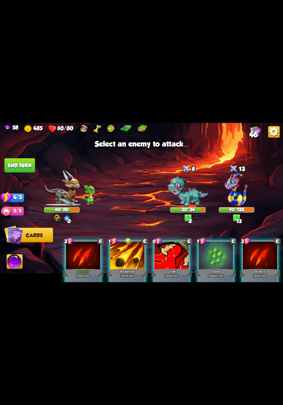
click at [240, 198] on img at bounding box center [236, 190] width 23 height 33
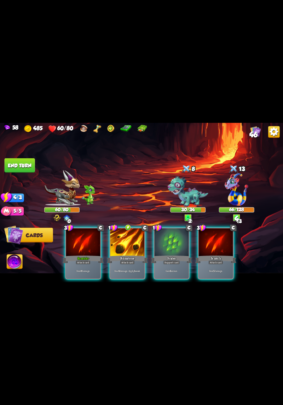
click at [167, 264] on div "Gain 6 armor." at bounding box center [172, 271] width 34 height 15
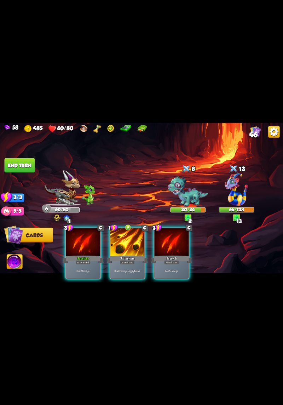
click at [135, 269] on div "Deal 6 damage. Apply 1 weak." at bounding box center [128, 271] width 34 height 15
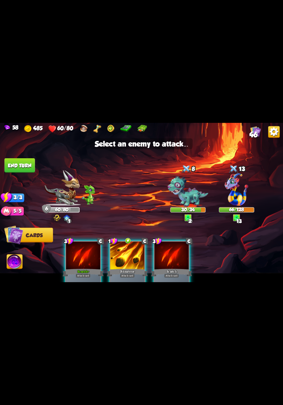
click at [237, 199] on img at bounding box center [236, 190] width 23 height 33
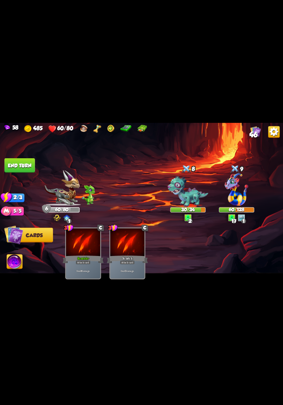
click at [18, 164] on button "End turn" at bounding box center [20, 165] width 30 height 15
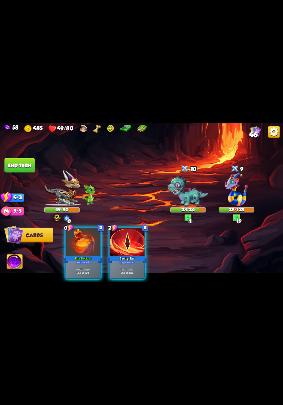
click at [77, 271] on b "One-off card." at bounding box center [83, 273] width 13 height 4
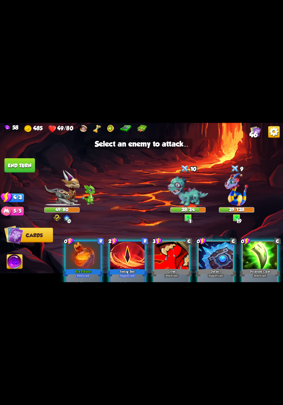
click at [90, 264] on div at bounding box center [83, 256] width 34 height 29
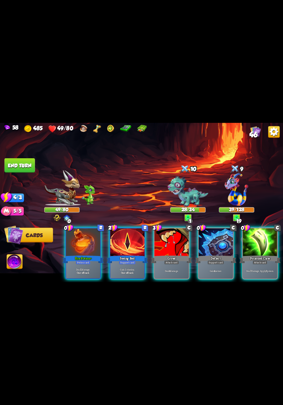
click at [90, 255] on div "Fire Potion+" at bounding box center [83, 259] width 41 height 9
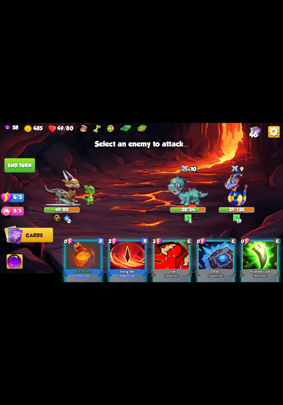
click at [237, 184] on img at bounding box center [236, 190] width 23 height 33
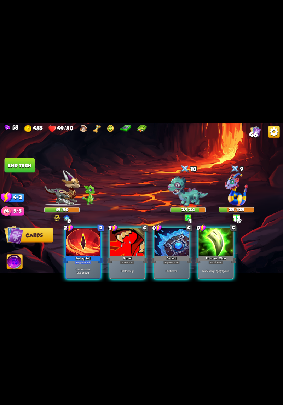
click at [175, 260] on div "Support card" at bounding box center [171, 262] width 17 height 4
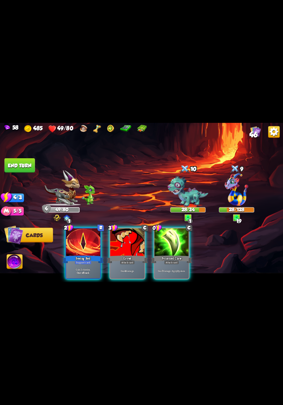
click at [174, 264] on div "Deal 7 damage. Apply 3 poison." at bounding box center [172, 271] width 34 height 15
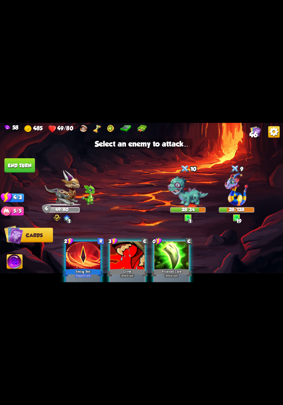
click at [226, 199] on img at bounding box center [236, 190] width 23 height 33
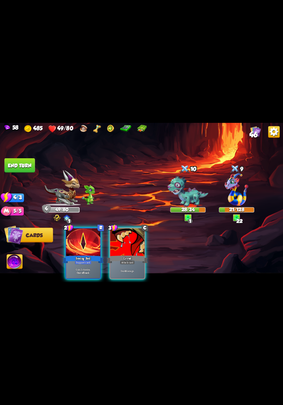
click at [131, 264] on div "Deal 4 damage." at bounding box center [128, 271] width 34 height 15
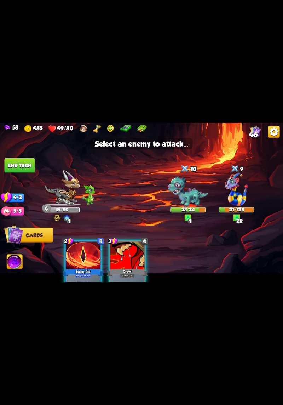
click at [182, 195] on img at bounding box center [188, 192] width 41 height 32
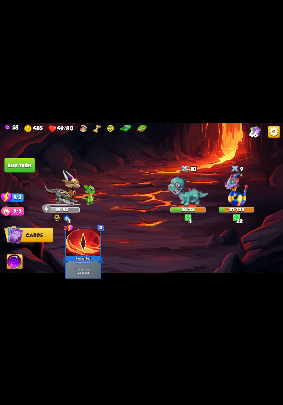
click at [18, 162] on button "End turn" at bounding box center [20, 165] width 30 height 15
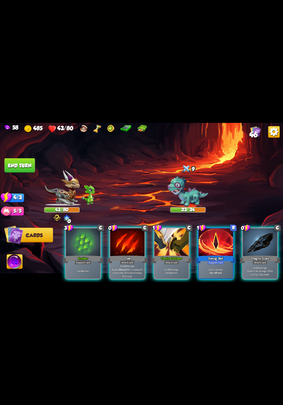
click at [214, 268] on p "Gain 2 stamina." at bounding box center [216, 270] width 33 height 4
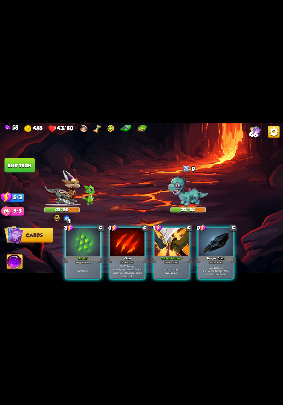
click at [214, 267] on p "Deal 12 damage. Reduce the damage of this card by 2 this battle." at bounding box center [216, 271] width 33 height 10
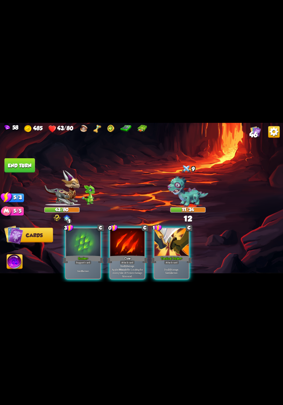
click at [173, 269] on p "Deal 10 damage. Gain 12 armor." at bounding box center [172, 271] width 33 height 7
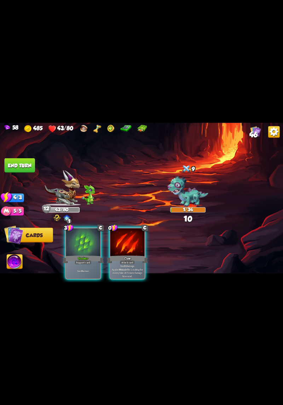
click at [128, 273] on div "Deal 12 damage. Applies Wound effect, making the enemy take 20% more damage thi…" at bounding box center [128, 271] width 34 height 15
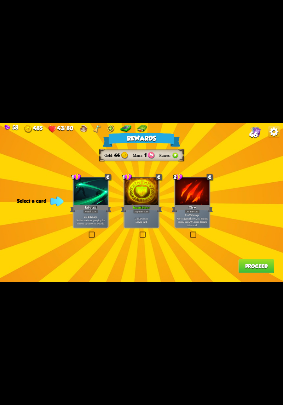
click at [145, 198] on div at bounding box center [142, 192] width 34 height 29
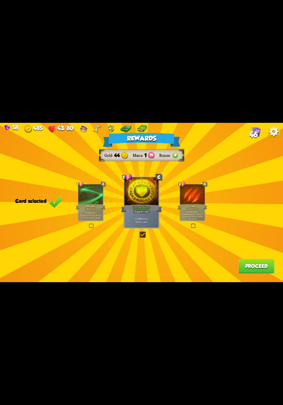
click at [246, 273] on button "Proceed" at bounding box center [257, 266] width 36 height 15
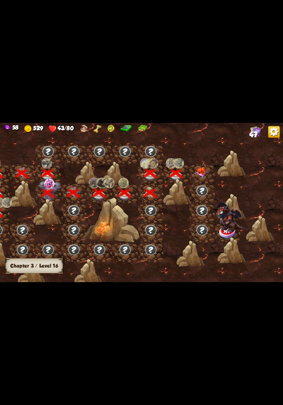
click at [198, 175] on img at bounding box center [202, 172] width 14 height 11
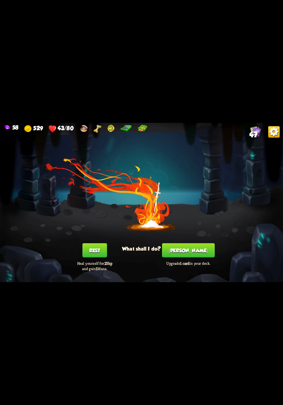
click at [191, 246] on button "[PERSON_NAME]" at bounding box center [188, 250] width 53 height 15
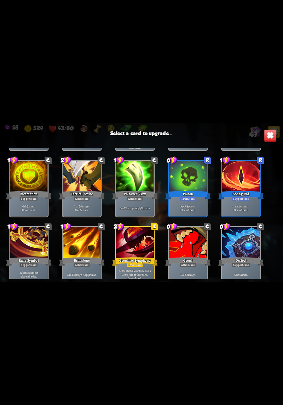
scroll to position [542, 0]
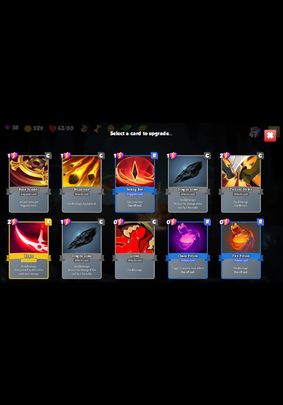
click at [23, 239] on div at bounding box center [29, 239] width 38 height 32
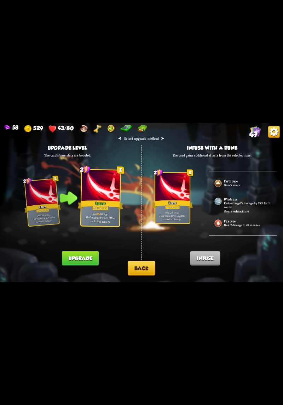
scroll to position [0, 0]
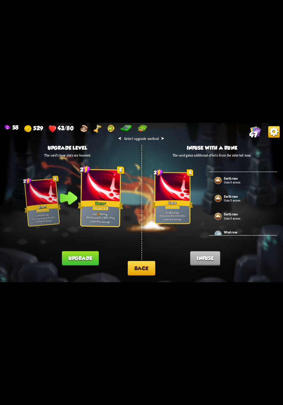
click at [145, 274] on button "Back" at bounding box center [142, 268] width 28 height 15
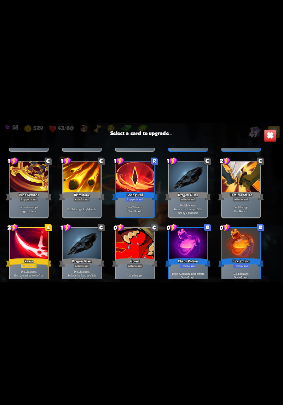
scroll to position [542, 0]
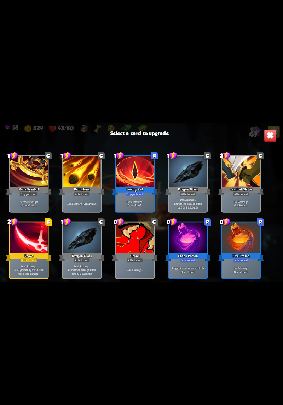
click at [196, 242] on div at bounding box center [188, 239] width 38 height 32
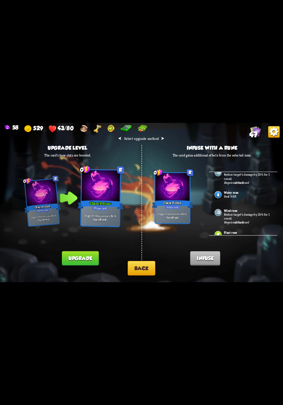
scroll to position [325, 0]
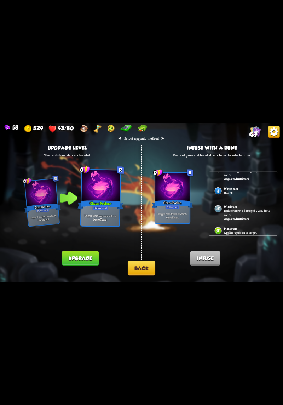
click at [150, 268] on button "Back" at bounding box center [142, 268] width 28 height 15
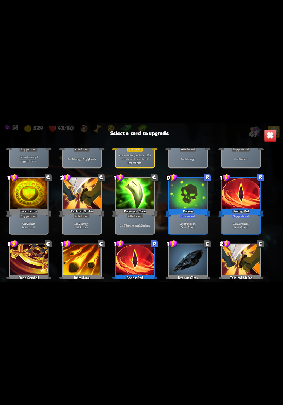
scroll to position [542, 0]
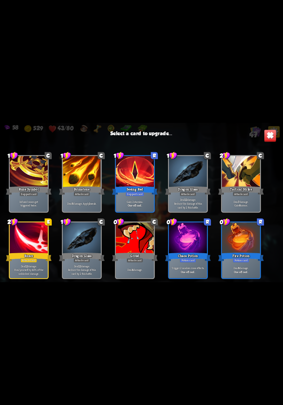
click at [195, 201] on p "Deal 12 damage. Reduce the damage of this card by 2 this battle." at bounding box center [188, 203] width 36 height 11
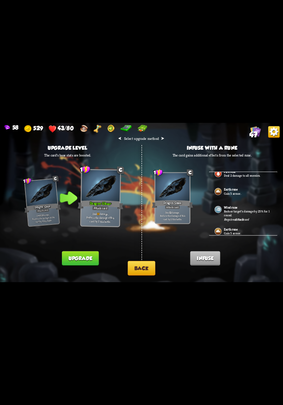
scroll to position [325, 0]
click at [240, 235] on b "Attack" at bounding box center [239, 237] width 9 height 4
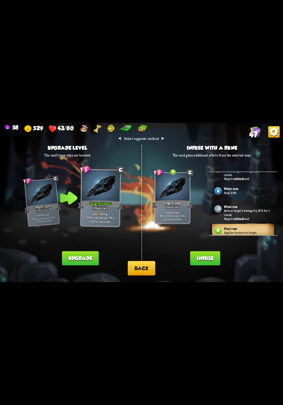
click at [150, 271] on button "Back" at bounding box center [142, 268] width 28 height 15
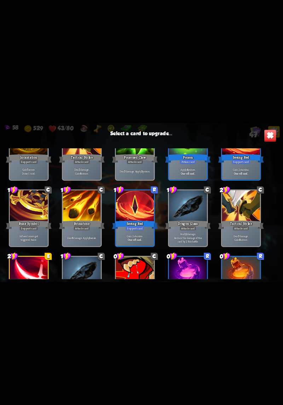
scroll to position [542, 0]
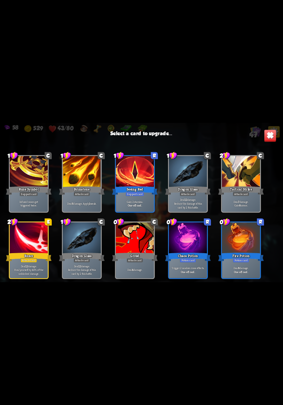
click at [188, 254] on div "Chaos Potion" at bounding box center [188, 257] width 46 height 10
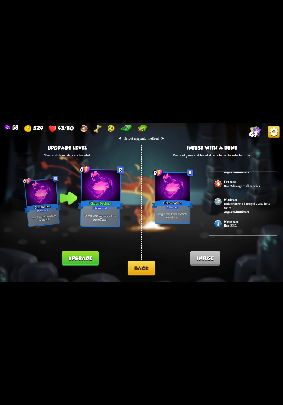
scroll to position [325, 0]
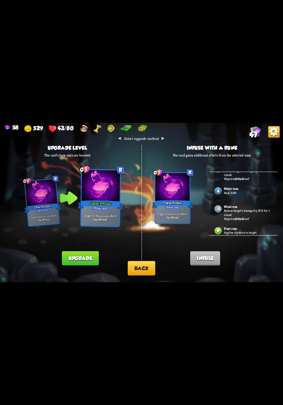
click at [90, 264] on button "Upgrade" at bounding box center [80, 259] width 37 height 15
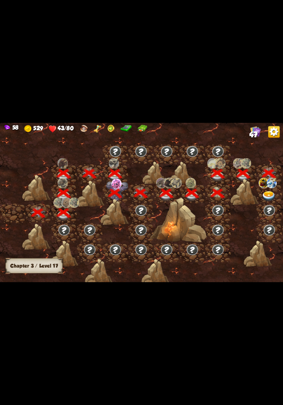
scroll to position [0, 108]
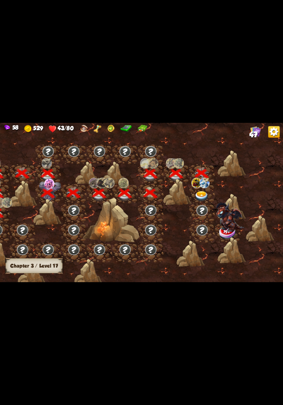
click at [201, 198] on img at bounding box center [202, 196] width 14 height 10
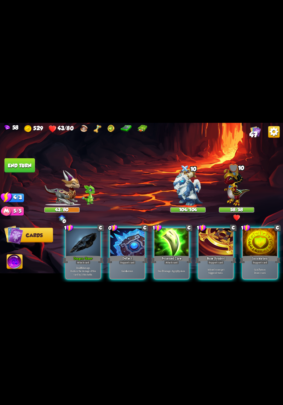
click at [129, 270] on div "Gain 4 armor." at bounding box center [128, 271] width 34 height 15
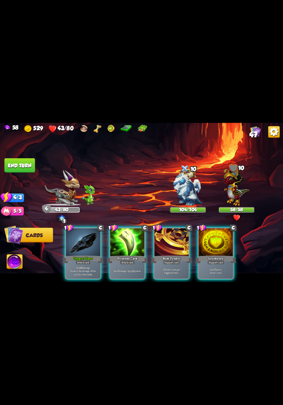
click at [122, 264] on div "Deal 7 damage. Apply 3 poison." at bounding box center [128, 271] width 34 height 15
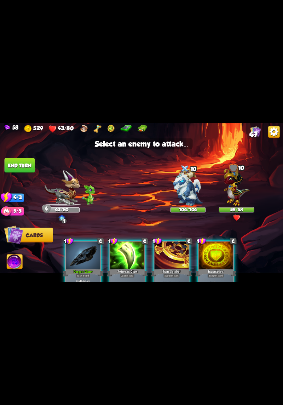
click at [231, 195] on img at bounding box center [237, 186] width 26 height 40
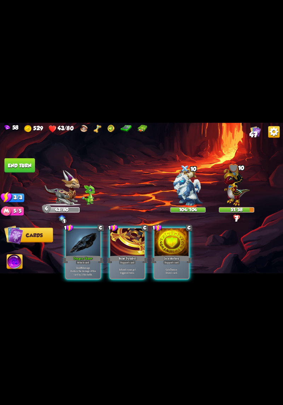
click at [173, 268] on p "Gain 7 armor. Draw 1 card." at bounding box center [172, 271] width 33 height 7
click at [84, 266] on p "Deal 16 damage. Reduce the damage of this card by 2 this battle." at bounding box center [83, 271] width 33 height 10
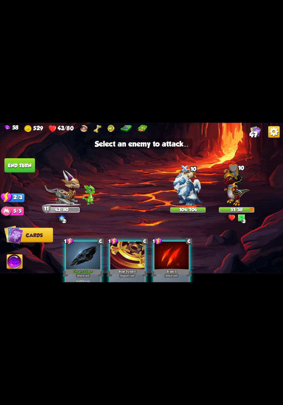
click at [237, 186] on img at bounding box center [237, 186] width 26 height 40
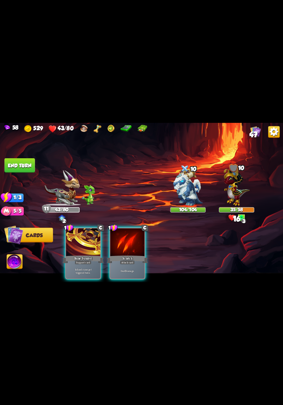
click at [138, 268] on div "Deal 5 damage." at bounding box center [128, 271] width 34 height 15
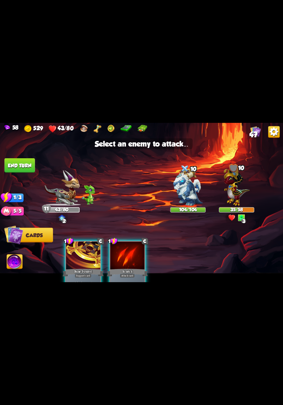
click at [238, 194] on img at bounding box center [237, 186] width 26 height 40
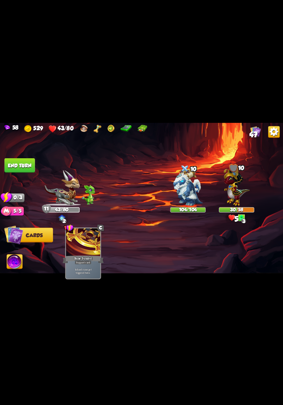
click at [19, 164] on button "End turn" at bounding box center [20, 165] width 30 height 15
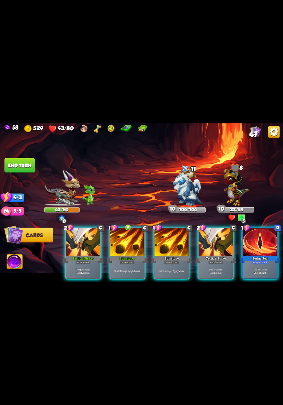
click at [82, 260] on div "Attack card" at bounding box center [83, 262] width 15 height 4
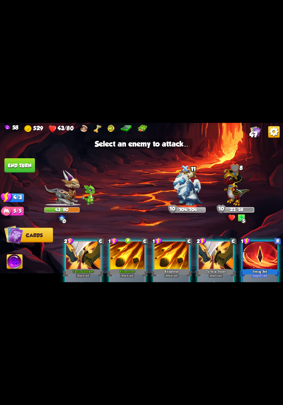
click at [238, 186] on img at bounding box center [237, 186] width 26 height 40
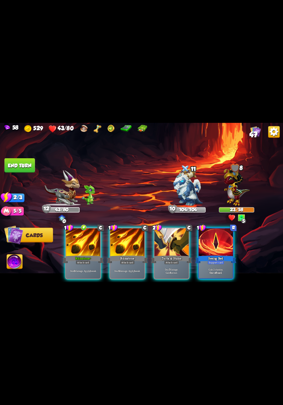
click at [216, 264] on div "Gain 2 stamina. One-off card." at bounding box center [216, 271] width 34 height 15
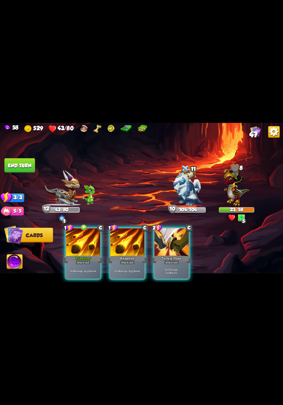
click at [88, 260] on div "Attack card" at bounding box center [83, 262] width 15 height 4
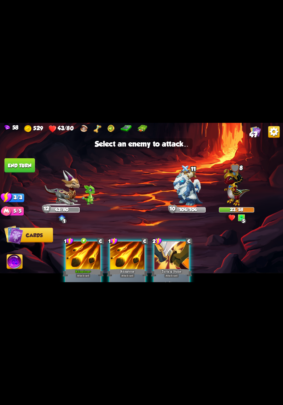
click at [237, 193] on img at bounding box center [237, 186] width 26 height 40
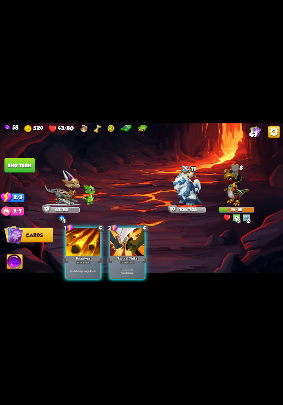
click at [133, 260] on div "Attack card" at bounding box center [127, 262] width 15 height 4
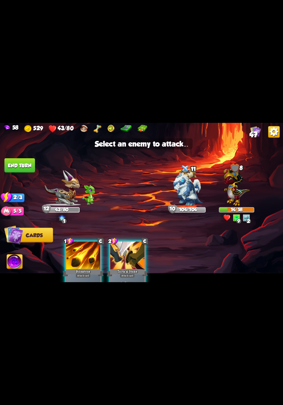
click at [236, 189] on img at bounding box center [237, 186] width 26 height 40
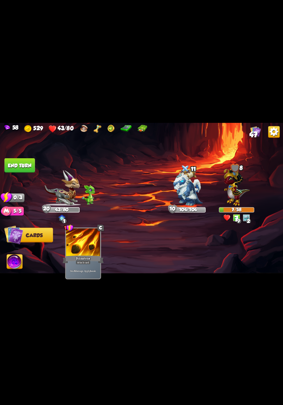
click at [18, 161] on button "End turn" at bounding box center [20, 165] width 30 height 15
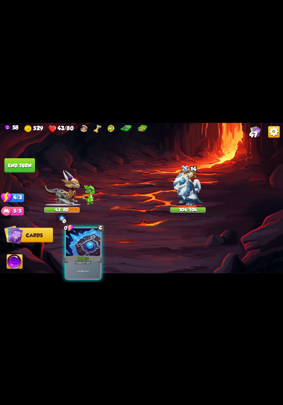
click at [71, 264] on div "Gain 6 armor." at bounding box center [83, 271] width 34 height 15
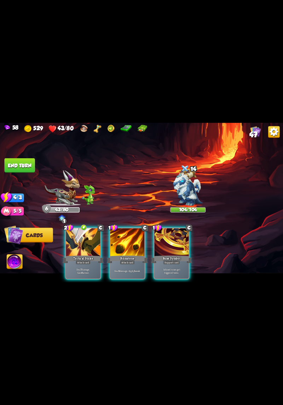
click at [82, 268] on p "Deal 7 damage. Gain 8 armor." at bounding box center [83, 271] width 33 height 7
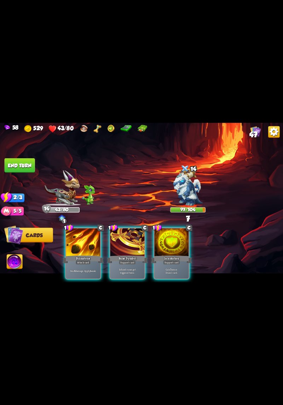
click at [167, 264] on div "Gain 7 armor. Draw 1 card." at bounding box center [172, 271] width 34 height 15
click at [77, 246] on div at bounding box center [83, 243] width 34 height 29
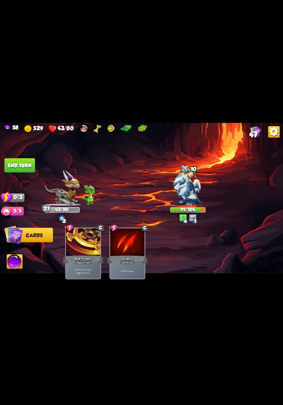
click at [15, 166] on button "End turn" at bounding box center [20, 165] width 30 height 15
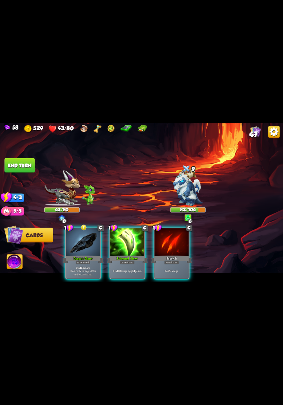
click at [82, 260] on div "Attack card" at bounding box center [83, 262] width 15 height 4
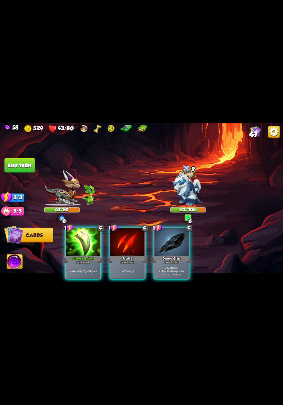
click at [81, 264] on div "Deal 10 damage. Apply 4 poison." at bounding box center [83, 271] width 34 height 15
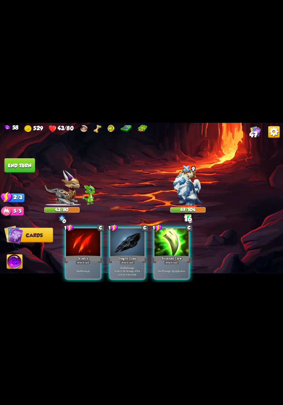
click at [176, 260] on div "Attack card" at bounding box center [171, 262] width 15 height 4
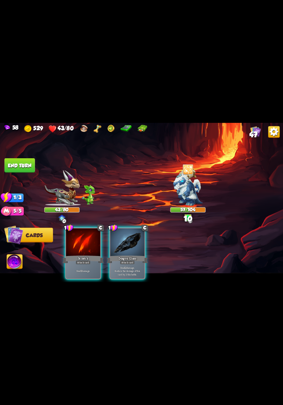
click at [133, 266] on p "Deal 12 damage. Reduce the damage of this card by 2 this battle." at bounding box center [127, 271] width 33 height 10
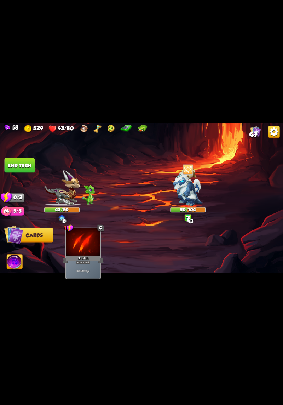
click at [13, 165] on button "End turn" at bounding box center [20, 165] width 30 height 15
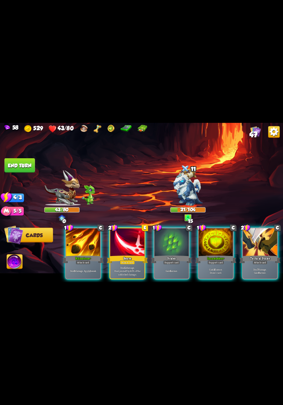
click at [133, 267] on p "Deal 12 damage. Heal yourself by 40% of the unblocked damage." at bounding box center [127, 271] width 33 height 10
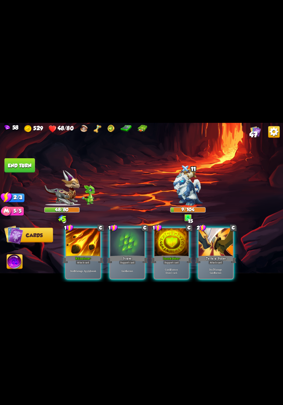
click at [84, 264] on div "Deal 9 damage. Apply 2 weak." at bounding box center [83, 271] width 34 height 15
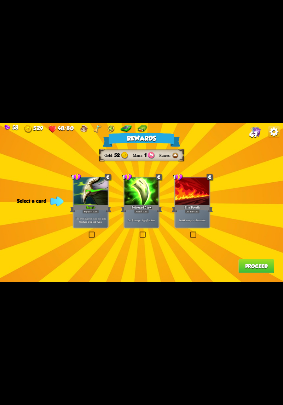
click at [102, 225] on div "The next Support card you play this turn is played twice." at bounding box center [91, 220] width 34 height 15
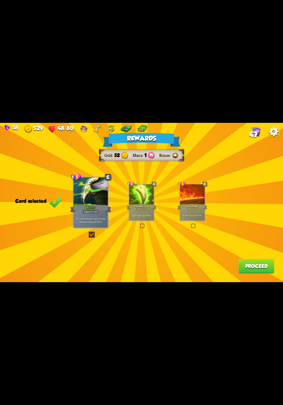
click at [103, 226] on div "The next Support card you play this turn is played twice." at bounding box center [91, 220] width 34 height 15
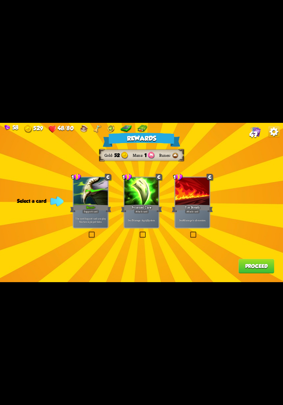
click at [146, 243] on div "Rewards Gold 52 Mana 1 Runes Select a card 1 C Burst+ Support card The next Sup…" at bounding box center [141, 202] width 283 height 159
click at [96, 223] on p "The next Support card you play this turn is played twice." at bounding box center [90, 220] width 33 height 7
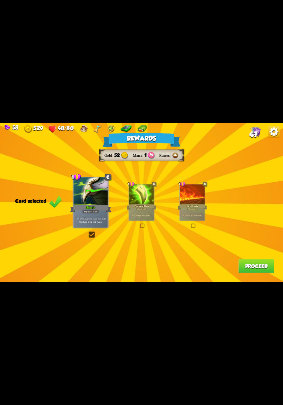
click at [97, 223] on p "The next Support card you play this turn is played twice." at bounding box center [90, 220] width 33 height 7
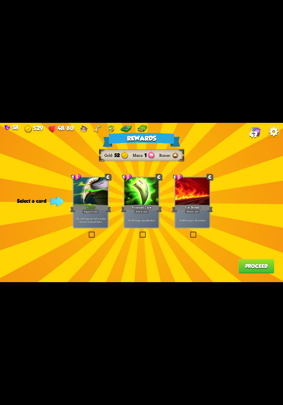
click at [102, 220] on p "The next Support card you play this turn is played twice." at bounding box center [90, 220] width 33 height 7
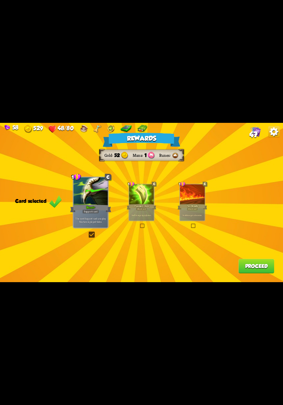
click at [255, 269] on button "Proceed" at bounding box center [257, 266] width 36 height 15
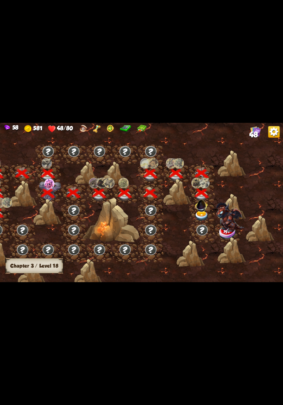
click at [198, 215] on img at bounding box center [202, 216] width 14 height 10
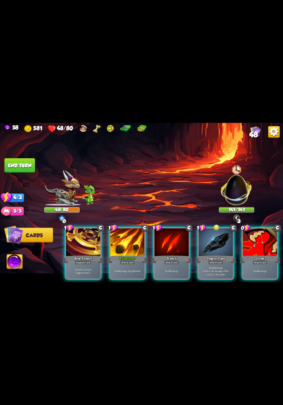
click at [215, 260] on div "Attack card" at bounding box center [216, 262] width 15 height 4
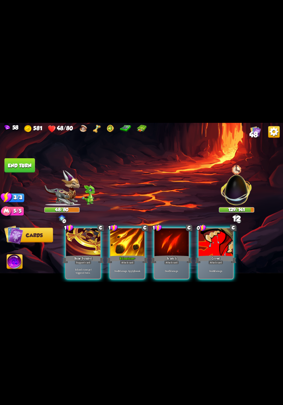
click at [209, 264] on div "Deal 4 damage." at bounding box center [216, 271] width 34 height 15
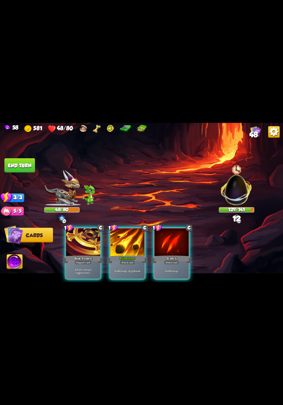
click at [170, 270] on p "Deal 5 damage." at bounding box center [172, 272] width 33 height 4
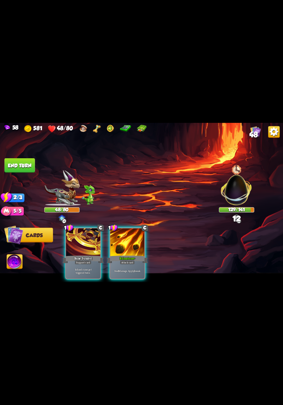
click at [125, 264] on div "Deal 9 damage. Apply 2 weak." at bounding box center [128, 271] width 34 height 15
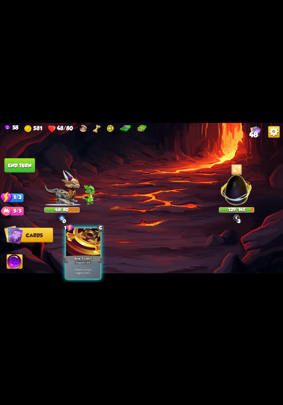
click at [91, 271] on div "Infused runes get triggered twice." at bounding box center [83, 271] width 34 height 15
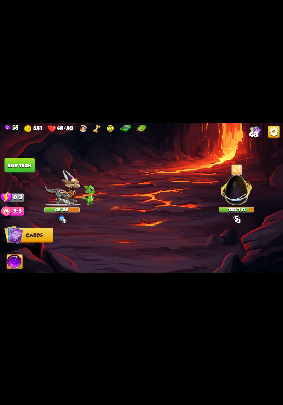
click at [24, 170] on button "End turn" at bounding box center [20, 165] width 30 height 15
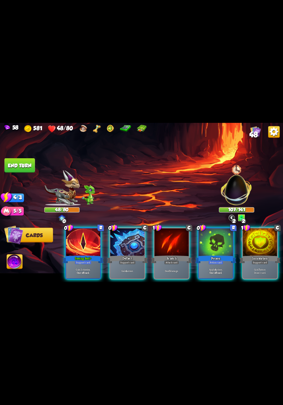
click at [202, 247] on div at bounding box center [216, 243] width 34 height 29
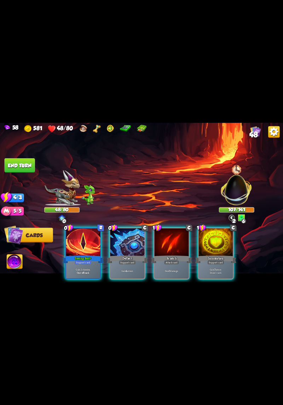
click at [127, 264] on div "Gain 4 armor." at bounding box center [128, 271] width 34 height 15
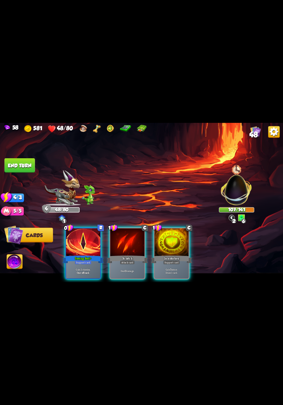
click at [130, 268] on div "Deal 5 damage." at bounding box center [128, 271] width 34 height 15
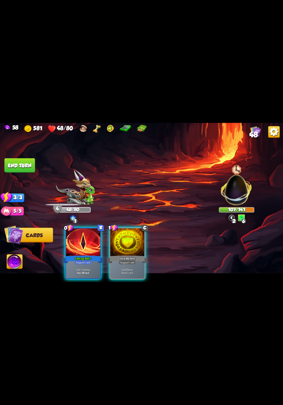
click at [133, 260] on div "Support card" at bounding box center [127, 262] width 17 height 4
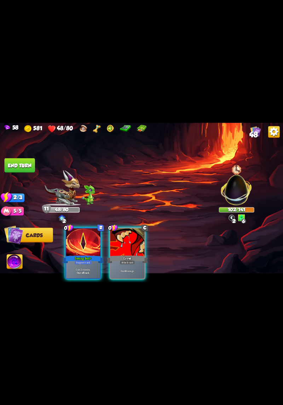
click at [134, 269] on div "Deal 4 damage." at bounding box center [128, 271] width 34 height 15
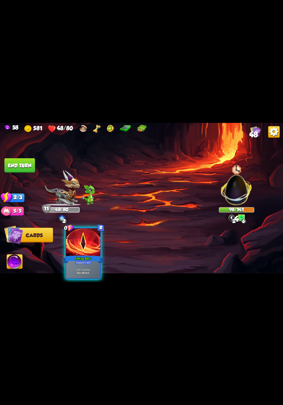
click at [23, 163] on button "End turn" at bounding box center [20, 165] width 30 height 15
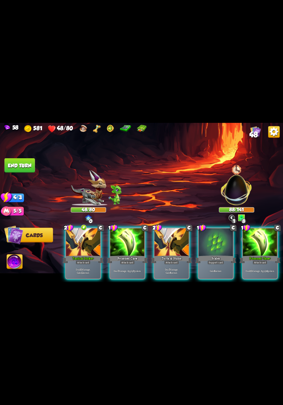
click at [87, 260] on div "Attack card" at bounding box center [83, 262] width 15 height 4
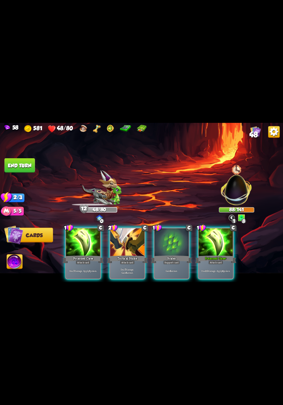
click at [83, 270] on p "Deal 7 damage. Apply 3 poison." at bounding box center [83, 272] width 33 height 4
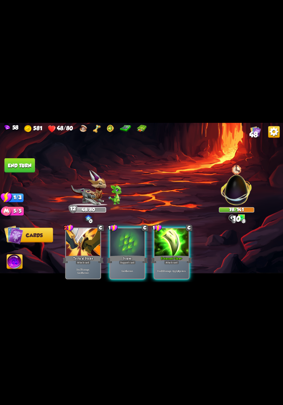
click at [168, 264] on div "Deal 10 damage. Apply 4 poison." at bounding box center [172, 271] width 34 height 15
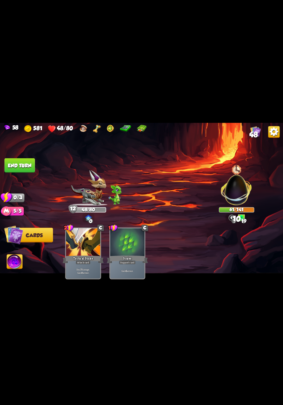
click at [14, 162] on button "End turn" at bounding box center [19, 165] width 31 height 15
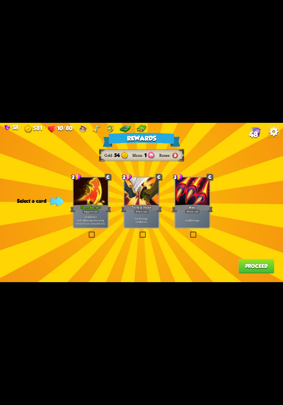
click at [147, 226] on div "Deal 7 damage. Gain 8 armor." at bounding box center [142, 220] width 34 height 15
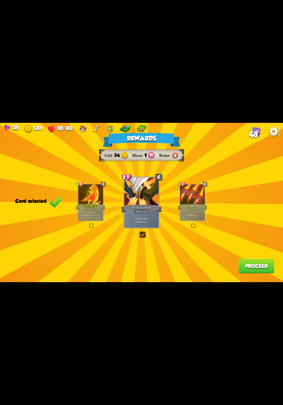
click at [246, 264] on button "Proceed" at bounding box center [257, 266] width 36 height 15
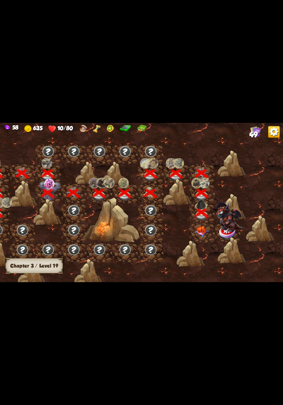
click at [200, 231] on img at bounding box center [202, 231] width 14 height 11
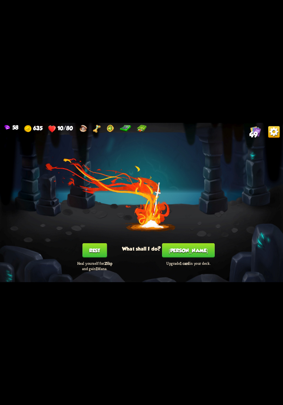
click at [192, 253] on button "[PERSON_NAME]" at bounding box center [188, 250] width 53 height 15
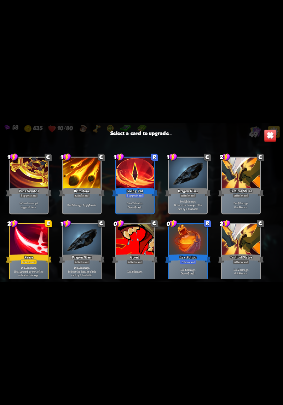
scroll to position [542, 0]
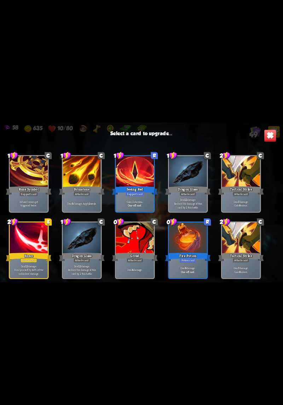
click at [29, 244] on div at bounding box center [29, 239] width 38 height 32
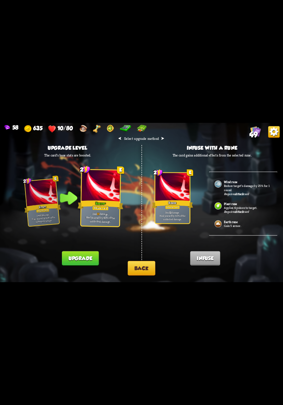
scroll to position [381, 0]
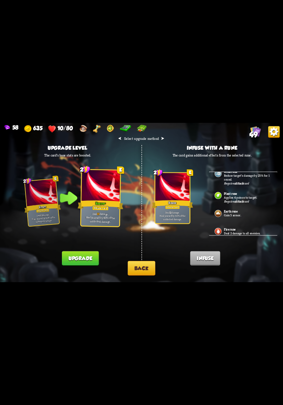
click at [254, 196] on p "Applies 4 poison to target." at bounding box center [248, 198] width 48 height 4
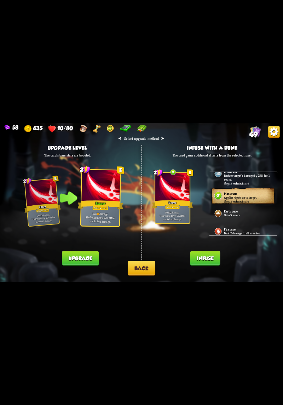
click at [133, 269] on button "Back" at bounding box center [142, 268] width 28 height 15
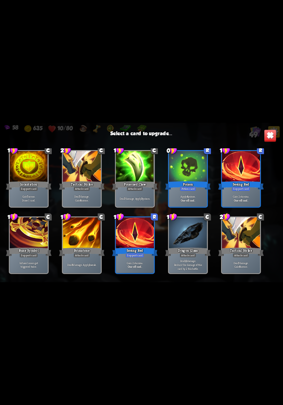
scroll to position [542, 0]
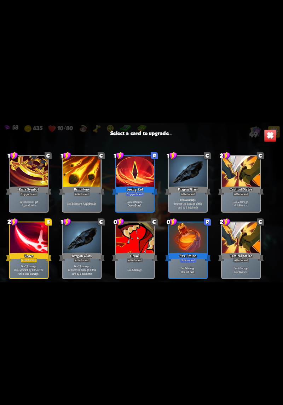
click at [30, 233] on div at bounding box center [29, 239] width 38 height 32
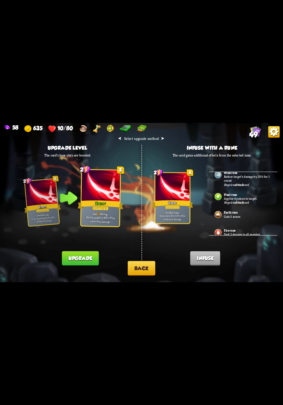
scroll to position [381, 0]
click at [254, 195] on div "Plant rune Applies 4 poison to target. Requires Attack card" at bounding box center [243, 196] width 69 height 18
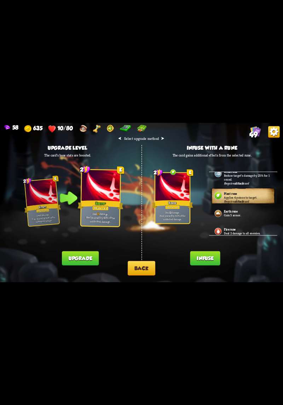
click at [146, 274] on button "Back" at bounding box center [142, 268] width 28 height 15
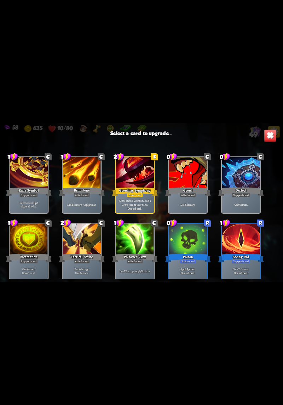
scroll to position [332, 0]
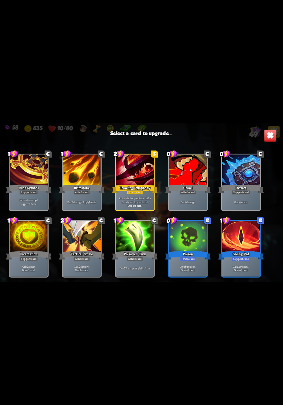
click at [192, 202] on p "Deal 4 damage." at bounding box center [188, 202] width 36 height 4
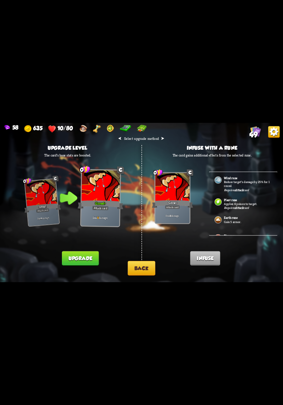
scroll to position [369, 0]
click at [253, 203] on p "Applies 4 poison to target." at bounding box center [248, 205] width 48 height 4
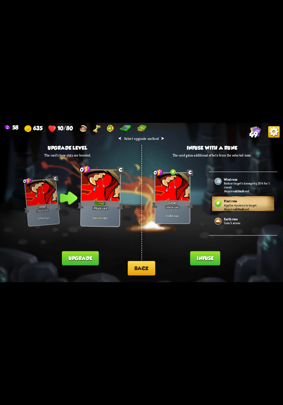
click at [214, 258] on button "Infuse" at bounding box center [206, 259] width 30 height 15
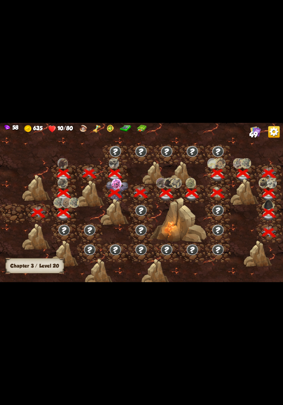
scroll to position [0, 108]
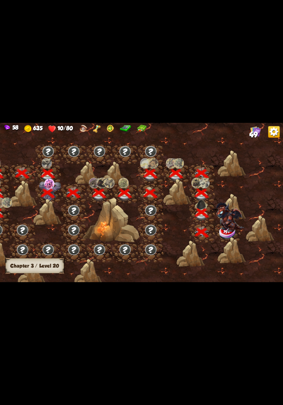
click at [228, 235] on img at bounding box center [228, 233] width 18 height 15
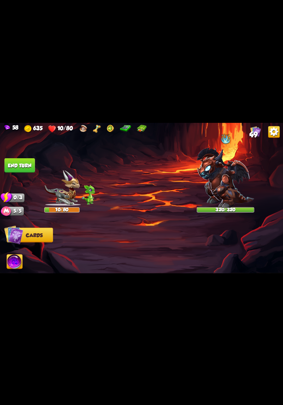
click at [16, 266] on img at bounding box center [15, 263] width 16 height 16
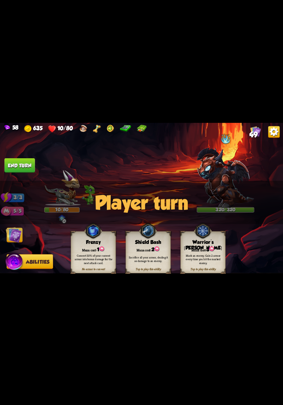
click at [204, 235] on img at bounding box center [203, 231] width 18 height 19
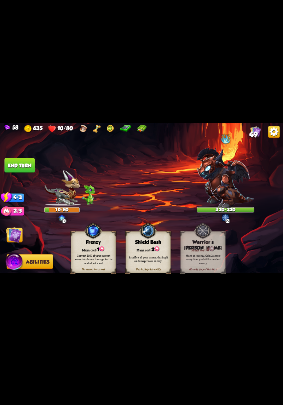
click at [12, 237] on img at bounding box center [14, 235] width 16 height 16
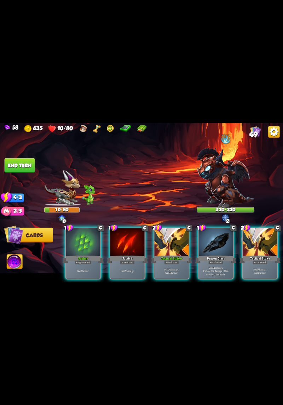
click at [173, 268] on p "Deal 10 damage. Gain 12 armor." at bounding box center [172, 271] width 33 height 7
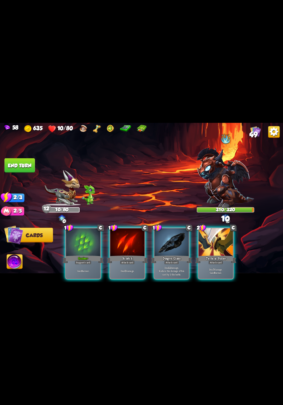
click at [131, 269] on div "Deal 5 damage." at bounding box center [128, 271] width 34 height 15
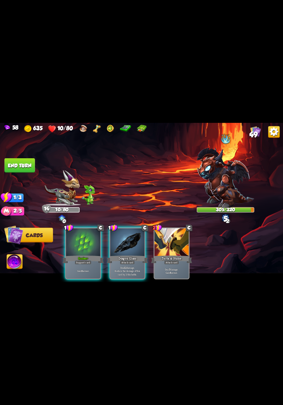
click at [133, 266] on p "Deal 12 damage. Reduce the damage of this card by 2 this battle." at bounding box center [127, 271] width 33 height 10
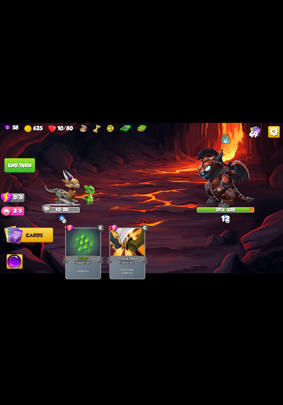
click at [25, 161] on button "End turn" at bounding box center [20, 165] width 30 height 15
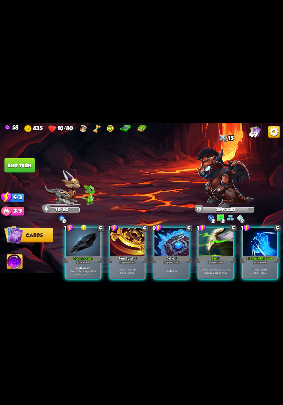
click at [235, 182] on img at bounding box center [226, 178] width 58 height 60
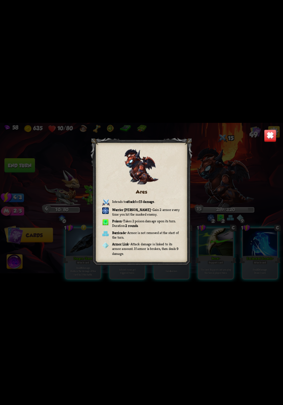
click at [275, 140] on img at bounding box center [270, 136] width 12 height 12
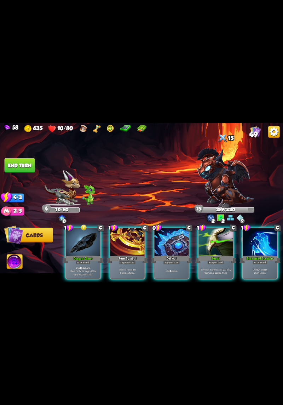
click at [225, 272] on div "The next Support card you play this turn is played twice." at bounding box center [216, 271] width 34 height 15
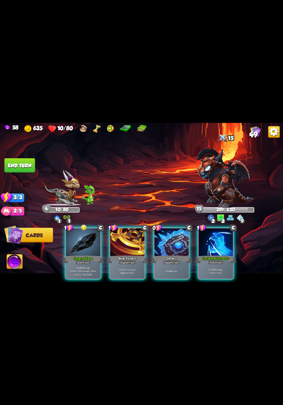
click at [178, 272] on div "Gain 4 armor." at bounding box center [172, 271] width 34 height 15
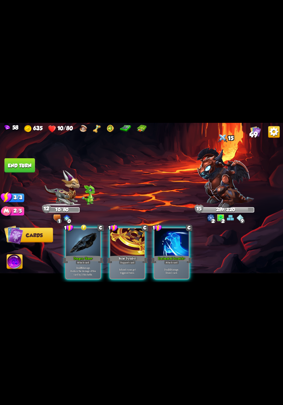
click at [83, 268] on p "Deal 16 damage. Reduce the damage of this card by 2 this battle." at bounding box center [83, 271] width 33 height 10
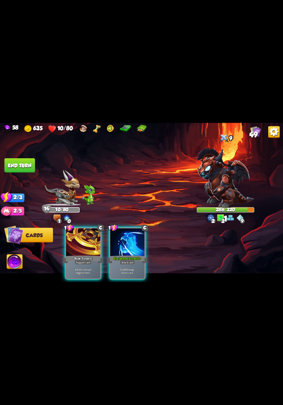
click at [129, 264] on div "Deal 10 damage. Draw 1 card." at bounding box center [128, 271] width 34 height 15
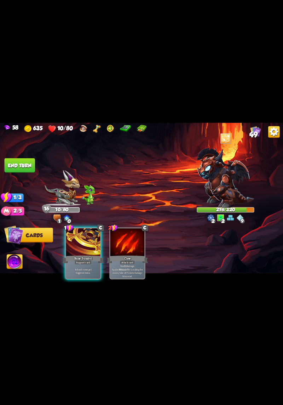
click at [85, 268] on p "Infused runes get triggered twice." at bounding box center [83, 271] width 33 height 7
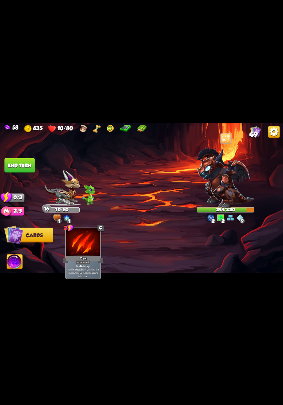
click at [17, 160] on button "End turn" at bounding box center [20, 165] width 30 height 15
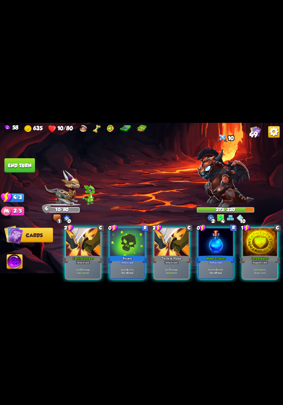
click at [137, 264] on div "Apply 4 poison. One-off card." at bounding box center [128, 271] width 34 height 15
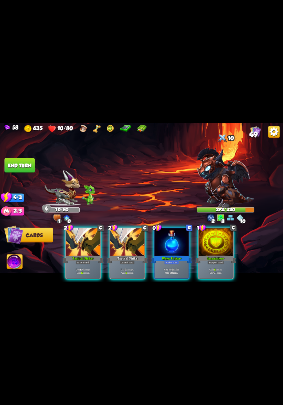
click at [178, 271] on b "One-off card." at bounding box center [171, 273] width 13 height 4
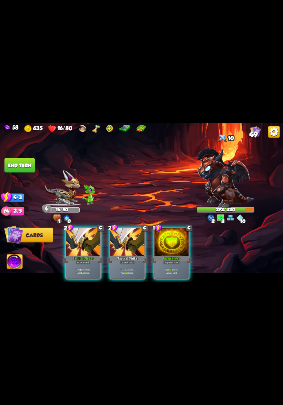
click at [171, 255] on div "Incantation+" at bounding box center [171, 259] width 41 height 9
click at [86, 268] on p "Deal 10 damage. Gain 13 armor." at bounding box center [83, 271] width 33 height 7
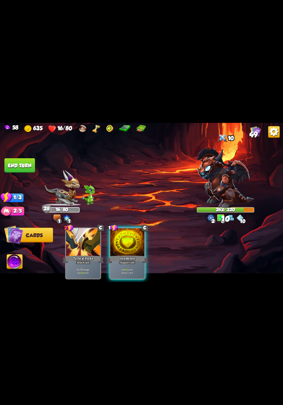
click at [125, 260] on div "Support card" at bounding box center [127, 262] width 17 height 4
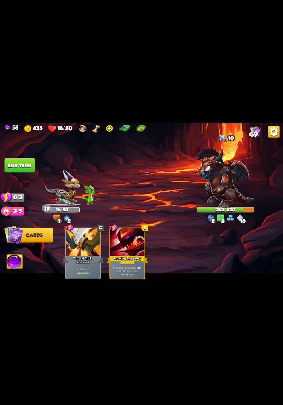
click at [17, 164] on button "End turn" at bounding box center [20, 165] width 30 height 15
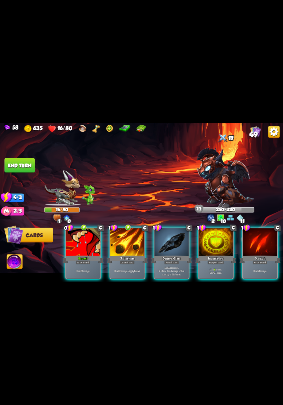
click at [211, 268] on p "Gain 8 armor. Draw 1 card." at bounding box center [216, 271] width 33 height 7
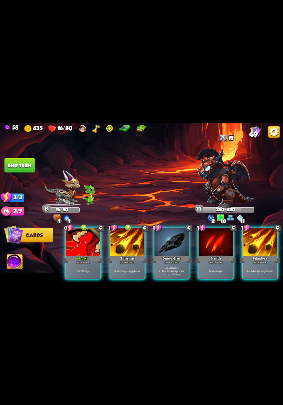
click at [125, 270] on p "Deal 6 damage. Apply 1 weak." at bounding box center [127, 272] width 33 height 4
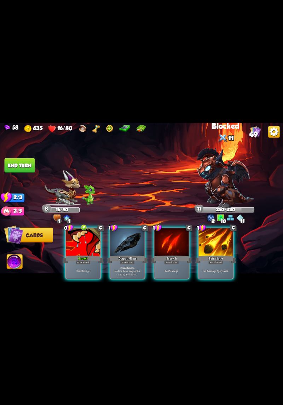
click at [89, 264] on div "Deal 6 damage." at bounding box center [83, 271] width 34 height 15
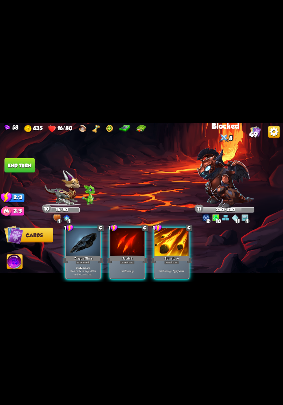
click at [171, 264] on div "Deal 6 damage. Apply 1 weak." at bounding box center [172, 271] width 34 height 15
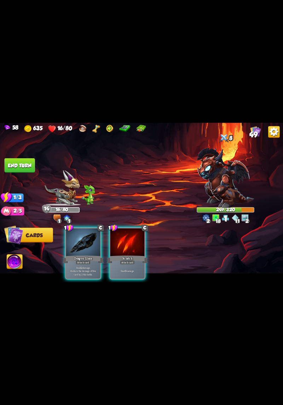
click at [88, 266] on p "Deal 12 damage. Reduce the damage of this card by 2 this battle." at bounding box center [83, 271] width 33 height 10
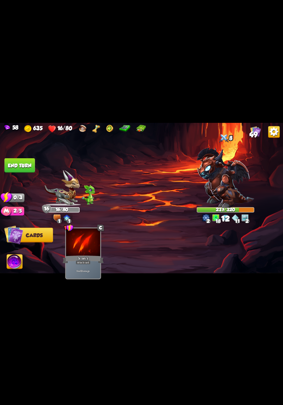
click at [21, 163] on button "End turn" at bounding box center [20, 165] width 30 height 15
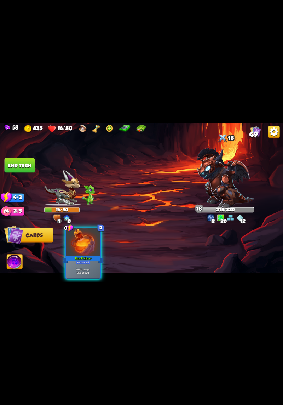
click at [87, 260] on div "Potion card" at bounding box center [83, 262] width 15 height 4
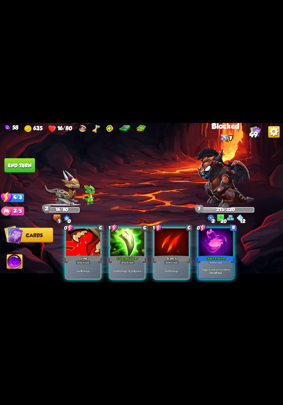
click at [135, 270] on b "4" at bounding box center [134, 272] width 1 height 4
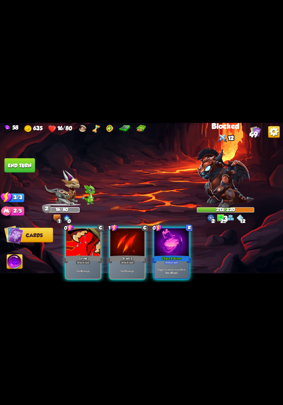
click at [175, 271] on b "One-off card." at bounding box center [171, 273] width 13 height 4
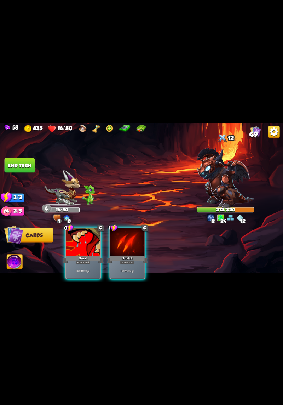
click at [120, 264] on div "Deal 5 damage." at bounding box center [128, 271] width 34 height 15
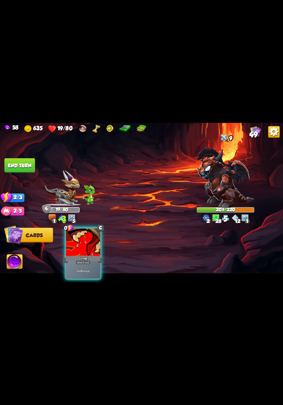
click at [96, 264] on div "Deal 4 damage." at bounding box center [83, 271] width 34 height 15
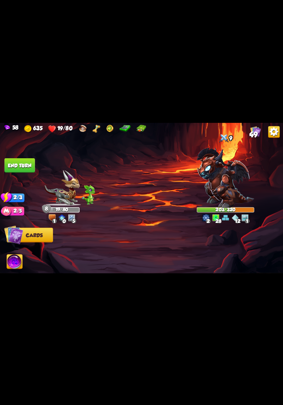
click at [18, 161] on button "End turn" at bounding box center [20, 165] width 30 height 15
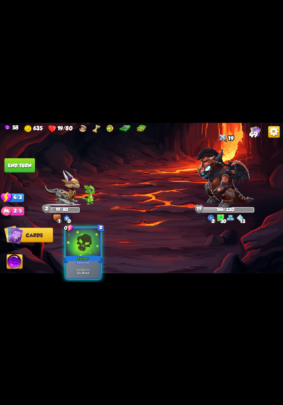
click at [88, 260] on div "Potion card" at bounding box center [83, 262] width 15 height 4
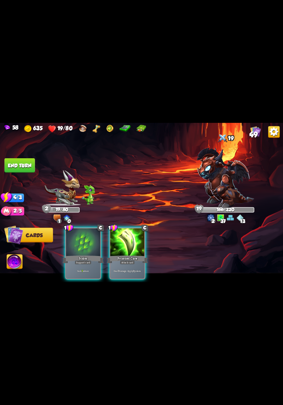
click at [83, 260] on div "Support card" at bounding box center [83, 262] width 17 height 4
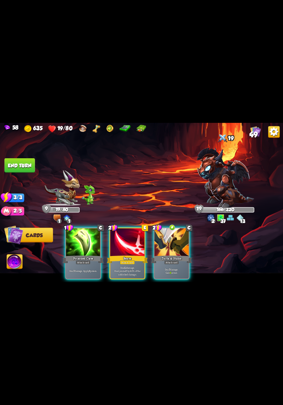
click at [129, 260] on div "Attack card" at bounding box center [127, 262] width 15 height 4
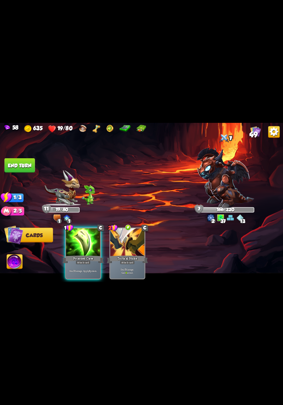
click at [87, 264] on div "Deal 7 damage. Apply 3 poison." at bounding box center [83, 271] width 34 height 15
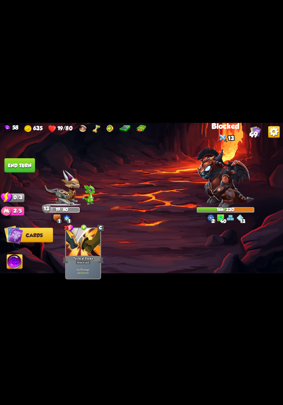
click at [19, 161] on button "End turn" at bounding box center [20, 165] width 30 height 15
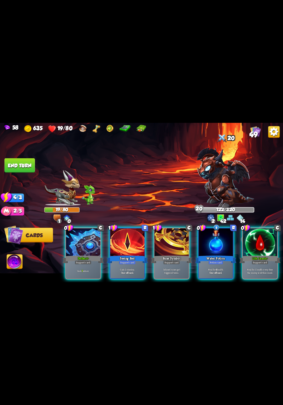
click at [85, 271] on div "Gain 7 armor." at bounding box center [83, 271] width 34 height 15
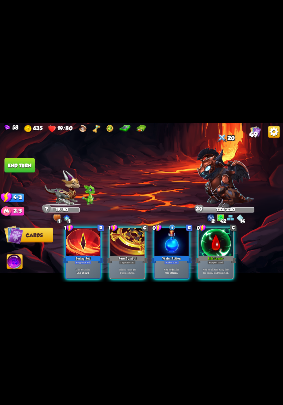
click at [173, 260] on div "Potion card" at bounding box center [171, 262] width 15 height 4
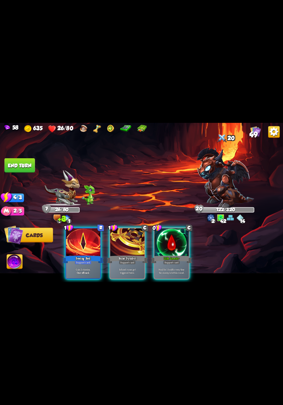
click at [172, 268] on p "Heal for 1 health every time the enemy is hit this round." at bounding box center [172, 271] width 33 height 7
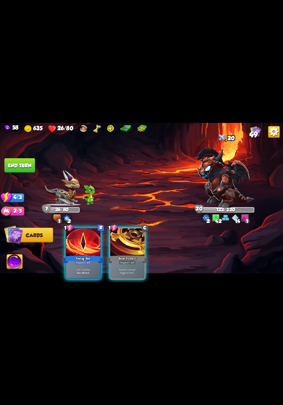
click at [131, 270] on div "Infused runes get triggered twice." at bounding box center [128, 271] width 34 height 15
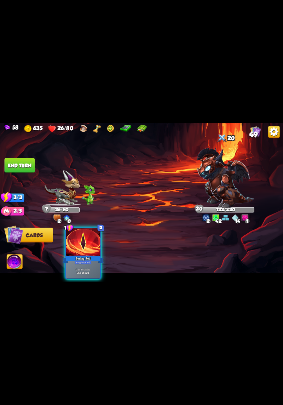
click at [25, 164] on button "End turn" at bounding box center [20, 165] width 30 height 15
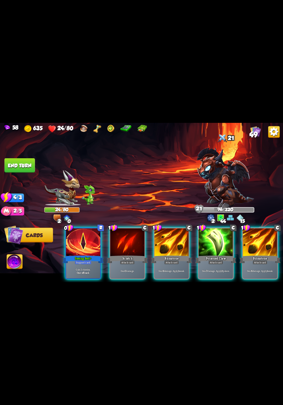
click at [131, 270] on p "Deal 5 damage." at bounding box center [127, 272] width 33 height 4
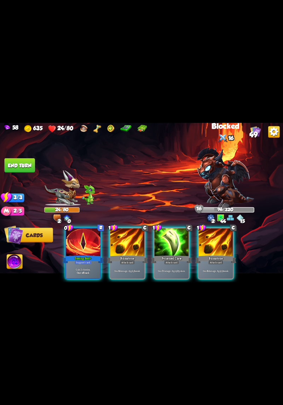
click at [132, 269] on div "Deal 6 damage. Apply 1 weak." at bounding box center [128, 271] width 34 height 15
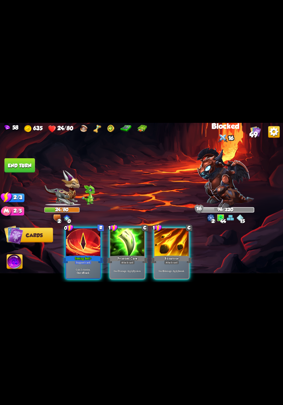
click at [129, 270] on p "Deal 7 damage. Apply 3 poison." at bounding box center [127, 272] width 33 height 4
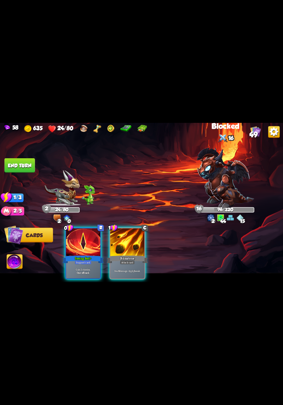
click at [129, 268] on div "Deal 6 damage. Apply 1 weak." at bounding box center [128, 271] width 34 height 15
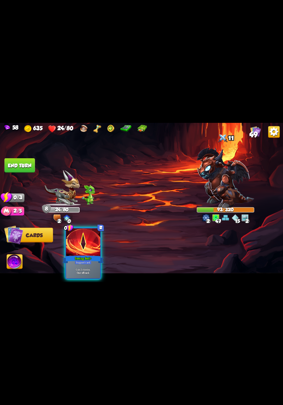
click at [20, 163] on button "End turn" at bounding box center [20, 165] width 30 height 15
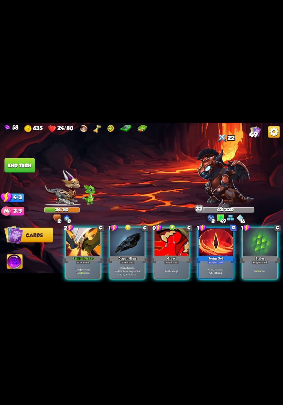
click at [125, 260] on div "Attack card" at bounding box center [127, 262] width 15 height 4
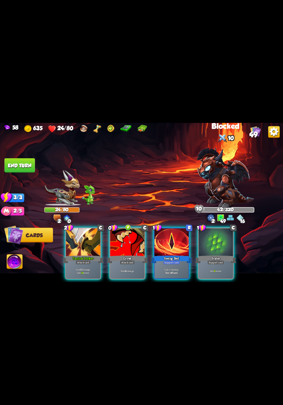
click at [134, 260] on div "Attack card" at bounding box center [127, 262] width 15 height 4
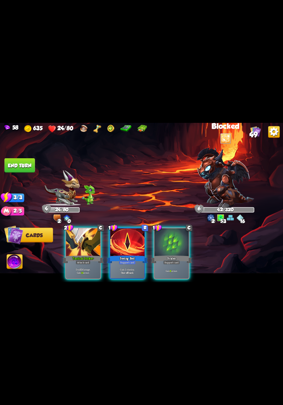
click at [83, 268] on p "Deal 10 damage. Gain 14 armor." at bounding box center [83, 271] width 33 height 7
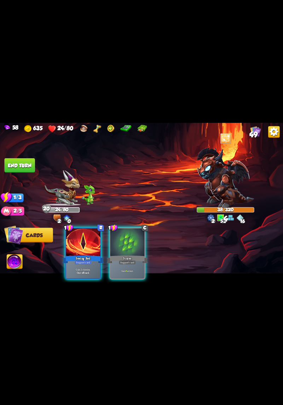
click at [128, 264] on div "Gain 8 armor." at bounding box center [128, 271] width 34 height 15
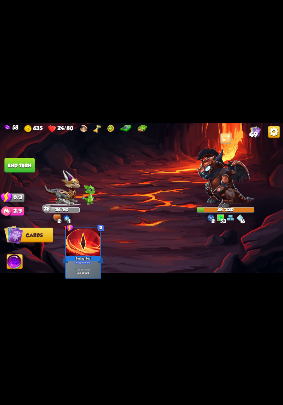
click at [17, 161] on button "End turn" at bounding box center [20, 165] width 30 height 15
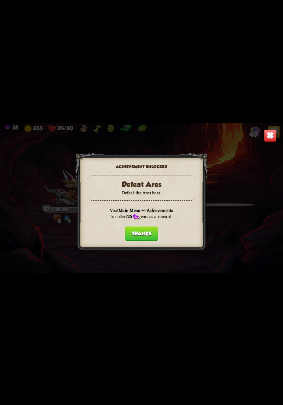
click at [130, 232] on button "Thanks" at bounding box center [141, 234] width 33 height 15
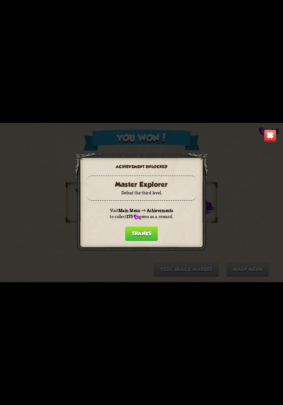
click at [136, 235] on button "Thanks" at bounding box center [141, 234] width 33 height 15
click at [151, 233] on button "Thanks" at bounding box center [141, 234] width 33 height 15
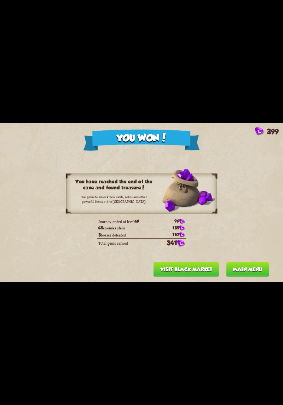
click at [249, 274] on button "Main menu" at bounding box center [248, 270] width 43 height 15
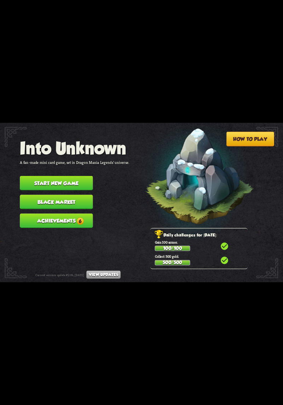
click at [84, 217] on button "Achievements 6" at bounding box center [56, 221] width 73 height 15
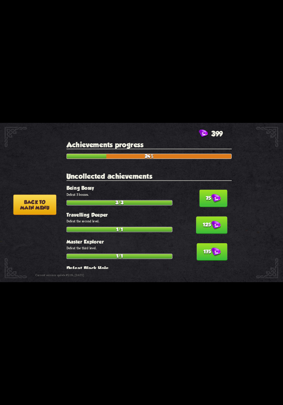
click at [213, 198] on img at bounding box center [217, 198] width 10 height 9
click at [213, 200] on img at bounding box center [217, 198] width 10 height 9
click at [215, 194] on img at bounding box center [217, 198] width 10 height 9
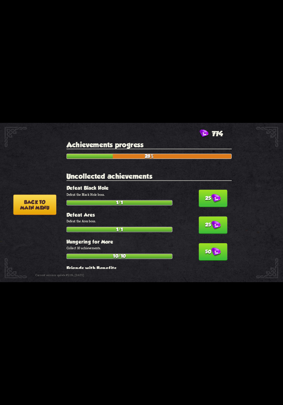
click at [214, 197] on img at bounding box center [217, 198] width 10 height 9
click at [214, 221] on img at bounding box center [217, 225] width 10 height 9
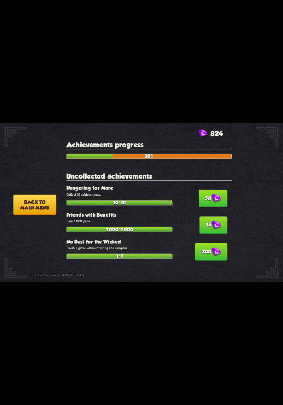
click at [215, 195] on img at bounding box center [217, 198] width 10 height 9
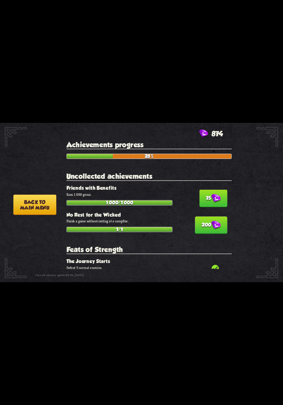
click at [215, 194] on img at bounding box center [217, 198] width 10 height 9
click at [216, 221] on img at bounding box center [217, 225] width 10 height 9
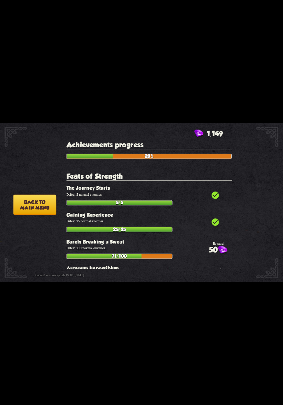
click at [37, 196] on button "Back to main menu" at bounding box center [34, 205] width 43 height 21
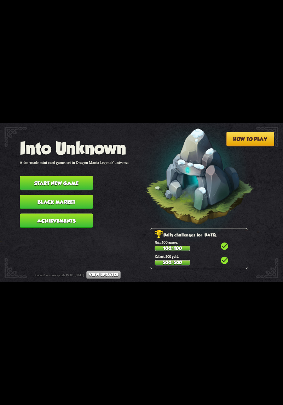
click at [34, 198] on button "Black Market" at bounding box center [56, 202] width 73 height 15
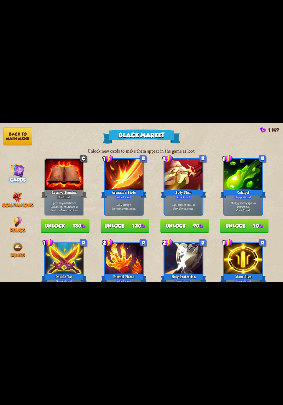
click at [13, 242] on img at bounding box center [17, 247] width 11 height 11
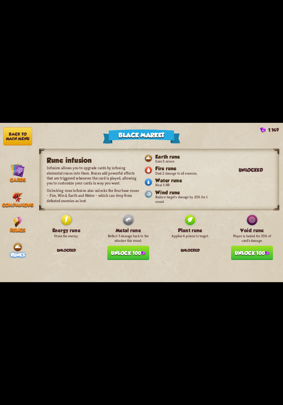
click at [141, 250] on button "Unlock 100" at bounding box center [128, 253] width 42 height 15
click at [246, 246] on button "Unlock 100" at bounding box center [252, 253] width 42 height 15
click at [14, 217] on img at bounding box center [17, 222] width 9 height 11
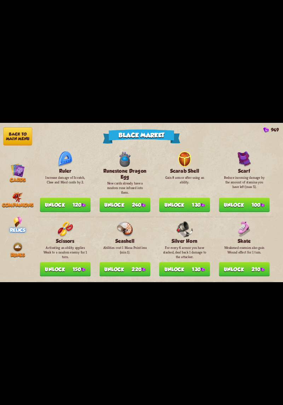
scroll to position [636, 0]
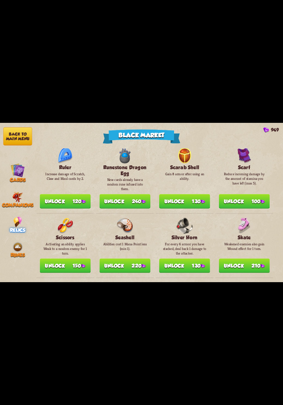
click at [147, 194] on button "Unlock 240" at bounding box center [125, 201] width 51 height 15
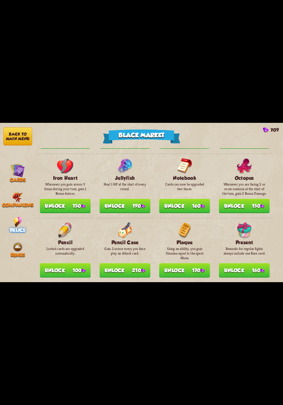
scroll to position [0, 0]
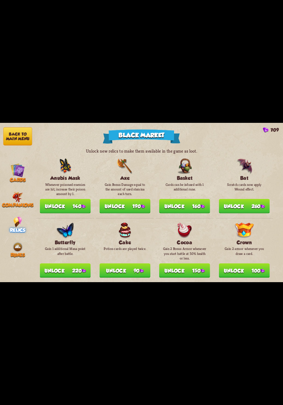
click at [82, 205] on img at bounding box center [84, 207] width 4 height 4
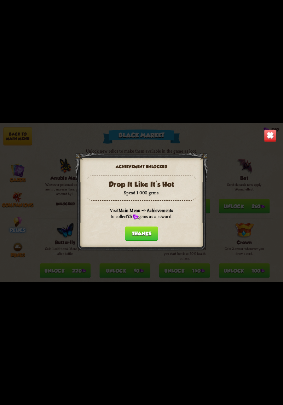
click at [147, 231] on button "Thanks" at bounding box center [141, 234] width 33 height 15
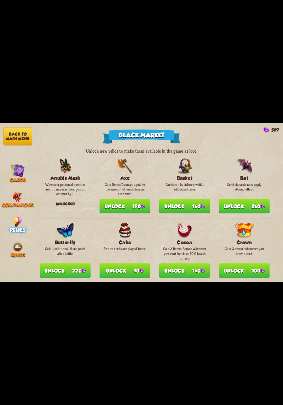
click at [190, 209] on button "Unlock 160" at bounding box center [184, 206] width 51 height 15
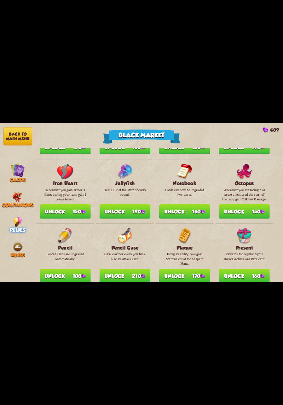
scroll to position [393, 0]
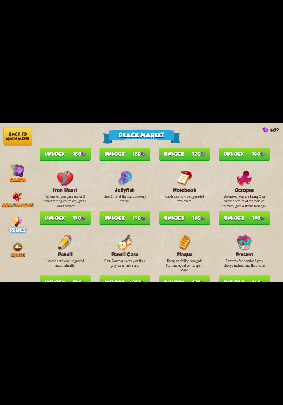
click at [200, 212] on button "Unlock 160" at bounding box center [184, 218] width 51 height 15
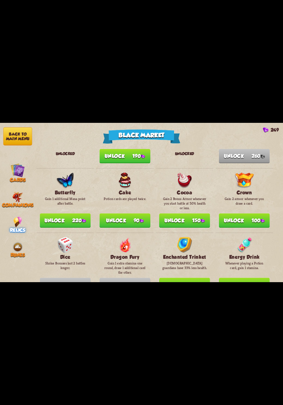
scroll to position [80, 0]
click at [23, 196] on div "Companions" at bounding box center [17, 200] width 35 height 16
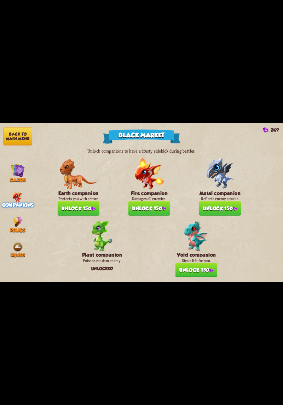
click at [20, 179] on span "Cards" at bounding box center [18, 181] width 16 height 6
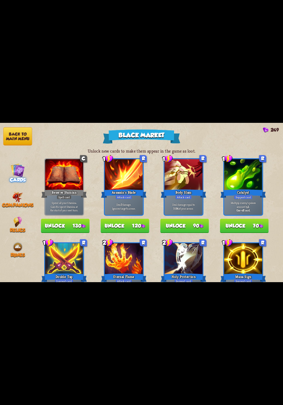
click at [21, 198] on img at bounding box center [17, 197] width 11 height 11
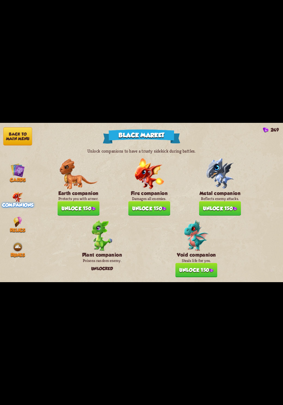
click at [13, 178] on span "Cards" at bounding box center [18, 181] width 16 height 6
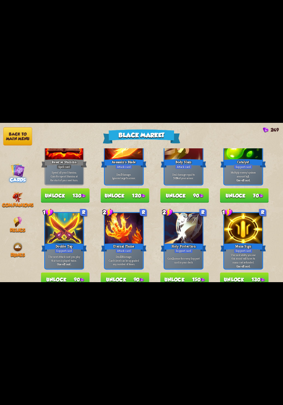
scroll to position [46, 0]
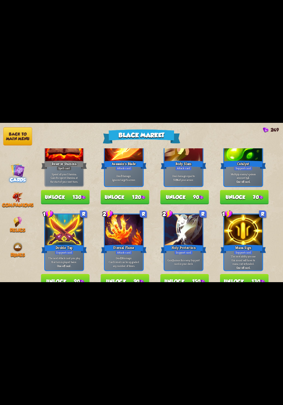
click at [254, 196] on button "Unlock 70" at bounding box center [244, 197] width 49 height 15
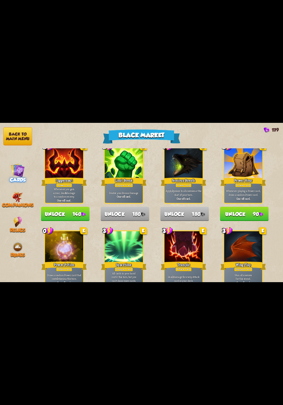
scroll to position [690, 0]
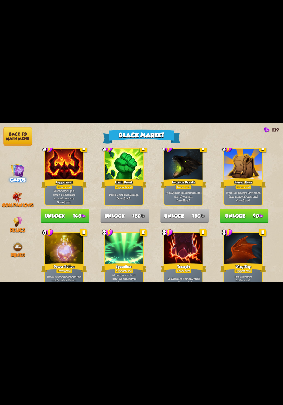
click at [22, 137] on button "Back to main menu" at bounding box center [17, 137] width 29 height 18
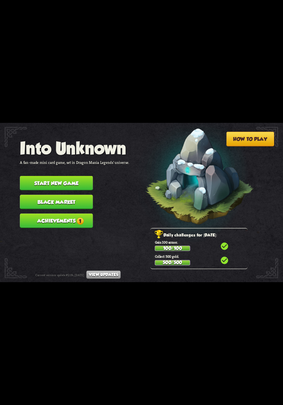
click at [33, 214] on button "Achievements 1" at bounding box center [56, 221] width 73 height 15
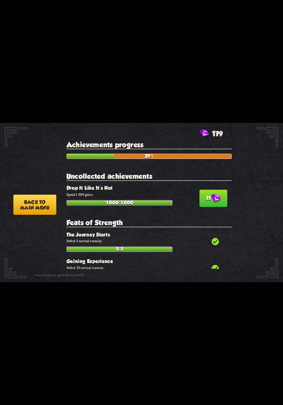
click at [219, 195] on button "75" at bounding box center [214, 198] width 28 height 17
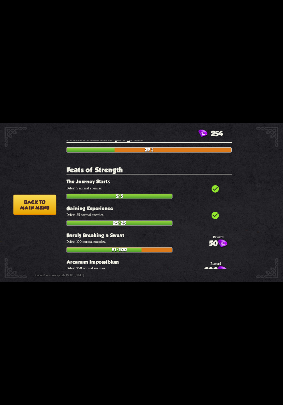
scroll to position [13, 0]
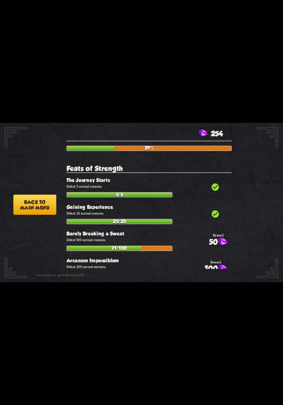
click at [29, 203] on button "Back to main menu" at bounding box center [34, 205] width 43 height 21
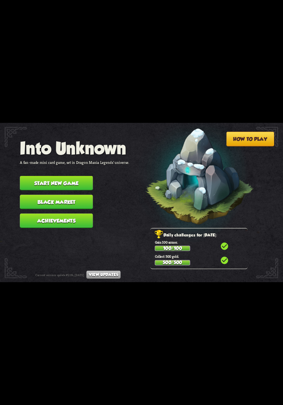
click at [41, 176] on button "Start new game" at bounding box center [56, 183] width 73 height 15
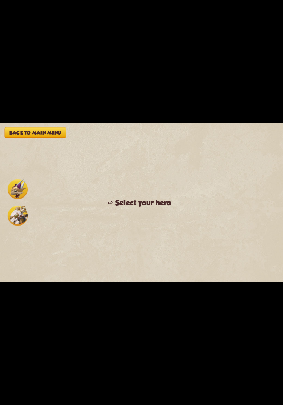
click at [16, 190] on img at bounding box center [18, 189] width 20 height 20
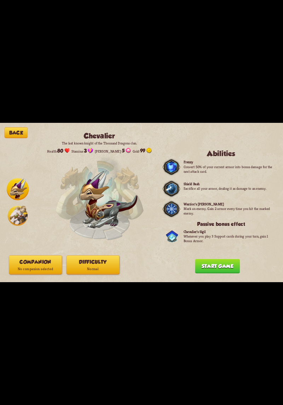
click at [21, 265] on button "Companion No companion selected" at bounding box center [35, 265] width 53 height 19
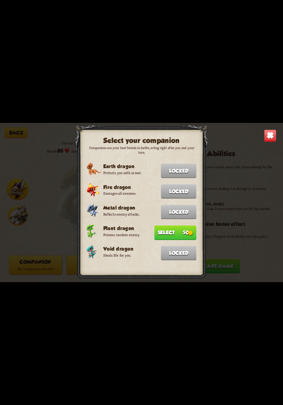
click at [188, 228] on button "Select 50" at bounding box center [176, 233] width 42 height 15
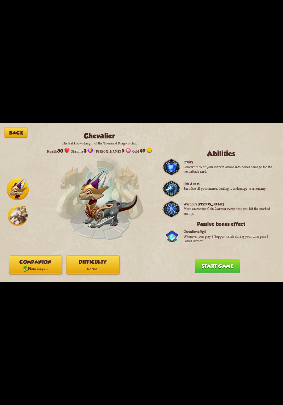
click at [221, 264] on button "Start game" at bounding box center [217, 266] width 45 height 15
